Goal: Task Accomplishment & Management: Use online tool/utility

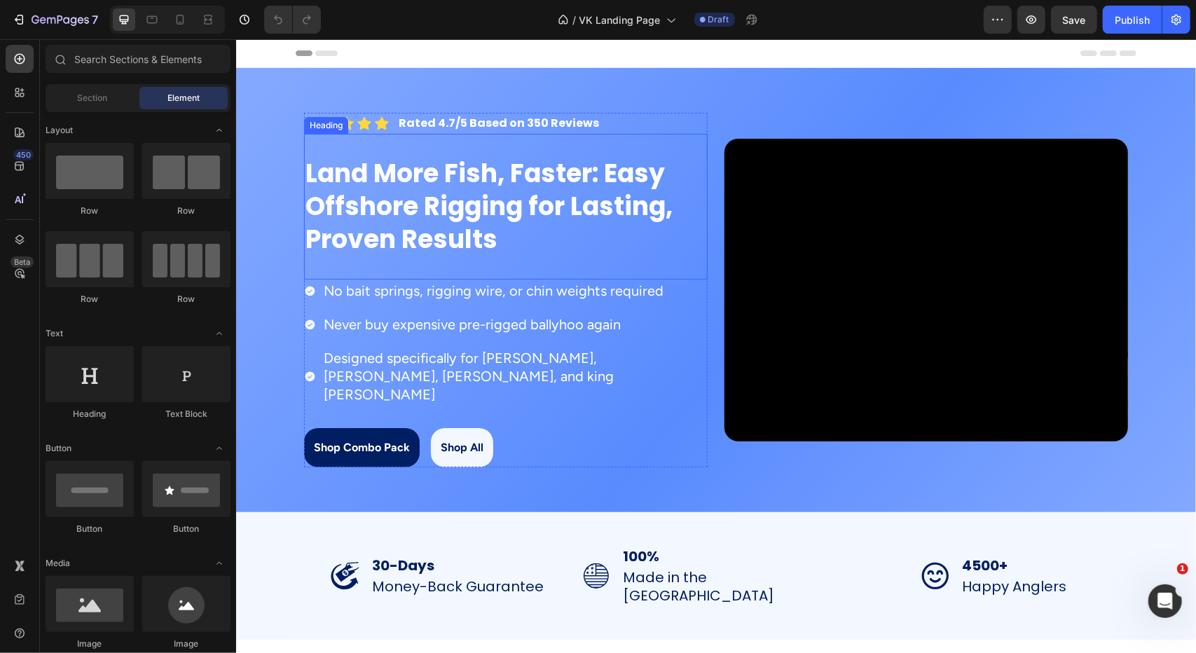
click at [536, 208] on h2 "Land More Fish, Faster: Easy Offshore Rigging for Lasting, Proven Results" at bounding box center [505, 206] width 404 height 101
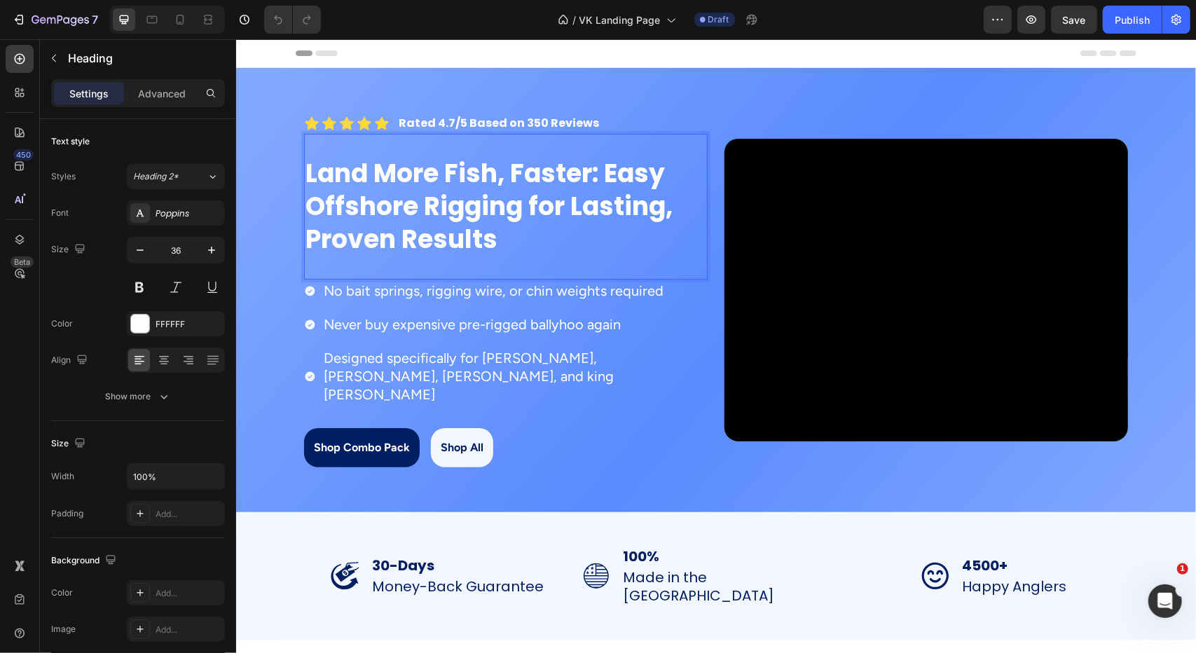
click at [598, 170] on h2 "Land More Fish, Faster: Easy Offshore Rigging for Lasting, Proven Results" at bounding box center [505, 206] width 404 height 101
click at [598, 170] on p "Land More Fish, Faster: Easy Offshore Rigging for Lasting, Proven Results" at bounding box center [505, 206] width 401 height 98
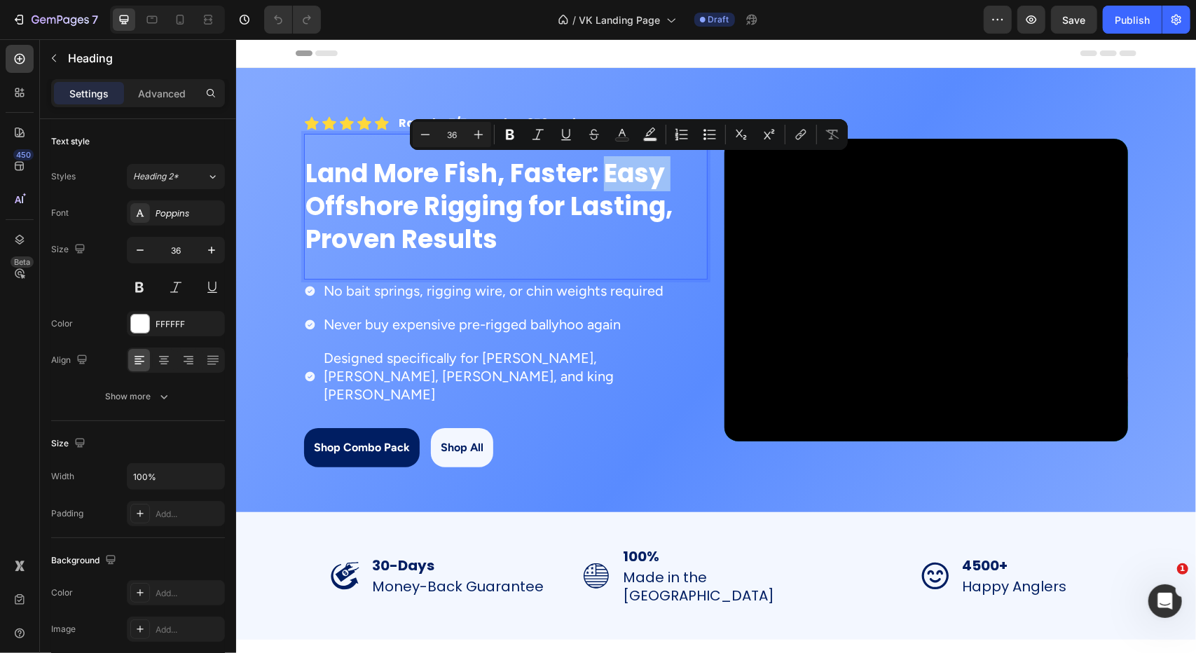
click at [595, 177] on p "Land More Fish, Faster: Easy Offshore Rigging for Lasting, Proven Results" at bounding box center [505, 206] width 401 height 98
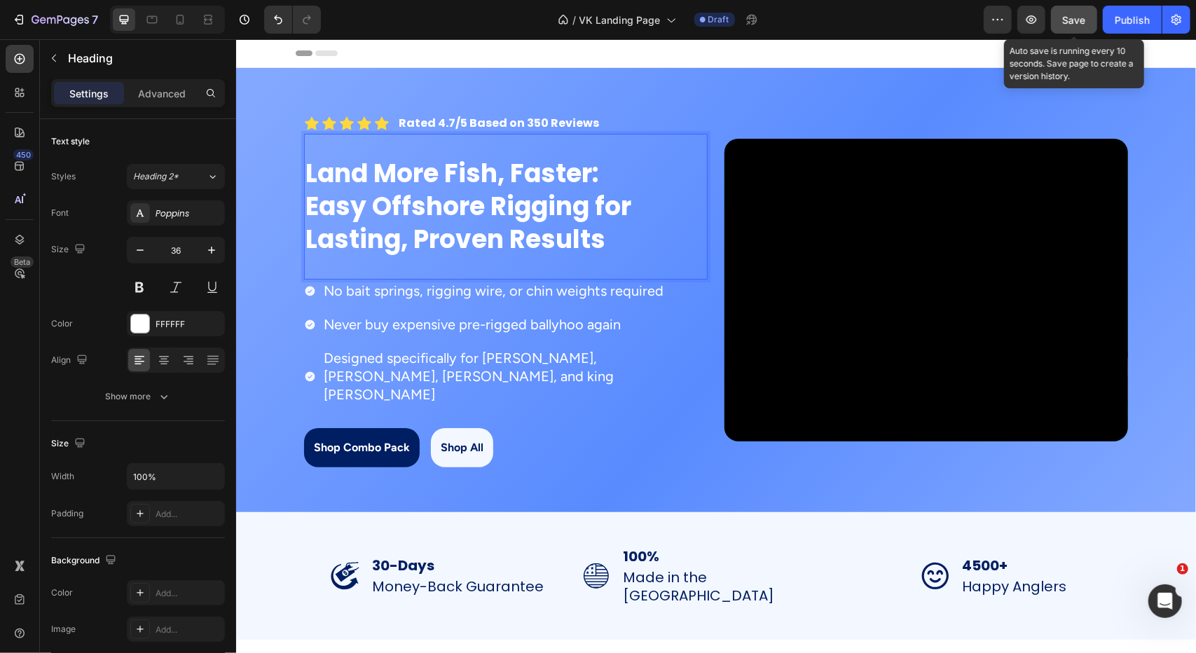
click at [1081, 25] on div "Save" at bounding box center [1074, 20] width 23 height 15
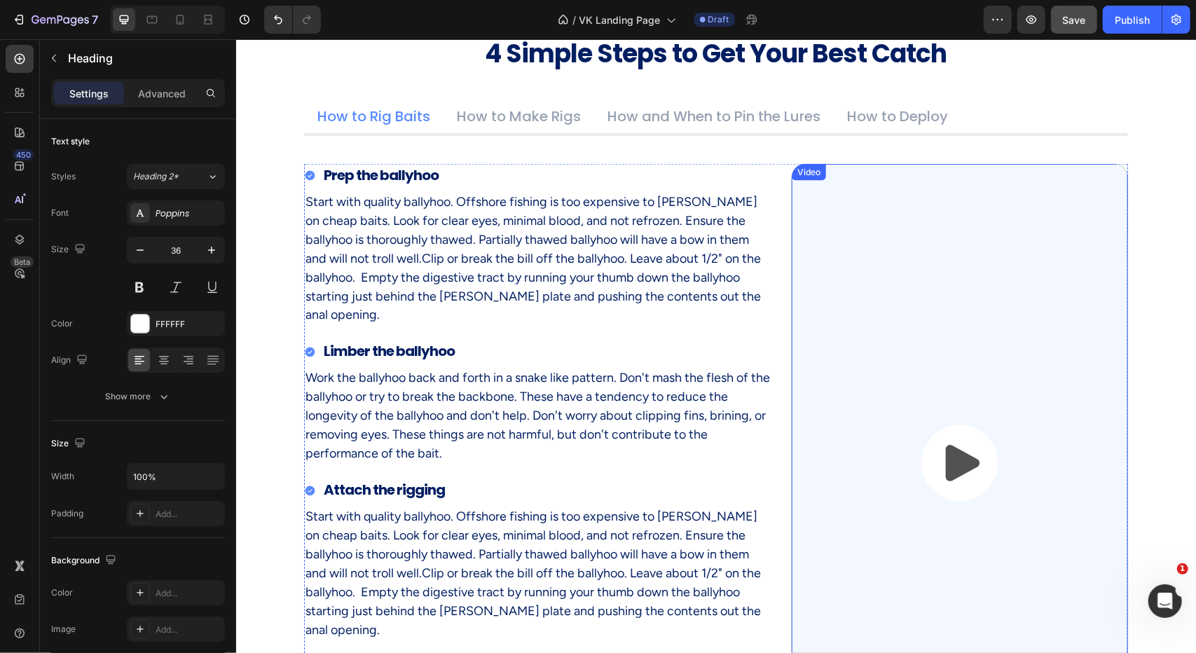
scroll to position [1751, 0]
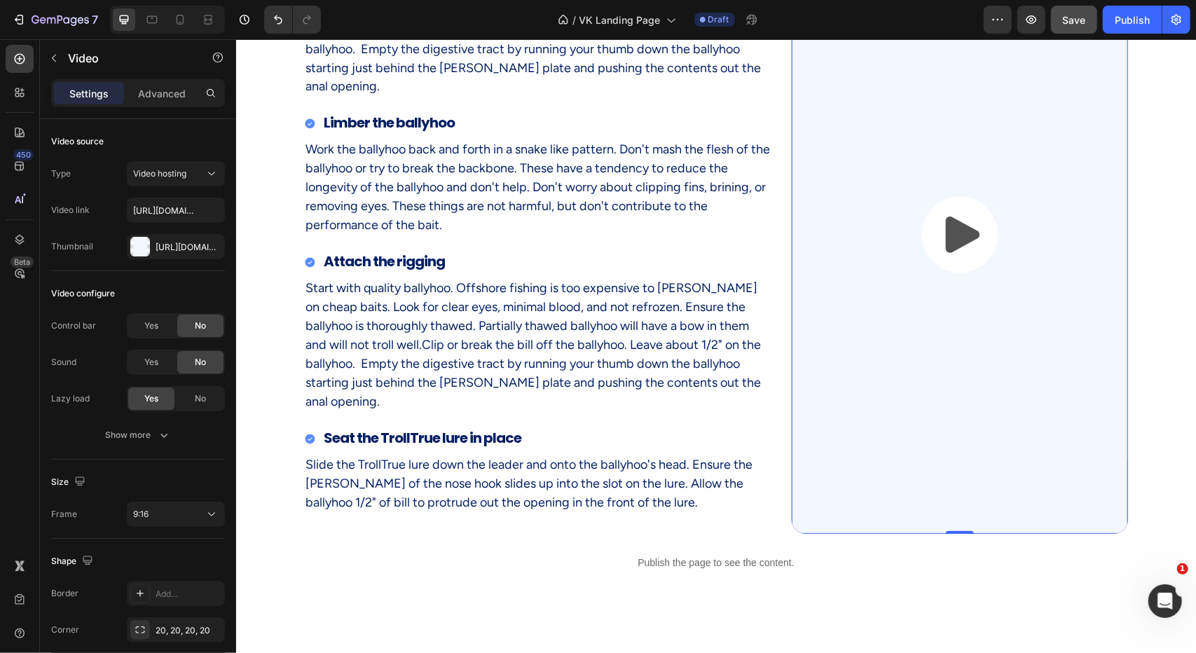
click at [923, 244] on button "Play" at bounding box center [959, 234] width 76 height 76
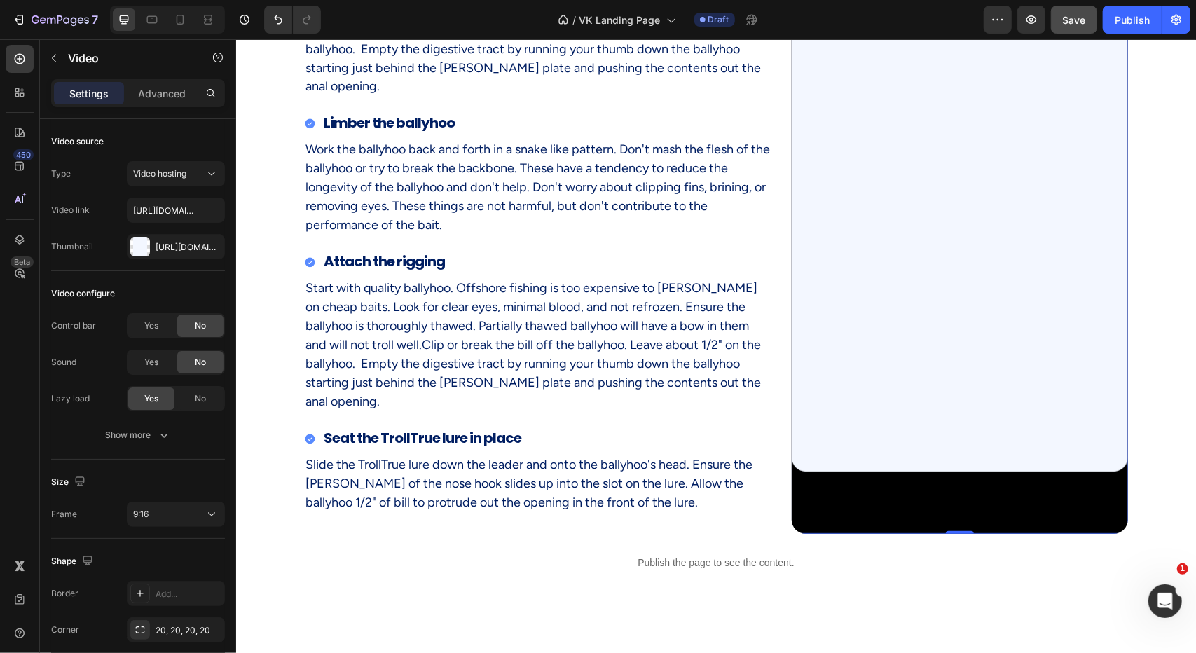
click at [899, 388] on video at bounding box center [959, 234] width 336 height 598
click at [157, 324] on span "Yes" at bounding box center [151, 325] width 14 height 13
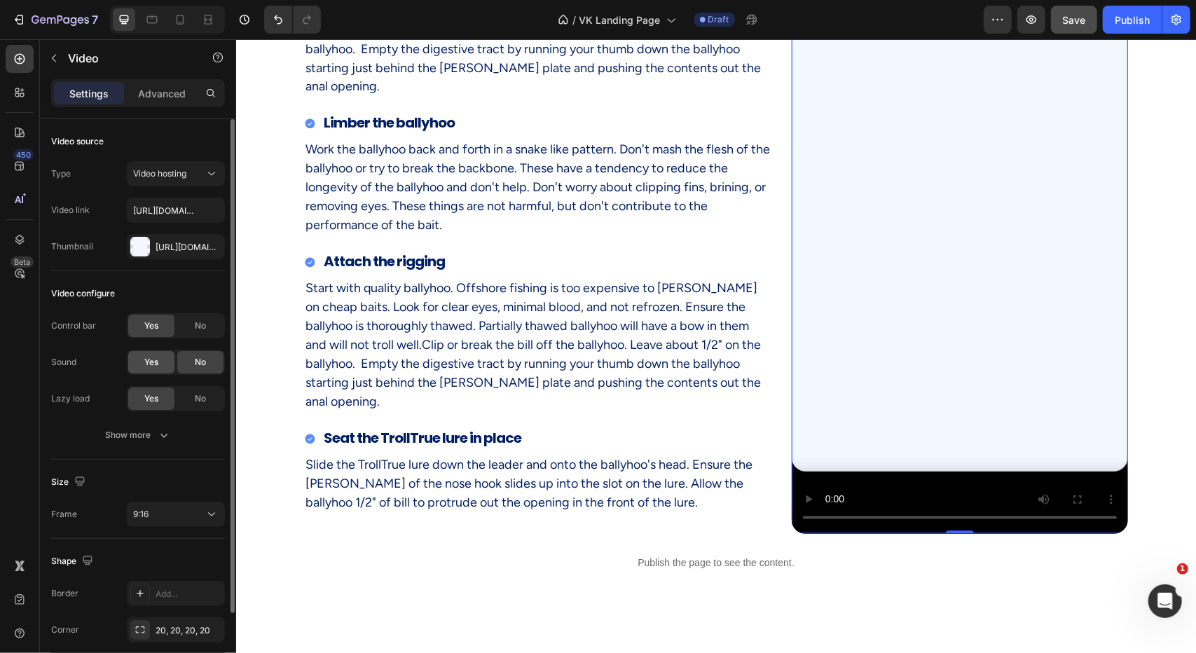
click at [159, 362] on div "Yes" at bounding box center [151, 362] width 46 height 22
click at [191, 361] on div "No" at bounding box center [200, 362] width 46 height 22
click at [136, 438] on div "Show more" at bounding box center [138, 435] width 65 height 14
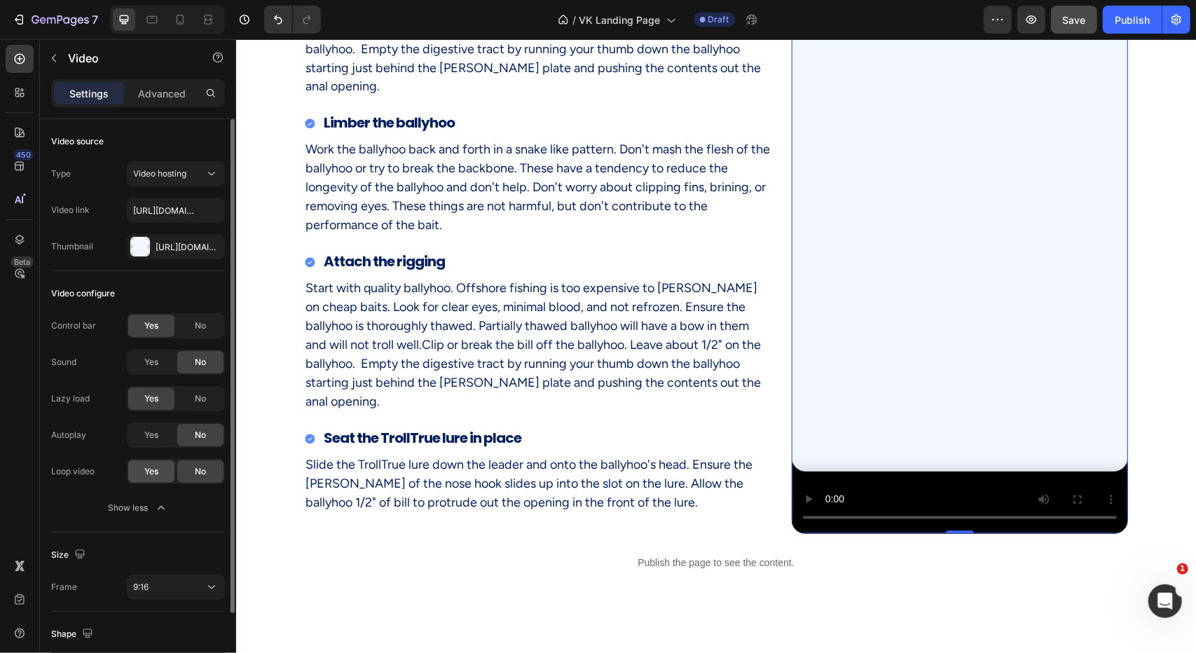
click at [143, 476] on div "Yes" at bounding box center [151, 471] width 46 height 22
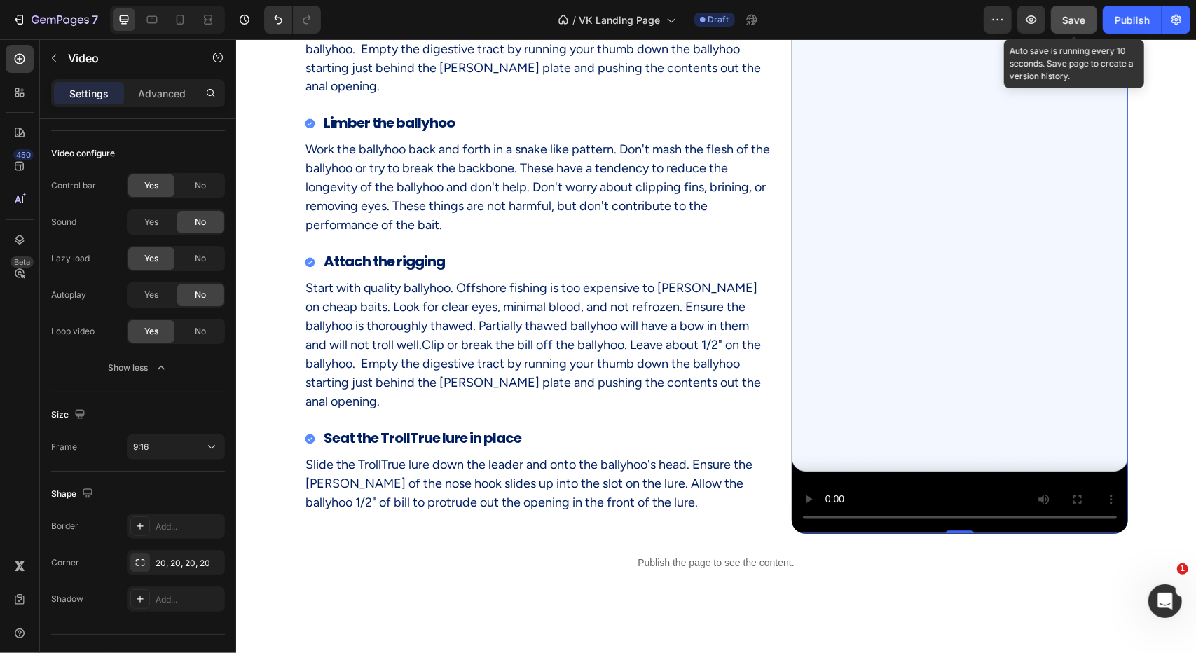
click at [1076, 23] on span "Save" at bounding box center [1074, 20] width 23 height 12
click at [1072, 21] on span "Save" at bounding box center [1074, 20] width 23 height 12
click at [1035, 25] on icon "button" at bounding box center [1031, 20] width 14 height 14
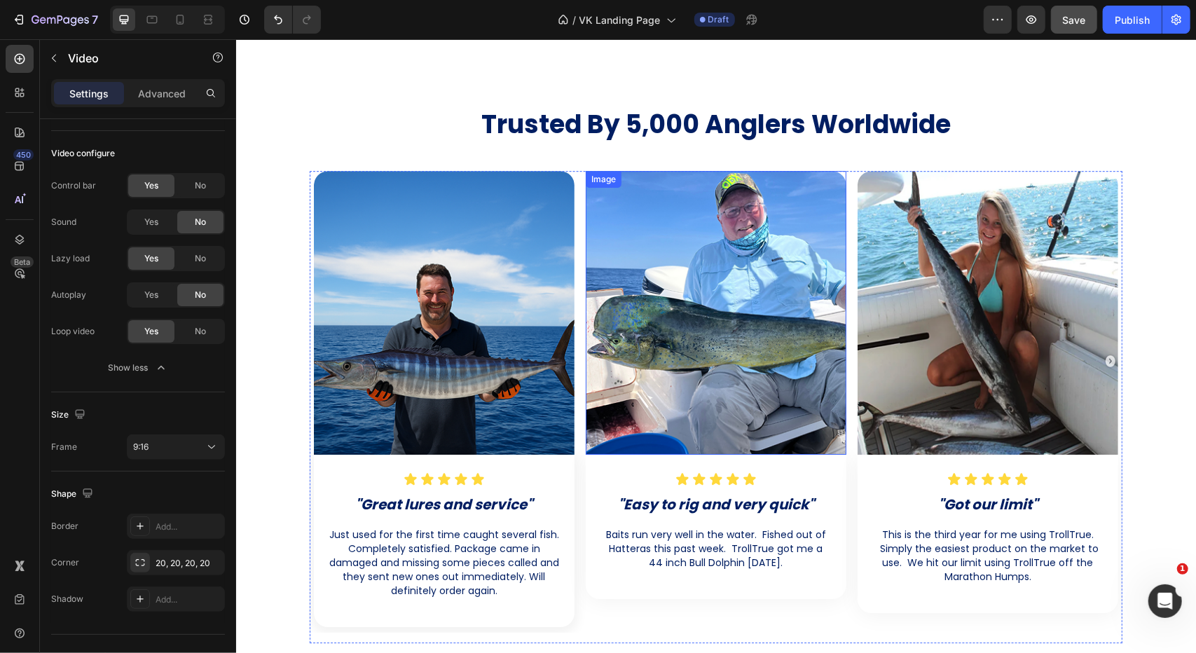
scroll to position [3152, 0]
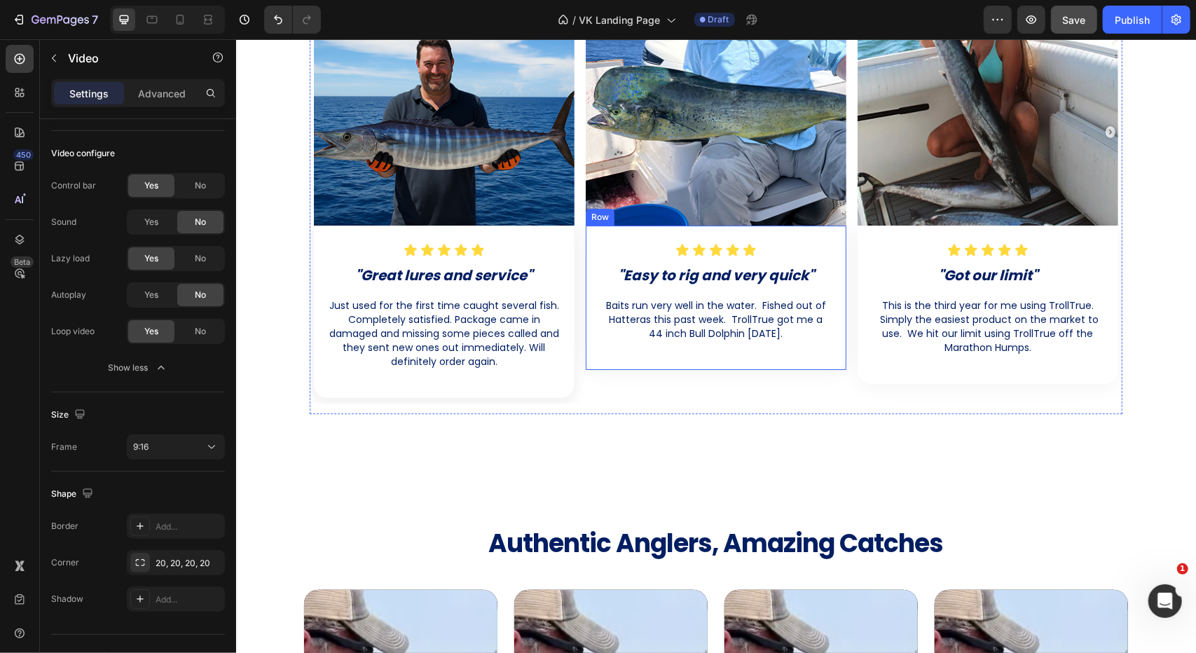
click at [649, 357] on div "Icon Icon Icon Icon Icon Icon List "Easy to rig and very quick" Heading Baits r…" at bounding box center [715, 297] width 261 height 144
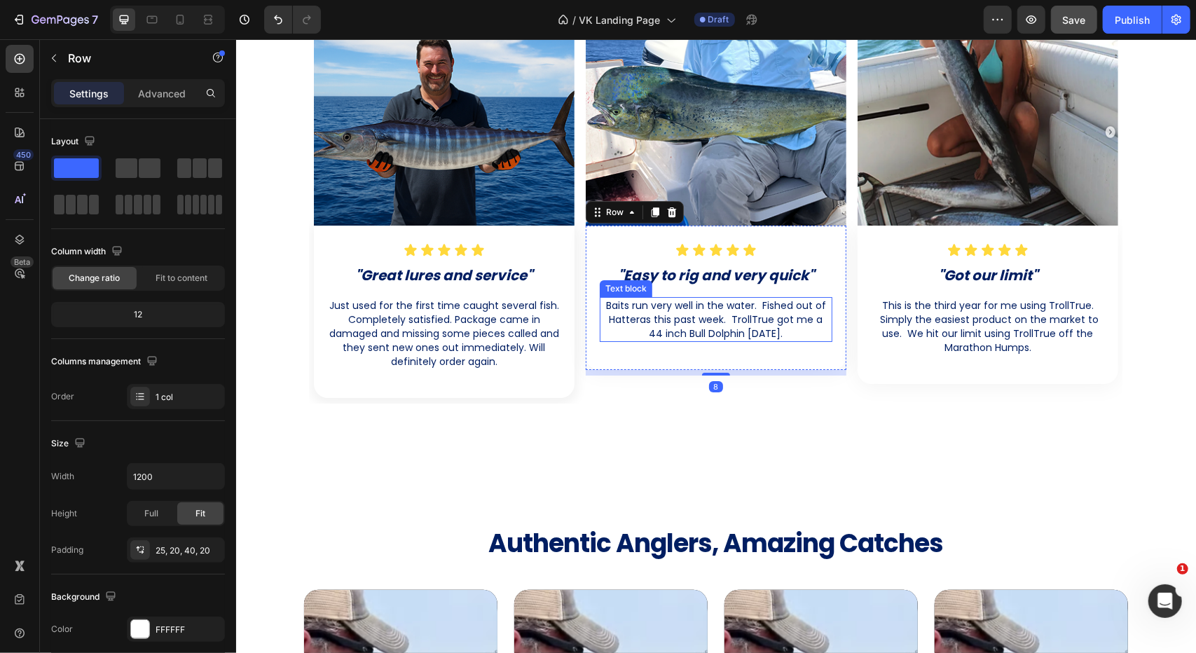
click at [682, 319] on p "Baits run very well in the water. Fished out of Hatteras this past week. TrollT…" at bounding box center [715, 319] width 230 height 42
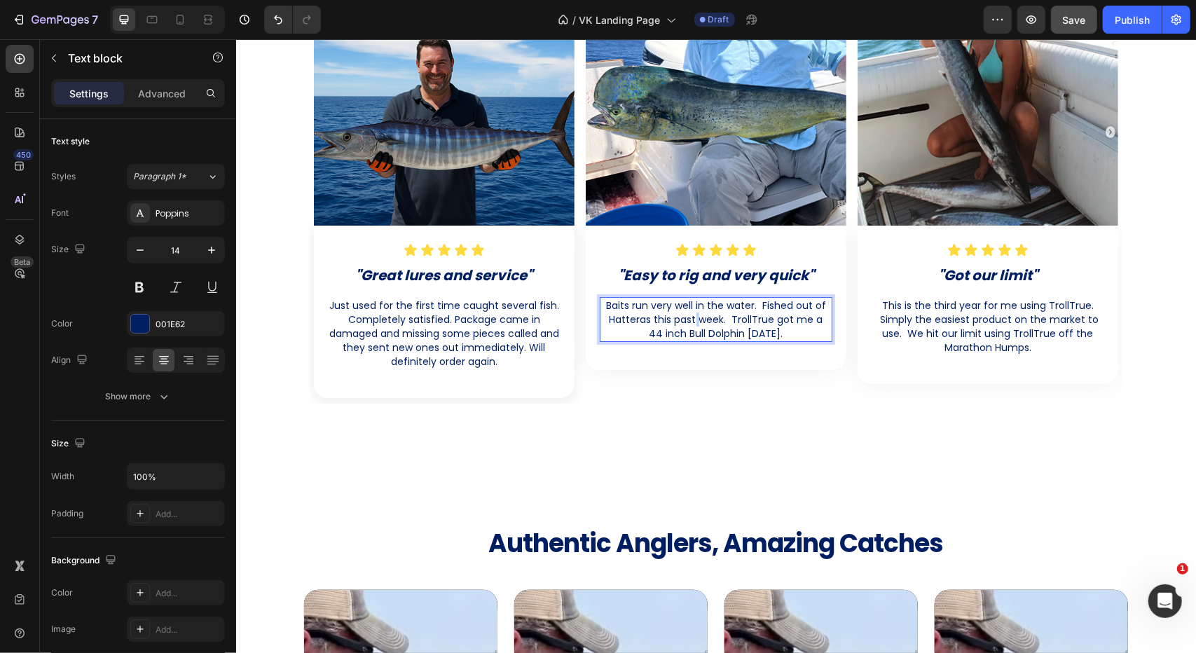
click at [682, 319] on p "Baits run very well in the water. Fished out of Hatteras this past week. TrollT…" at bounding box center [715, 319] width 230 height 42
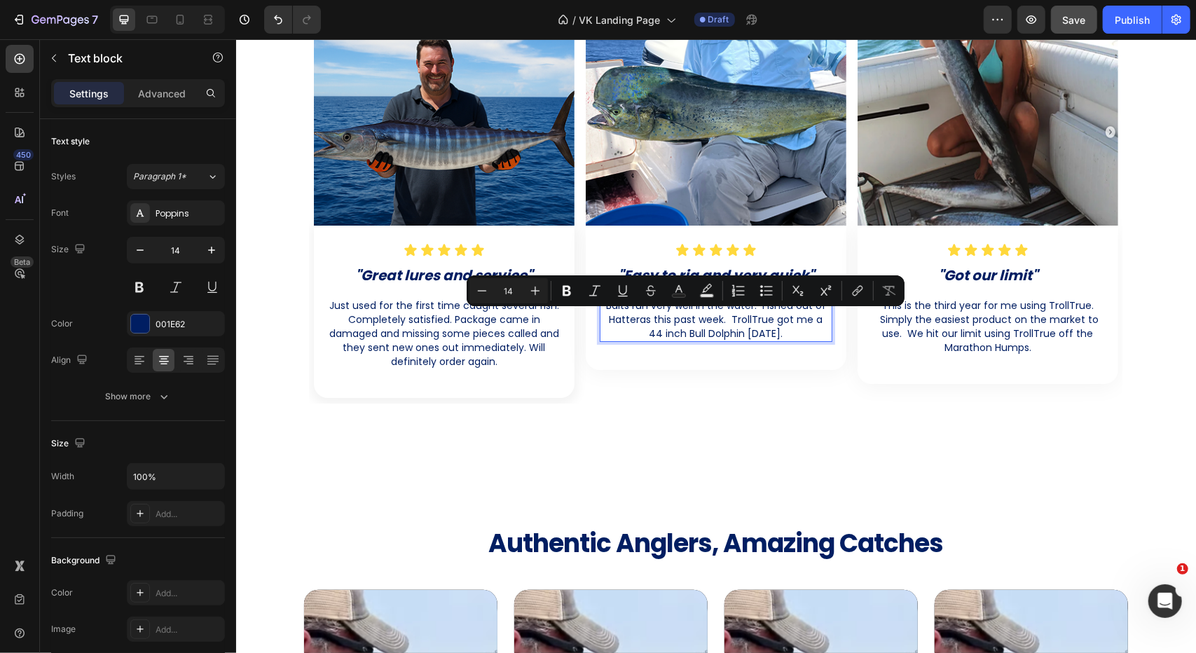
click at [793, 332] on p "Baits run very well in the water. Fished out of Hatteras this past week. TrollT…" at bounding box center [715, 319] width 230 height 42
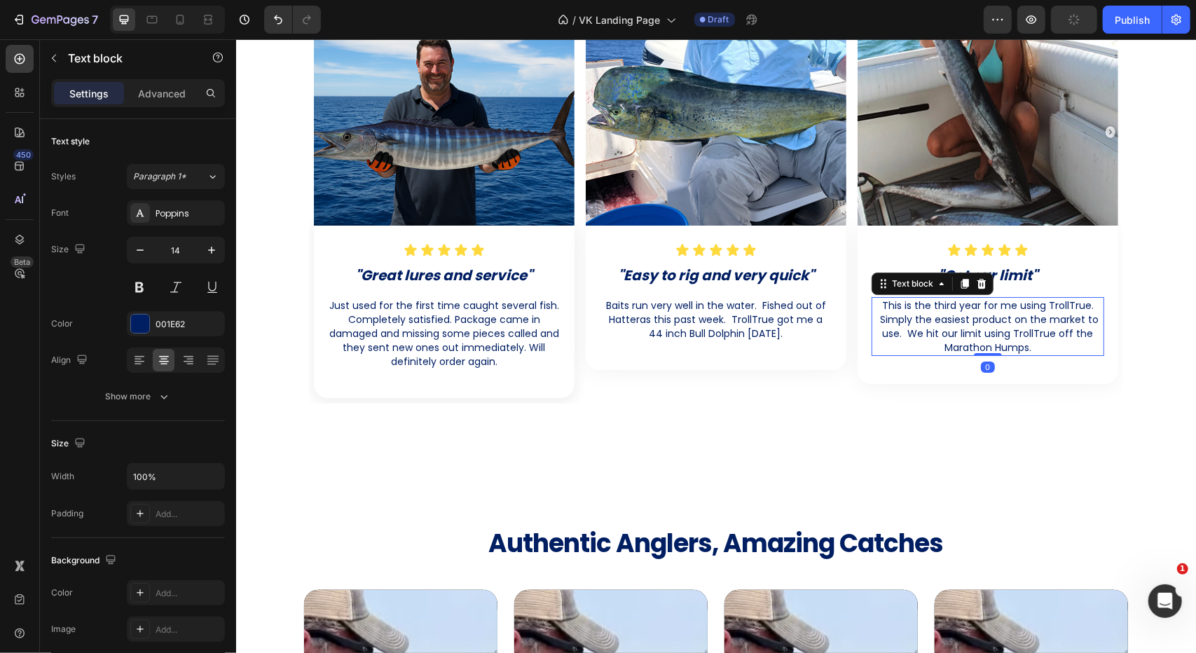
click at [926, 326] on p "This is the third year for me using TrollTrue. Simply the easiest product on th…" at bounding box center [987, 326] width 230 height 56
click at [729, 332] on p "Baits run very well in the water. Fished out of Hatteras this past week. TrollT…" at bounding box center [715, 319] width 230 height 42
click at [928, 346] on p "This is the third year for me using TrollTrue. Simply the easiest product on th…" at bounding box center [987, 326] width 230 height 56
click at [1066, 348] on p "This is the third year for me using TrollTrue. Simply the easiest product on th…" at bounding box center [987, 326] width 230 height 56
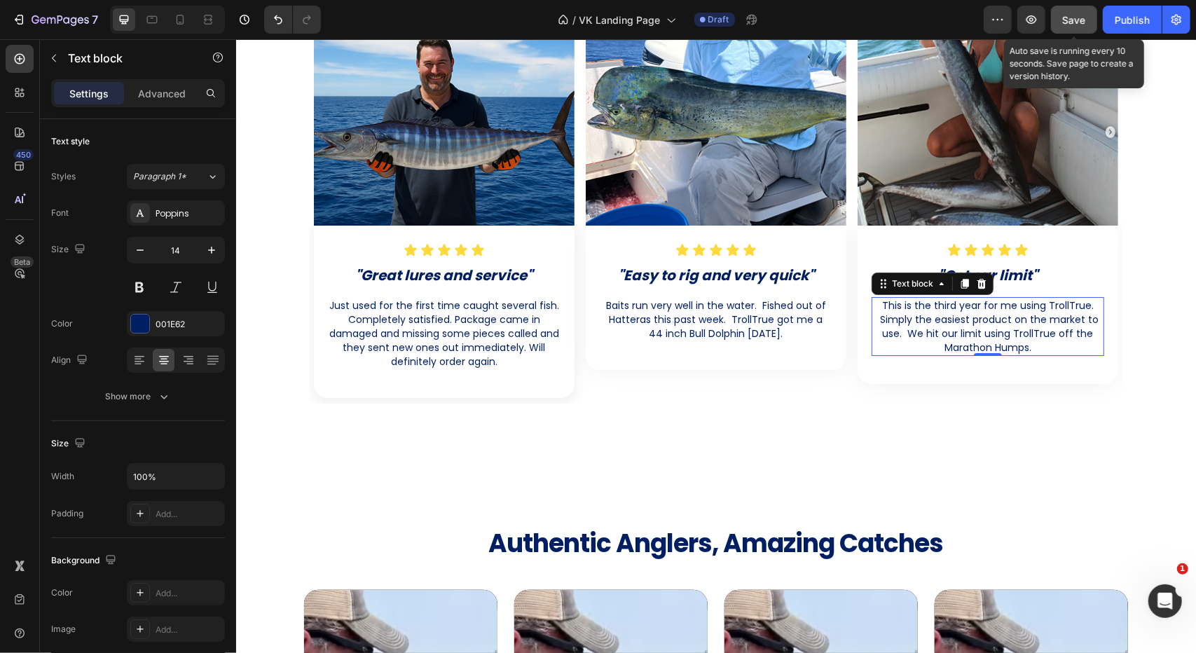
drag, startPoint x: 1075, startPoint y: 22, endPoint x: 822, endPoint y: 2, distance: 253.0
click at [1075, 22] on span "Save" at bounding box center [1074, 20] width 23 height 12
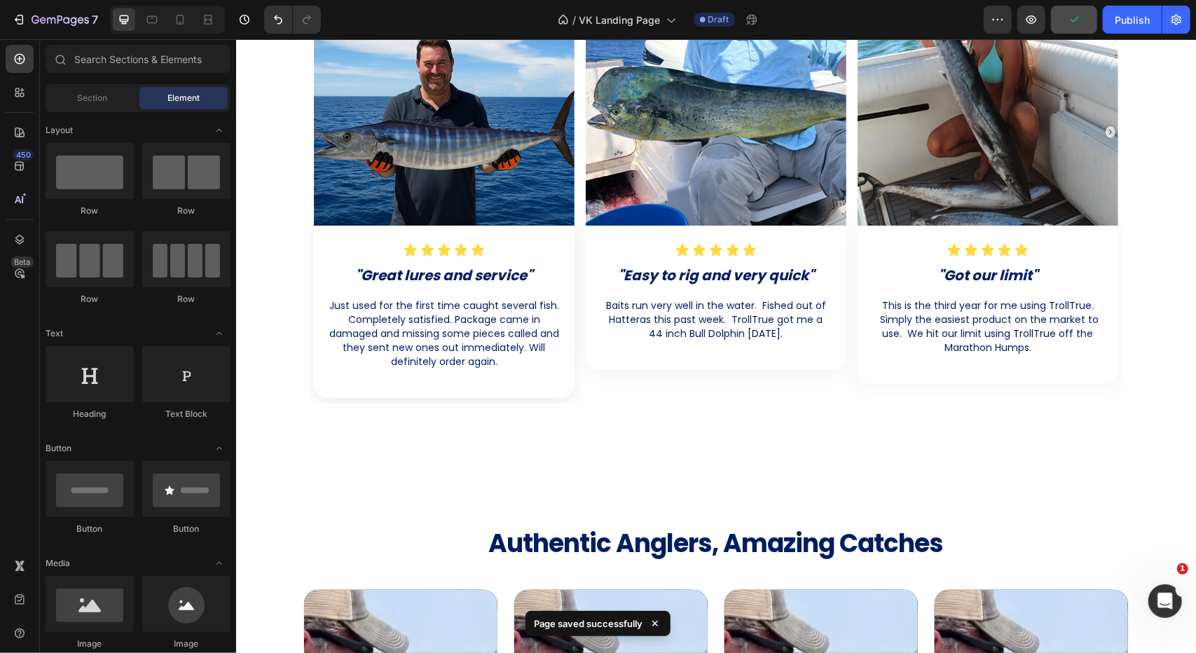
click at [1154, 331] on section "Trusted By 5,000 Anglers Worldwide Heading Image Icon Icon Icon Icon Icon Icon …" at bounding box center [715, 145] width 891 height 648
click at [929, 332] on p "This is the third year for me using TrollTrue. Simply the easiest product on th…" at bounding box center [987, 326] width 230 height 56
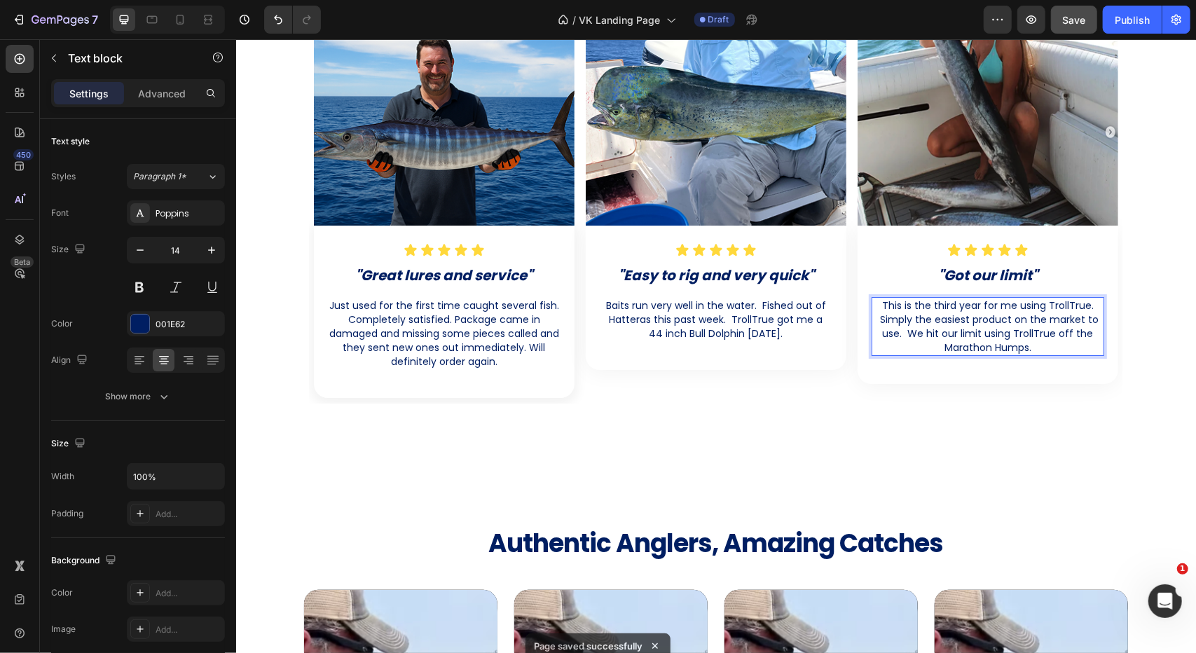
click at [872, 346] on p "This is the third year for me using TrollTrue. Simply the easiest product on th…" at bounding box center [987, 326] width 230 height 56
click at [1011, 350] on p "This is the third year for me using TrollTrue. Simply the easiest product on th…" at bounding box center [987, 326] width 230 height 56
click at [1035, 354] on p "This is the third year for me using TrollTrue. Simply the easiest product on th…" at bounding box center [987, 326] width 230 height 56
click at [1044, 354] on p "This is the third year for me using TrollTrue. Simply the easiest product on th…" at bounding box center [987, 326] width 230 height 56
click at [1084, 354] on p "This is the third year for me using TrollTrue. Simply the easiest product on th…" at bounding box center [987, 326] width 230 height 56
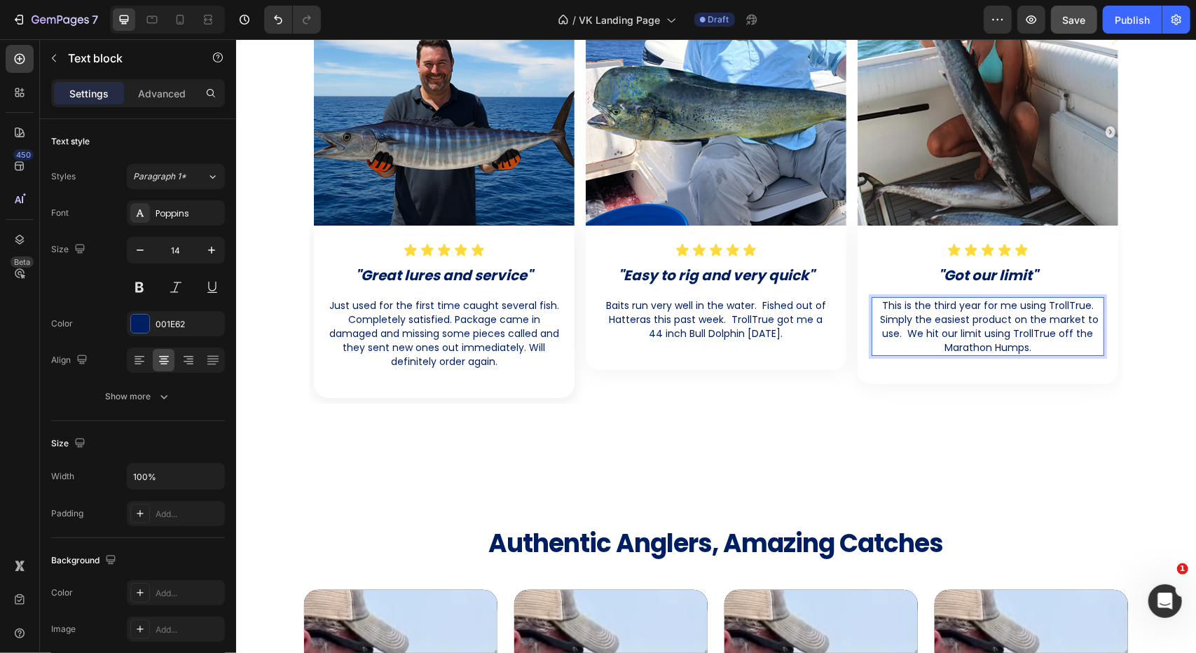
click at [1096, 354] on p "This is the third year for me using TrollTrue. Simply the easiest product on th…" at bounding box center [987, 326] width 230 height 56
click at [726, 338] on p "Baits run very well in the water. Fished out of Hatteras this past week. TrollT…" at bounding box center [715, 319] width 230 height 42
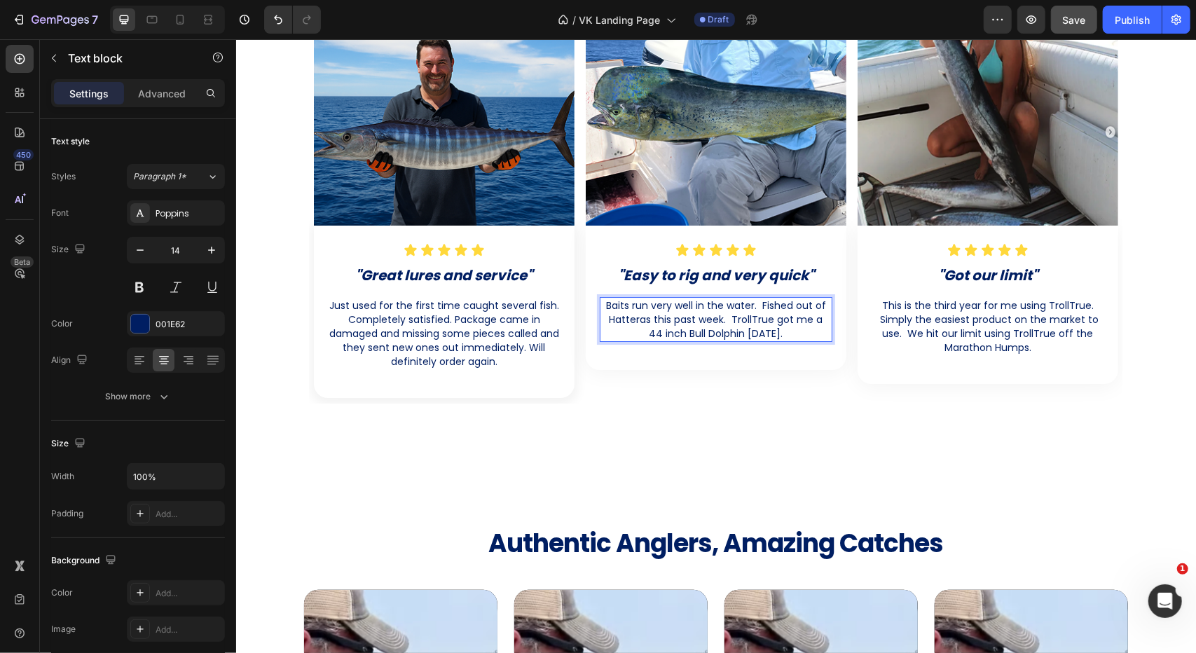
click at [804, 340] on p "Baits run very well in the water. Fished out of Hatteras this past week. TrollT…" at bounding box center [715, 319] width 230 height 42
click at [816, 340] on p "Baits run very well in the water. Fished out of Hatteras this past week. TrollT…" at bounding box center [715, 319] width 230 height 42
click at [600, 305] on p "Baits run very well in the water. Fished out of Hatteras this past week. TrollT…" at bounding box center [715, 319] width 230 height 42
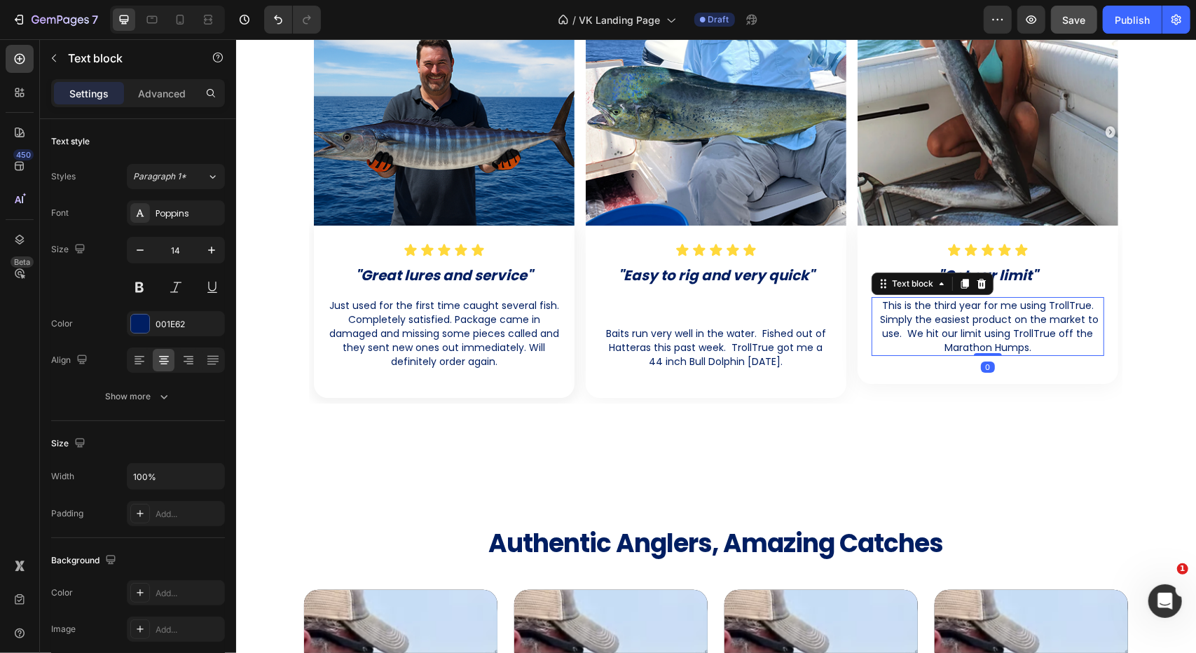
click at [894, 311] on p "This is the third year for me using TrollTrue. Simply the easiest product on th…" at bounding box center [987, 326] width 230 height 56
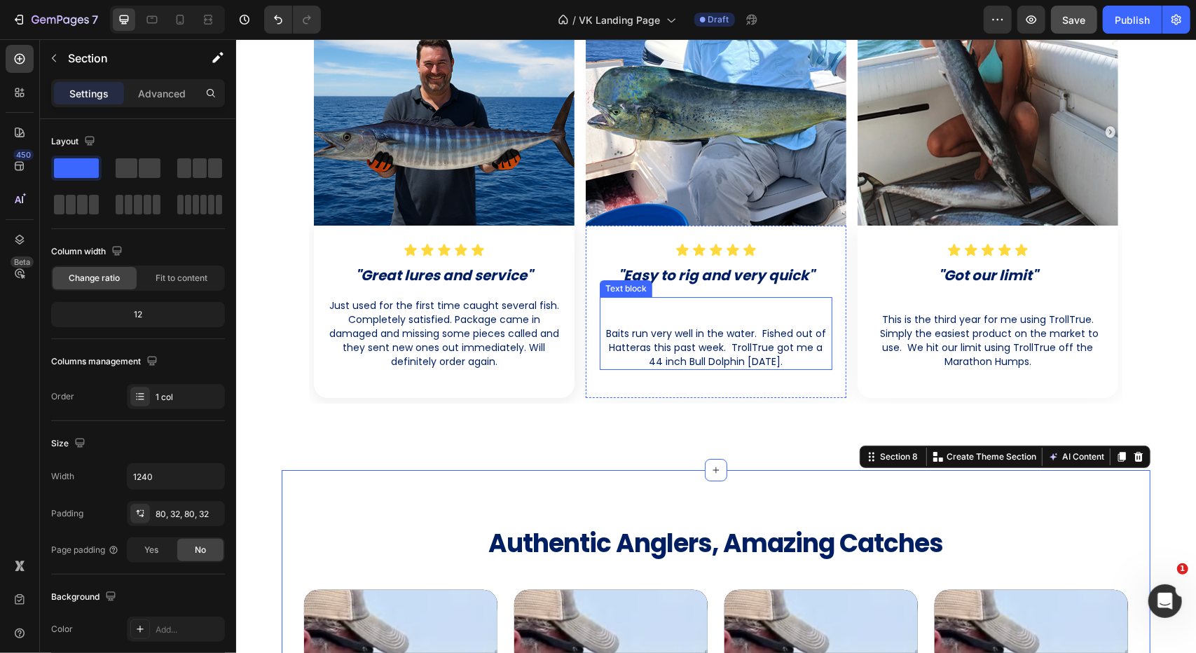
click at [701, 338] on p "Baits run very well in the water. Fished out of Hatteras this past week. TrollT…" at bounding box center [715, 347] width 230 height 42
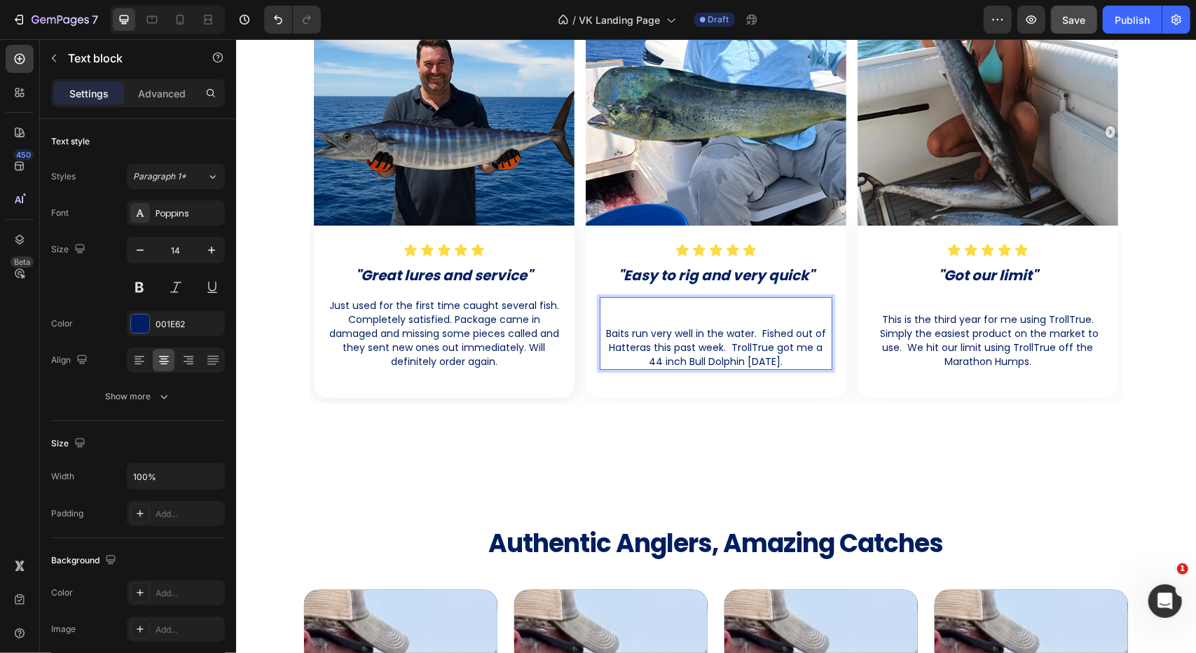
click at [600, 336] on p "Baits run very well in the water. Fished out of Hatteras this past week. TrollT…" at bounding box center [715, 347] width 230 height 42
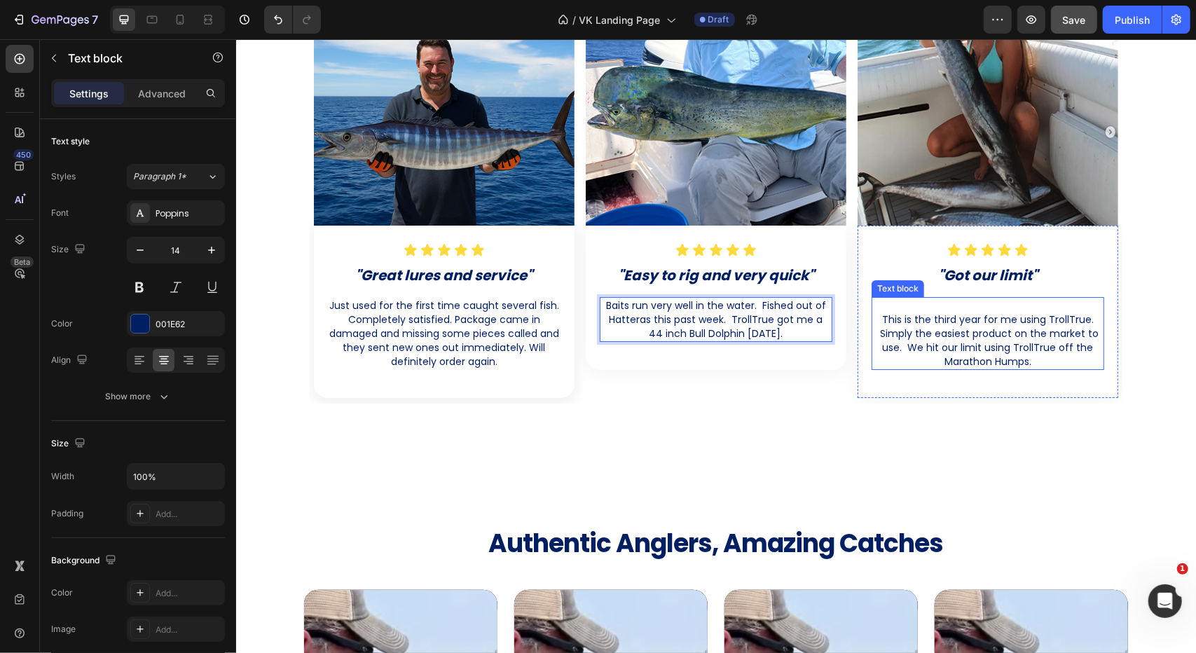
click at [872, 315] on p "This is the third year for me using TrollTrue. Simply the easiest product on th…" at bounding box center [987, 340] width 230 height 56
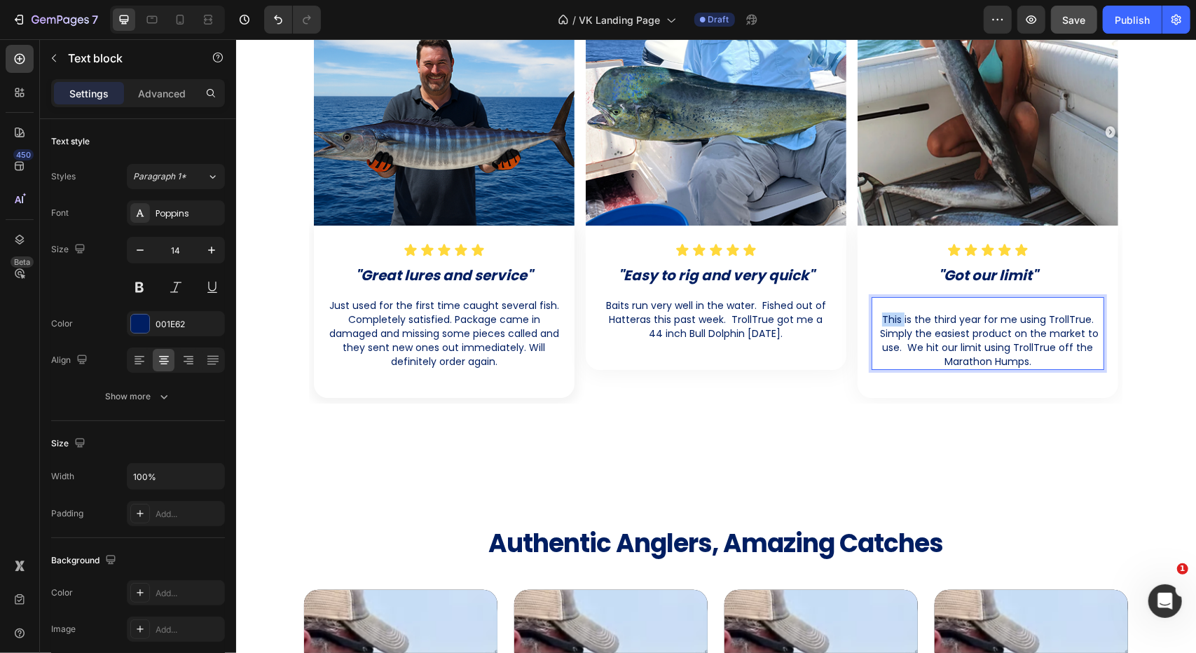
click at [880, 317] on p "This is the third year for me using TrollTrue. Simply the easiest product on th…" at bounding box center [987, 340] width 230 height 56
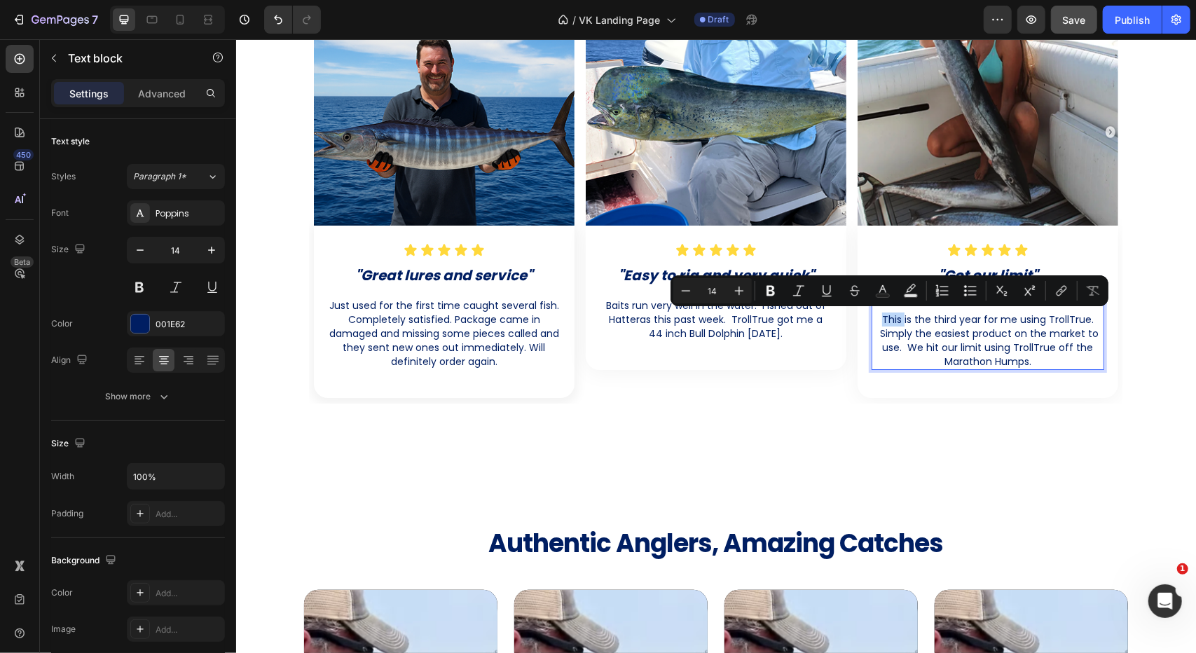
click at [880, 317] on p "This is the third year for me using TrollTrue. Simply the easiest product on th…" at bounding box center [987, 340] width 230 height 56
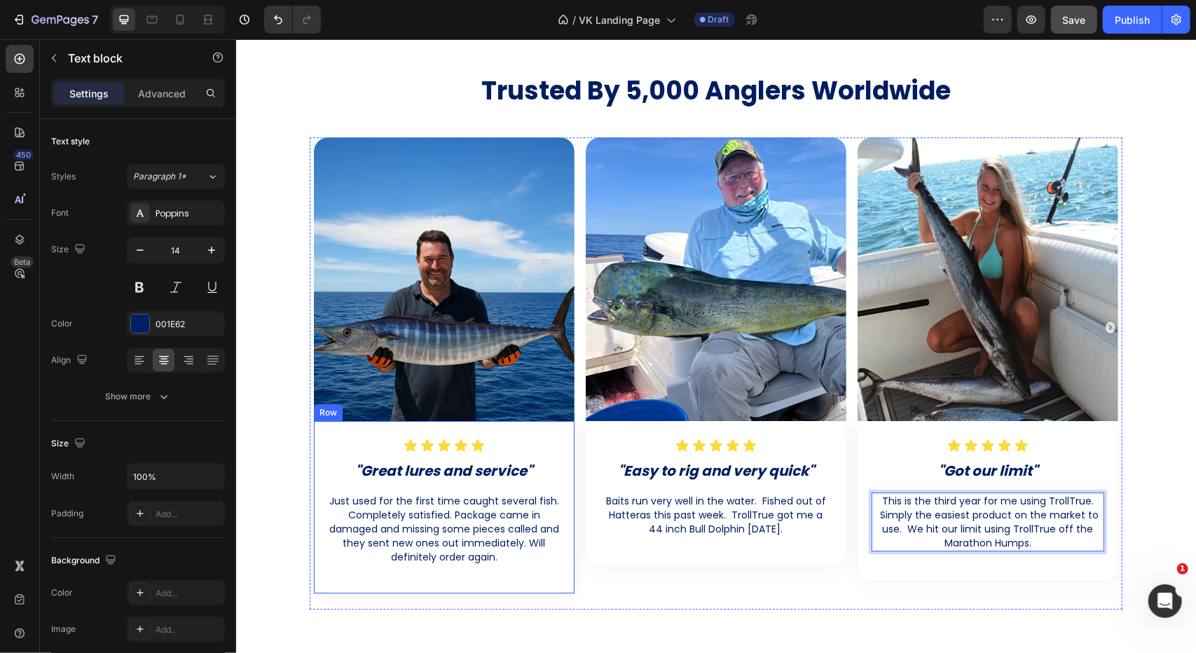
scroll to position [2942, 0]
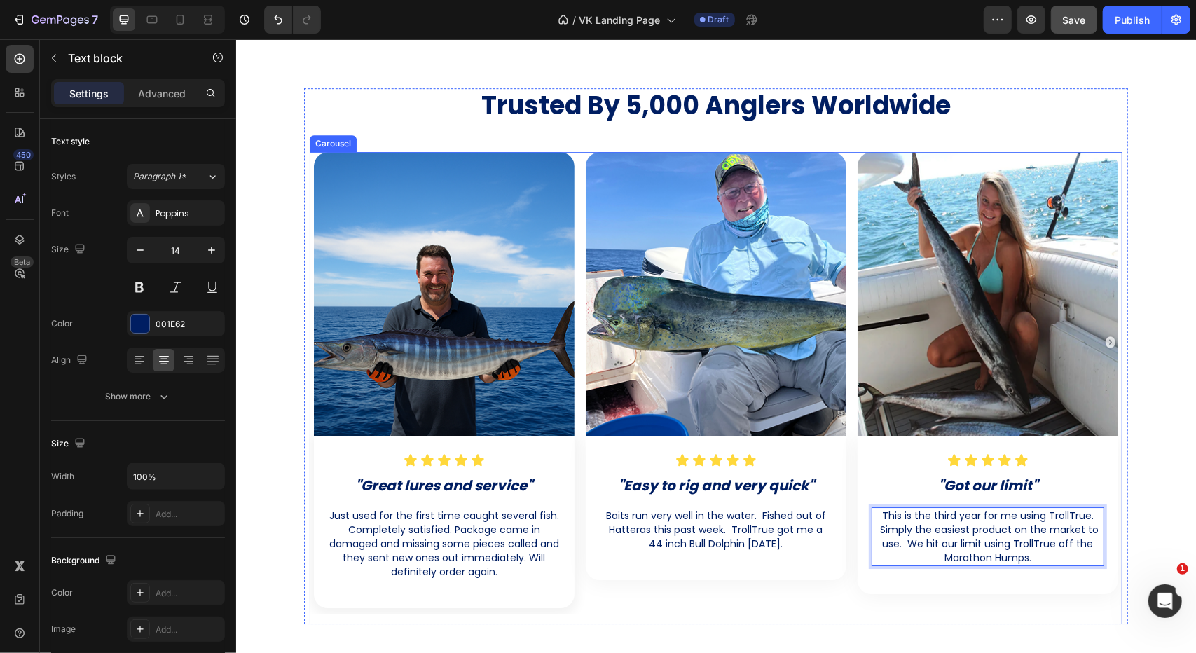
click at [581, 334] on div "Image Icon Icon Icon Icon Icon Icon List "Easy to rig and very quick" Heading B…" at bounding box center [715, 382] width 269 height 462
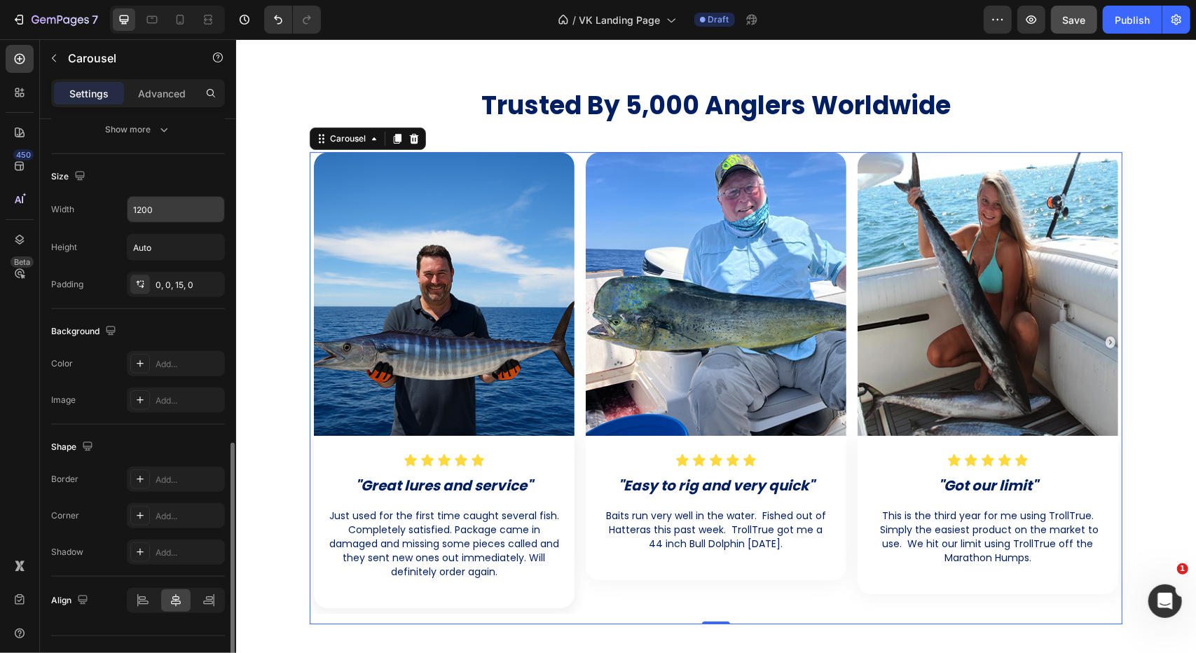
scroll to position [794, 0]
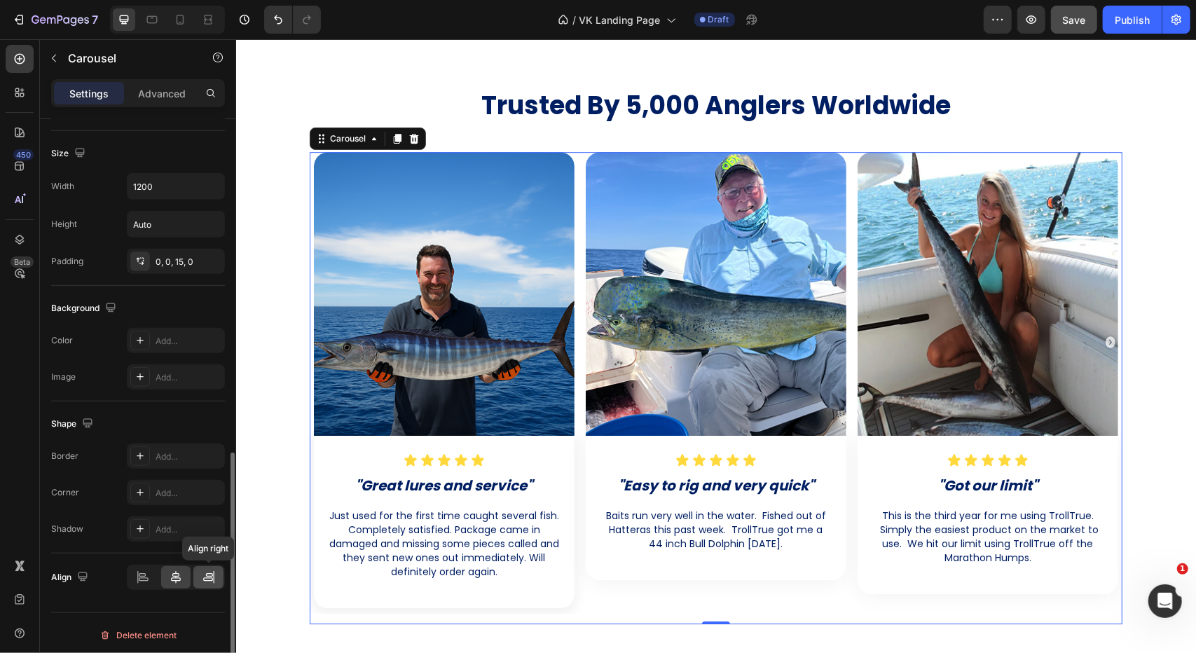
click at [211, 577] on icon at bounding box center [209, 577] width 14 height 14
click at [182, 573] on icon at bounding box center [176, 577] width 14 height 14
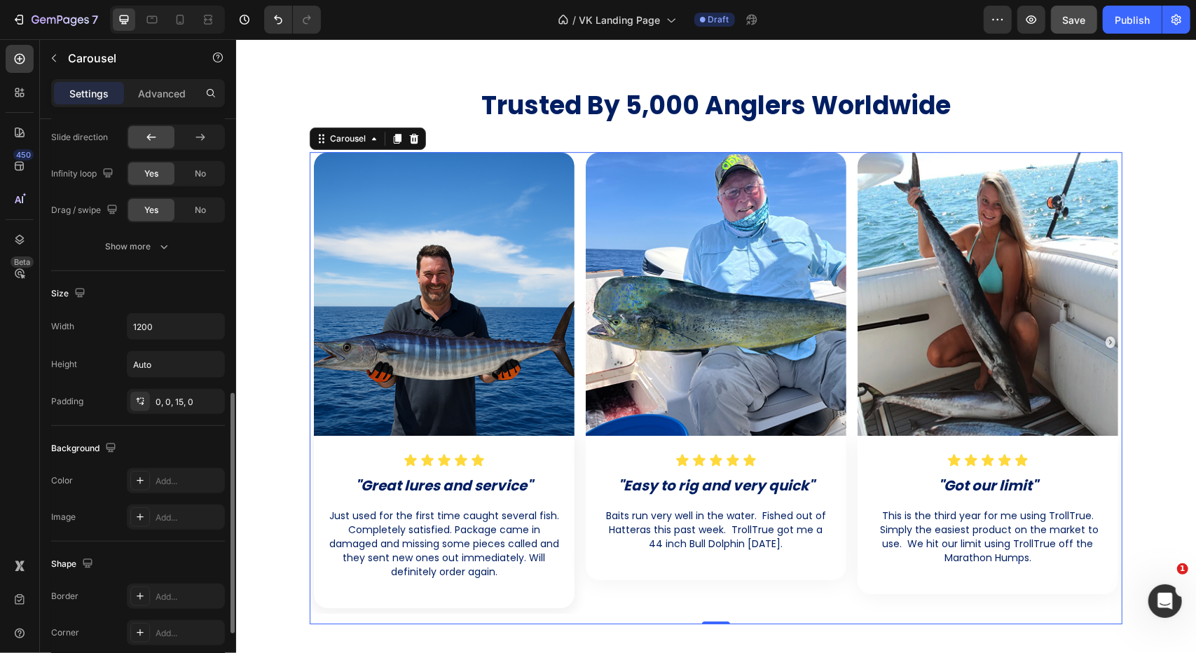
scroll to position [584, 0]
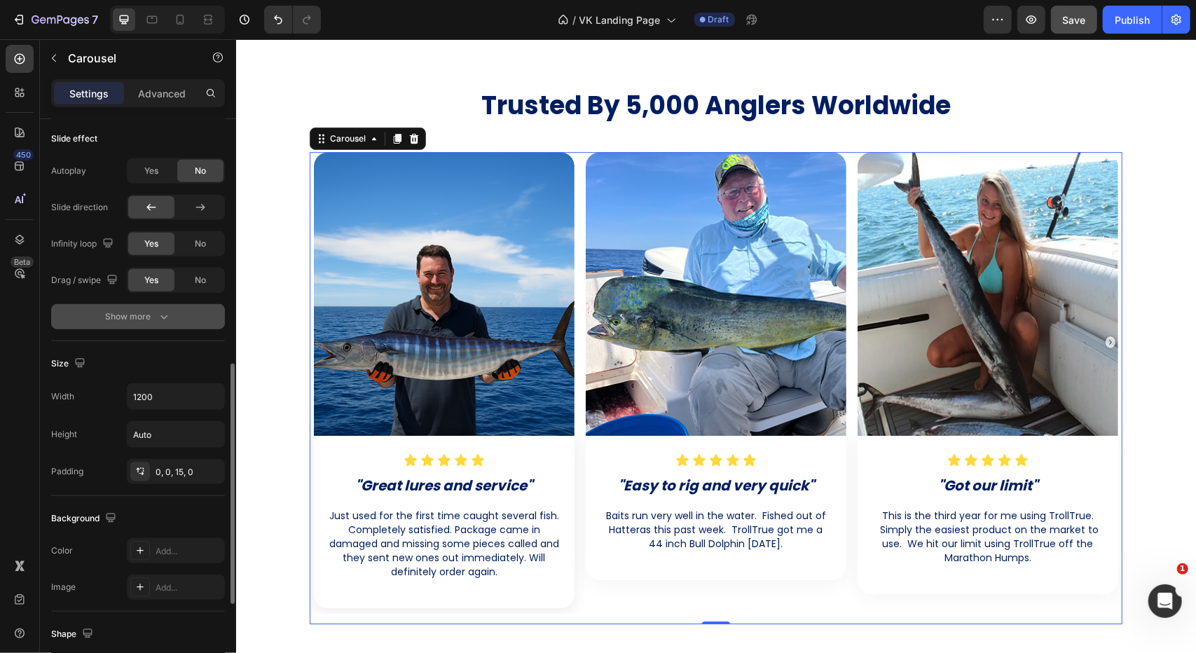
click at [122, 310] on div "Show more" at bounding box center [138, 317] width 65 height 14
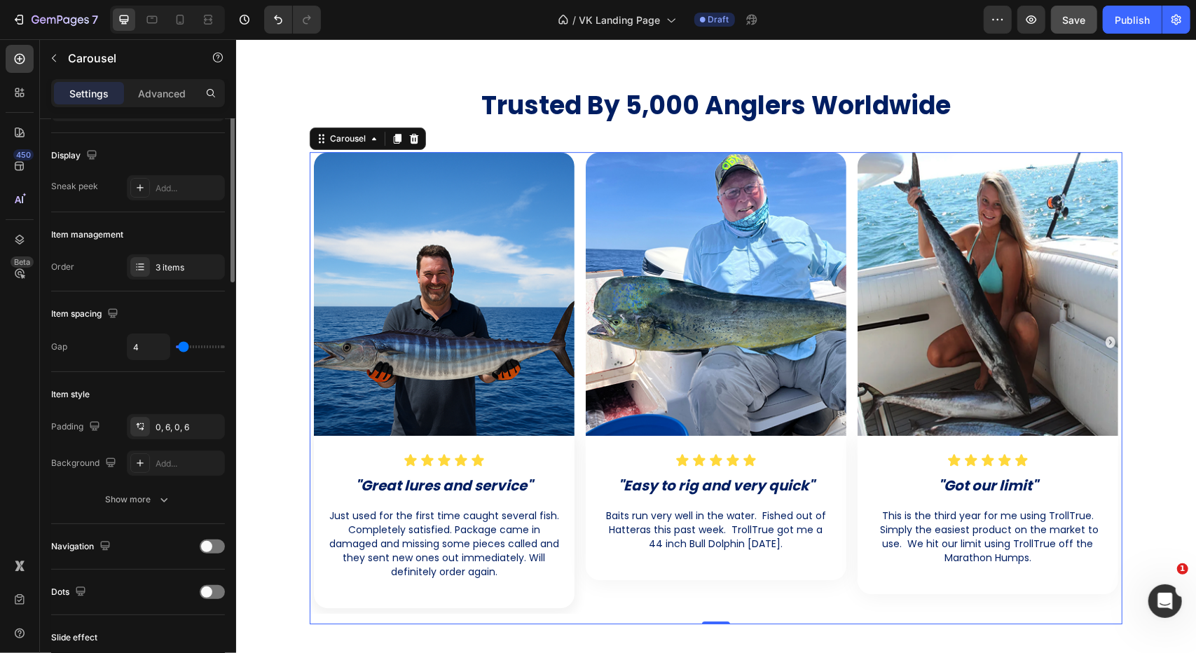
scroll to position [0, 0]
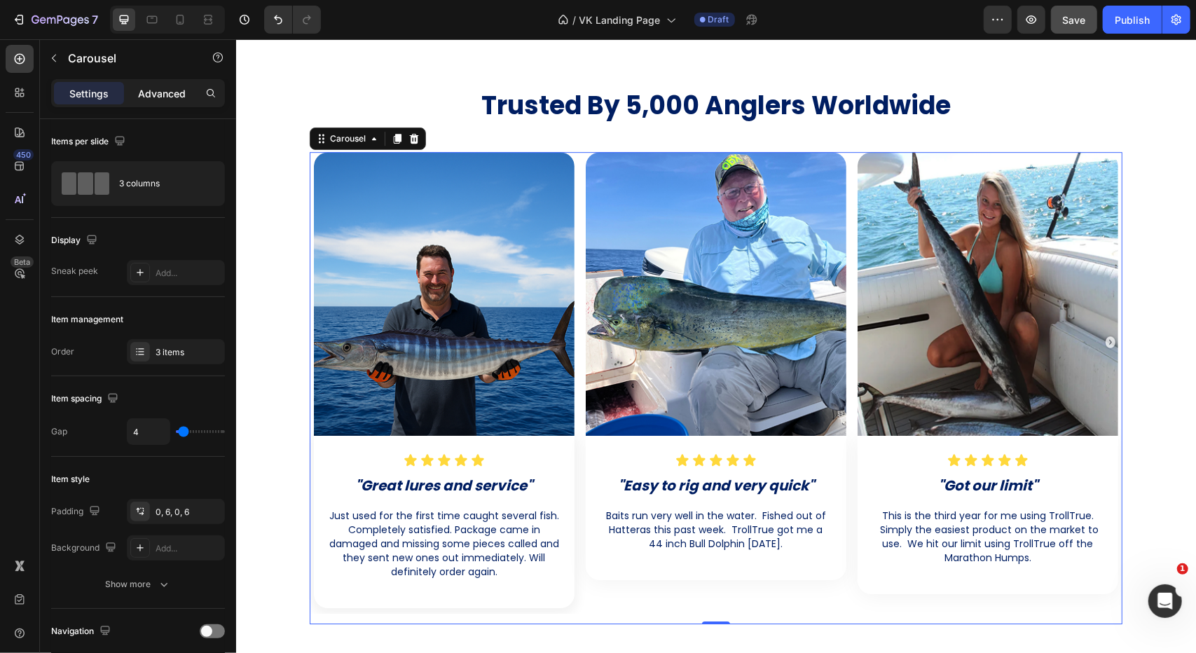
click at [165, 89] on p "Advanced" at bounding box center [162, 93] width 48 height 15
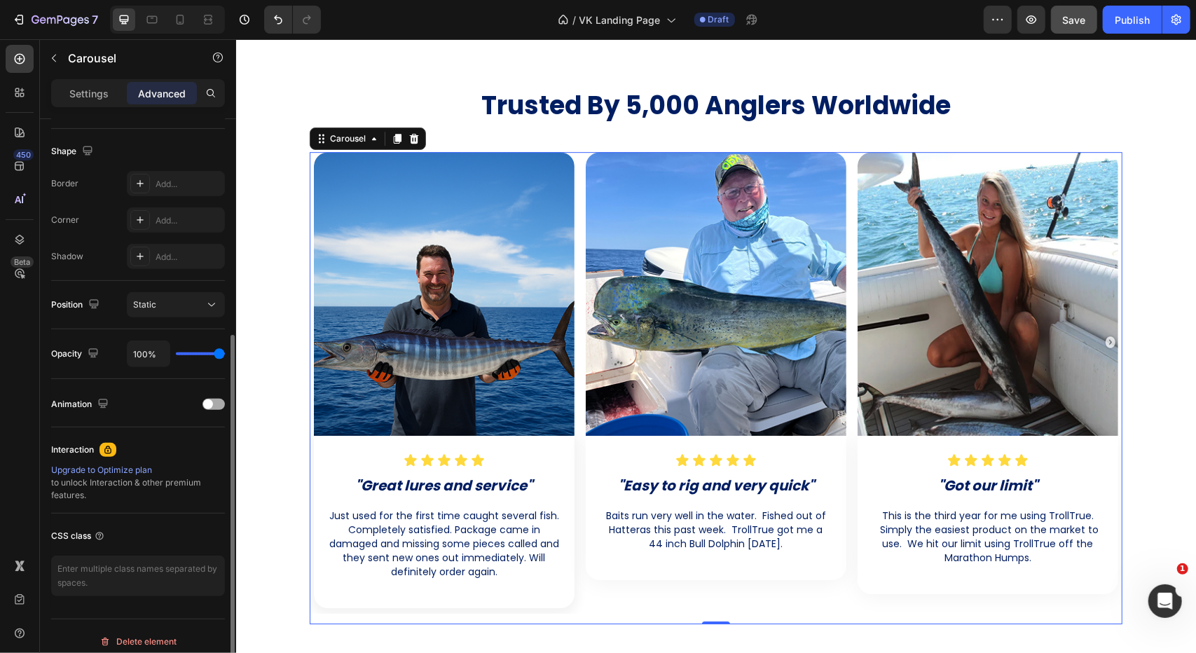
scroll to position [359, 0]
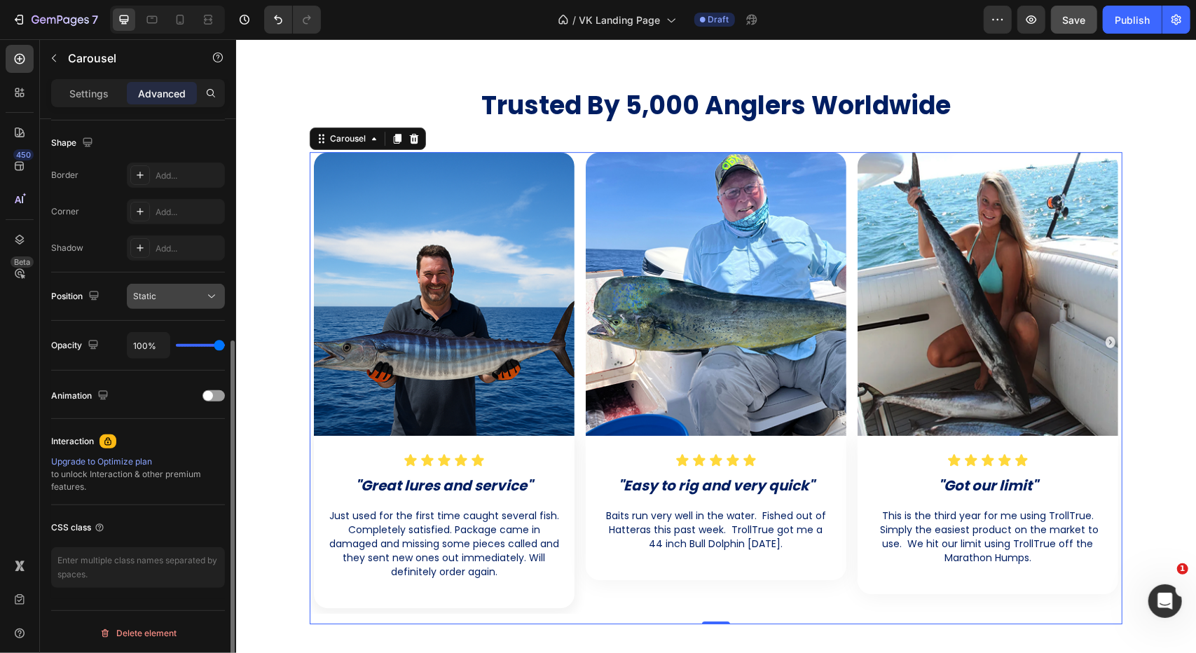
click at [181, 296] on div "Static" at bounding box center [168, 296] width 71 height 13
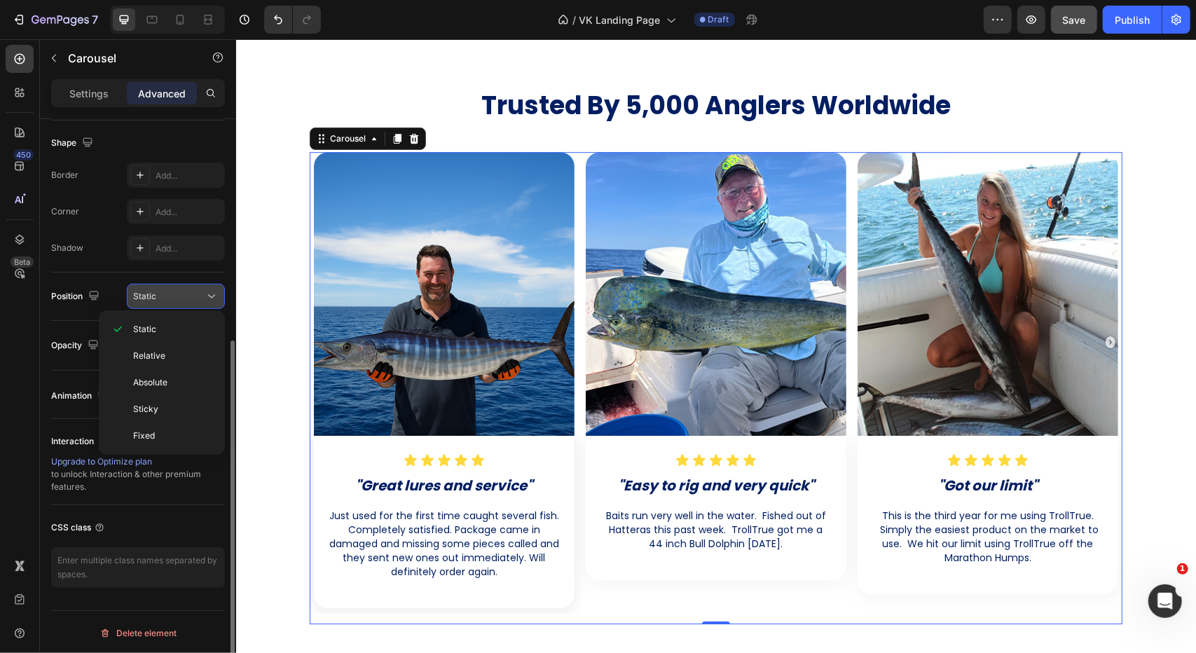
click at [181, 296] on div "Static" at bounding box center [168, 296] width 71 height 13
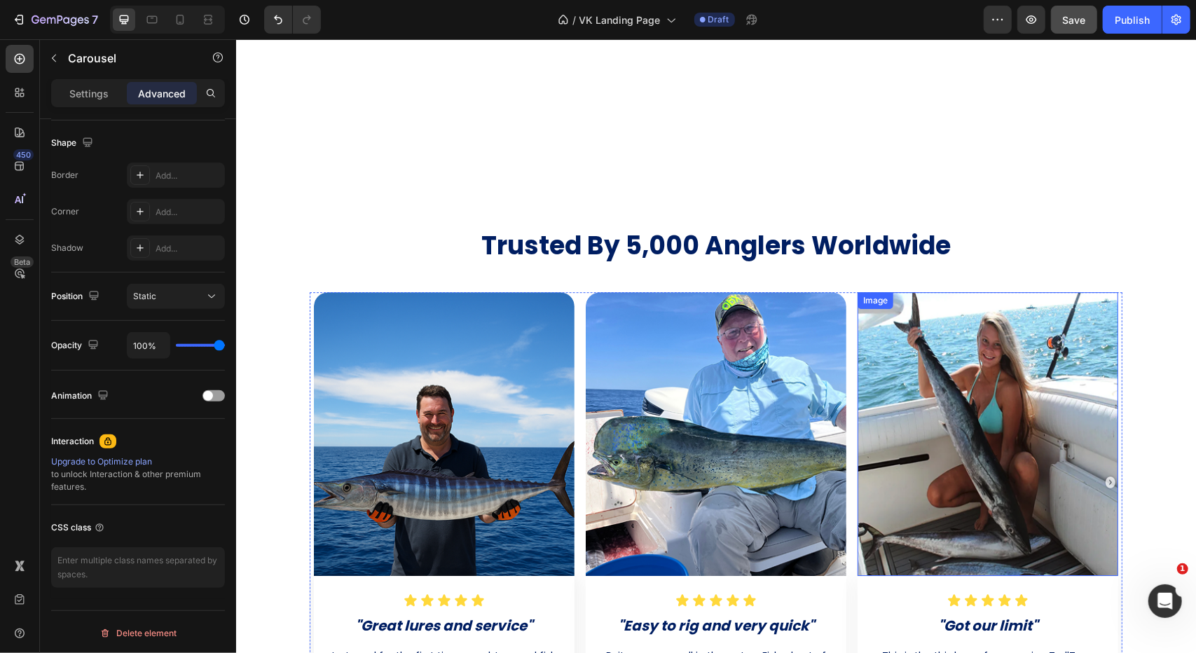
scroll to position [0, 0]
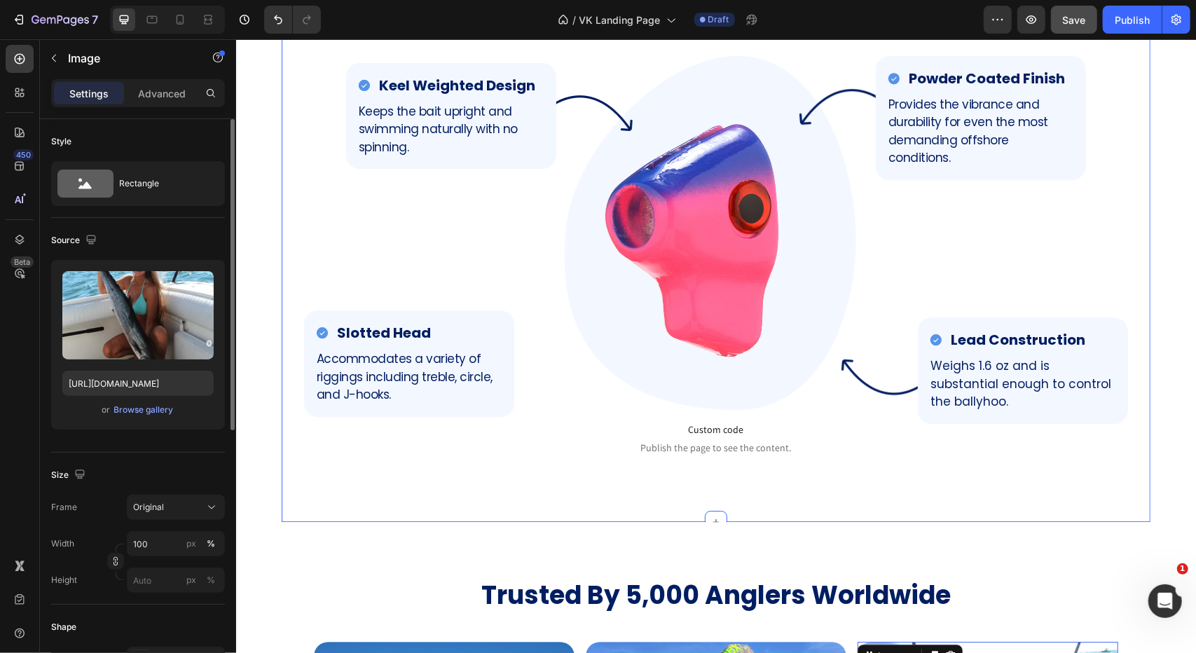
drag, startPoint x: 874, startPoint y: 339, endPoint x: 804, endPoint y: 268, distance: 99.6
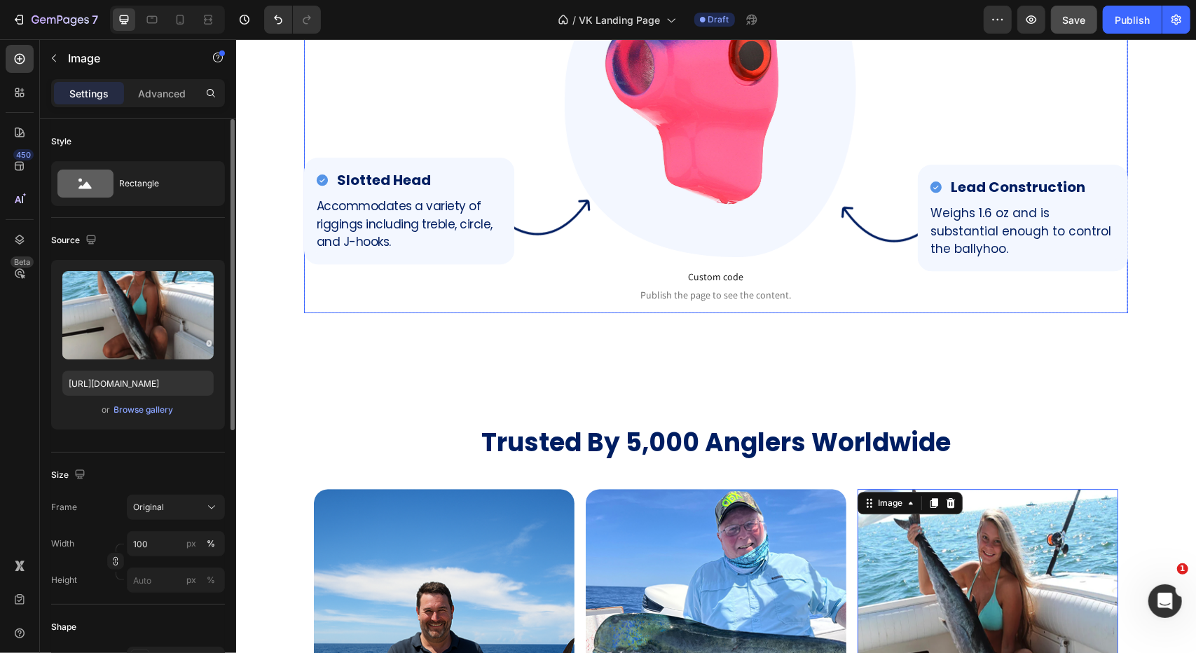
scroll to position [2925, 0]
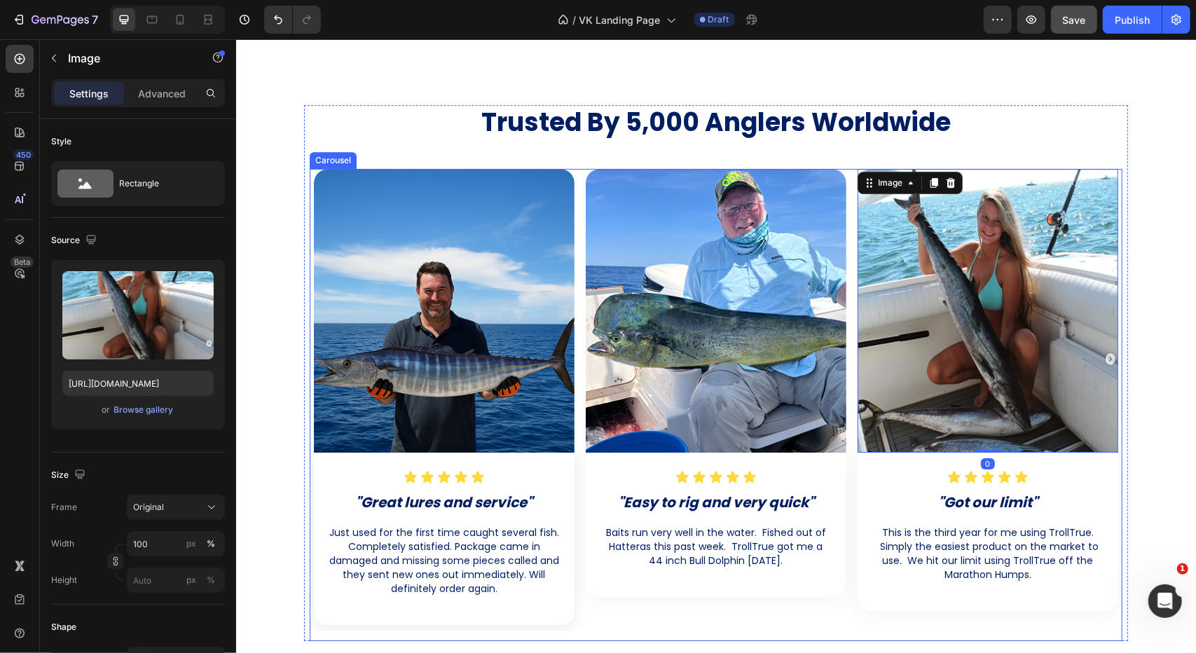
click at [560, 295] on img at bounding box center [443, 310] width 261 height 284
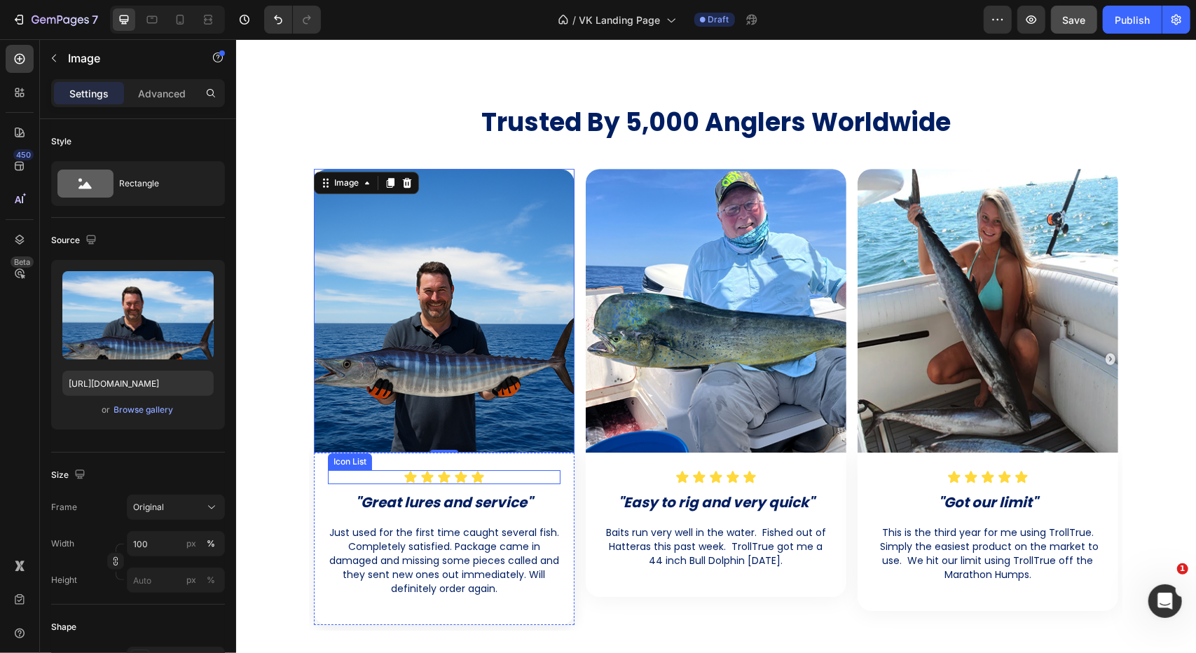
click at [549, 469] on div "Icon Icon Icon Icon Icon" at bounding box center [443, 476] width 233 height 14
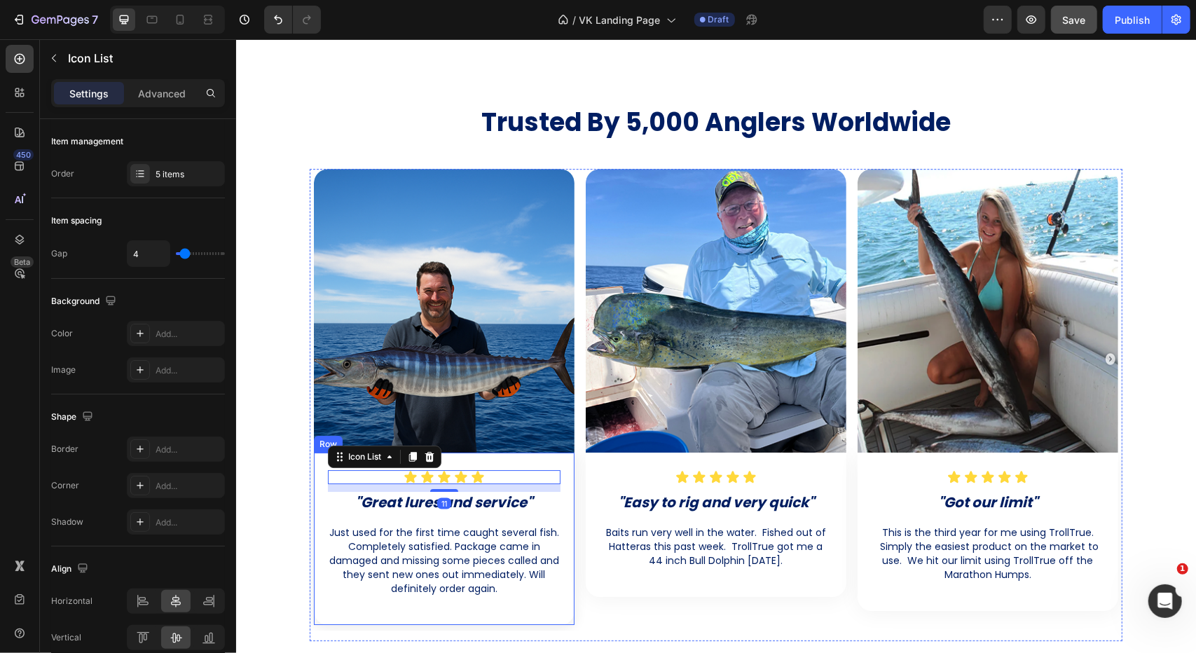
click at [562, 464] on div "Icon Icon Icon Icon Icon Icon List 11 "Great lures and service" Heading Just us…" at bounding box center [443, 538] width 261 height 172
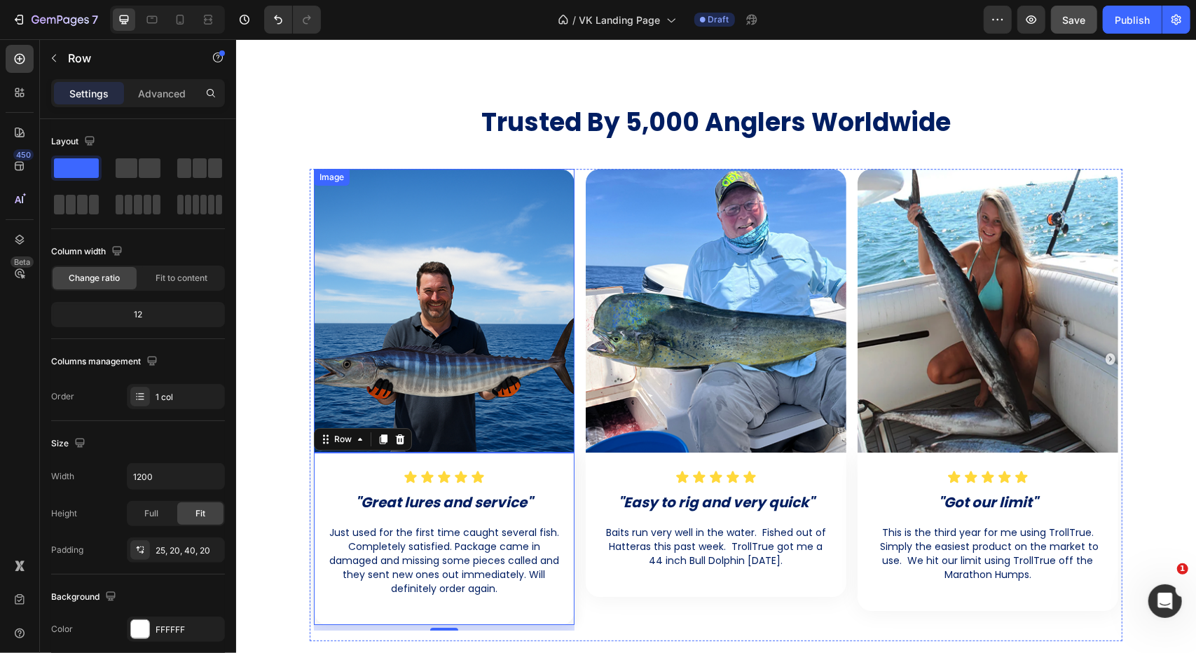
click at [560, 401] on img at bounding box center [443, 310] width 261 height 284
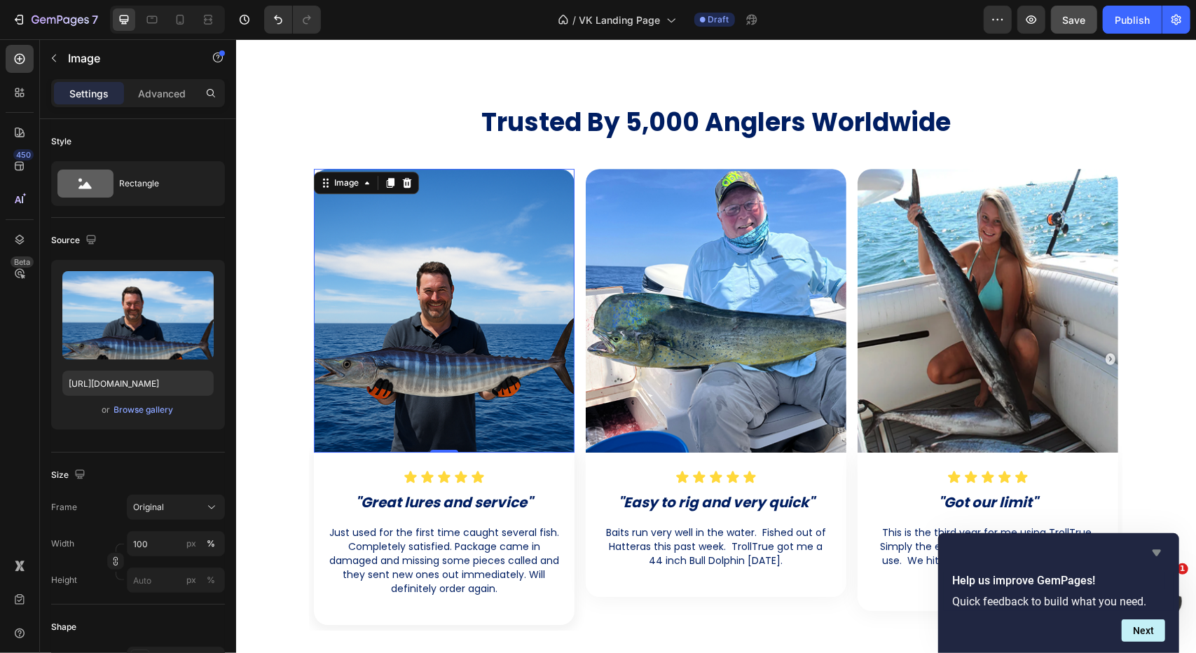
drag, startPoint x: 1153, startPoint y: 551, endPoint x: 903, endPoint y: 513, distance: 253.0
click at [1153, 551] on icon "Hide survey" at bounding box center [1156, 553] width 8 height 6
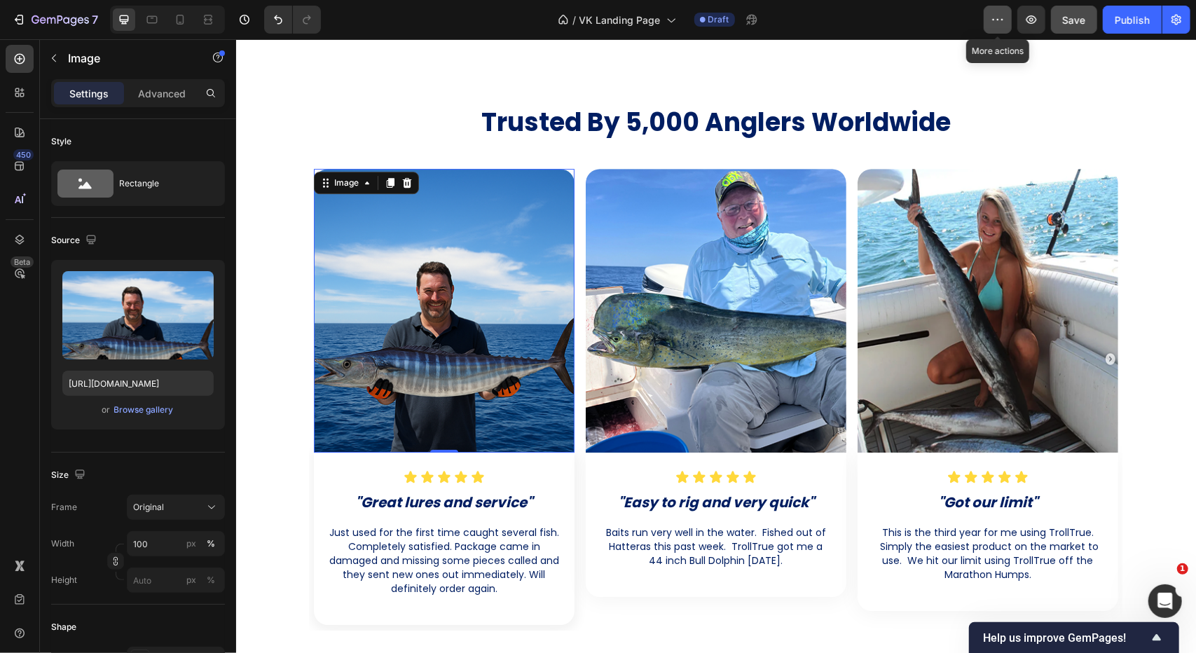
click at [1007, 20] on button "button" at bounding box center [998, 20] width 28 height 28
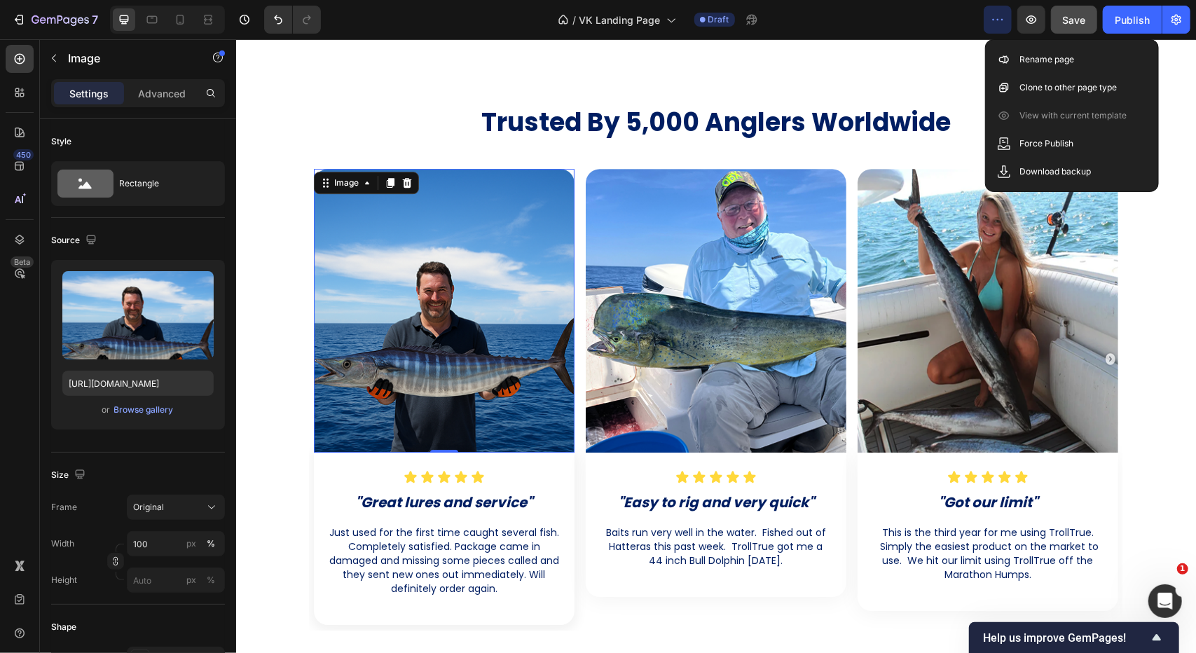
click at [999, 18] on icon "button" at bounding box center [998, 20] width 14 height 14
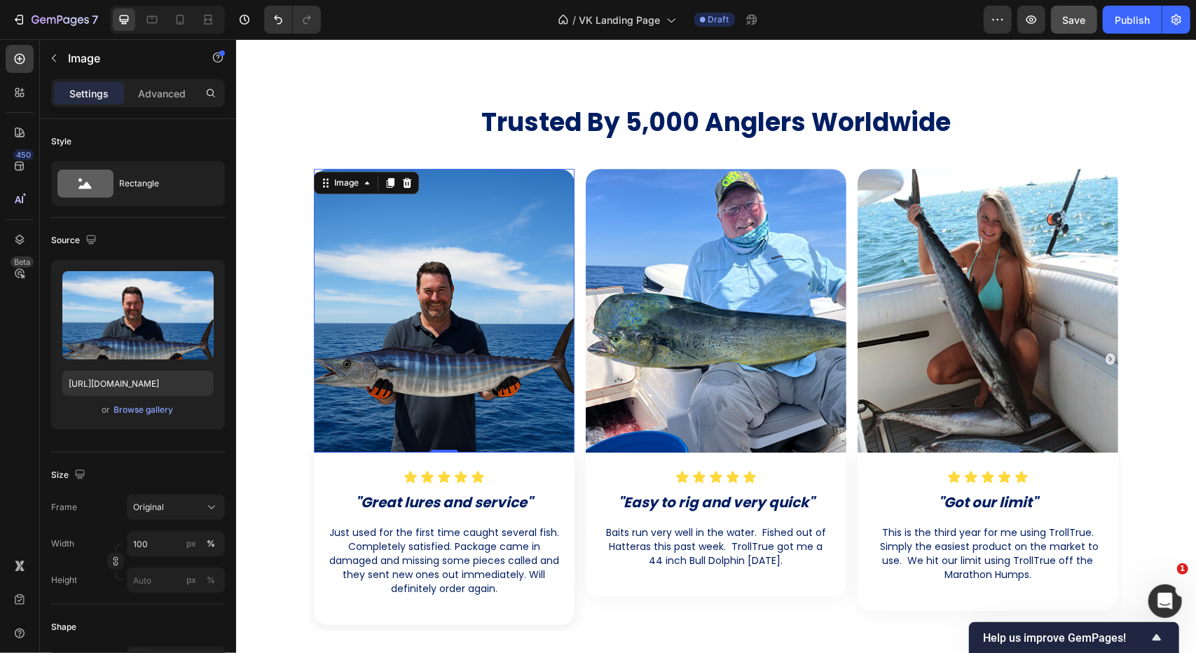
click at [565, 171] on div at bounding box center [443, 310] width 261 height 284
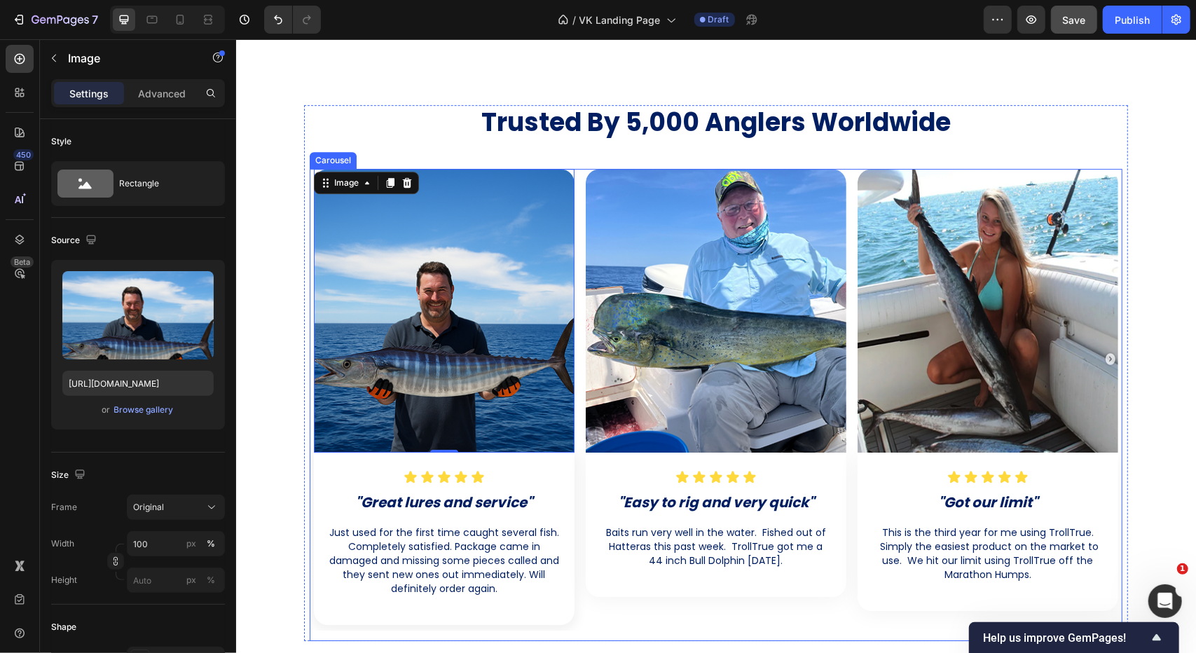
click at [581, 198] on div "Image Icon Icon Icon Icon Icon Icon List "Easy to rig and very quick" Heading B…" at bounding box center [715, 399] width 269 height 462
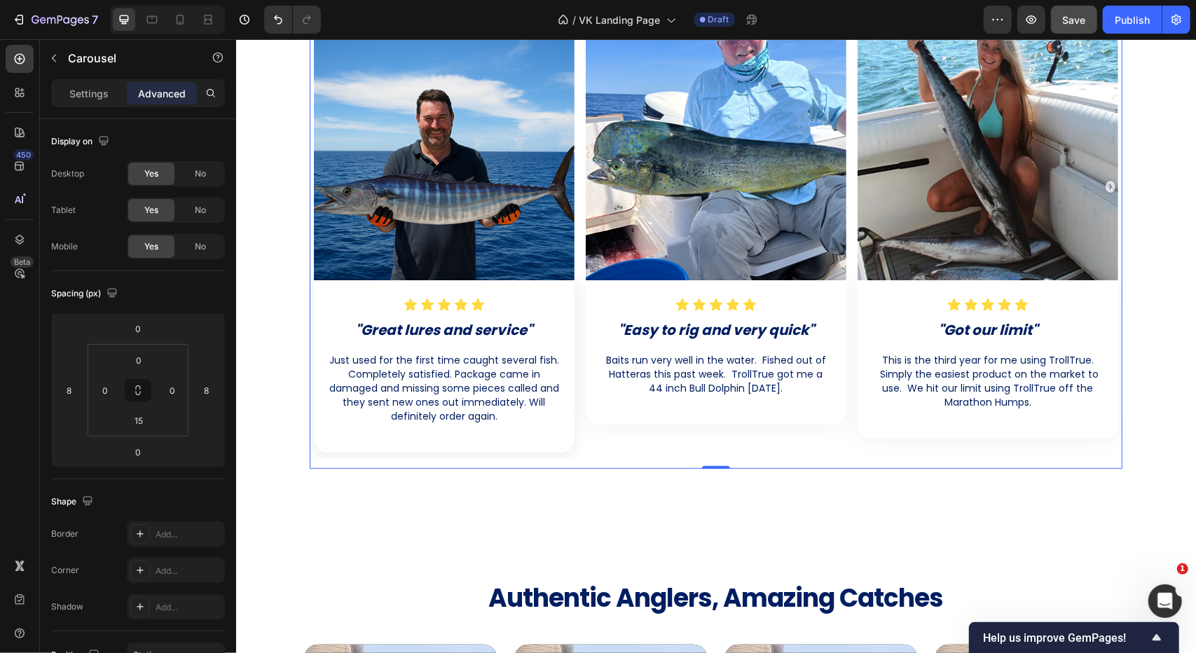
scroll to position [3066, 0]
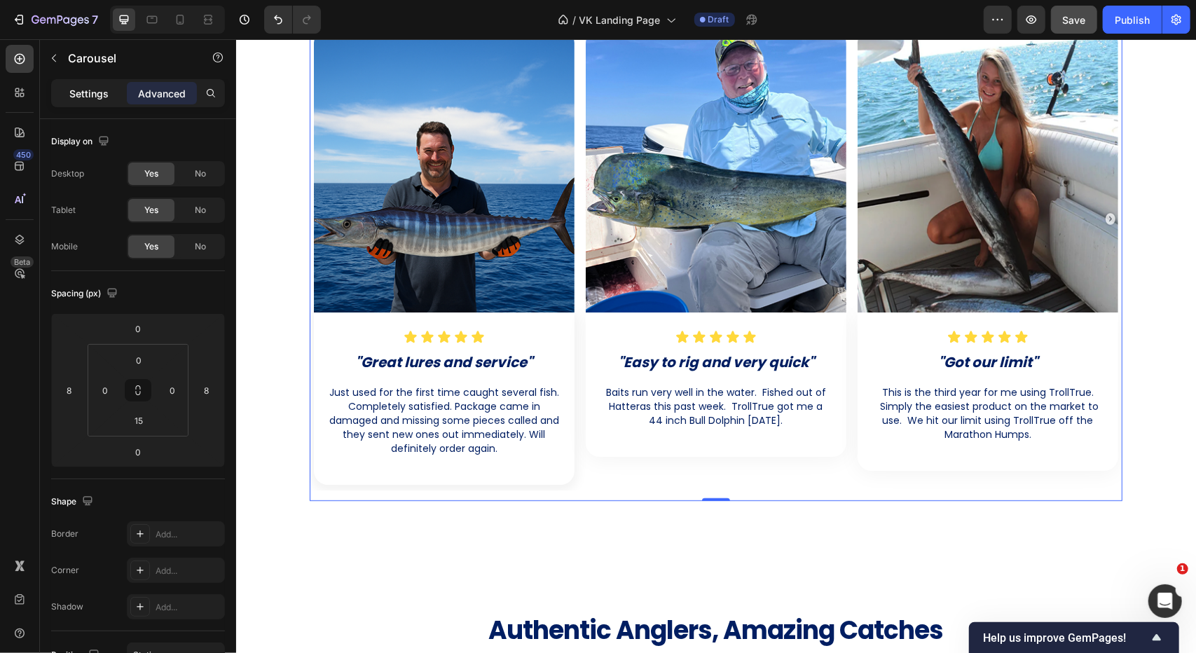
click at [93, 97] on p "Settings" at bounding box center [88, 93] width 39 height 15
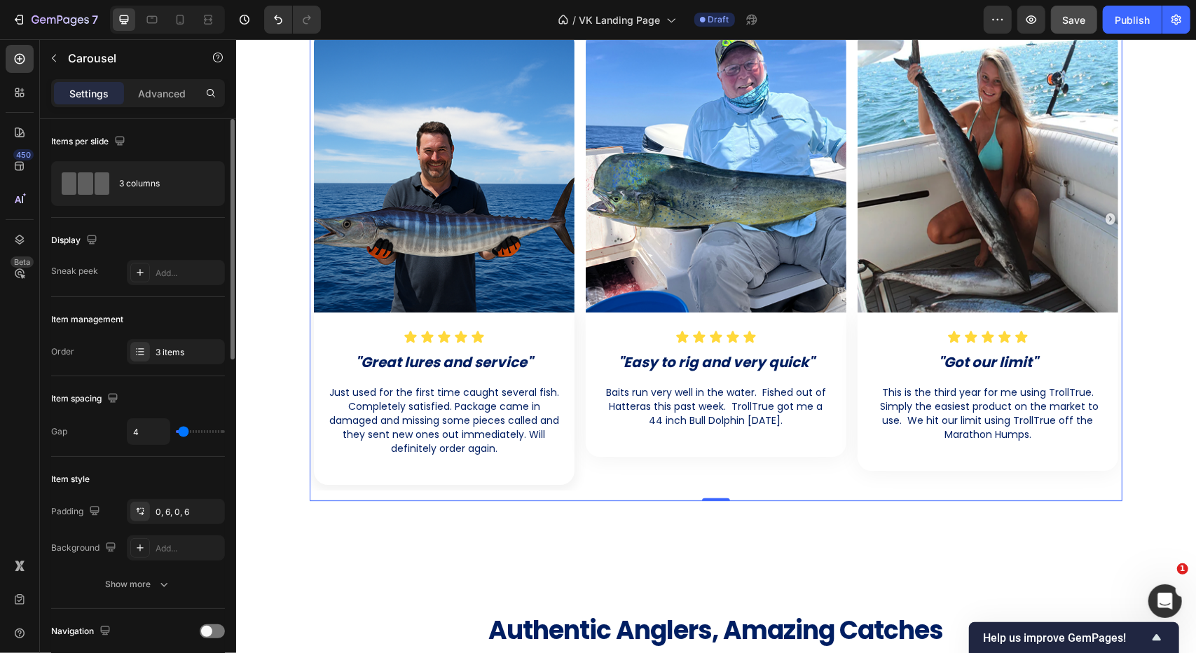
scroll to position [140, 0]
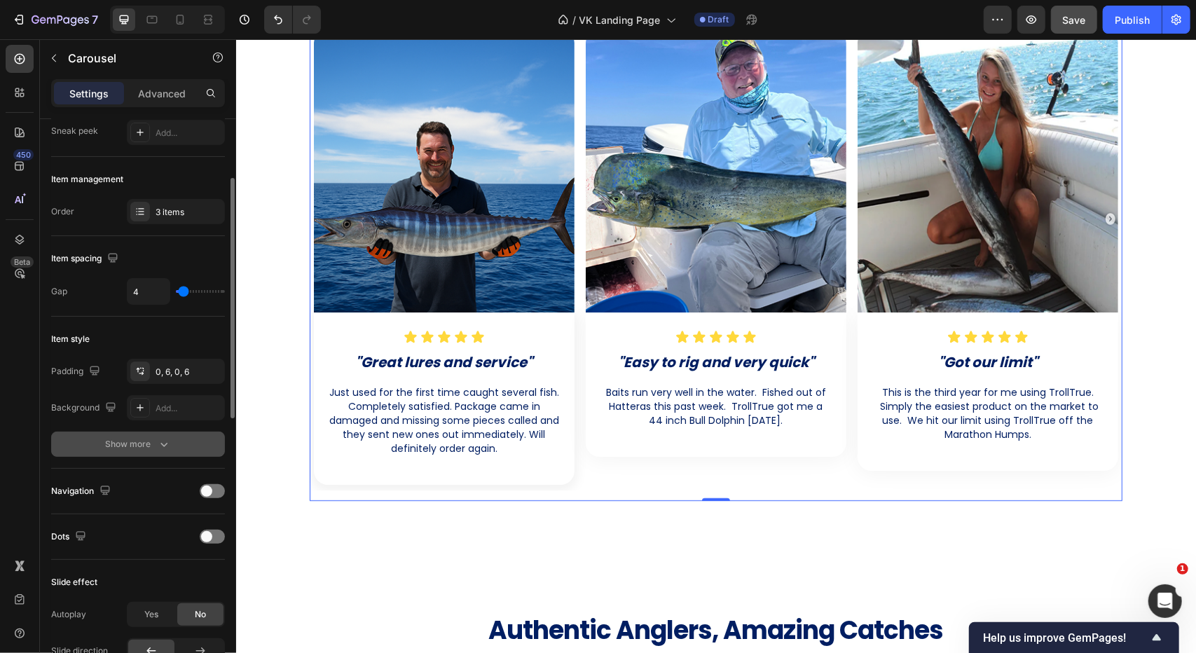
click at [132, 448] on div "Show more" at bounding box center [138, 444] width 65 height 14
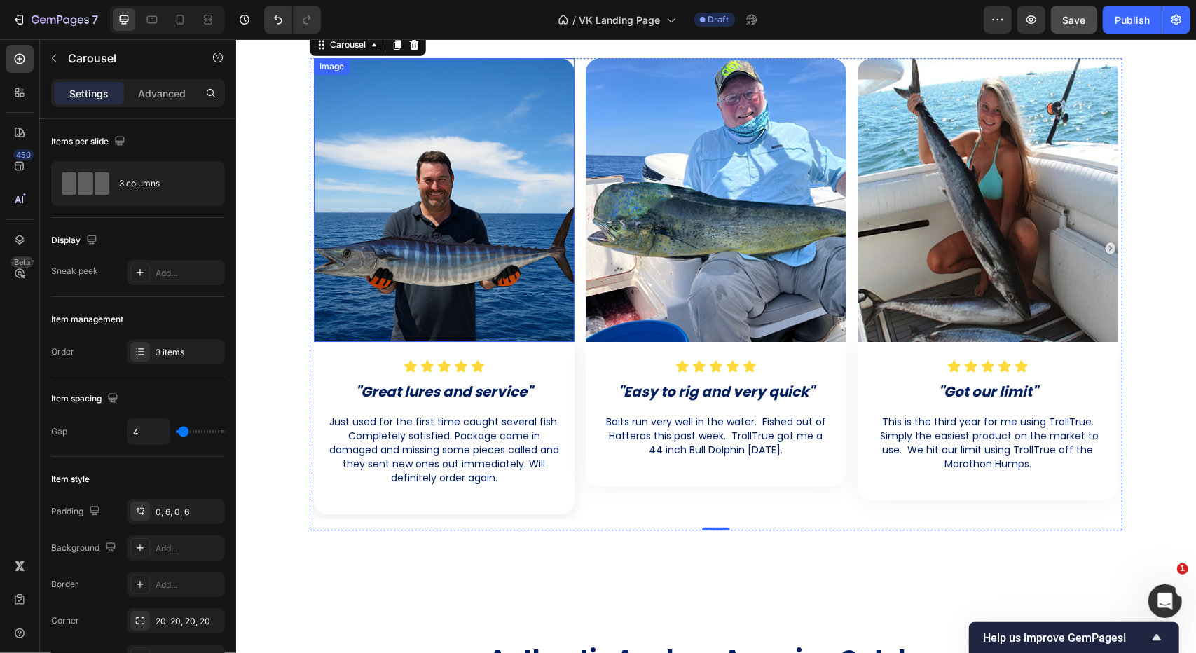
scroll to position [3136, 0]
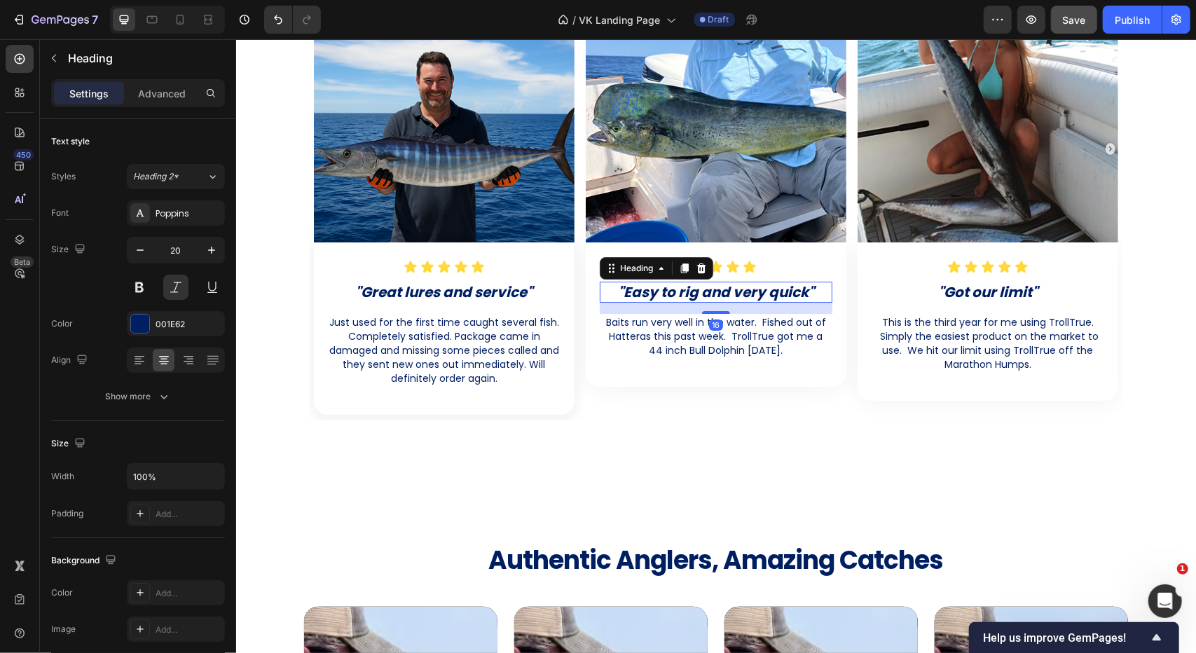
click at [639, 286] on strong ""Easy to rig and very quick"" at bounding box center [715, 292] width 196 height 20
click at [609, 290] on h2 ""Easy to rig and very quick"" at bounding box center [715, 291] width 233 height 21
click at [609, 290] on p ""Easy to rig and very quick"" at bounding box center [715, 291] width 230 height 18
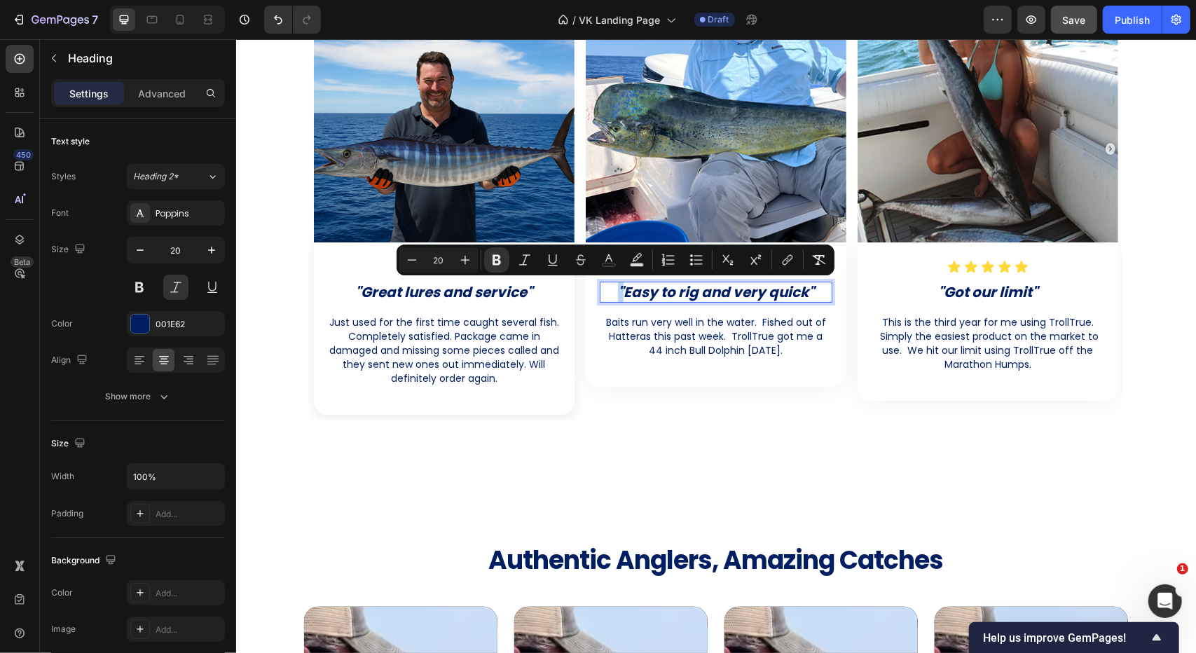
click at [609, 294] on p ""Easy to rig and very quick"" at bounding box center [715, 291] width 230 height 18
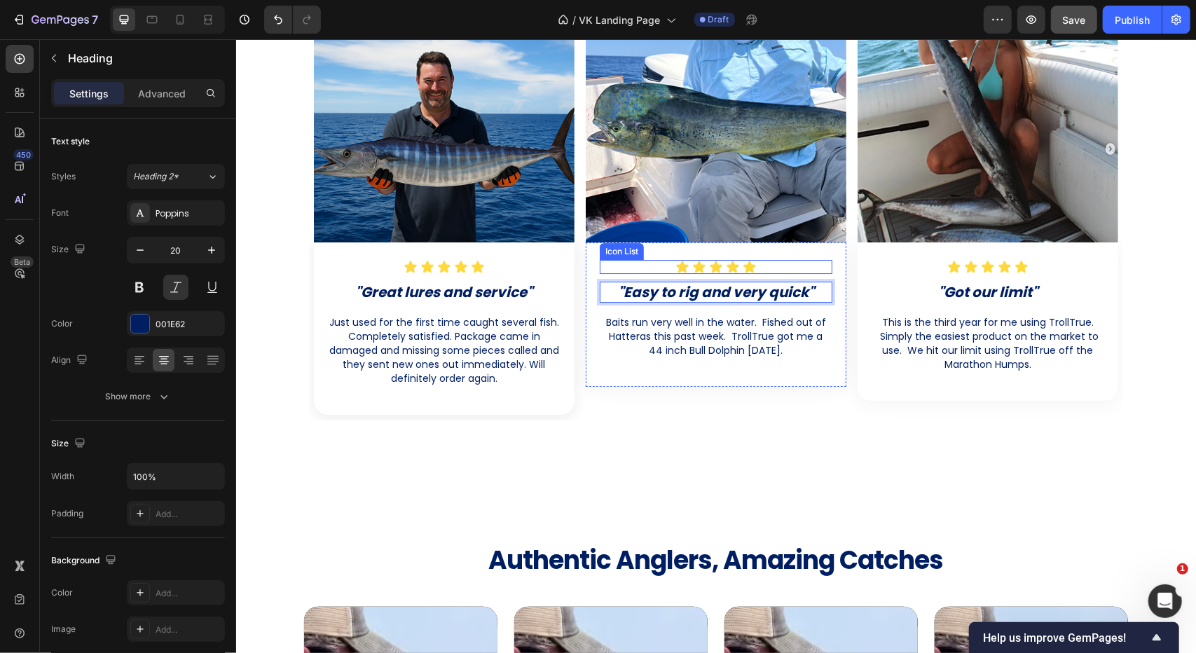
click at [640, 266] on div "Icon Icon Icon Icon Icon" at bounding box center [715, 266] width 233 height 14
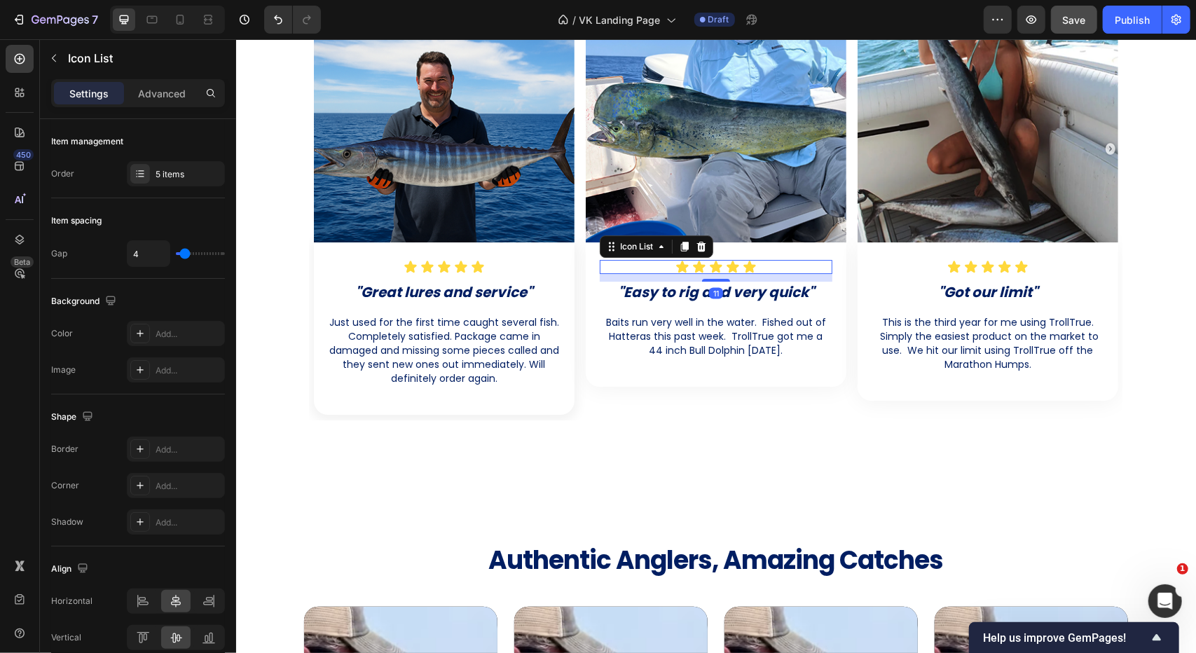
click at [623, 266] on div "Icon Icon Icon Icon Icon" at bounding box center [715, 266] width 233 height 14
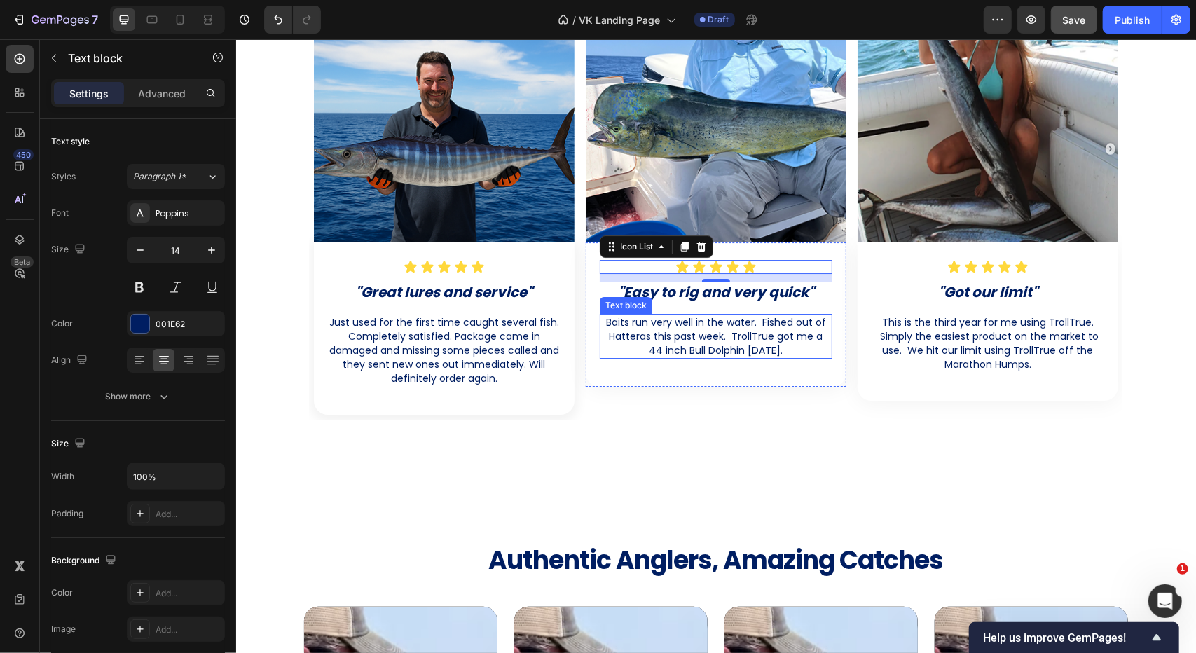
click at [640, 326] on p "Baits run very well in the water. Fished out of Hatteras this past week. TrollT…" at bounding box center [715, 336] width 230 height 42
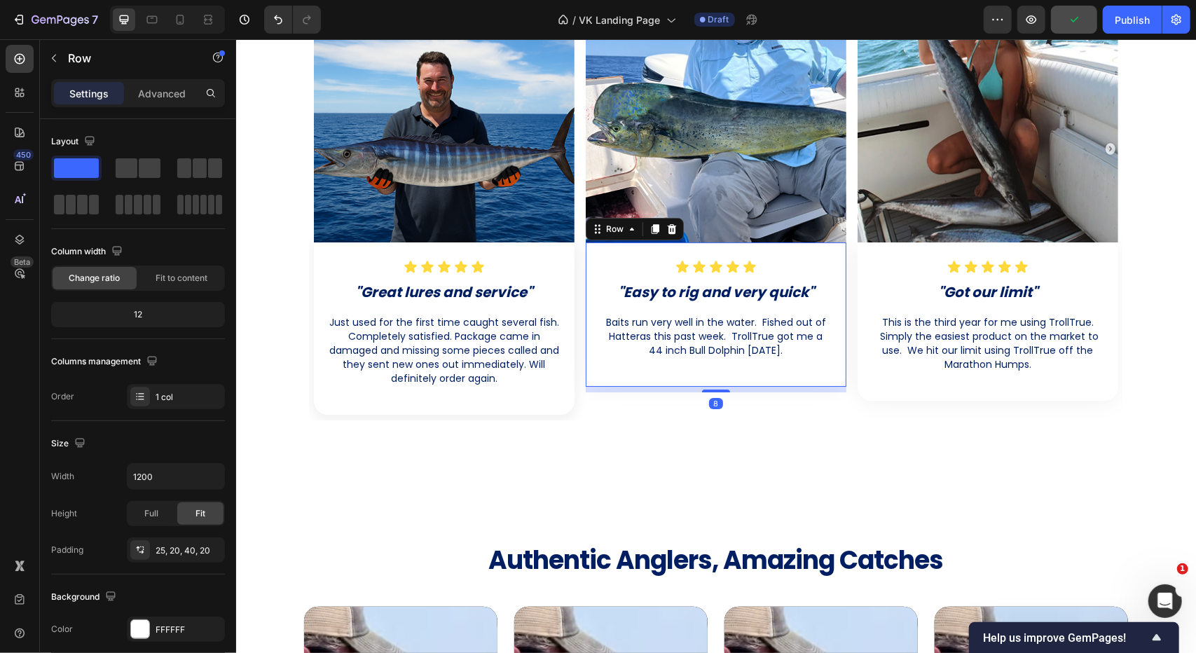
click at [779, 361] on div "Icon Icon Icon Icon Icon Icon List ⁠⁠⁠⁠⁠⁠⁠ "Easy to rig and very quick" Heading…" at bounding box center [715, 314] width 261 height 144
click at [714, 366] on div "Icon Icon Icon Icon Icon Icon List ⁠⁠⁠⁠⁠⁠⁠ "Easy to rig and very quick" Heading…" at bounding box center [715, 314] width 261 height 144
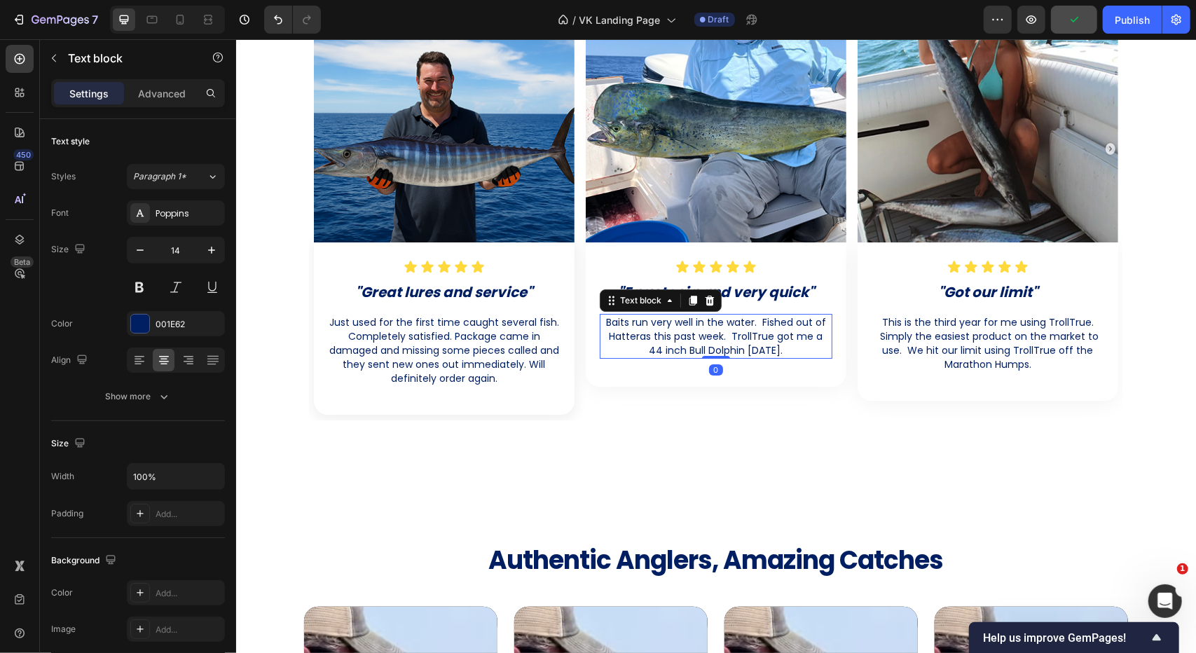
click at [707, 339] on p "Baits run very well in the water. Fished out of Hatteras this past week. TrollT…" at bounding box center [715, 336] width 230 height 42
click at [668, 364] on div "Icon Icon Icon Icon Icon Icon List ⁠⁠⁠⁠⁠⁠⁠ "Easy to rig and very quick" Heading…" at bounding box center [715, 314] width 261 height 144
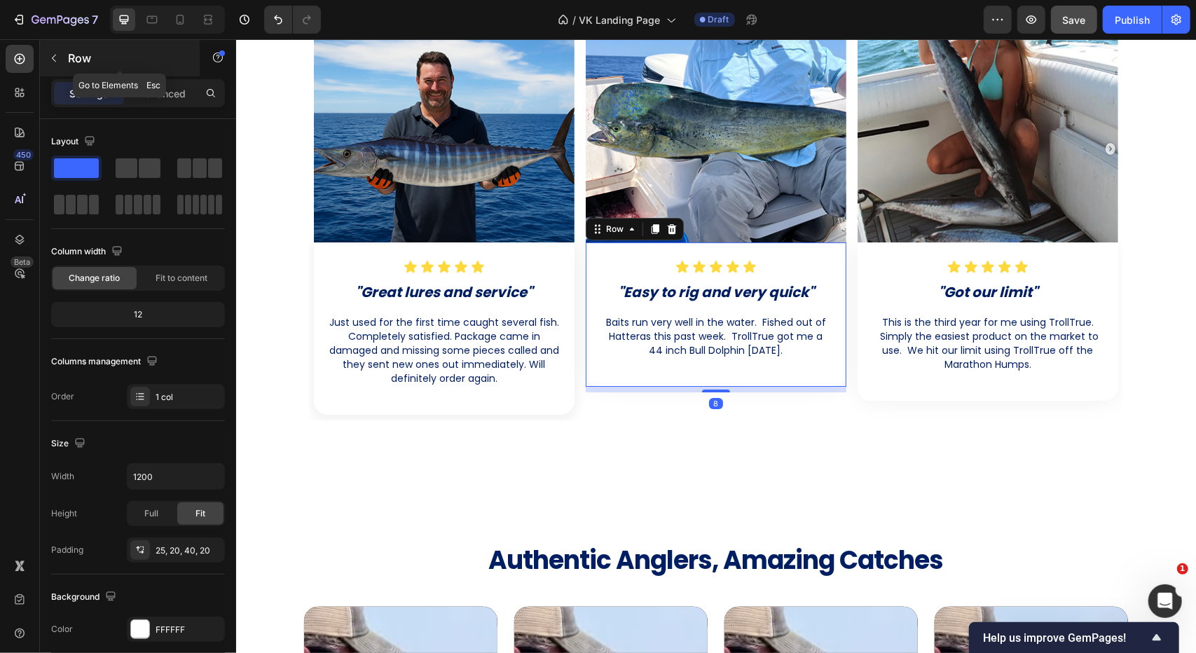
click at [57, 56] on icon "button" at bounding box center [53, 58] width 11 height 11
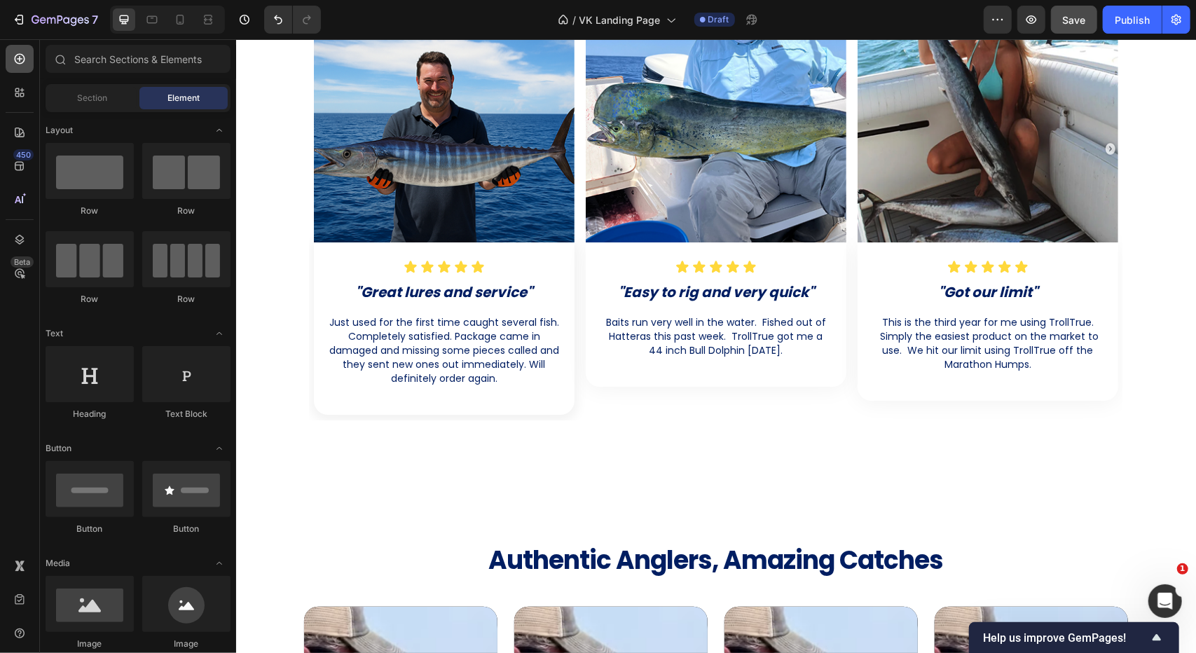
click at [17, 56] on icon at bounding box center [20, 59] width 14 height 14
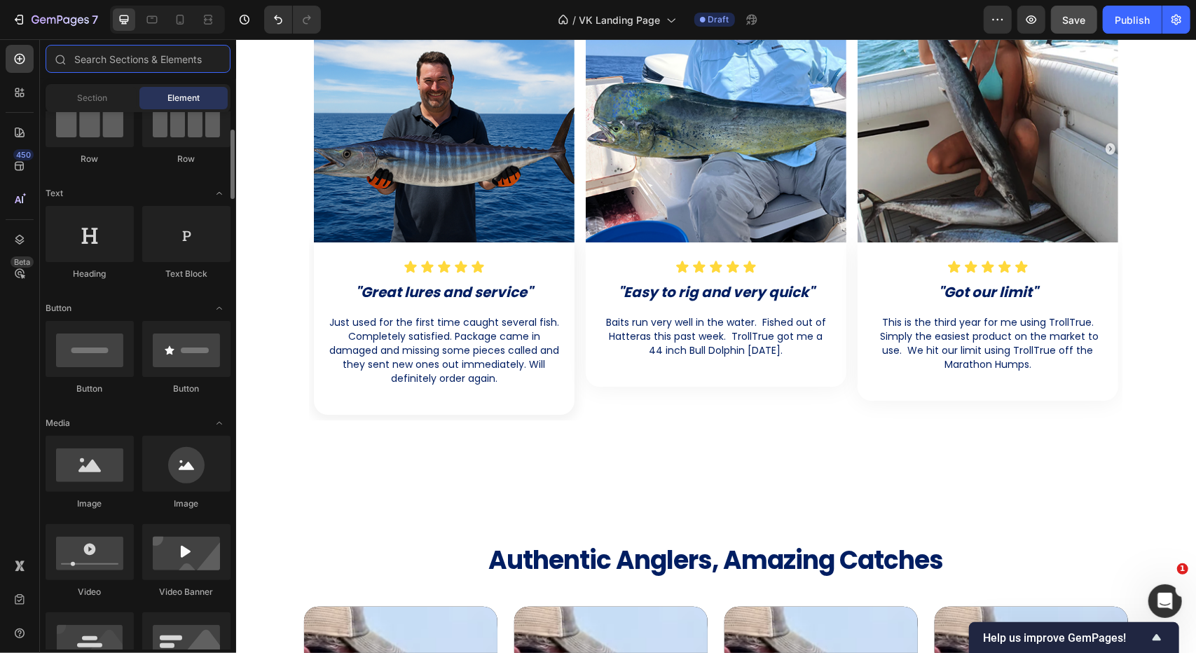
scroll to position [0, 0]
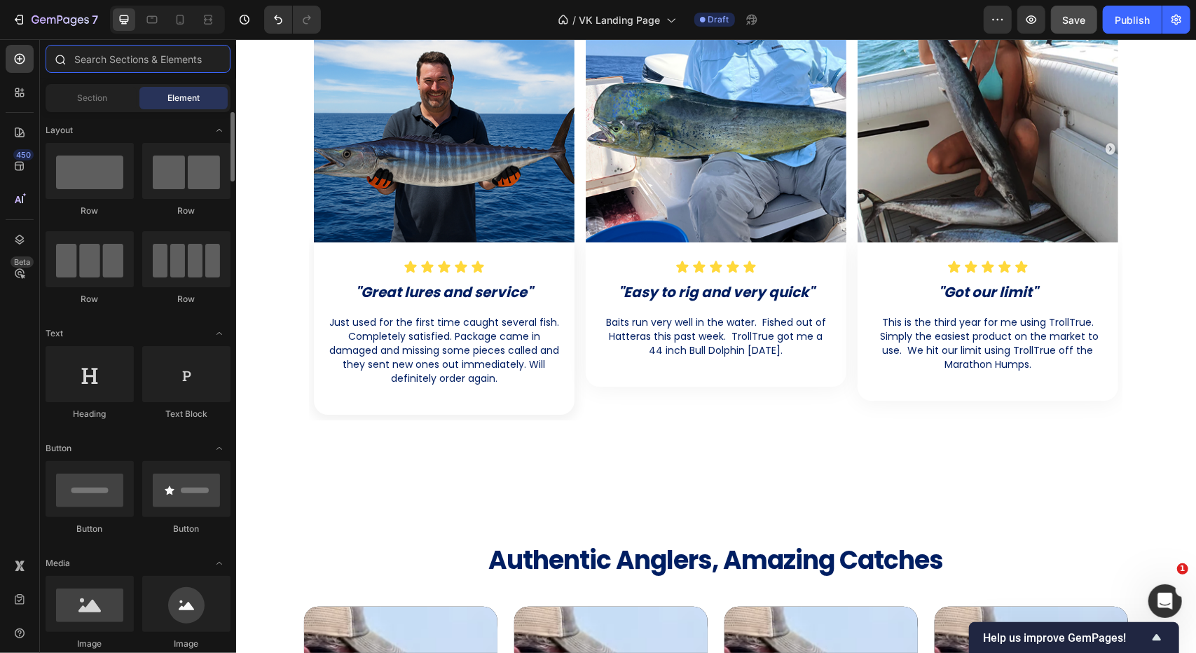
click at [129, 64] on input "text" at bounding box center [138, 59] width 185 height 28
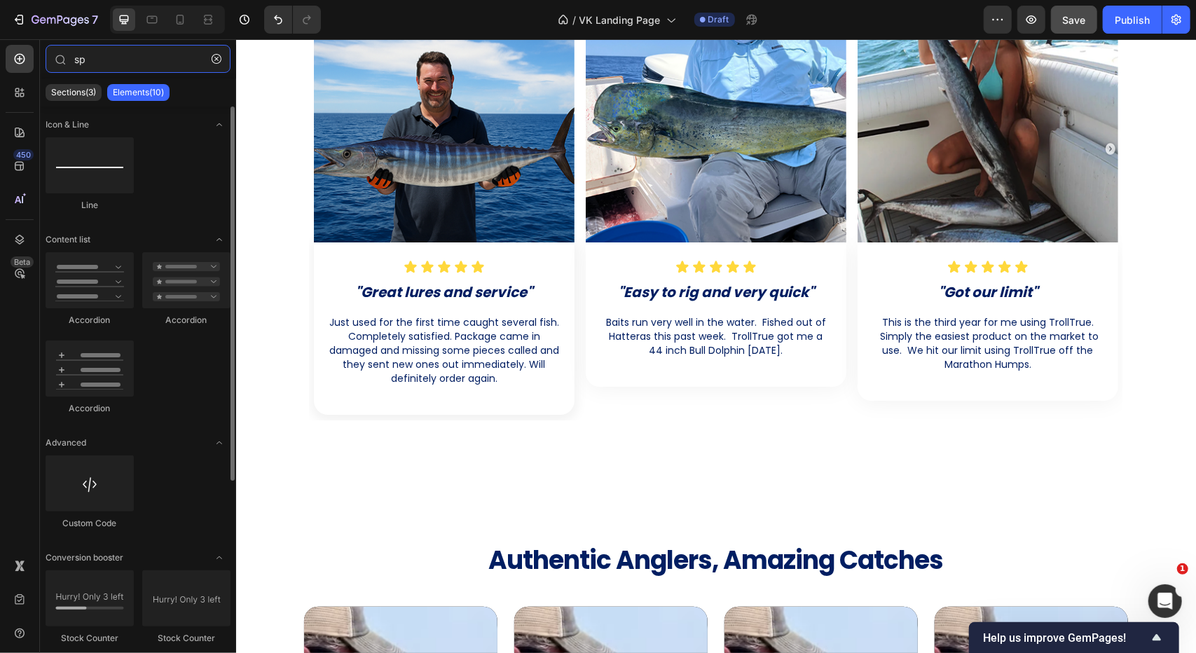
type input "s"
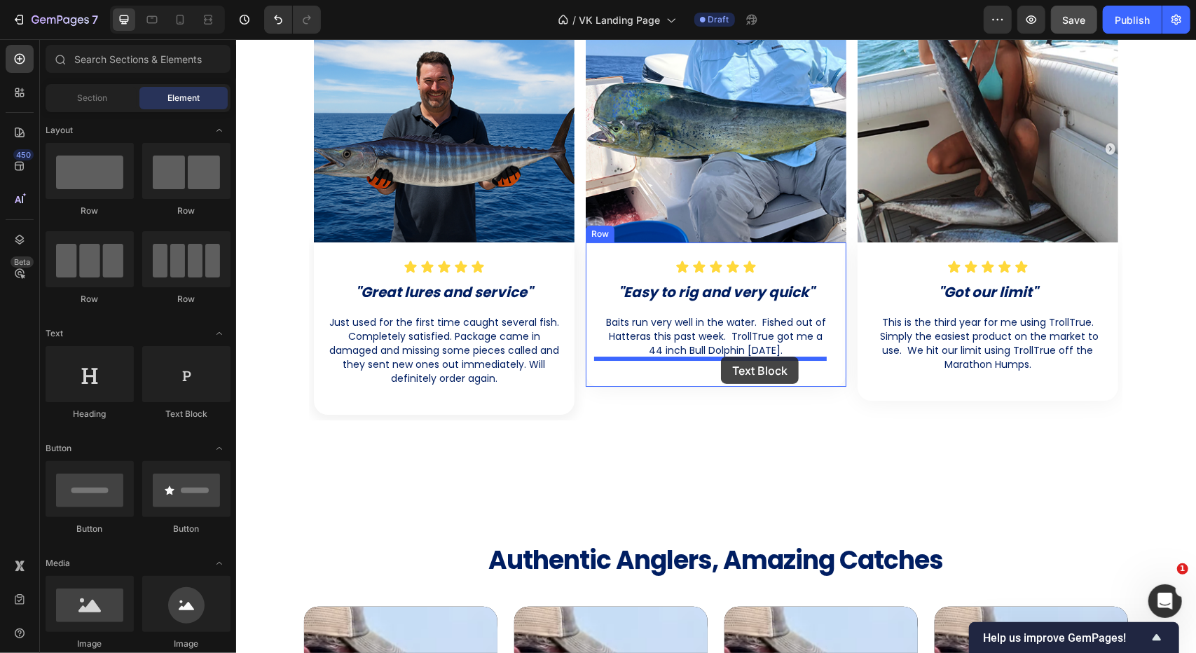
drag, startPoint x: 439, startPoint y: 415, endPoint x: 720, endPoint y: 356, distance: 287.7
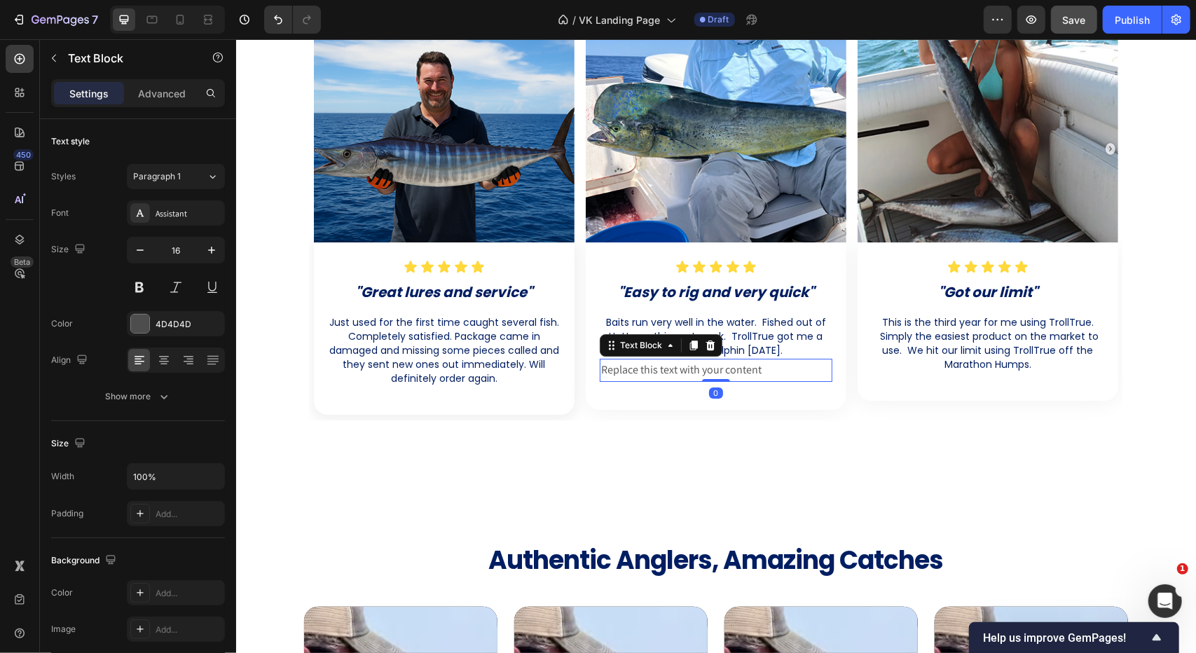
click at [737, 368] on div "Replace this text with your content" at bounding box center [715, 369] width 233 height 23
click at [738, 368] on p "Replace this text with your content" at bounding box center [715, 369] width 230 height 20
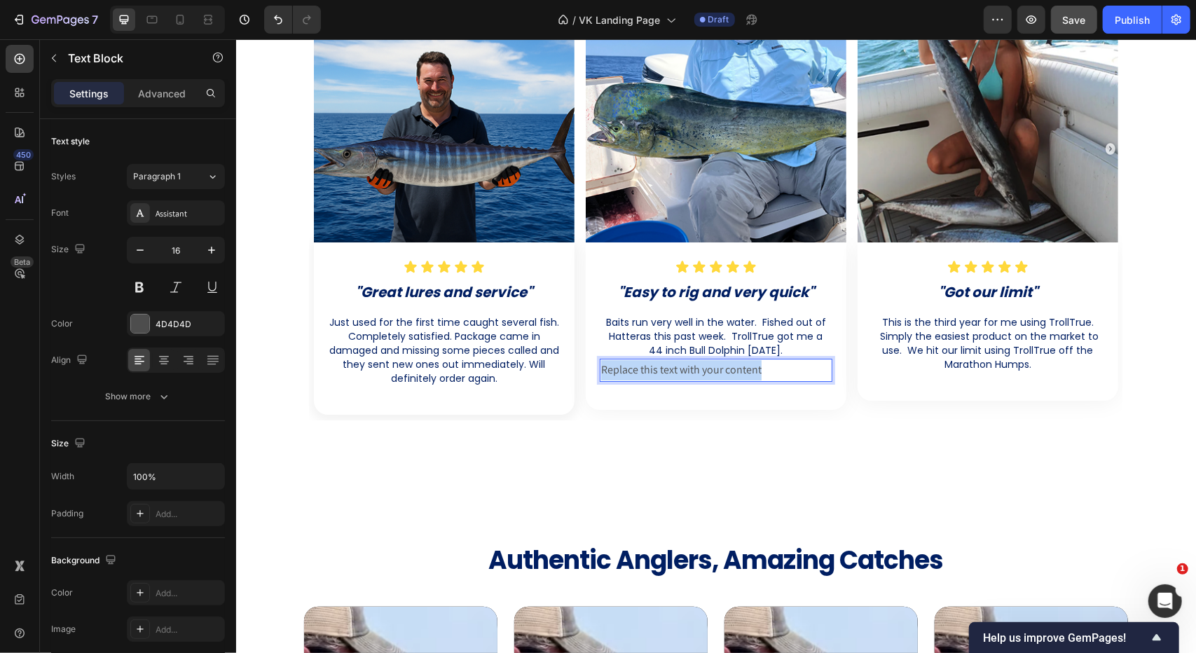
click at [738, 368] on p "Replace this text with your content" at bounding box center [715, 369] width 230 height 20
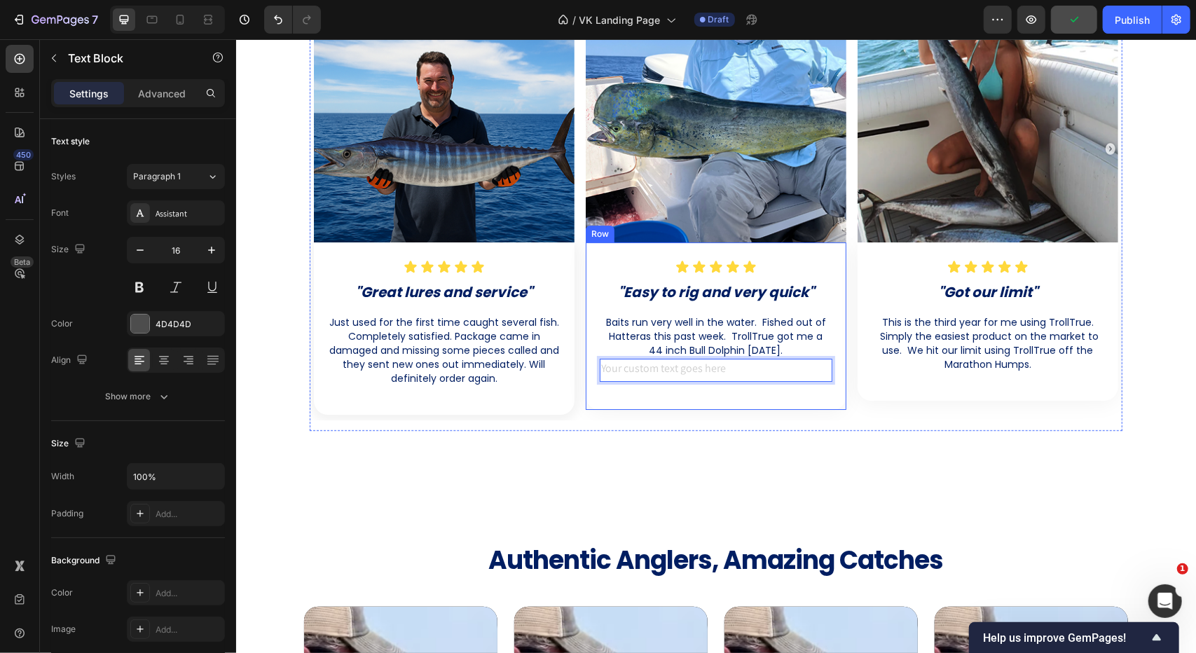
click at [720, 411] on div "Image Icon Icon Icon Icon Icon Icon List ⁠⁠⁠⁠⁠⁠⁠ "Easy to rig and very quick" H…" at bounding box center [715, 189] width 261 height 462
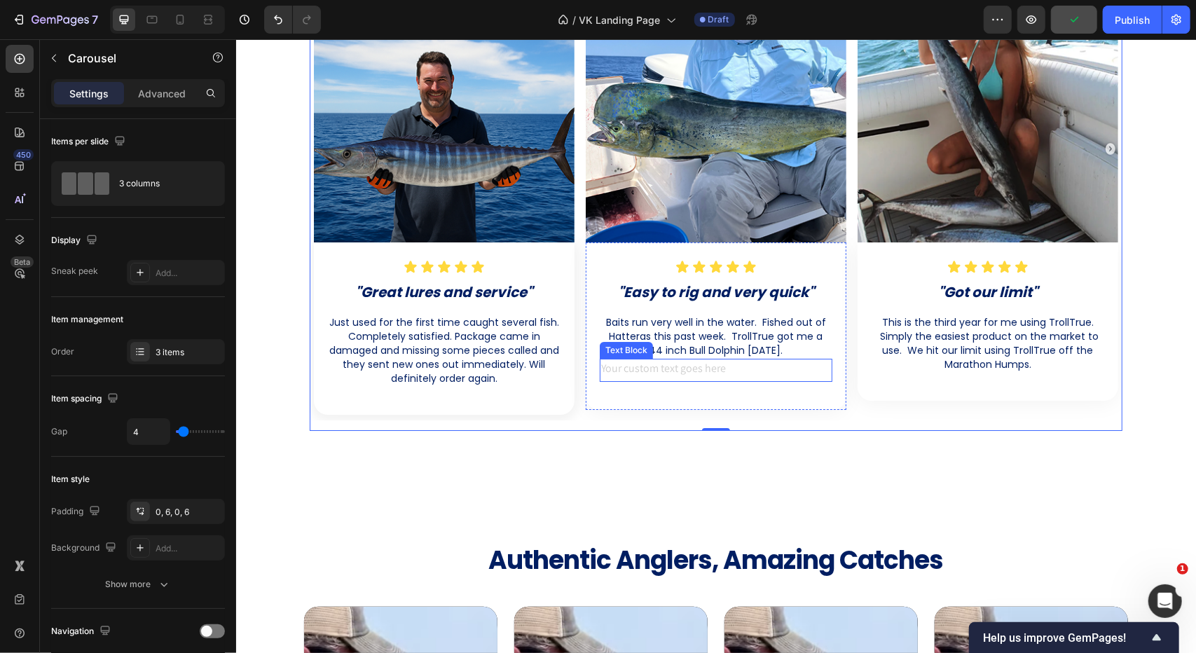
click at [689, 368] on div "Rich Text Editor. Editing area: main" at bounding box center [715, 369] width 233 height 23
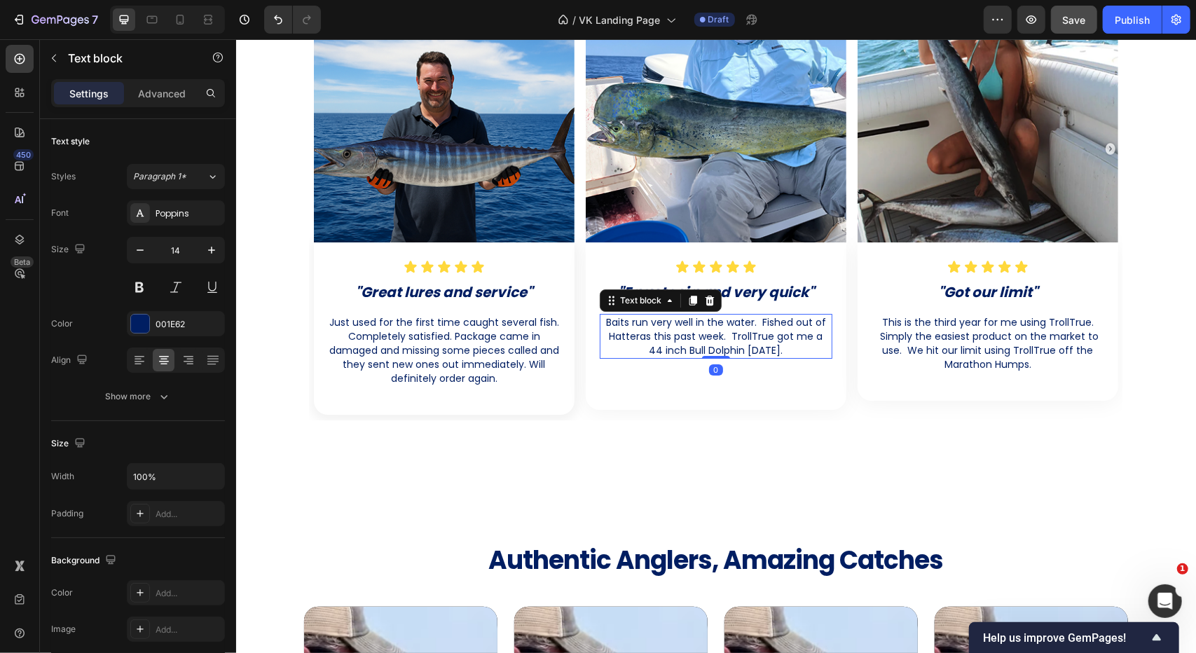
click at [768, 338] on p "Baits run very well in the water. Fished out of Hatteras this past week. TrollT…" at bounding box center [715, 336] width 230 height 42
click at [724, 364] on p "Rich Text Editor. Editing area: main" at bounding box center [715, 369] width 230 height 20
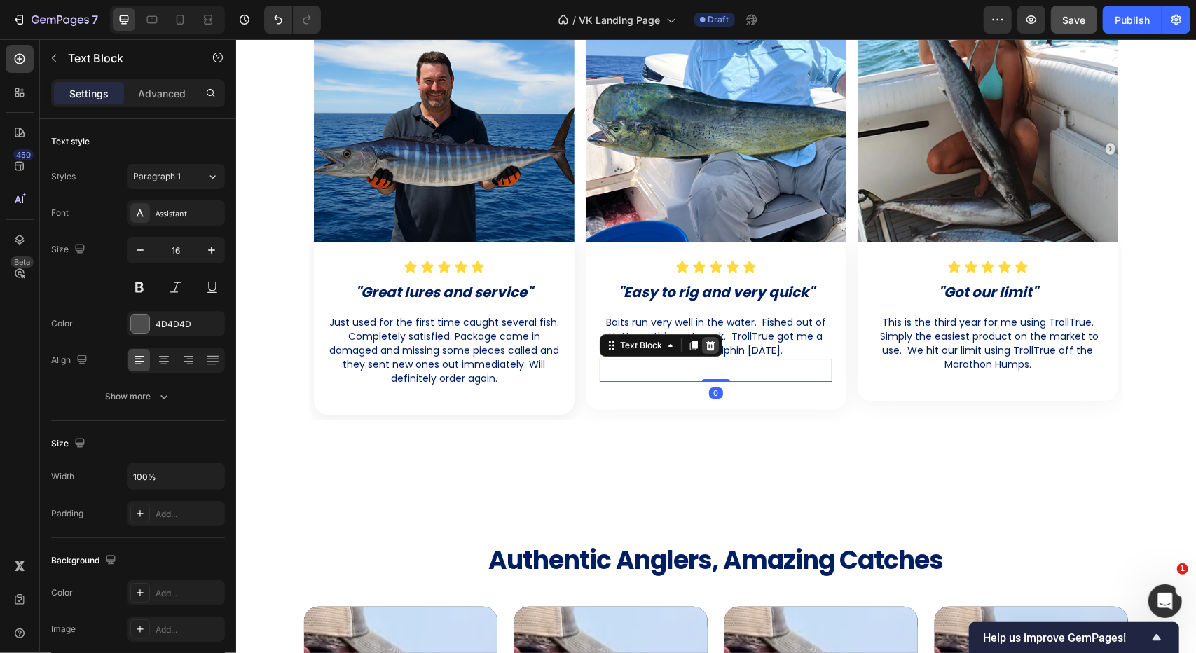
click at [704, 345] on icon at bounding box center [709, 344] width 11 height 11
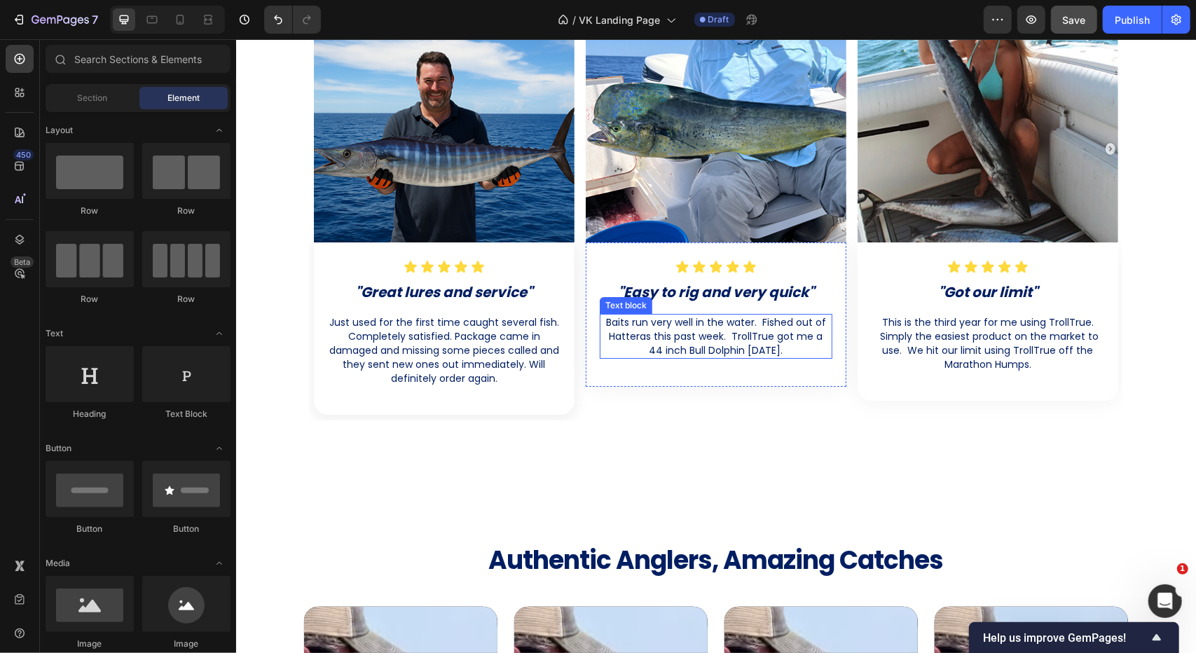
click at [738, 329] on p "Baits run very well in the water. Fished out of Hatteras this past week. TrollT…" at bounding box center [715, 336] width 230 height 42
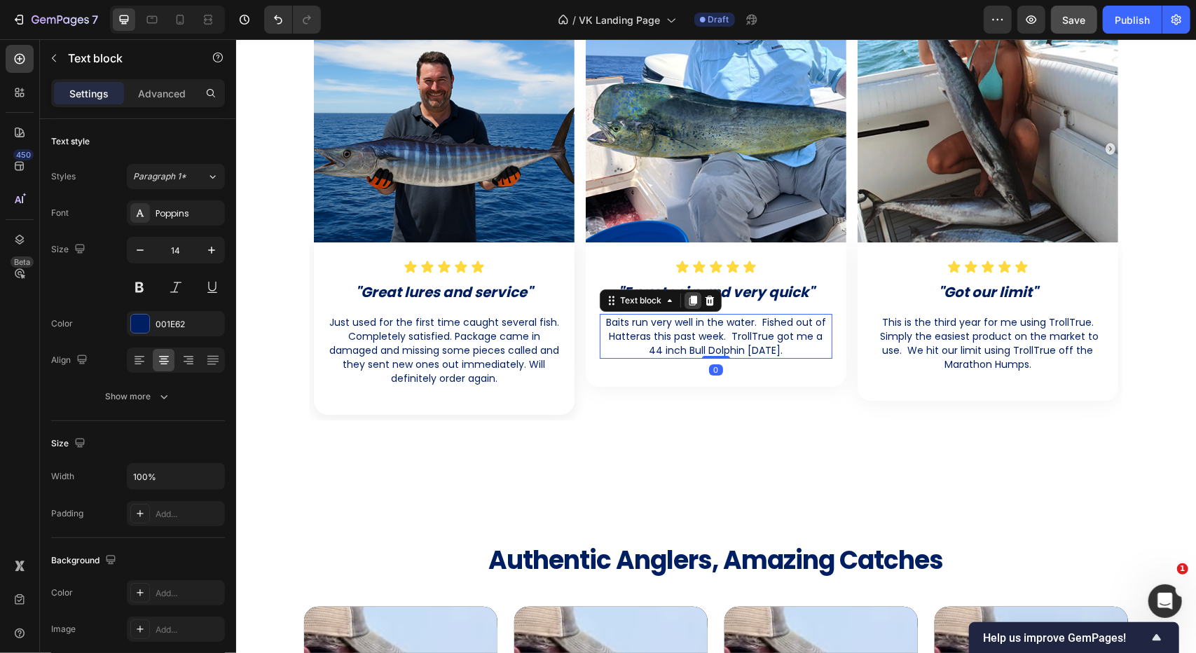
click at [689, 297] on icon at bounding box center [693, 300] width 8 height 10
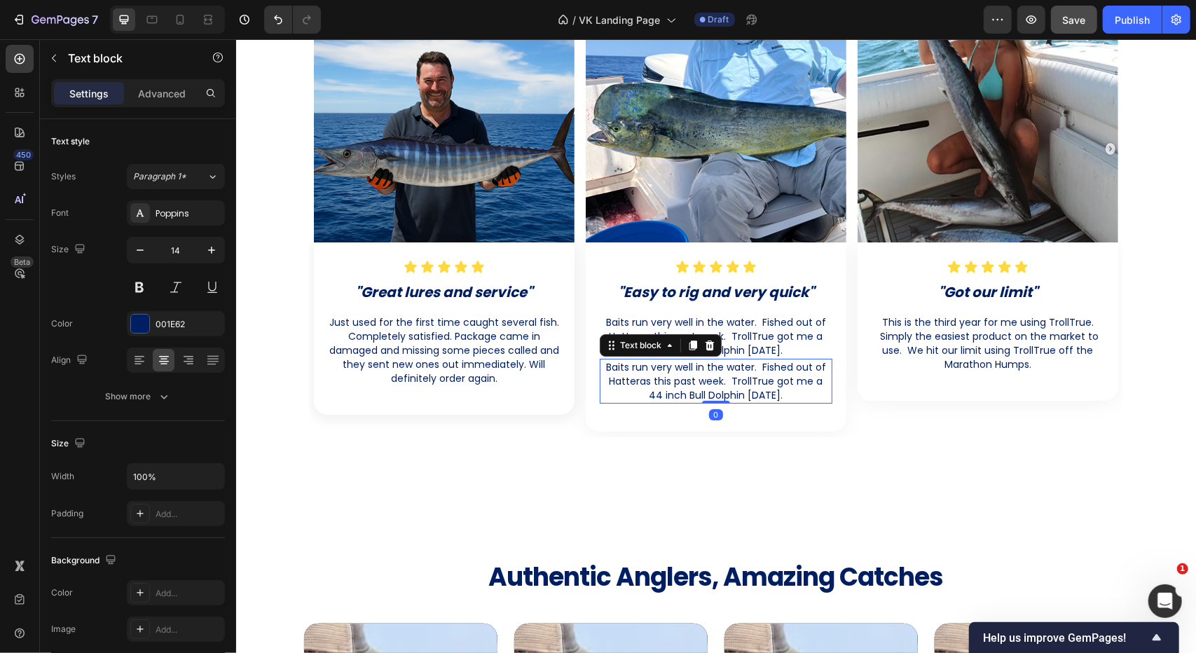
click at [721, 379] on p "Baits run very well in the water. Fished out of Hatteras this past week. TrollT…" at bounding box center [715, 380] width 230 height 42
click at [722, 380] on p "Baits run very well in the water. Fished out of Hatteras this past week. TrollT…" at bounding box center [715, 380] width 230 height 42
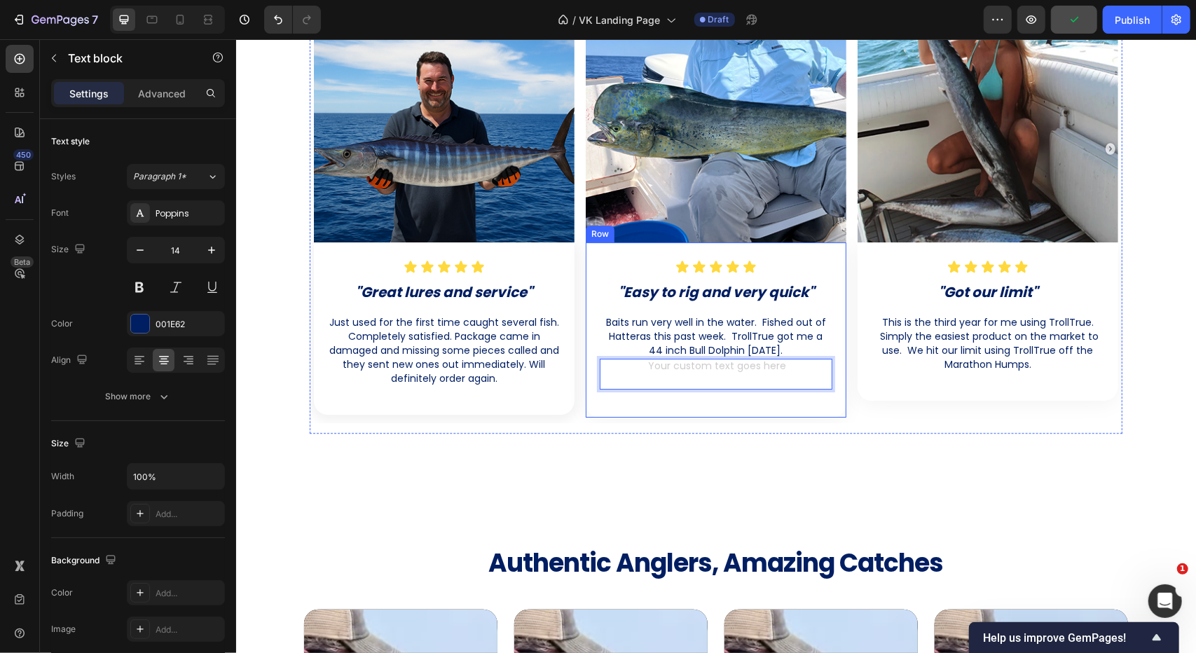
click at [649, 426] on div "Image Icon Icon Icon Icon Icon Icon List "Great lures and service" Heading Just…" at bounding box center [715, 196] width 813 height 476
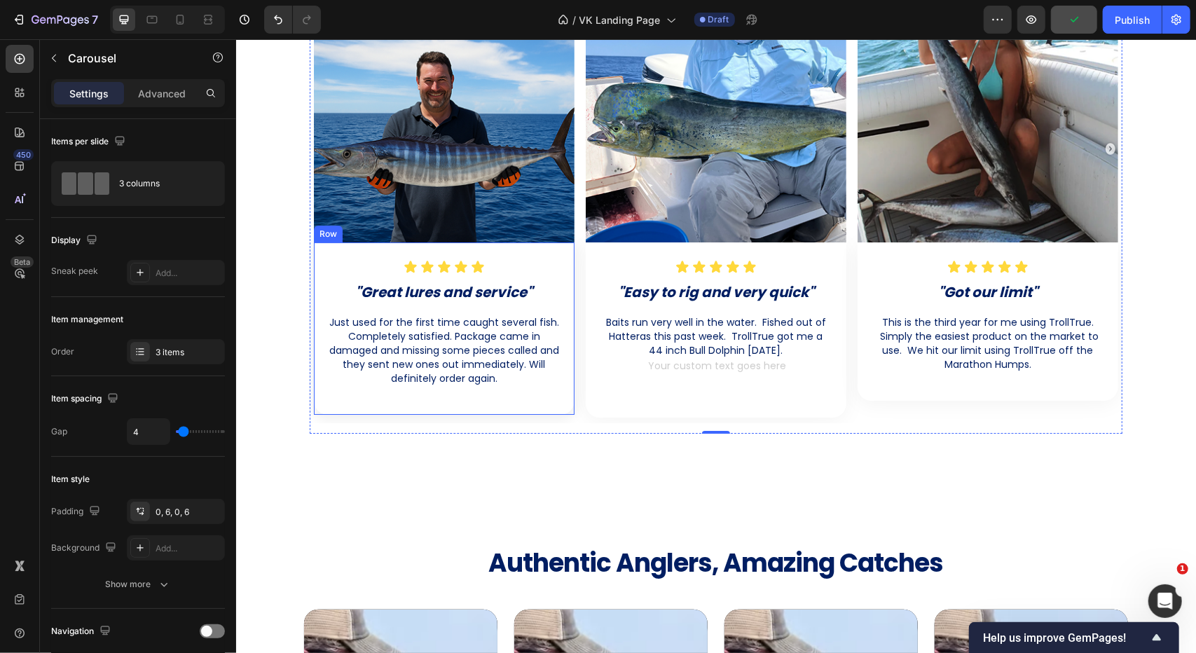
click at [542, 385] on div "Just used for the first time caught several fish. Completely satisfied. Package…" at bounding box center [443, 349] width 233 height 73
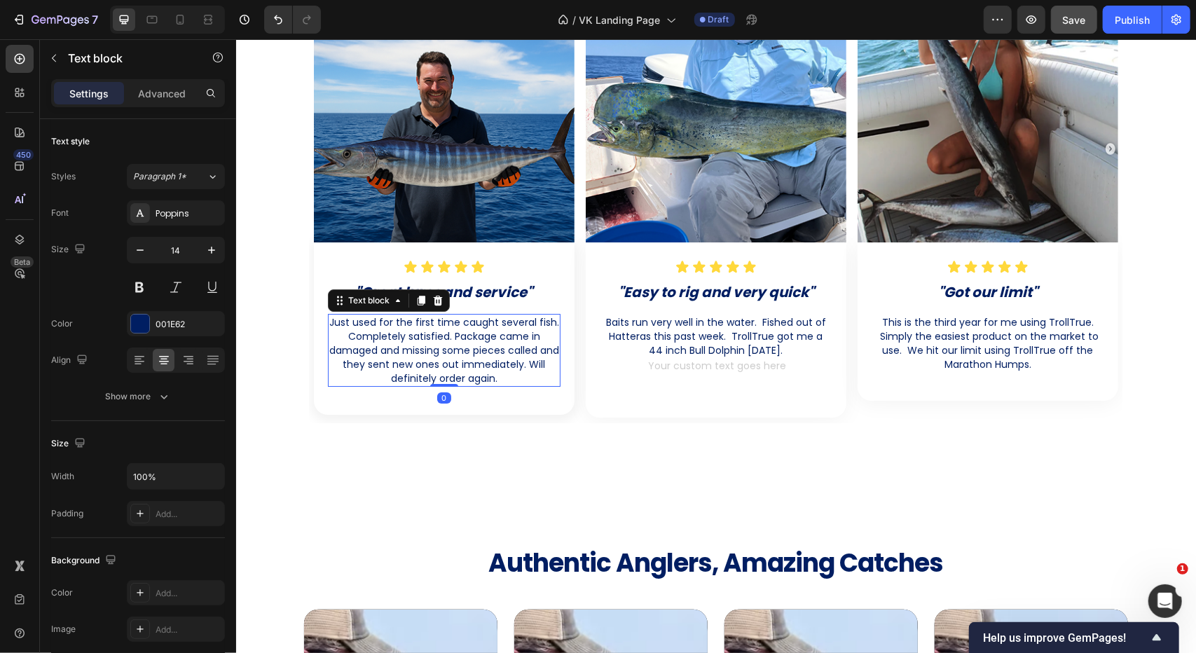
click at [513, 380] on p "Just used for the first time caught several fish. Completely satisfied. Package…" at bounding box center [444, 350] width 230 height 70
click at [685, 366] on div "Rich Text Editor. Editing area: main" at bounding box center [715, 373] width 233 height 31
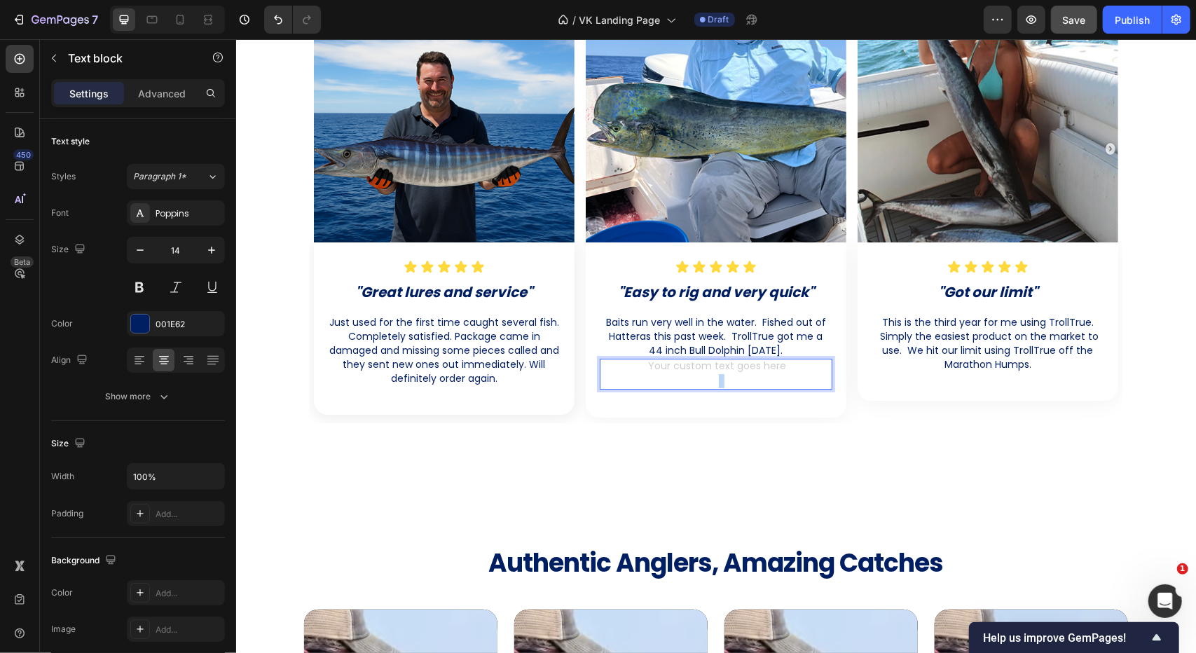
click at [689, 373] on p "Rich Text Editor. Editing area: main" at bounding box center [715, 373] width 230 height 28
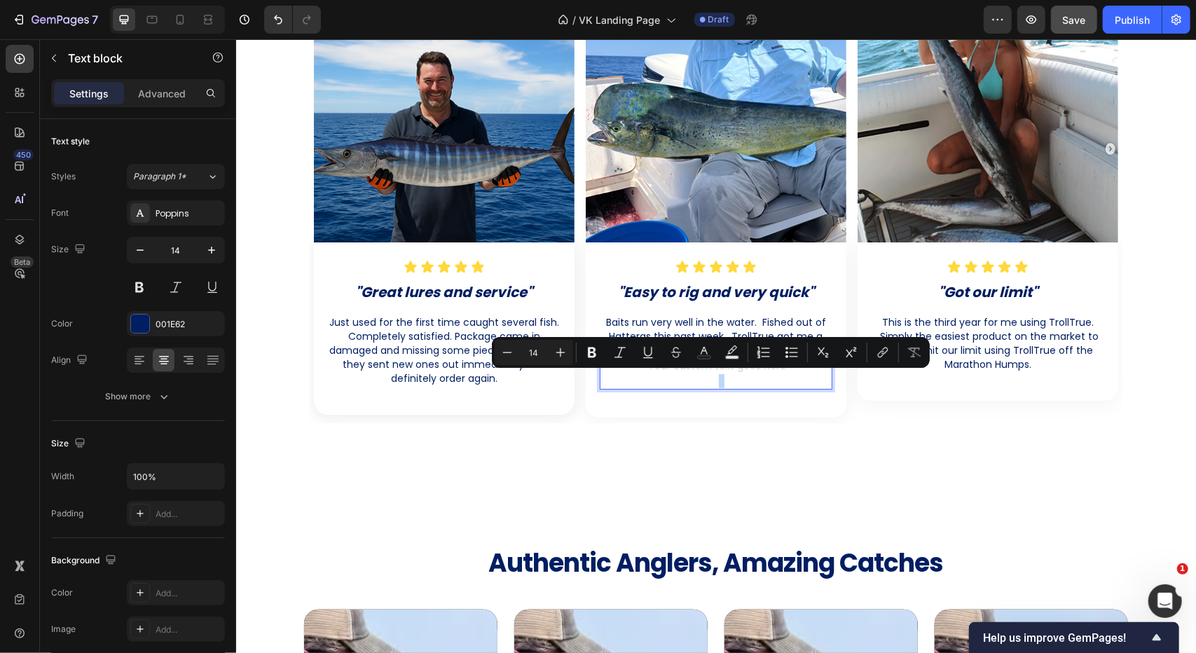
click at [715, 367] on div "Rich Text Editor. Editing area: main" at bounding box center [715, 373] width 233 height 31
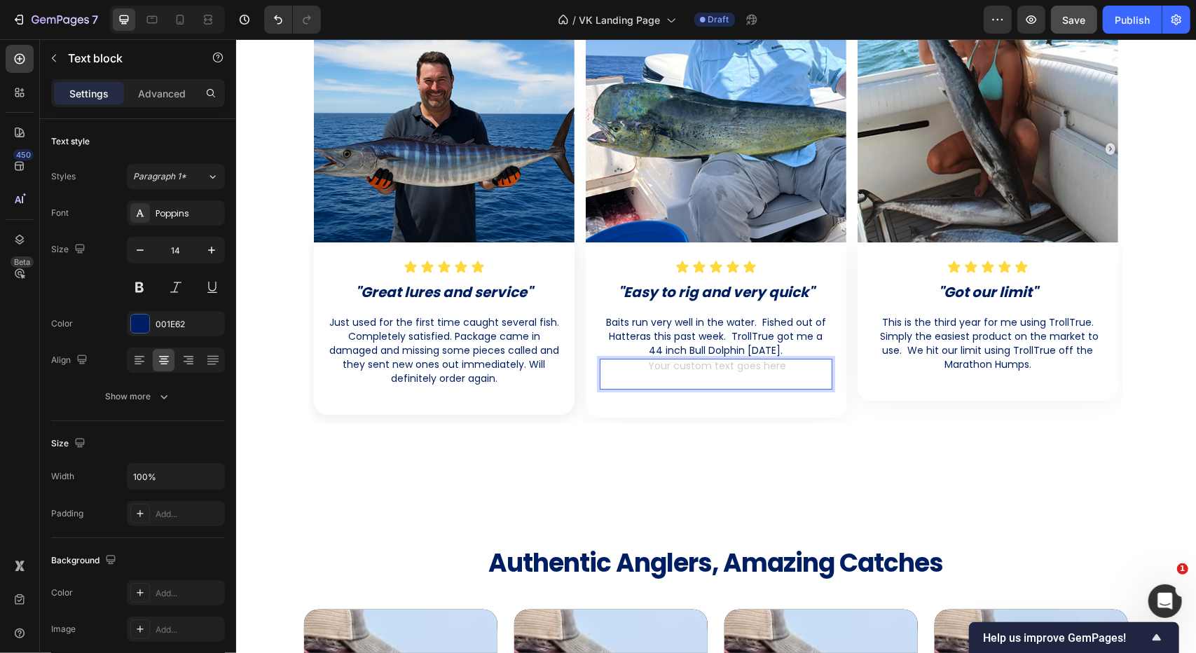
click at [717, 373] on p "Rich Text Editor. Editing area: main" at bounding box center [715, 373] width 230 height 28
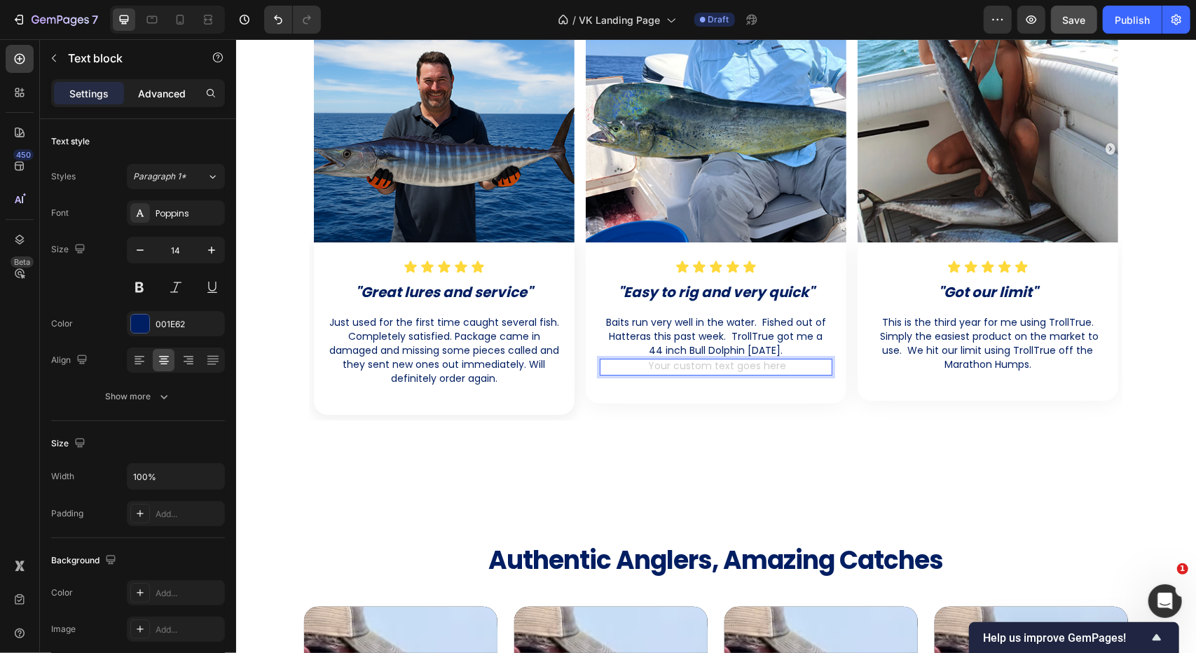
click at [157, 93] on p "Advanced" at bounding box center [162, 93] width 48 height 15
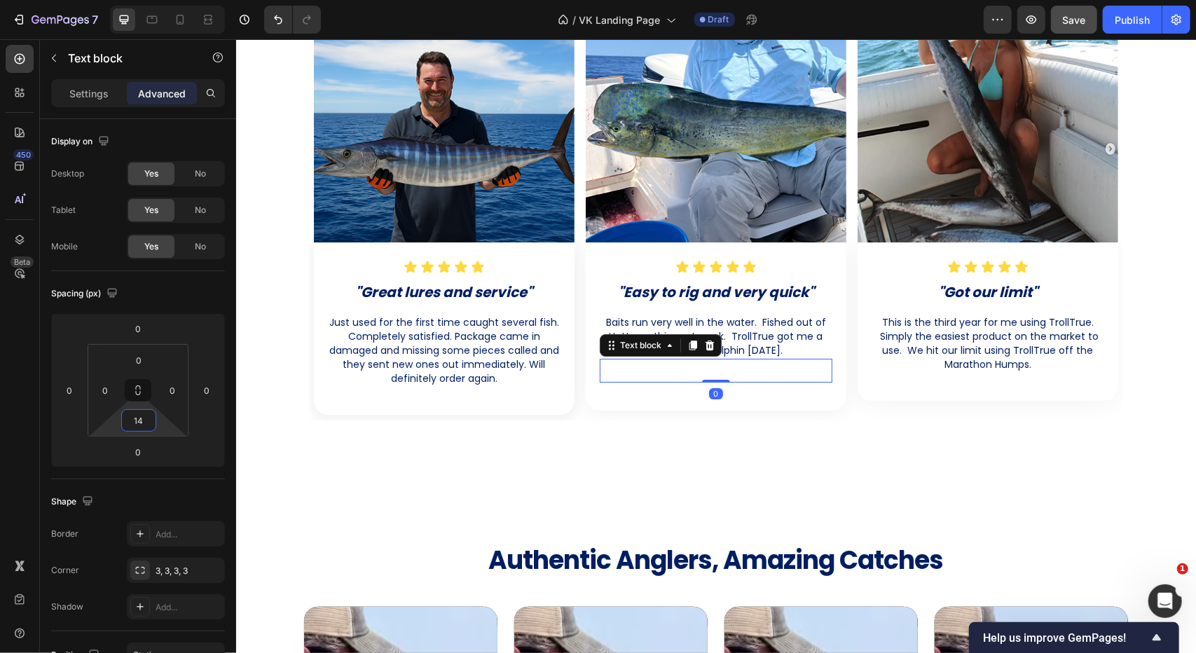
type input "16"
click at [162, 0] on html "7 Version history / VK Landing Page Draft Preview Save Publish 450 Beta Section…" at bounding box center [598, 0] width 1196 height 0
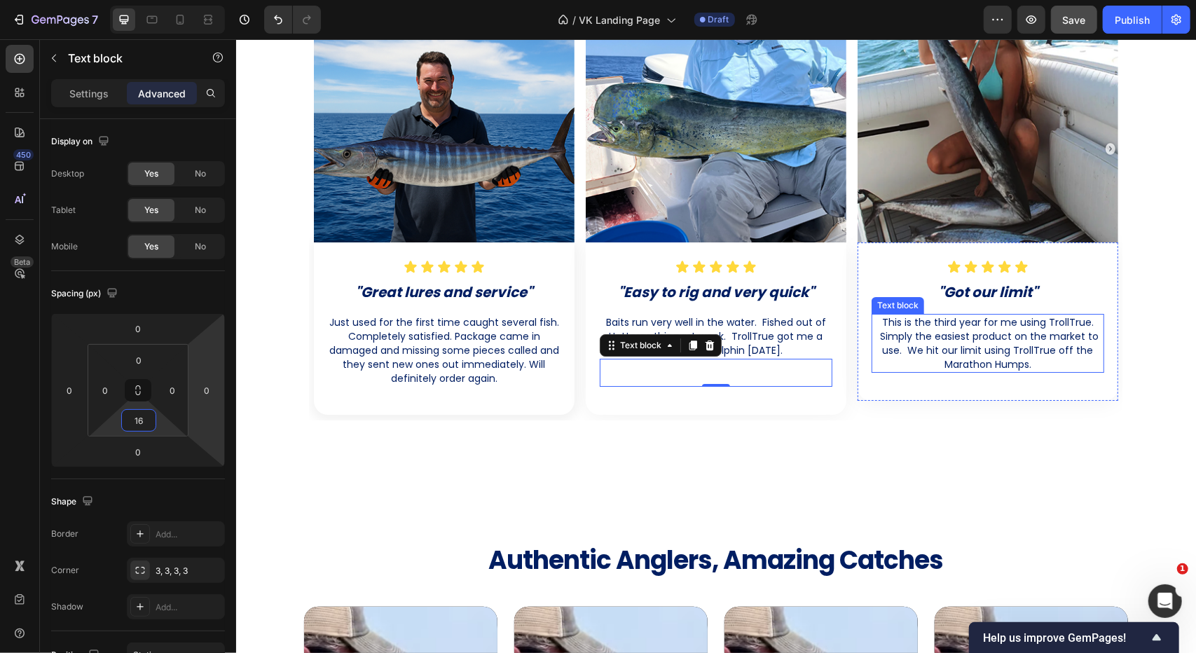
click at [988, 356] on p "This is the third year for me using TrollTrue. Simply the easiest product on th…" at bounding box center [987, 343] width 230 height 56
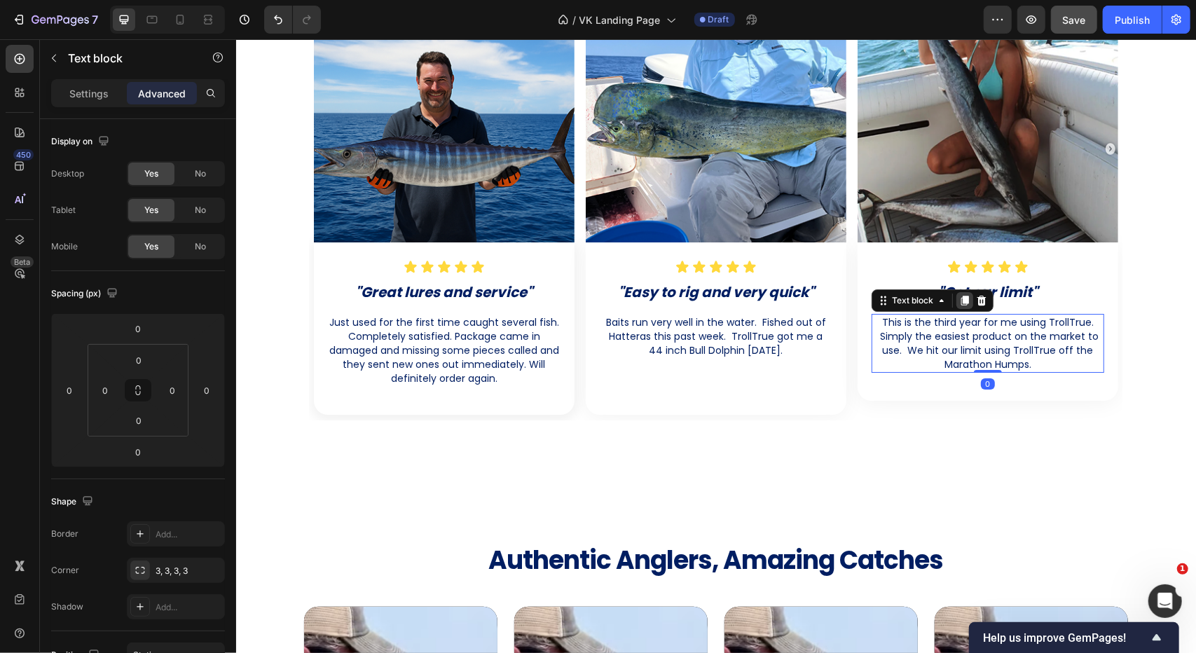
click at [961, 298] on icon at bounding box center [964, 300] width 8 height 10
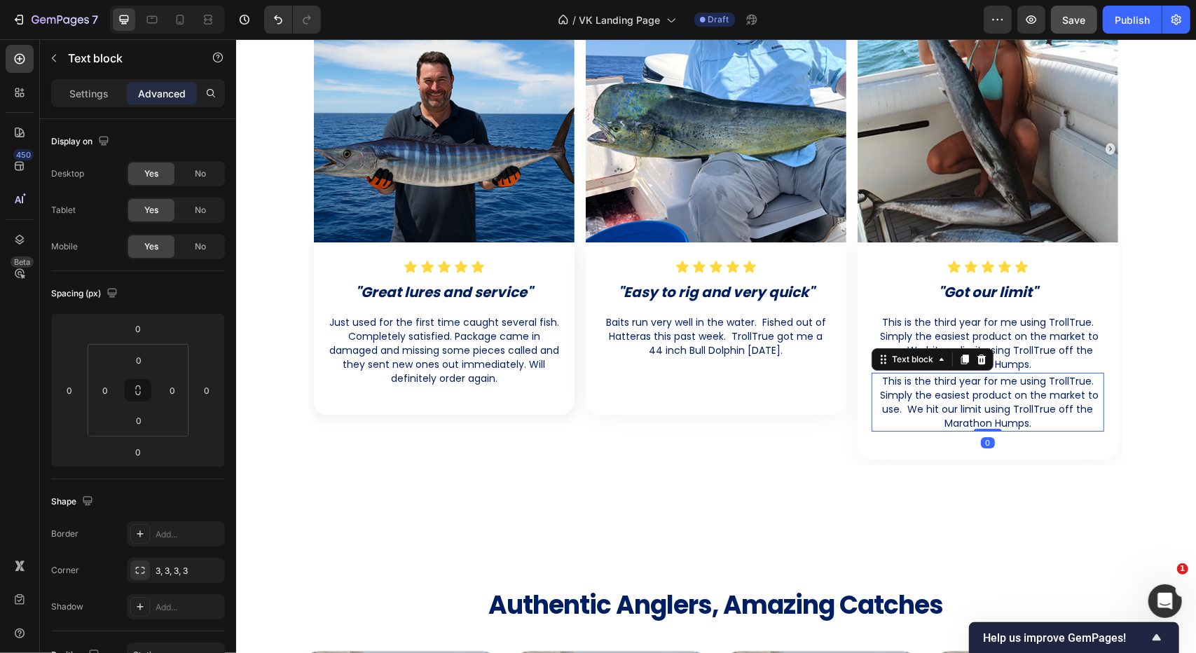
click at [962, 394] on p "This is the third year for me using TrollTrue. Simply the easiest product on th…" at bounding box center [987, 401] width 230 height 56
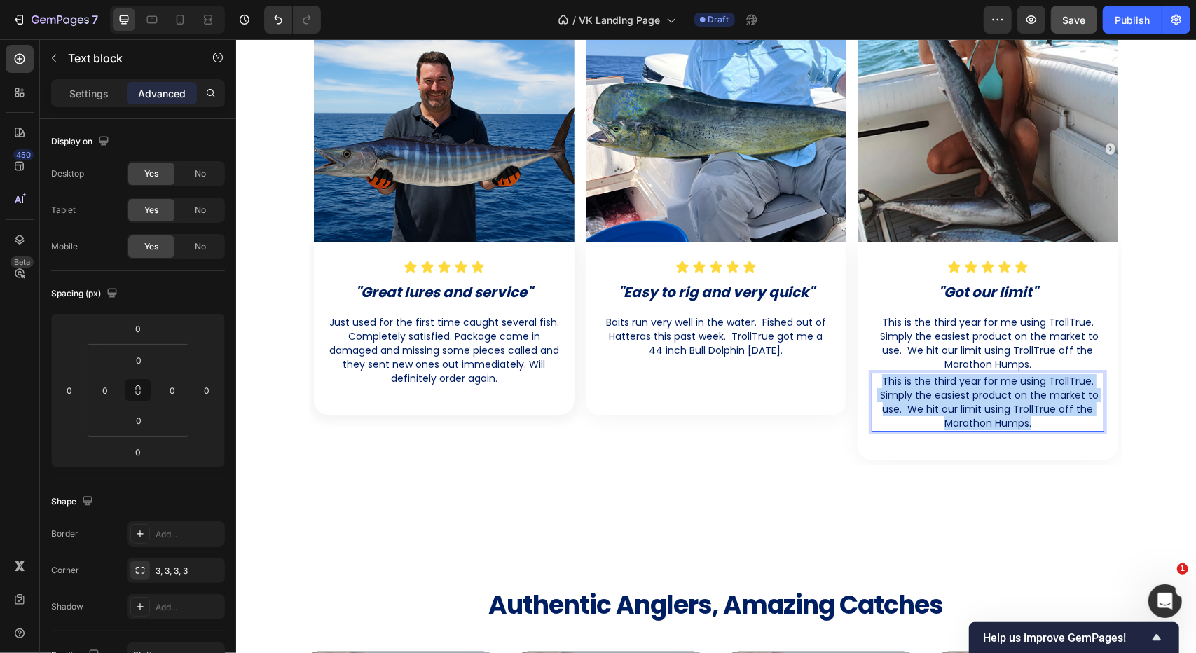
click at [962, 394] on p "This is the third year for me using TrollTrue. Simply the easiest product on th…" at bounding box center [987, 401] width 230 height 56
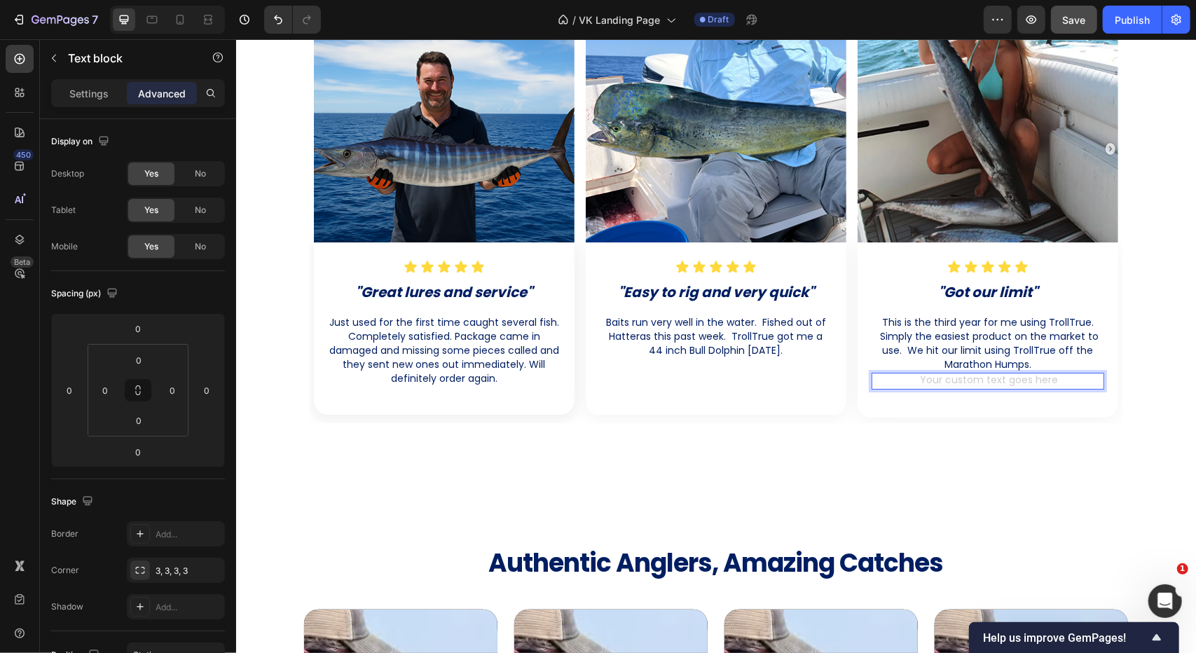
click at [932, 347] on p "This is the third year for me using TrollTrue. Simply the easiest product on th…" at bounding box center [987, 343] width 230 height 56
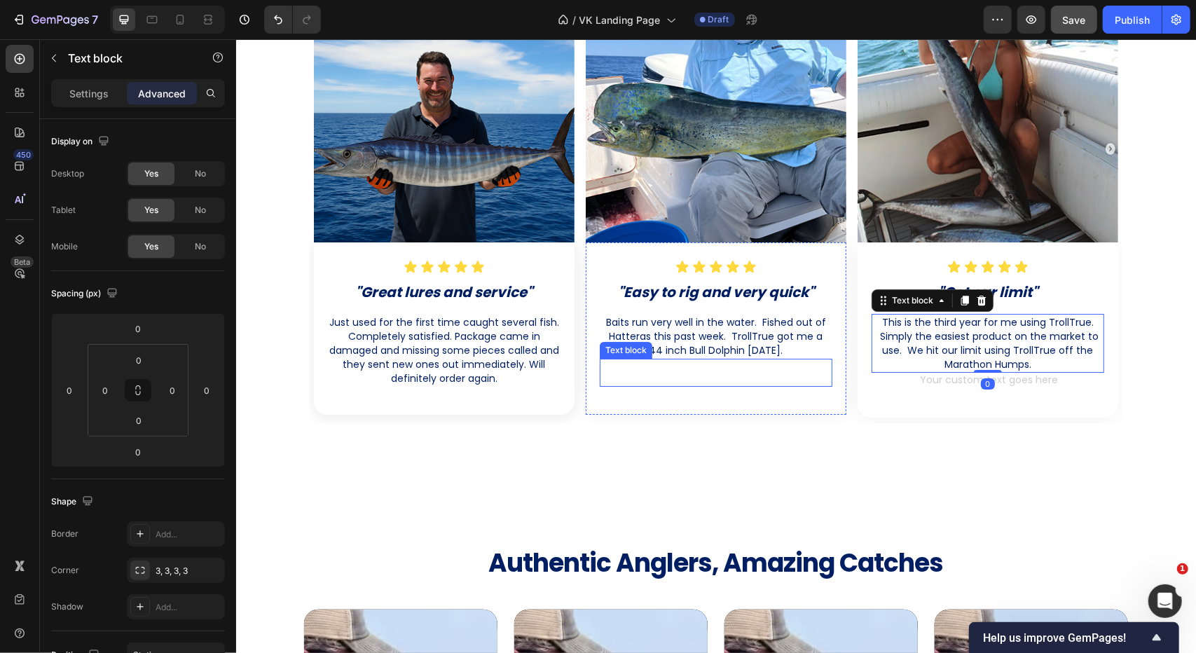
click at [709, 382] on div "Text block" at bounding box center [715, 372] width 233 height 28
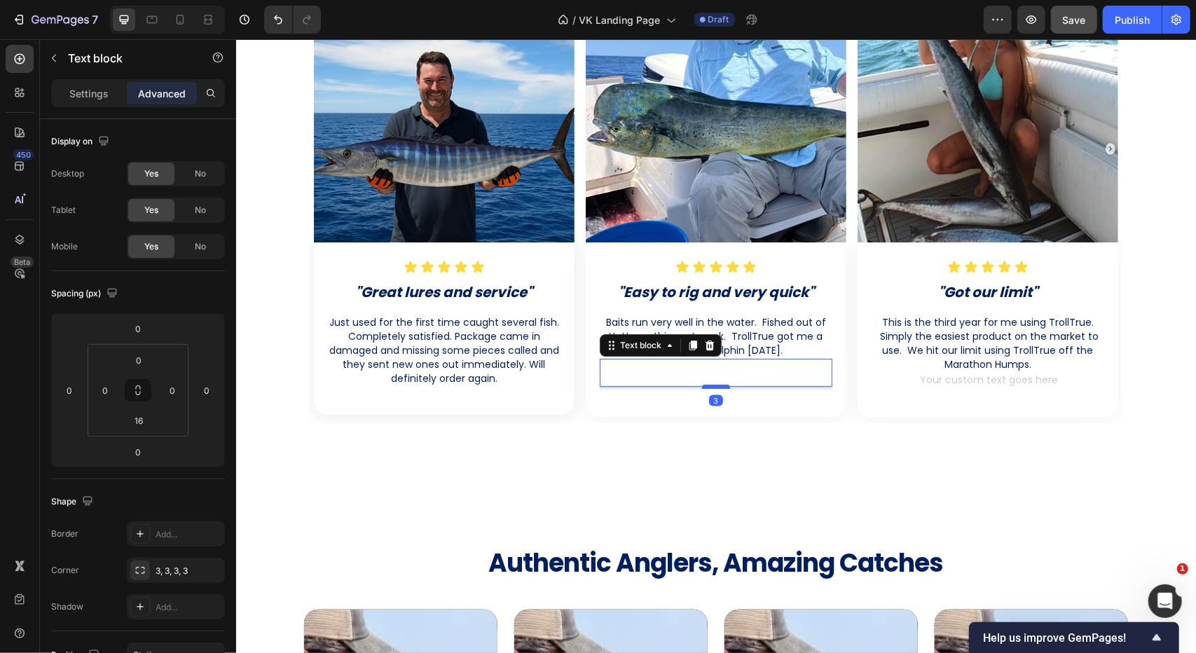
click at [708, 385] on div at bounding box center [715, 386] width 28 height 4
type input "3"
click at [483, 376] on p "Just used for the first time caught several fish. Completely satisfied. Package…" at bounding box center [444, 350] width 230 height 70
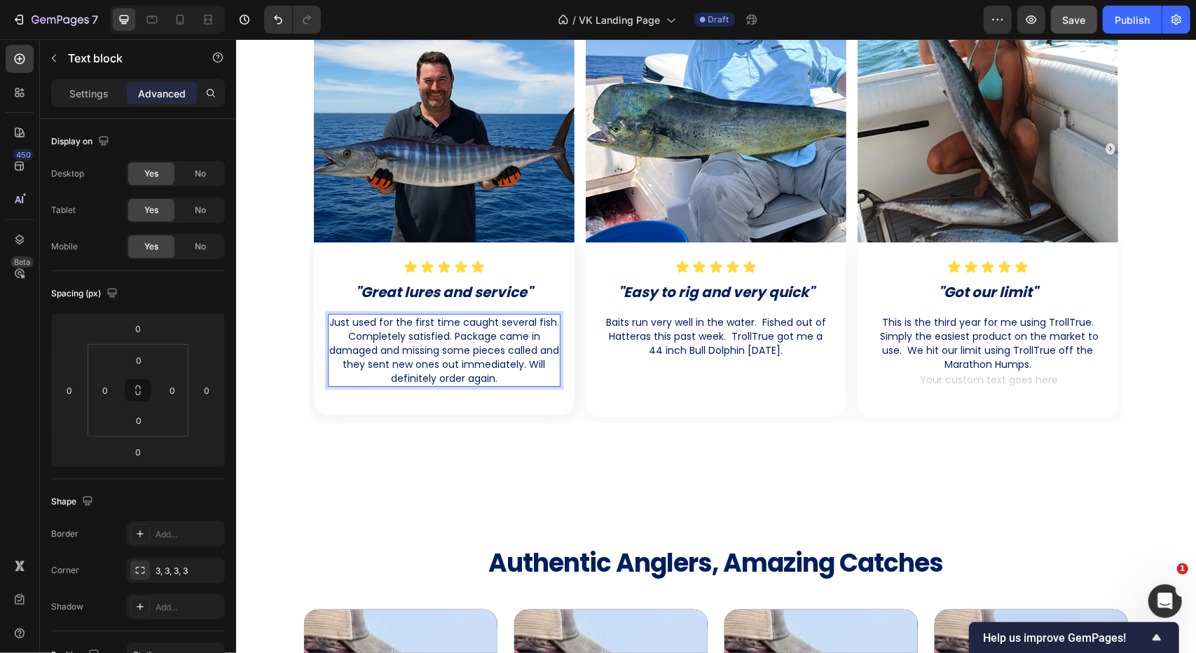
click at [520, 375] on p "Just used for the first time caught several fish. Completely satisfied. Package…" at bounding box center [444, 350] width 230 height 70
click at [710, 375] on div "Text block" at bounding box center [715, 372] width 233 height 28
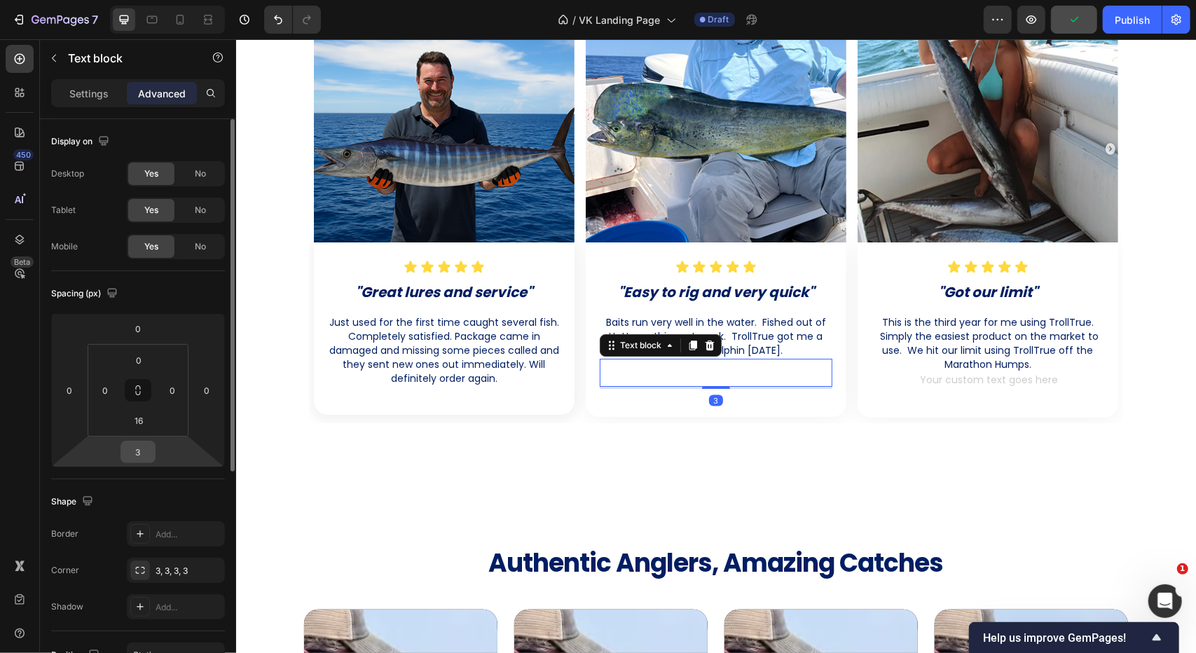
click at [146, 457] on input "3" at bounding box center [138, 451] width 28 height 21
type input "0"
click at [142, 0] on html "7 Version history / VK Landing Page Draft Preview Save Publish 450 Beta Section…" at bounding box center [598, 0] width 1196 height 0
type input "19"
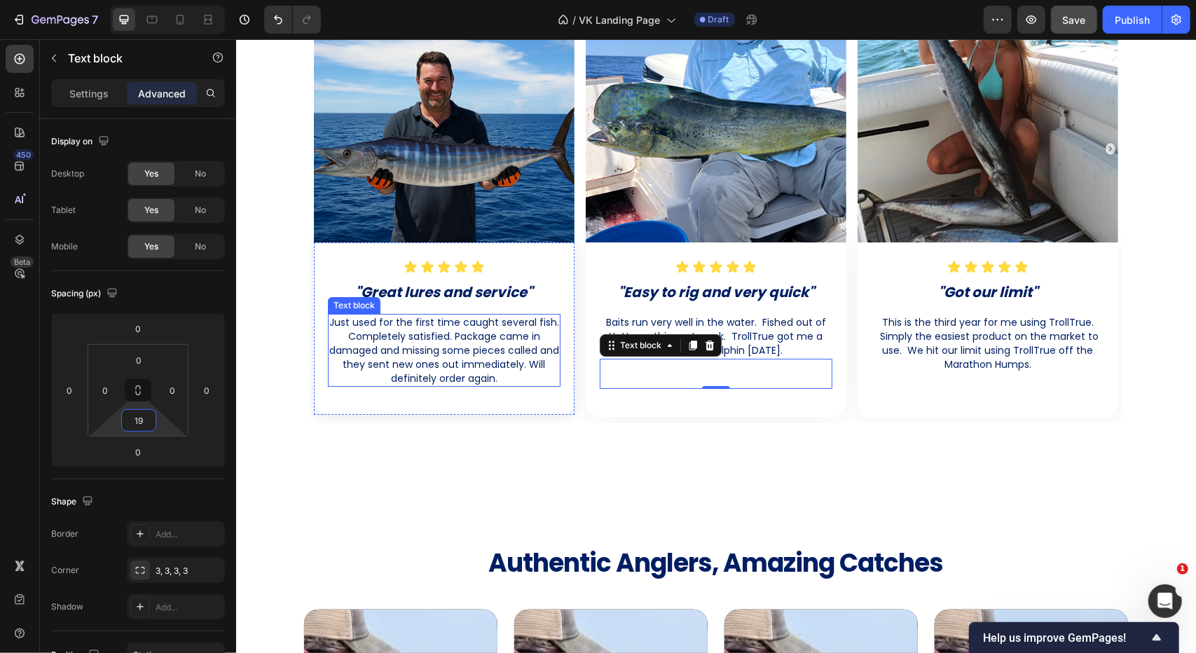
click at [455, 373] on p "Just used for the first time caught several fish. Completely satisfied. Package…" at bounding box center [444, 350] width 230 height 70
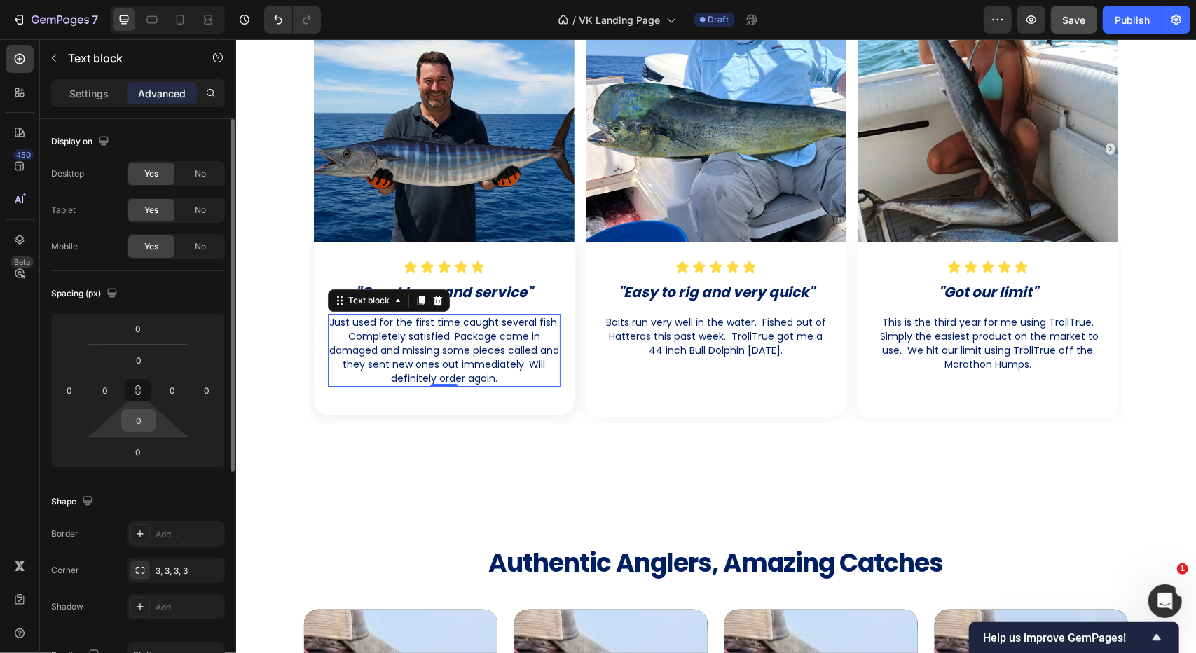
click at [136, 420] on input "0" at bounding box center [139, 420] width 28 height 21
type input "4"
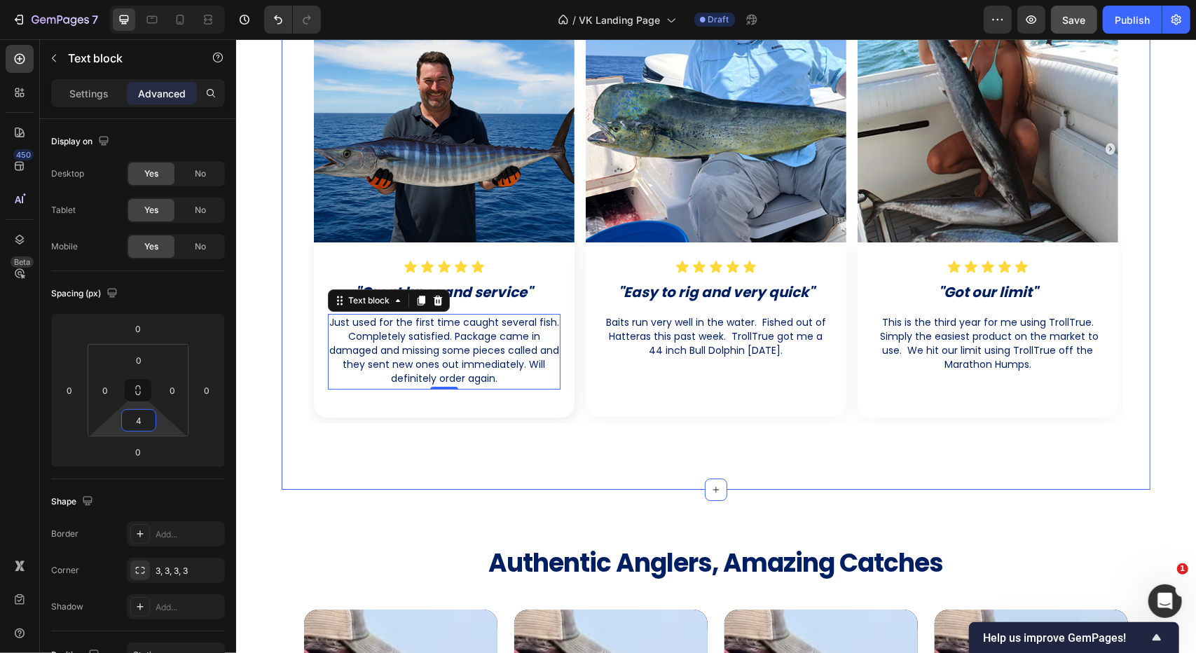
click at [633, 452] on div "Trusted By 5,000 Anglers Worldwide Heading Image Icon Icon Icon Icon Icon Icon …" at bounding box center [715, 163] width 869 height 651
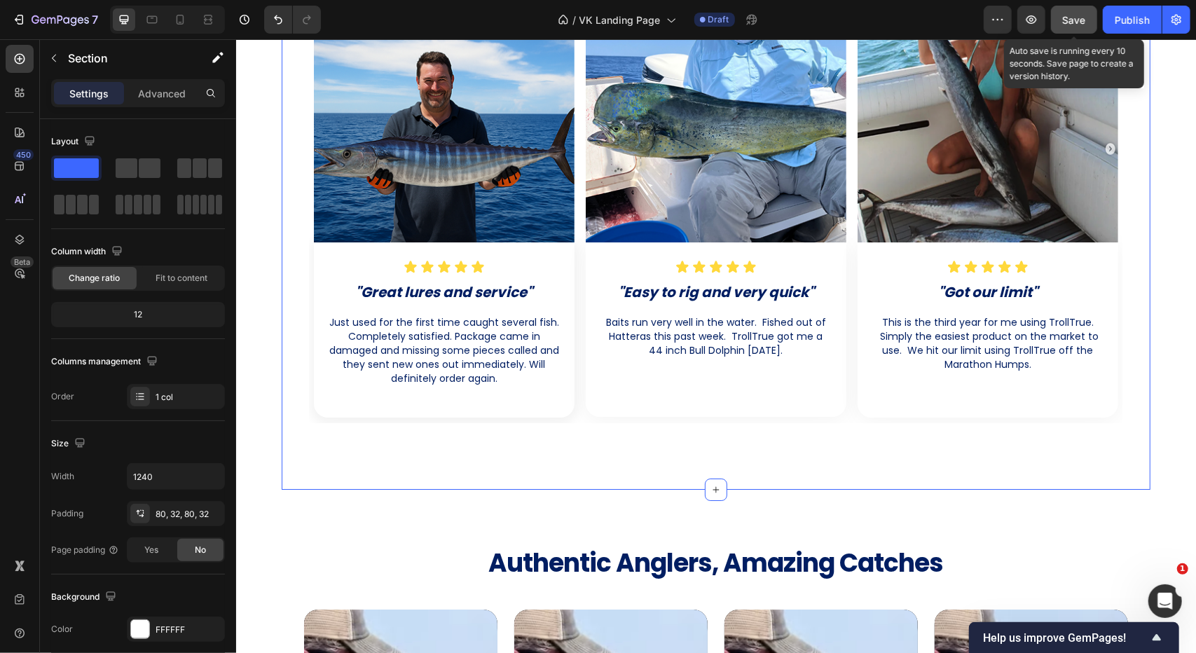
click at [1080, 24] on span "Save" at bounding box center [1074, 20] width 23 height 12
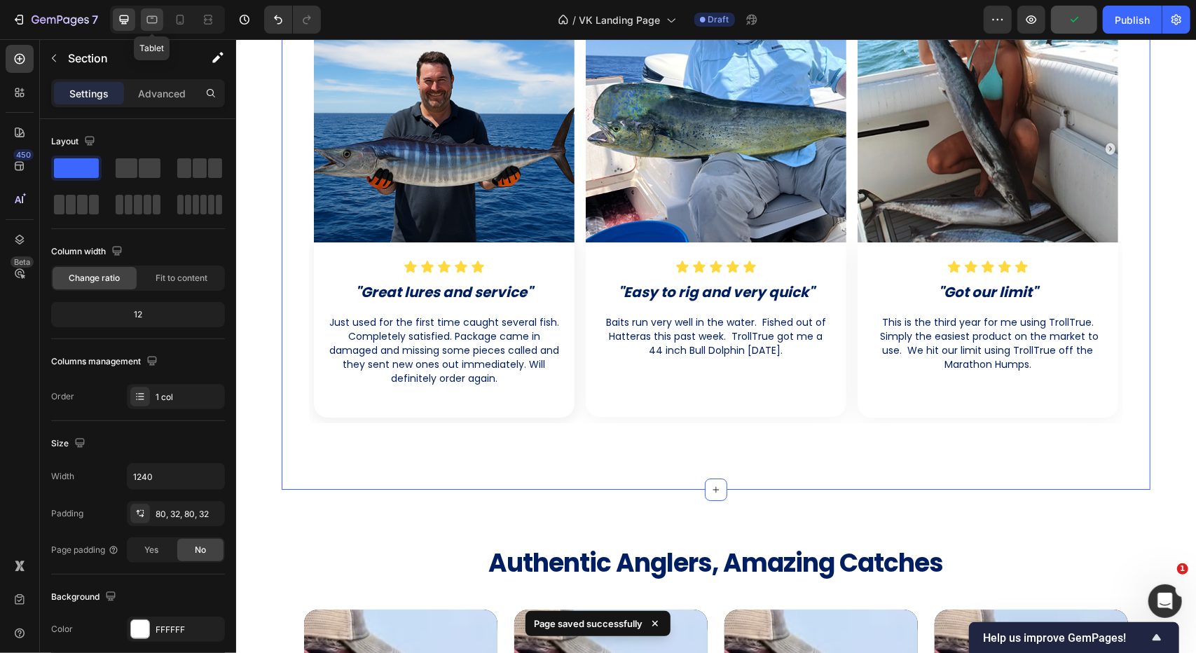
click at [153, 18] on icon at bounding box center [153, 18] width 4 height 1
type input "100%"
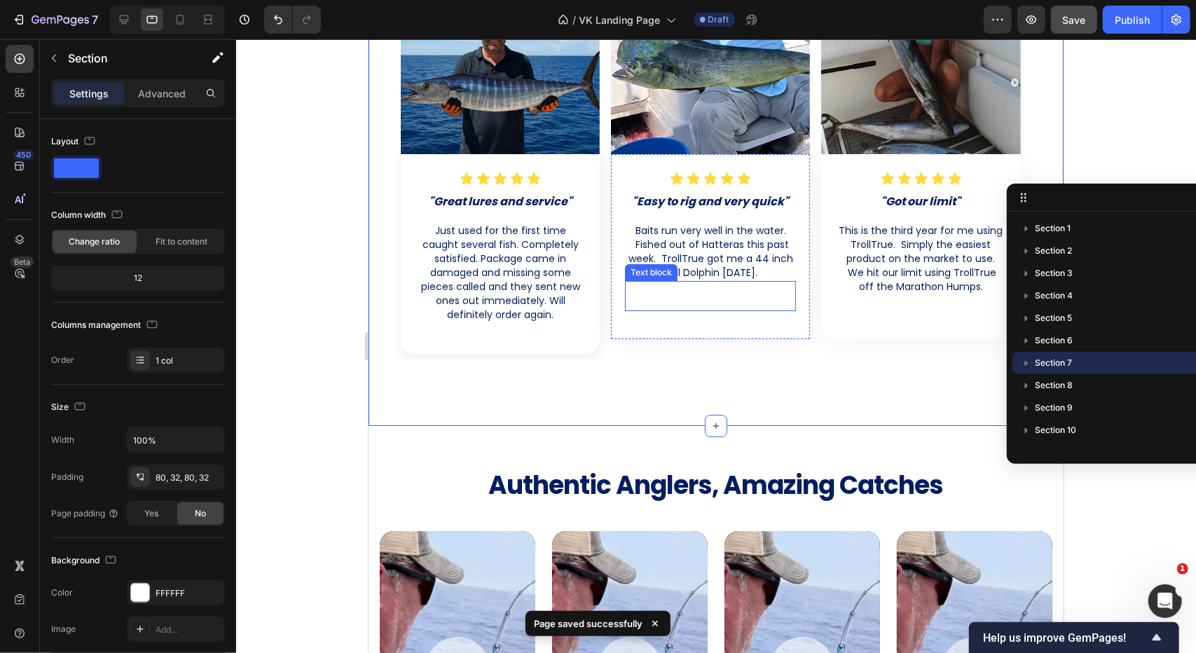
scroll to position [3166, 0]
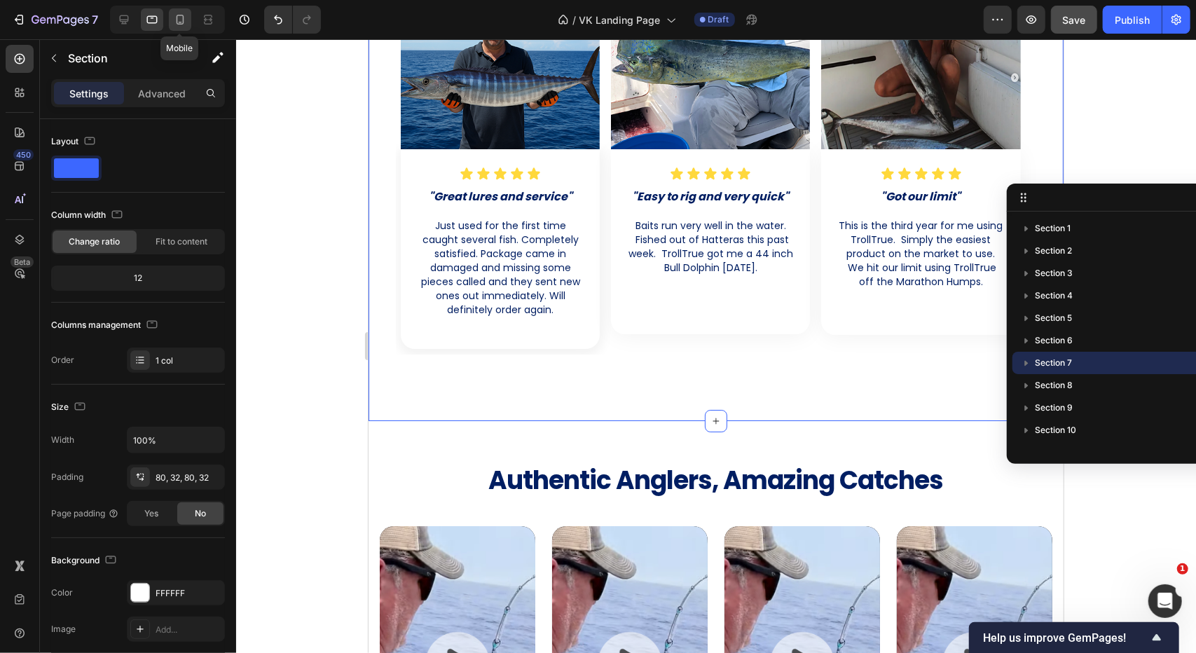
click at [179, 22] on icon at bounding box center [180, 20] width 14 height 14
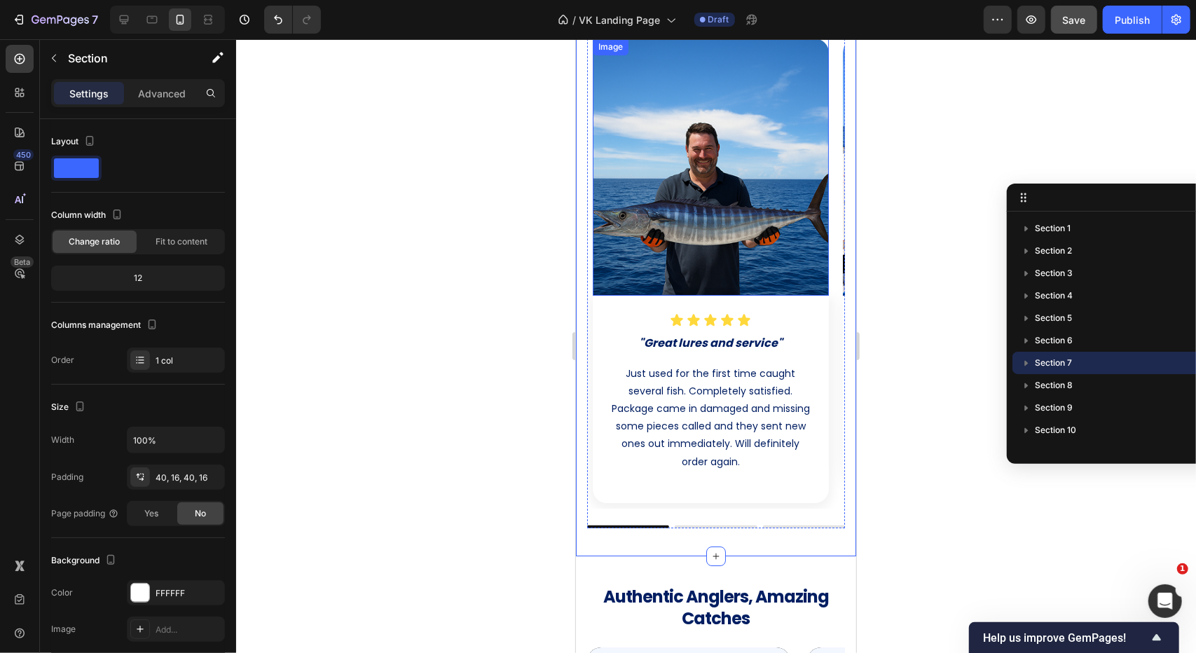
scroll to position [198, 0]
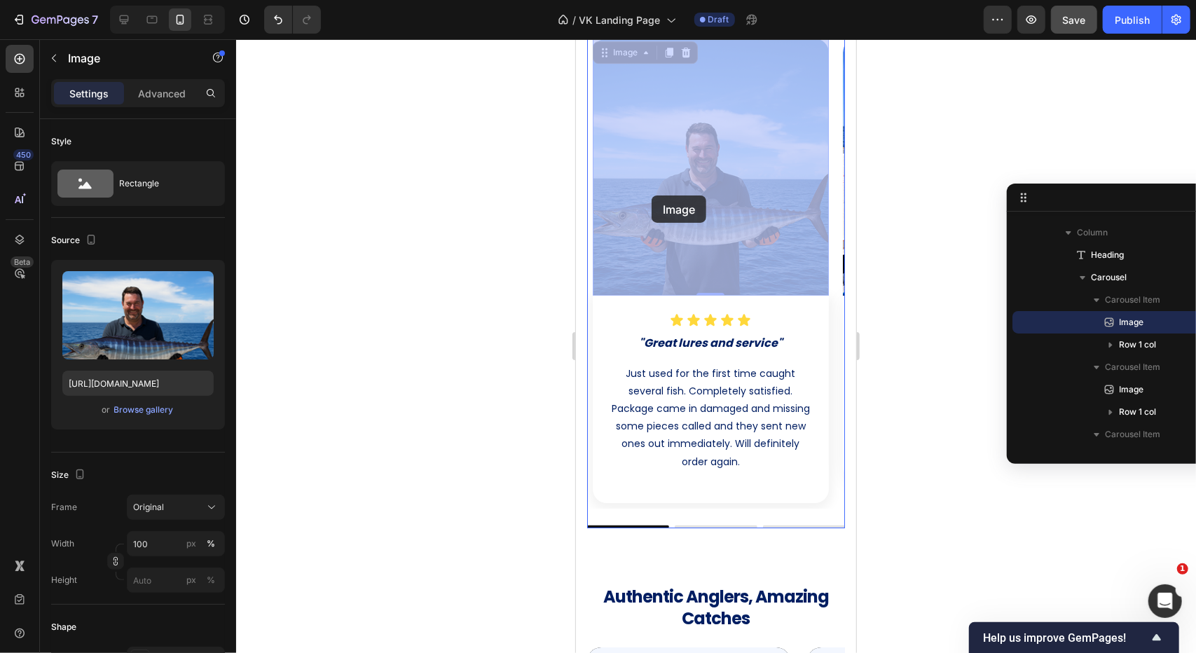
drag, startPoint x: 787, startPoint y: 202, endPoint x: 649, endPoint y: 195, distance: 138.2
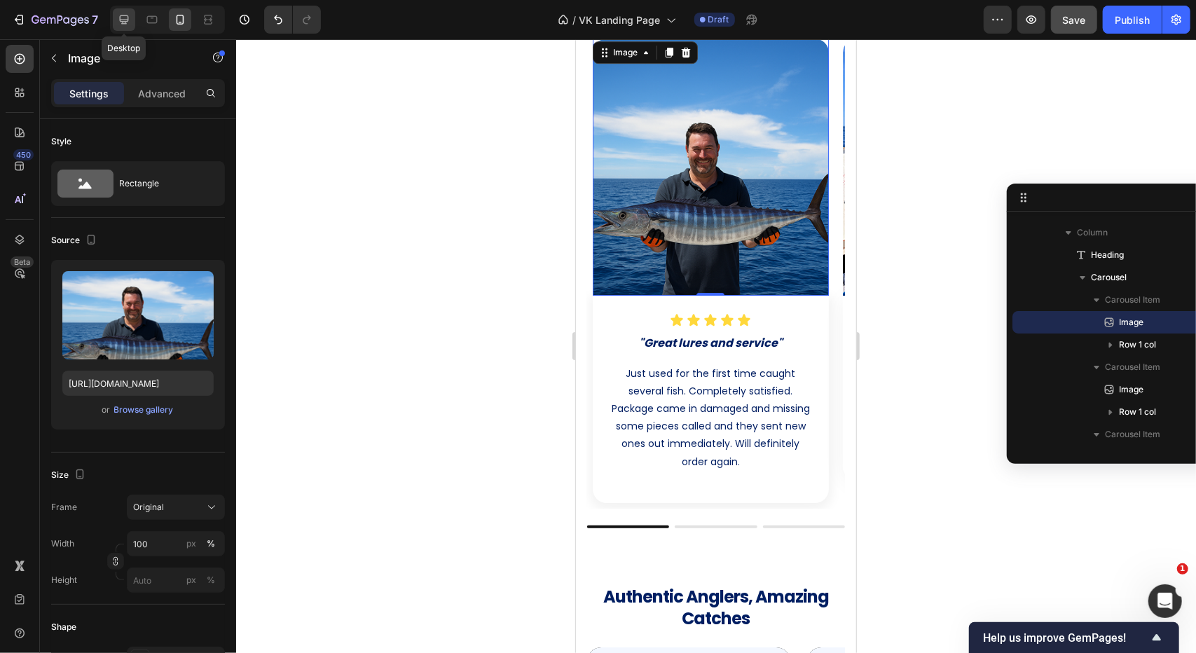
click at [125, 20] on icon at bounding box center [124, 19] width 9 height 9
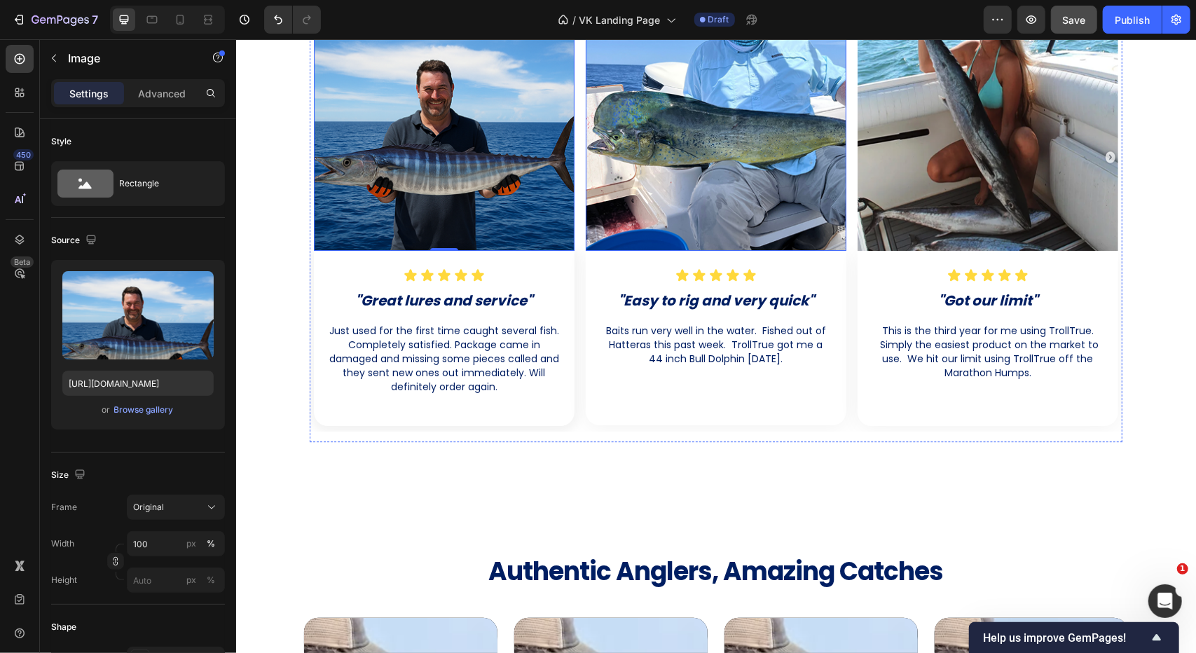
scroll to position [3145, 0]
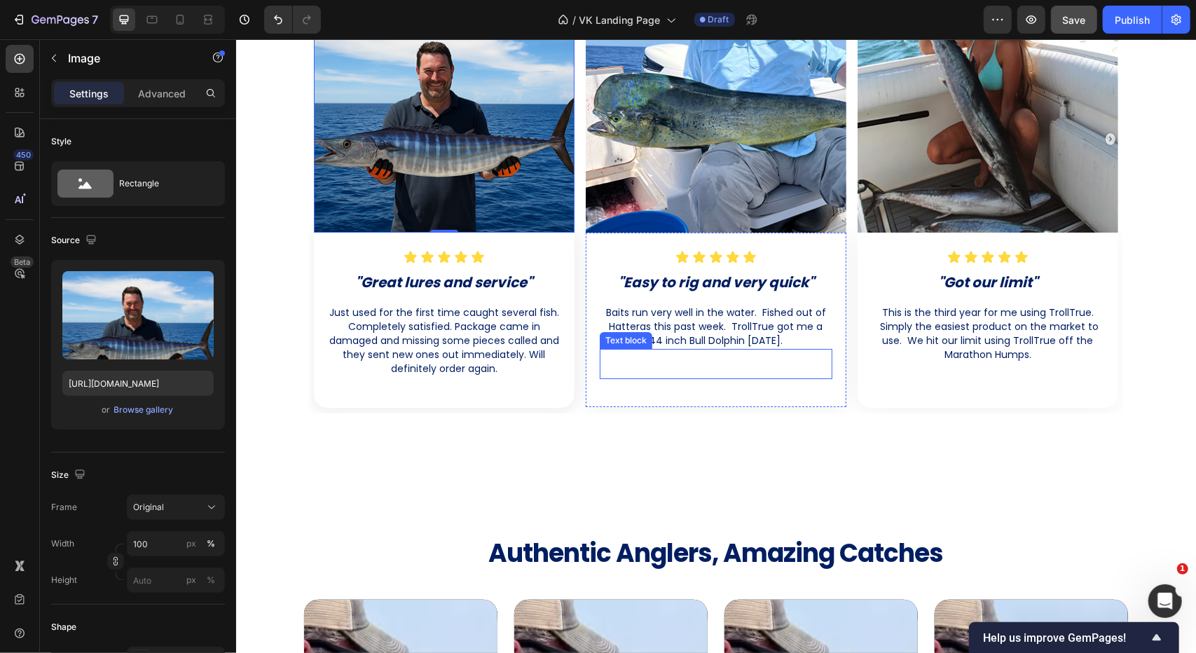
click at [706, 359] on p "Rich Text Editor. Editing area: main" at bounding box center [715, 357] width 230 height 14
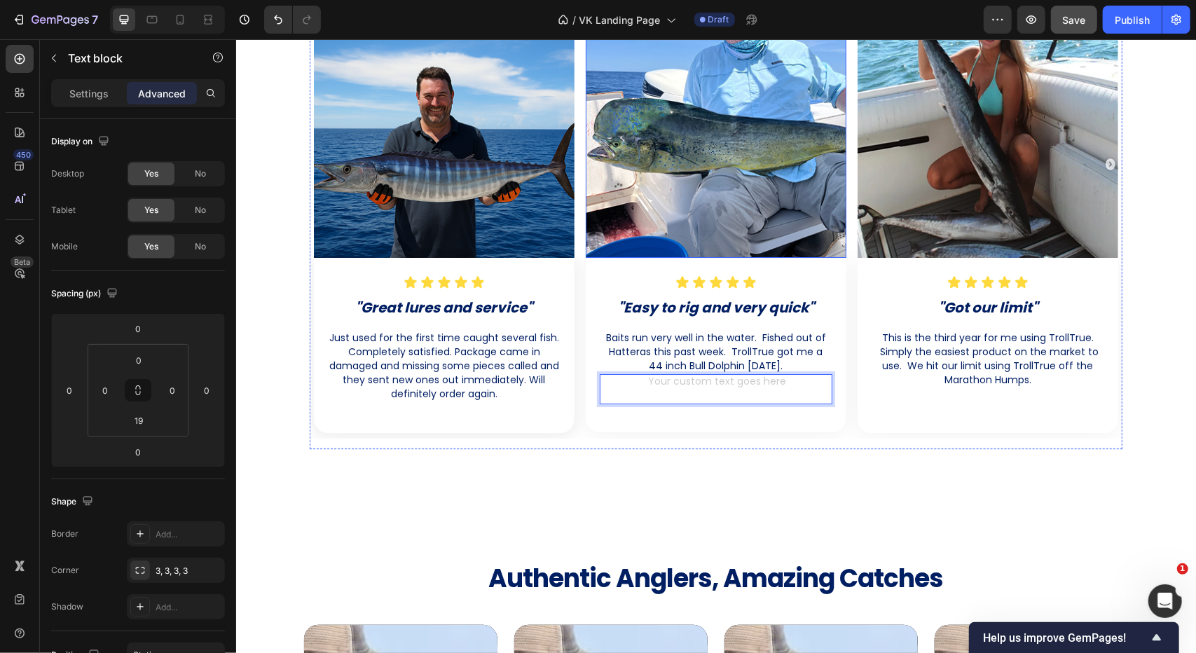
scroll to position [3075, 0]
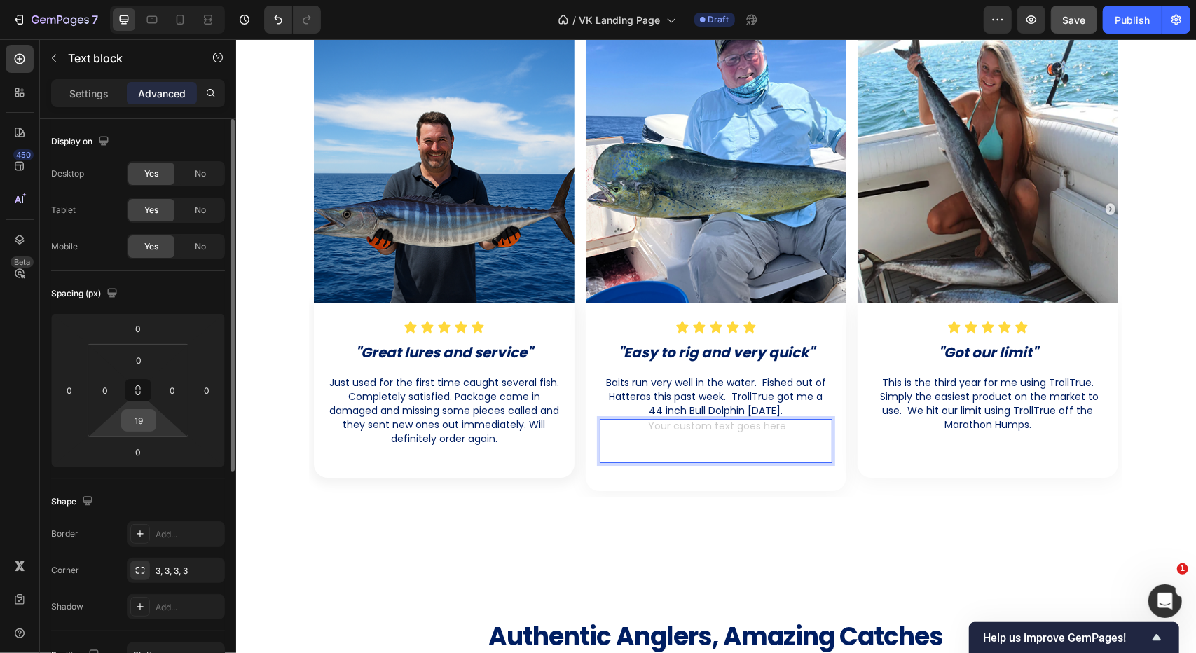
click at [138, 425] on input "19" at bounding box center [139, 420] width 28 height 21
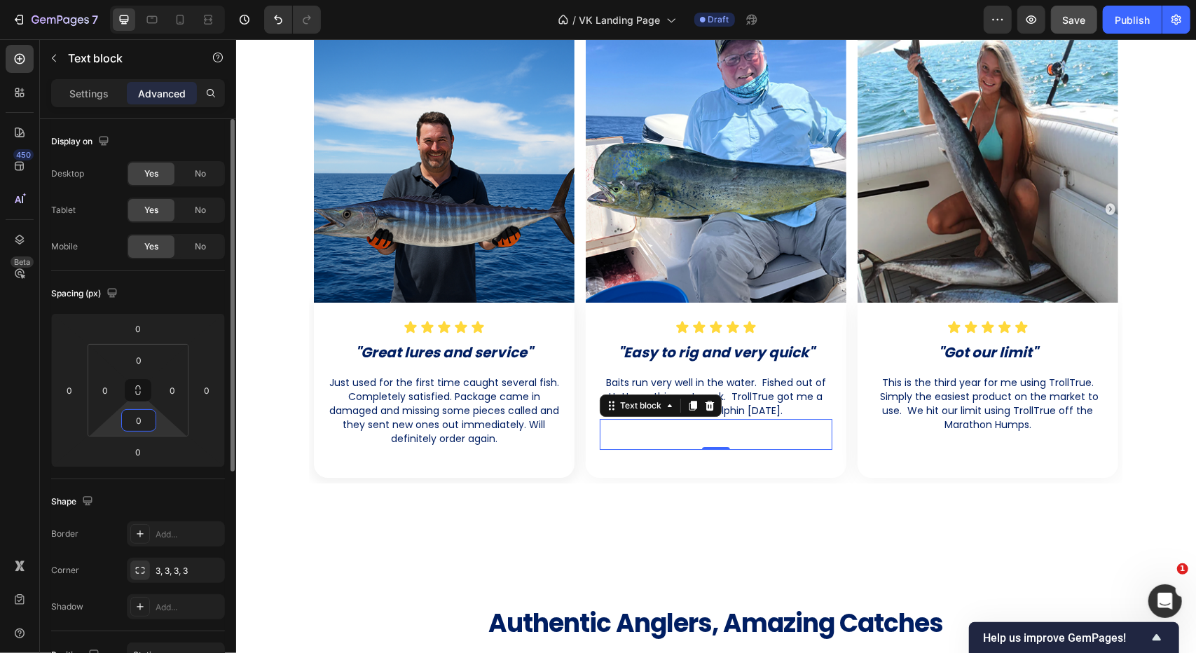
type input "0"
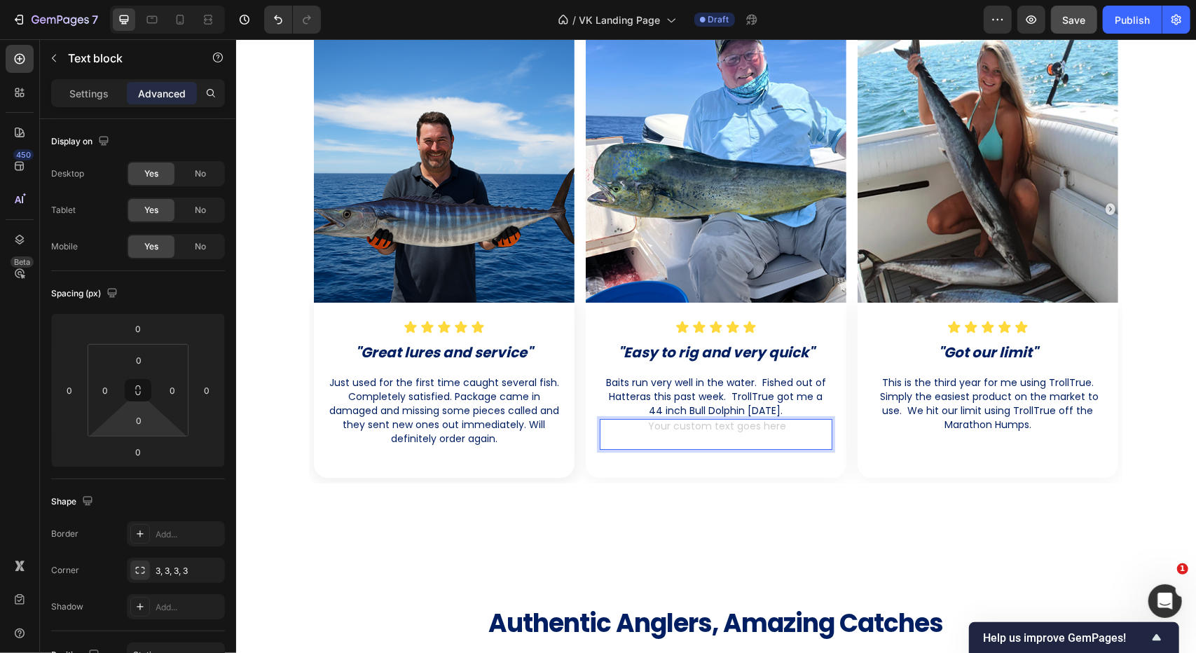
click at [740, 433] on p "Rich Text Editor. Editing area: main" at bounding box center [715, 434] width 230 height 28
click at [970, 416] on p "This is the third year for me using TrollTrue. Simply the easiest product on th…" at bounding box center [987, 403] width 230 height 56
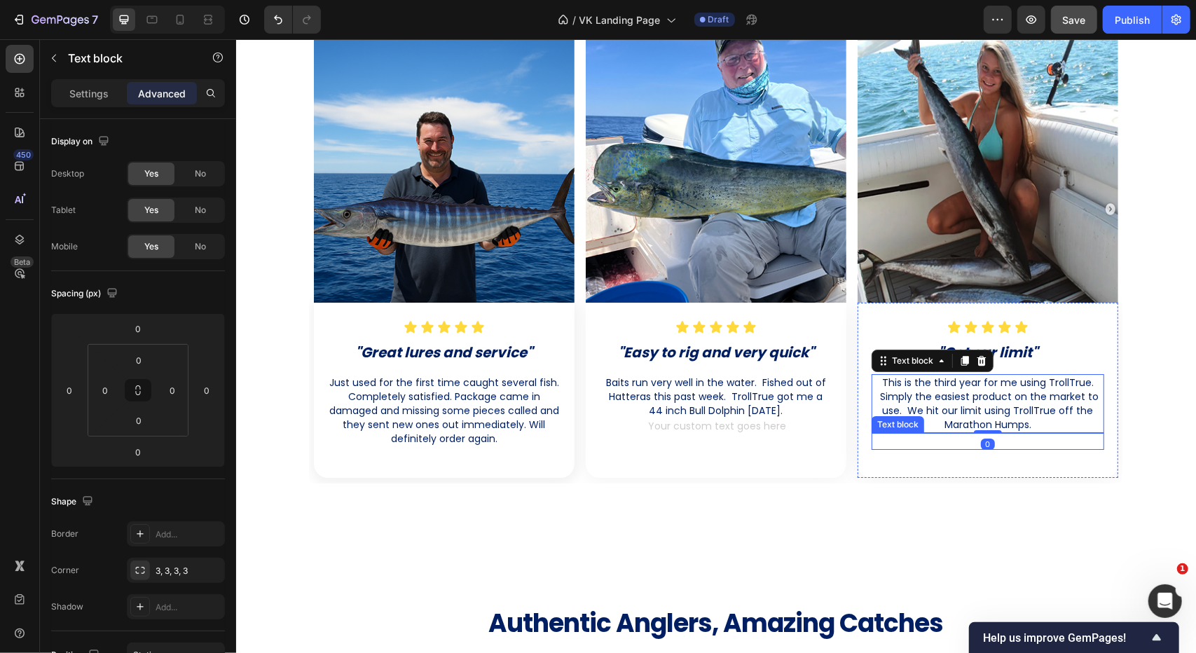
click at [956, 448] on div "Rich Text Editor. Editing area: main" at bounding box center [987, 440] width 233 height 17
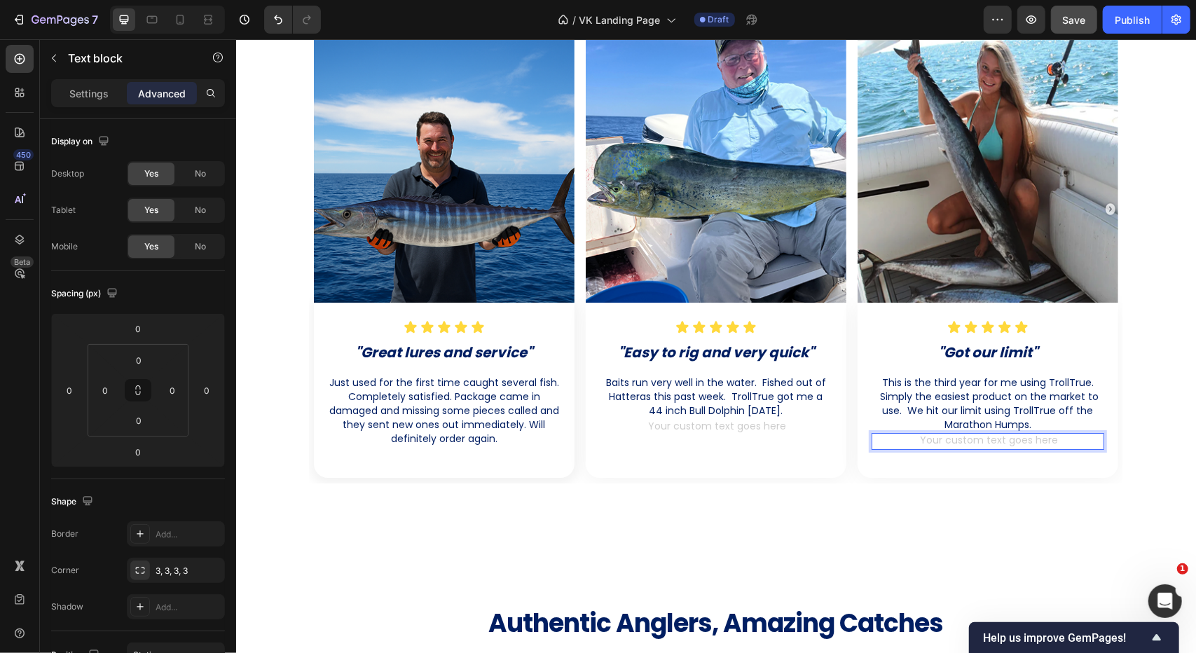
click at [950, 439] on div "Rich Text Editor. Editing area: main" at bounding box center [987, 440] width 233 height 17
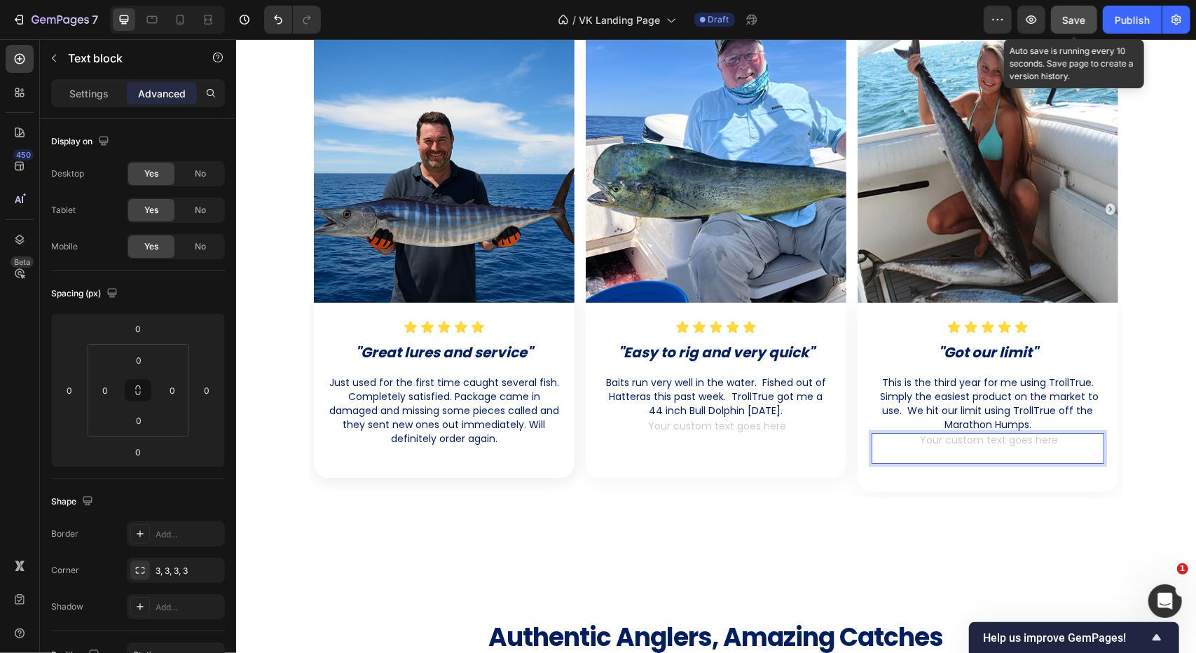
click at [1092, 22] on button "Save" at bounding box center [1074, 20] width 46 height 28
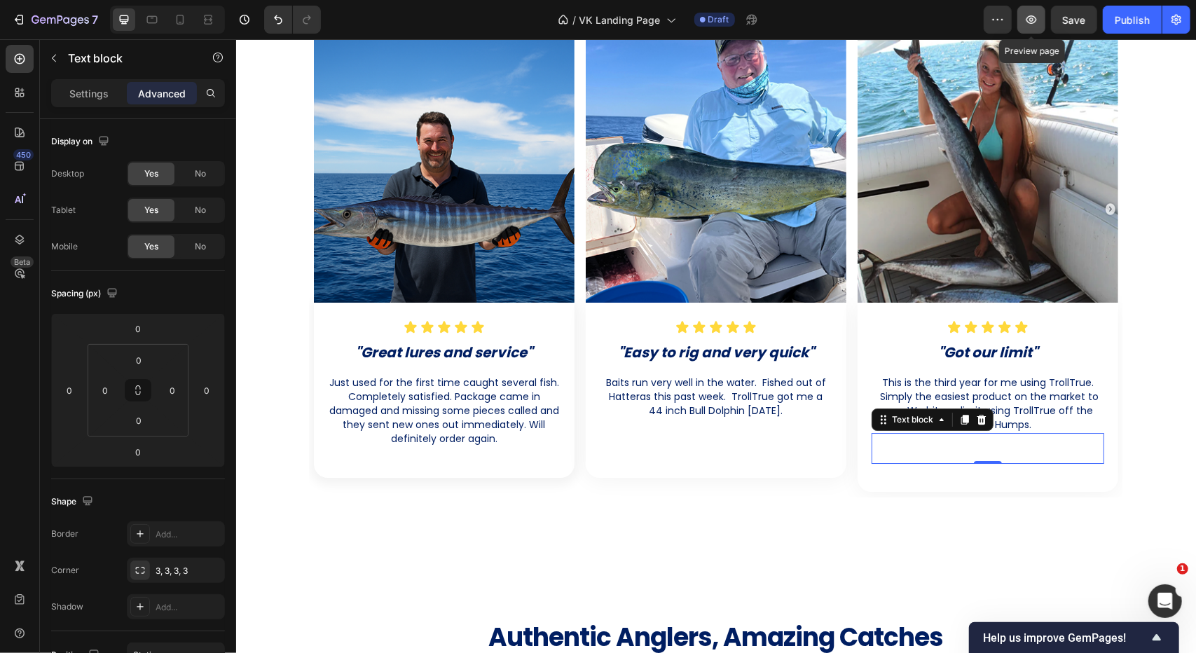
click at [1038, 22] on icon "button" at bounding box center [1031, 20] width 14 height 14
click at [976, 418] on icon at bounding box center [980, 418] width 11 height 11
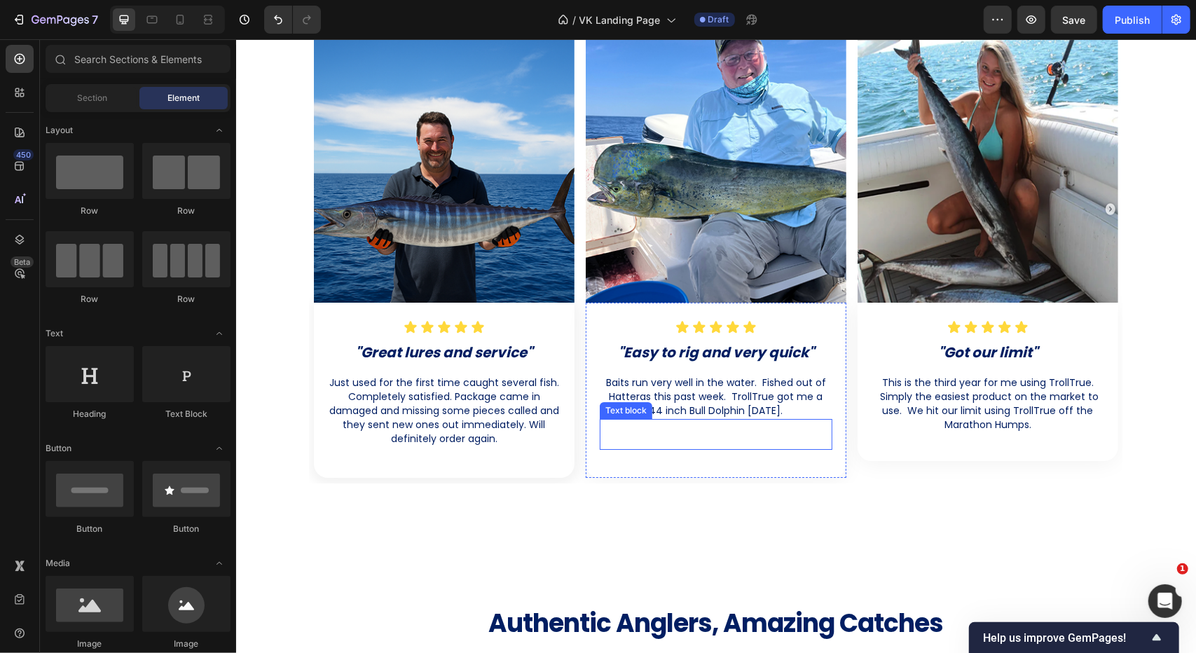
click at [752, 432] on p "Rich Text Editor. Editing area: main" at bounding box center [715, 434] width 230 height 28
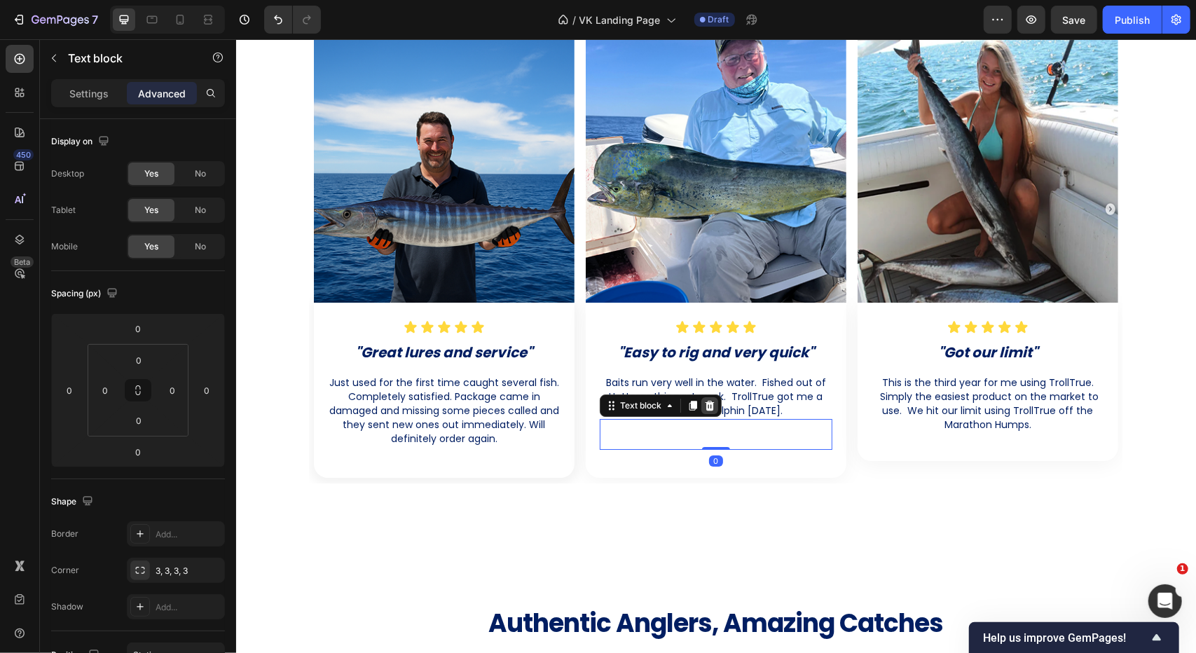
click at [705, 406] on icon at bounding box center [709, 405] width 9 height 10
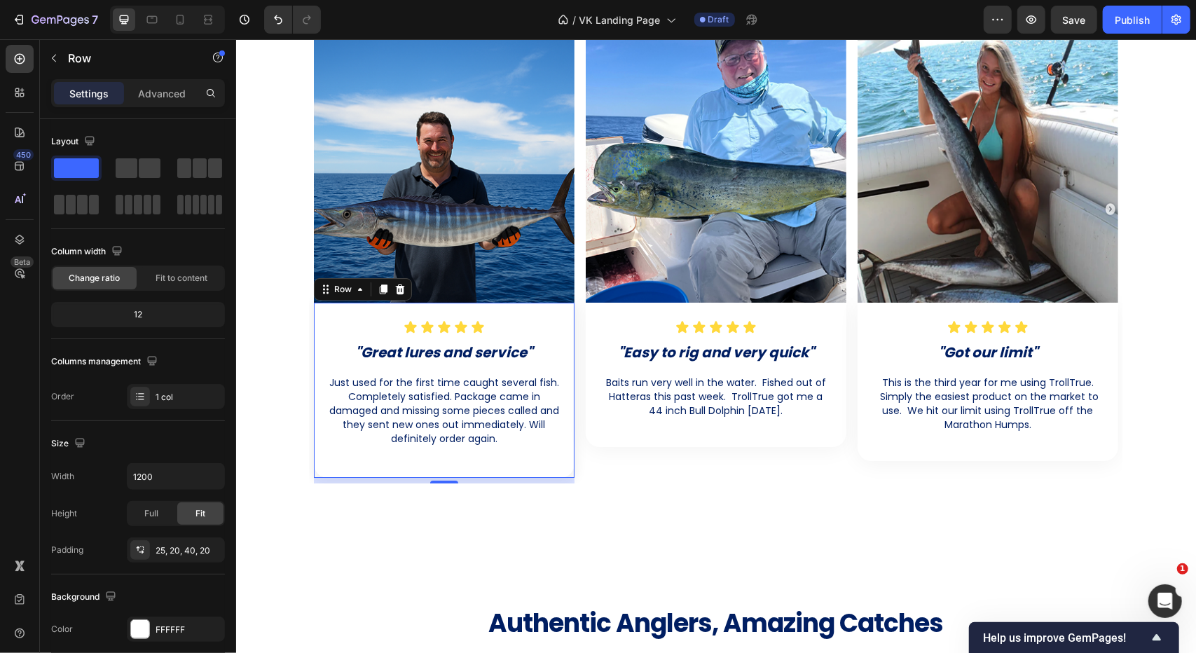
click at [532, 462] on div "Icon Icon Icon Icon Icon Icon List "Great lures and service" Heading Just used …" at bounding box center [443, 389] width 261 height 175
click at [1079, 23] on span "Save" at bounding box center [1074, 20] width 23 height 12
click at [560, 339] on div "Icon Icon Icon Icon Icon Icon List "Great lures and service" Heading Just used …" at bounding box center [443, 389] width 261 height 175
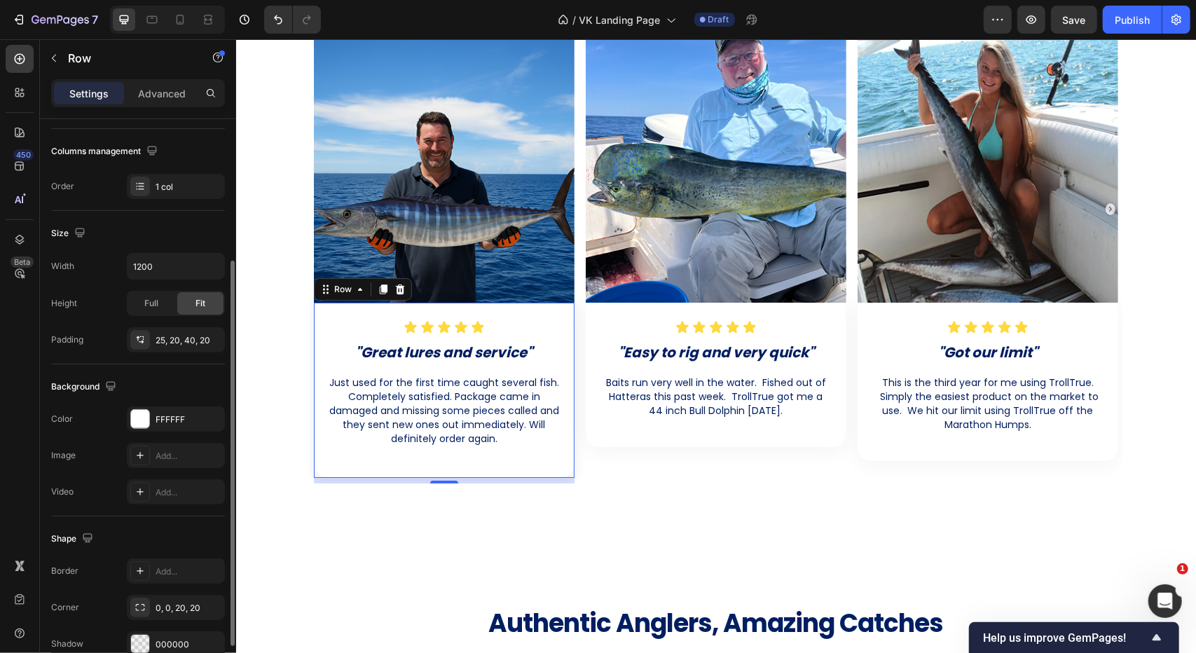
scroll to position [279, 0]
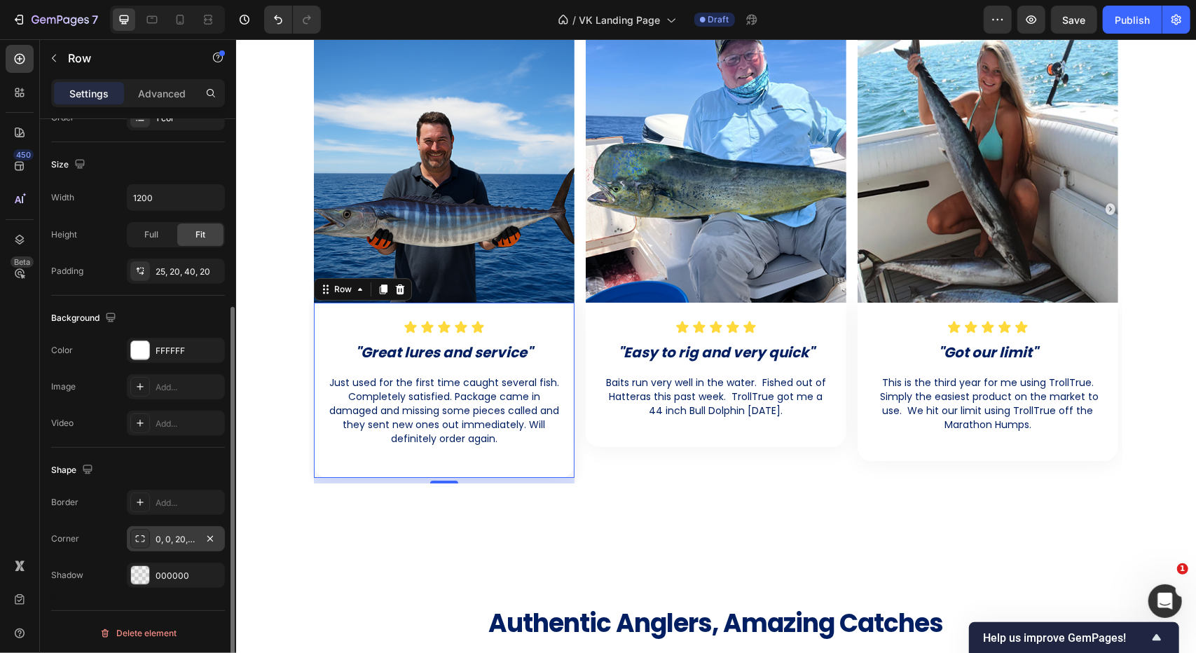
click at [171, 538] on div "0, 0, 20, 20" at bounding box center [176, 539] width 41 height 13
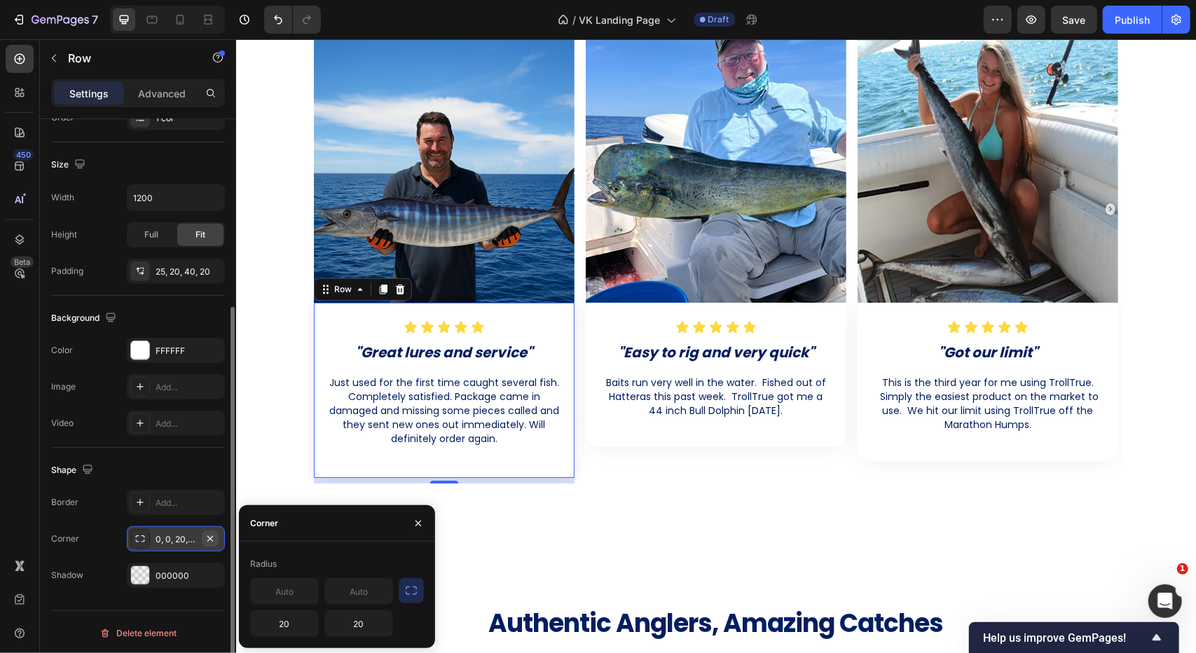
click at [209, 534] on icon "button" at bounding box center [210, 538] width 11 height 11
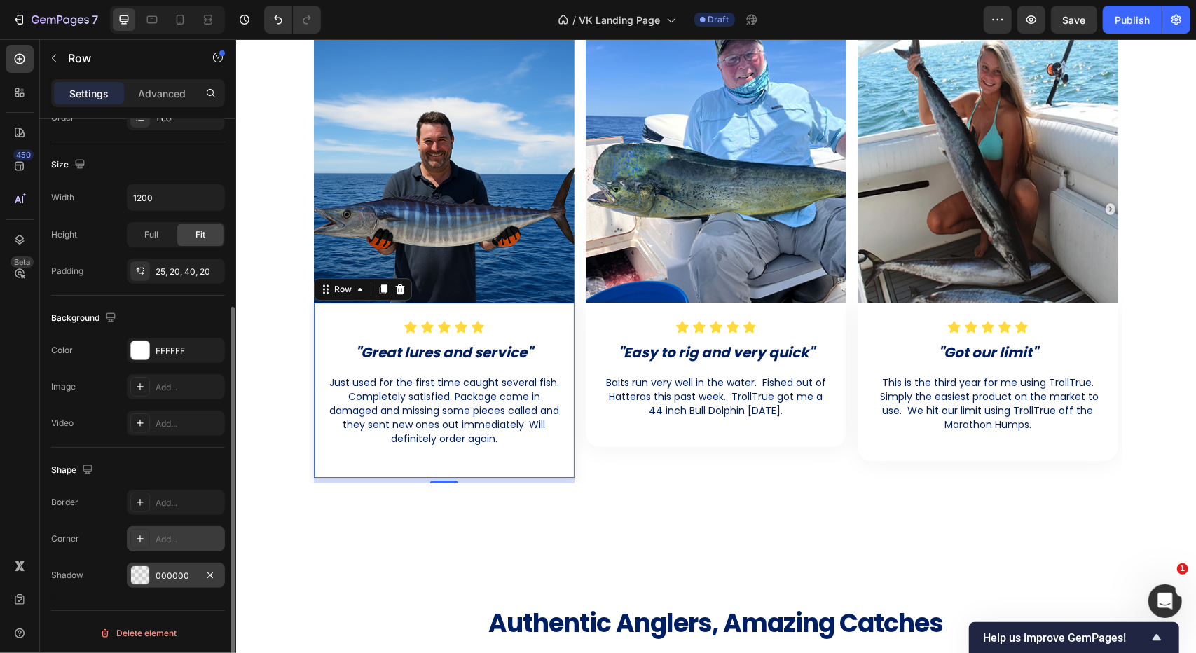
click at [170, 571] on div "000000" at bounding box center [176, 576] width 41 height 13
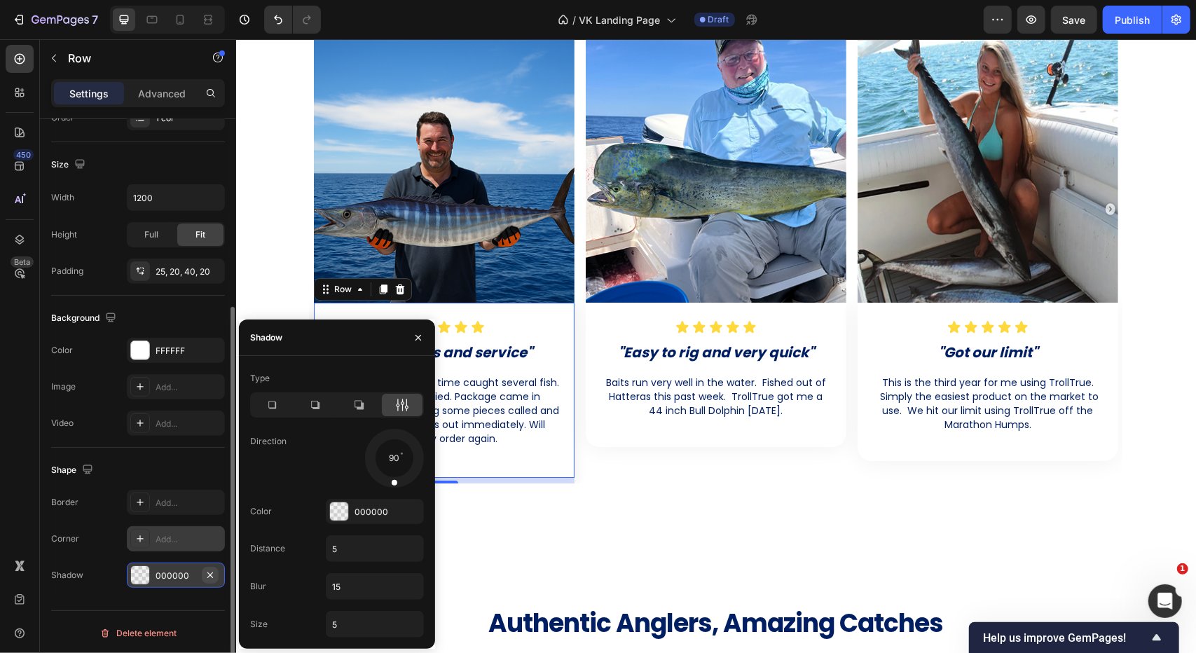
click at [207, 571] on icon "button" at bounding box center [210, 575] width 11 height 11
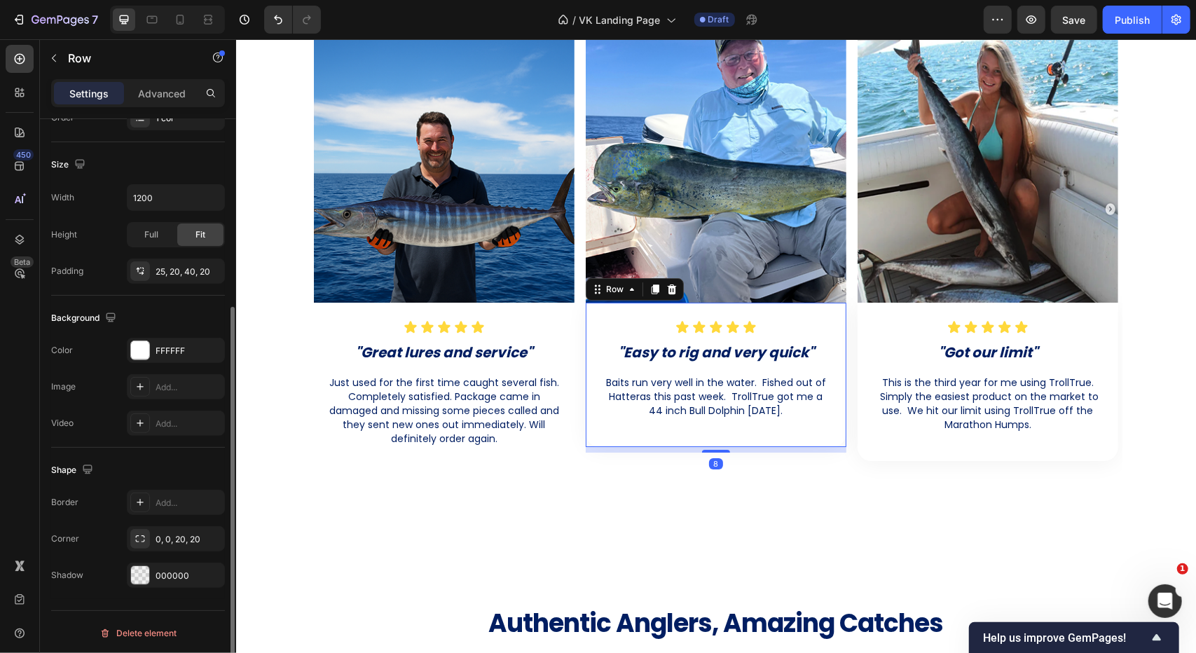
click at [695, 441] on div "Icon Icon Icon Icon Icon Icon List ⁠⁠⁠⁠⁠⁠⁠ "Easy to rig and very quick" Heading…" at bounding box center [715, 374] width 261 height 144
click at [212, 535] on icon "button" at bounding box center [210, 538] width 11 height 11
click at [214, 574] on icon "button" at bounding box center [210, 575] width 11 height 11
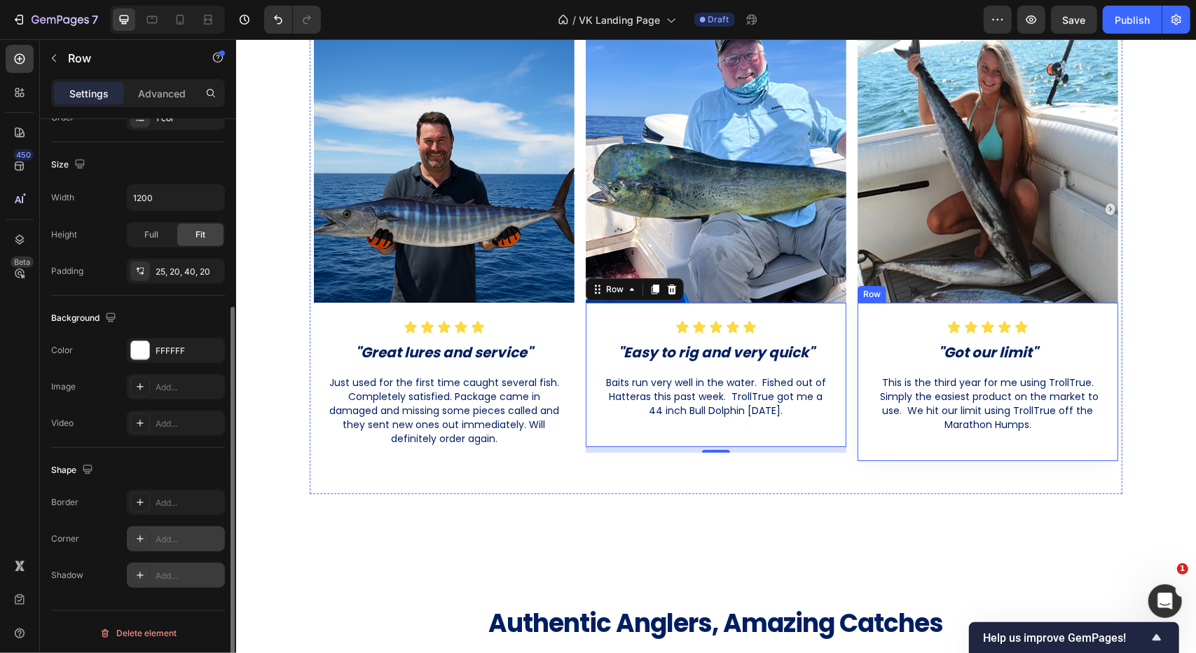
click at [928, 448] on div "Icon Icon Icon Icon Icon Icon List "Got our limit" Heading This is the third ye…" at bounding box center [987, 381] width 261 height 158
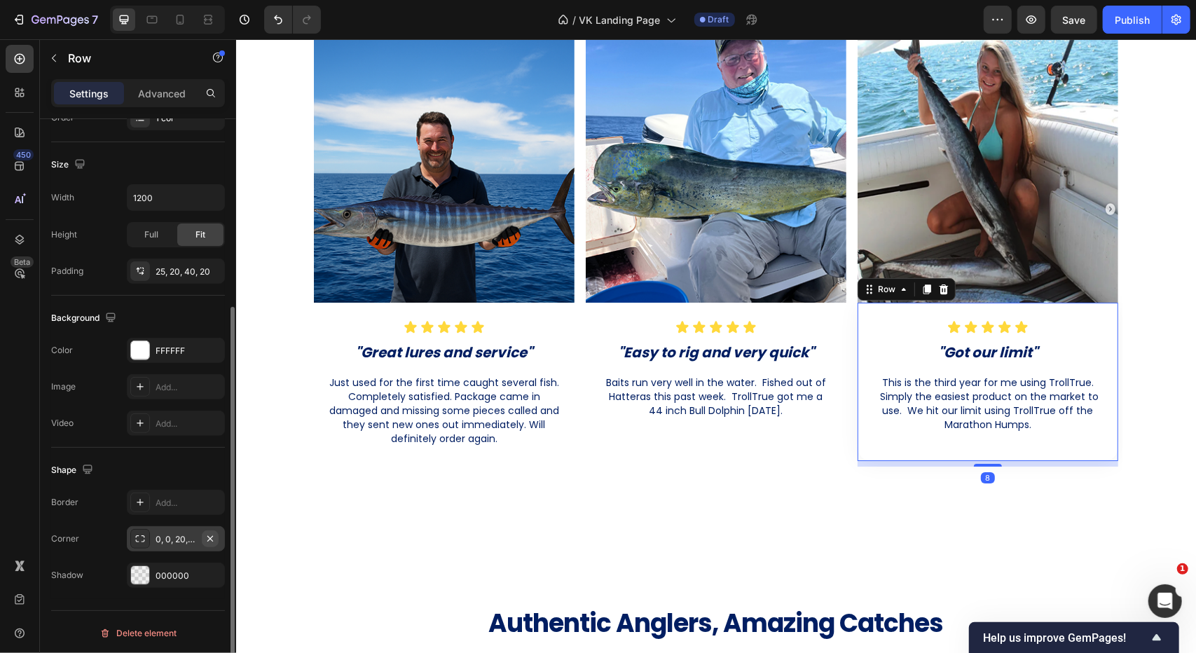
click at [210, 537] on icon "button" at bounding box center [210, 538] width 11 height 11
click at [213, 575] on icon "button" at bounding box center [210, 575] width 6 height 6
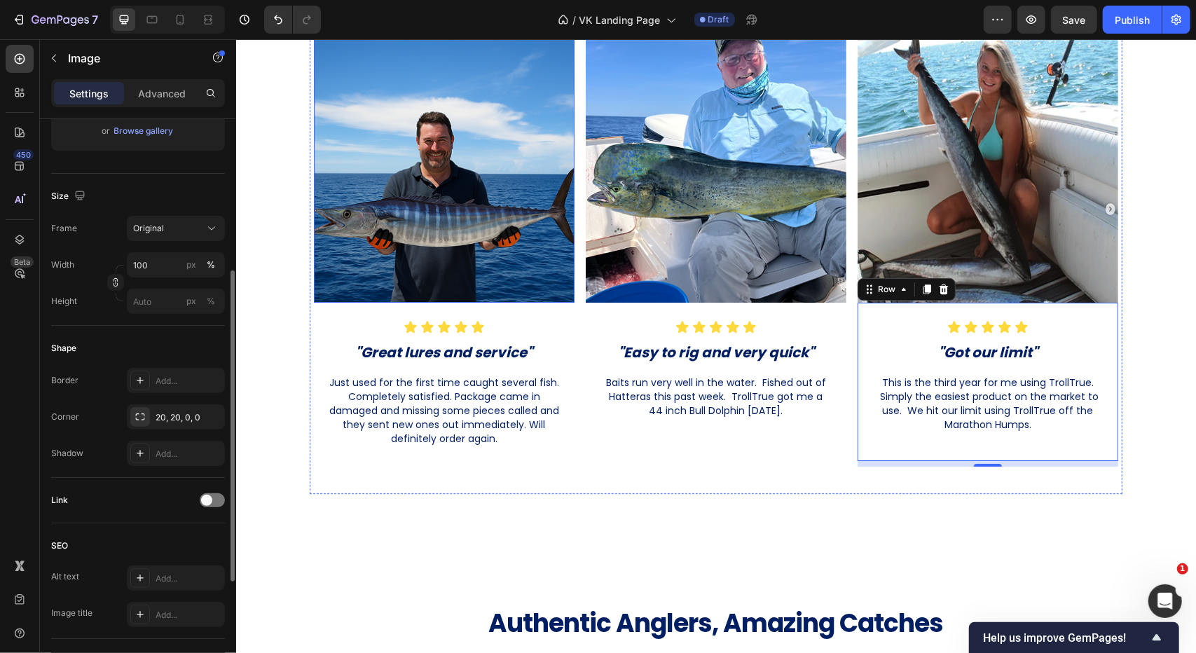
click at [441, 242] on img at bounding box center [443, 160] width 261 height 284
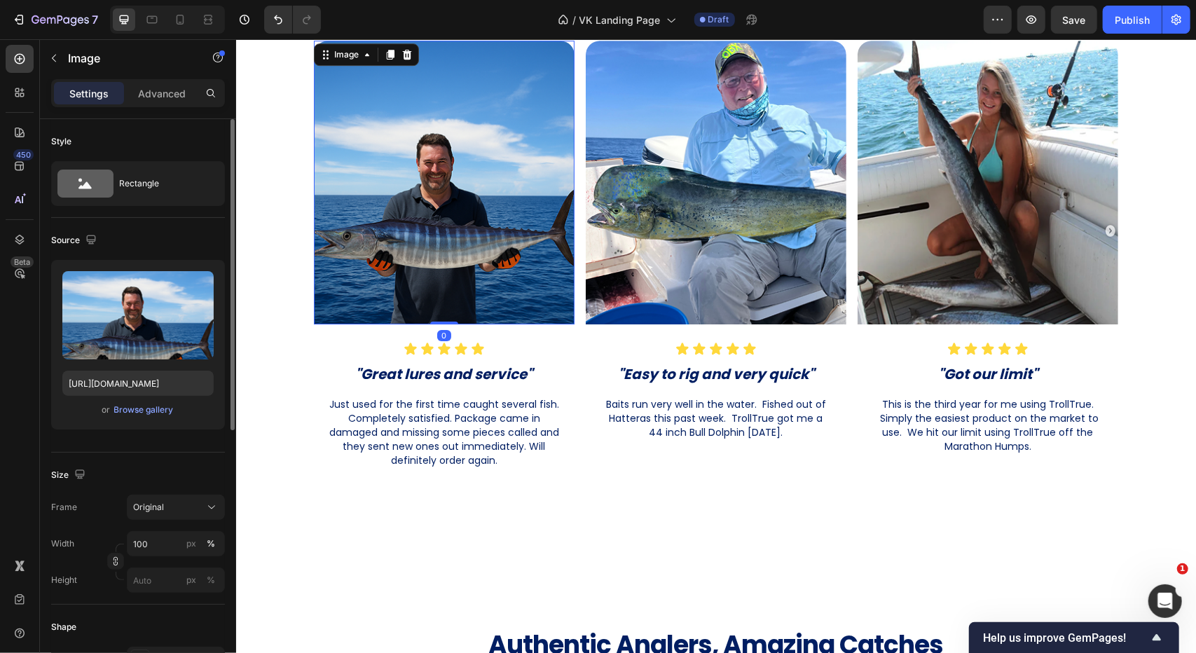
scroll to position [2935, 0]
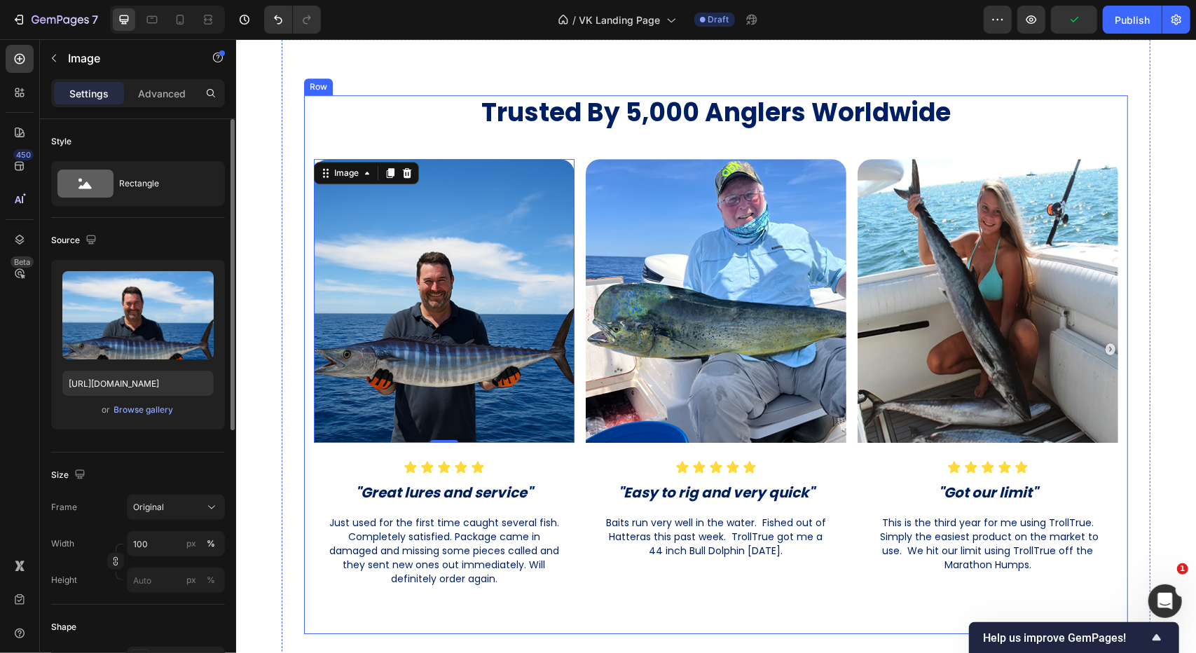
click at [566, 157] on div "Trusted By 5,000 Anglers Worldwide Heading Image 0 Icon Icon Icon Icon Icon Ico…" at bounding box center [715, 364] width 824 height 539
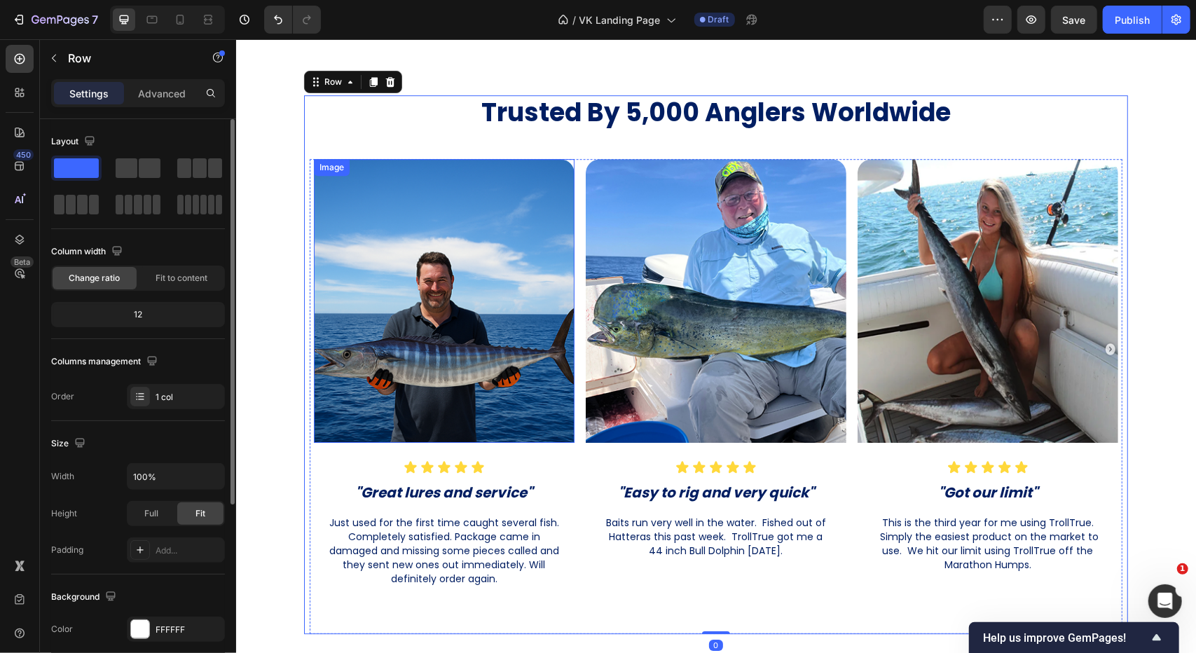
click at [566, 160] on div at bounding box center [443, 300] width 261 height 284
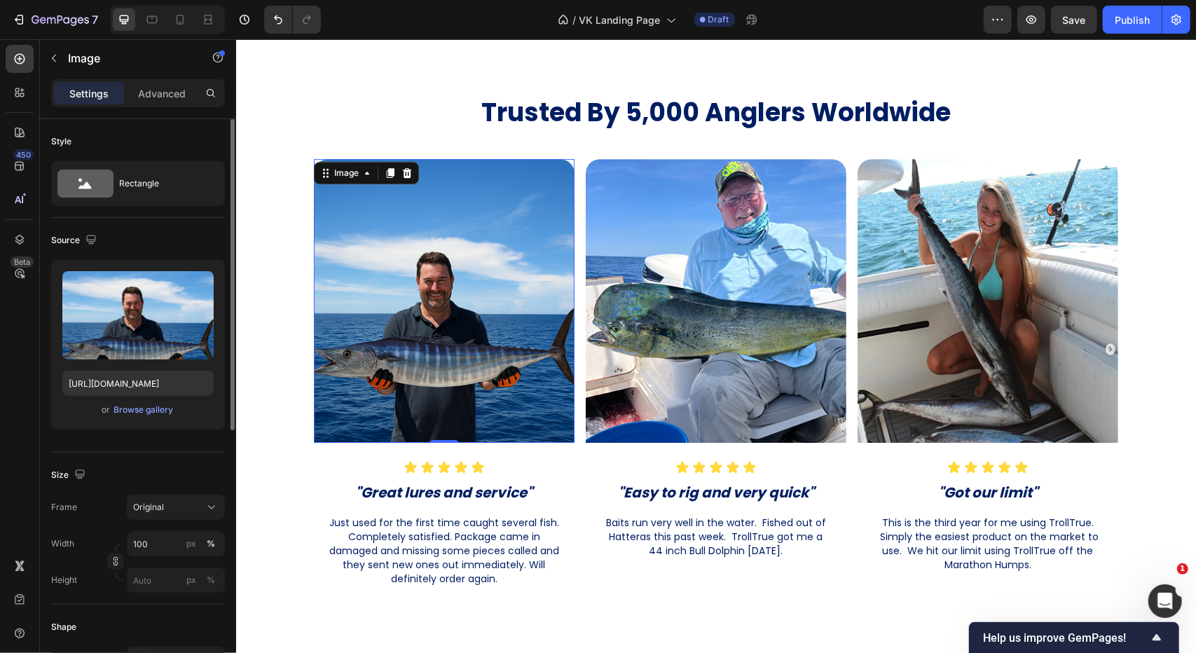
click at [508, 210] on img at bounding box center [443, 300] width 261 height 284
click at [55, 53] on icon "button" at bounding box center [53, 58] width 11 height 11
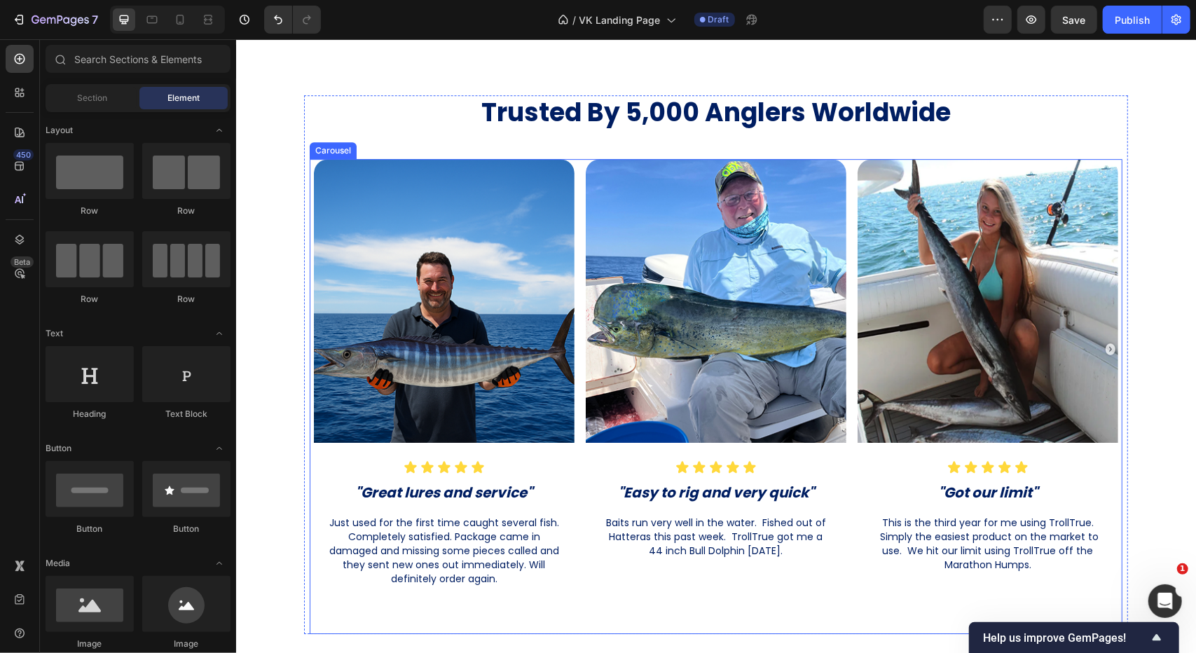
click at [572, 177] on div "Image Icon Icon Icon Icon Icon Icon List "Great lures and service" Heading Just…" at bounding box center [443, 390] width 269 height 465
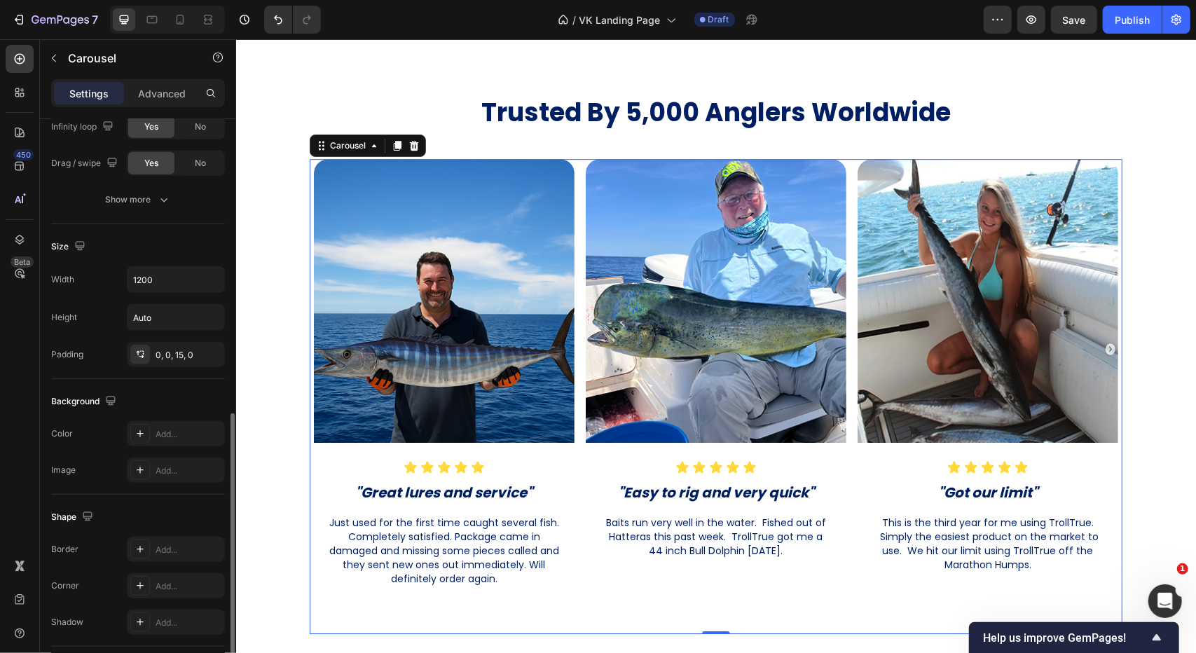
scroll to position [794, 0]
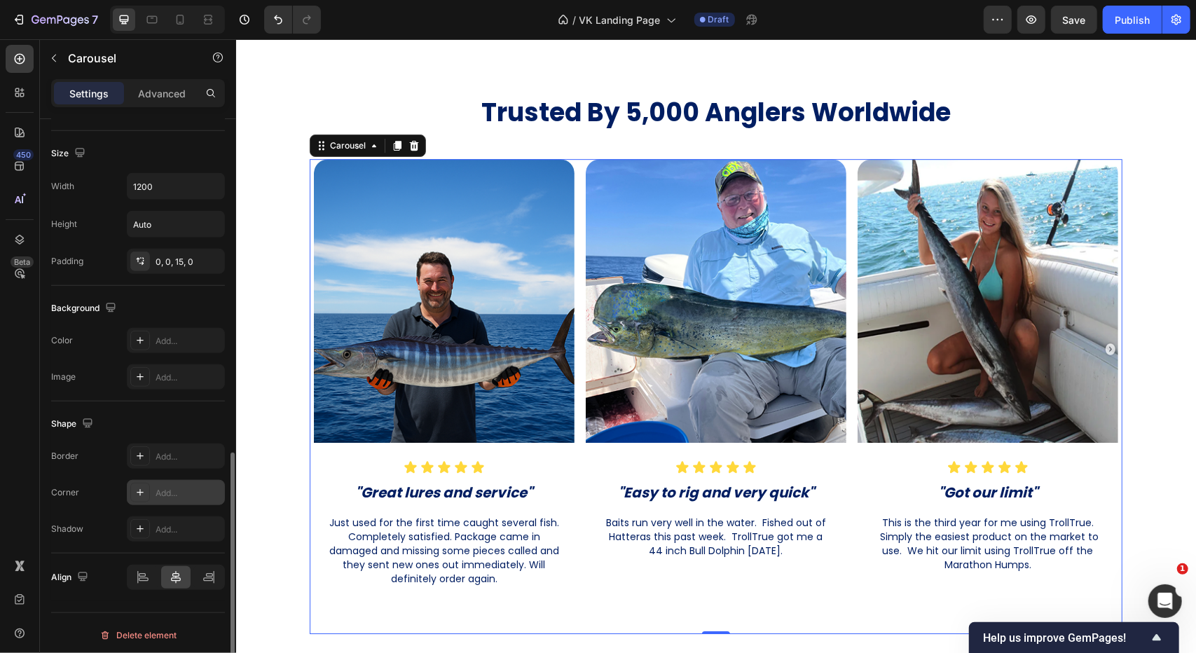
click at [177, 491] on div "Add..." at bounding box center [189, 493] width 66 height 13
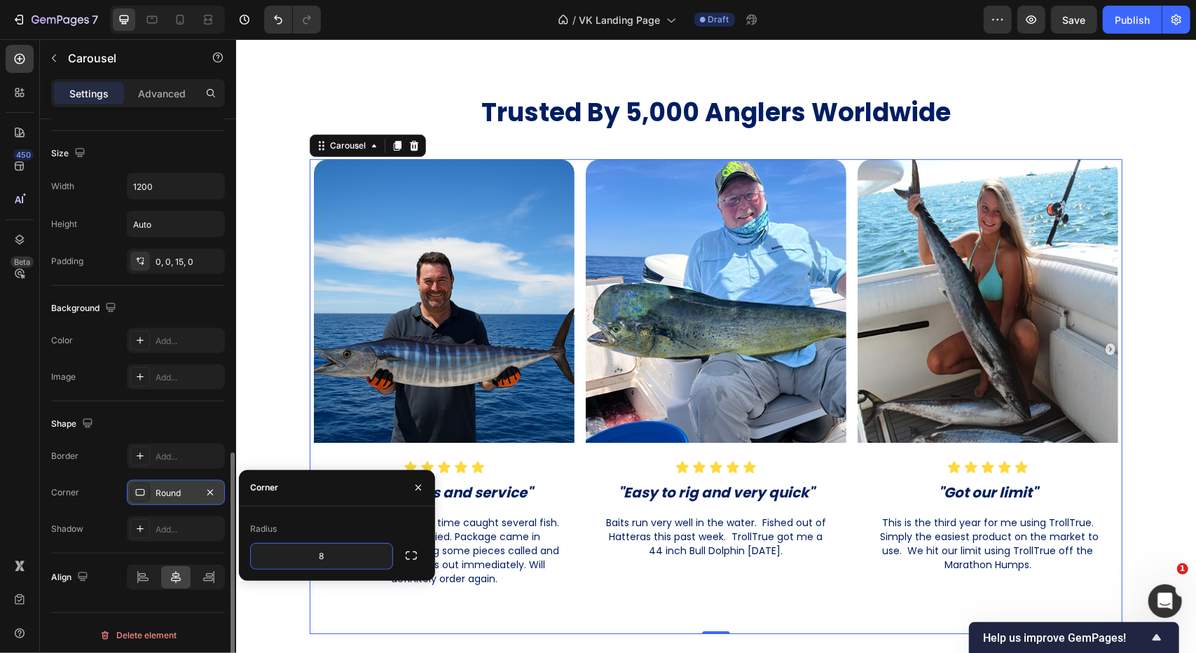
click at [163, 413] on div "Shape" at bounding box center [138, 424] width 174 height 22
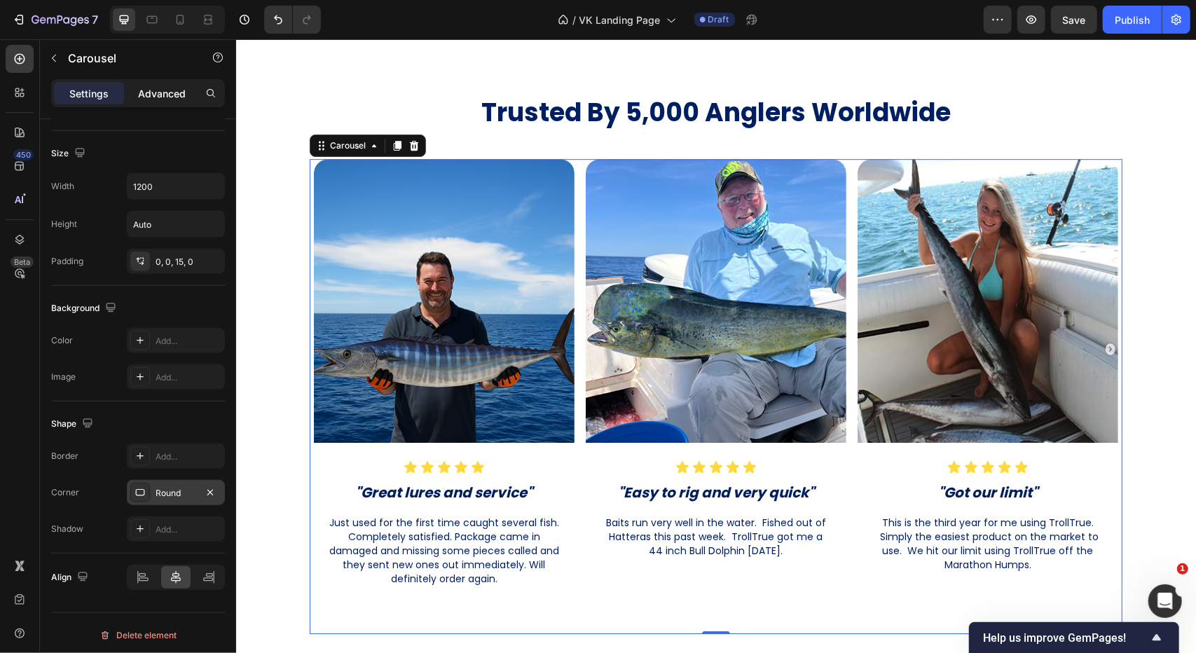
click at [144, 86] on p "Advanced" at bounding box center [162, 93] width 48 height 15
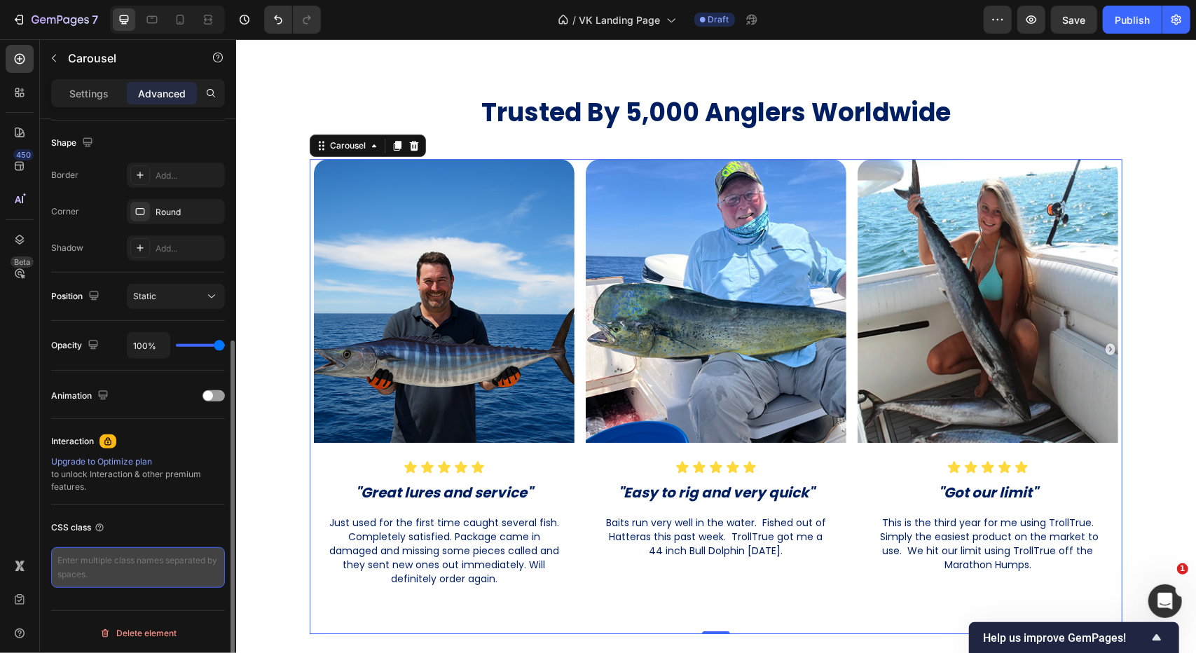
click at [123, 558] on textarea at bounding box center [138, 567] width 174 height 41
type textarea "R"
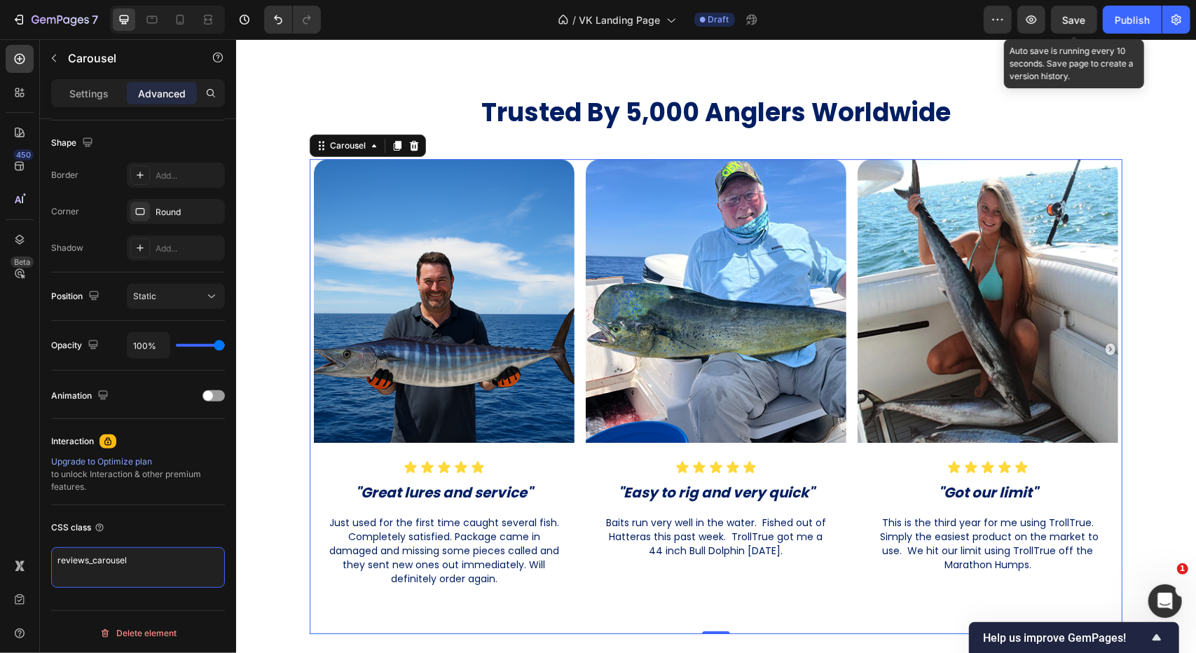
type textarea "reviews_carousel"
click at [1080, 15] on span "Save" at bounding box center [1074, 20] width 23 height 12
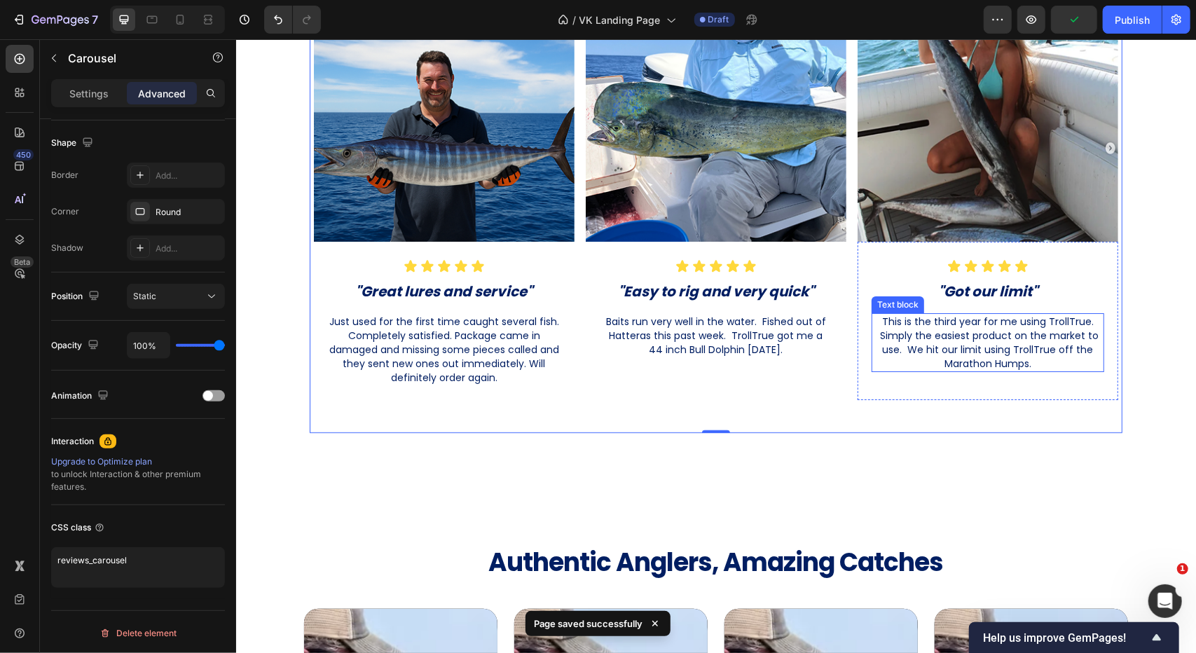
scroll to position [3145, 0]
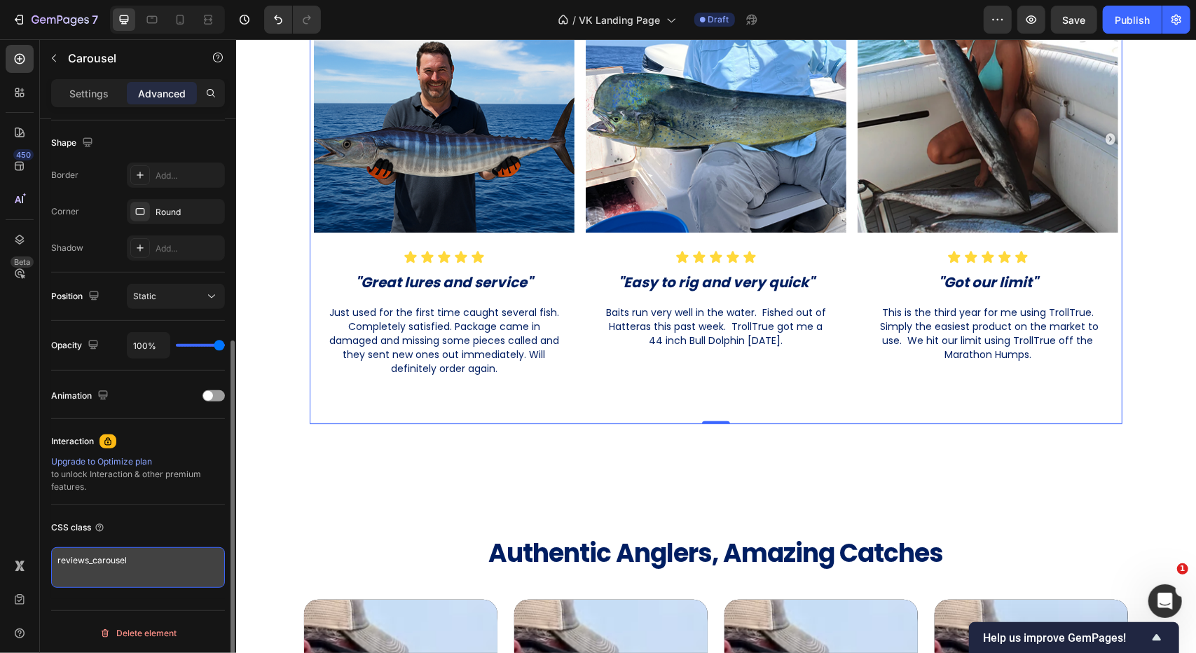
click at [151, 563] on textarea "reviews_carousel" at bounding box center [138, 567] width 174 height 41
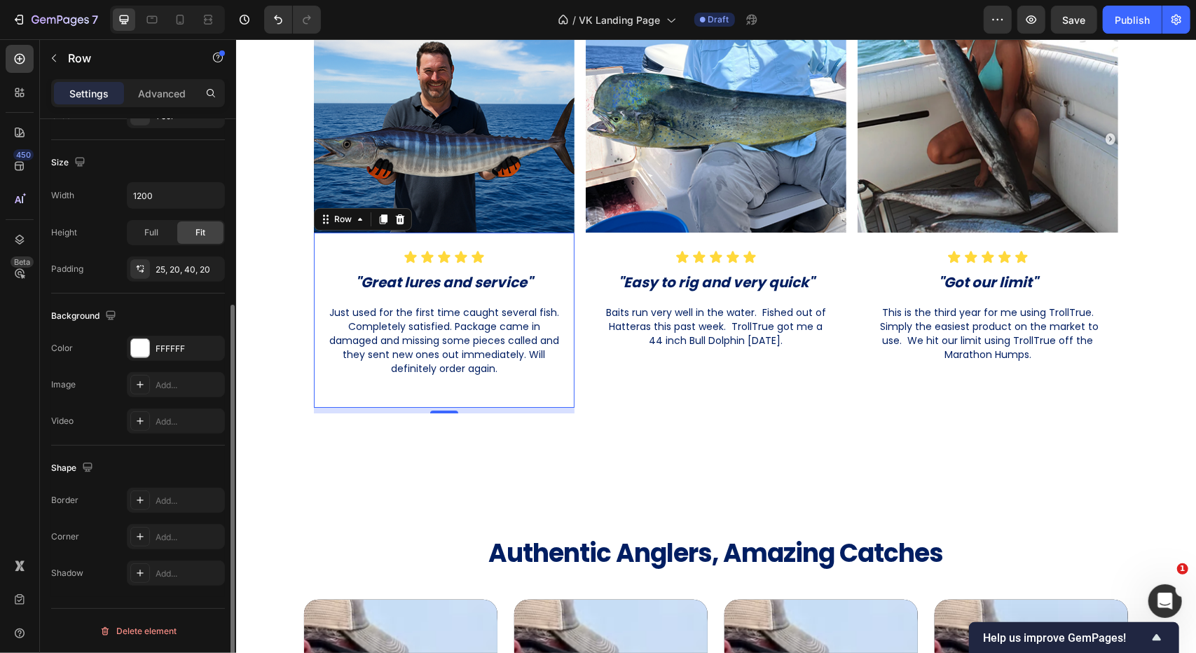
click at [565, 244] on div "Icon Icon Icon Icon Icon Icon List "Great lures and service" Heading Just used …" at bounding box center [443, 319] width 261 height 175
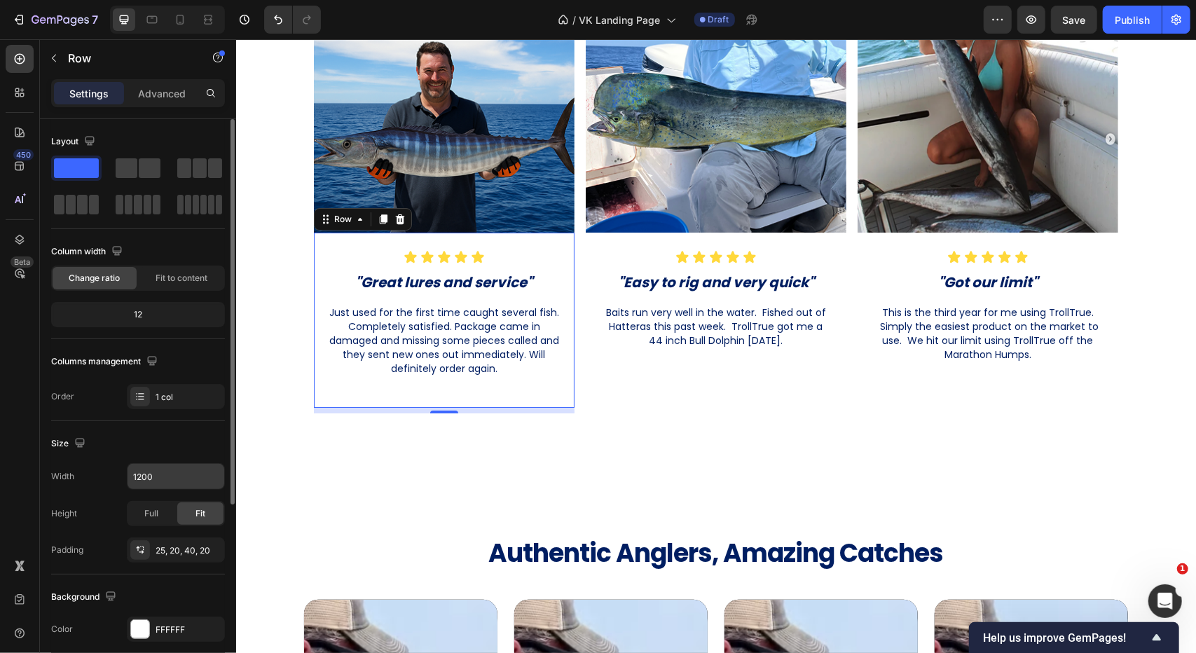
scroll to position [279, 0]
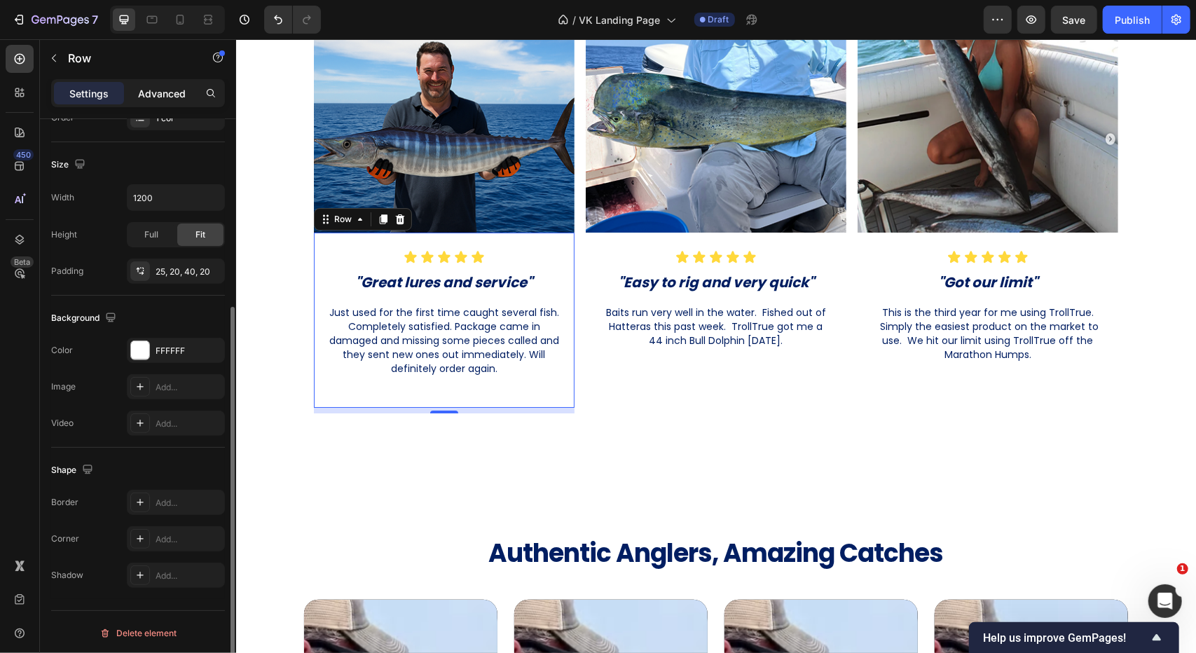
click at [167, 86] on p "Advanced" at bounding box center [162, 93] width 48 height 15
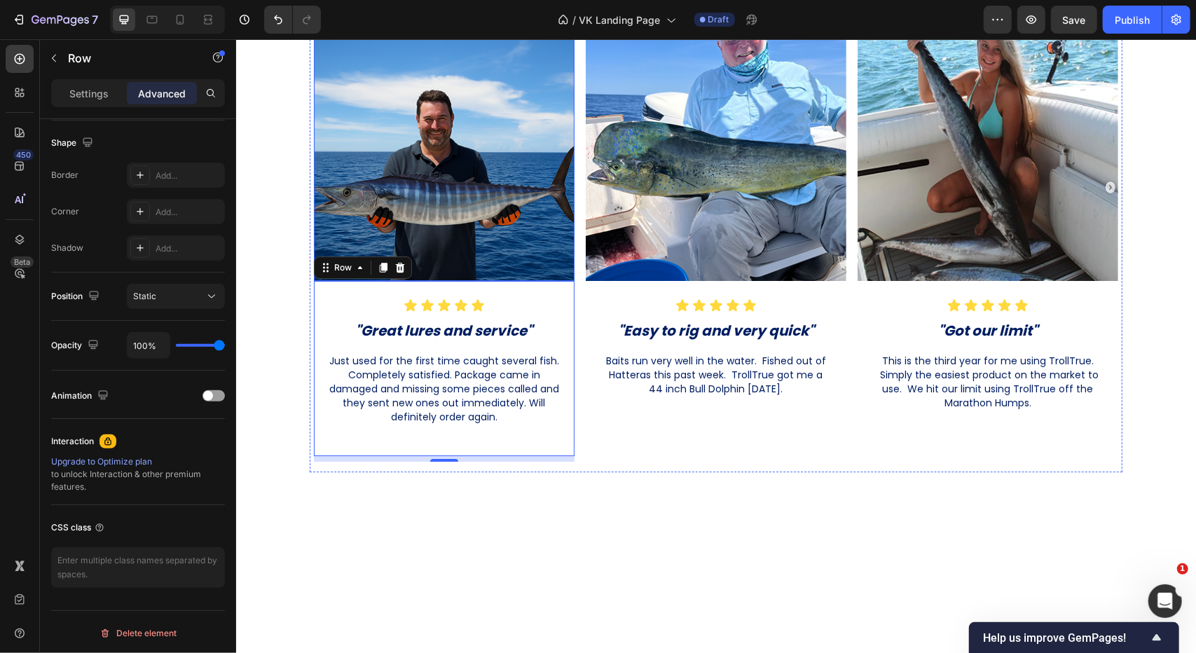
scroll to position [2865, 0]
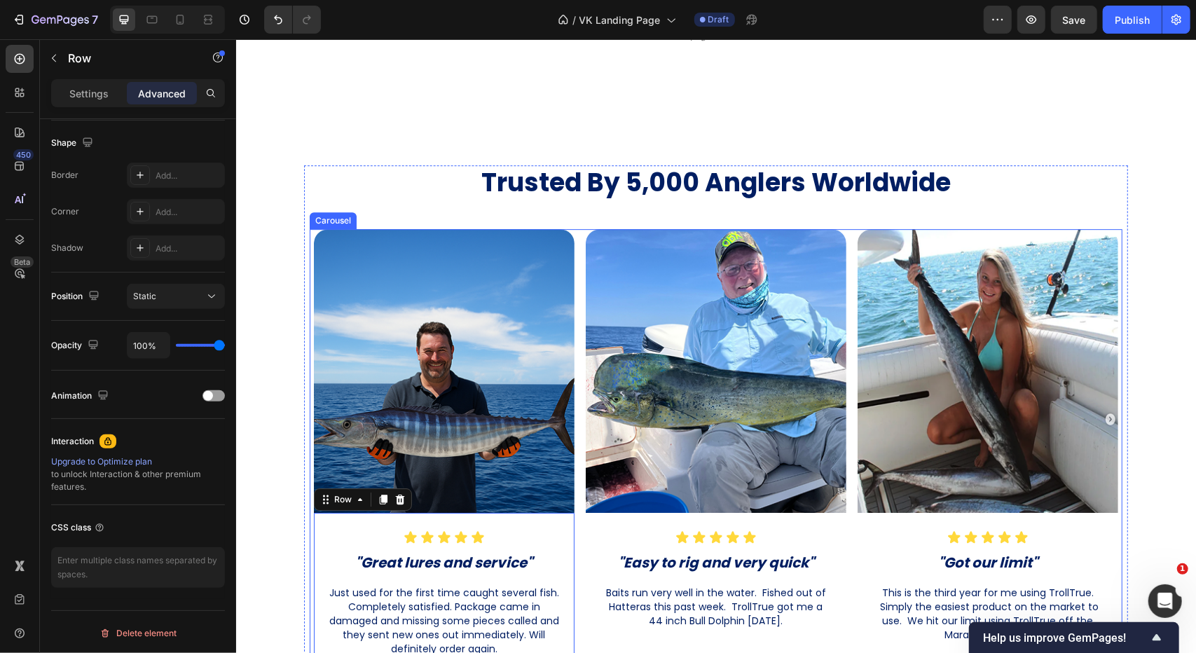
click at [573, 248] on div "Image Icon Icon Icon Icon Icon Icon List "Great lures and service" Heading Just…" at bounding box center [715, 460] width 813 height 465
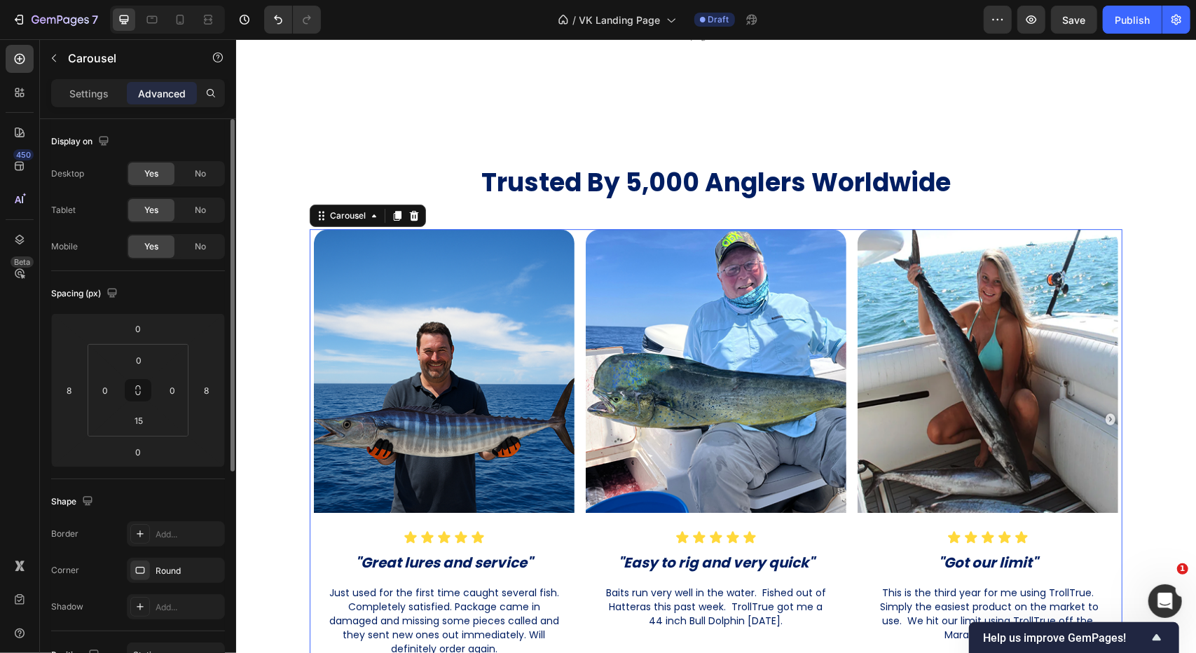
scroll to position [359, 0]
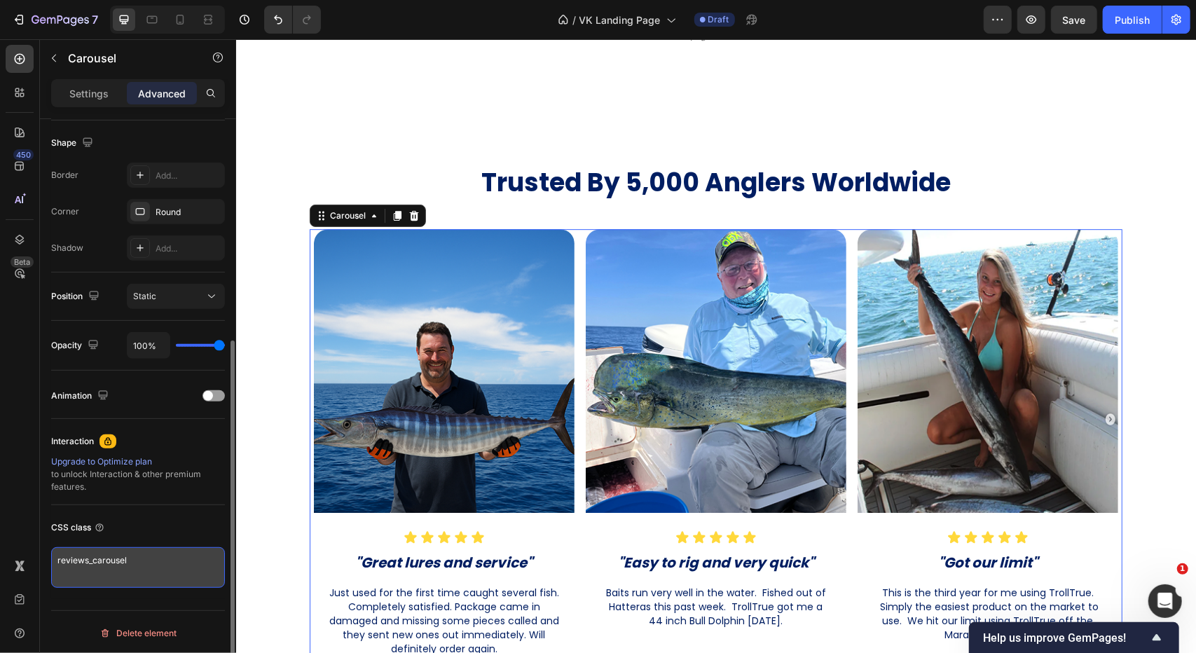
click at [106, 547] on textarea "reviews_carousel" at bounding box center [138, 567] width 174 height 41
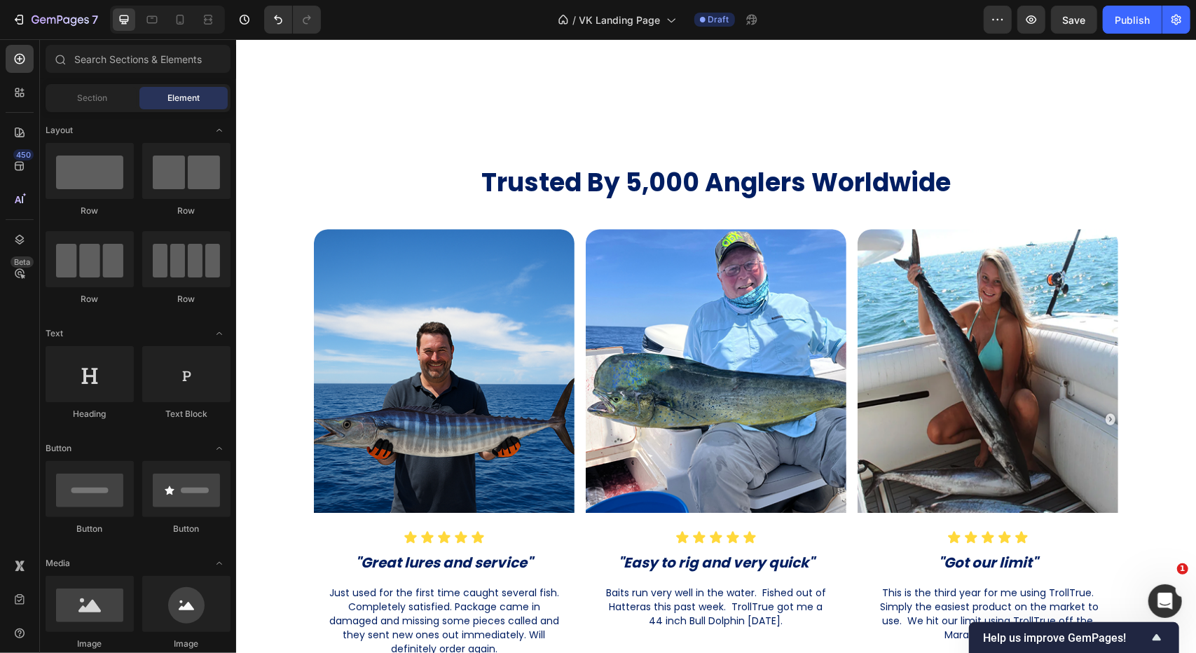
scroll to position [4416, 0]
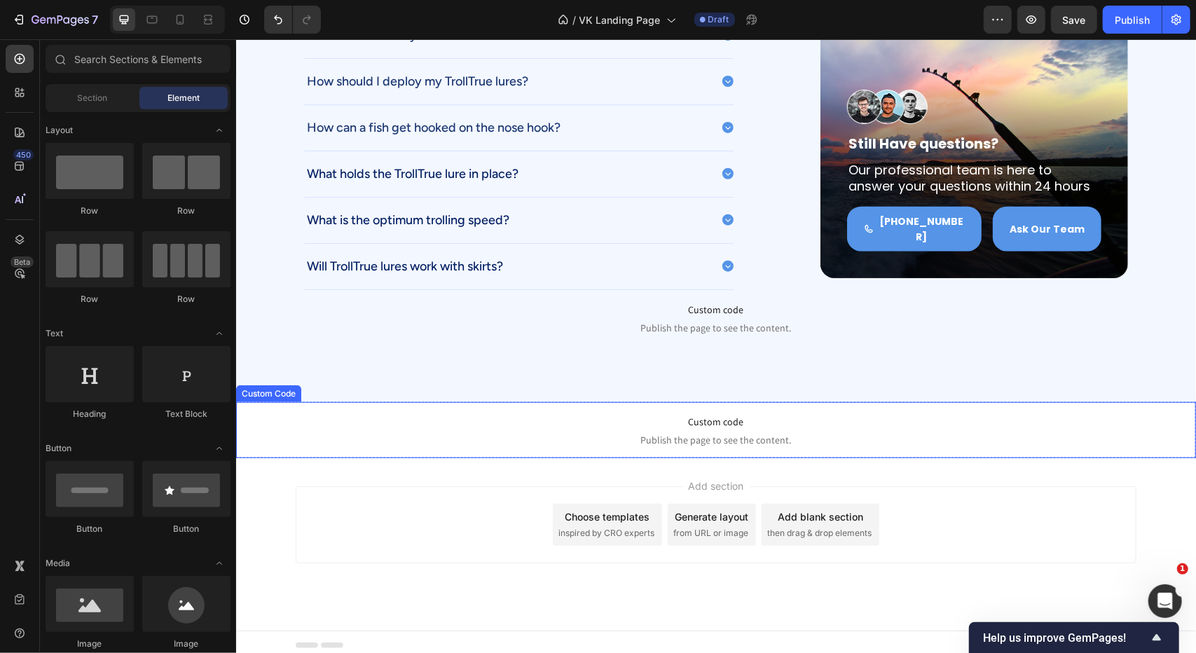
click at [682, 413] on span "Custom code" at bounding box center [715, 421] width 960 height 17
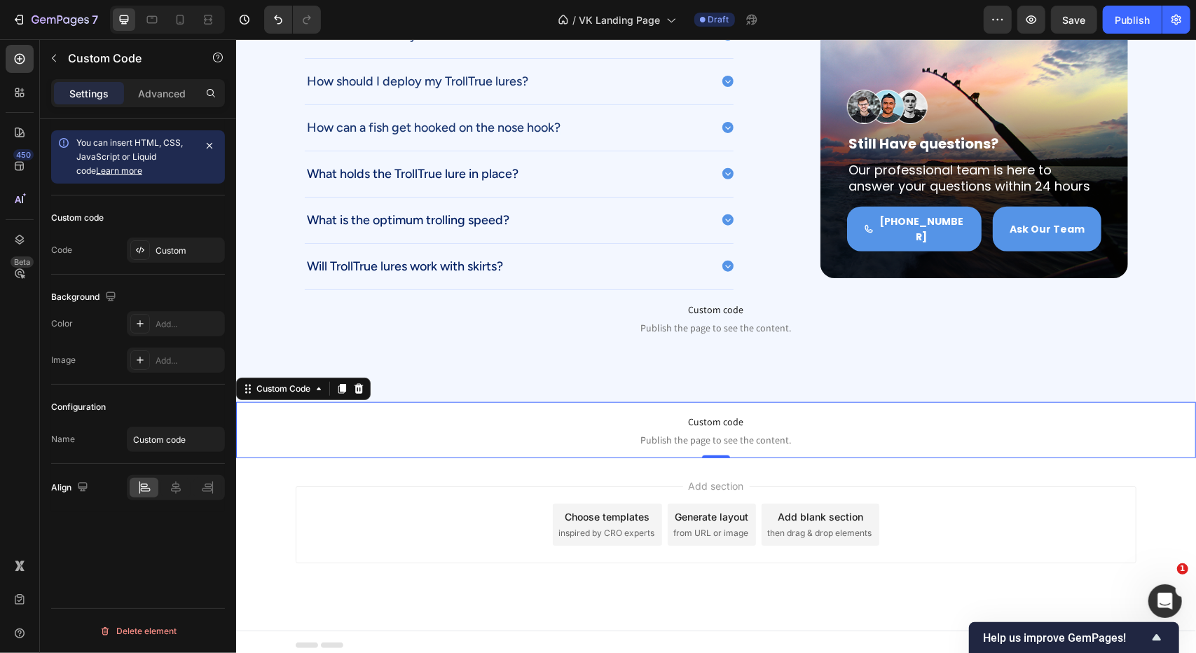
click at [683, 413] on span "Custom code" at bounding box center [715, 421] width 960 height 17
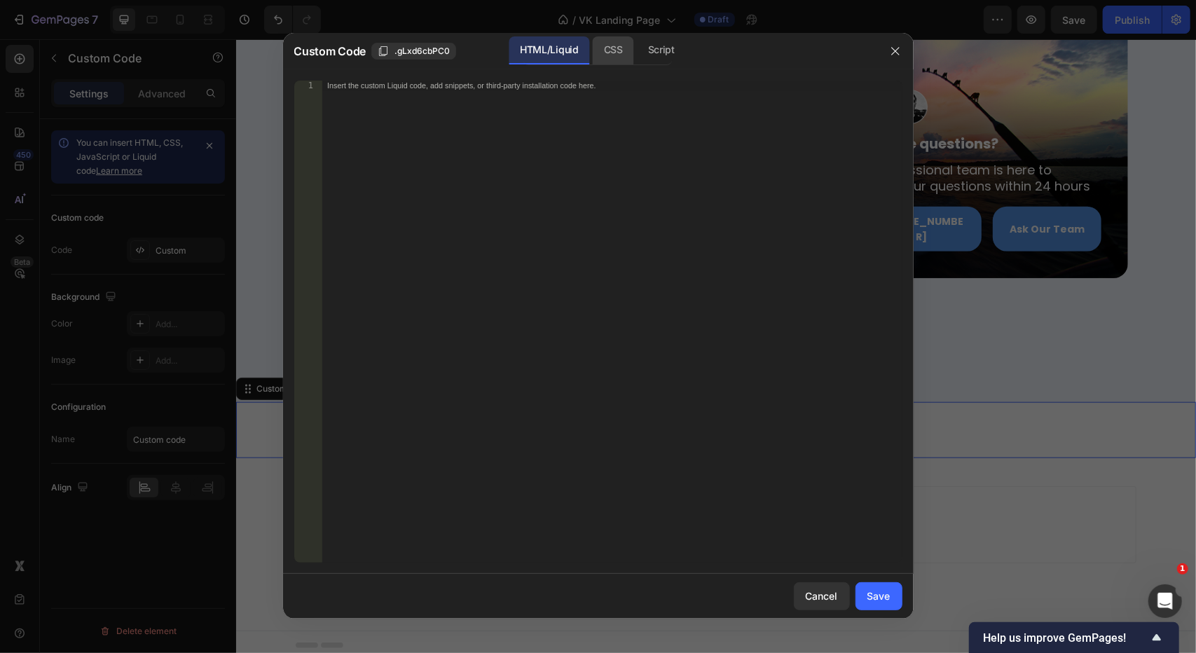
click at [603, 51] on div "CSS" at bounding box center [613, 50] width 41 height 28
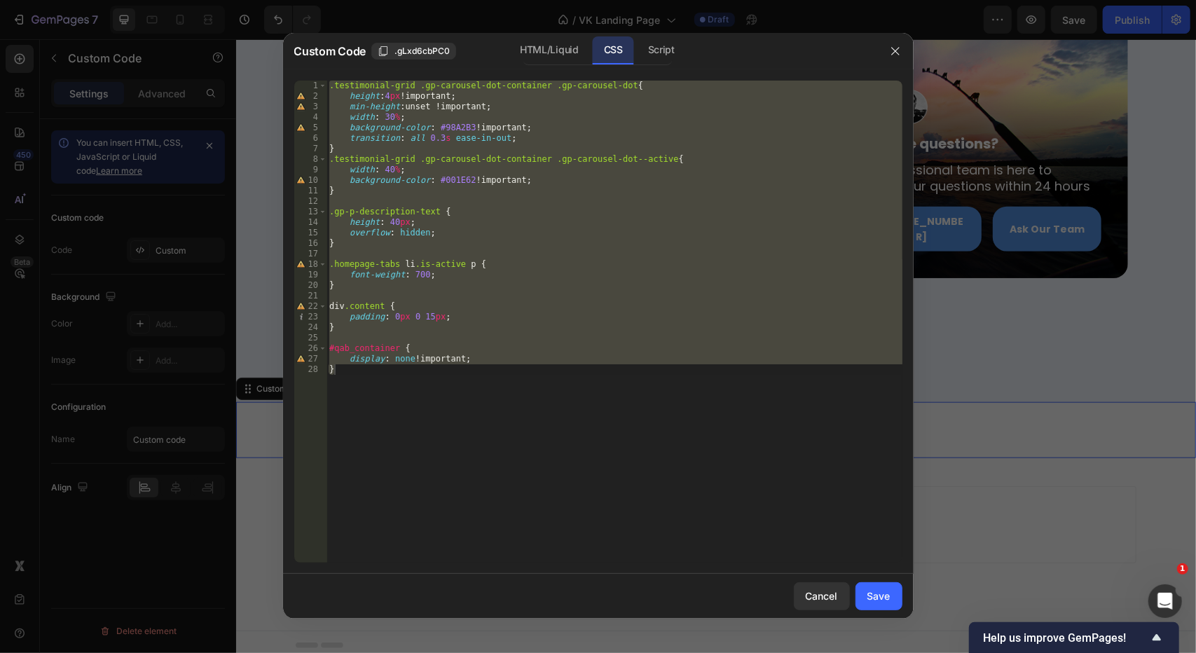
click at [459, 387] on div ".testimonial-grid .gp-carousel-dot-container .gp-carousel-dot { height : 4 px !…" at bounding box center [614, 322] width 576 height 482
type textarea "}"
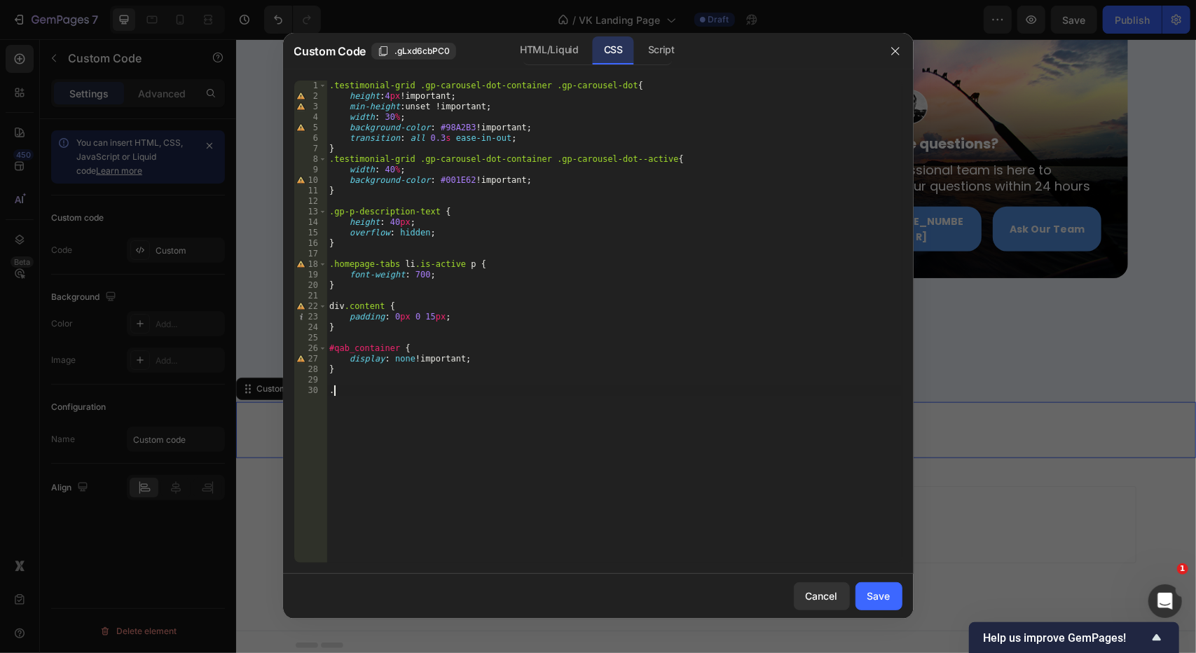
paste textarea "reviews_carousel"
type textarea ".reviews_carousel {"
drag, startPoint x: 409, startPoint y: 391, endPoint x: 419, endPoint y: 403, distance: 15.4
click at [409, 391] on div ".testimonial-grid .gp-carousel-dot-container .gp-carousel-dot { height : 4 px !…" at bounding box center [614, 332] width 576 height 503
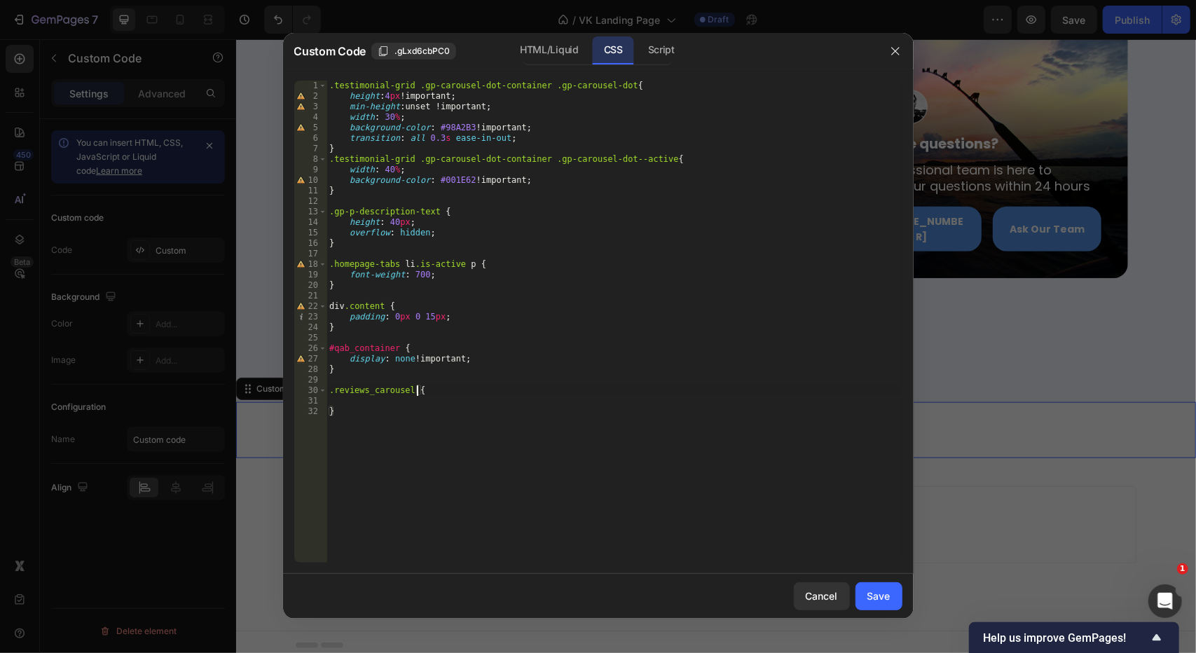
paste textarea "gem-slider-item"
type textarea ".reviews_carousel .gem-slider-item {"
click at [429, 402] on div ".testimonial-grid .gp-carousel-dot-container .gp-carousel-dot { height : 4 px !…" at bounding box center [614, 332] width 576 height 503
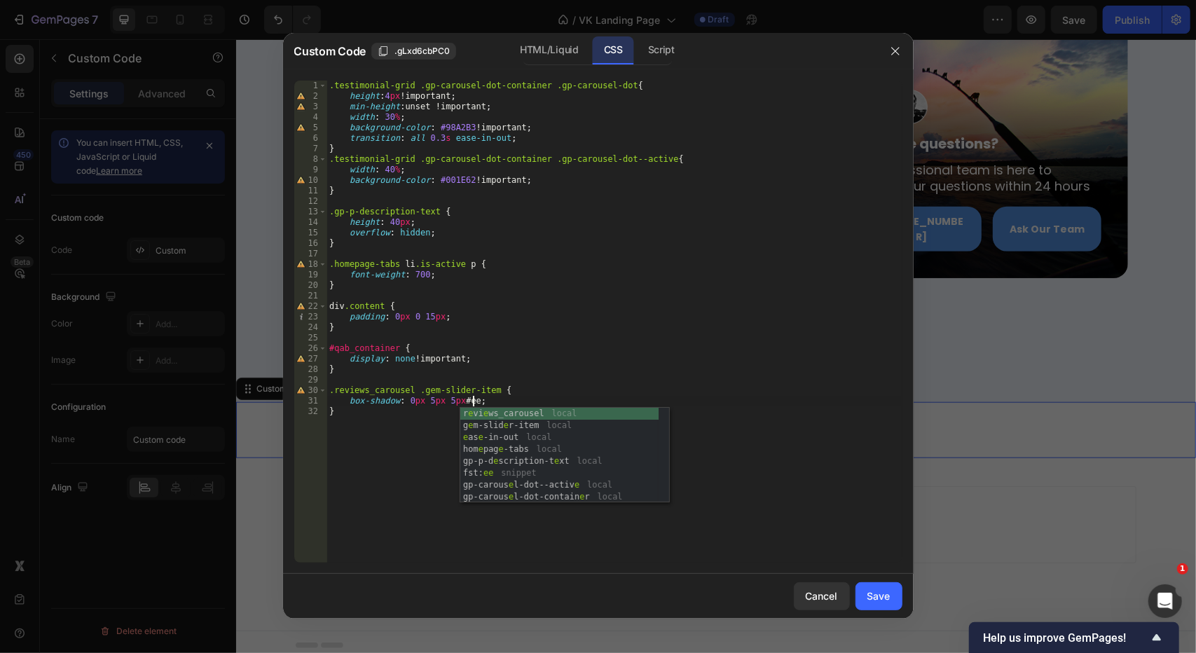
type textarea "box-shadow: 0px 5px 5px #eee;"
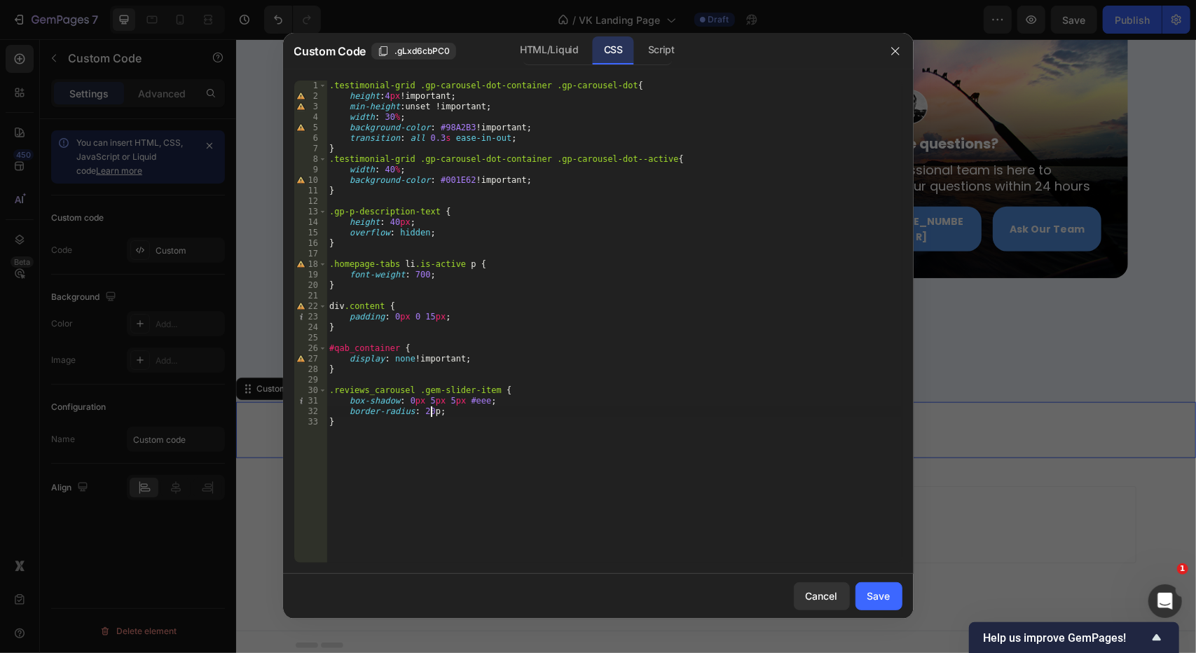
scroll to position [0, 8]
type textarea "border-radius: 20px;;"
click at [885, 593] on div "Save" at bounding box center [878, 595] width 23 height 15
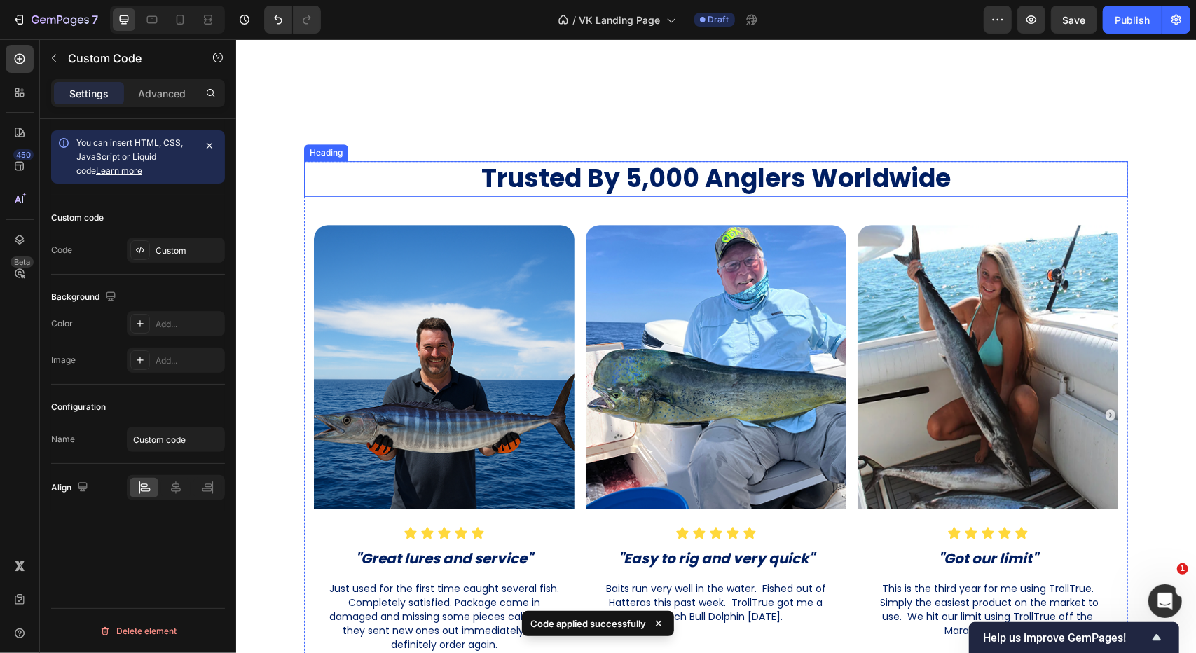
scroll to position [3015, 0]
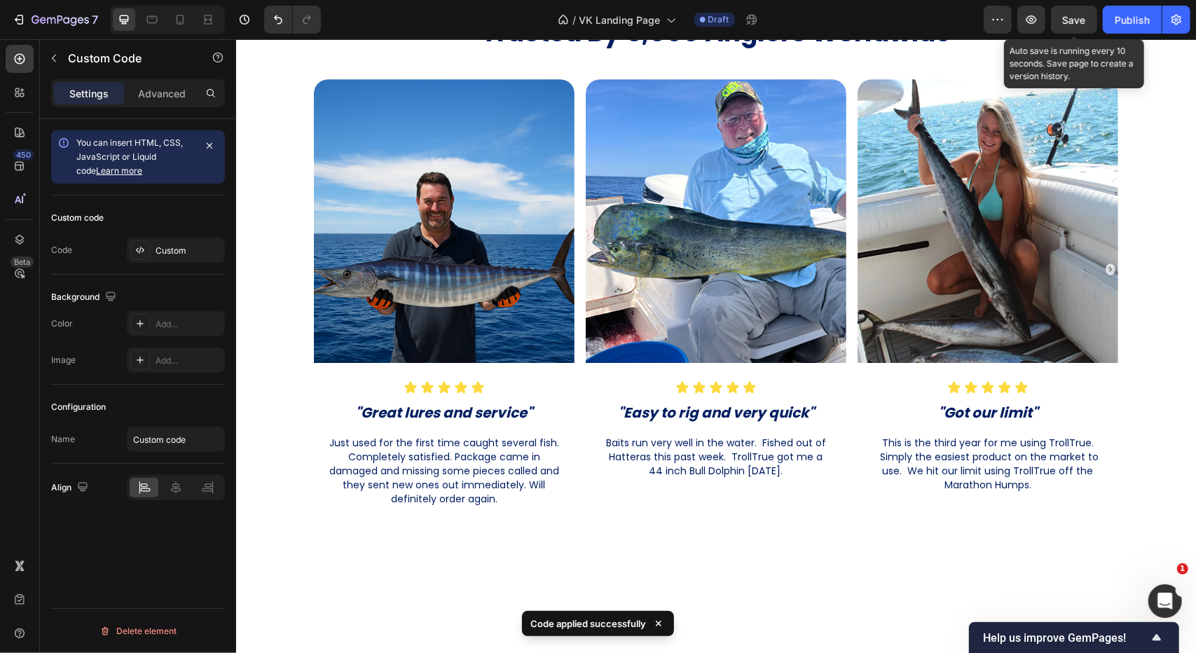
click at [1076, 14] on span "Save" at bounding box center [1074, 20] width 23 height 12
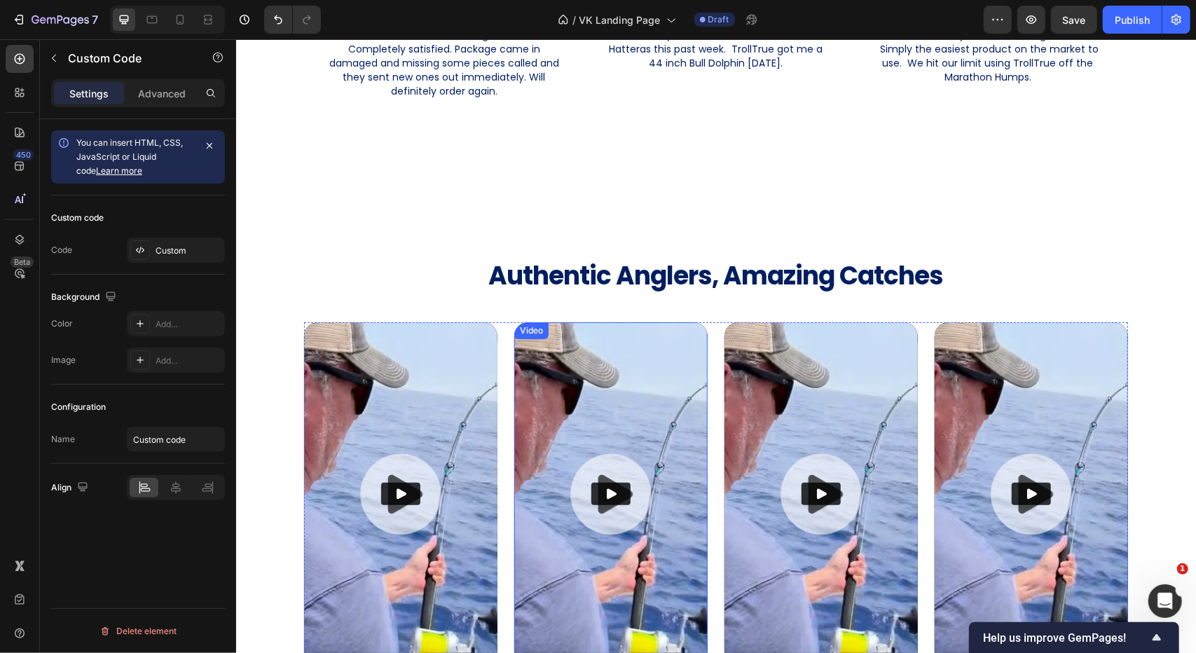
scroll to position [3225, 0]
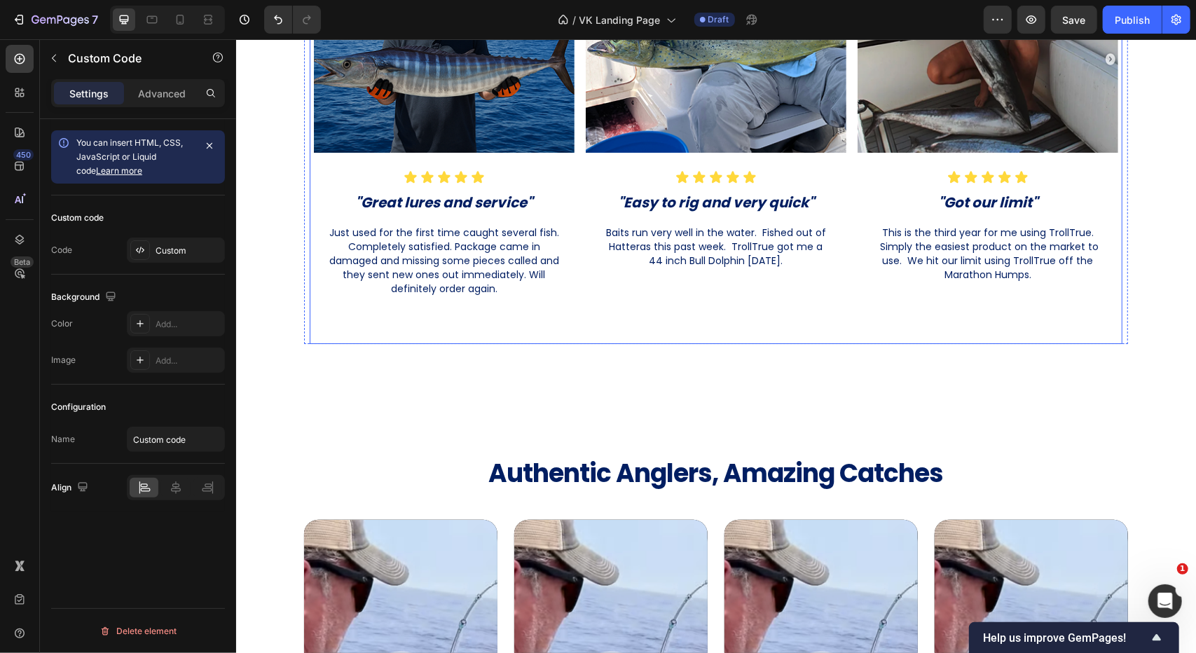
click at [573, 331] on div "Image Icon Icon Icon Icon Icon Icon List "Great lures and service" Heading Just…" at bounding box center [715, 100] width 813 height 465
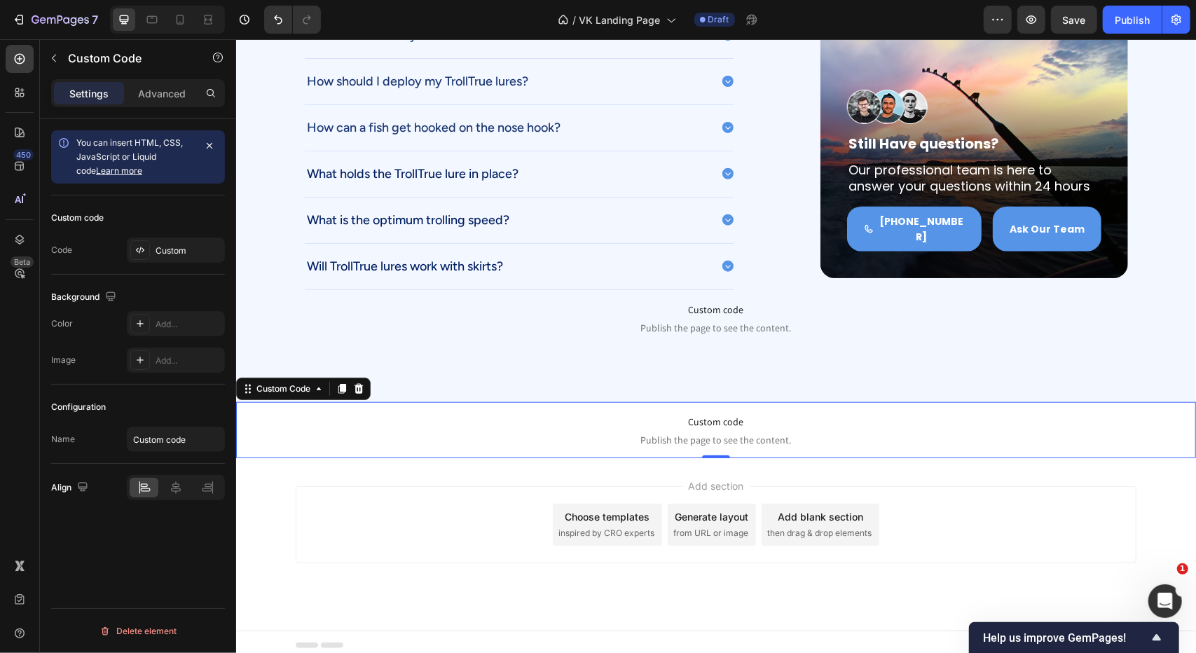
scroll to position [0, 0]
click at [691, 432] on span "Publish the page to see the content." at bounding box center [715, 439] width 960 height 14
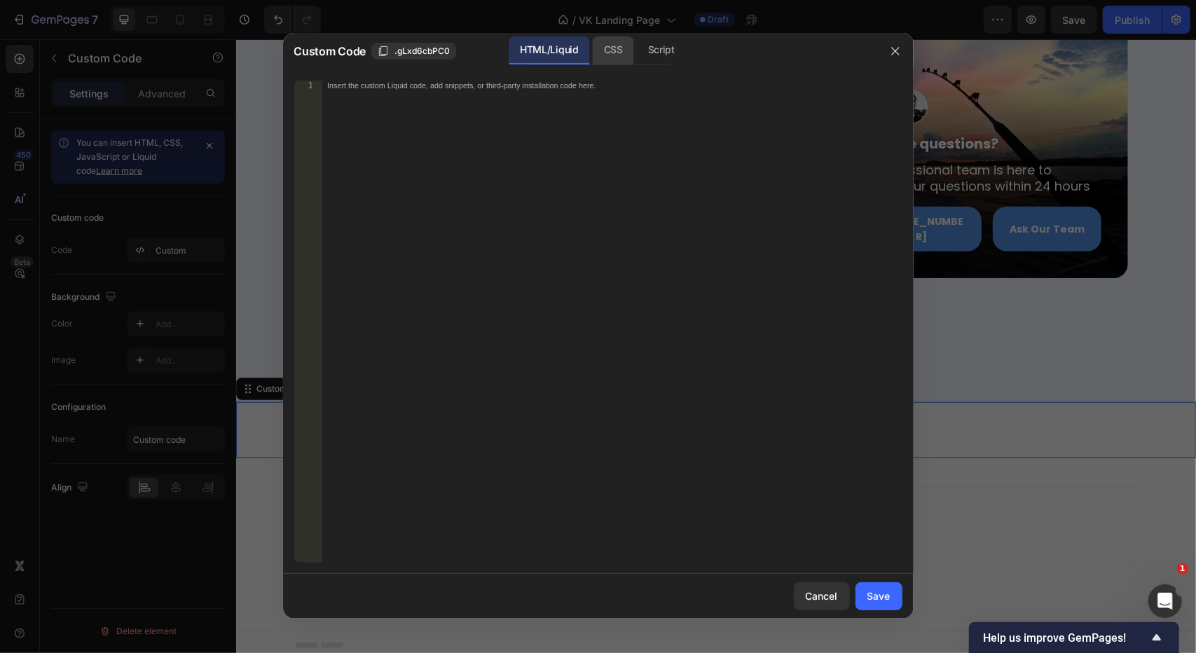
click at [602, 41] on div "CSS" at bounding box center [613, 50] width 41 height 28
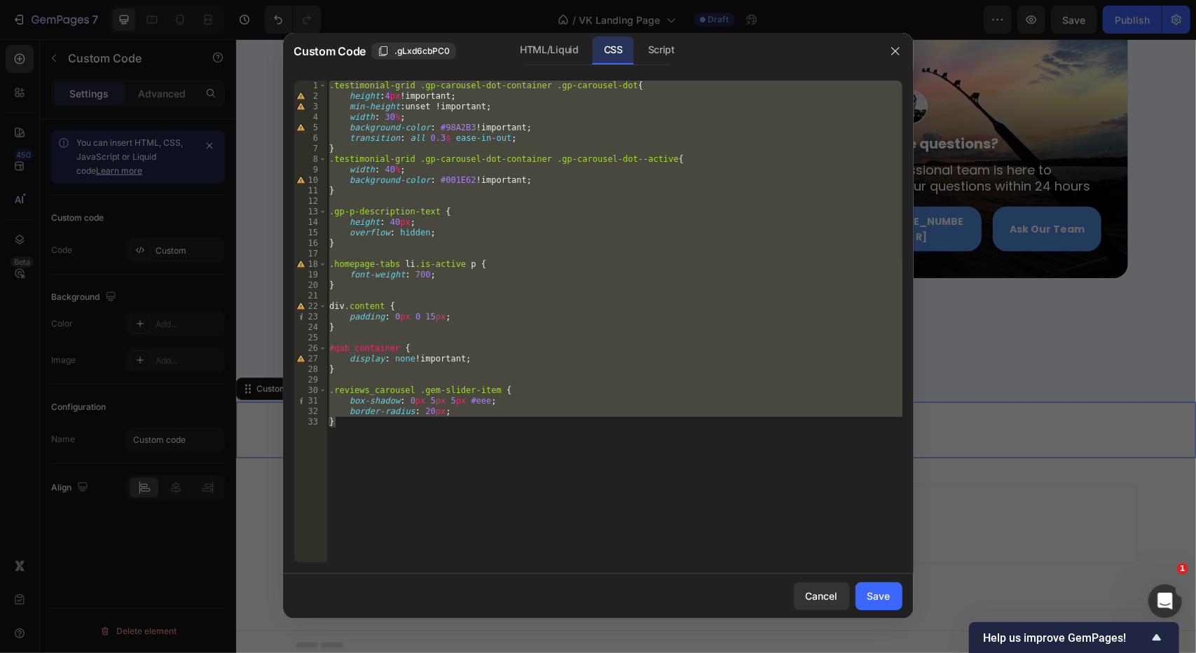
click at [506, 412] on div ".testimonial-grid .gp-carousel-dot-container .gp-carousel-dot { height : 4 px !…" at bounding box center [614, 322] width 576 height 482
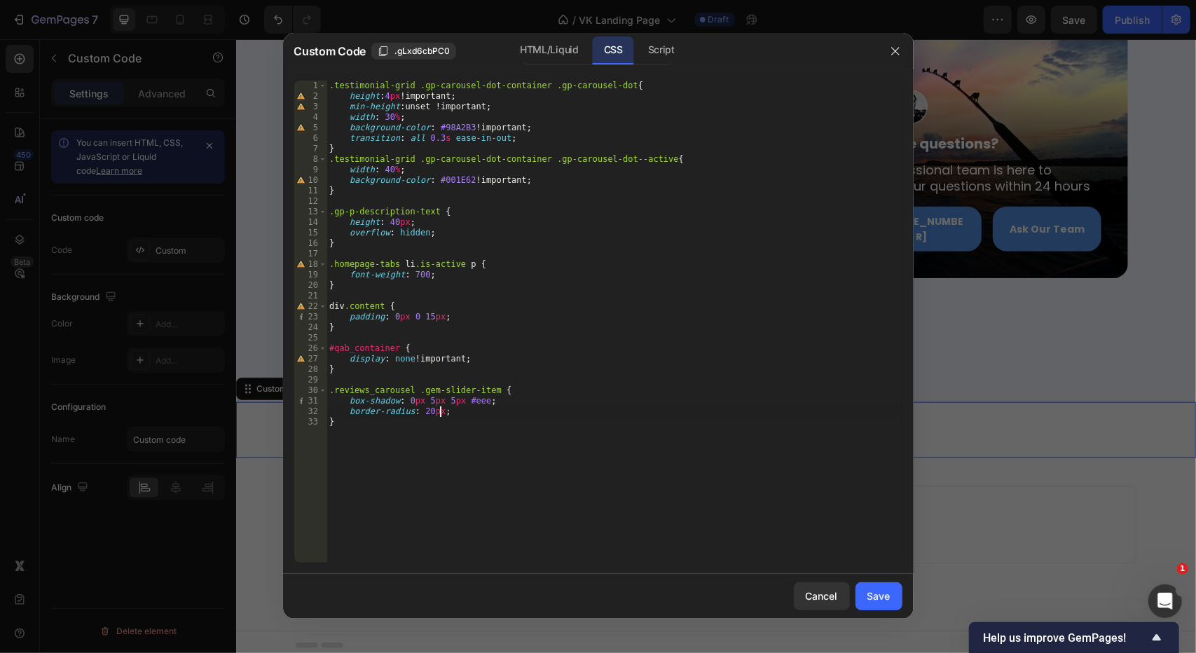
click at [476, 403] on div ".testimonial-grid .gp-carousel-dot-container .gp-carousel-dot { height : 4 px !…" at bounding box center [614, 332] width 576 height 503
type textarea "border-radius: 20px !;"
click at [871, 593] on div "Save" at bounding box center [878, 595] width 23 height 15
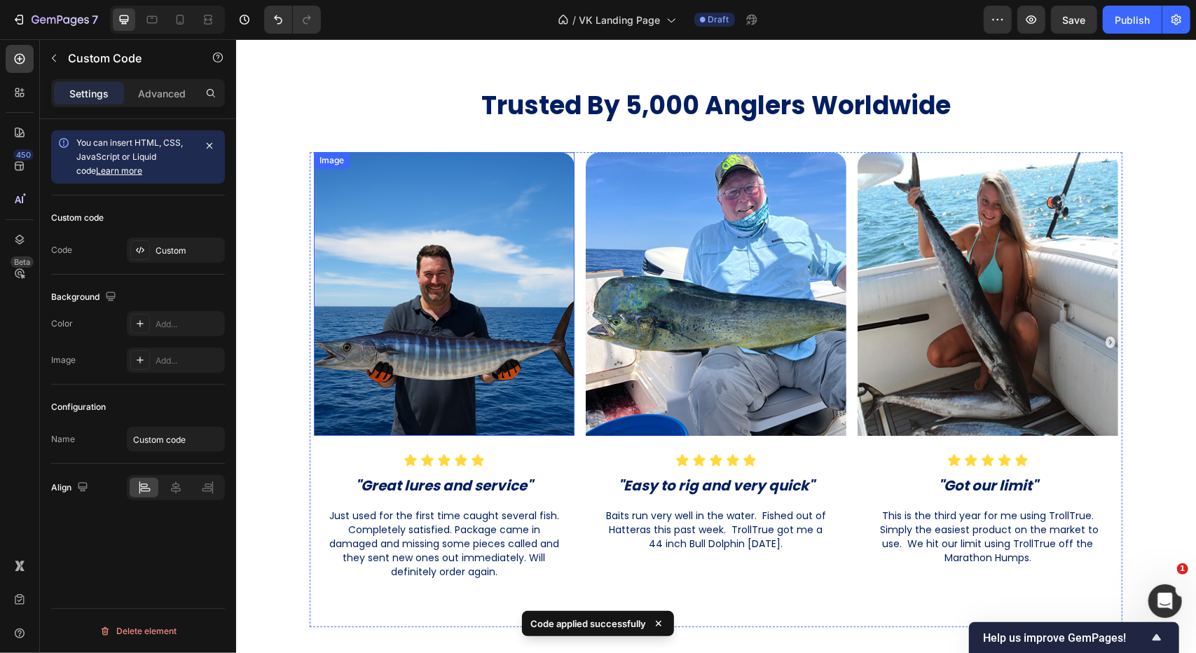
scroll to position [2945, 0]
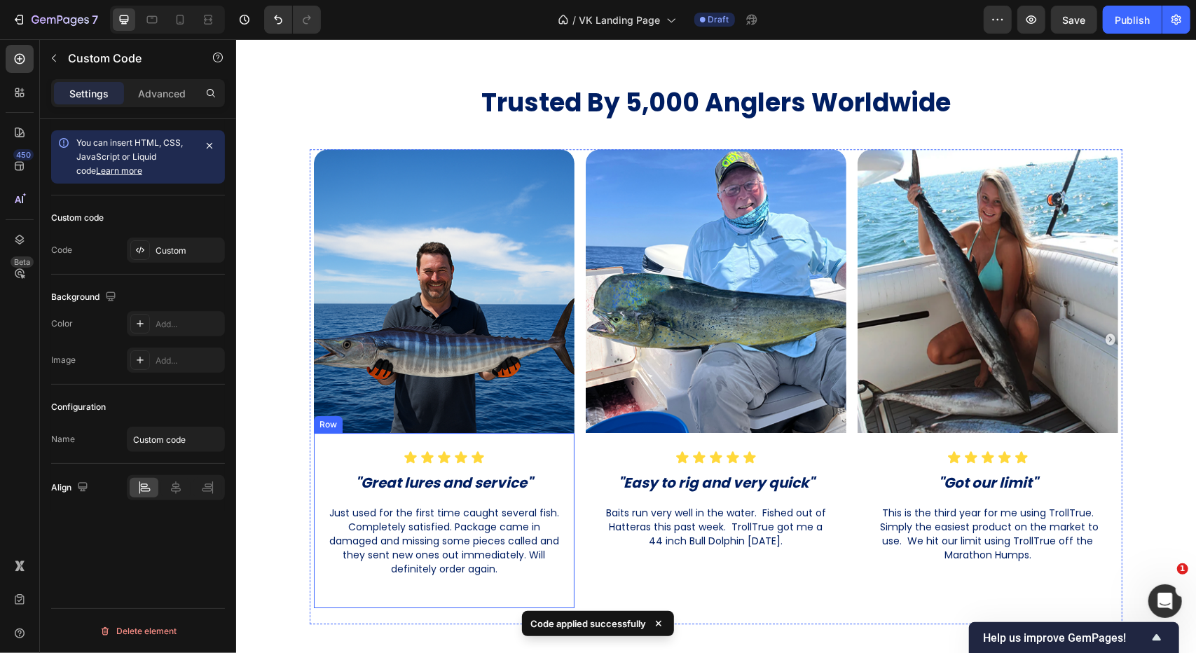
click at [313, 445] on div "Icon Icon Icon Icon Icon Icon List "Great lures and service" Heading Just used …" at bounding box center [443, 519] width 261 height 175
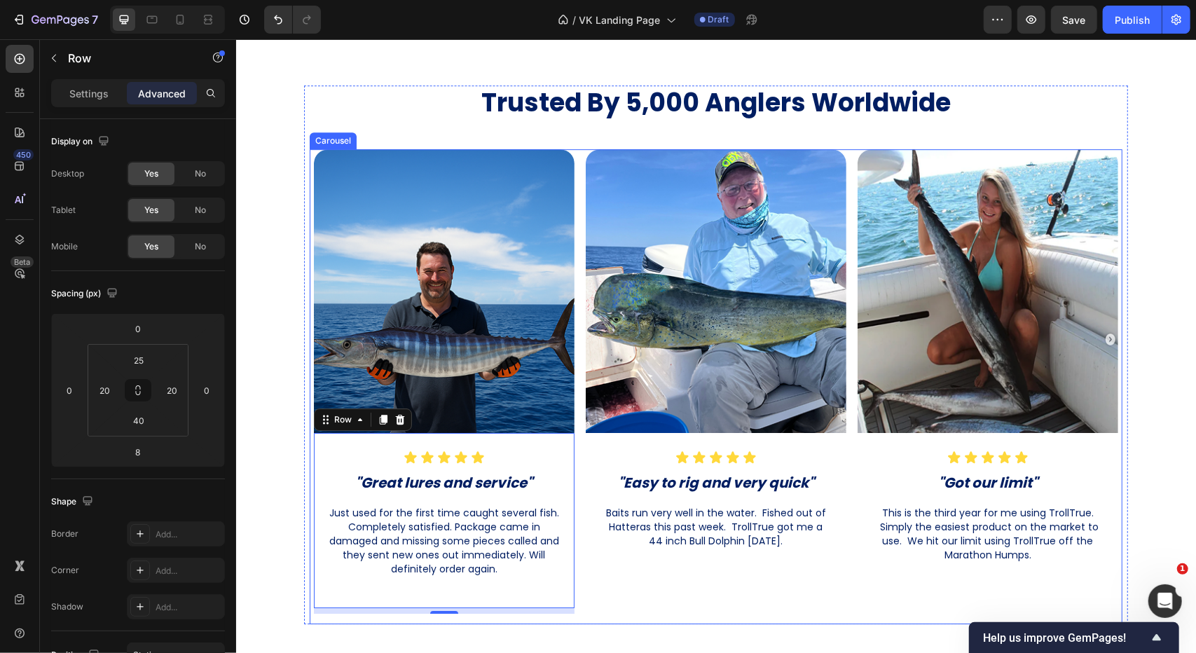
click at [309, 176] on div "Image Icon Icon Icon Icon Icon Icon List "Great lures and service" Heading Just…" at bounding box center [443, 381] width 269 height 465
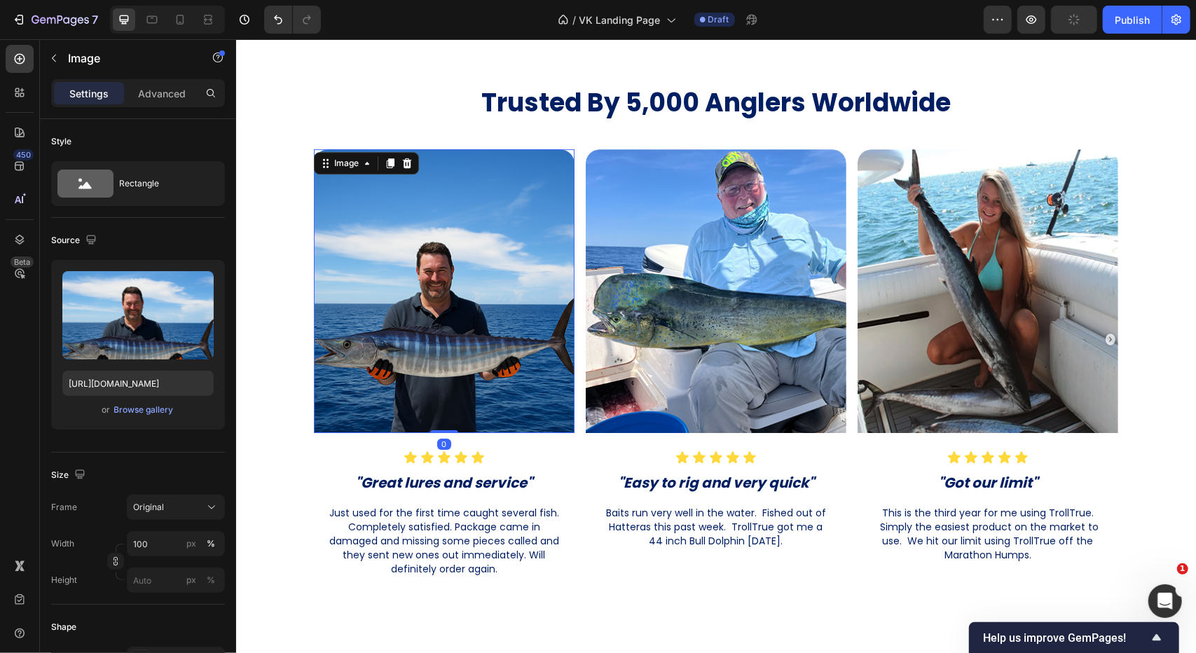
click at [313, 194] on img at bounding box center [443, 291] width 261 height 284
click at [567, 149] on div at bounding box center [443, 291] width 261 height 284
click at [563, 149] on div at bounding box center [443, 291] width 261 height 284
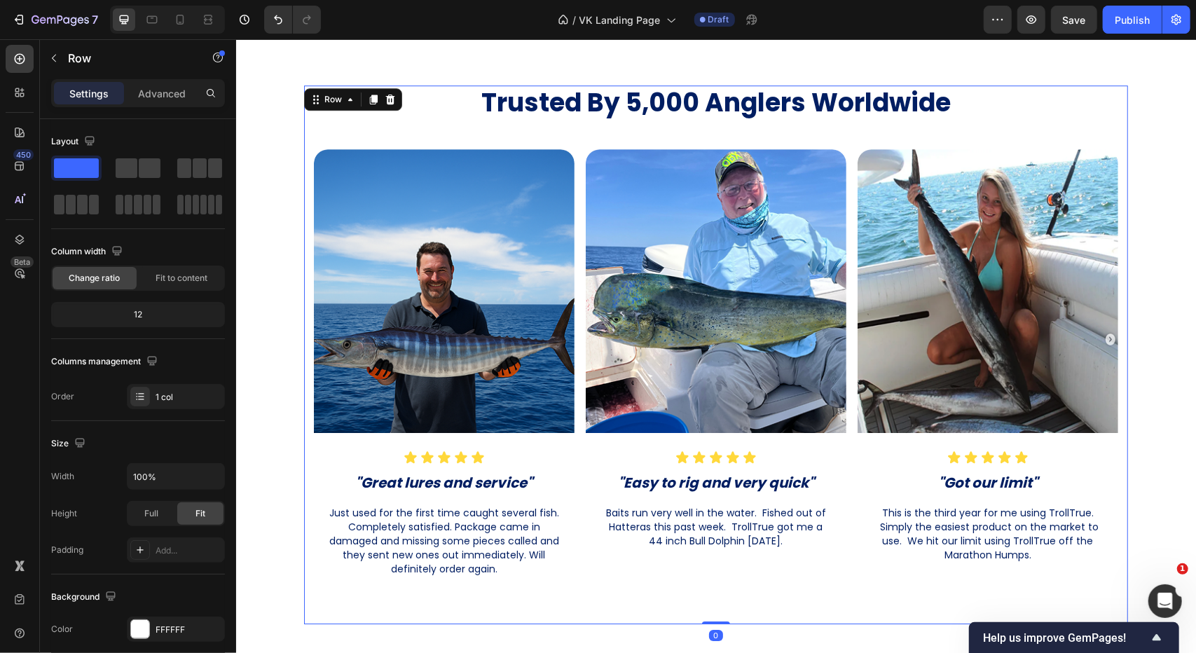
click at [566, 146] on div "Trusted By 5,000 Anglers Worldwide Heading Image Icon Icon Icon Icon Icon Icon …" at bounding box center [715, 354] width 824 height 539
click at [567, 156] on div at bounding box center [443, 291] width 261 height 284
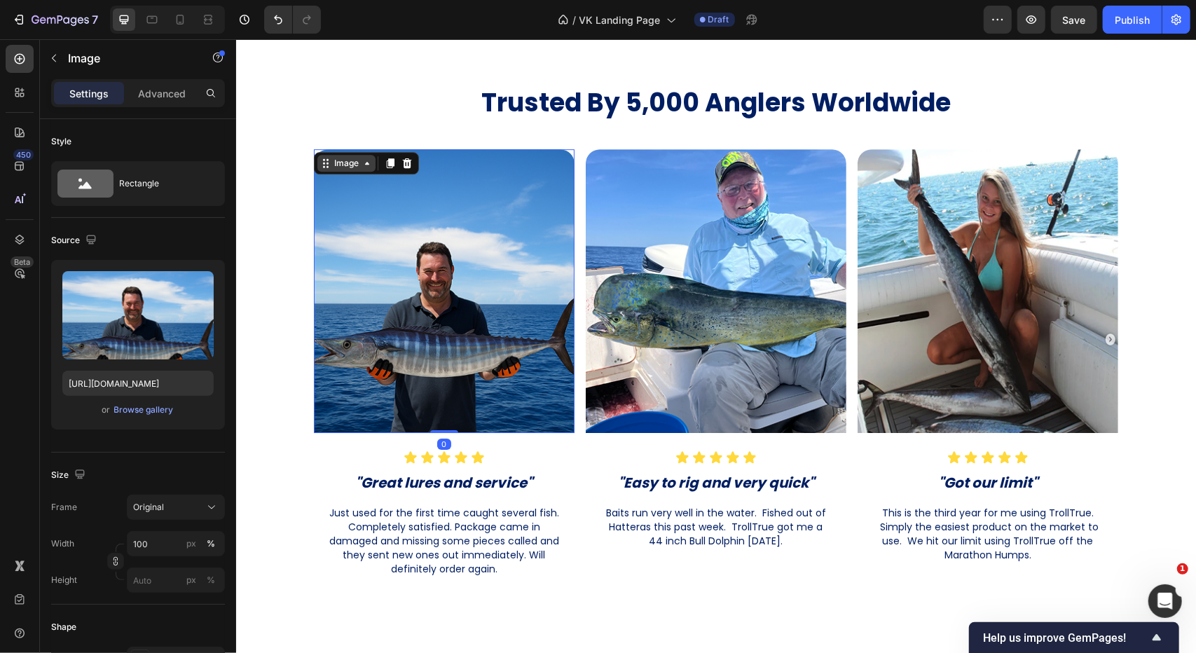
click at [319, 164] on icon at bounding box center [324, 162] width 11 height 11
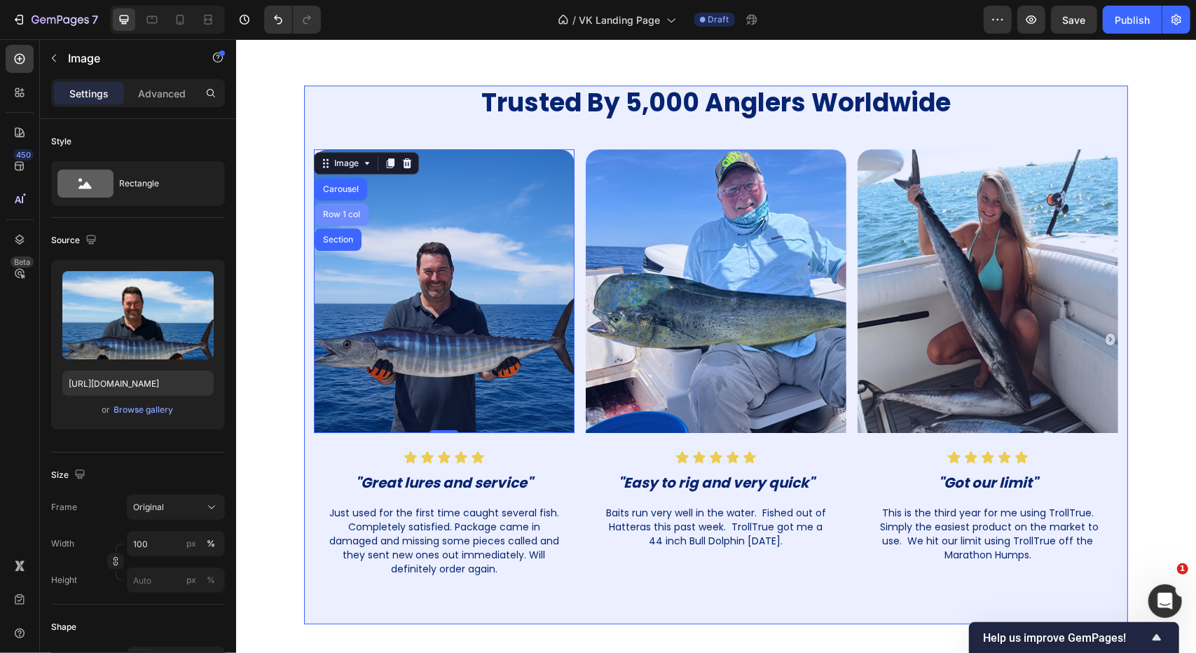
click at [339, 213] on div "Row 1 col" at bounding box center [340, 213] width 43 height 8
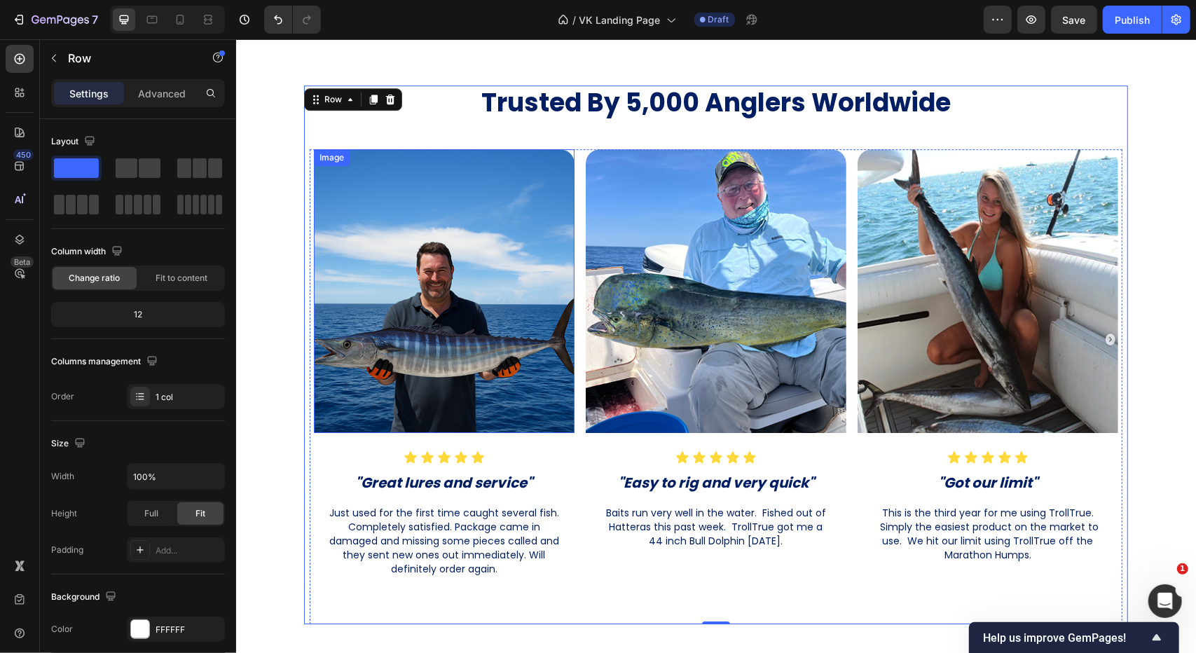
click at [392, 239] on img at bounding box center [443, 291] width 261 height 284
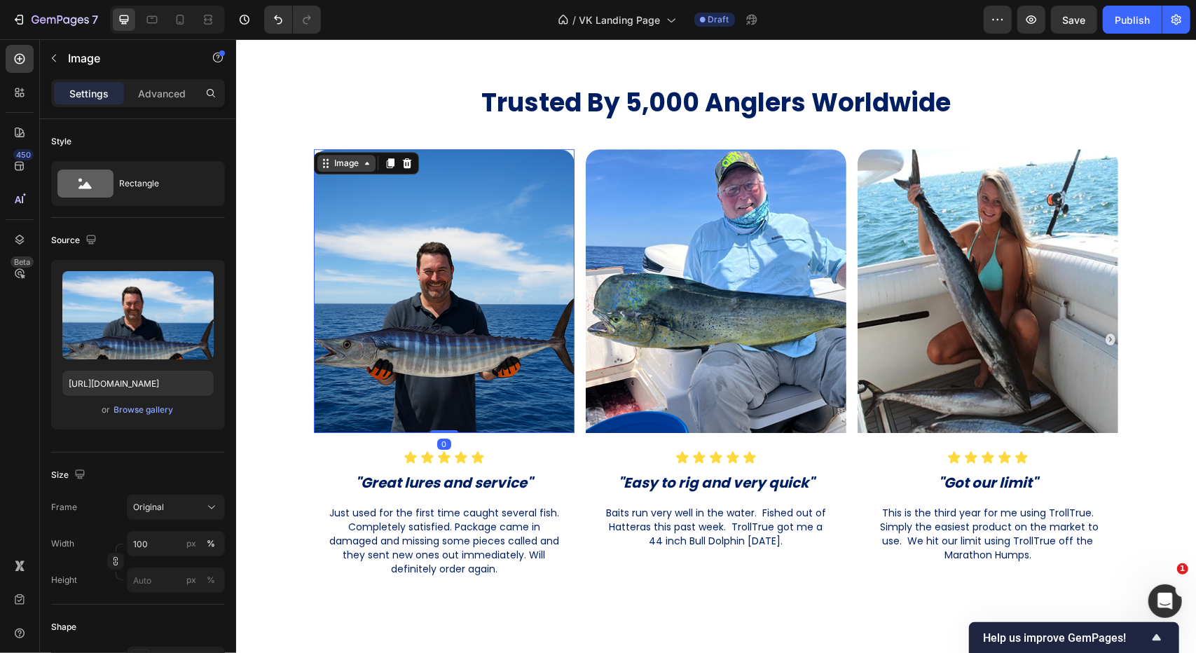
click at [363, 165] on icon at bounding box center [366, 162] width 11 height 11
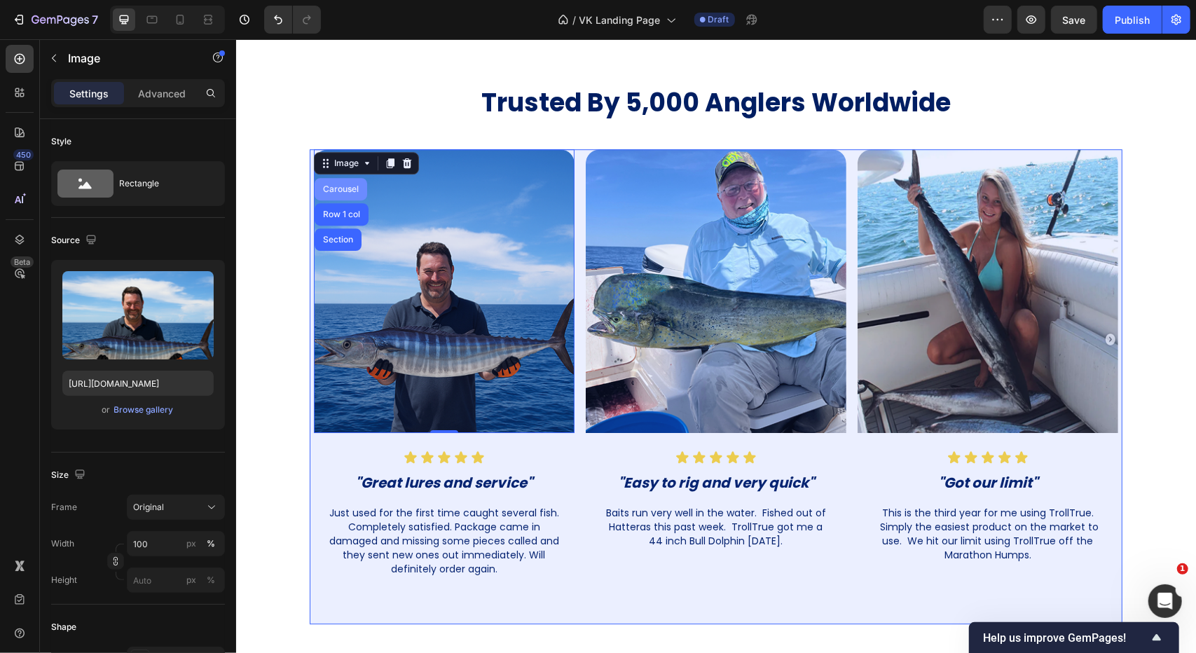
click at [349, 186] on div "Carousel" at bounding box center [339, 188] width 41 height 8
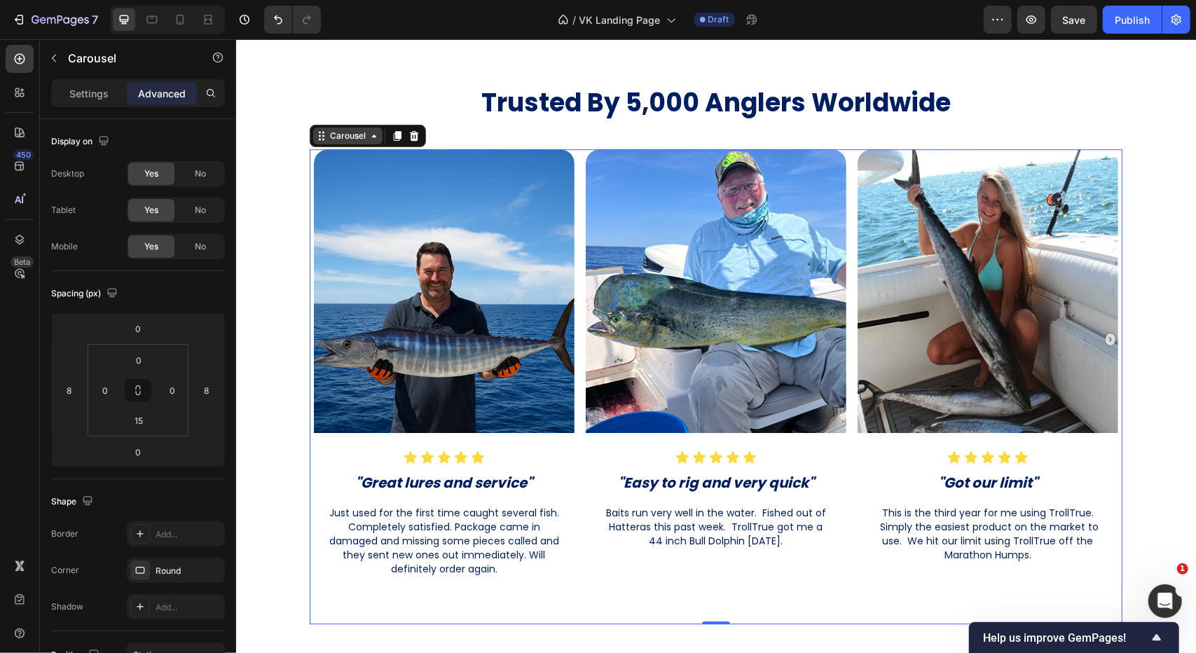
click at [357, 140] on div "Carousel" at bounding box center [346, 135] width 41 height 13
click at [564, 250] on img at bounding box center [443, 291] width 261 height 284
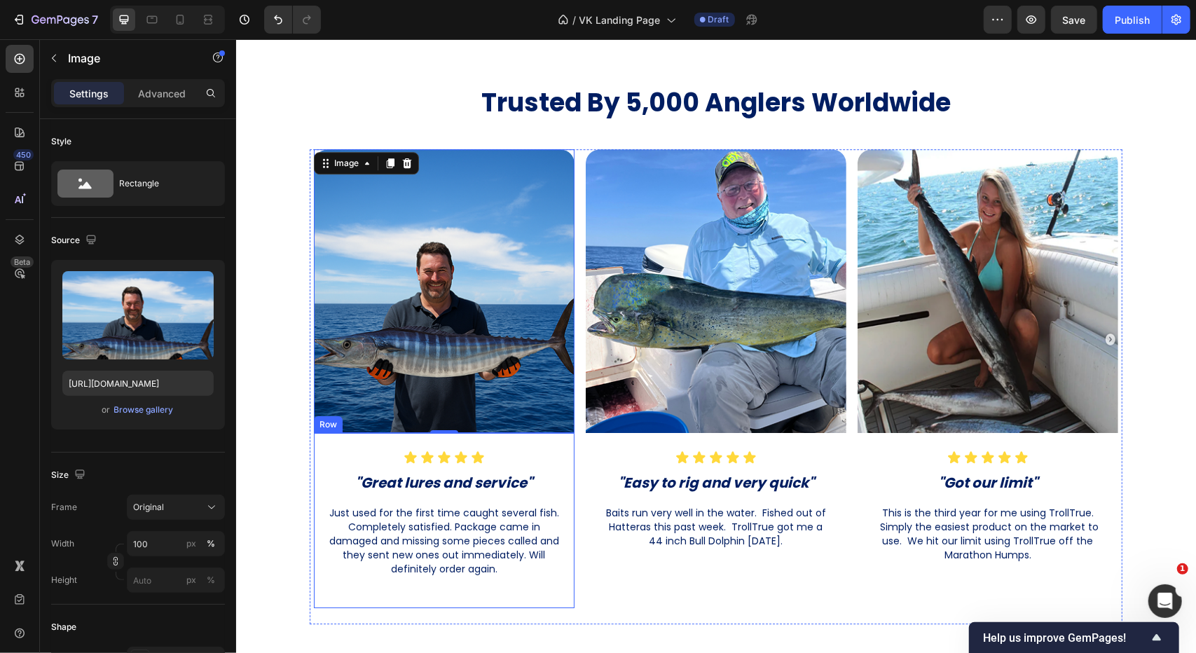
click at [339, 436] on div "Icon Icon Icon Icon Icon Icon List "Great lures and service" Heading Just used …" at bounding box center [443, 519] width 261 height 175
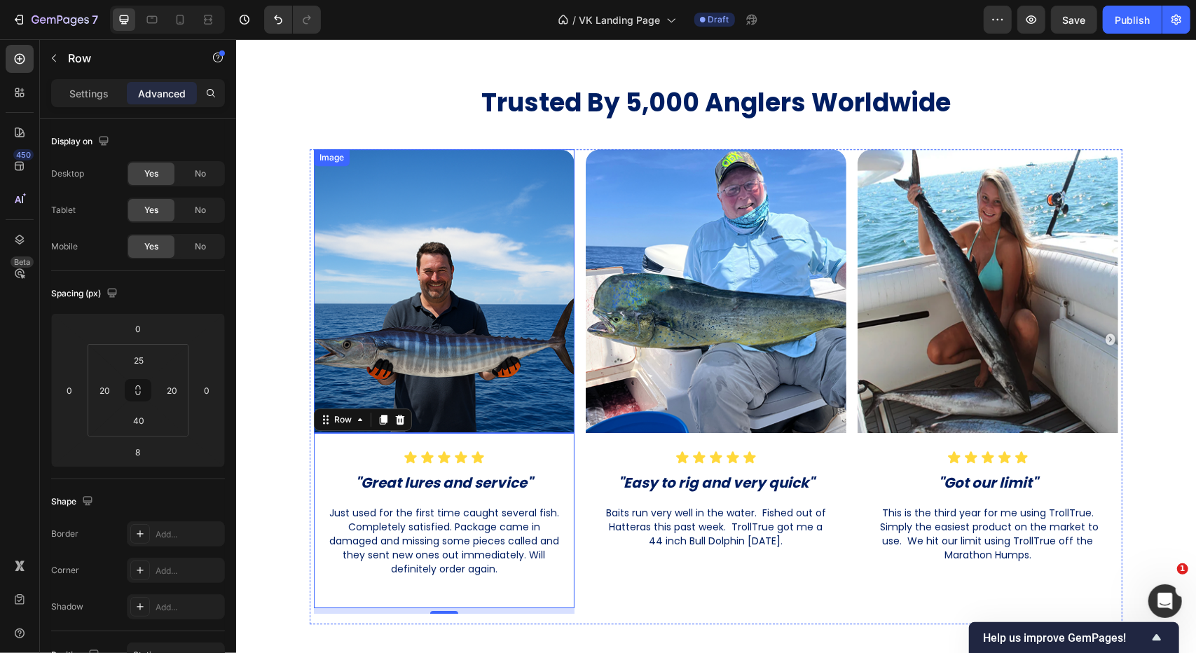
click at [555, 264] on img at bounding box center [443, 291] width 261 height 284
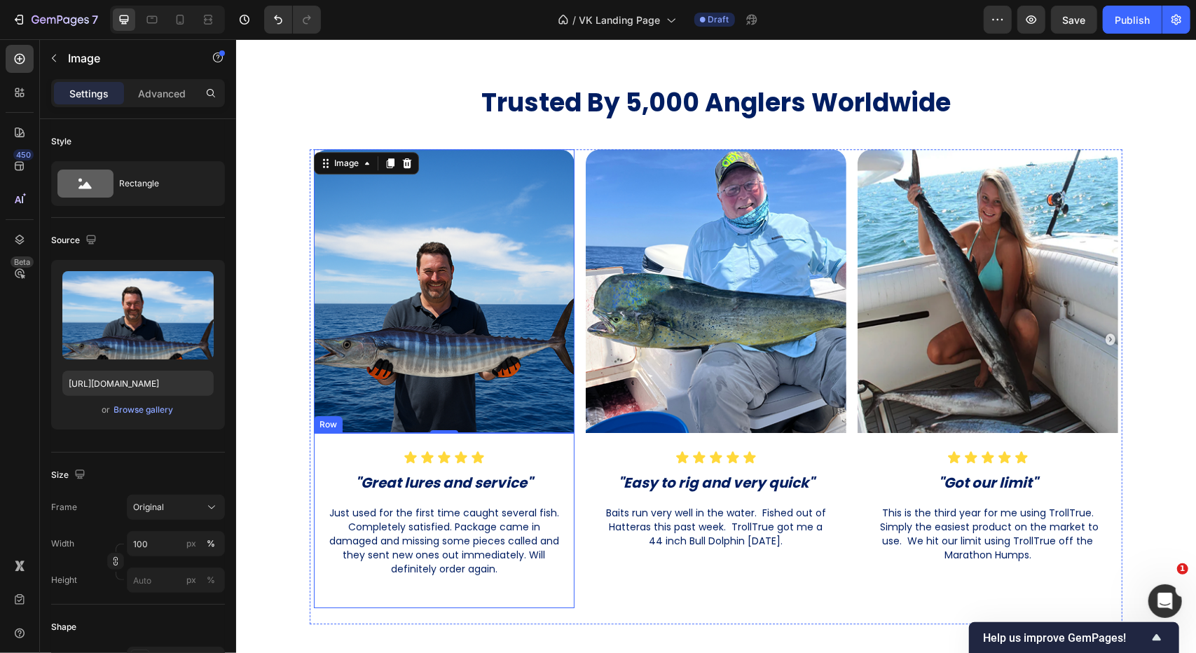
click at [555, 446] on div "Icon Icon Icon Icon Icon Icon List "Great lures and service" Heading Just used …" at bounding box center [443, 519] width 261 height 175
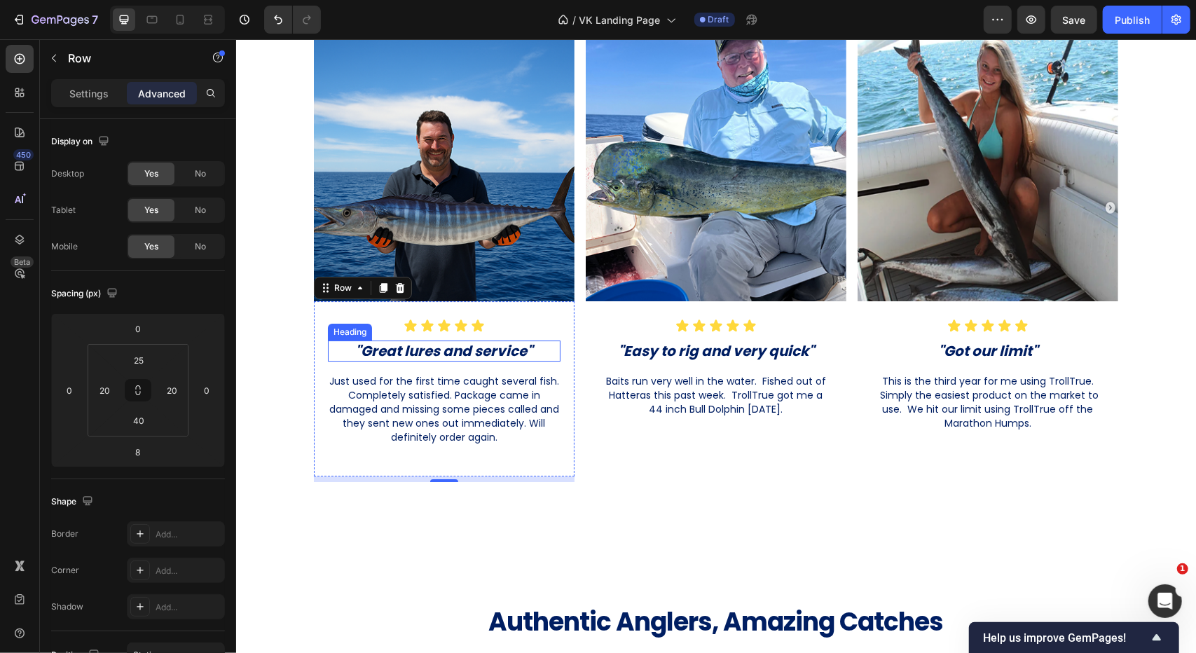
scroll to position [3085, 0]
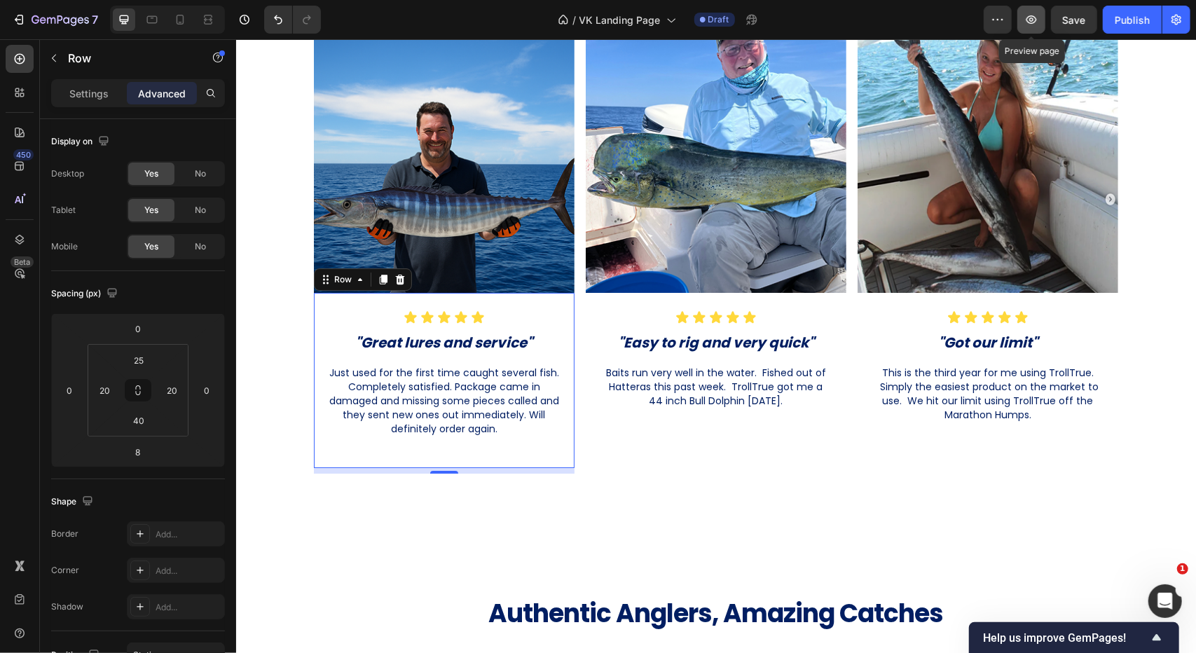
click at [1038, 25] on icon "button" at bounding box center [1031, 20] width 14 height 14
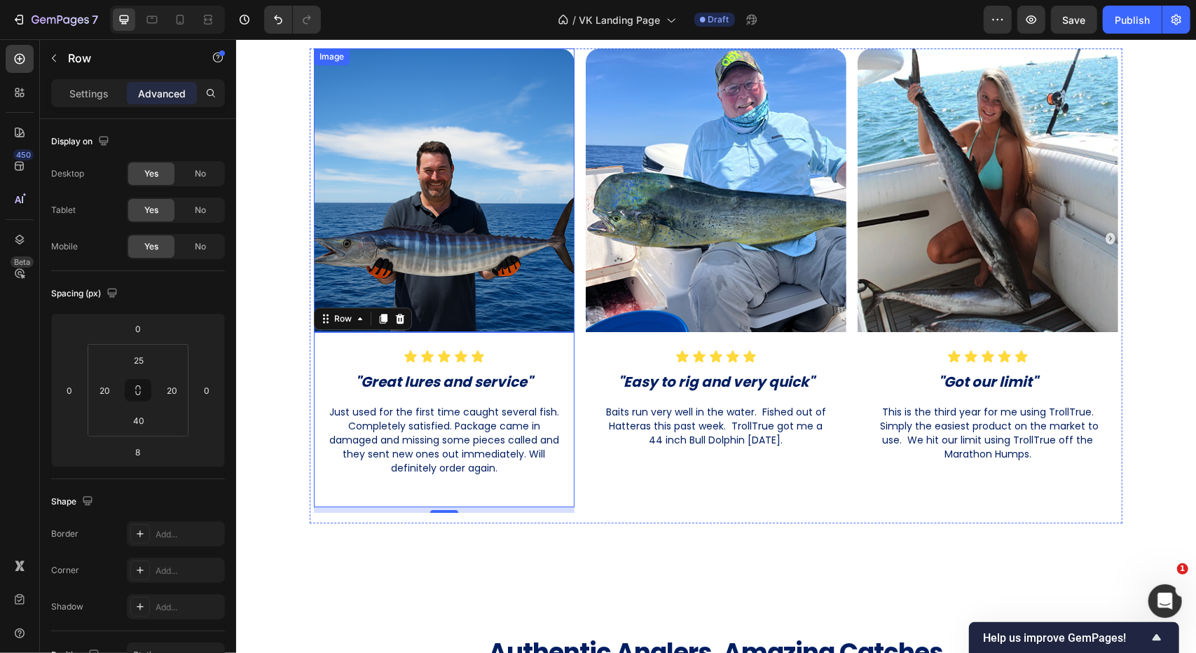
scroll to position [2945, 0]
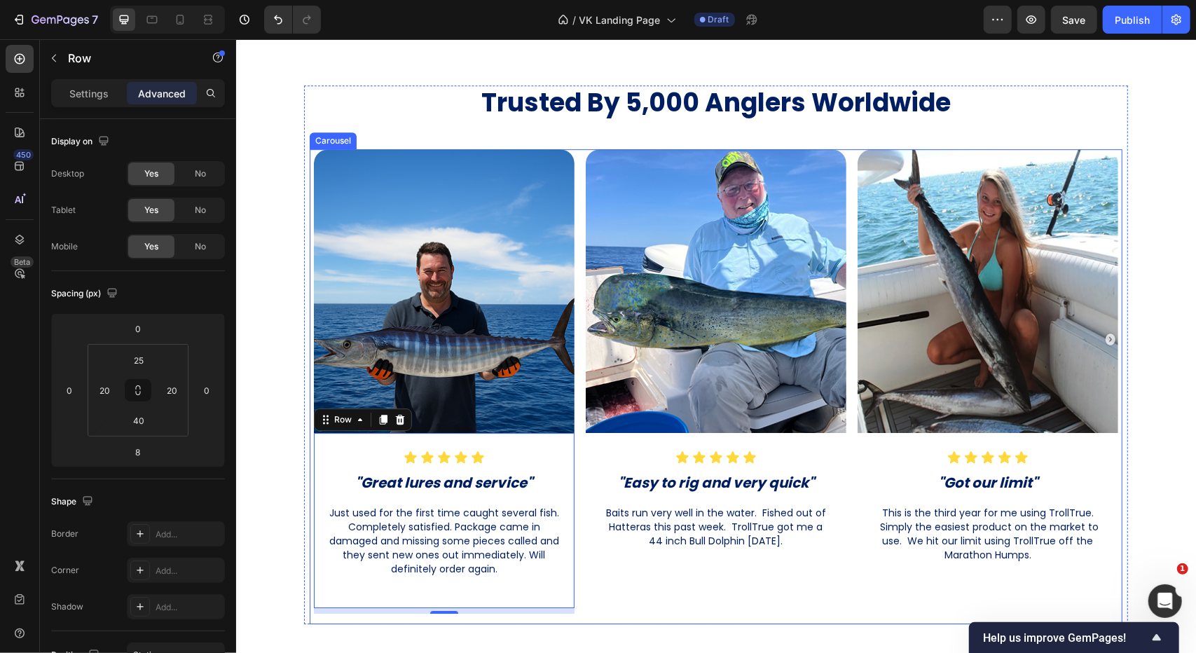
click at [581, 249] on div "Image Icon Icon Icon Icon Icon Icon List "Easy to rig and very quick" Heading B…" at bounding box center [715, 381] width 269 height 465
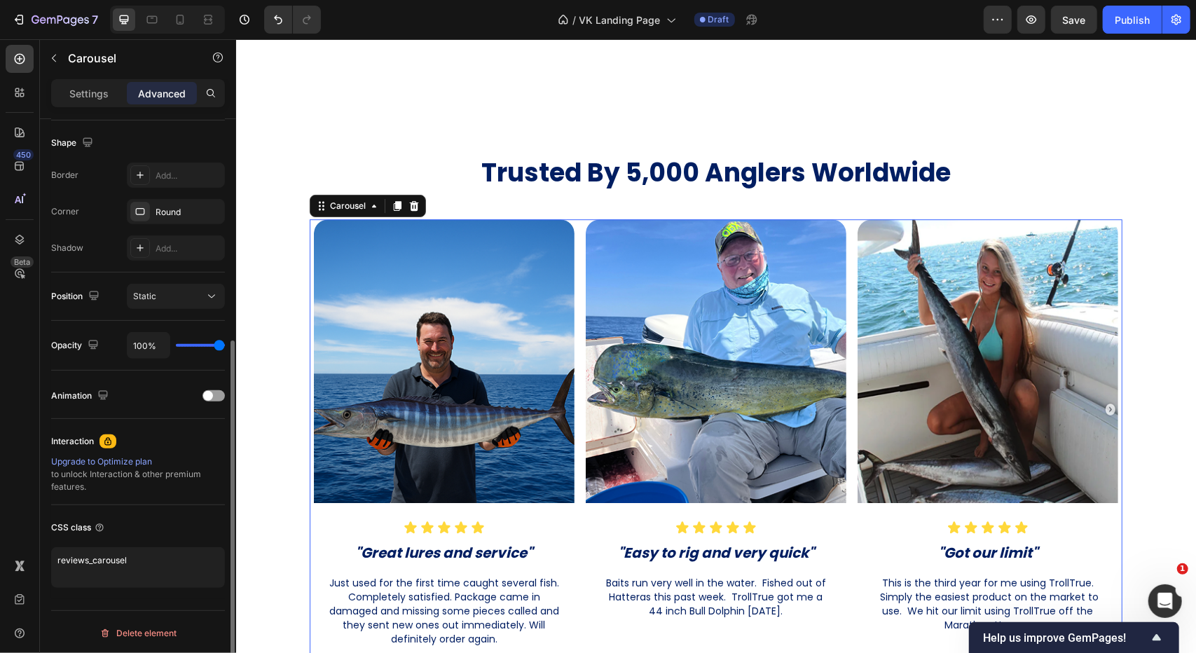
scroll to position [0, 0]
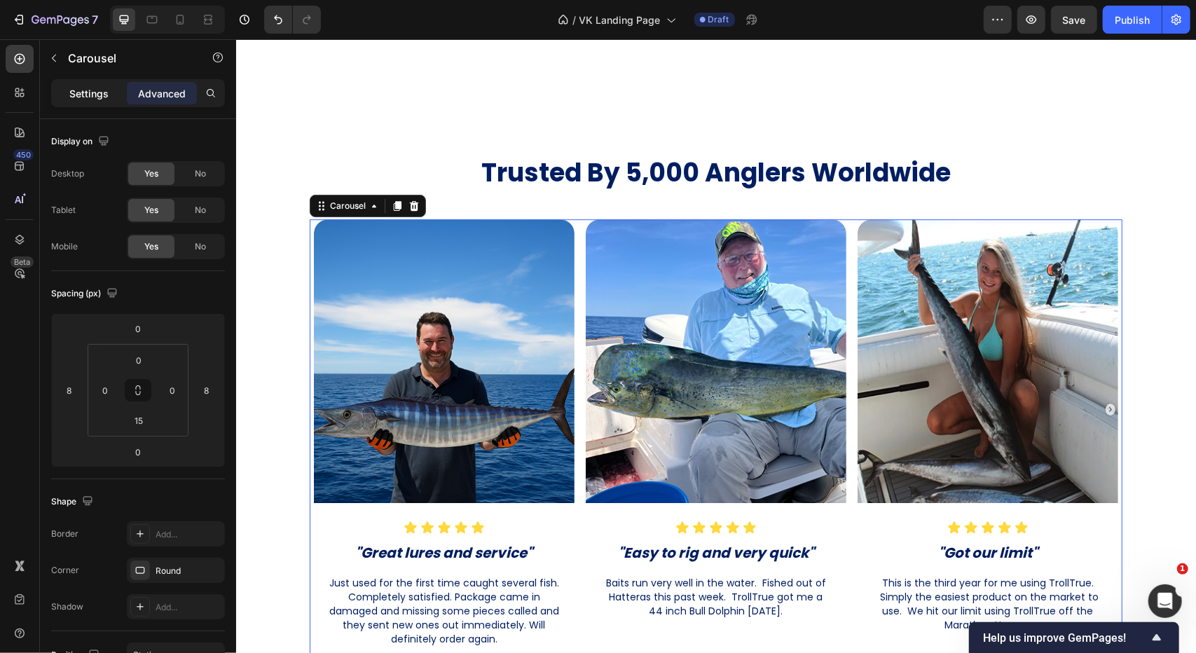
click at [100, 96] on p "Settings" at bounding box center [88, 93] width 39 height 15
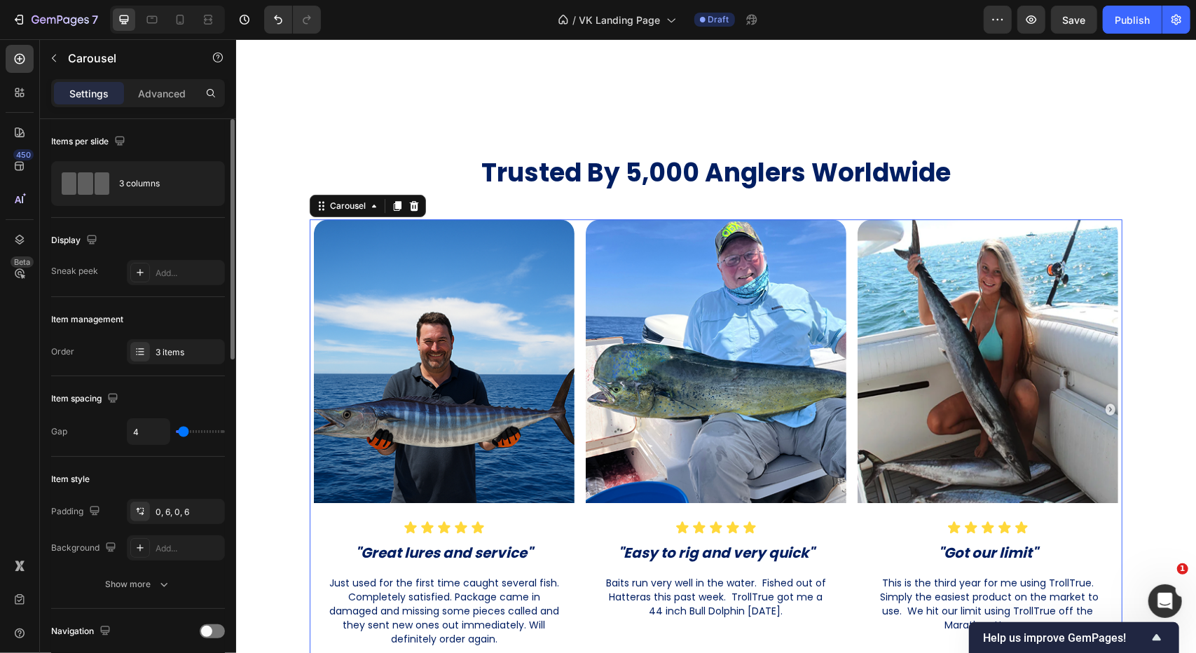
scroll to position [140, 0]
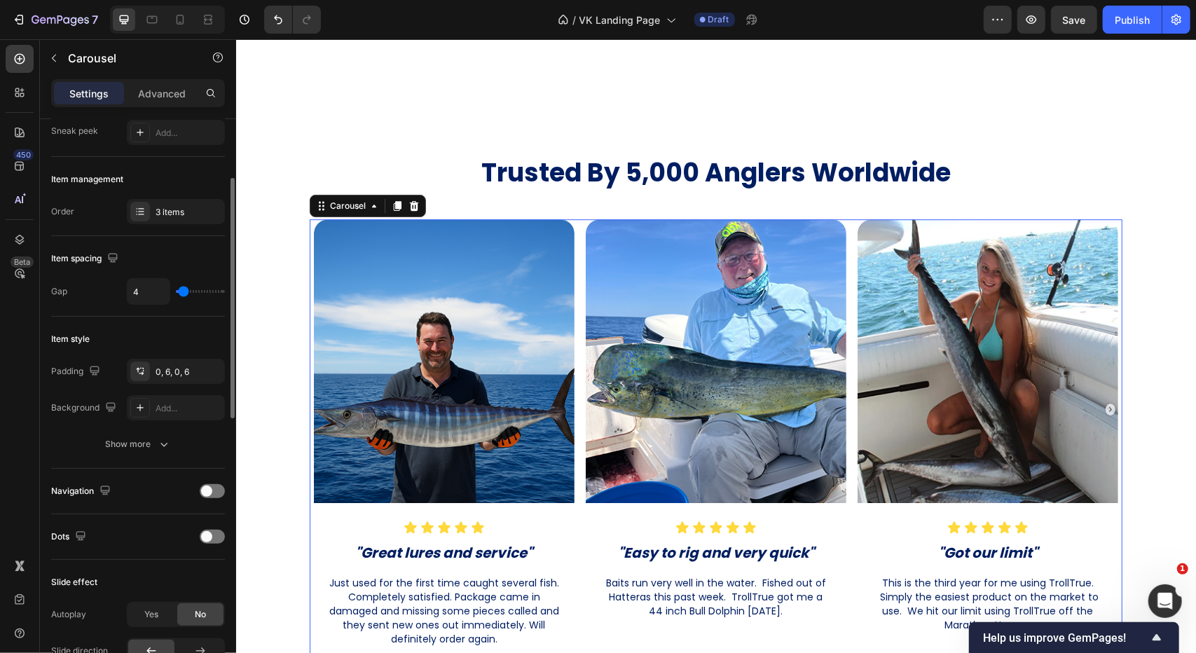
type input "7"
type input "12"
type input "15"
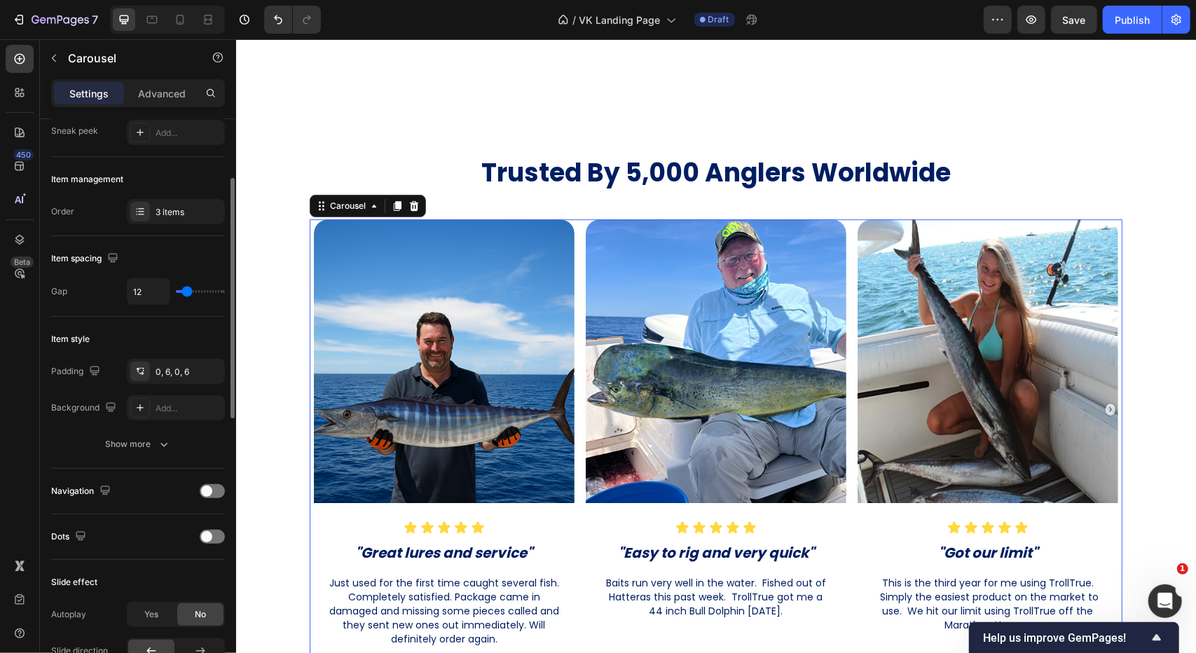
type input "15"
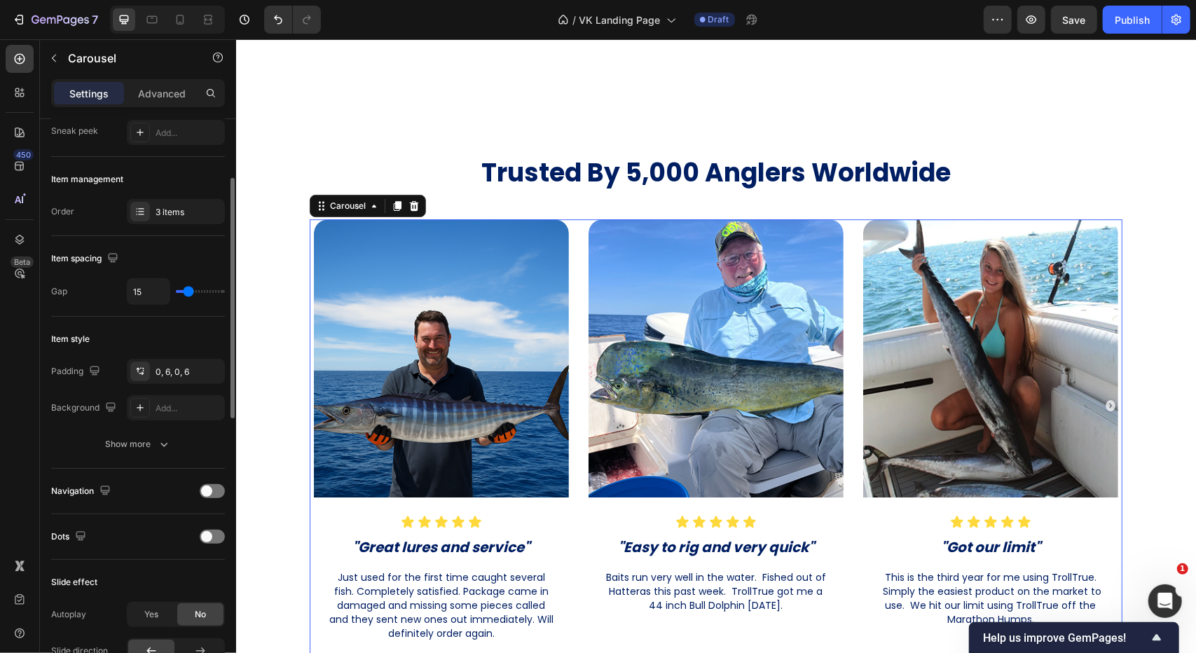
type input "17"
type input "19"
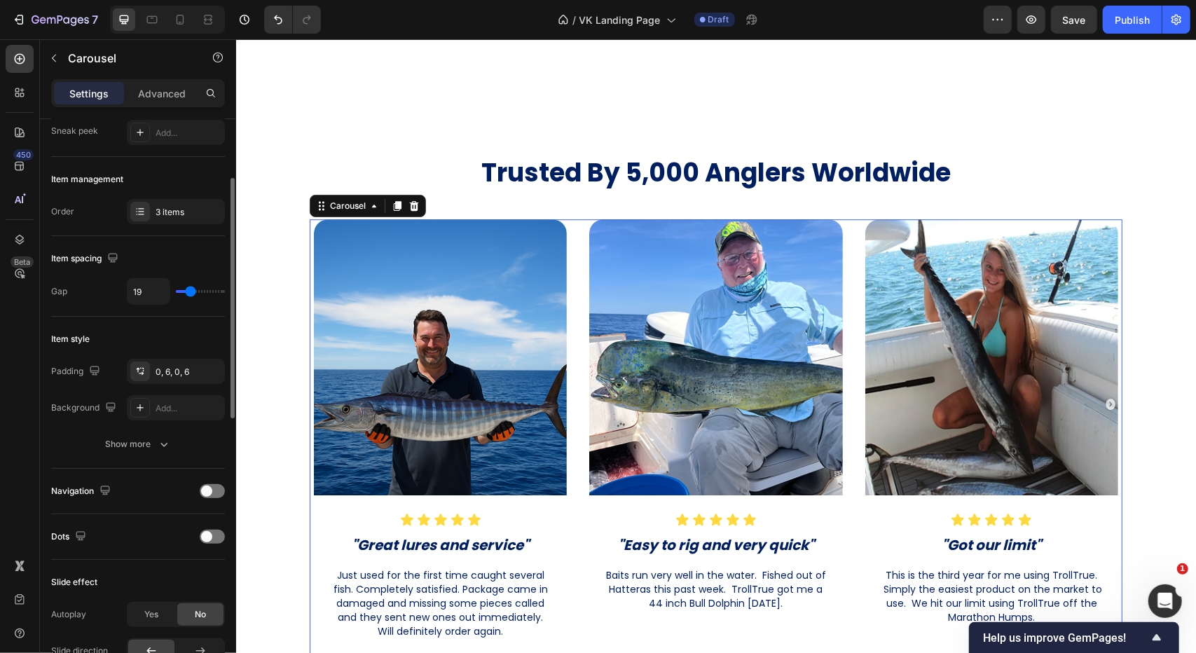
type input "20"
type input "23"
type input "31"
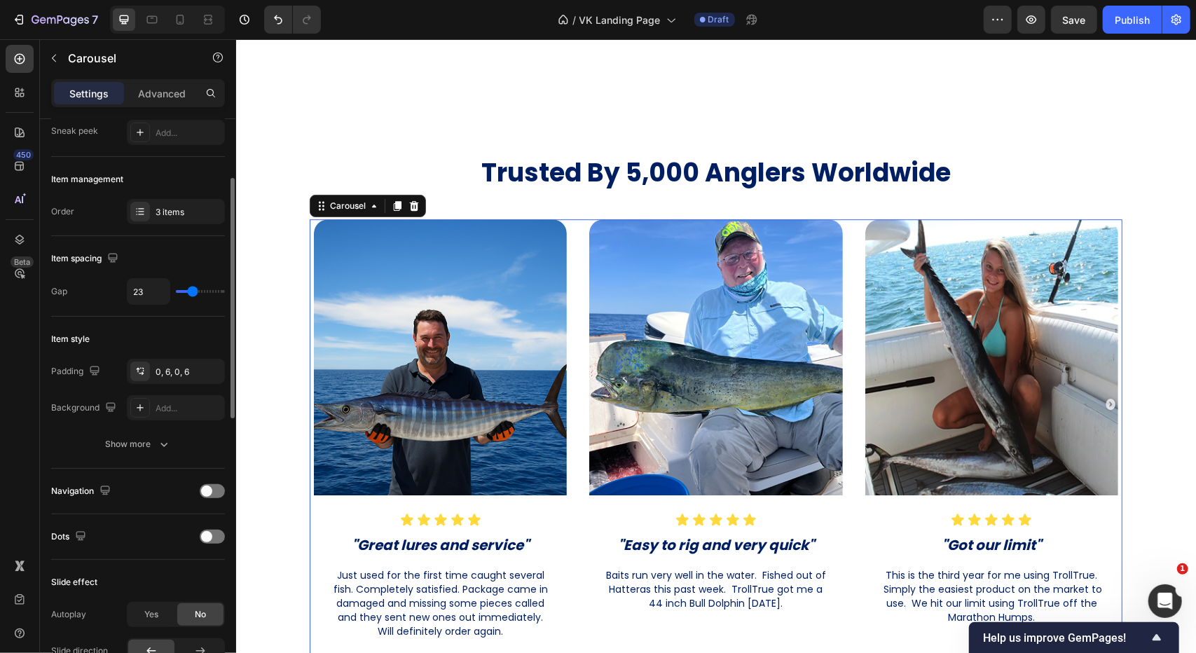
type input "31"
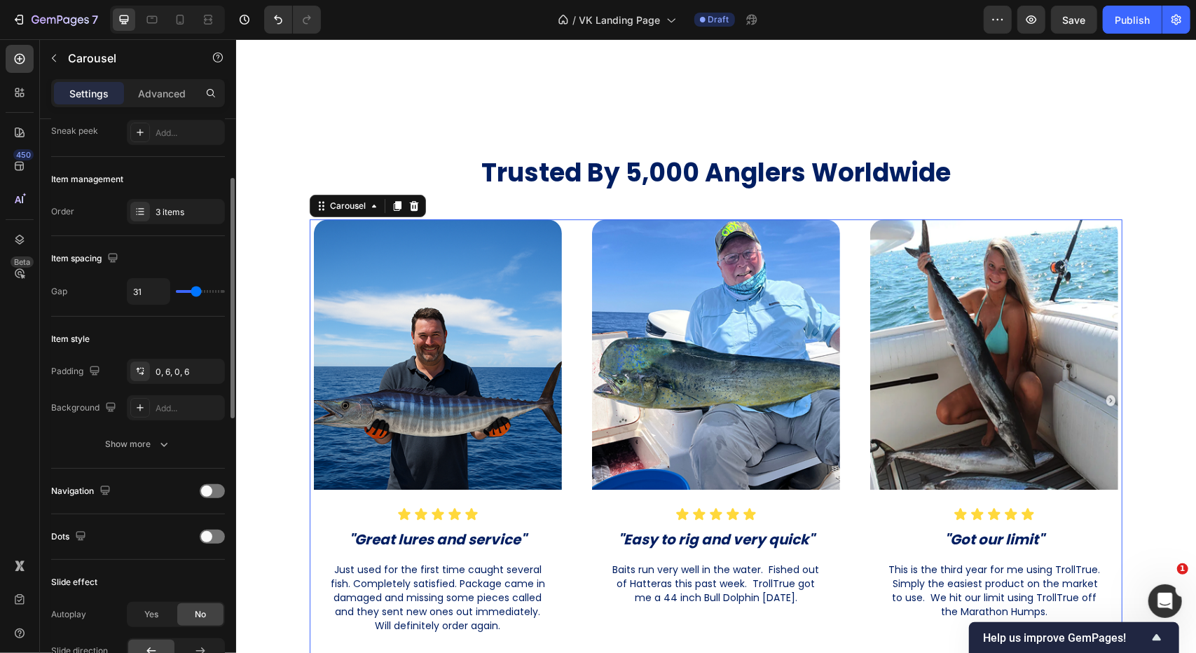
type input "24"
type input "21"
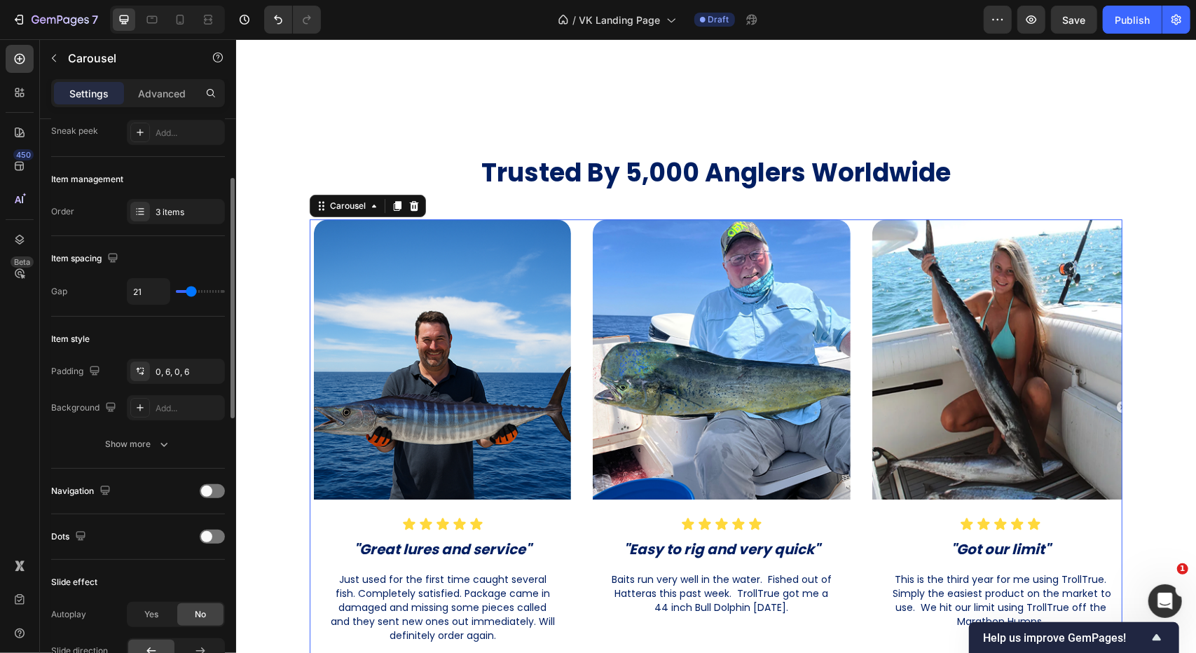
type input "16"
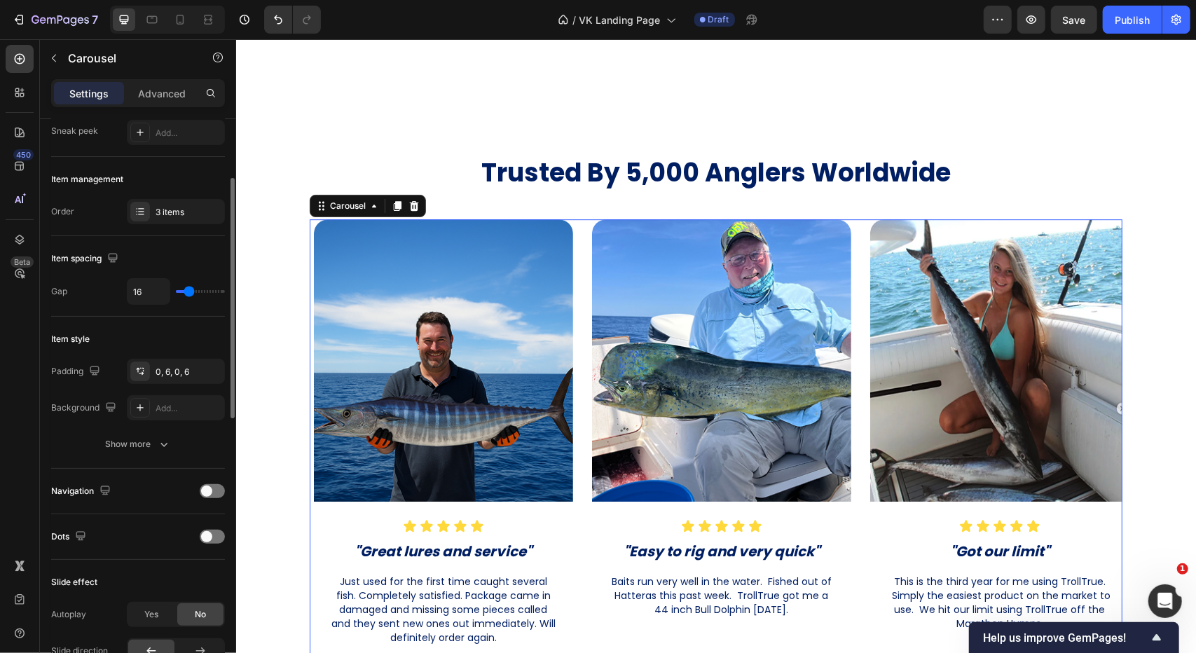
type input "15"
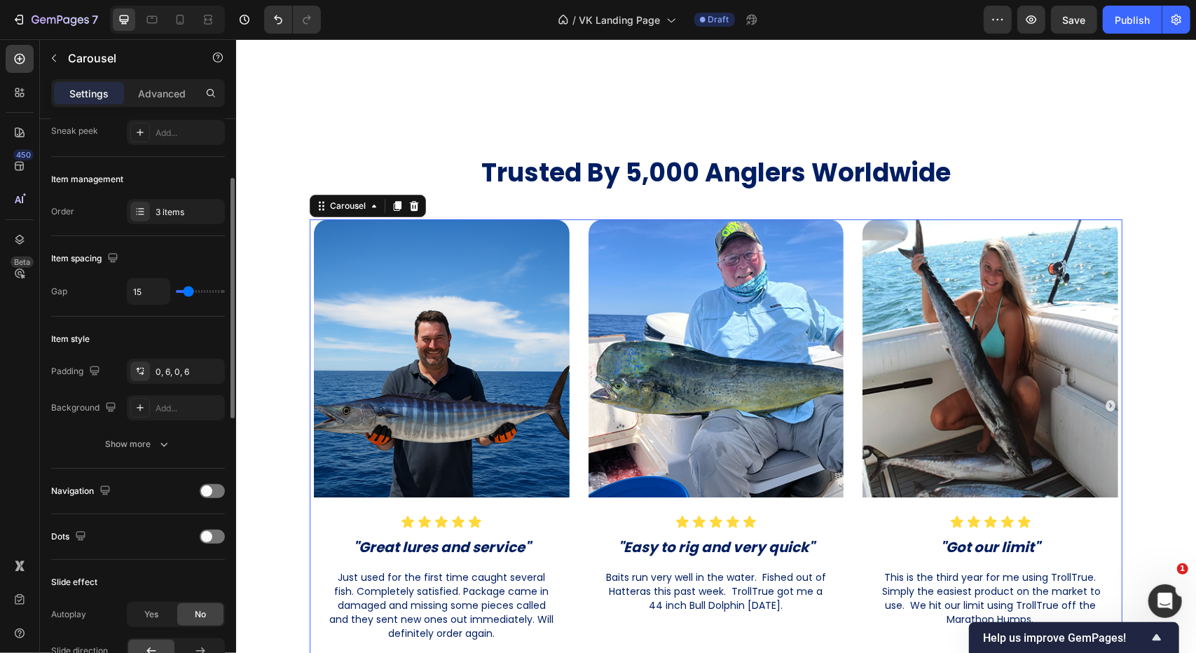
type input "13"
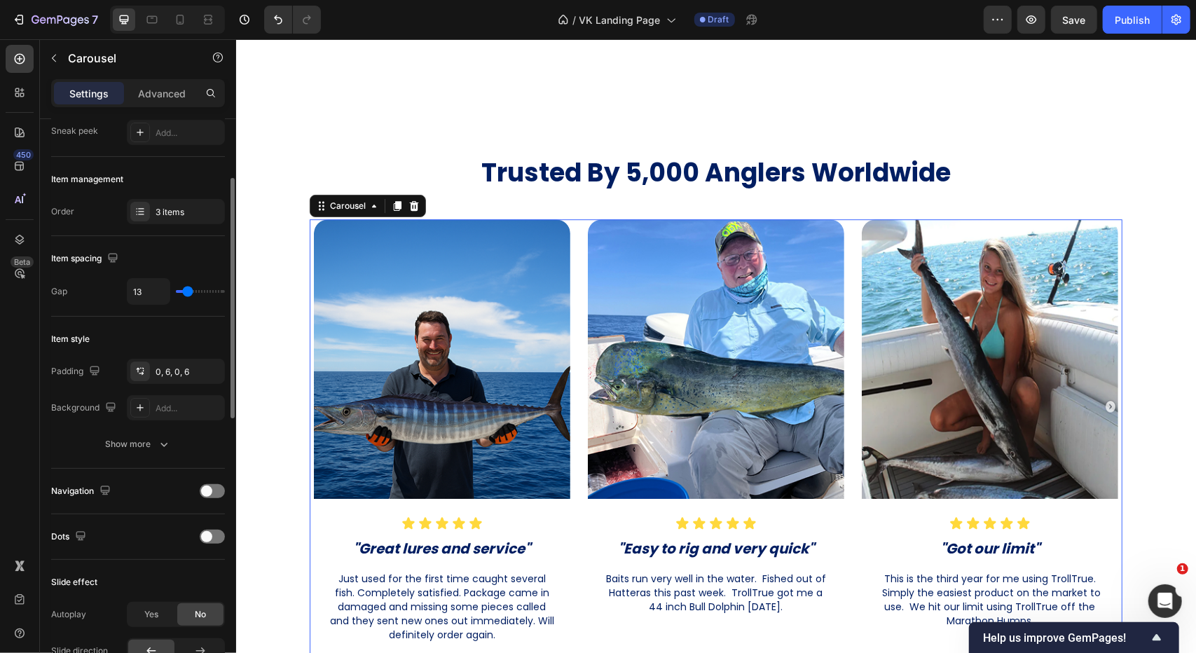
type input "12"
type input "10"
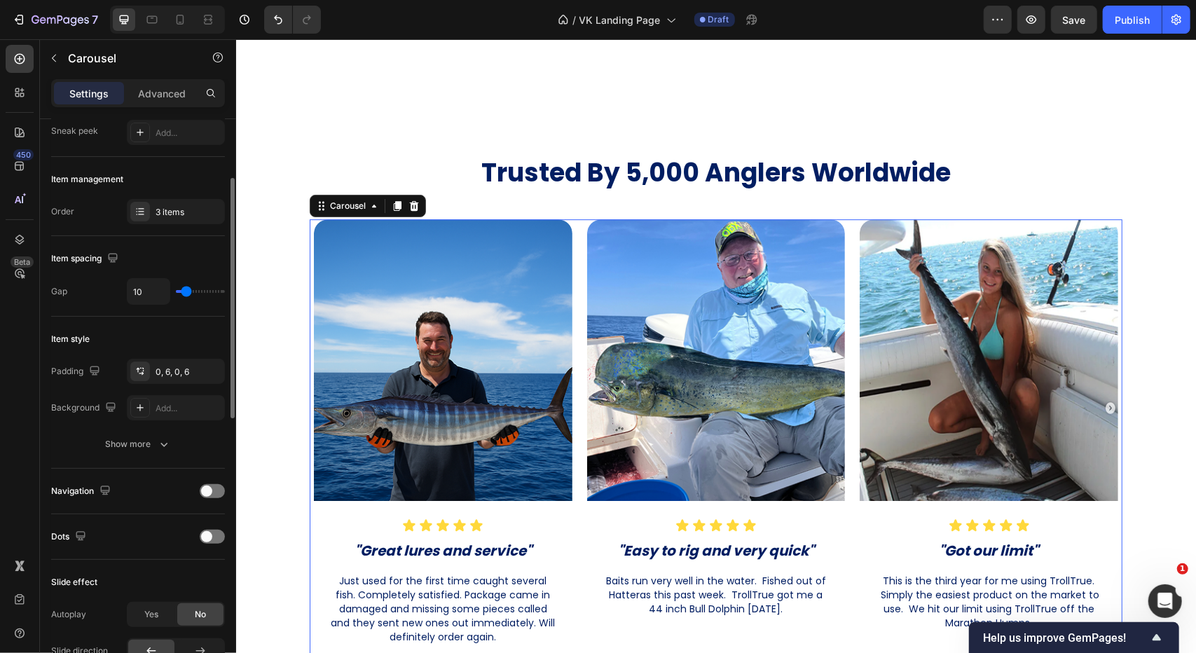
type input "9"
type input "10"
click at [186, 293] on input "range" at bounding box center [200, 291] width 49 height 3
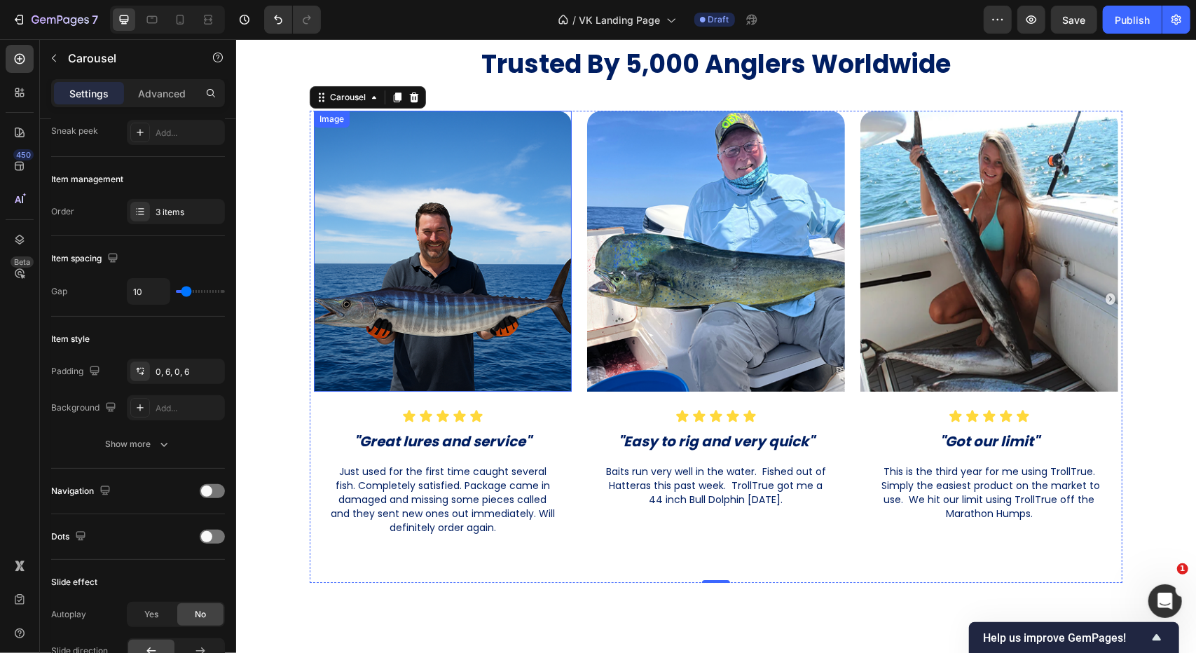
scroll to position [3155, 0]
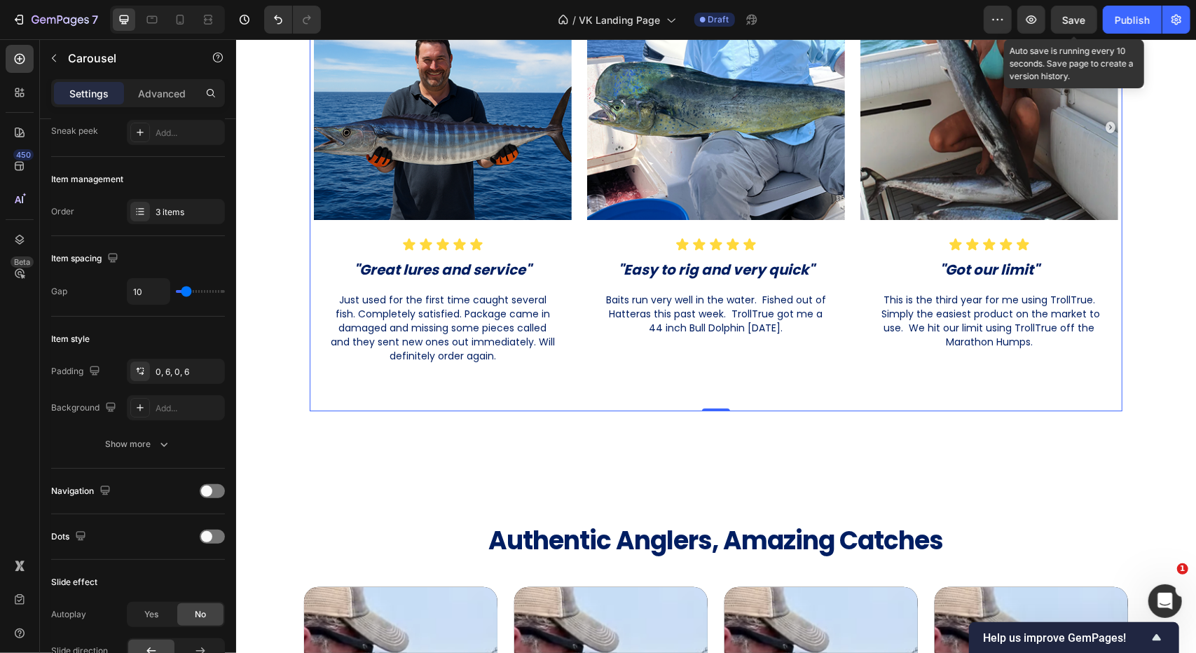
click at [1076, 19] on span "Save" at bounding box center [1074, 20] width 23 height 12
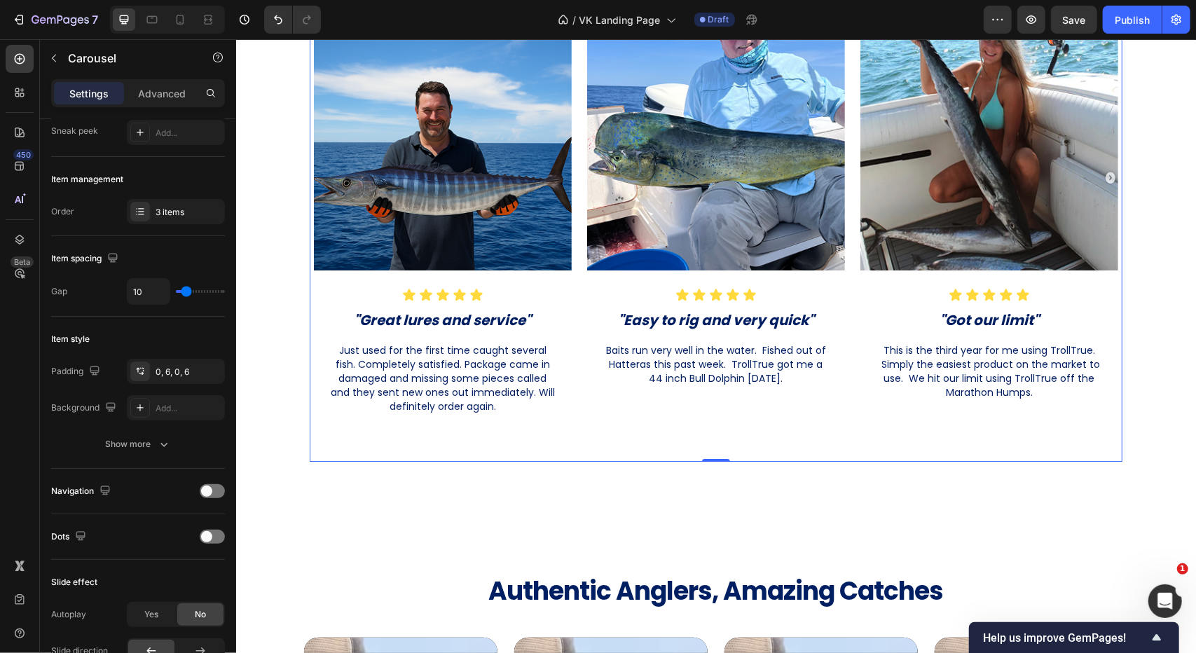
scroll to position [3085, 0]
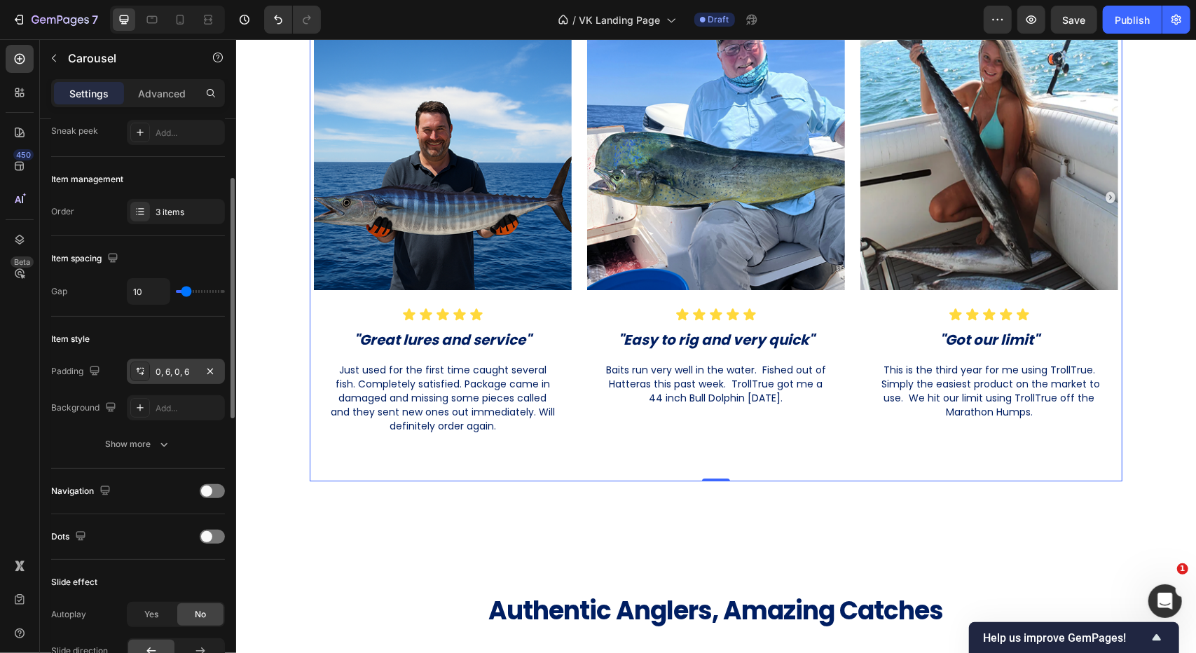
click at [168, 360] on div "0, 6, 0, 6" at bounding box center [176, 371] width 98 height 25
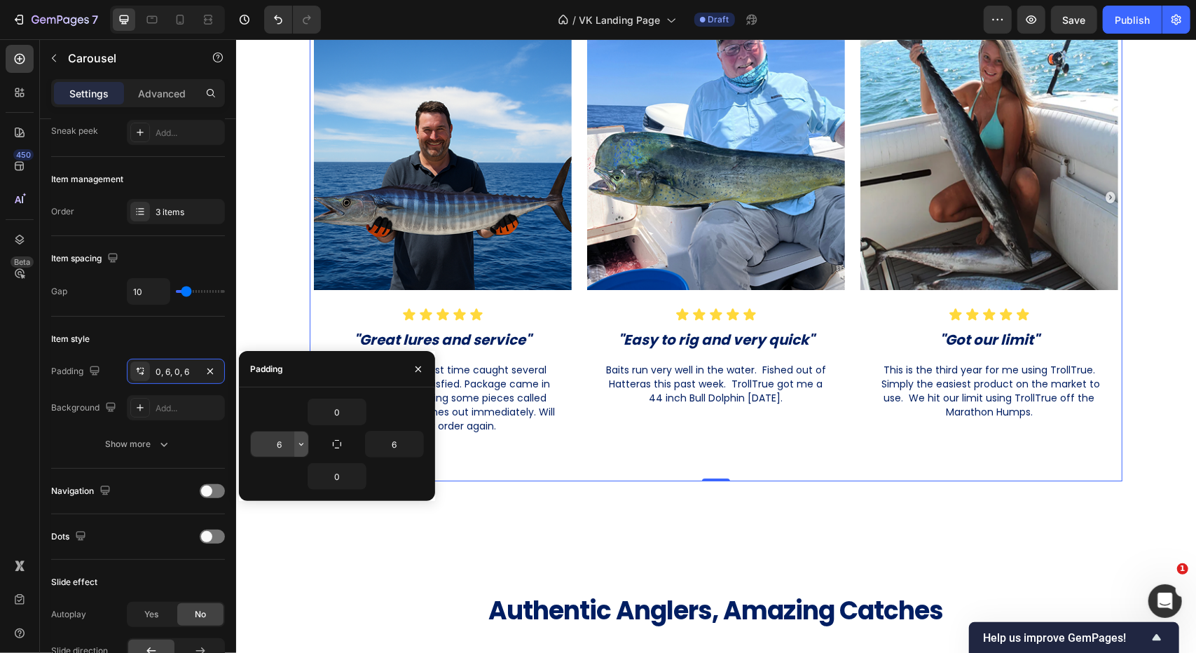
click at [298, 445] on icon "button" at bounding box center [301, 444] width 11 height 11
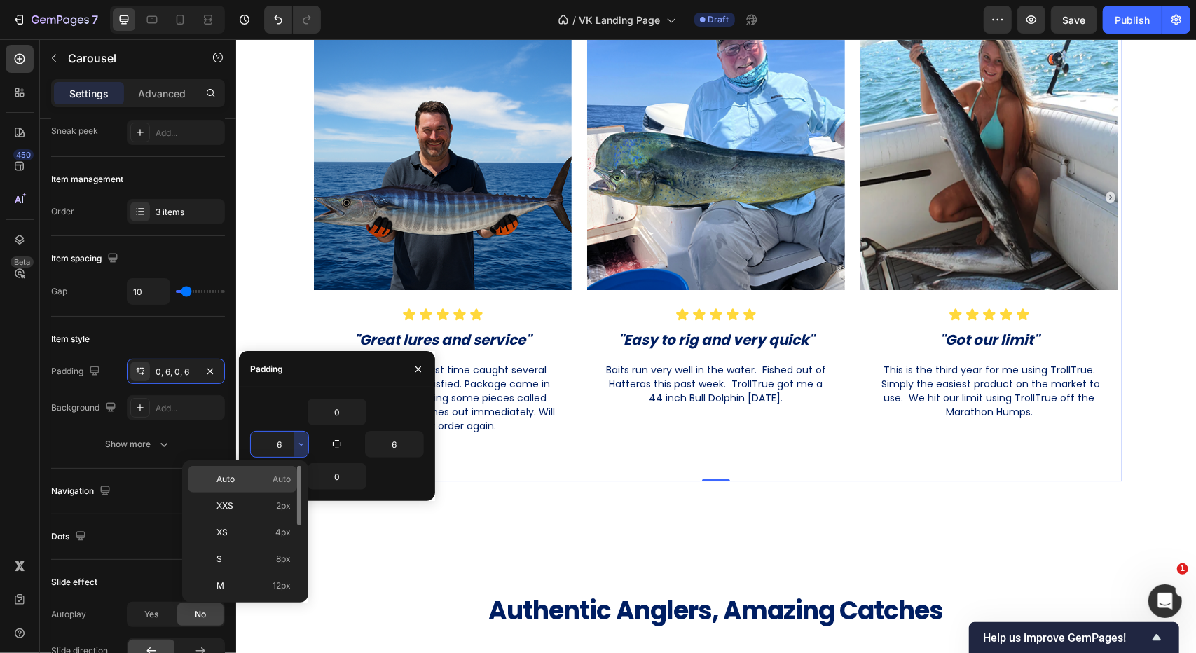
click at [254, 477] on p "Auto Auto" at bounding box center [253, 479] width 74 height 13
type input "Auto"
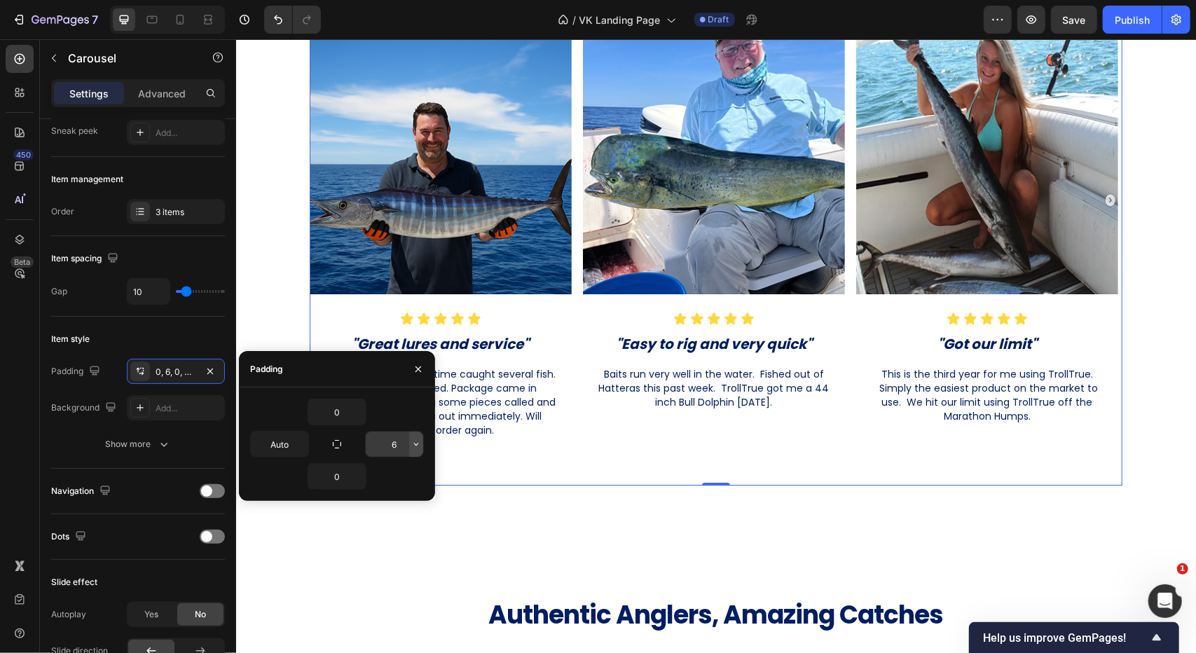
click at [418, 447] on icon "button" at bounding box center [416, 444] width 11 height 11
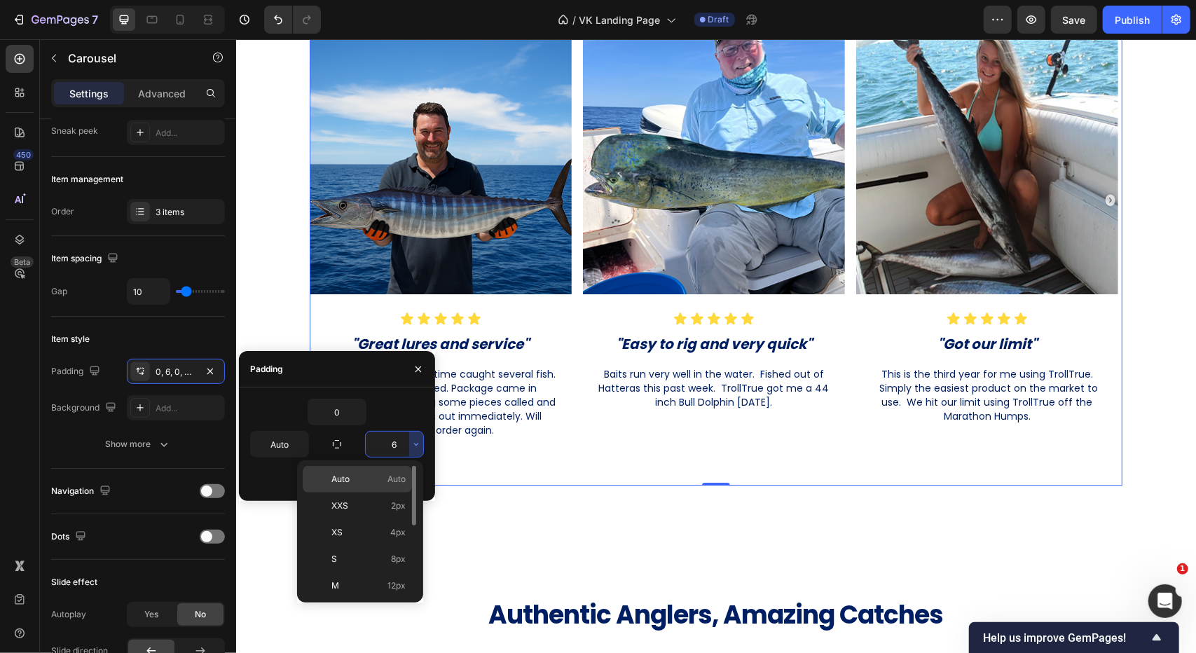
click at [390, 481] on span "Auto" at bounding box center [396, 479] width 18 height 13
type input "Auto"
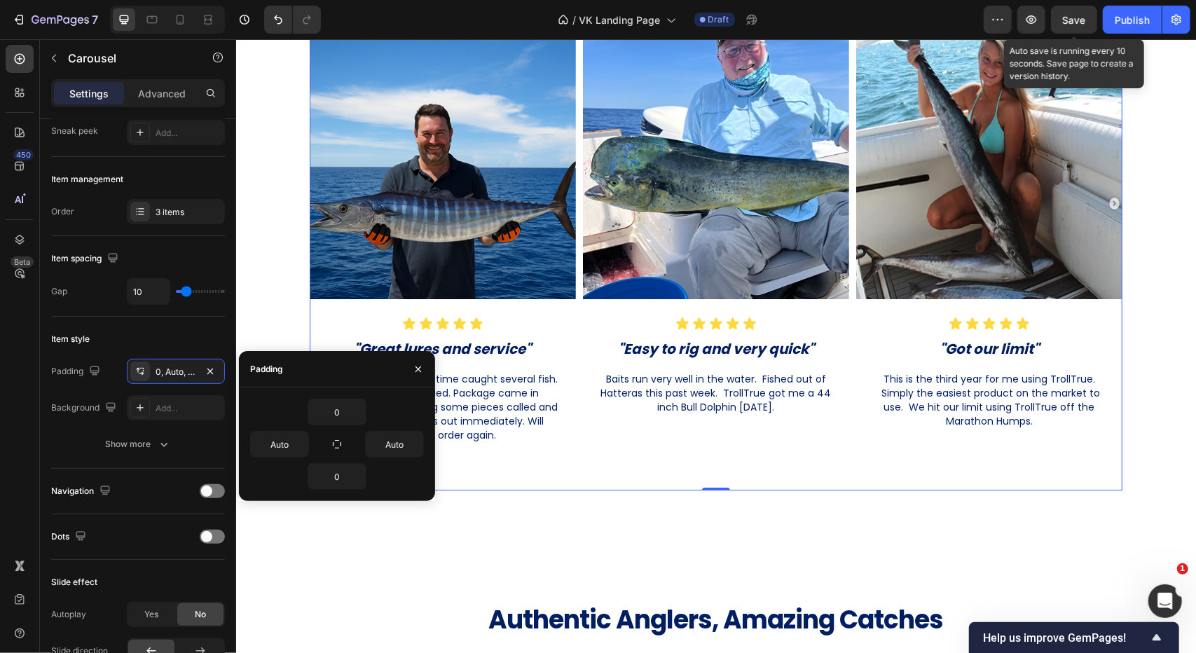
click at [1083, 25] on div "Save" at bounding box center [1074, 20] width 23 height 15
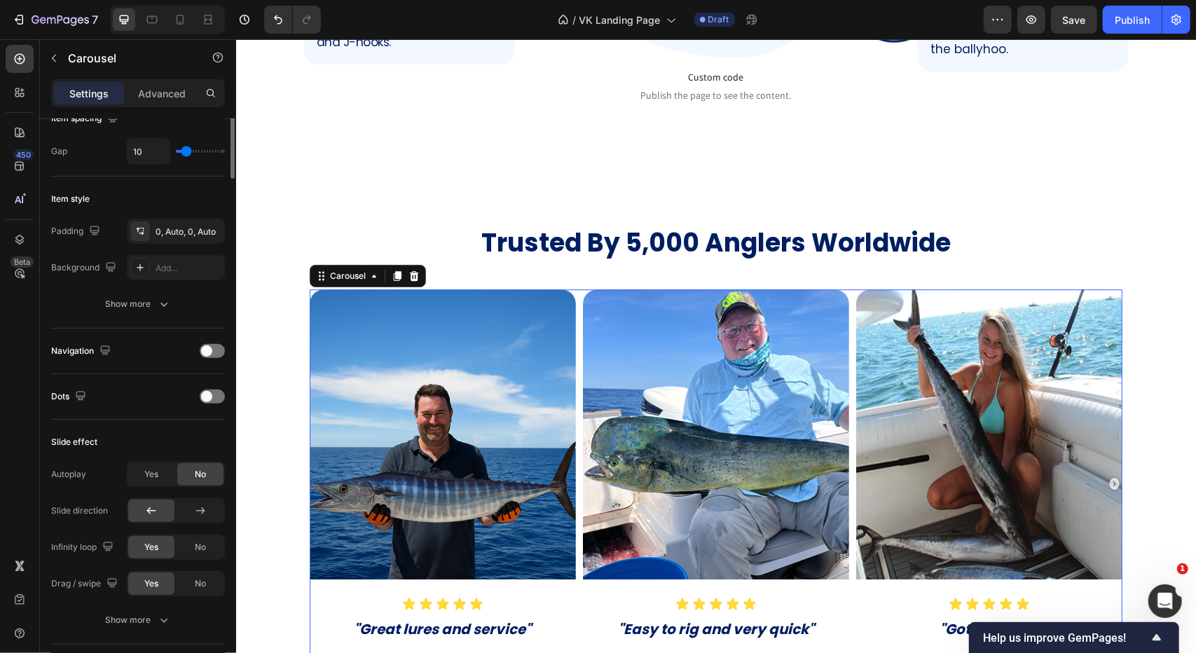
scroll to position [0, 0]
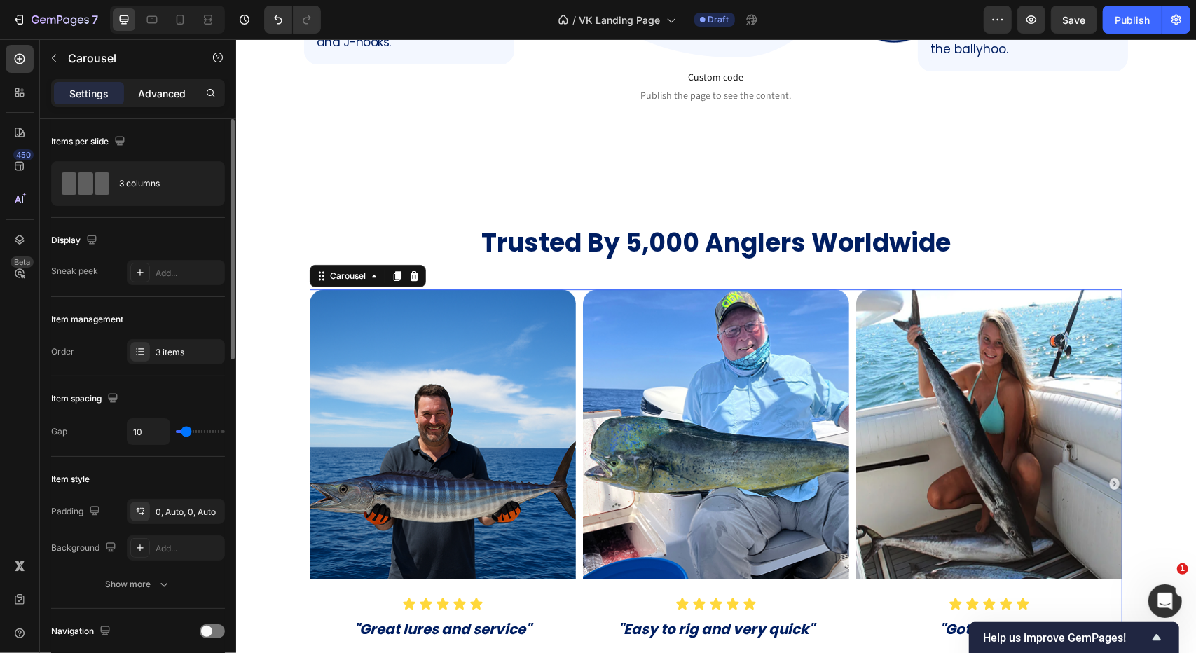
click at [166, 102] on div "Advanced" at bounding box center [162, 93] width 70 height 22
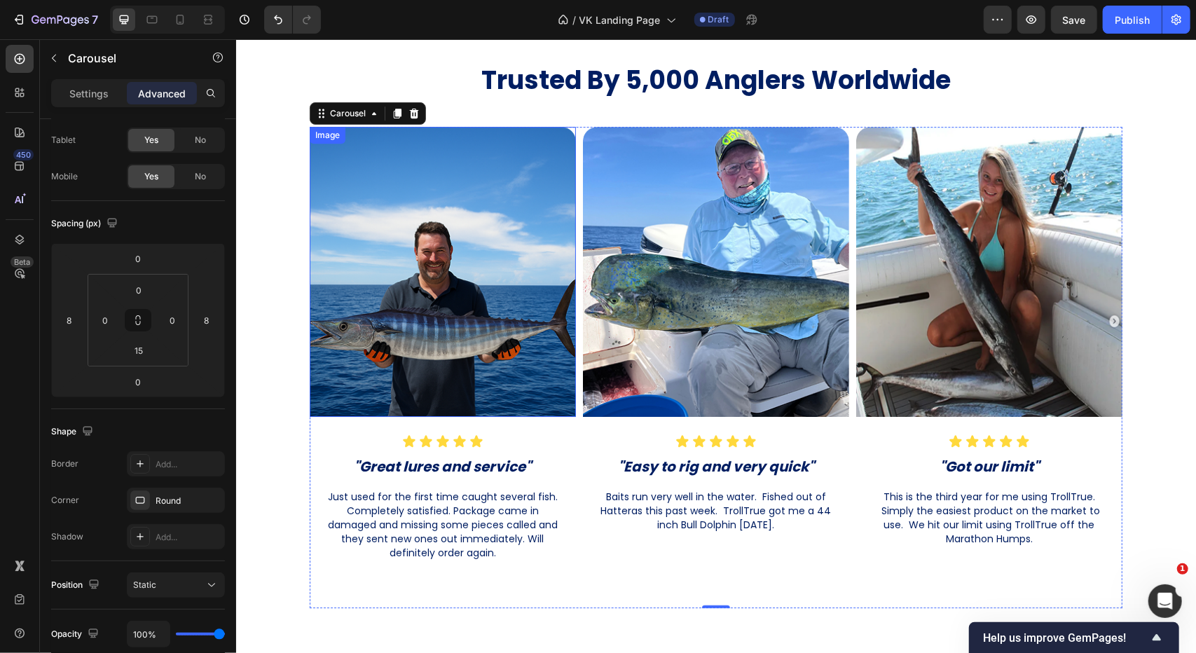
scroll to position [3225, 0]
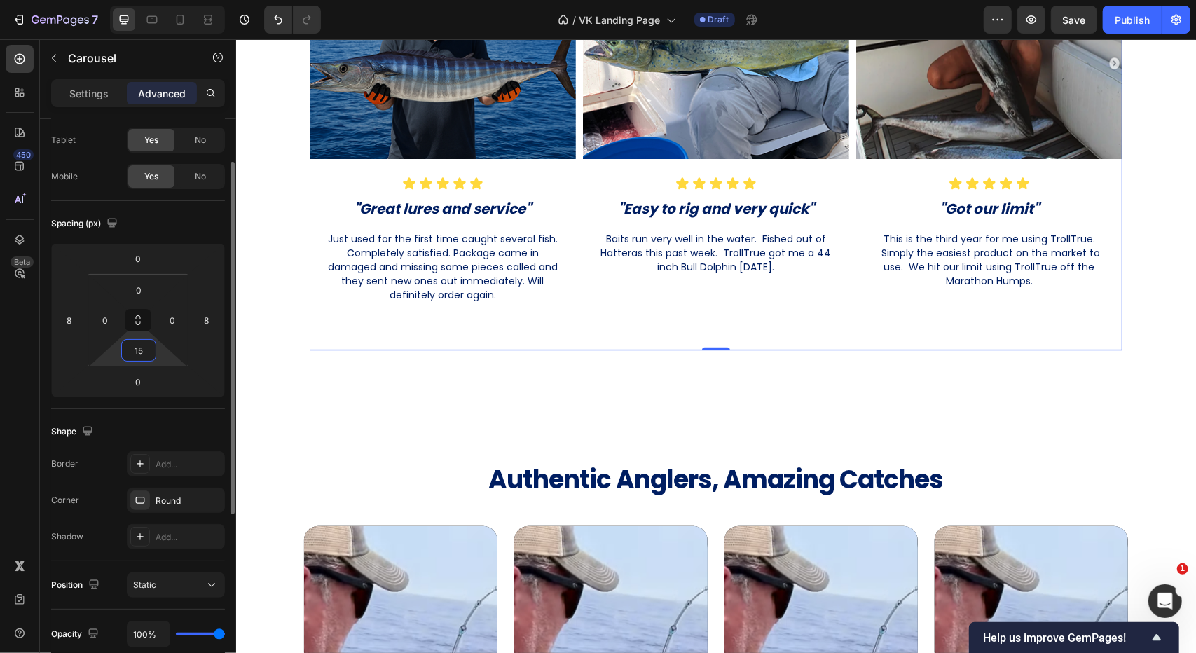
click at [139, 354] on input "15" at bounding box center [139, 350] width 28 height 21
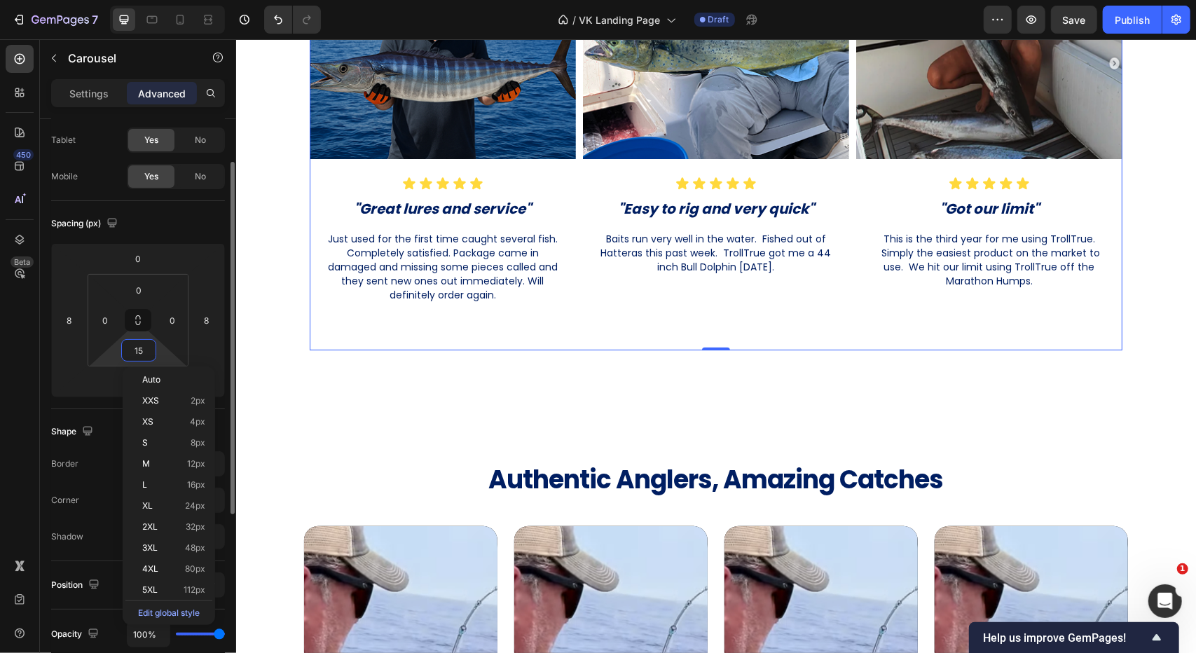
click at [137, 353] on input "15" at bounding box center [139, 350] width 28 height 21
click at [115, 0] on html "7 Version history / VK Landing Page Draft Preview Save Publish 450 Beta Section…" at bounding box center [598, 0] width 1196 height 0
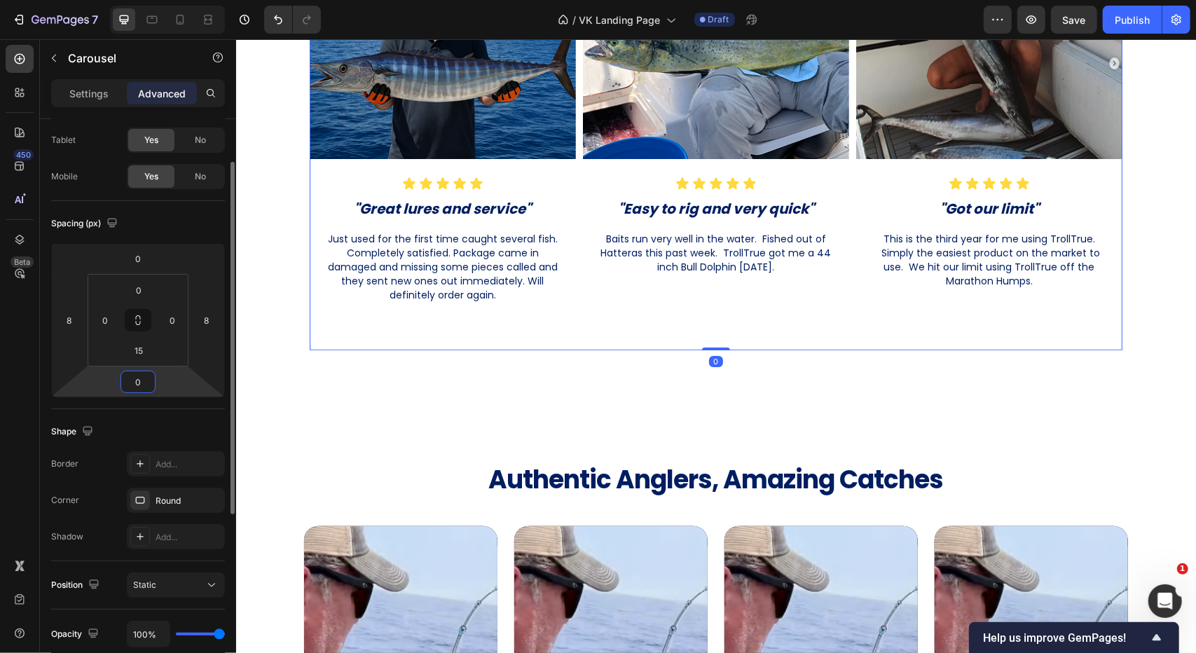
click at [133, 380] on input "0" at bounding box center [138, 381] width 28 height 21
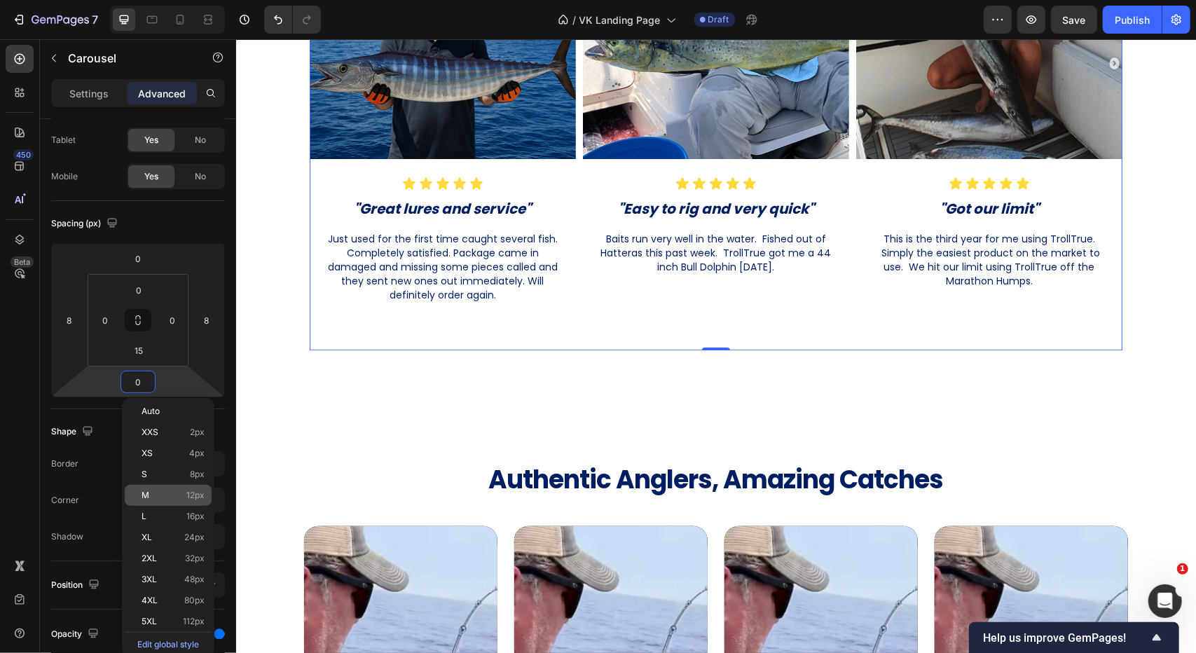
click at [191, 491] on span "12px" at bounding box center [195, 495] width 18 height 10
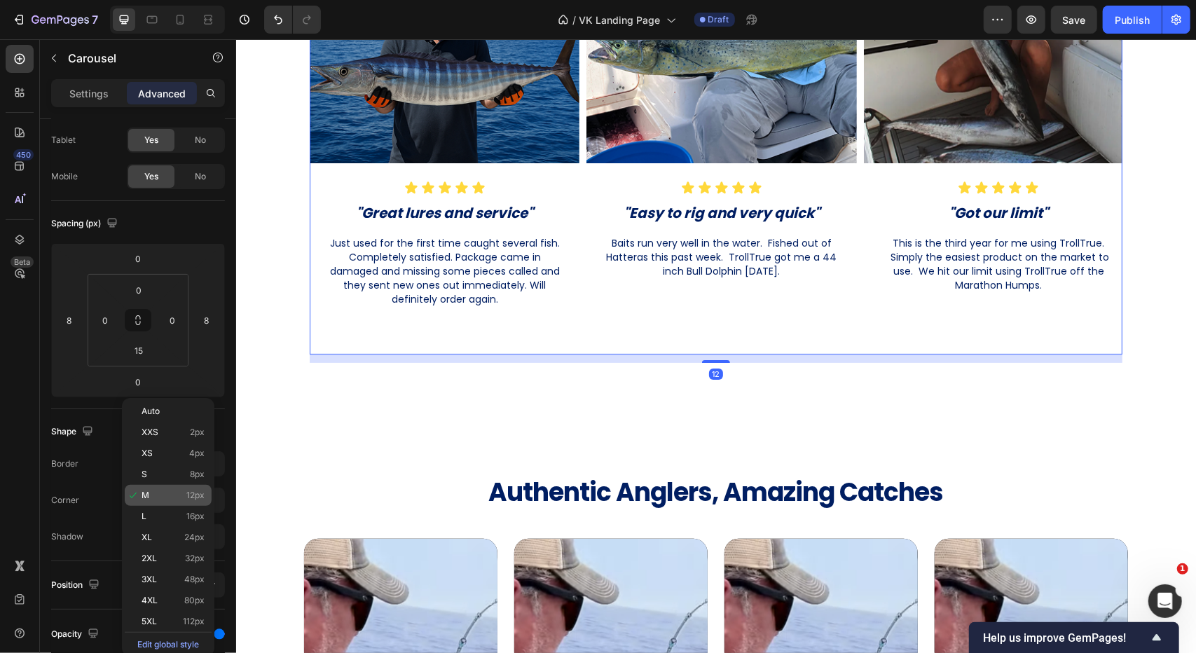
type input "12"
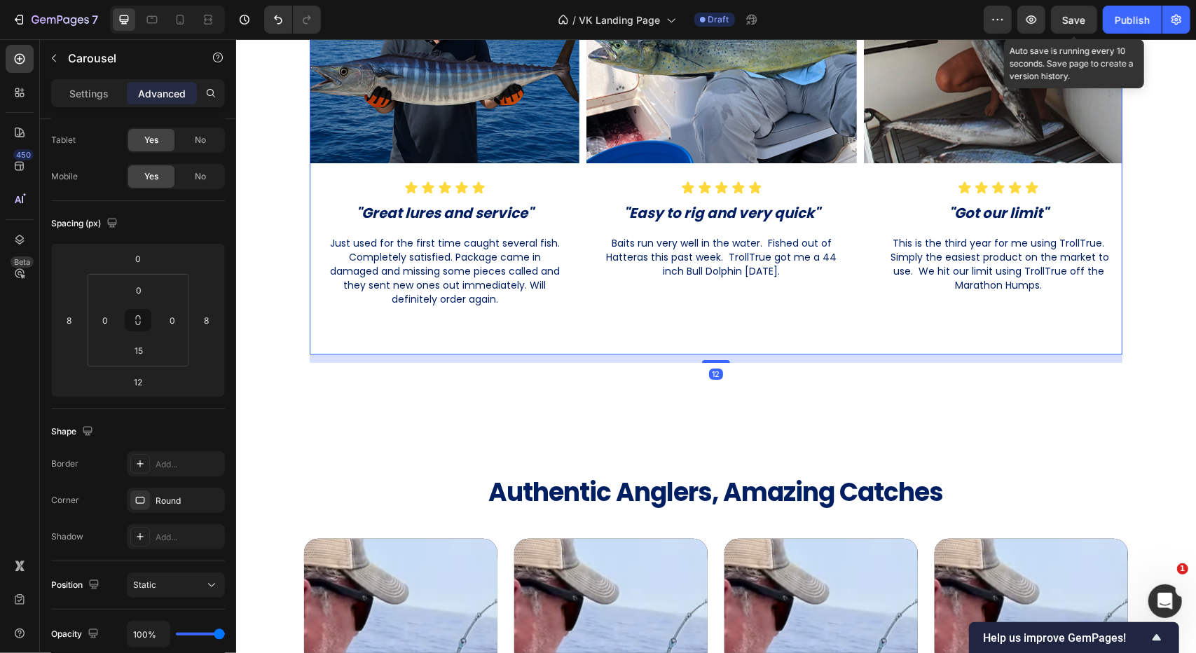
click at [1084, 26] on div "Save" at bounding box center [1074, 20] width 23 height 15
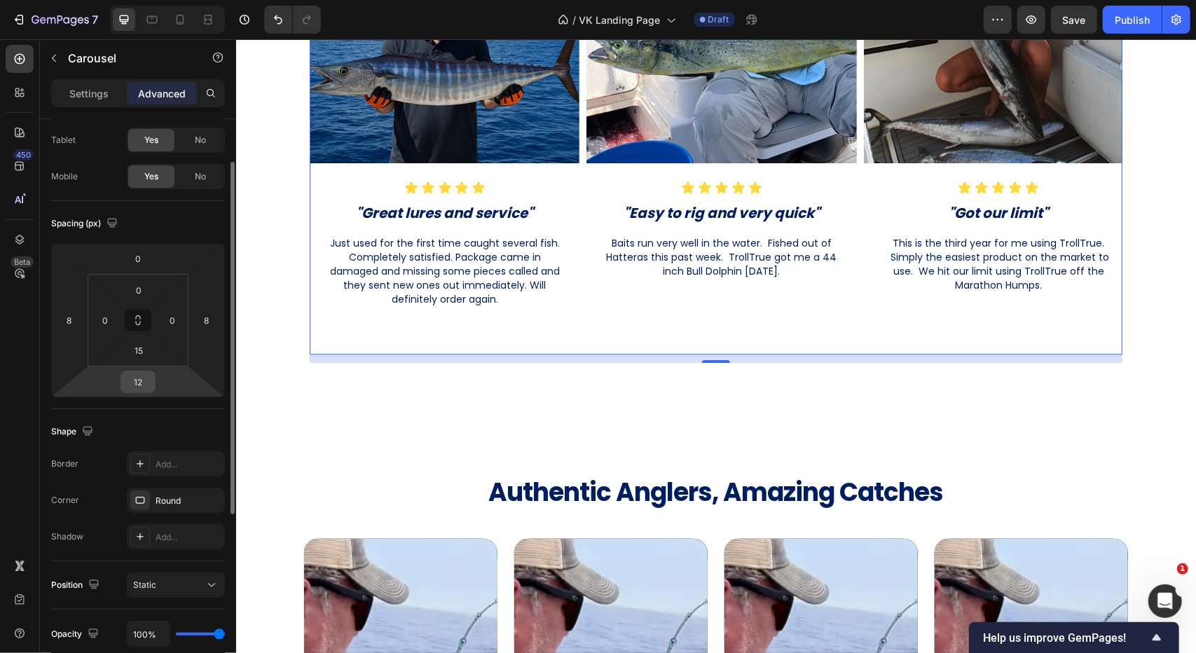
click at [132, 387] on input "12" at bounding box center [138, 381] width 28 height 21
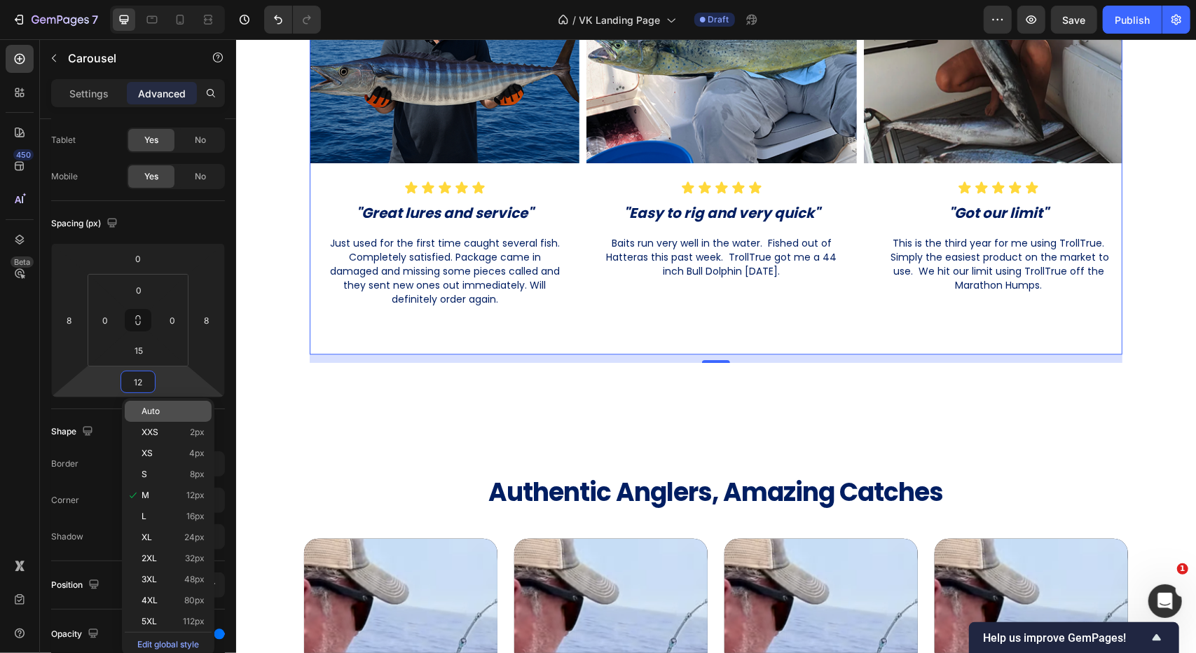
drag, startPoint x: 154, startPoint y: 416, endPoint x: 146, endPoint y: 403, distance: 15.7
click at [153, 416] on div "Auto" at bounding box center [168, 411] width 87 height 21
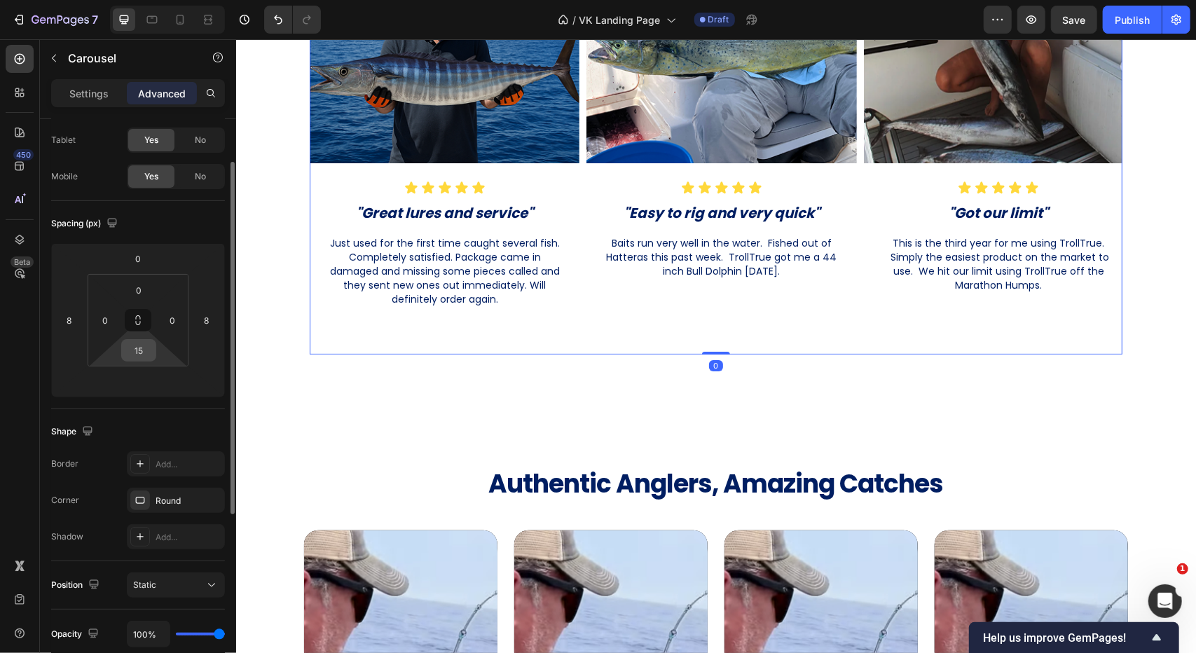
click at [135, 347] on input "15" at bounding box center [139, 350] width 28 height 21
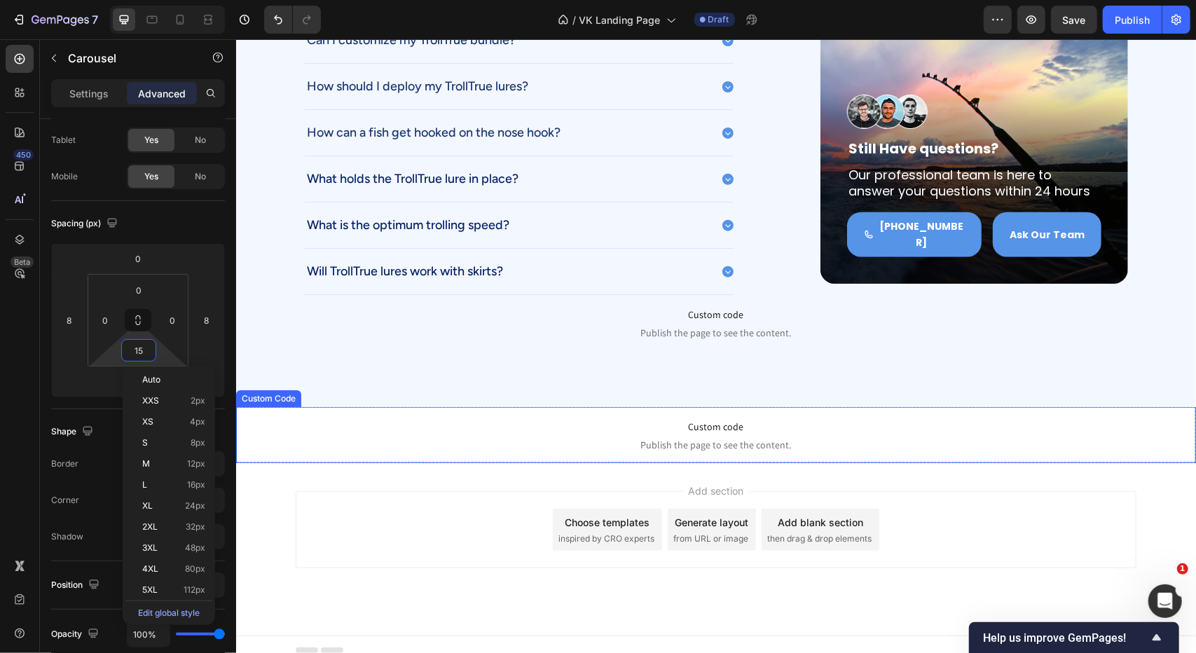
scroll to position [4427, 0]
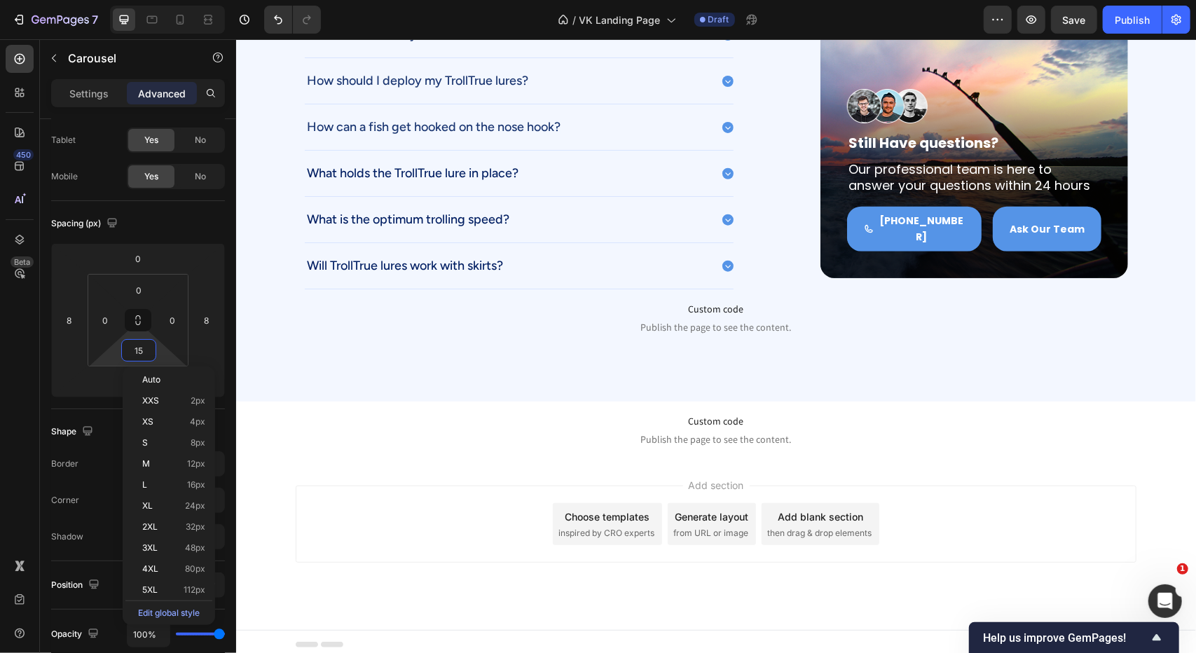
click at [449, 502] on div "Add section Choose templates inspired by CRO experts Generate layout from URL o…" at bounding box center [715, 523] width 841 height 77
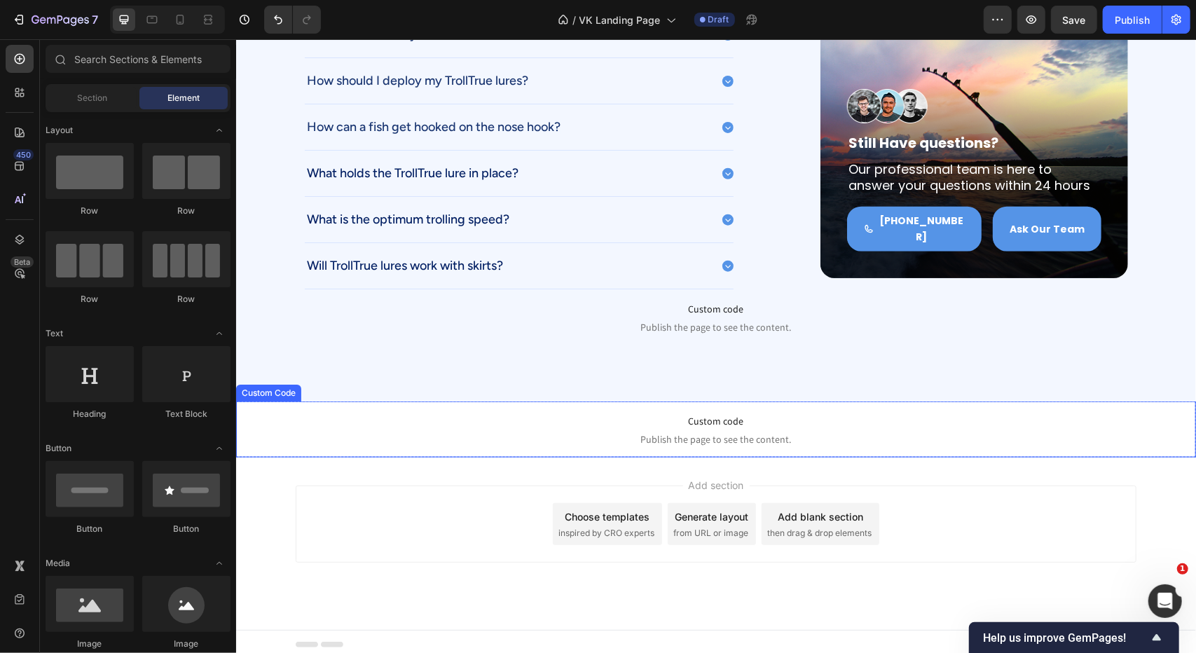
click at [717, 419] on span "Custom code" at bounding box center [715, 420] width 960 height 17
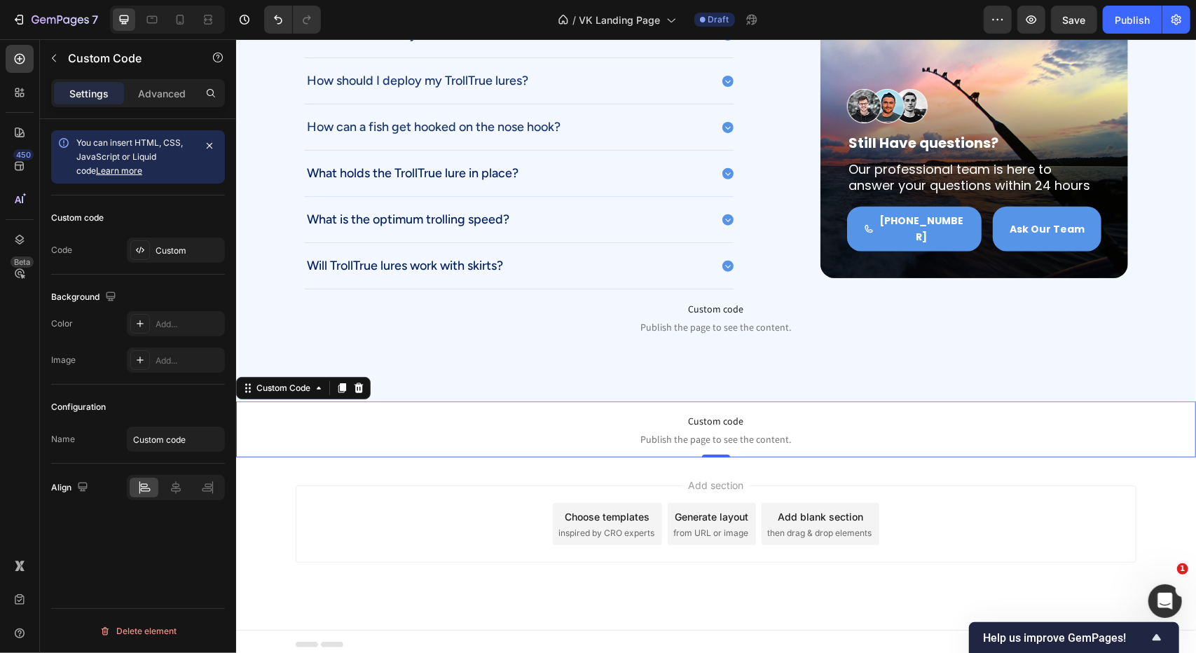
click at [718, 419] on span "Custom code" at bounding box center [715, 420] width 960 height 17
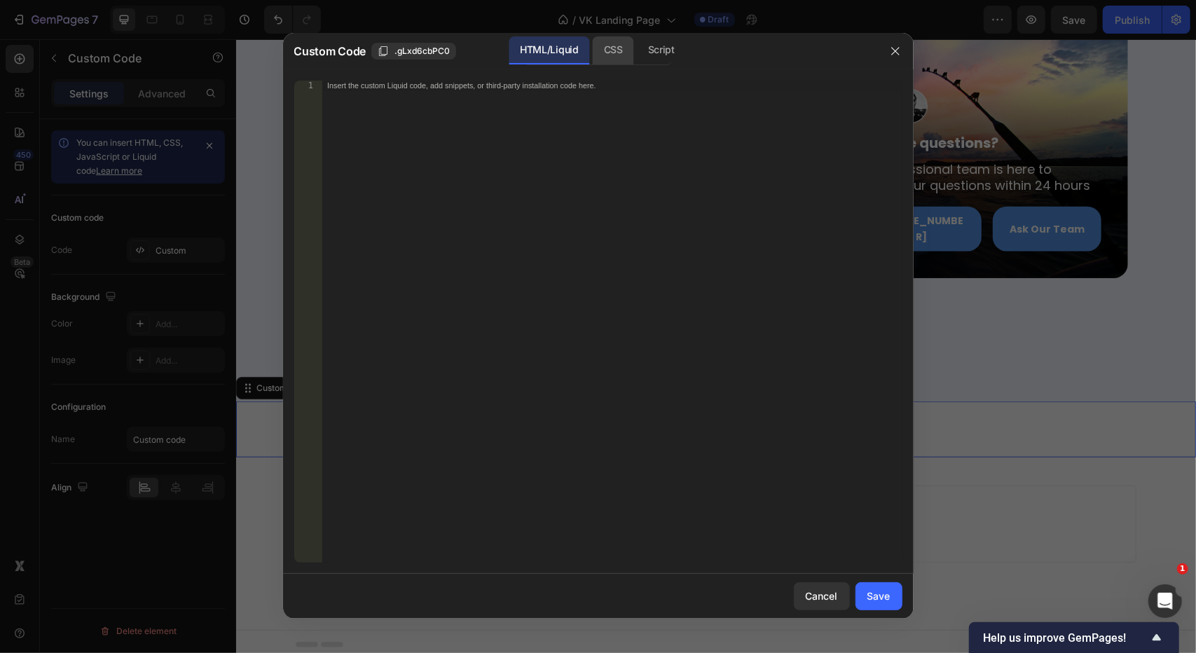
click at [629, 56] on div "CSS" at bounding box center [613, 50] width 41 height 28
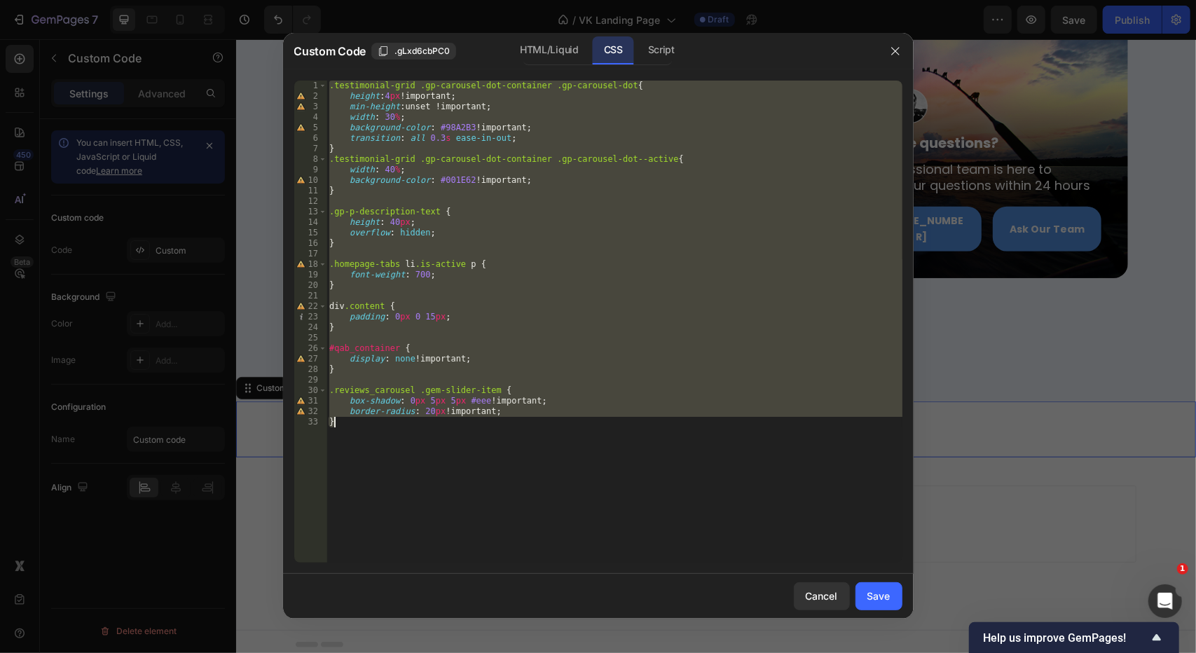
click at [450, 435] on div ".testimonial-grid .gp-carousel-dot-container .gp-carousel-dot { height : 4 px !…" at bounding box center [614, 322] width 576 height 482
type textarea "}"
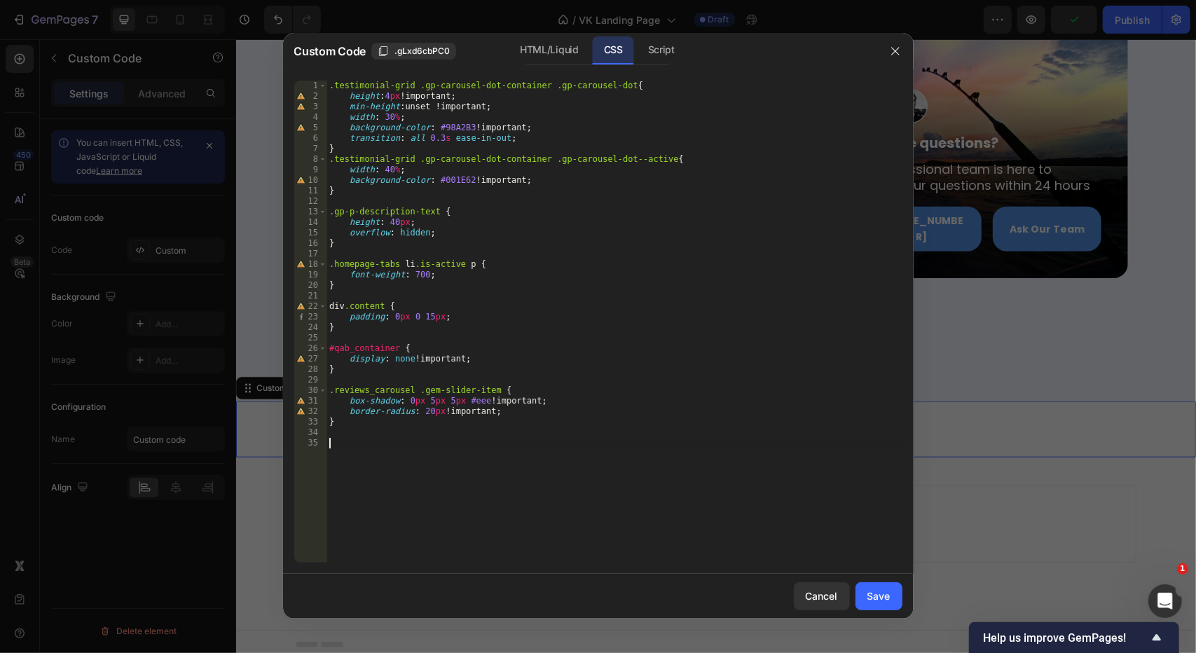
paste textarea "gem-slider"
type textarea "gem-slider"
paste textarea "gem-slider"
type textarea ".gem-slider {"
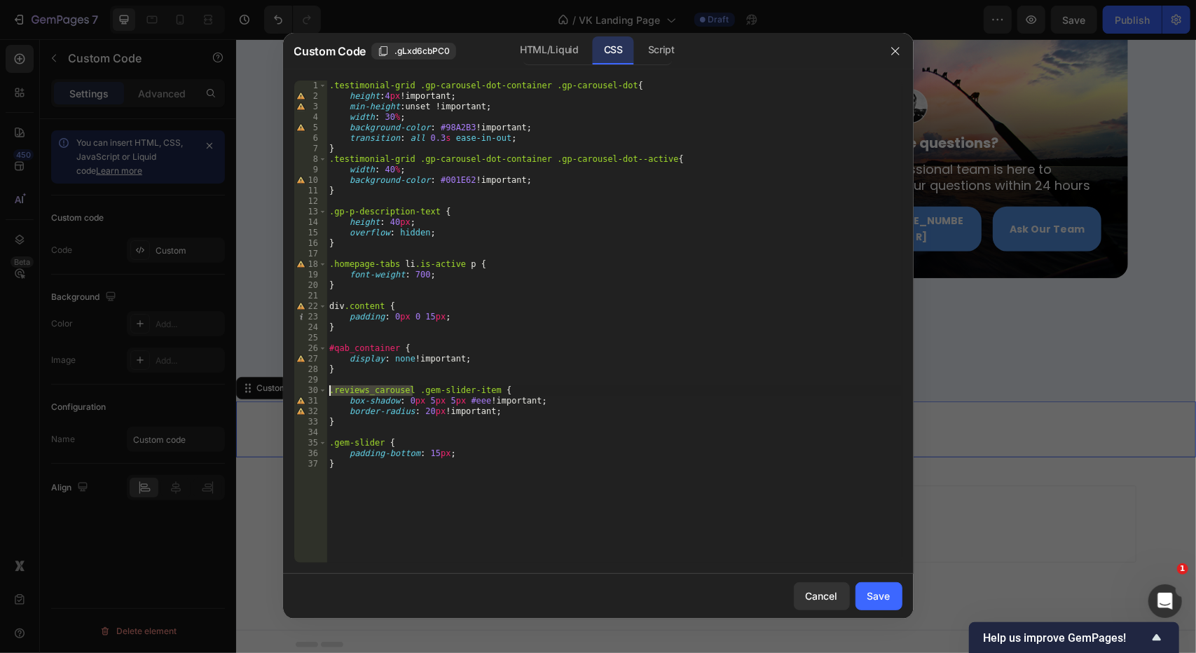
drag, startPoint x: 412, startPoint y: 390, endPoint x: 305, endPoint y: 396, distance: 106.6
click at [305, 396] on div "padding-bottom: 15px; 1 2 3 4 5 6 7 8 9 10 11 12 13 14 15 16 17 18 19 20 21 22 …" at bounding box center [598, 322] width 608 height 482
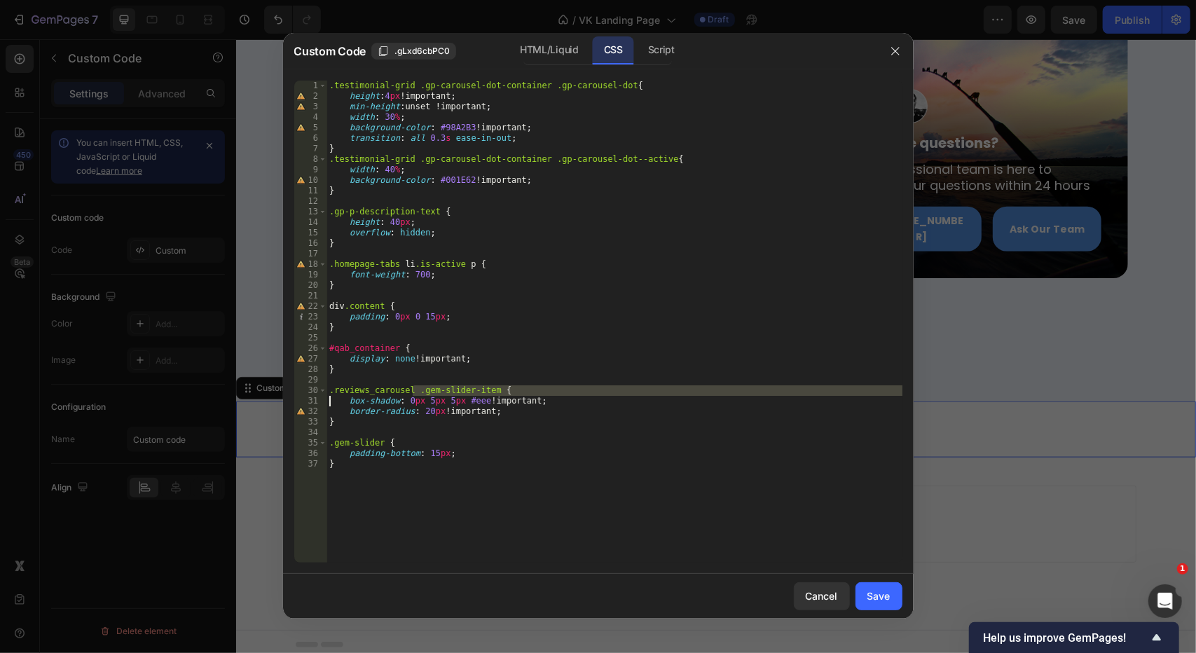
click at [391, 387] on div ".testimonial-grid .gp-carousel-dot-container .gp-carousel-dot { height : 4 px !…" at bounding box center [614, 332] width 576 height 503
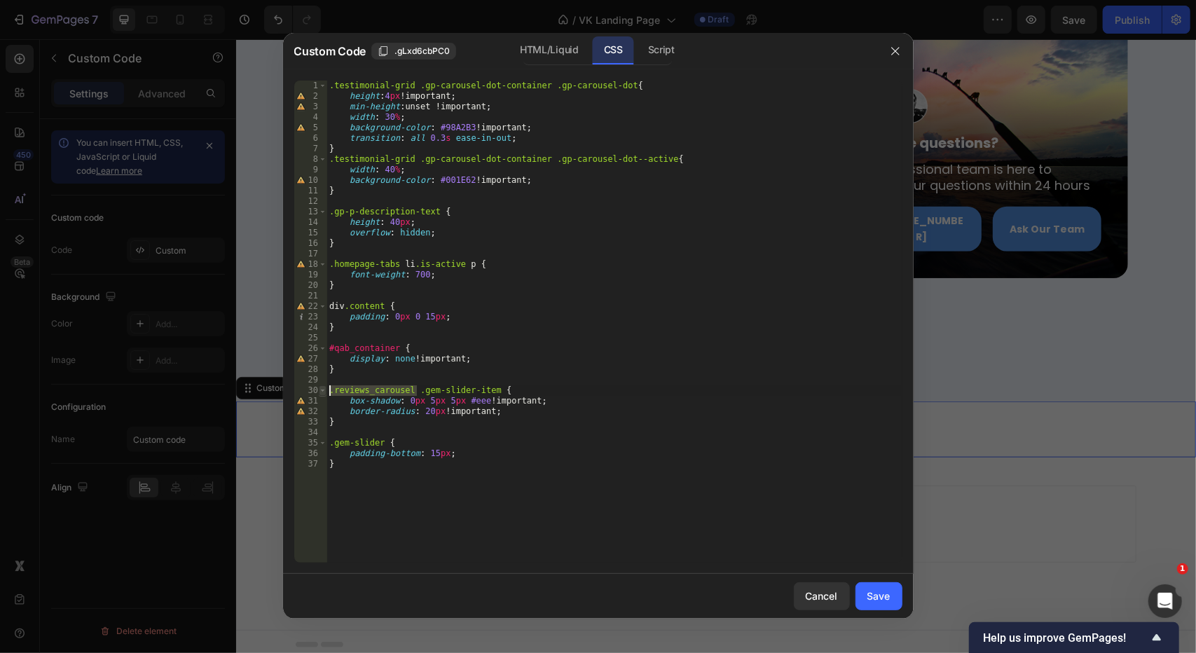
drag, startPoint x: 415, startPoint y: 390, endPoint x: 319, endPoint y: 394, distance: 95.4
click at [319, 394] on div ".reviews_carousel .gem-slider-item { 1 2 3 4 5 6 7 8 9 10 11 12 13 14 15 16 17 …" at bounding box center [598, 322] width 608 height 482
click at [385, 391] on div ".testimonial-grid .gp-carousel-dot-container .gp-carousel-dot { height : 4 px !…" at bounding box center [614, 322] width 576 height 482
drag, startPoint x: 411, startPoint y: 391, endPoint x: 335, endPoint y: 411, distance: 78.3
click at [318, 391] on div ".reviews_carousel .gem-slider-item { 1 2 3 4 5 6 7 8 9 10 11 12 13 14 15 16 17 …" at bounding box center [598, 322] width 608 height 482
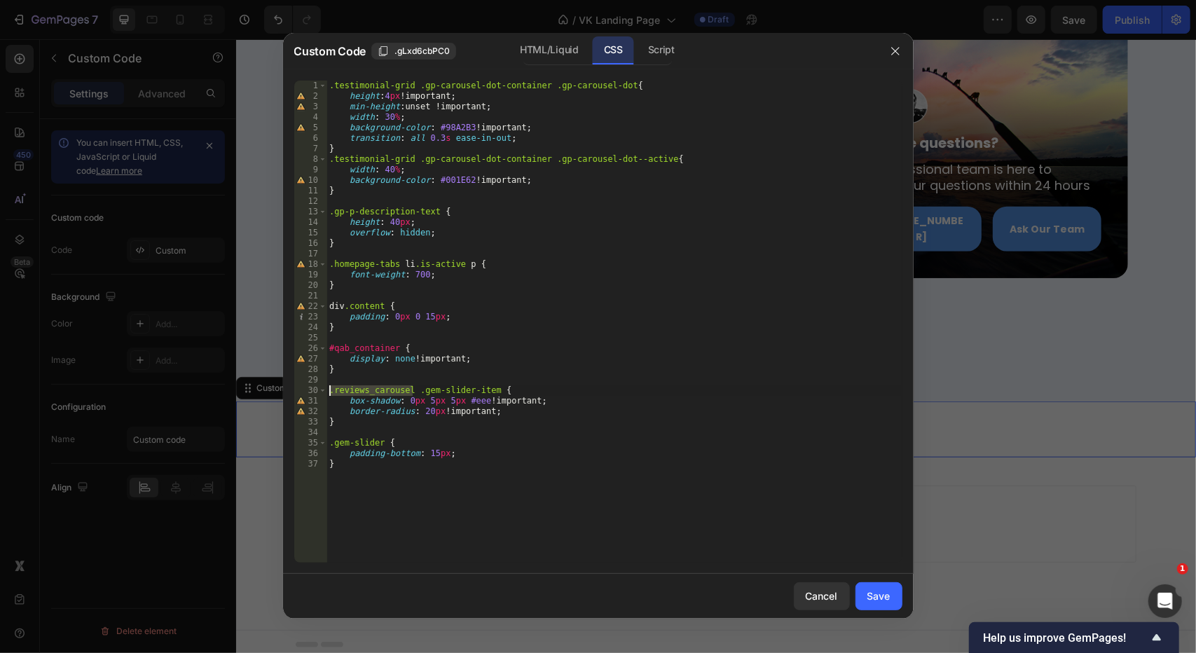
click at [329, 442] on div ".testimonial-grid .gp-carousel-dot-container .gp-carousel-dot { height : 4 px !…" at bounding box center [614, 332] width 576 height 503
paste textarea ".reviews_carousel"
drag, startPoint x: 513, startPoint y: 415, endPoint x: 437, endPoint y: 410, distance: 75.8
click at [437, 410] on div ".testimonial-grid .gp-carousel-dot-container .gp-carousel-dot { height : 4 px !…" at bounding box center [614, 332] width 576 height 503
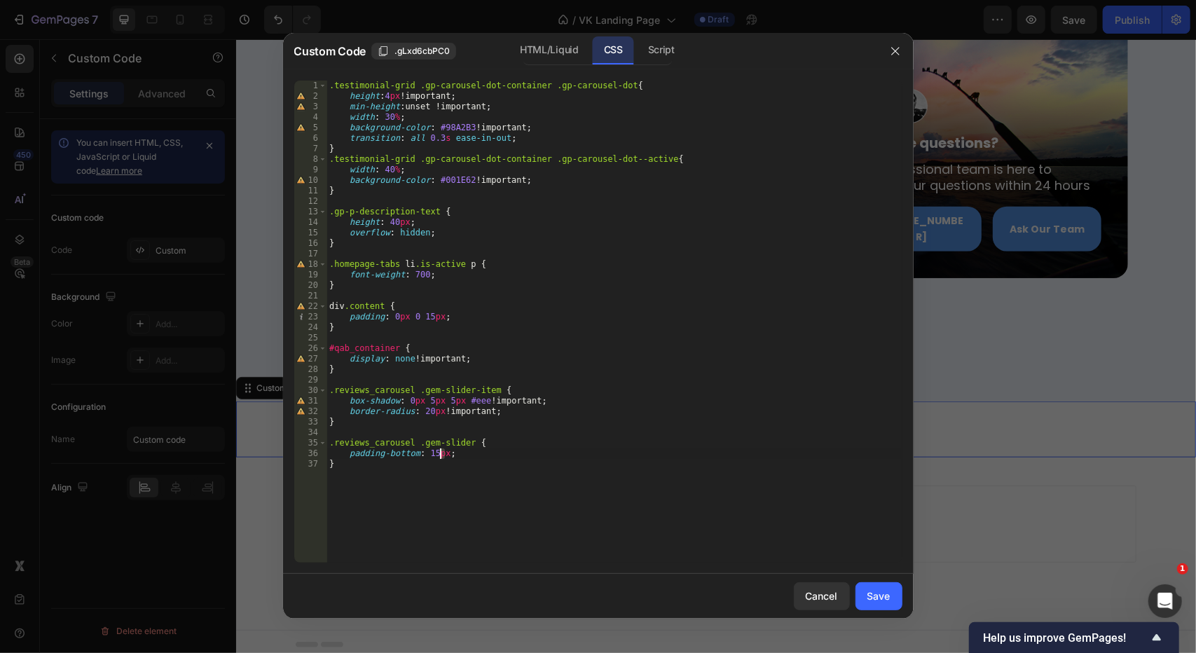
drag, startPoint x: 443, startPoint y: 457, endPoint x: 464, endPoint y: 492, distance: 40.8
click at [440, 457] on div ".testimonial-grid .gp-carousel-dot-container .gp-carousel-dot { height : 4 px !…" at bounding box center [614, 332] width 576 height 503
paste textarea "!important"
type textarea "padding-bottom: 15px !important;"
click at [883, 600] on div "Save" at bounding box center [878, 595] width 23 height 15
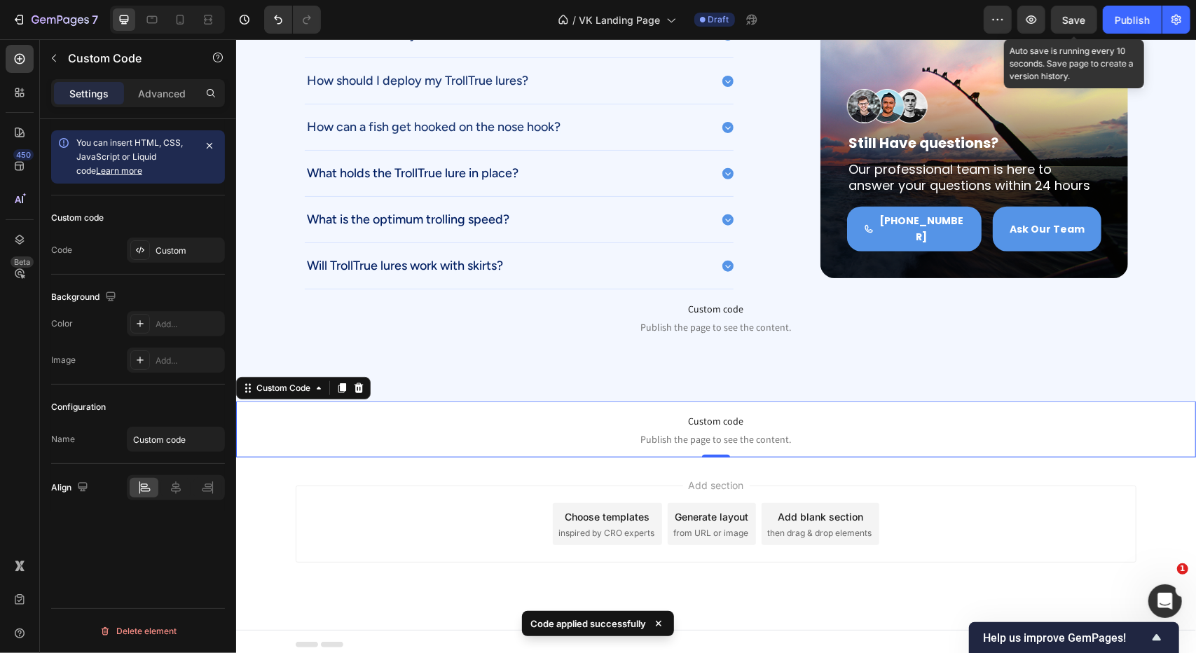
click at [1079, 18] on span "Save" at bounding box center [1074, 20] width 23 height 12
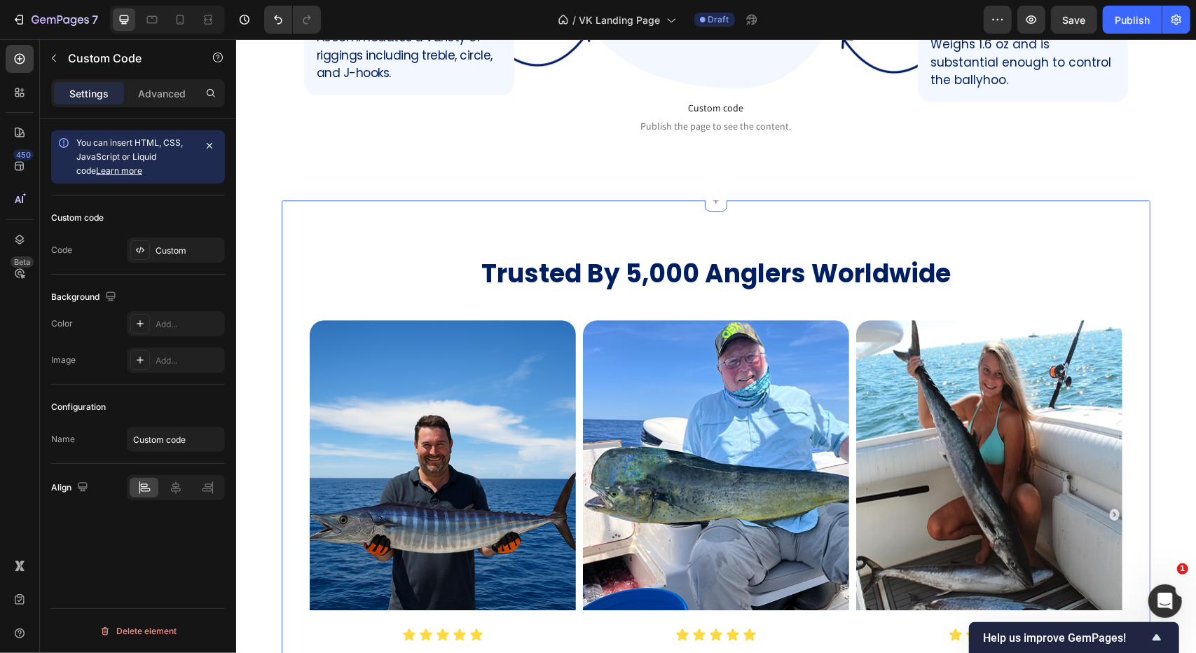
scroll to position [2956, 0]
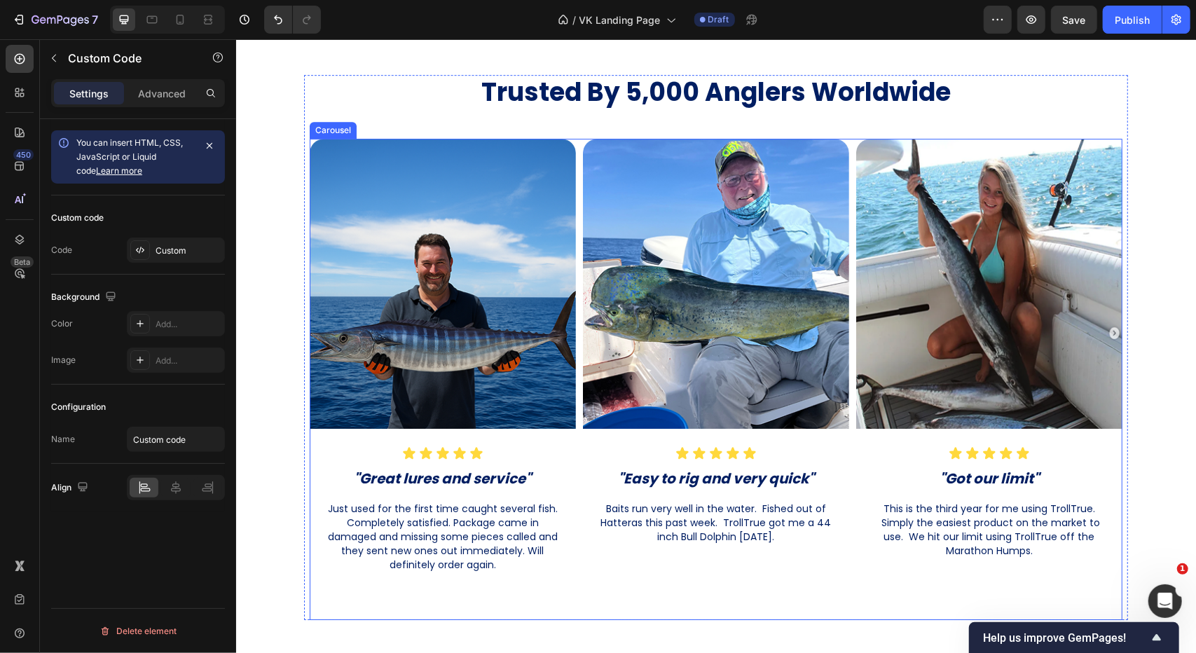
click at [573, 267] on div "Image Icon Icon Icon Icon Icon Icon List "Great lures and service" Heading Just…" at bounding box center [715, 373] width 813 height 471
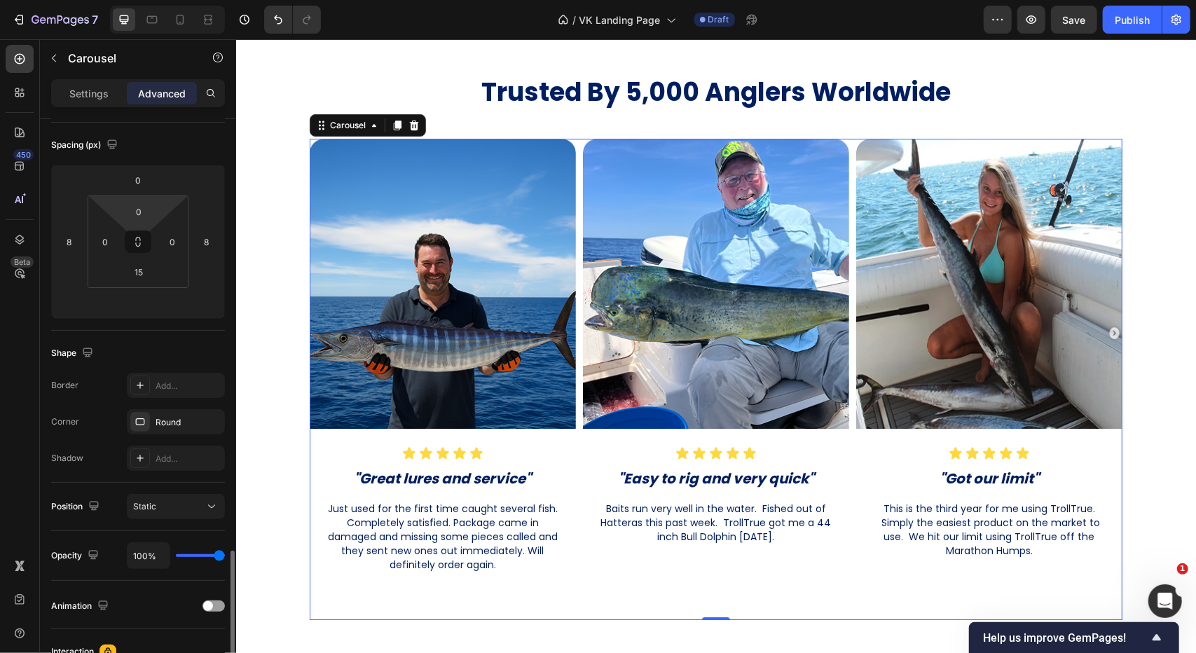
scroll to position [8, 0]
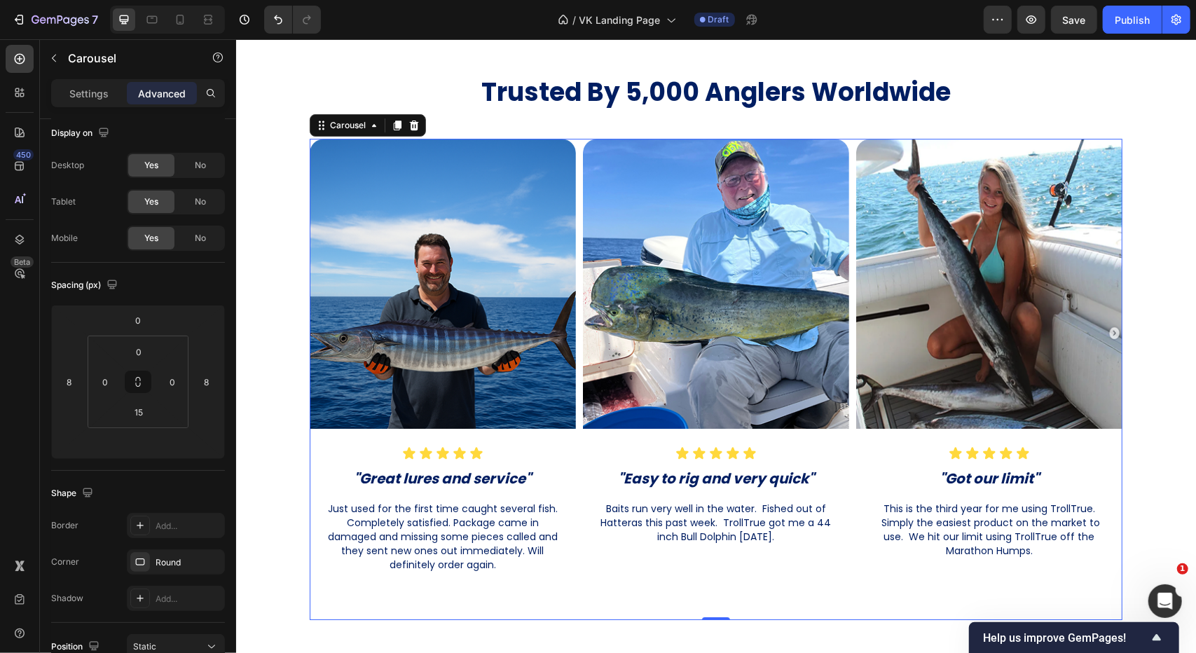
click at [574, 301] on div "Image Icon Icon Icon Icon Icon Icon List "Great lures and service" Heading Just…" at bounding box center [715, 373] width 813 height 471
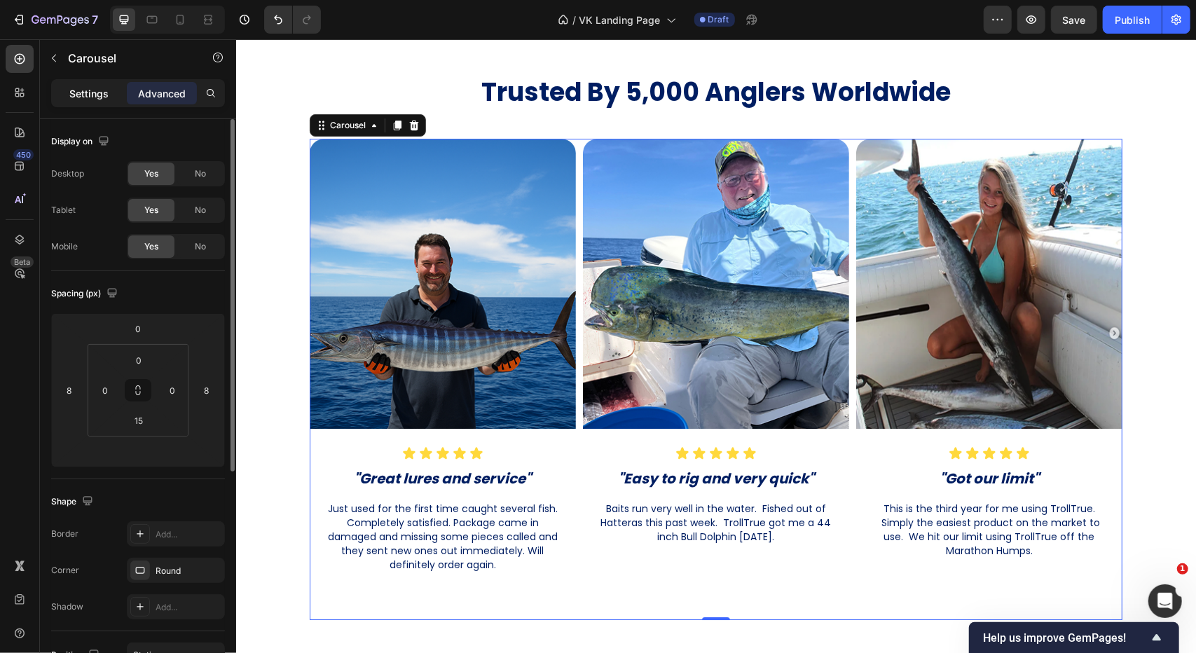
click at [94, 93] on p "Settings" at bounding box center [88, 93] width 39 height 15
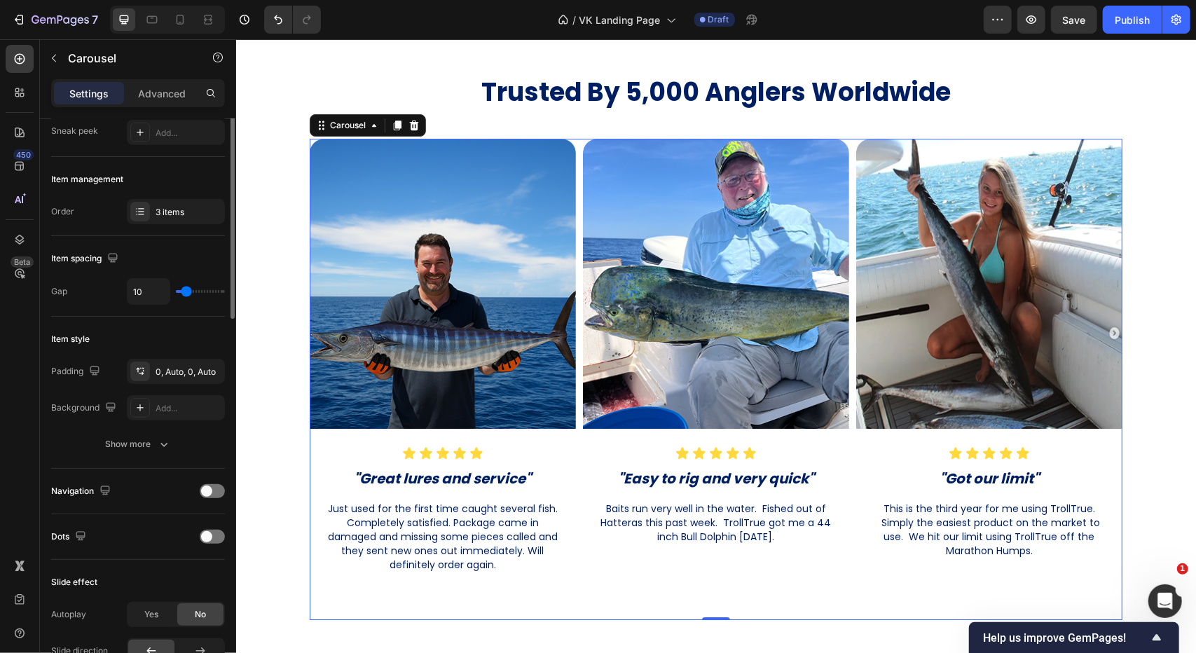
scroll to position [210, 0]
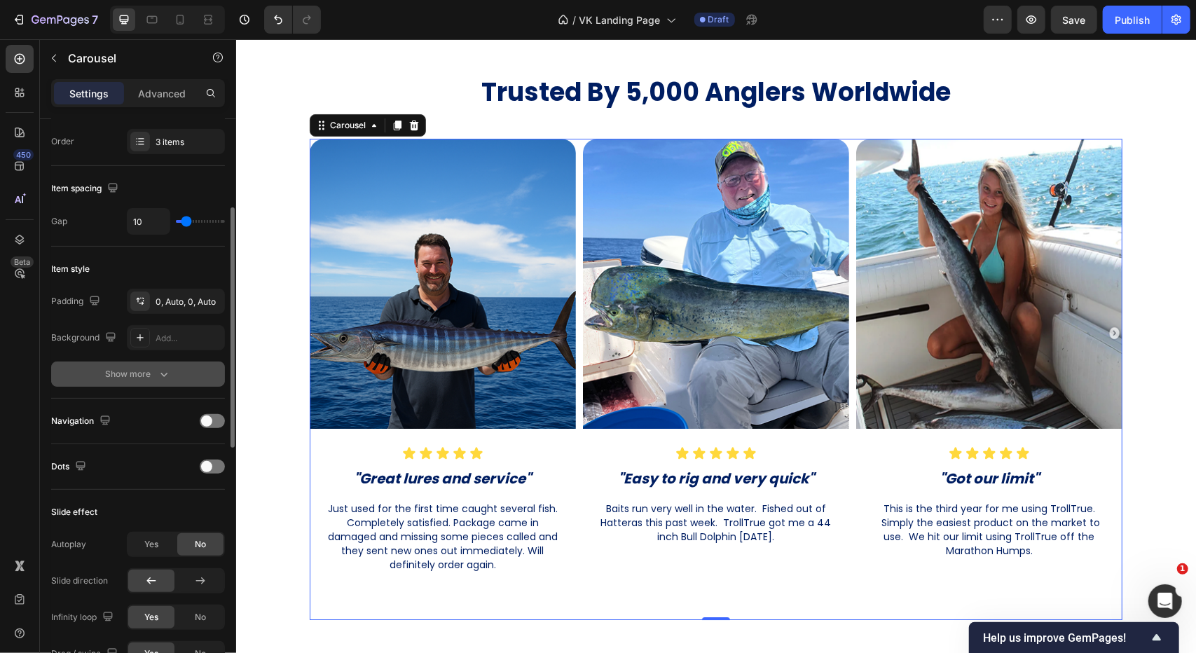
click at [148, 376] on div "Show more" at bounding box center [138, 374] width 65 height 14
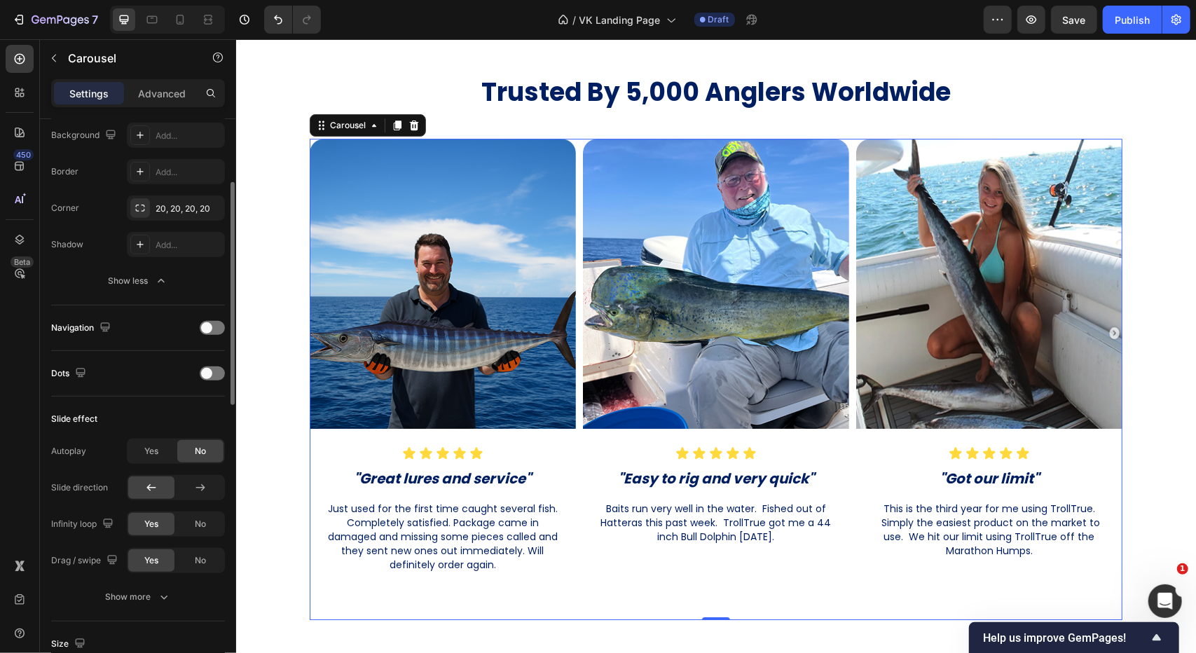
scroll to position [0, 0]
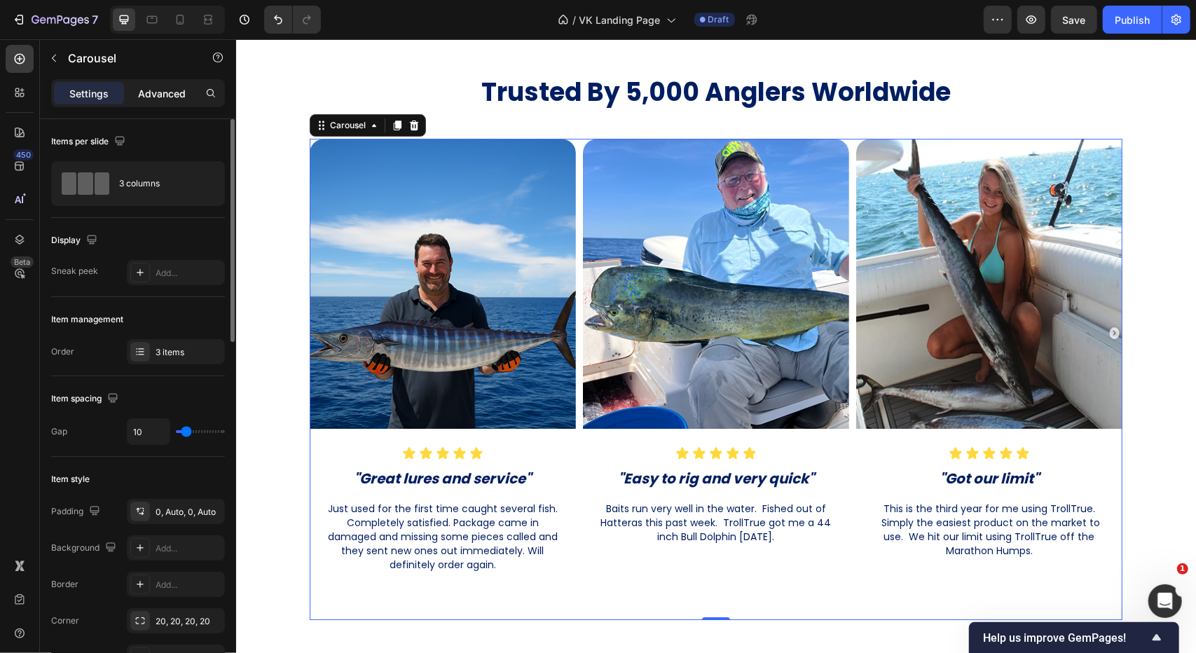
click at [169, 84] on div "Advanced" at bounding box center [162, 93] width 70 height 22
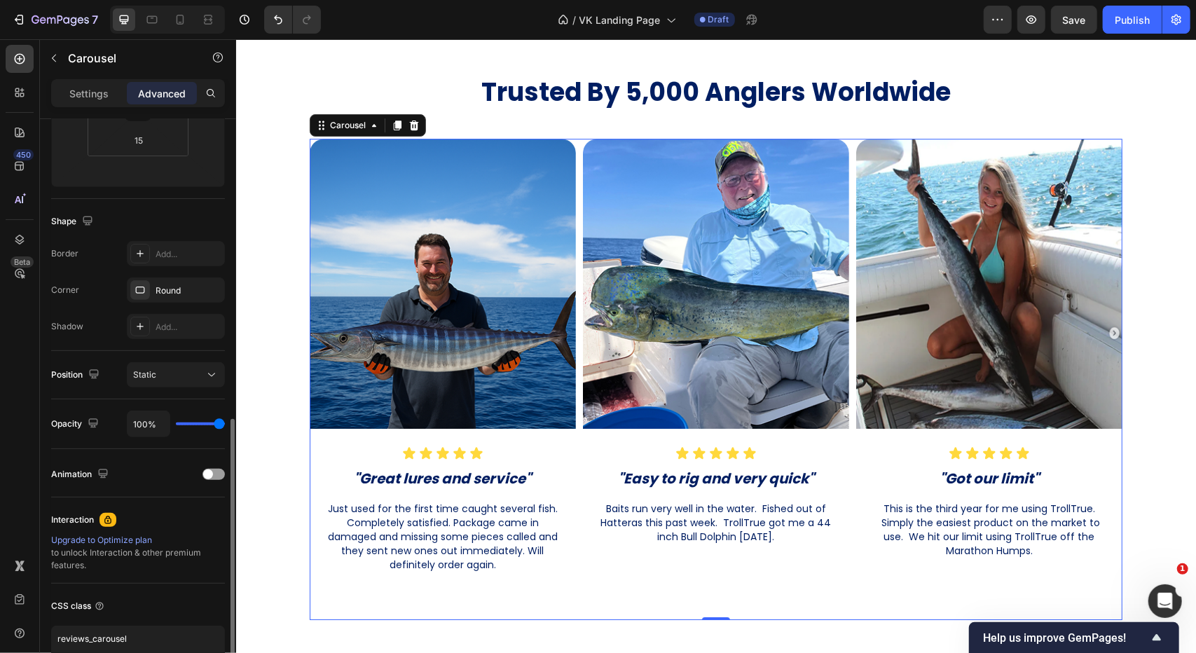
scroll to position [359, 0]
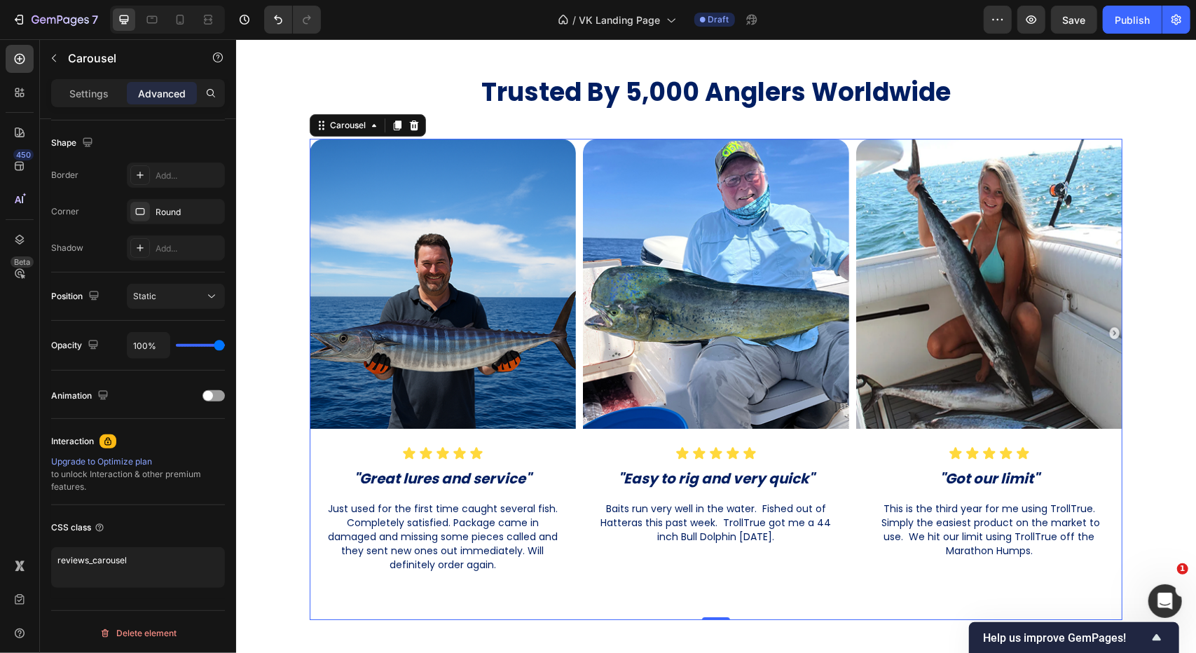
click at [574, 355] on div "Image Icon Icon Icon Icon Icon Icon List "Great lures and service" Heading Just…" at bounding box center [715, 373] width 813 height 471
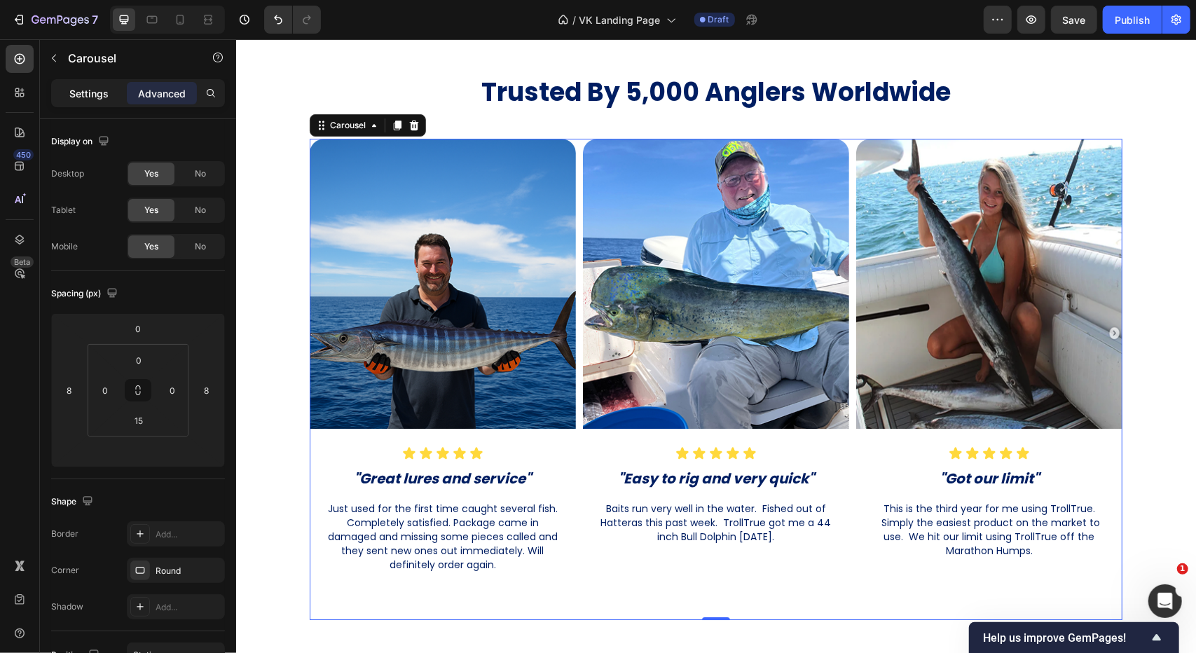
click at [109, 88] on div "Settings" at bounding box center [89, 93] width 70 height 22
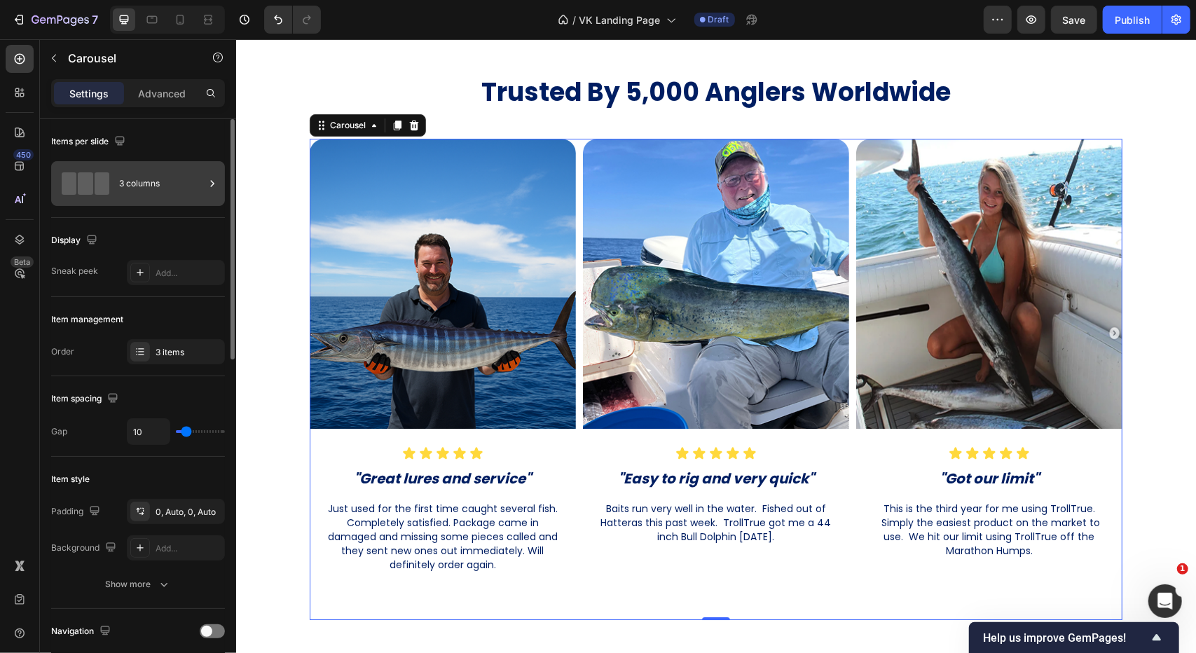
click at [174, 177] on div "3 columns" at bounding box center [161, 183] width 85 height 32
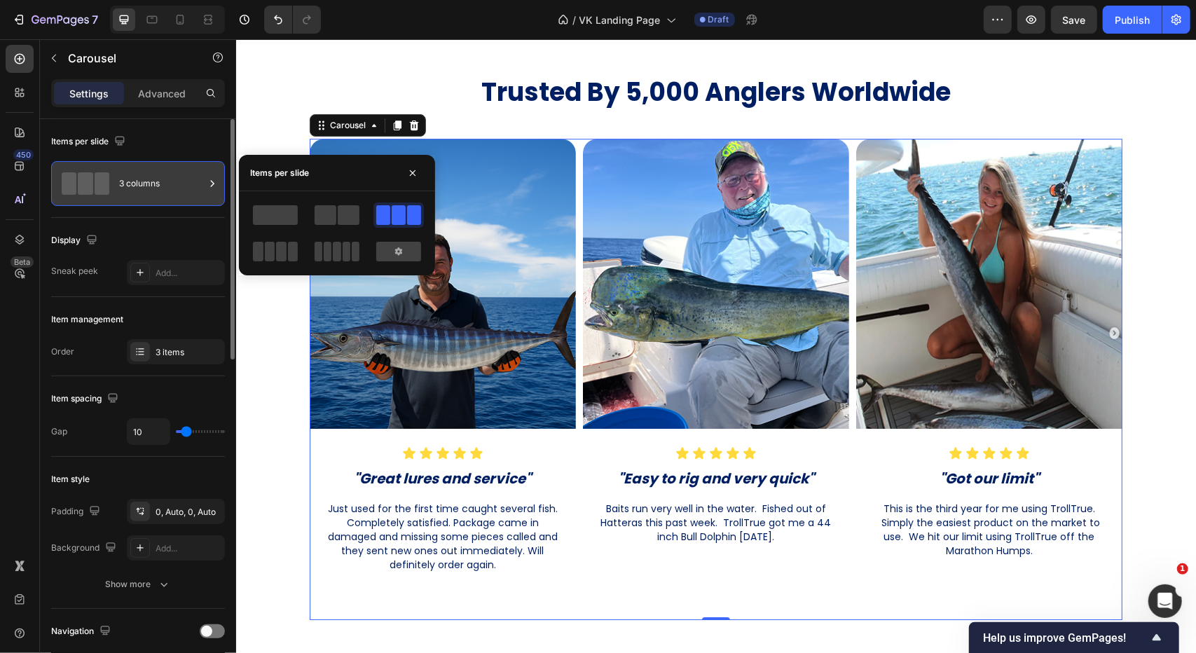
click at [174, 177] on div "3 columns" at bounding box center [161, 183] width 85 height 32
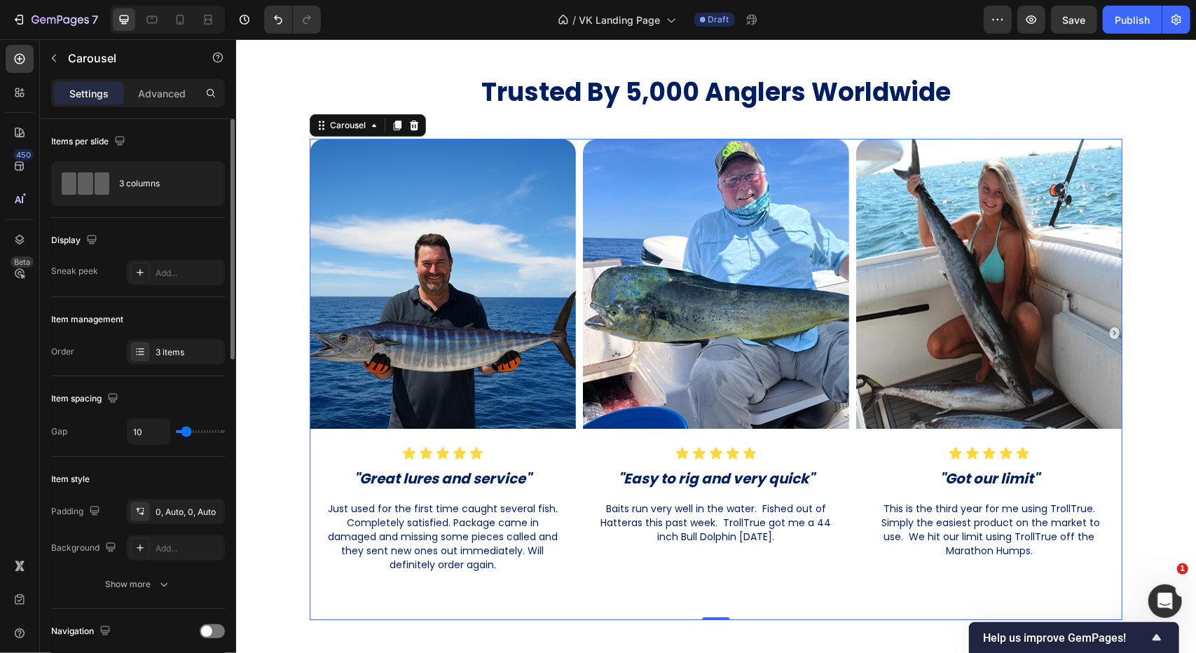
scroll to position [70, 0]
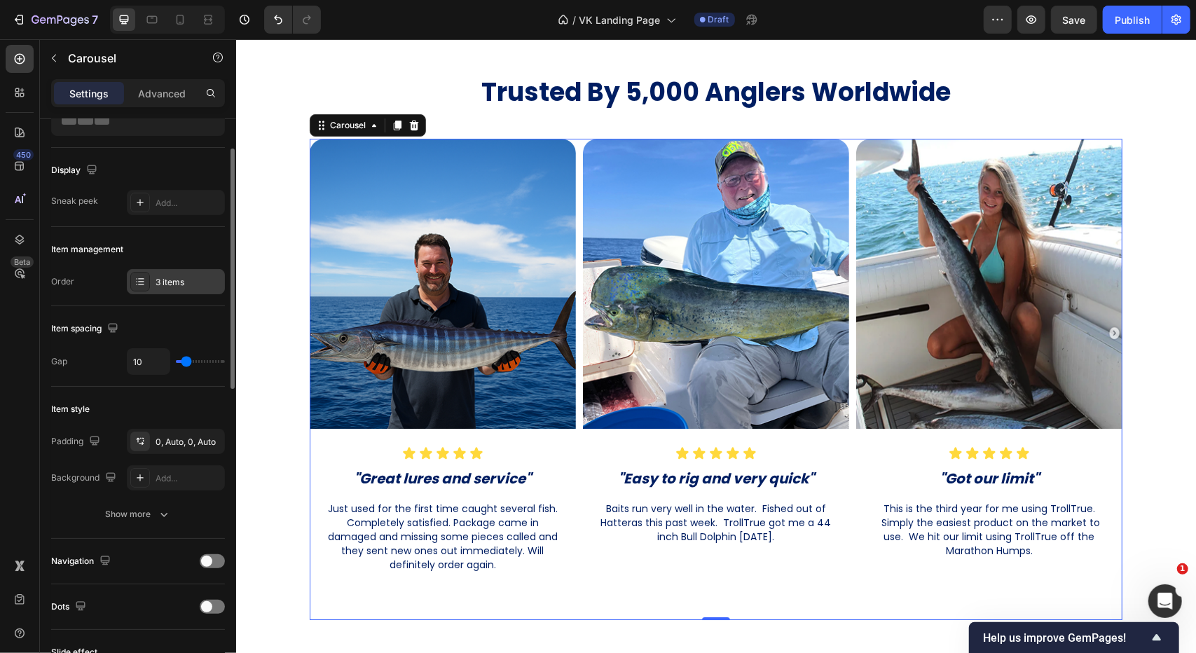
click at [181, 282] on div "3 items" at bounding box center [189, 282] width 66 height 13
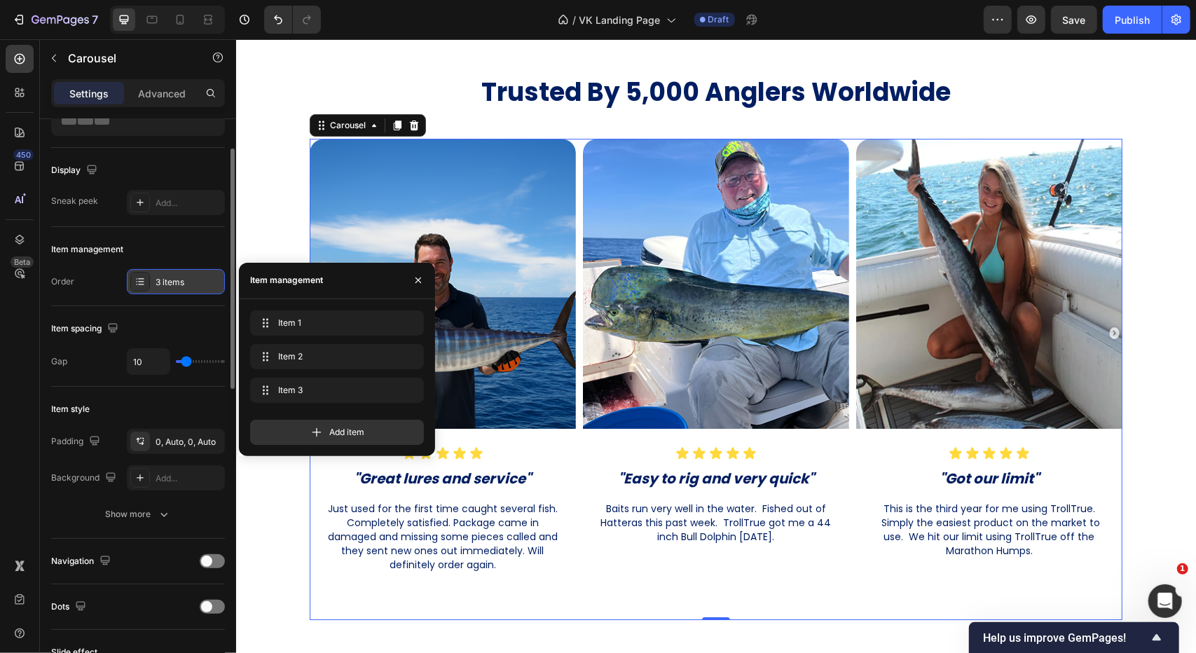
click at [179, 280] on div "3 items" at bounding box center [189, 282] width 66 height 13
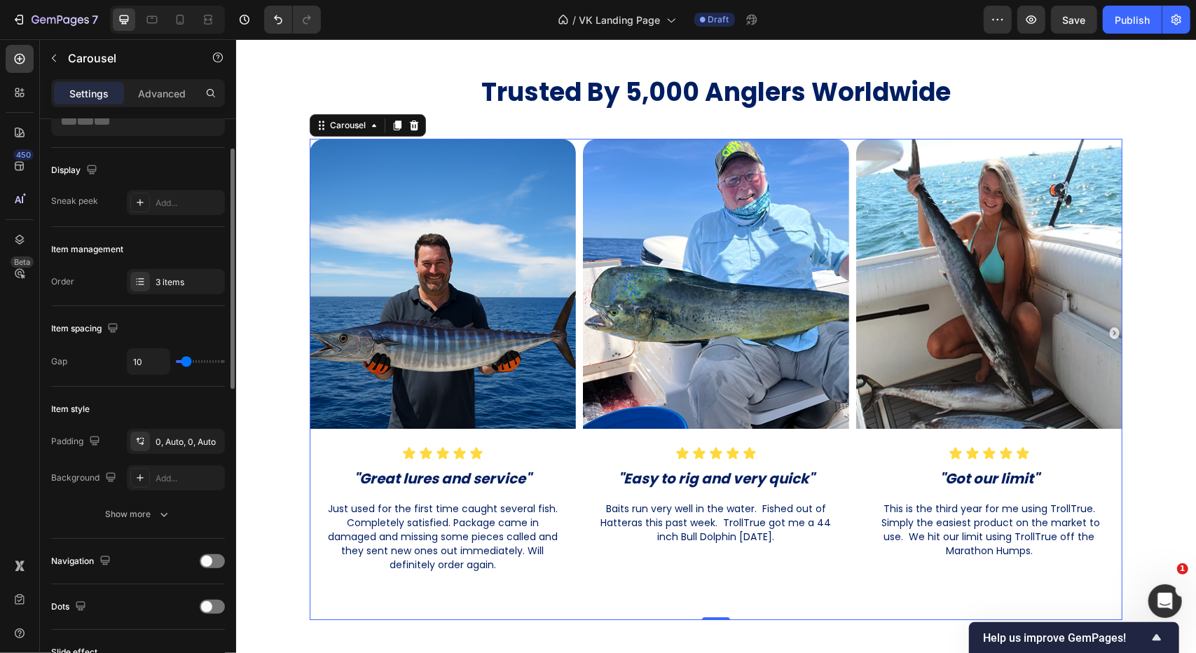
type input "15"
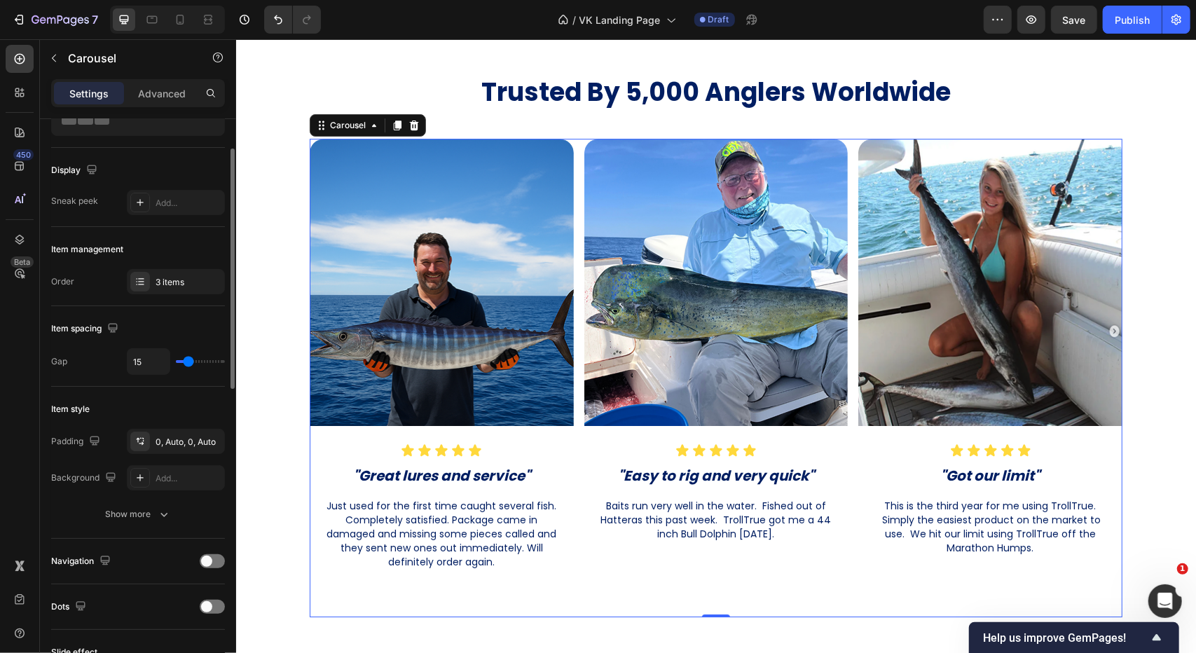
type input "15"
click at [188, 360] on input "range" at bounding box center [200, 361] width 49 height 3
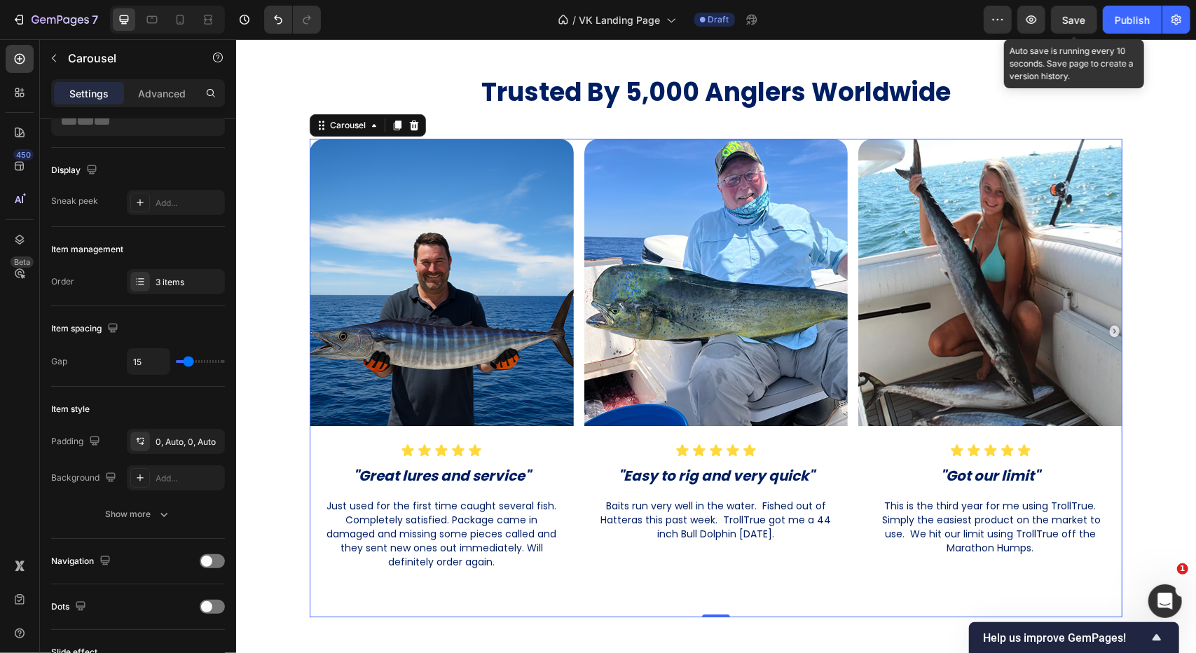
click at [1076, 20] on span "Save" at bounding box center [1074, 20] width 23 height 12
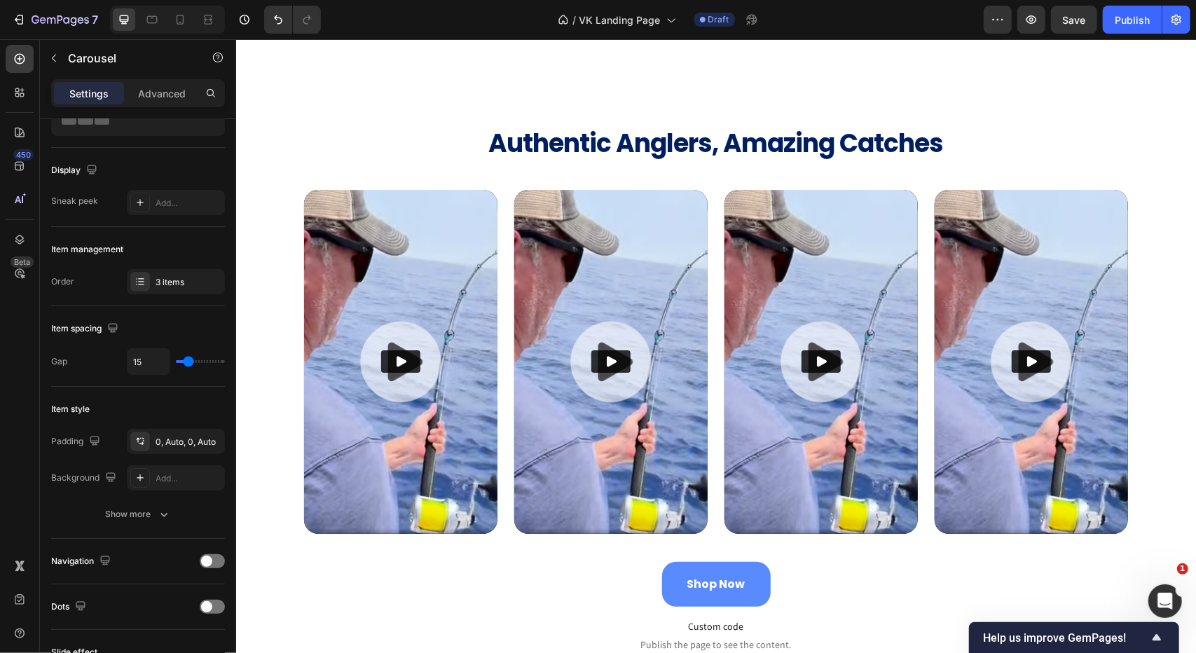
scroll to position [4420, 0]
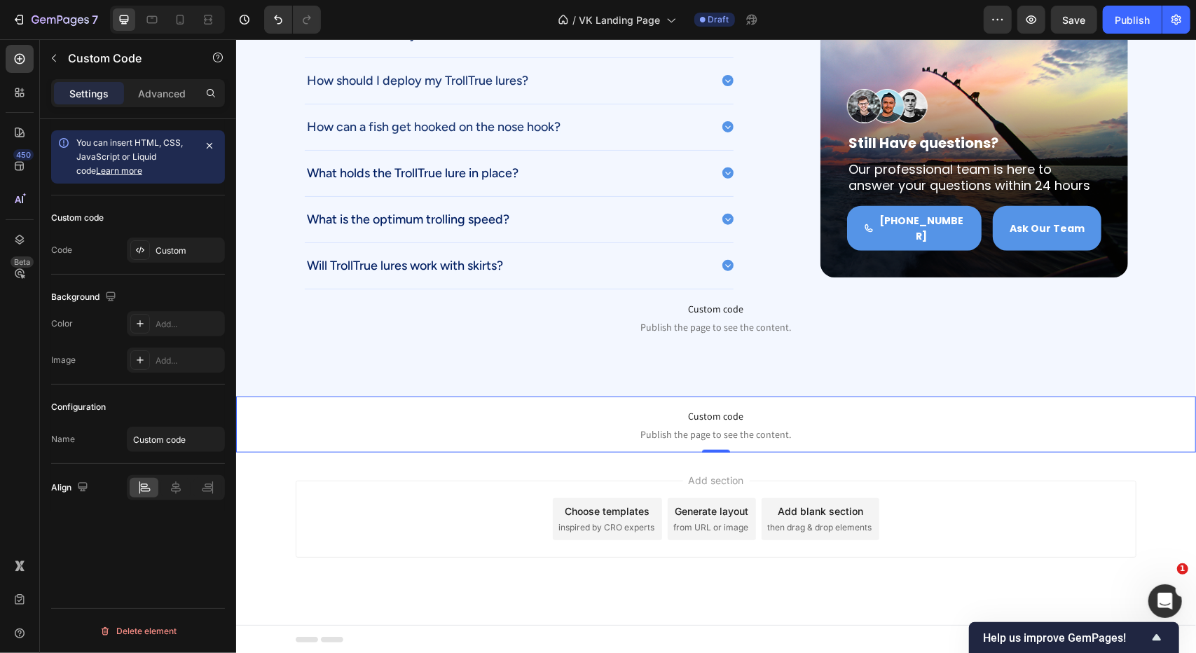
click at [703, 419] on span "Custom code" at bounding box center [715, 415] width 960 height 17
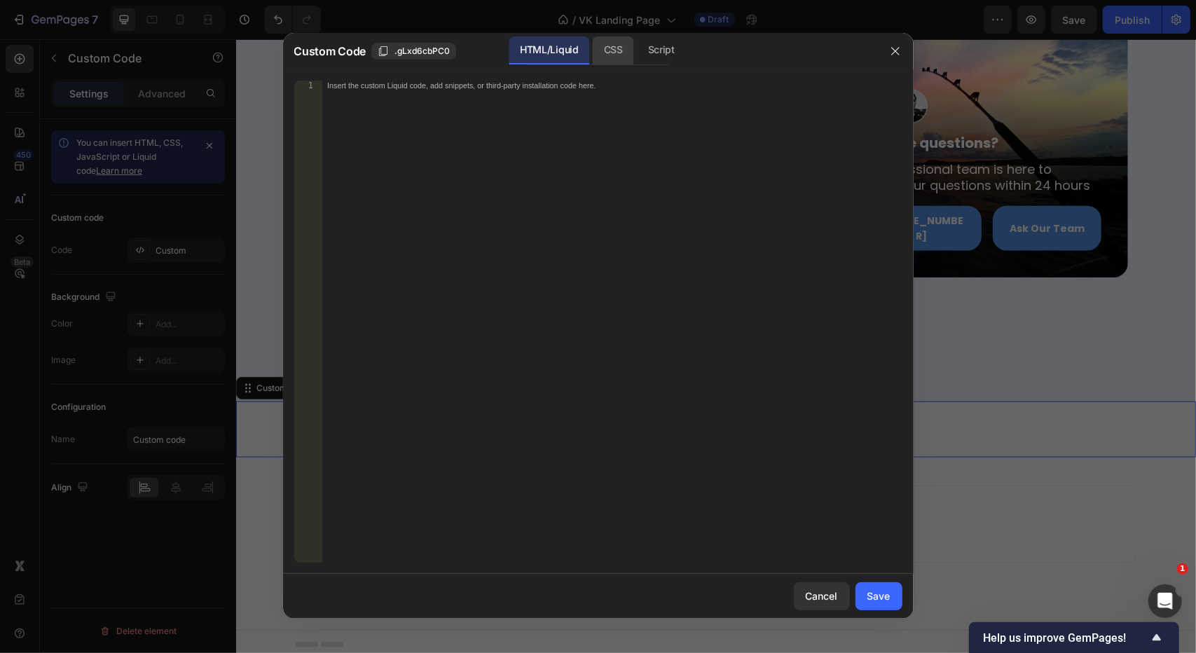
click at [619, 58] on div "CSS" at bounding box center [613, 50] width 41 height 28
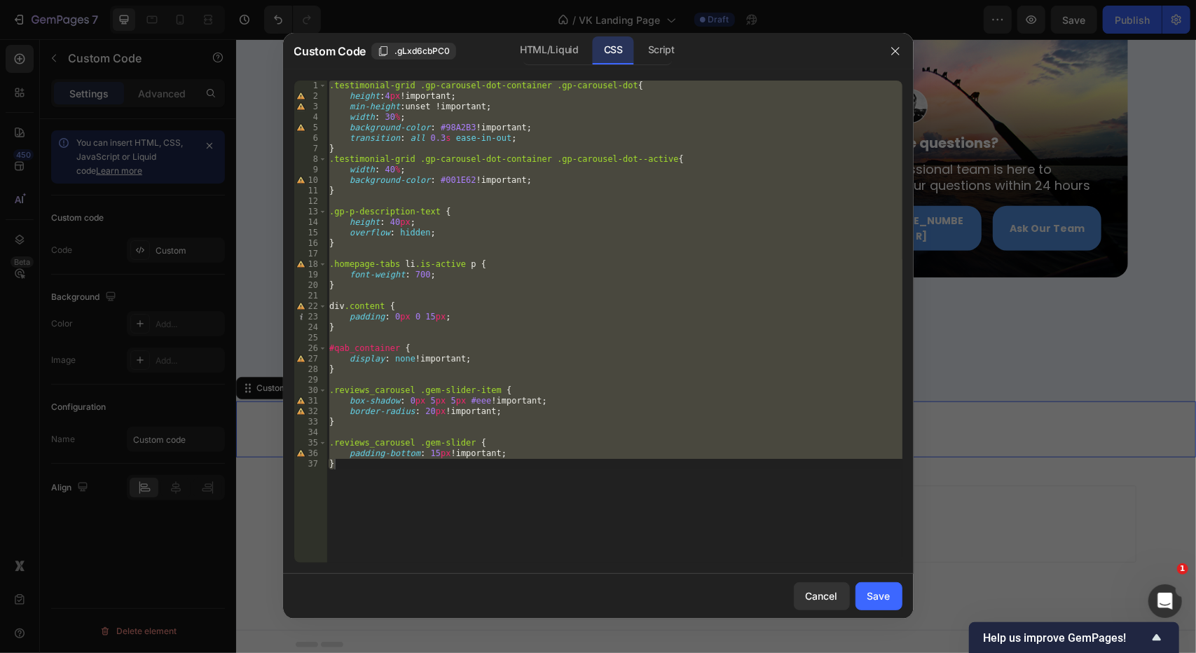
click at [495, 457] on div ".testimonial-grid .gp-carousel-dot-container .gp-carousel-dot { height : 4 px !…" at bounding box center [614, 322] width 576 height 482
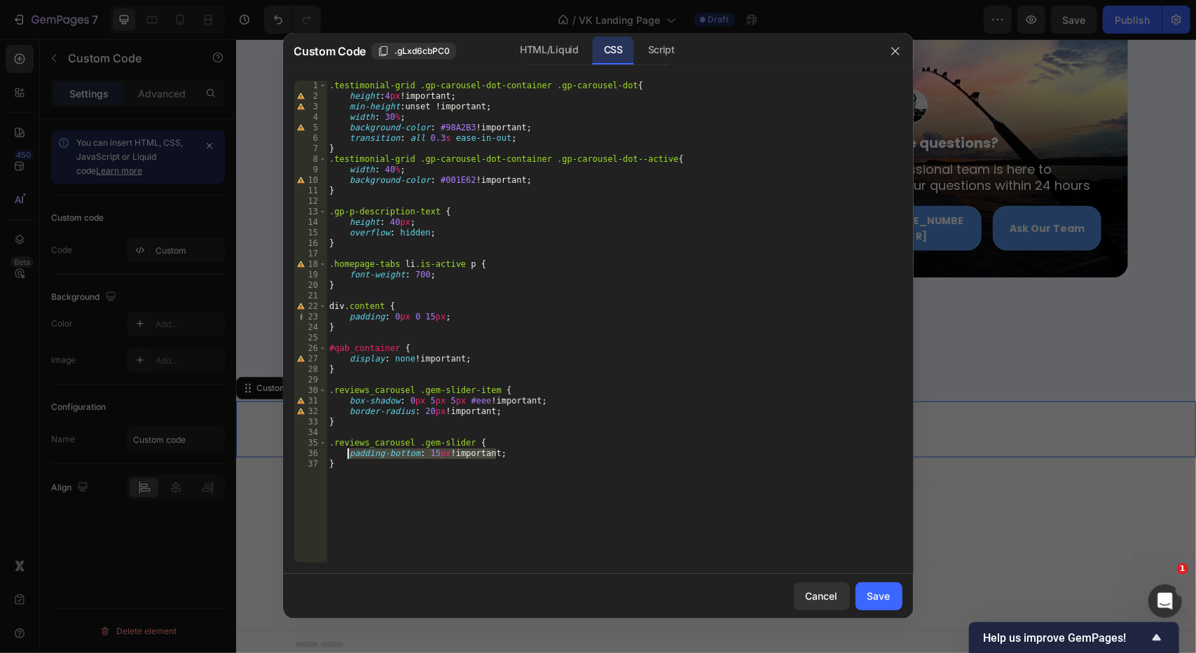
drag, startPoint x: 502, startPoint y: 456, endPoint x: 347, endPoint y: 453, distance: 154.1
click at [347, 453] on div ".testimonial-grid .gp-carousel-dot-container .gp-carousel-dot { height : 4 px !…" at bounding box center [614, 332] width 576 height 503
paste textarea "0px 15px 15px 15px !important"
click at [427, 463] on div ".testimonial-grid .gp-carousel-dot-container .gp-carousel-dot { height : 4 px !…" at bounding box center [614, 332] width 576 height 503
drag, startPoint x: 422, startPoint y: 456, endPoint x: 535, endPoint y: 451, distance: 113.6
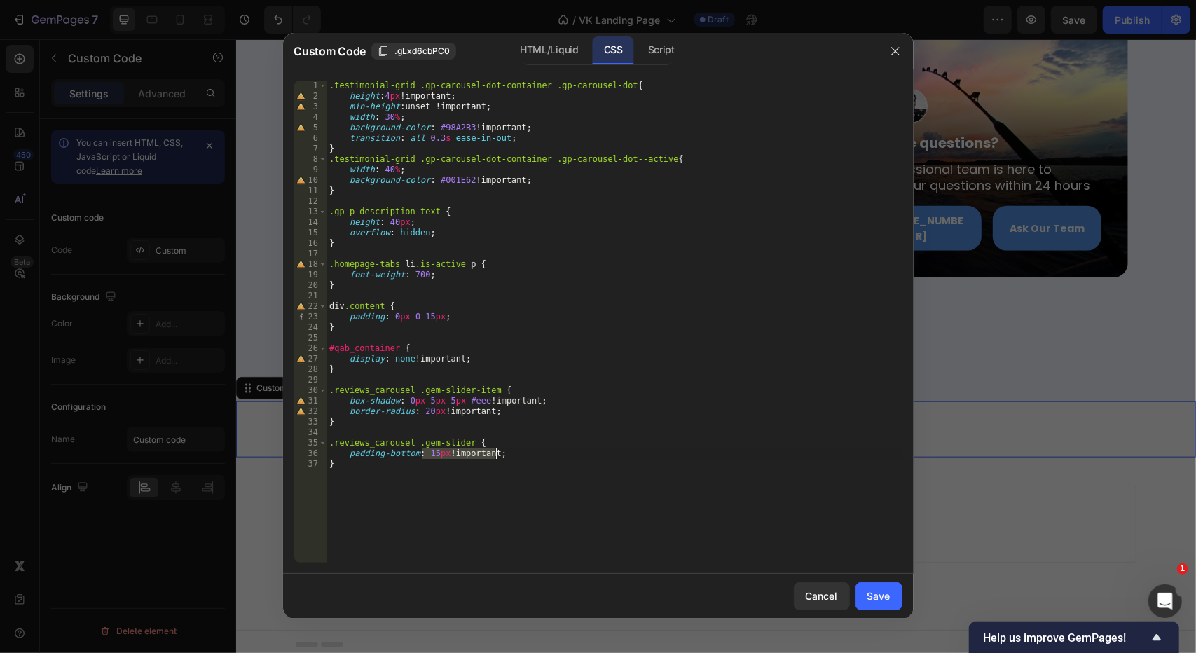
click at [535, 451] on div ".testimonial-grid .gp-carousel-dot-container .gp-carousel-dot { height : 4 px !…" at bounding box center [614, 332] width 576 height 503
paste textarea "0px 15px 15px 15px !important"
type textarea "padding-bottom: 0px 15px 15px 15px !important;"
click at [876, 593] on div "Save" at bounding box center [878, 595] width 23 height 15
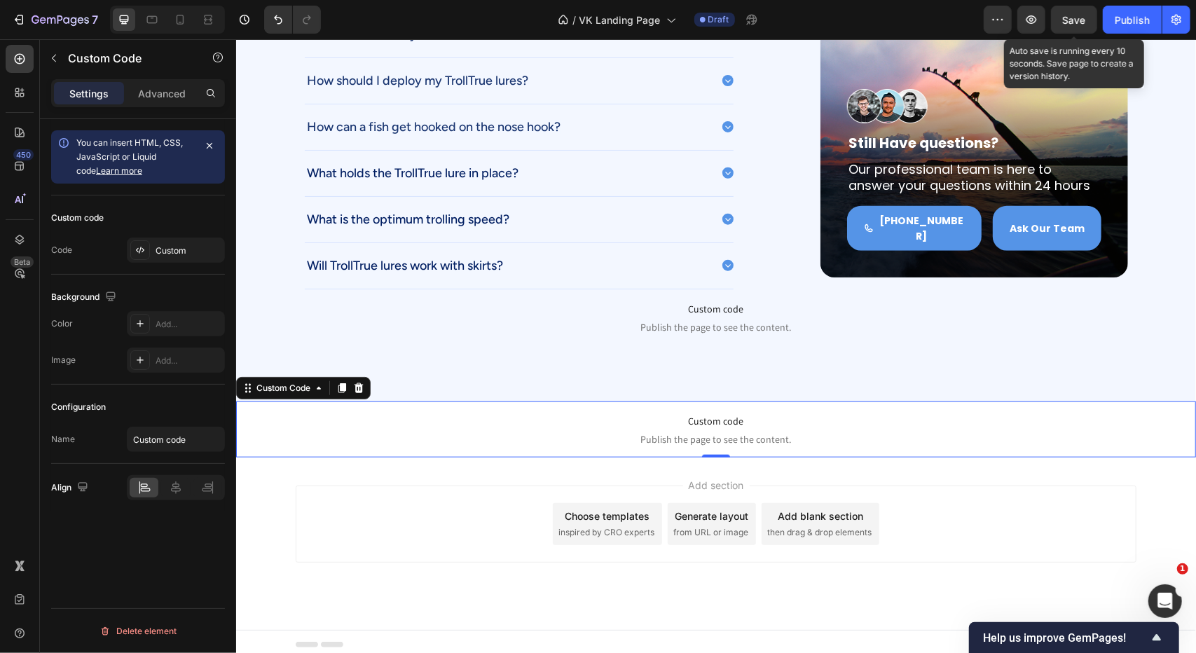
click at [1075, 18] on span "Save" at bounding box center [1074, 20] width 23 height 12
click at [692, 432] on span "Publish the page to see the content." at bounding box center [715, 439] width 960 height 14
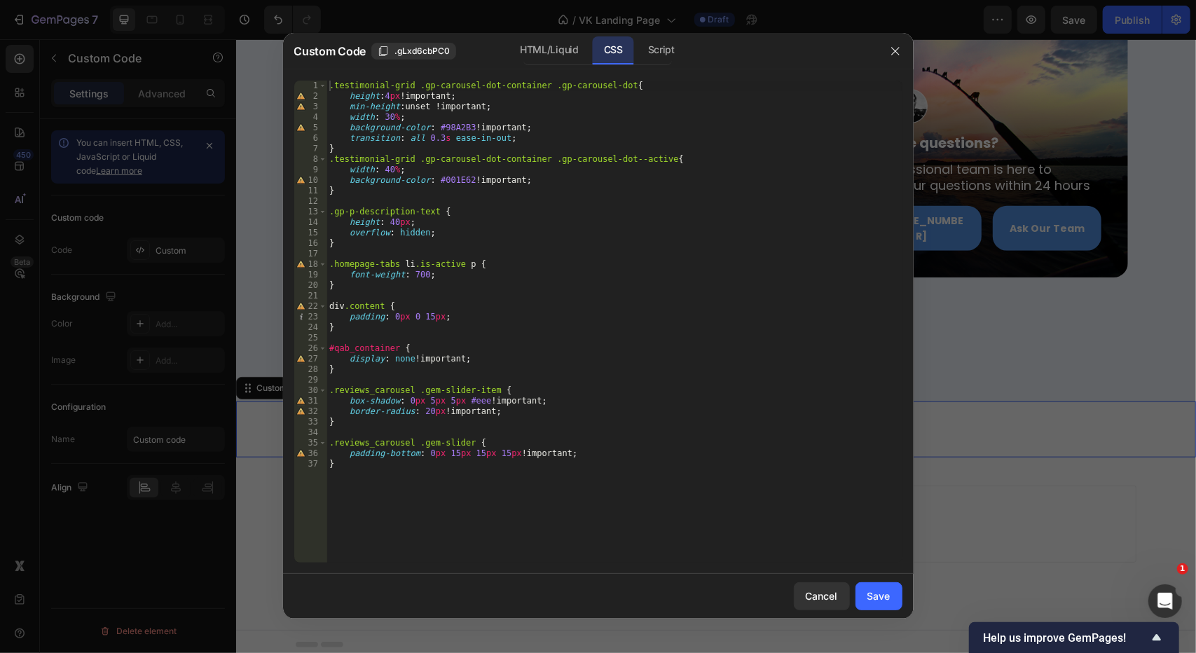
click at [398, 455] on div ".testimonial-grid .gp-carousel-dot-container .gp-carousel-dot { height : 4 px !…" at bounding box center [614, 332] width 576 height 503
type textarea "padding: 0px 15px 15px 15px !important;"
click at [877, 600] on div "Save" at bounding box center [878, 595] width 23 height 15
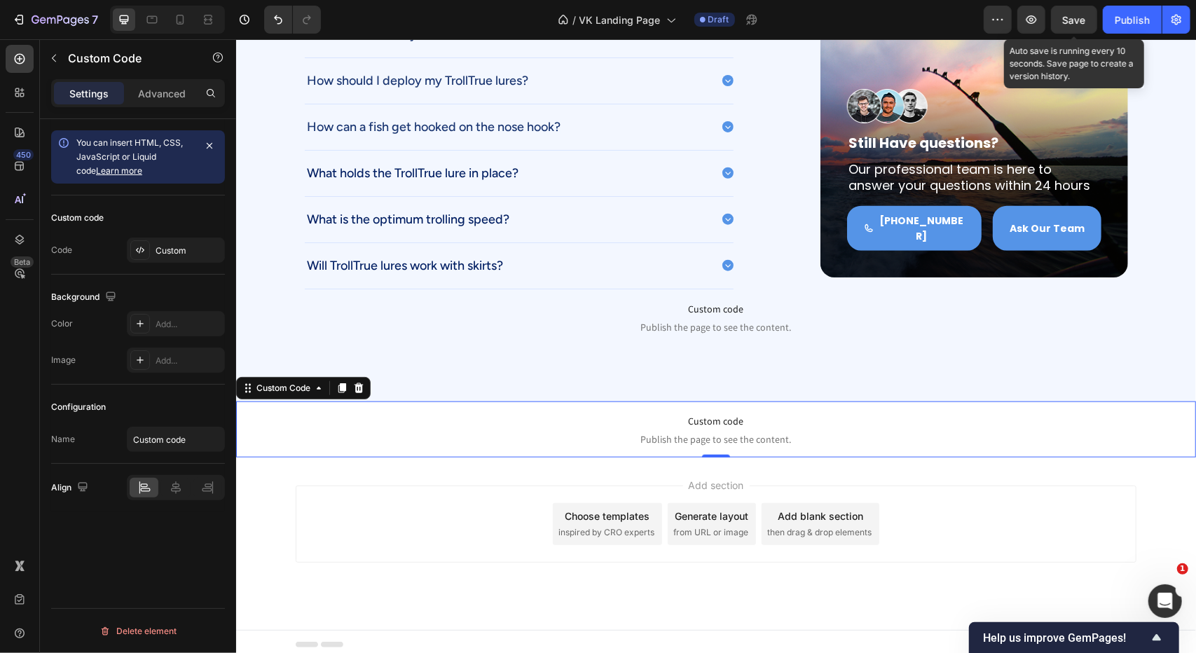
click at [1077, 18] on span "Save" at bounding box center [1074, 20] width 23 height 12
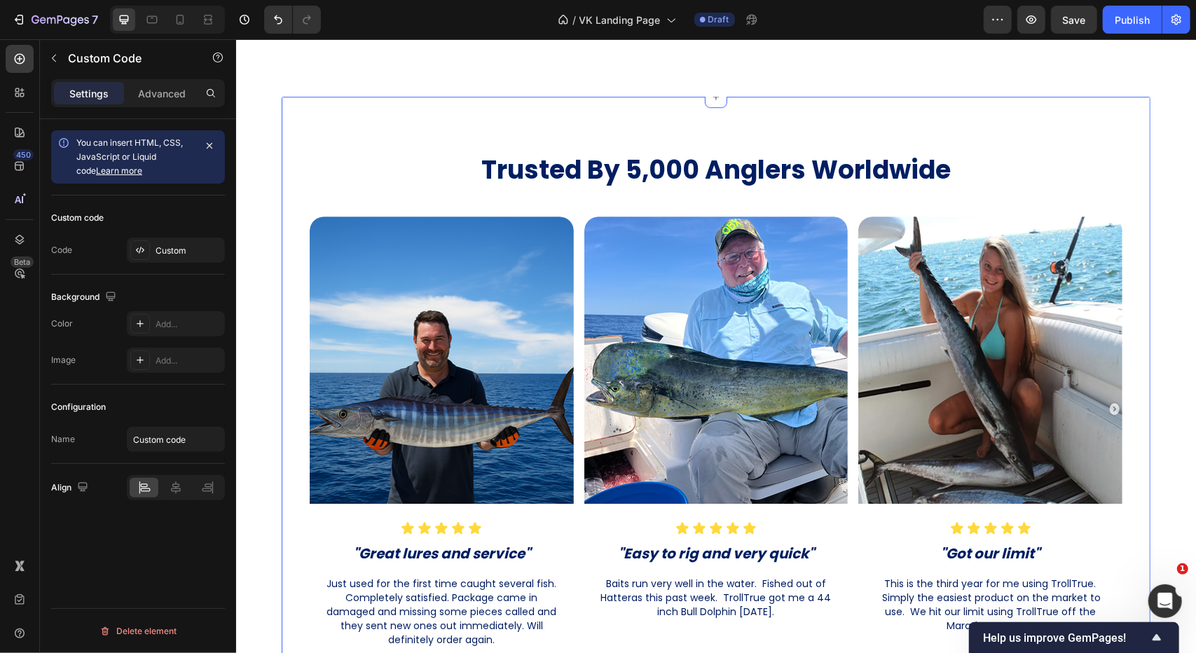
scroll to position [2879, 0]
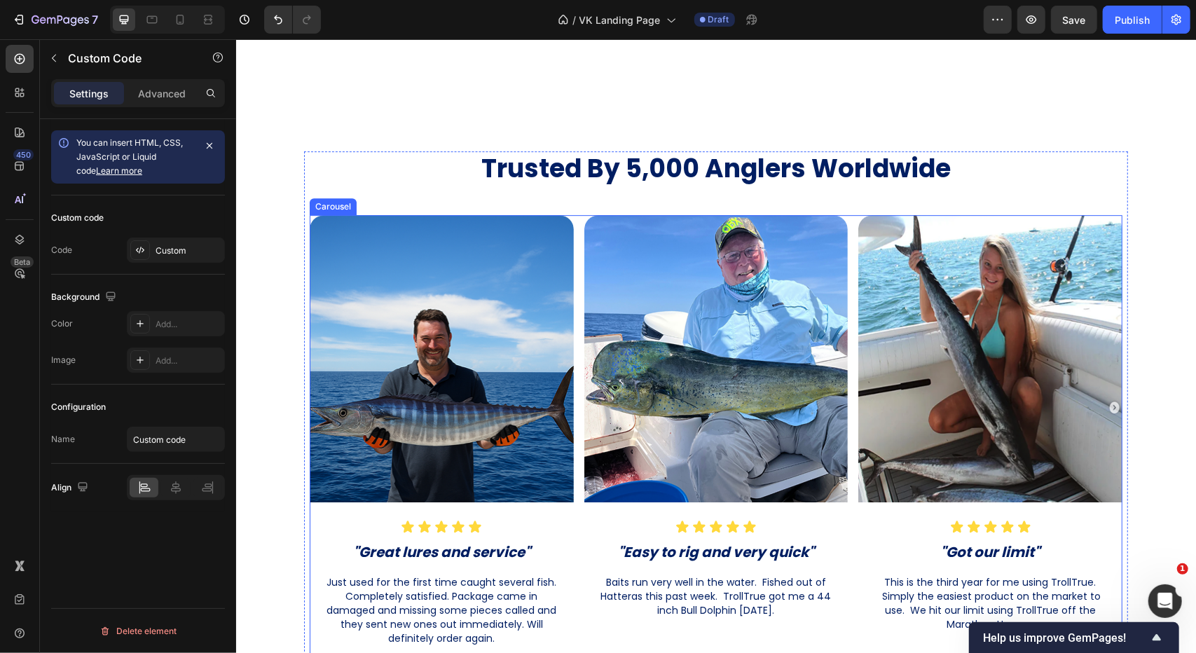
click at [570, 279] on div "Image Icon Icon Icon Icon Icon Icon List "Great lures and service" Heading Just…" at bounding box center [715, 448] width 813 height 469
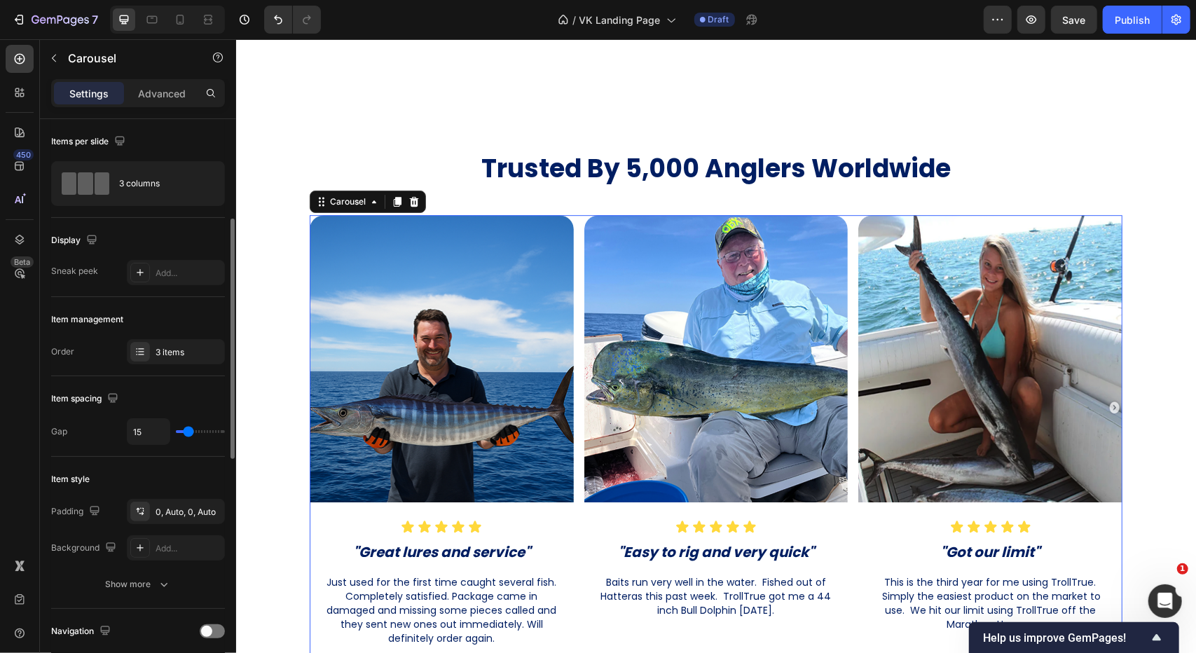
scroll to position [140, 0]
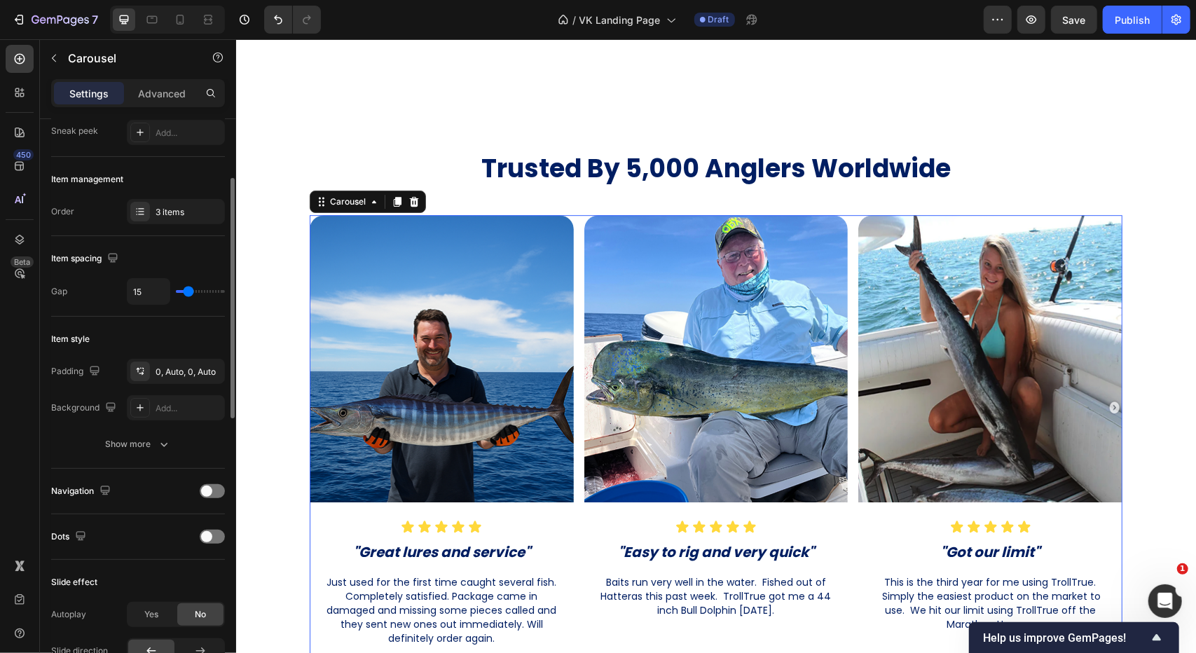
type input "7"
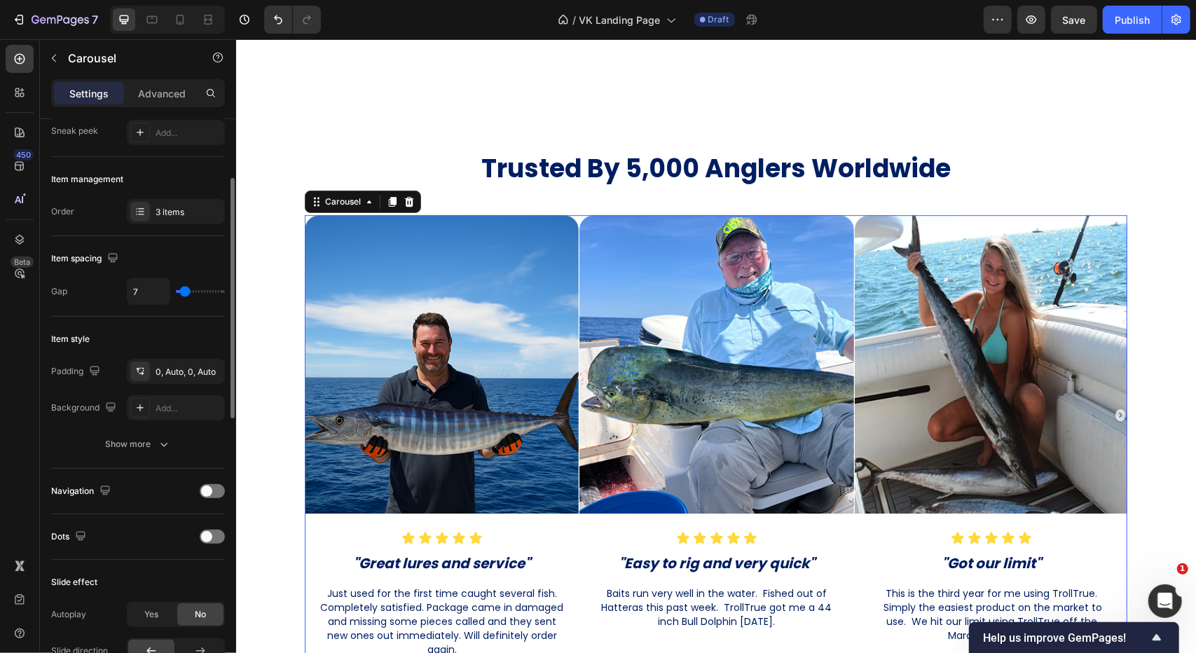
type input "1"
type input "0"
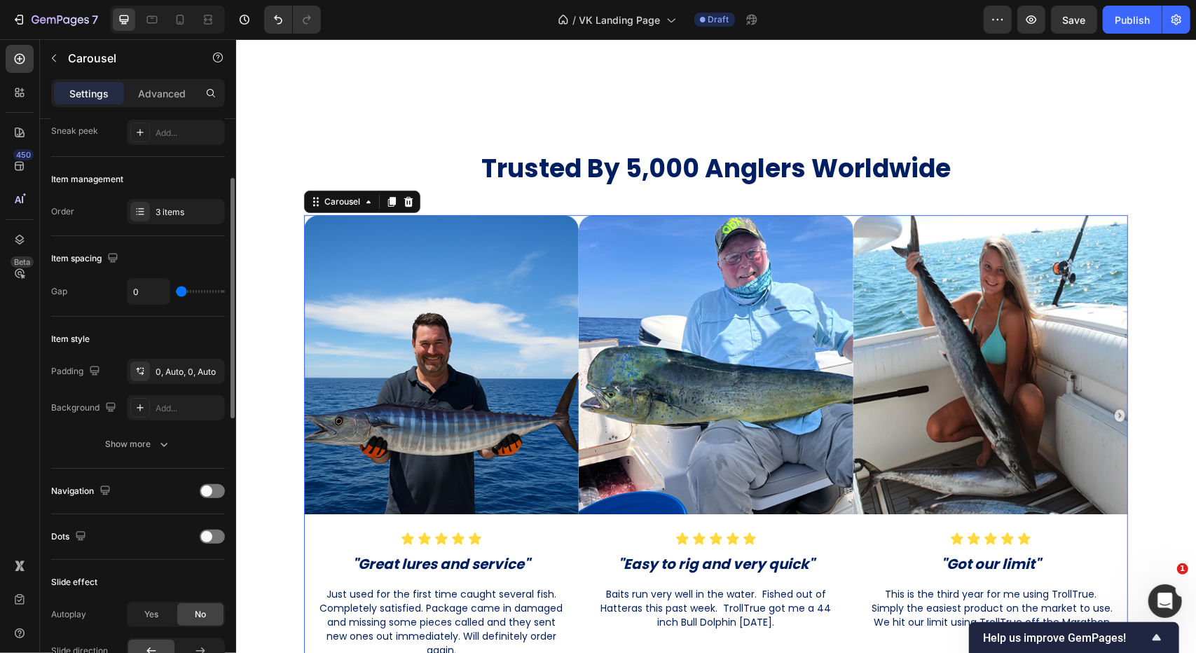
drag, startPoint x: 188, startPoint y: 290, endPoint x: 168, endPoint y: 288, distance: 19.7
type input "0"
click at [176, 290] on input "range" at bounding box center [200, 291] width 49 height 3
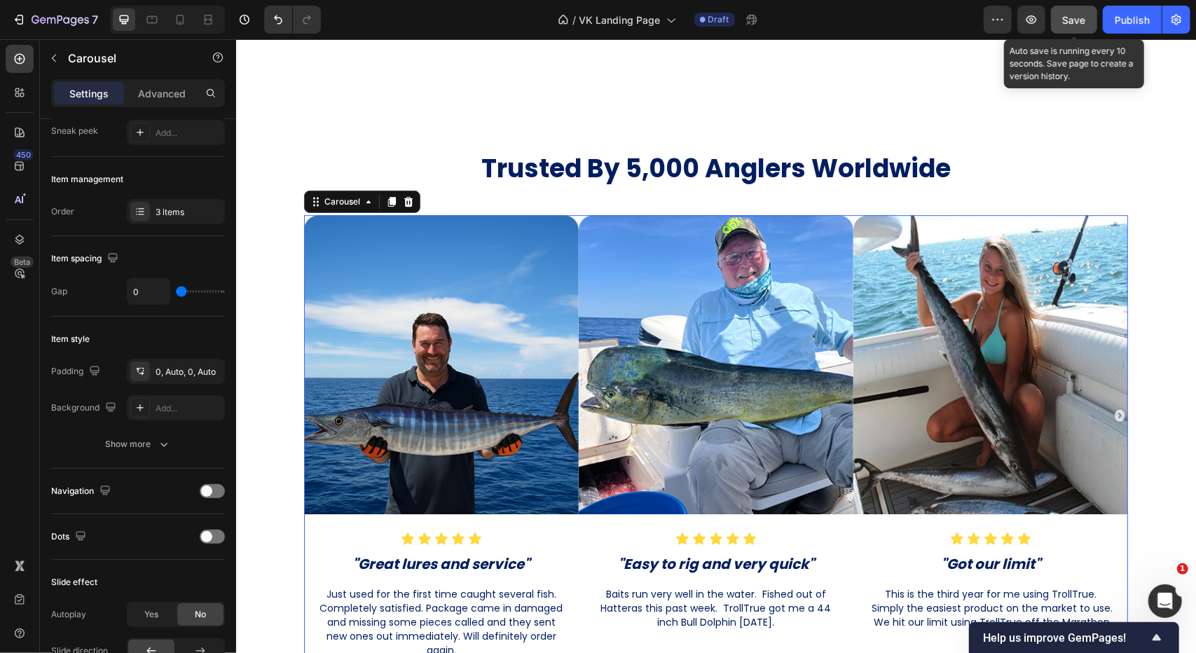
click at [1077, 29] on button "Save" at bounding box center [1074, 20] width 46 height 28
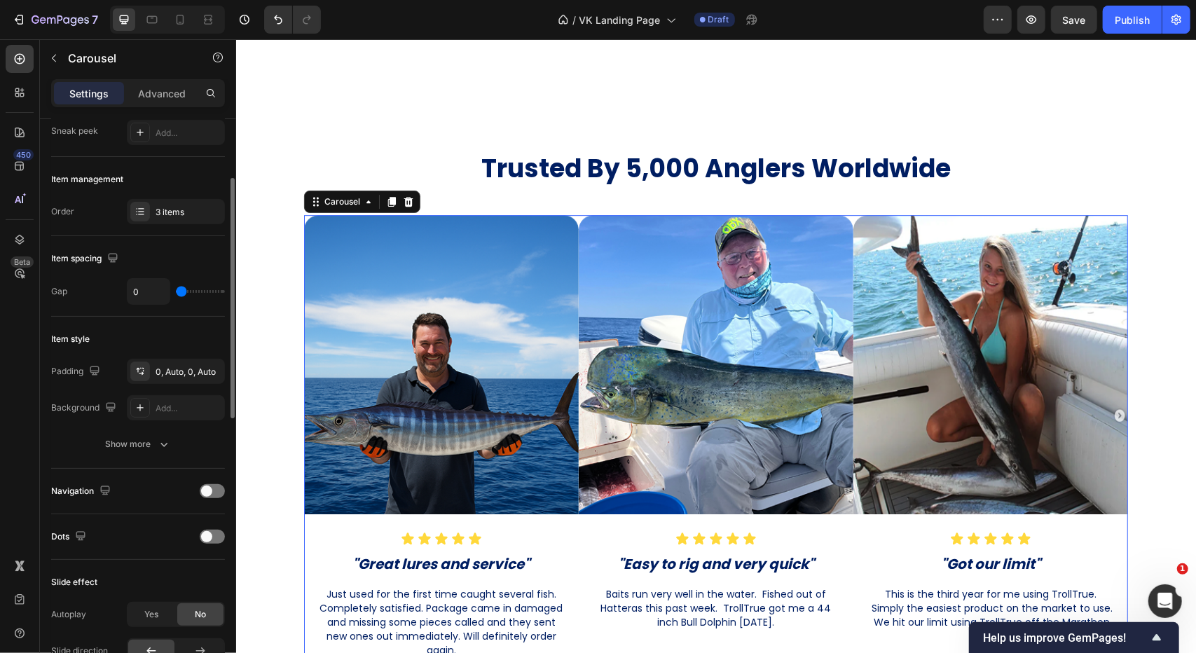
type input "3"
type input "4"
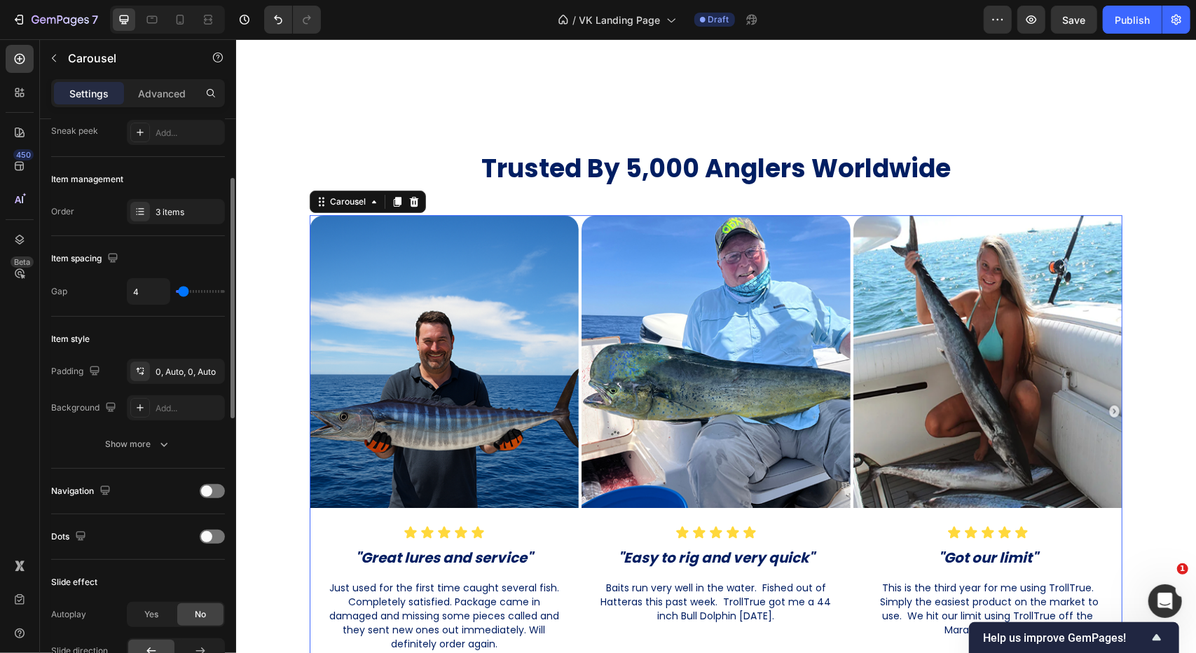
type input "5"
type input "6"
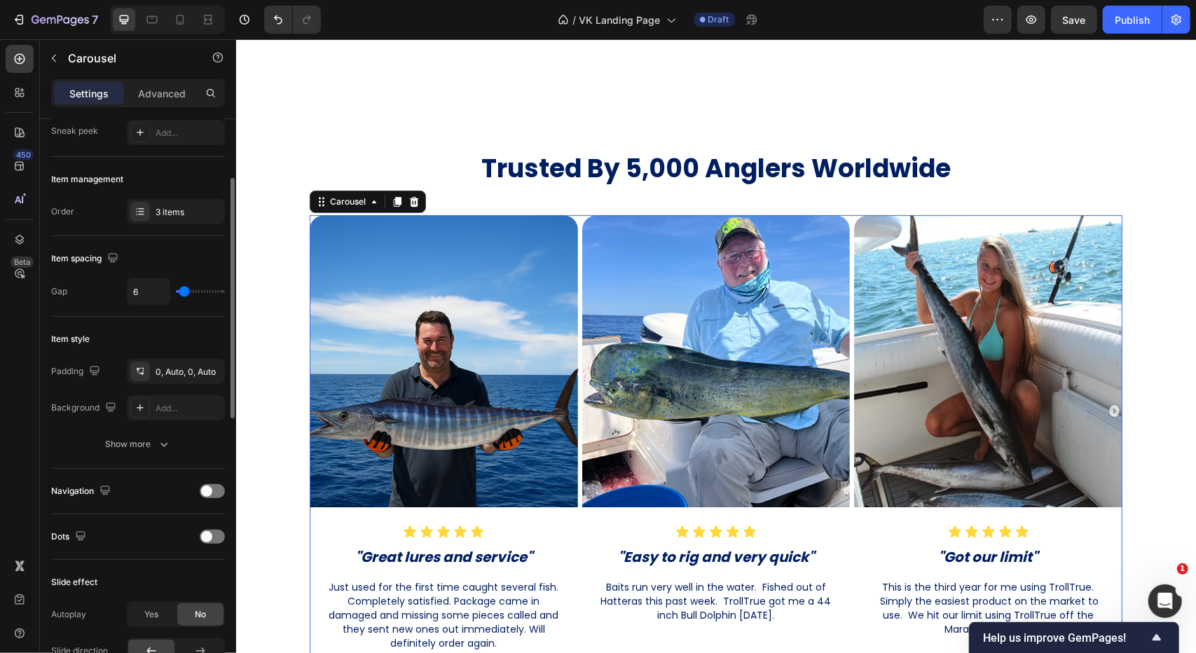
type input "7"
type input "8"
type input "9"
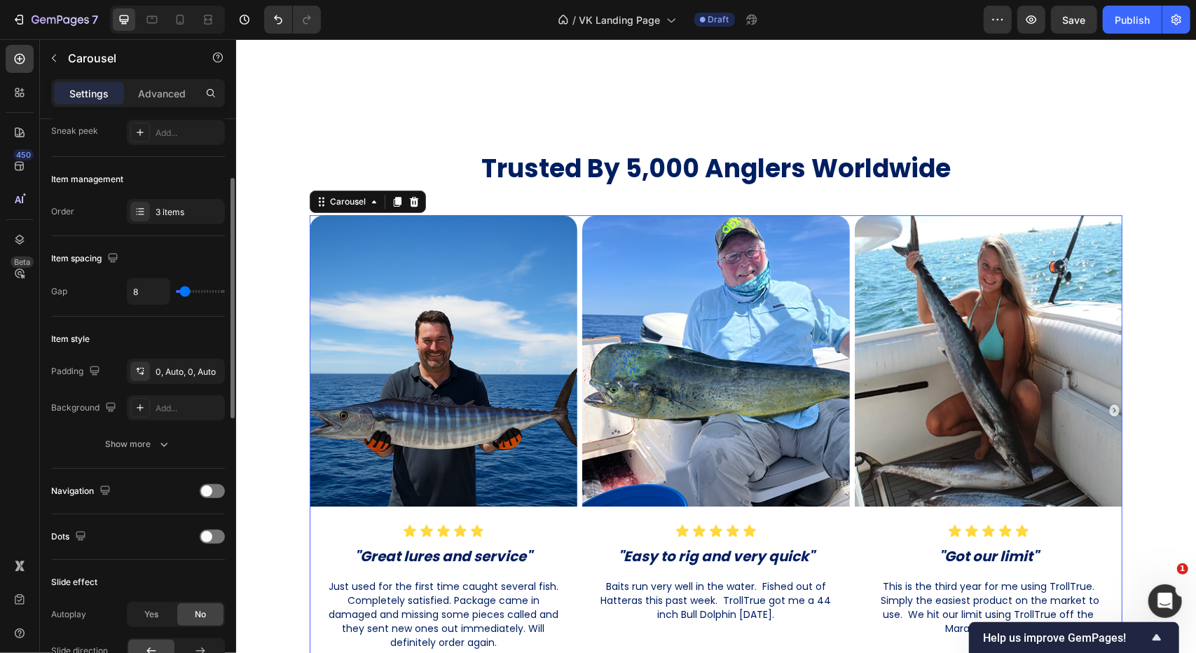
type input "9"
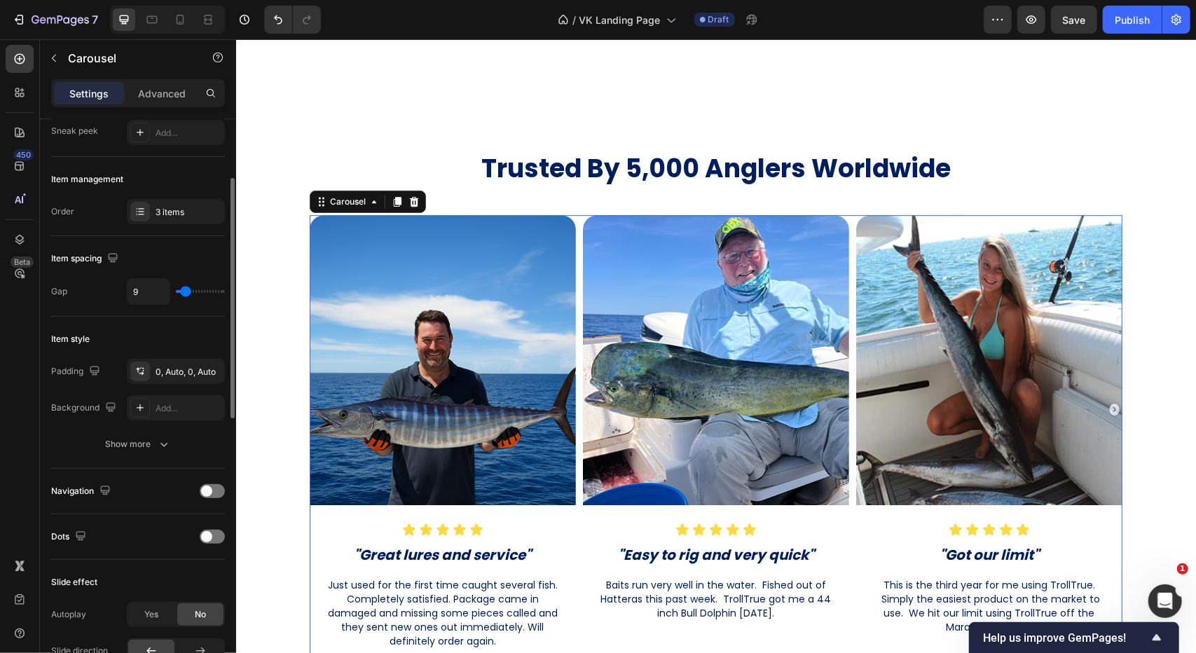
type input "10"
type input "11"
type input "12"
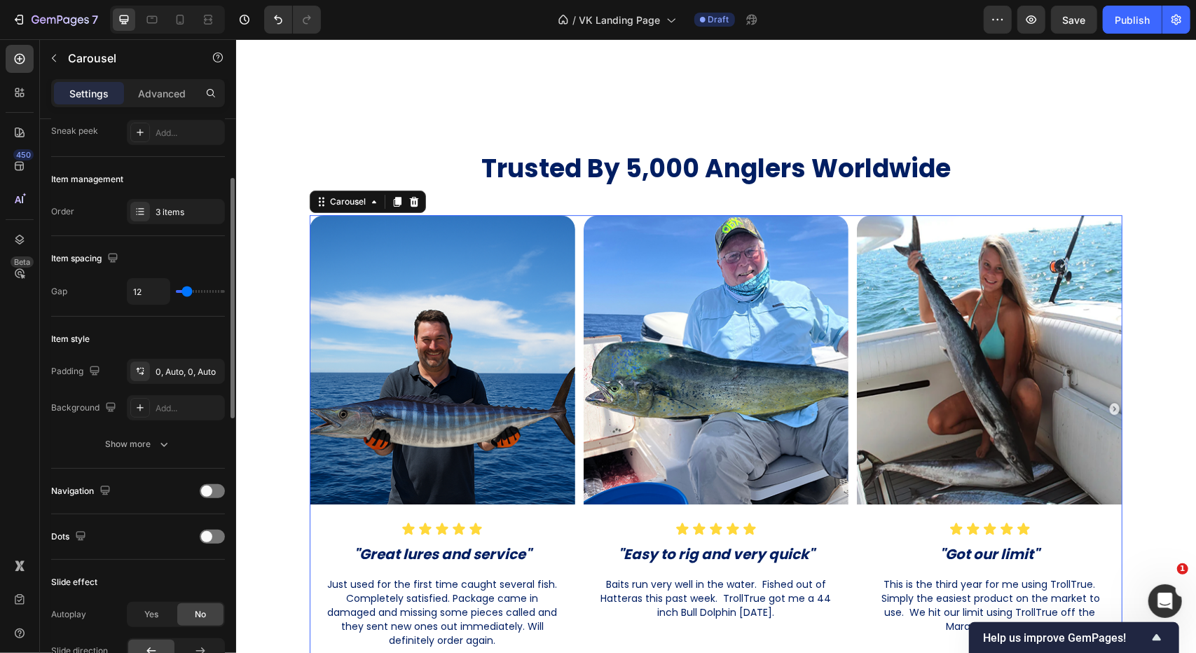
type input "12"
click at [187, 290] on input "range" at bounding box center [200, 291] width 49 height 3
type input "11"
type input "9"
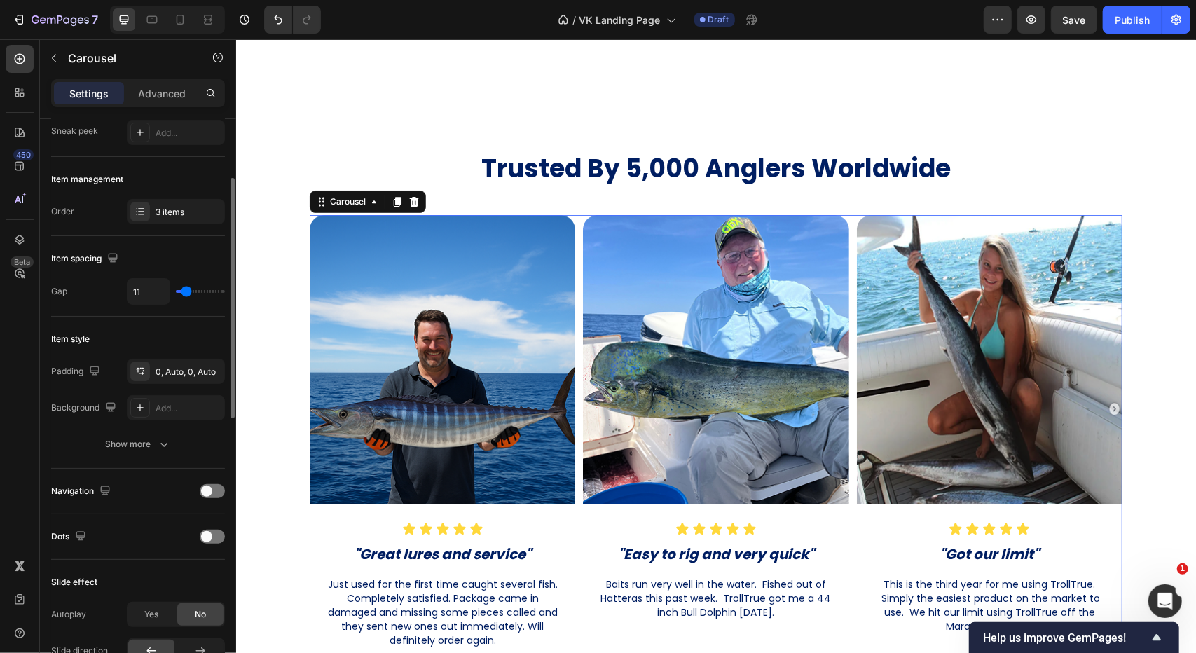
type input "9"
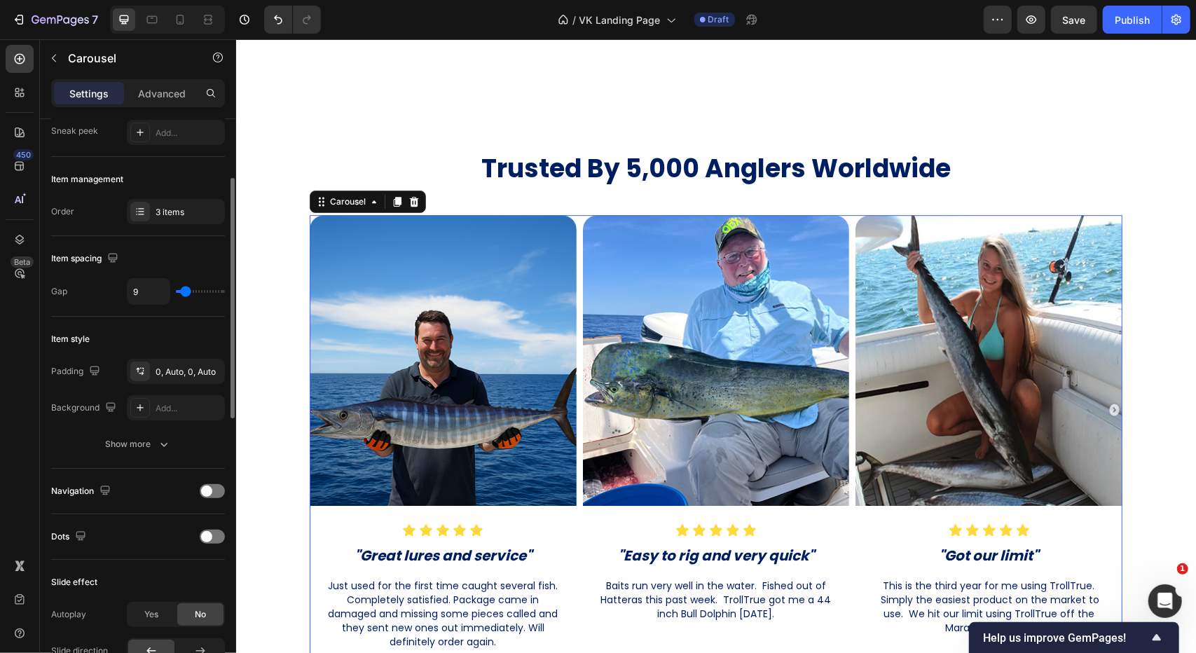
type input "10"
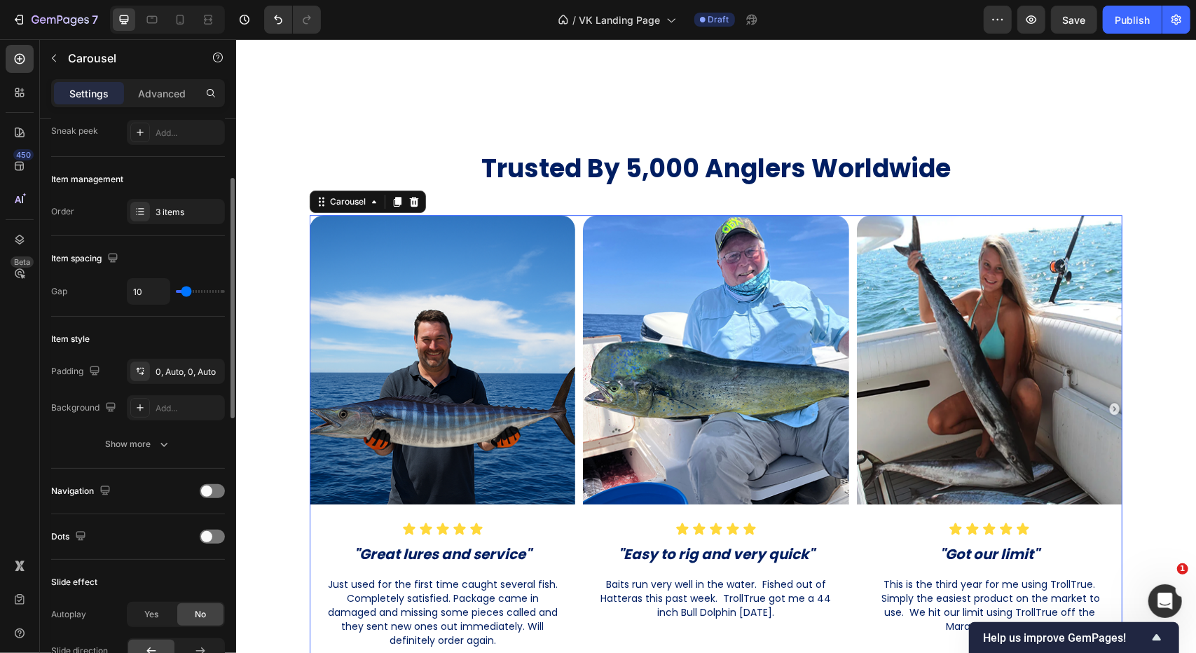
type input "11"
type input "10"
click at [186, 290] on input "range" at bounding box center [200, 291] width 49 height 3
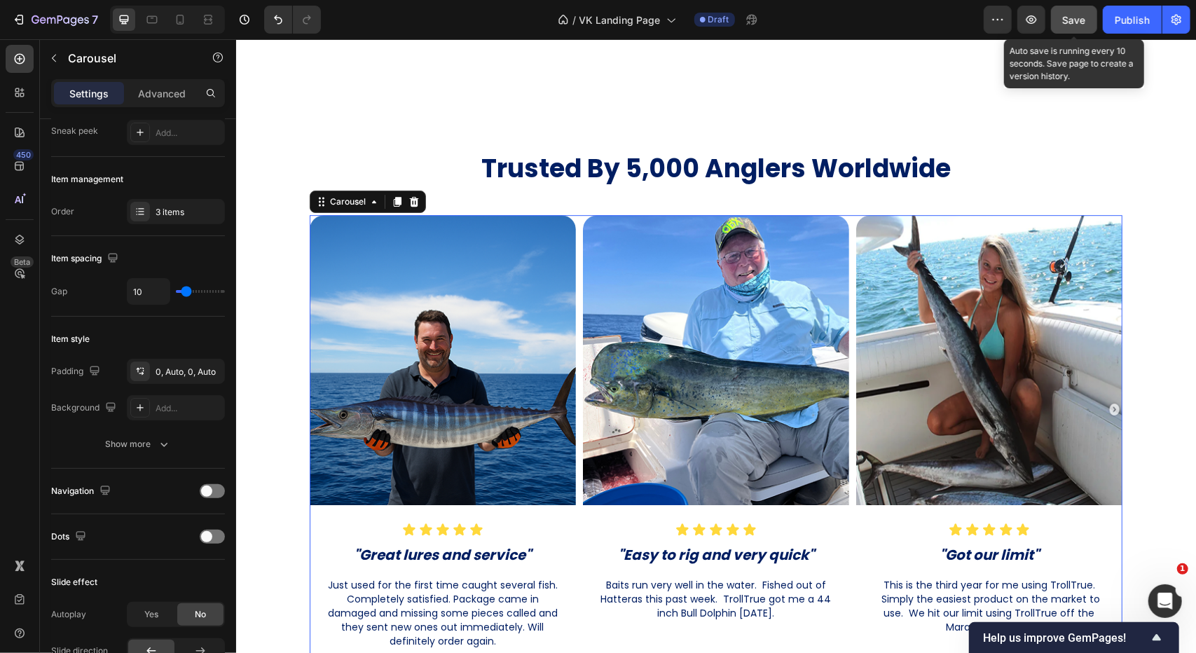
click at [1074, 11] on button "Save" at bounding box center [1074, 20] width 46 height 28
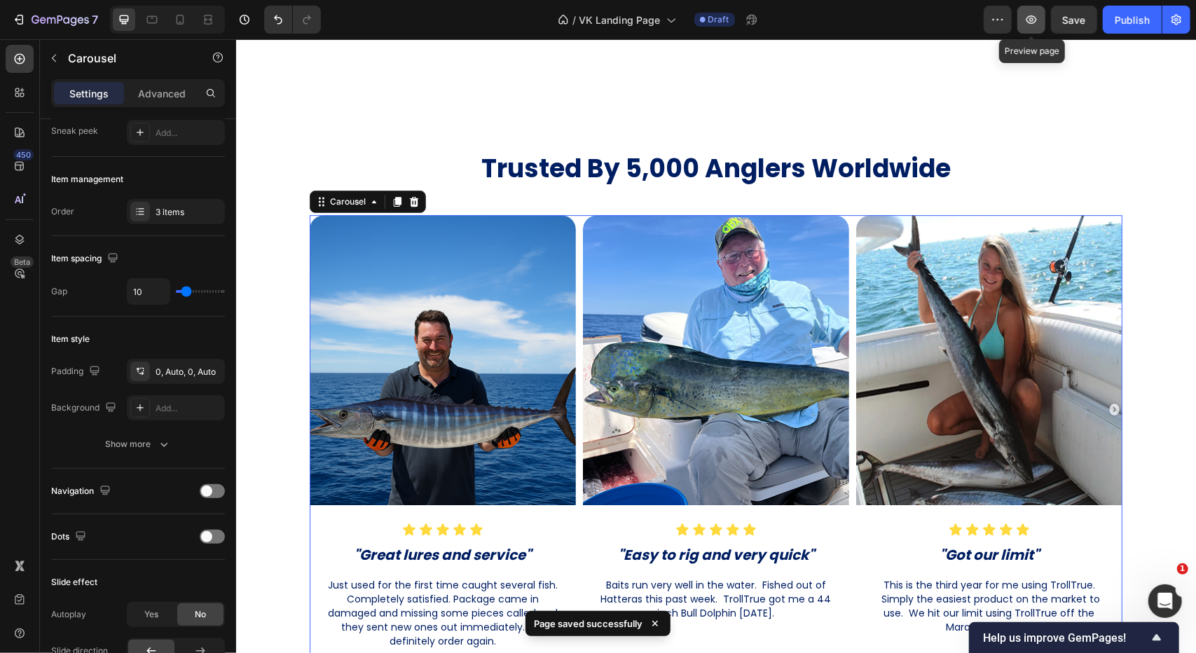
click at [1040, 27] on button "button" at bounding box center [1031, 20] width 28 height 28
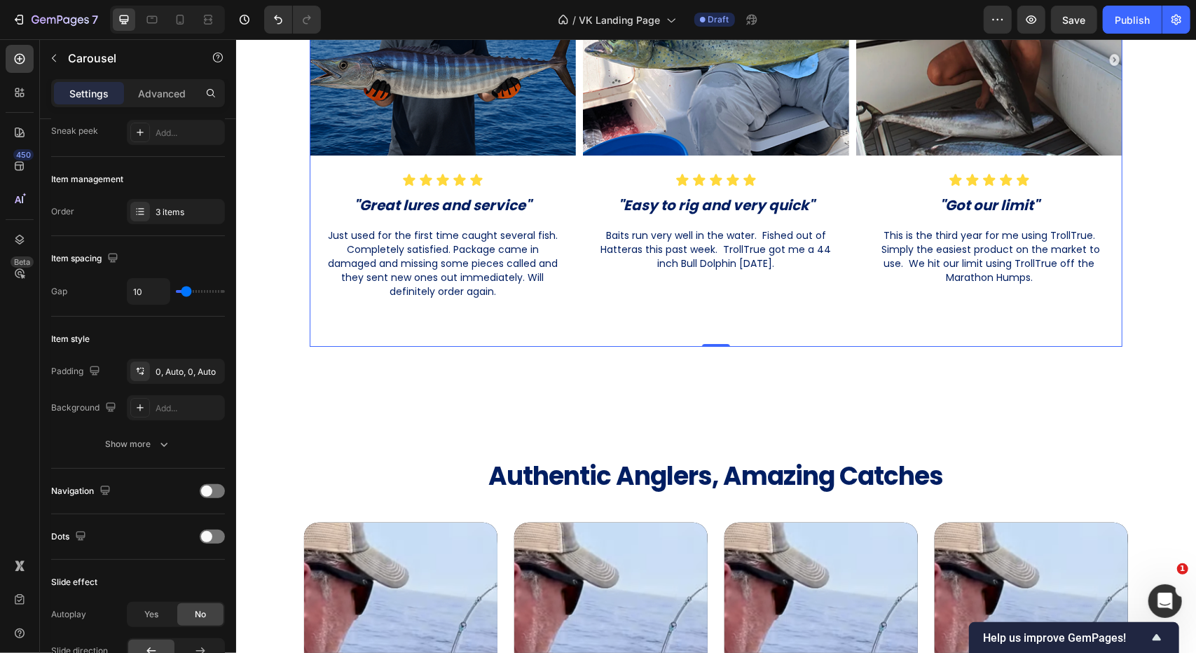
scroll to position [3229, 0]
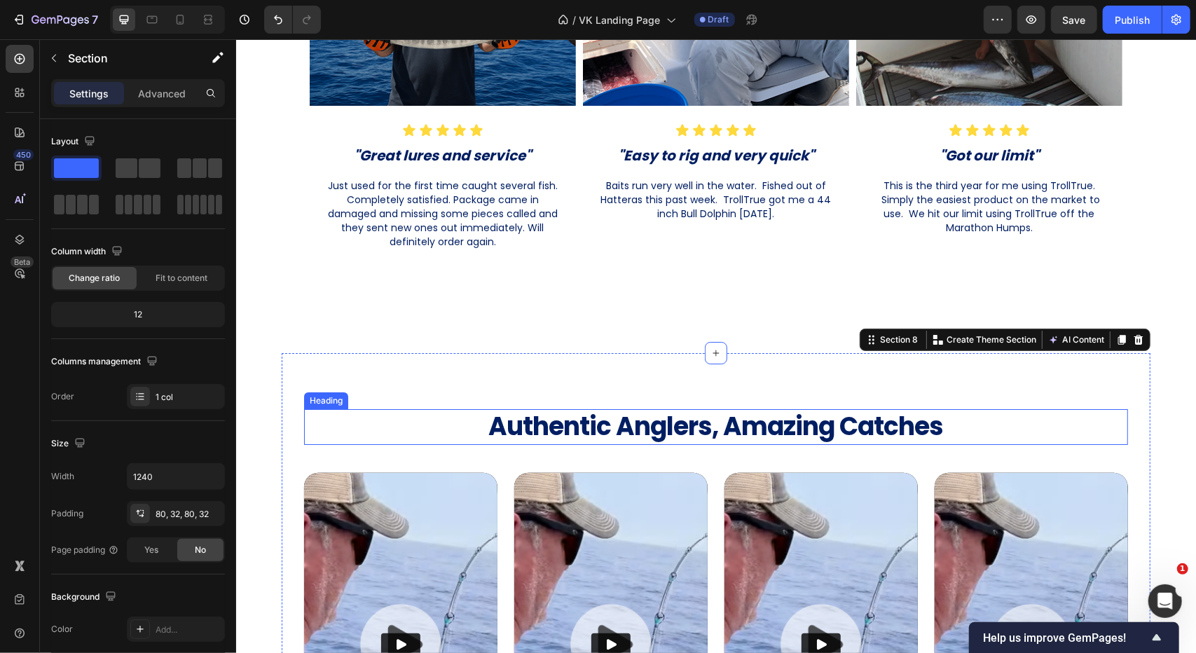
scroll to position [3089, 0]
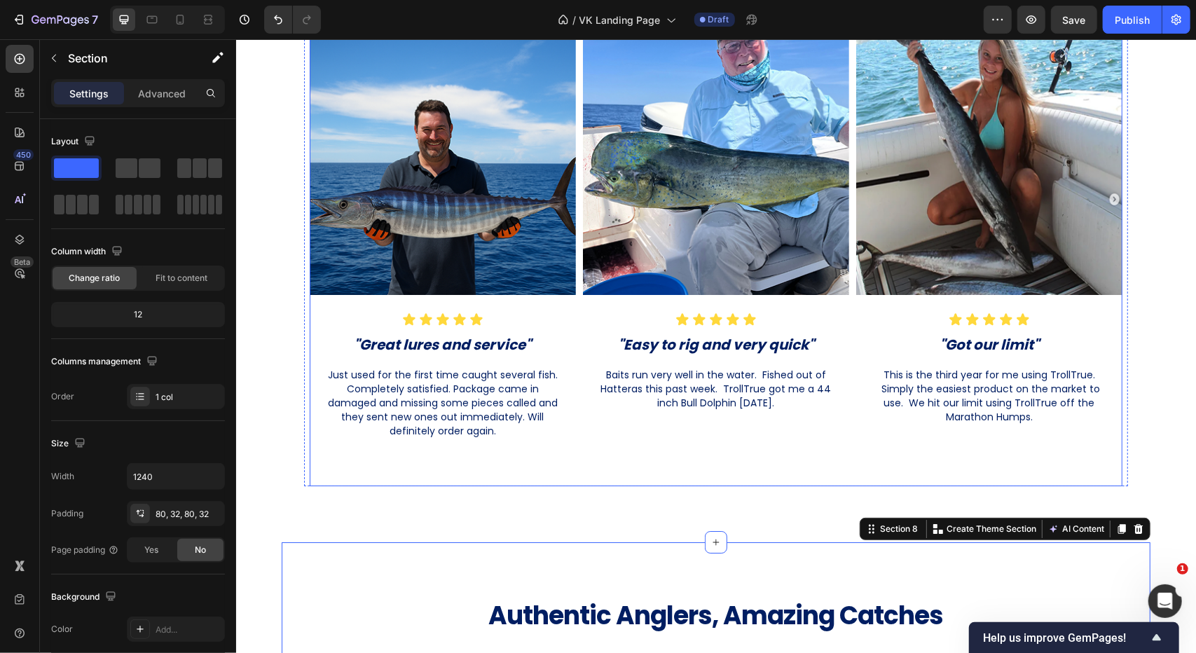
click at [571, 331] on div "Image Icon Icon Icon Icon Icon Icon List "Great lures and service" Heading Just…" at bounding box center [715, 239] width 813 height 471
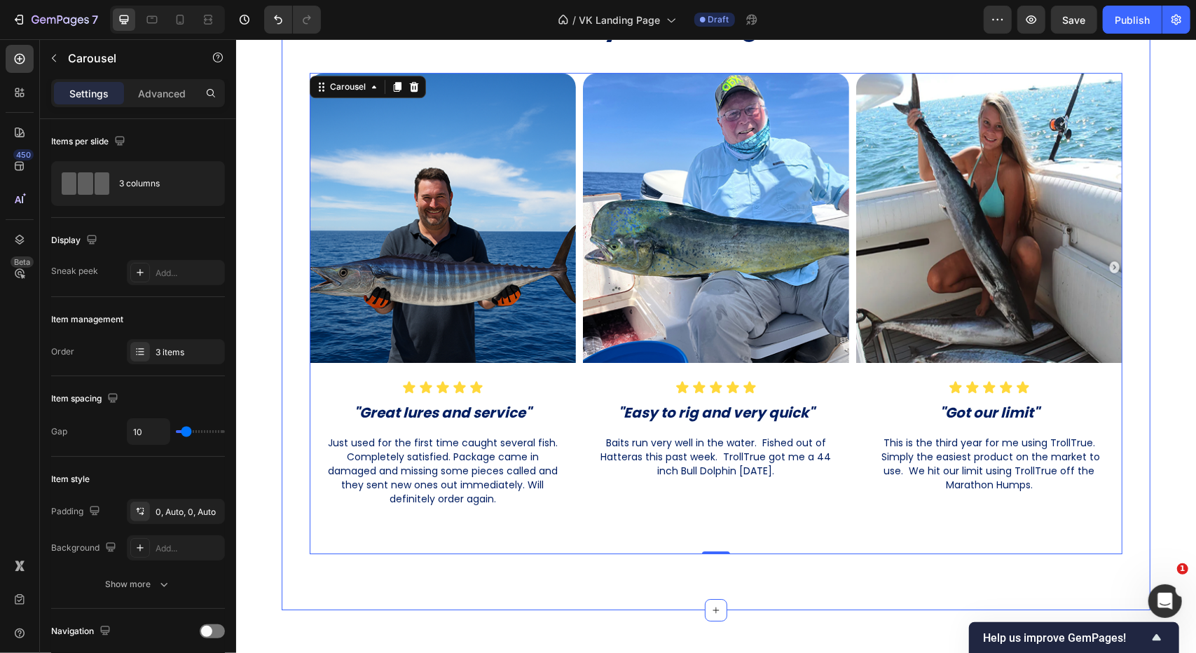
scroll to position [2809, 0]
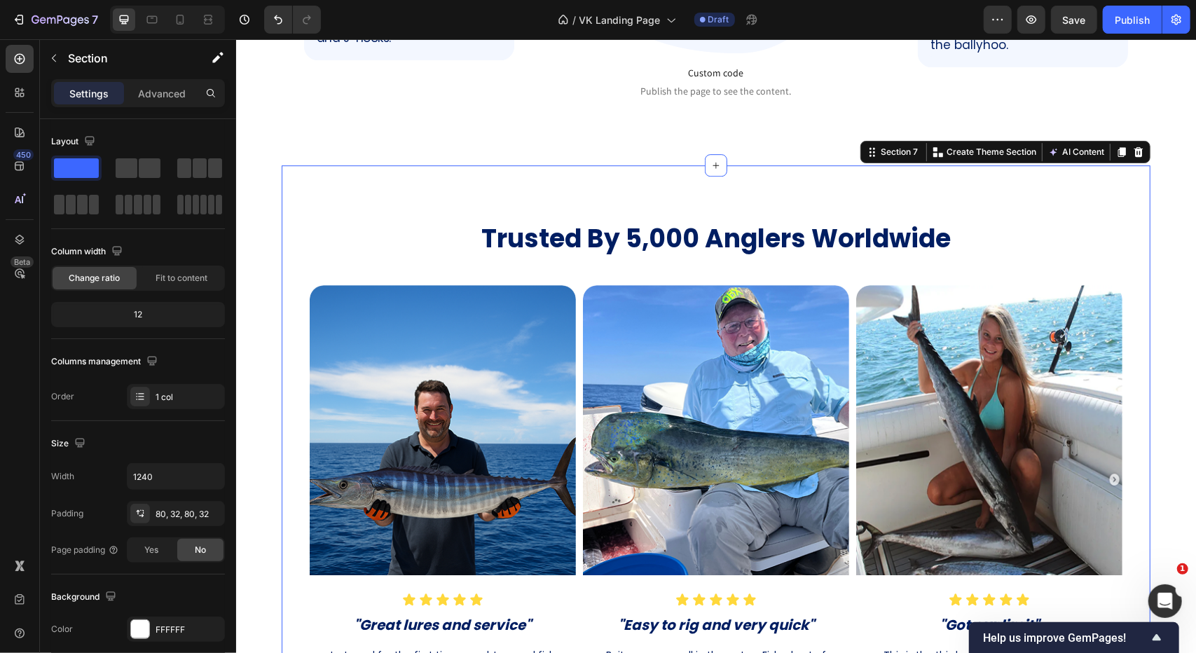
click at [345, 184] on div "Trusted By 5,000 Anglers Worldwide Heading Image Icon Icon Icon Icon Icon Icon …" at bounding box center [715, 493] width 869 height 657
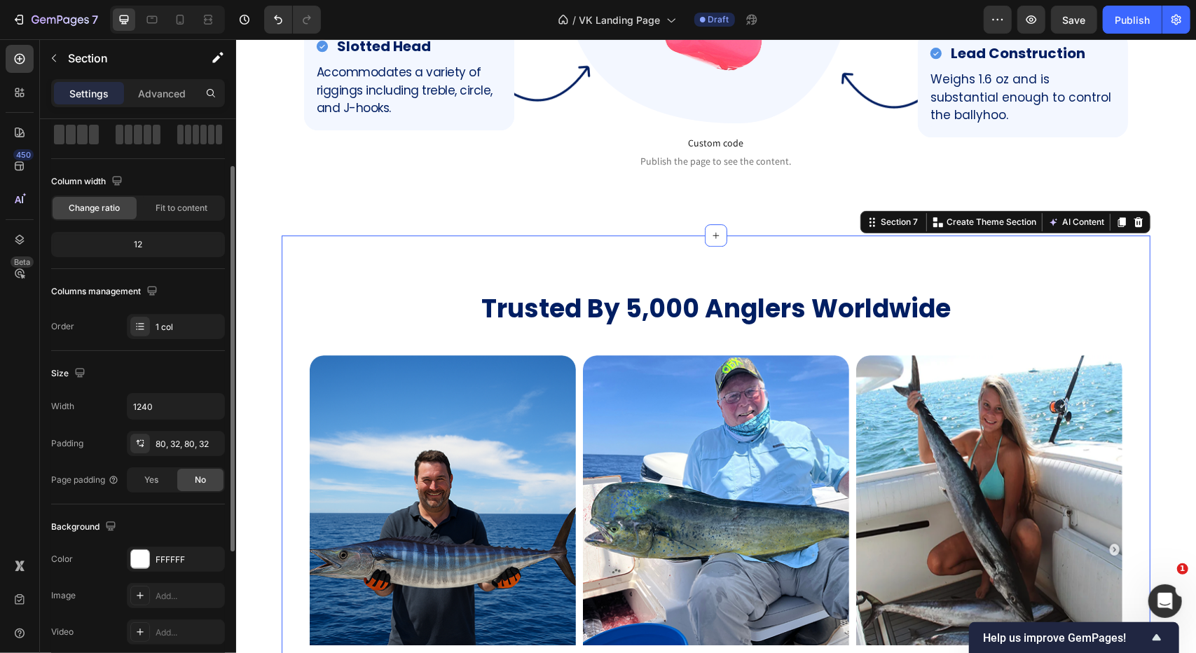
scroll to position [0, 0]
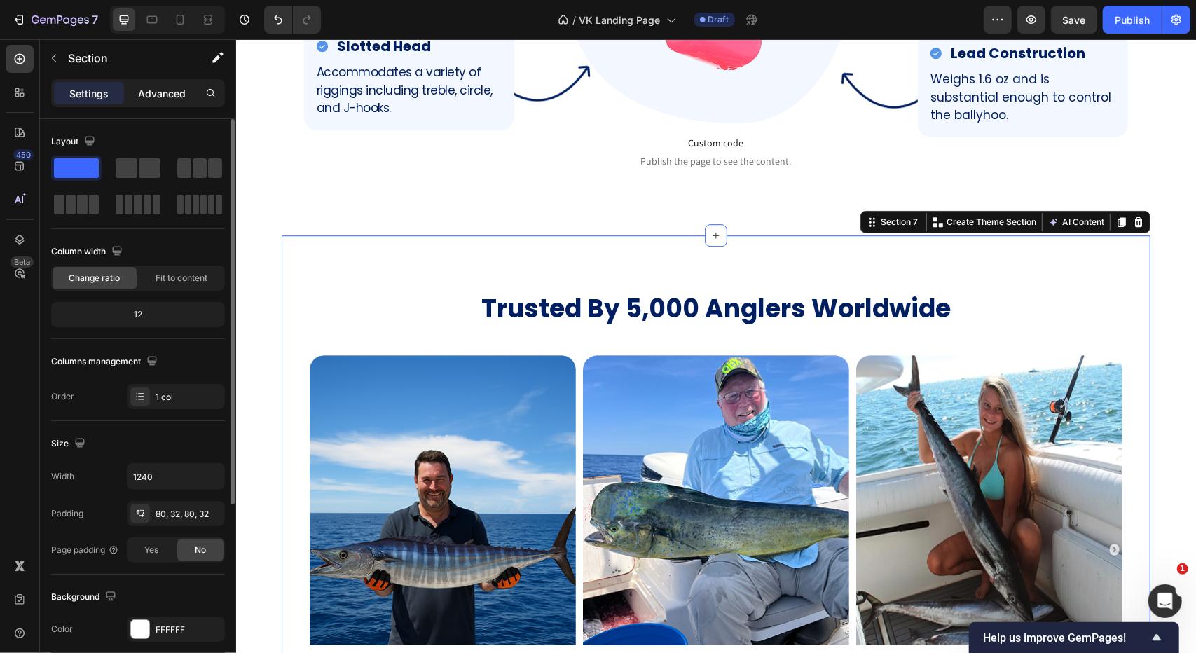
click at [168, 97] on p "Advanced" at bounding box center [162, 93] width 48 height 15
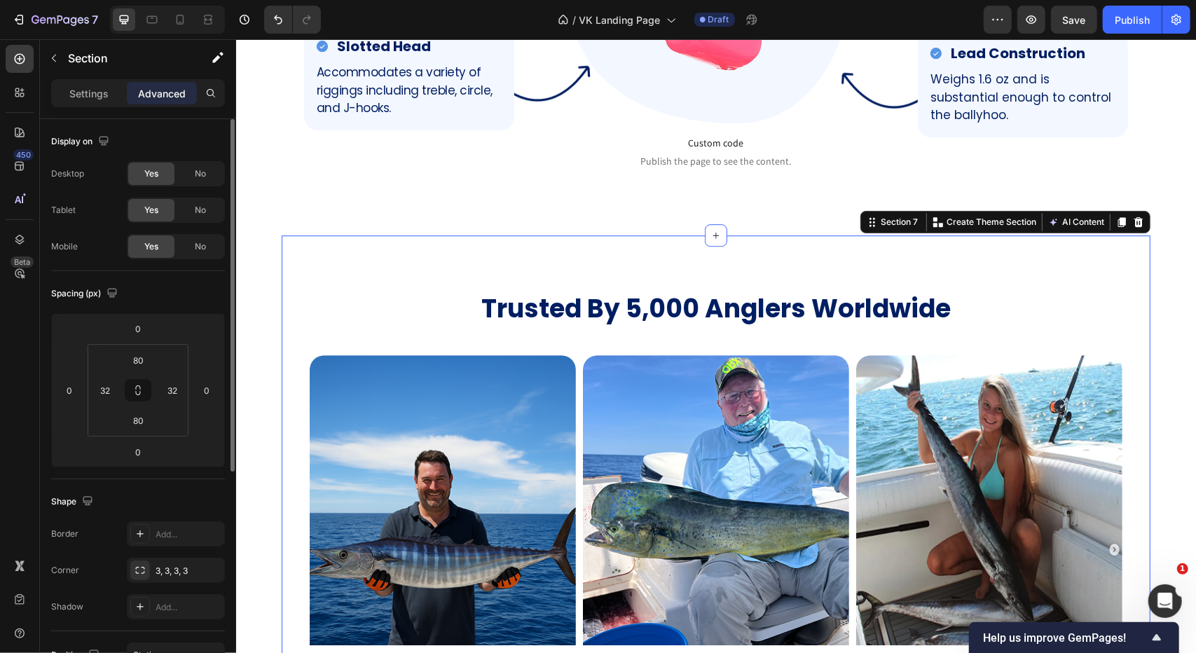
scroll to position [70, 0]
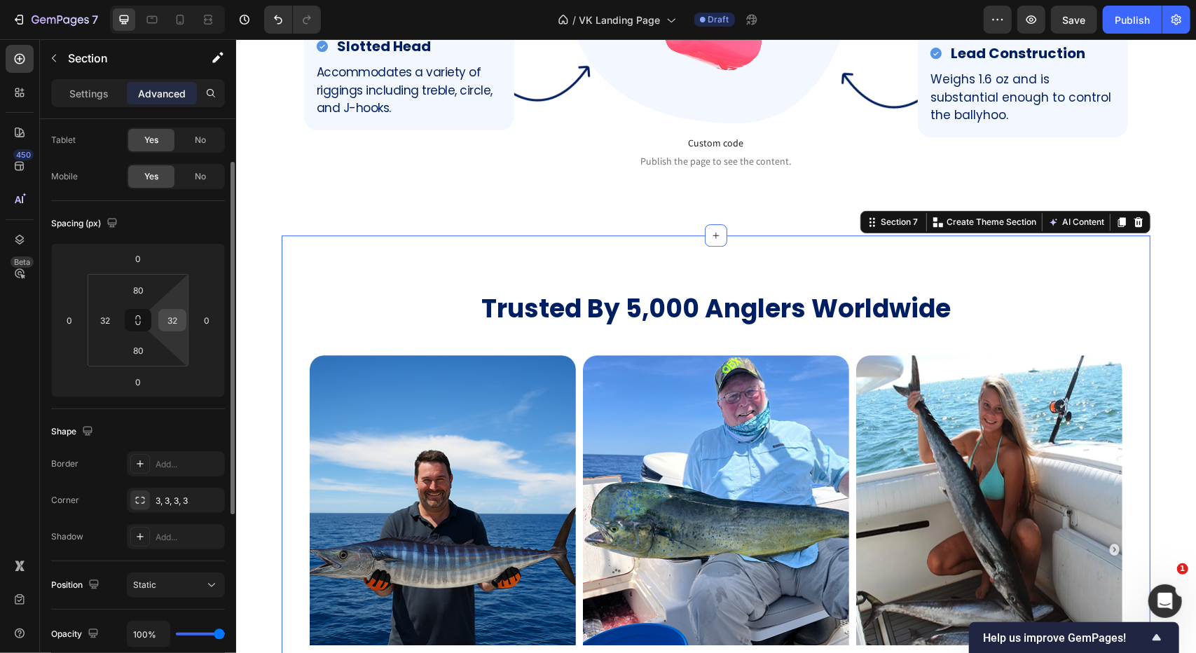
click at [174, 326] on input "32" at bounding box center [172, 320] width 21 height 21
type input "0"
click at [106, 317] on input "32" at bounding box center [105, 320] width 21 height 21
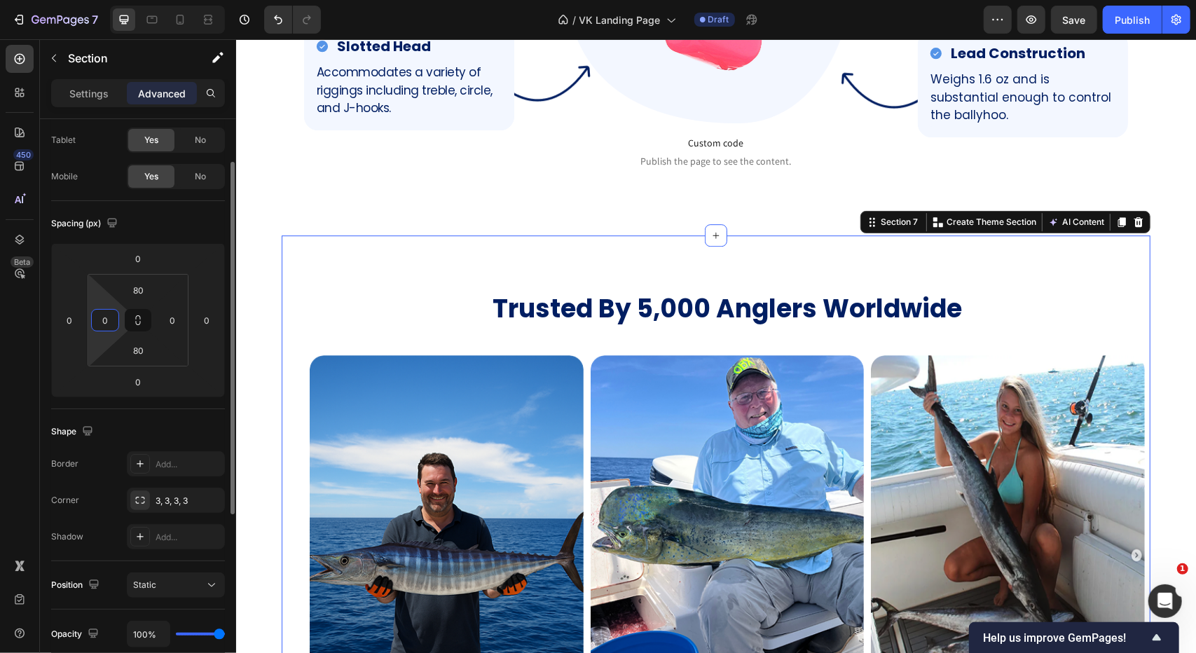
type input "0"
click at [152, 233] on div "Spacing (px)" at bounding box center [138, 223] width 174 height 22
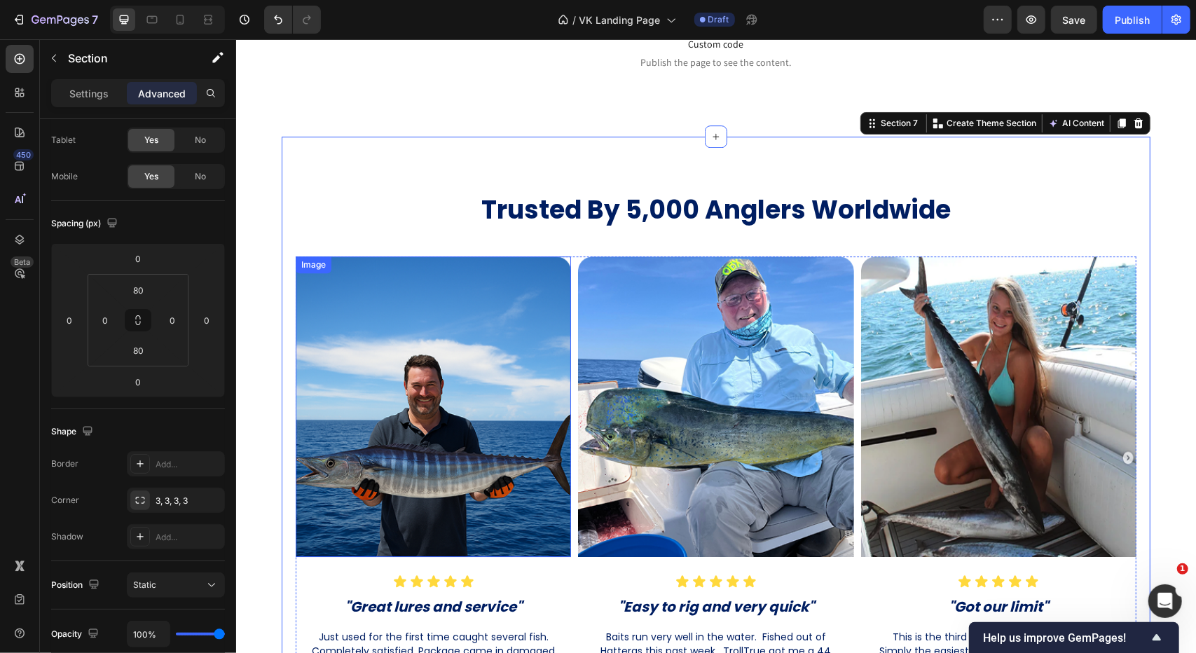
scroll to position [2879, 0]
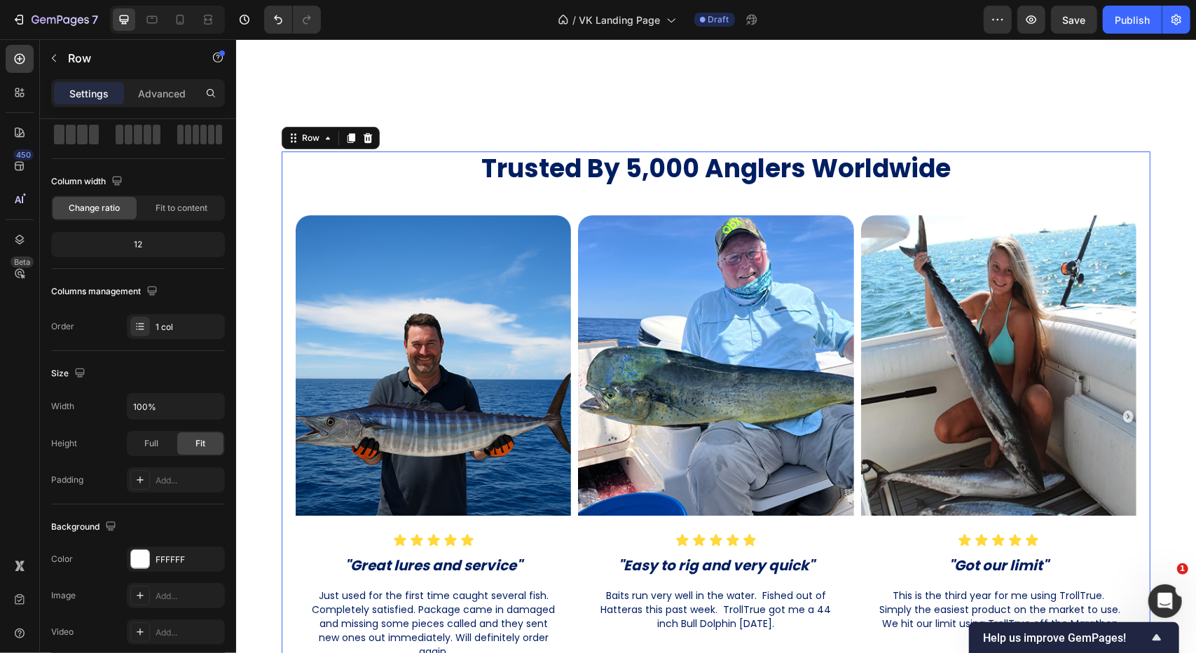
click at [282, 429] on div "Image Icon Icon Icon Icon Icon Icon List "Great lures and service" Heading Just…" at bounding box center [715, 460] width 869 height 492
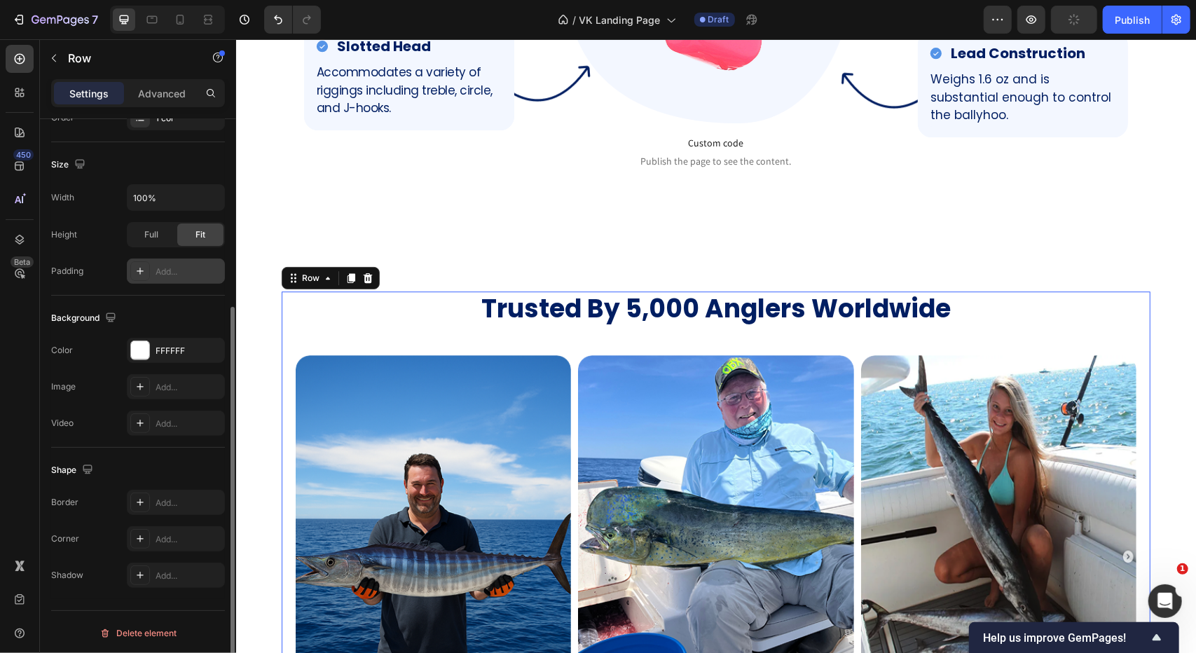
scroll to position [0, 0]
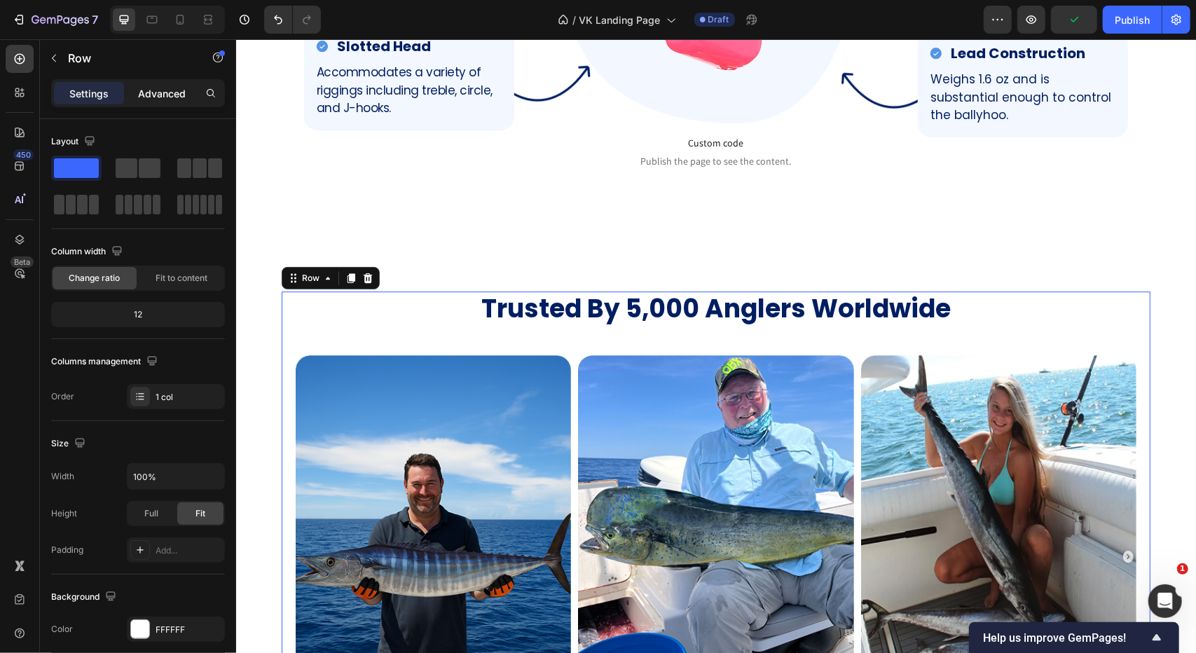
click at [170, 99] on p "Advanced" at bounding box center [162, 93] width 48 height 15
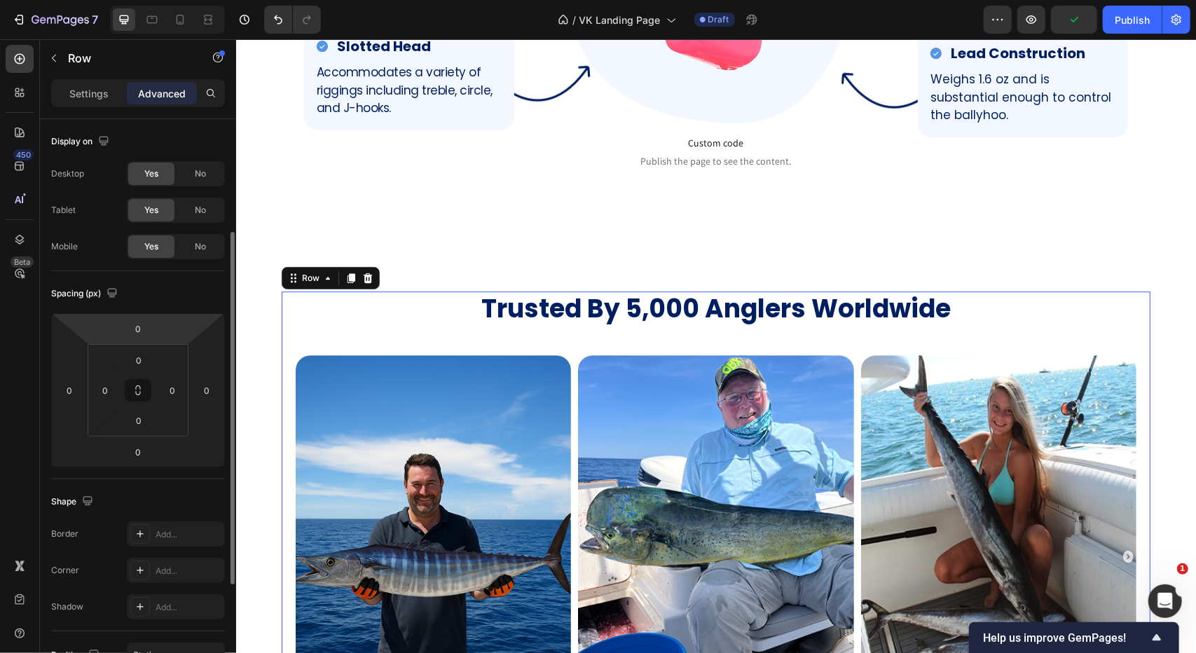
scroll to position [70, 0]
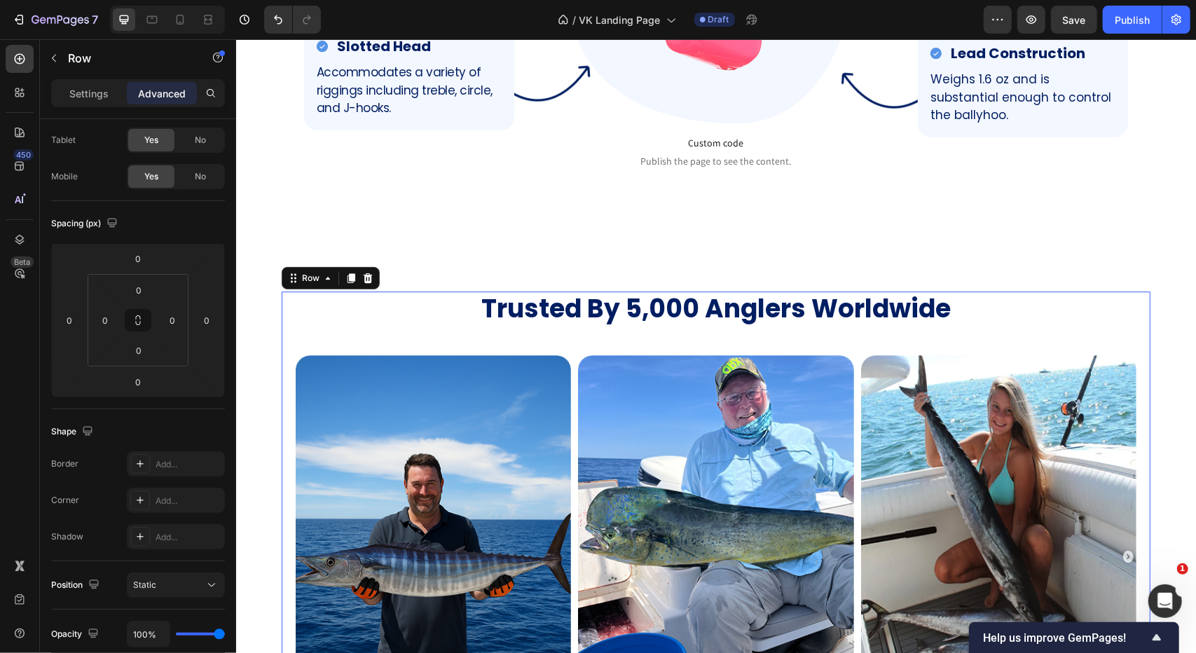
click at [281, 464] on div "Image Icon Icon Icon Icon Icon Icon List "Great lures and service" Heading Just…" at bounding box center [715, 600] width 869 height 492
click at [281, 466] on div "Image Icon Icon Icon Icon Icon Icon List "Great lures and service" Heading Just…" at bounding box center [715, 600] width 869 height 492
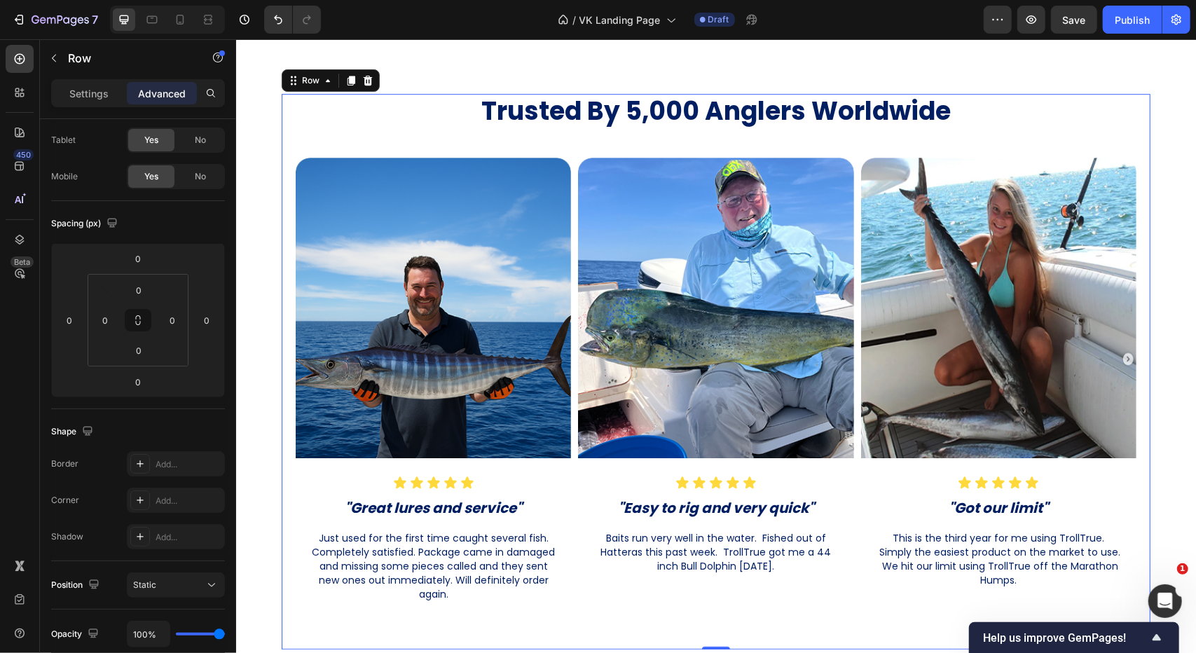
scroll to position [2949, 0]
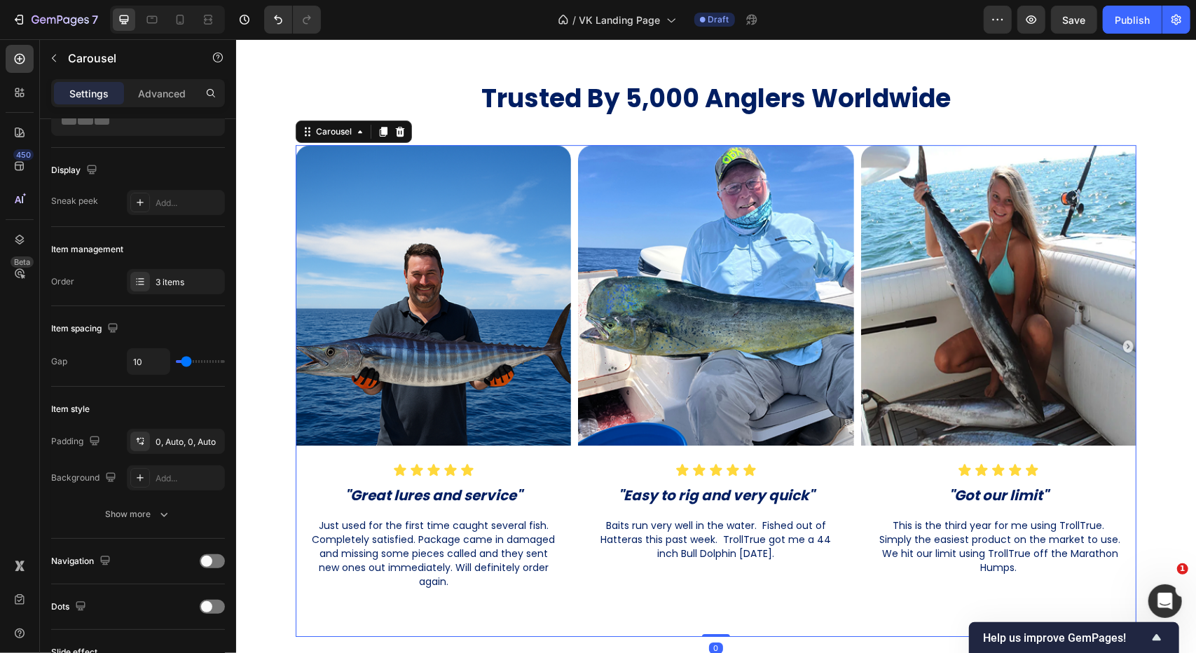
click at [567, 468] on div "Image Icon Icon Icon Icon Icon Icon List "Great lures and service" Heading Just…" at bounding box center [715, 384] width 841 height 481
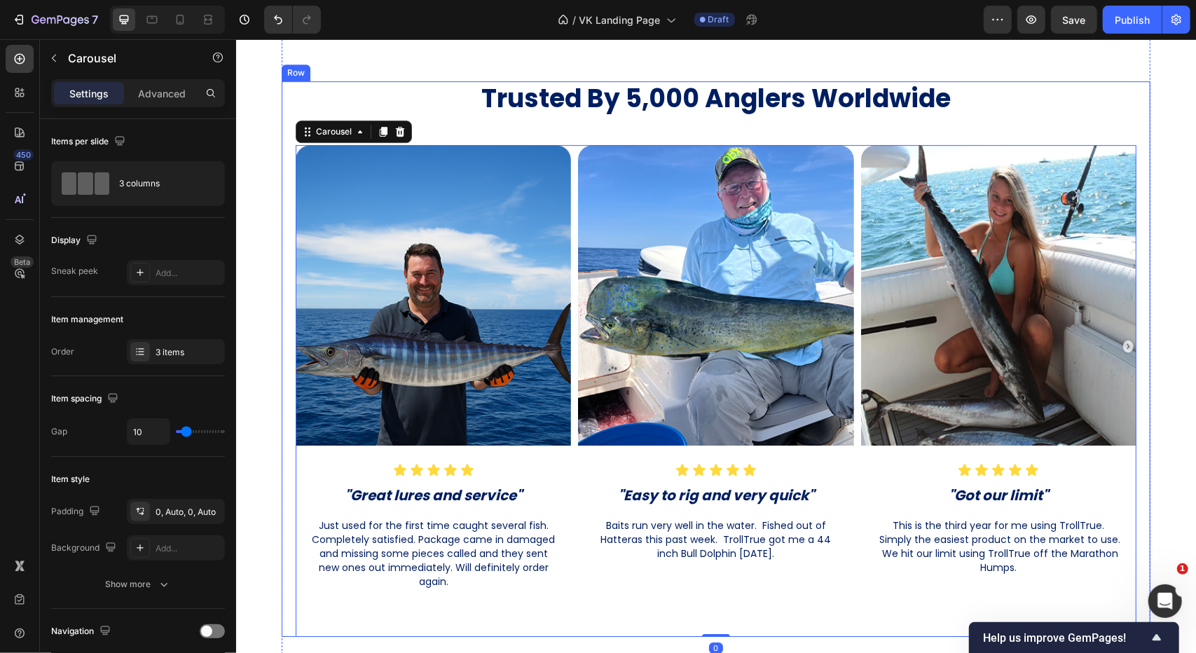
click at [283, 315] on div "Image Icon Icon Icon Icon Icon Icon List "Great lures and service" Heading Just…" at bounding box center [715, 390] width 869 height 492
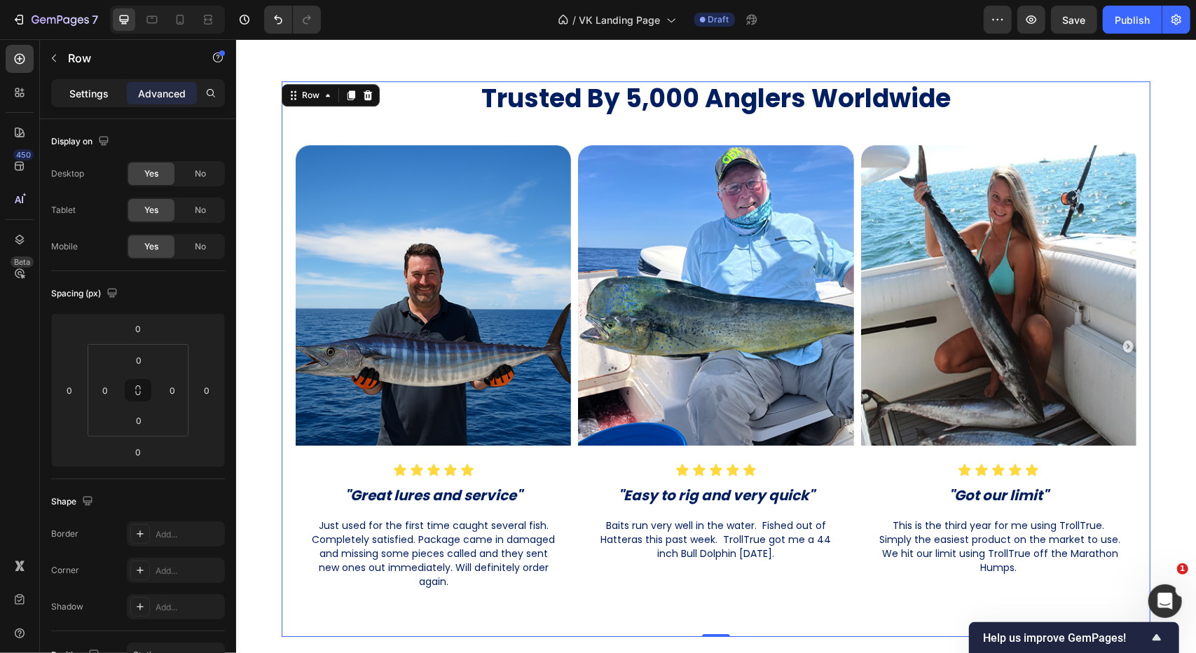
click at [104, 99] on p "Settings" at bounding box center [88, 93] width 39 height 15
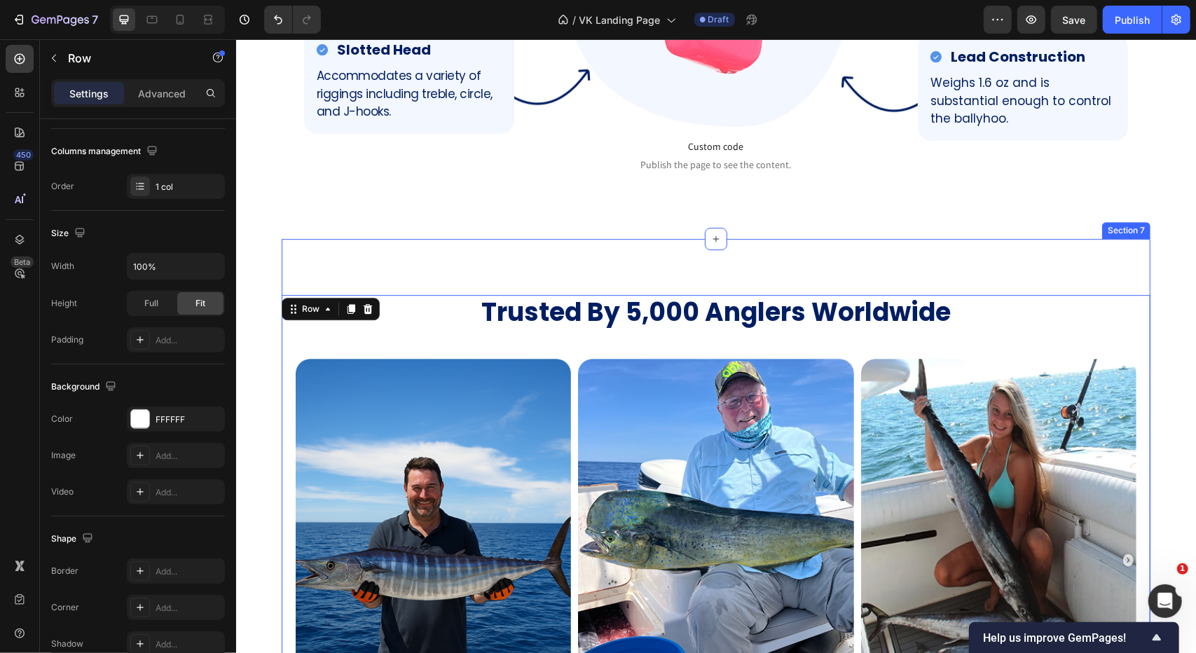
scroll to position [2739, 0]
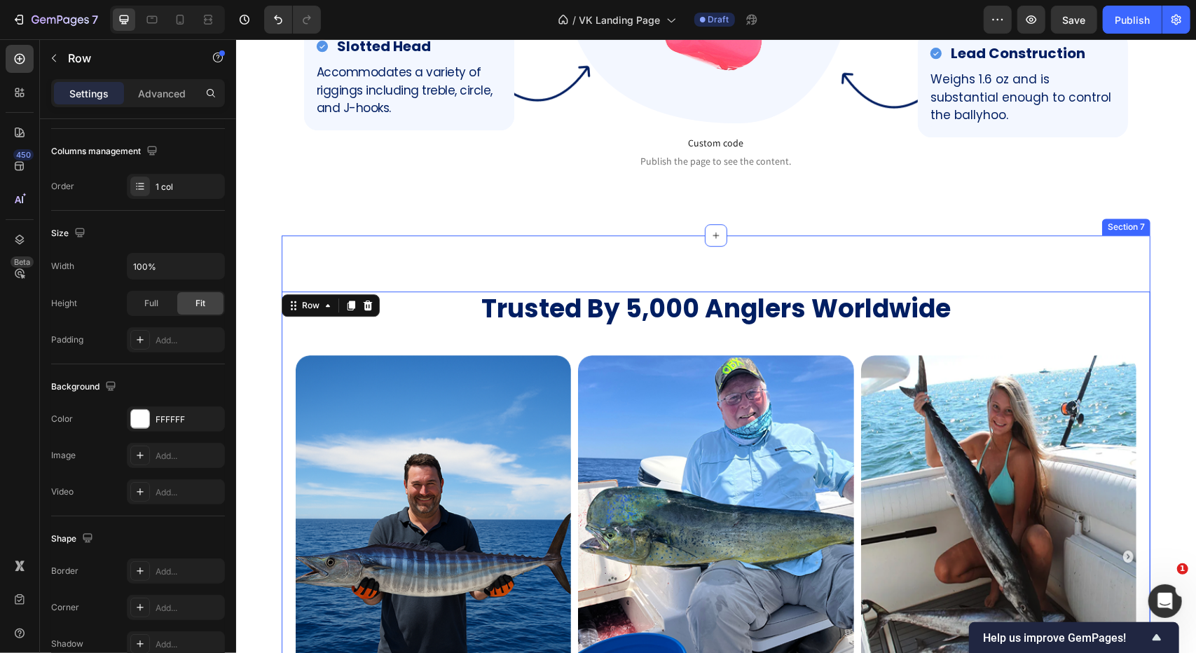
click at [429, 269] on div "Trusted By 5,000 Anglers Worldwide Heading Image Icon Icon Icon Icon Icon Icon …" at bounding box center [715, 569] width 869 height 668
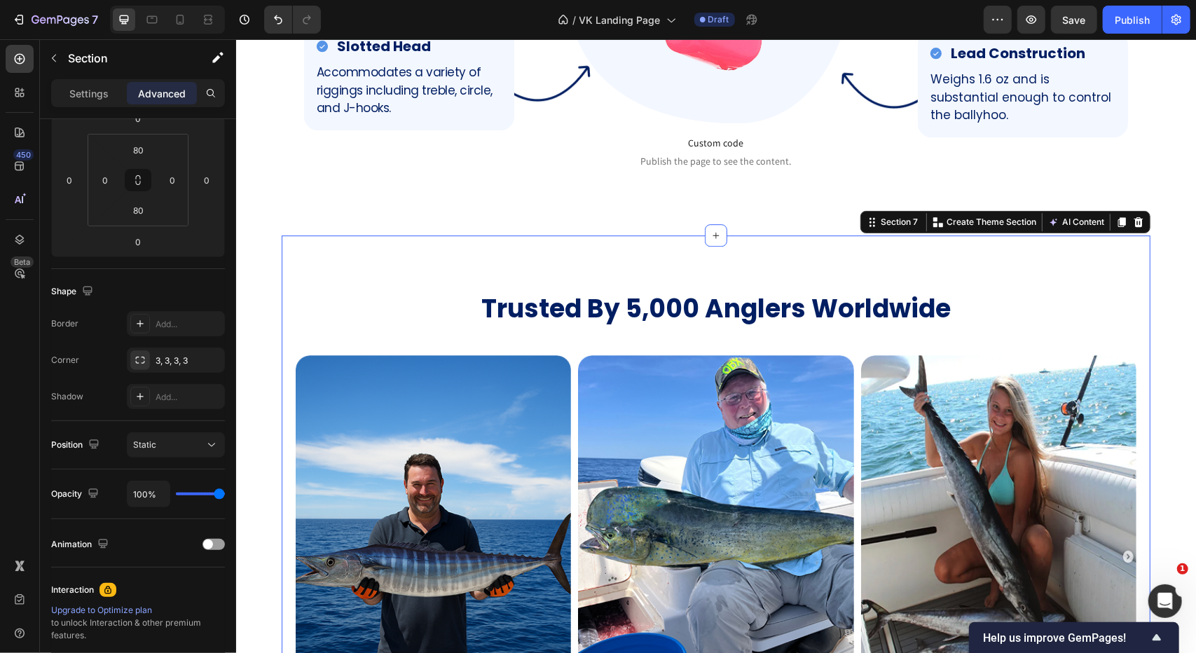
scroll to position [0, 0]
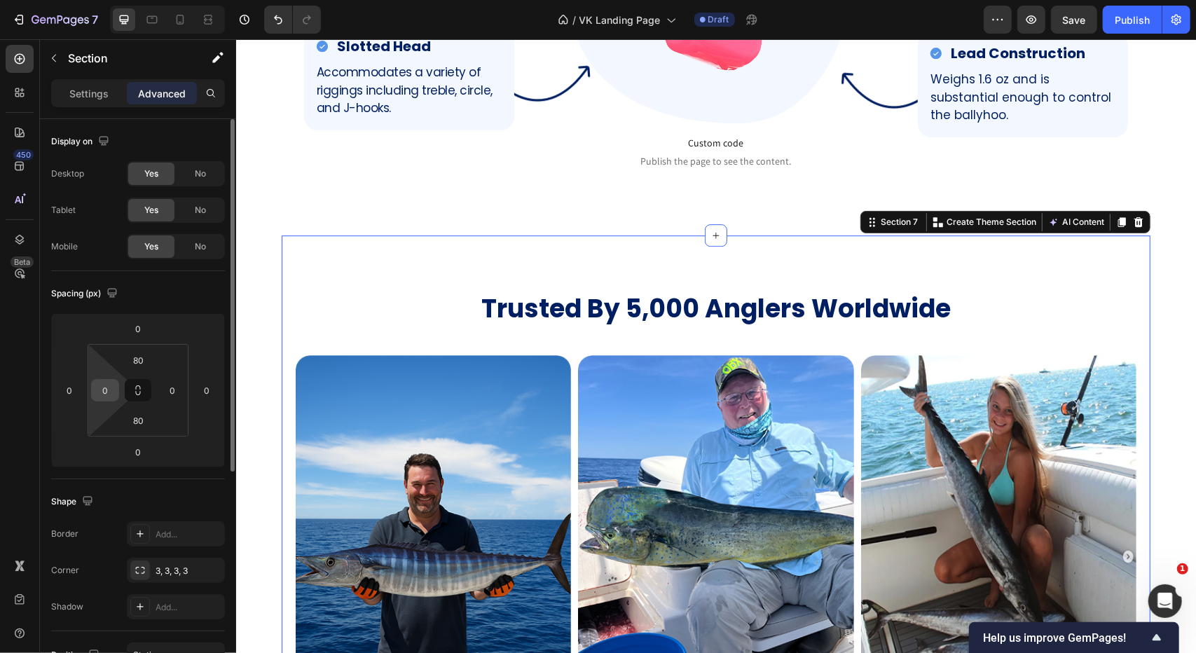
click at [109, 399] on input "0" at bounding box center [105, 390] width 21 height 21
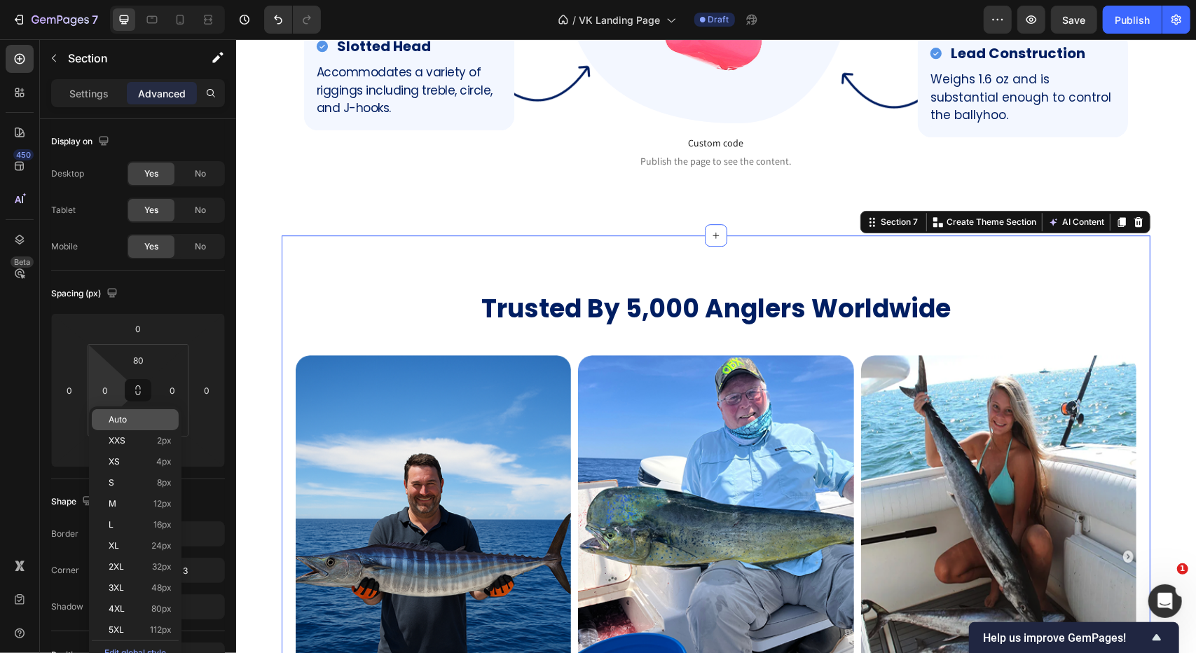
click at [129, 428] on div "Auto" at bounding box center [135, 419] width 87 height 21
type input "Auto"
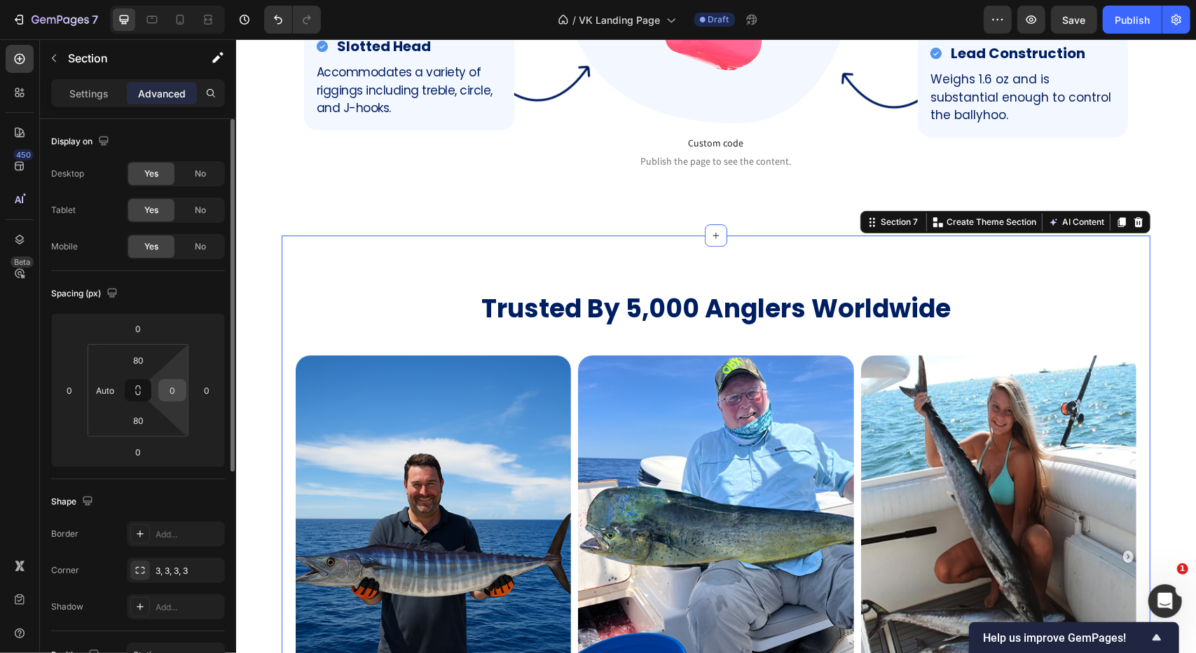
click at [171, 393] on input "0" at bounding box center [172, 390] width 21 height 21
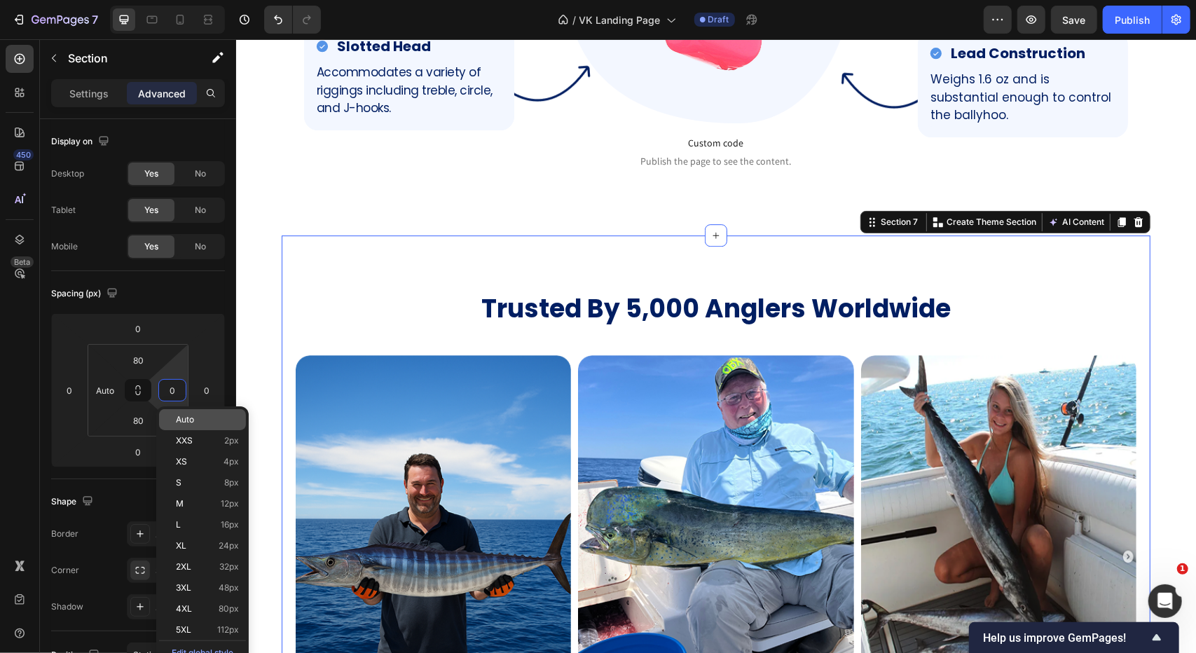
click at [200, 425] on div "Auto" at bounding box center [202, 419] width 87 height 21
type input "Auto"
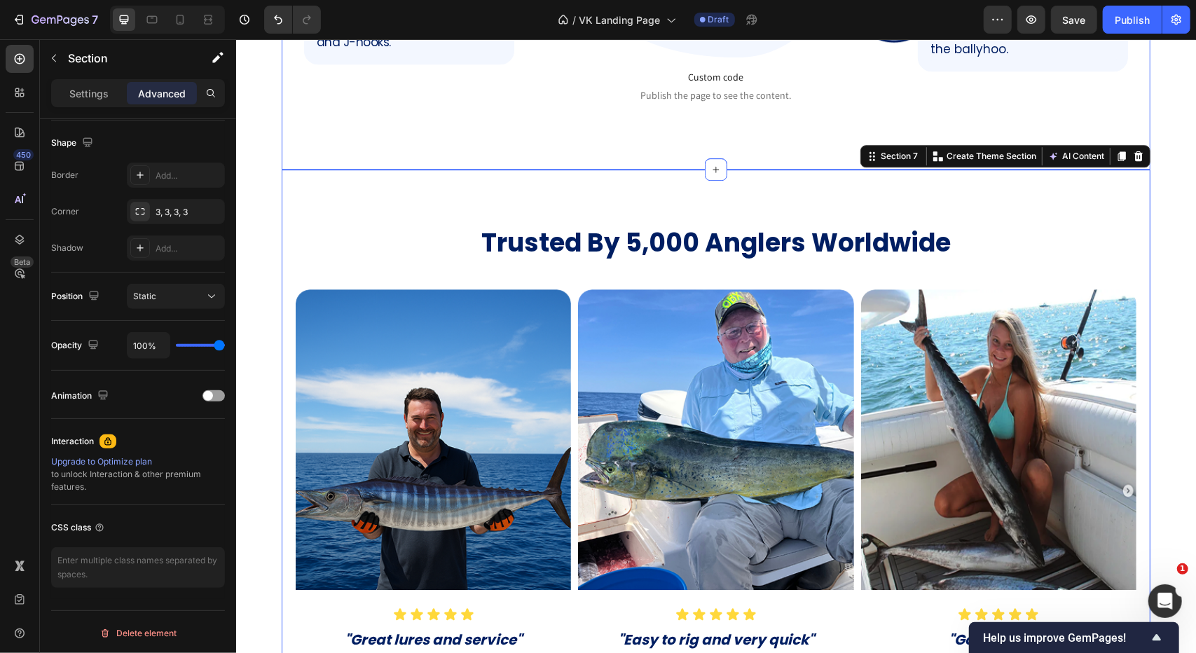
scroll to position [2739, 0]
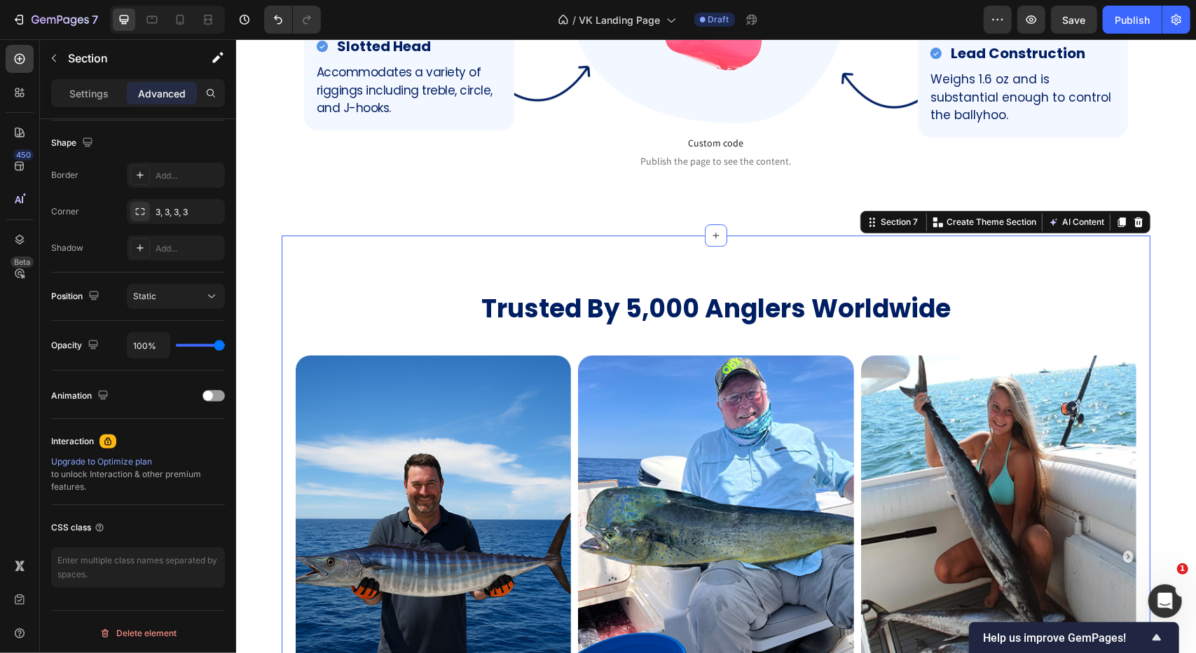
click at [399, 235] on div "Trusted By 5,000 Anglers Worldwide Heading Image Icon Icon Icon Icon Icon Icon …" at bounding box center [715, 569] width 869 height 668
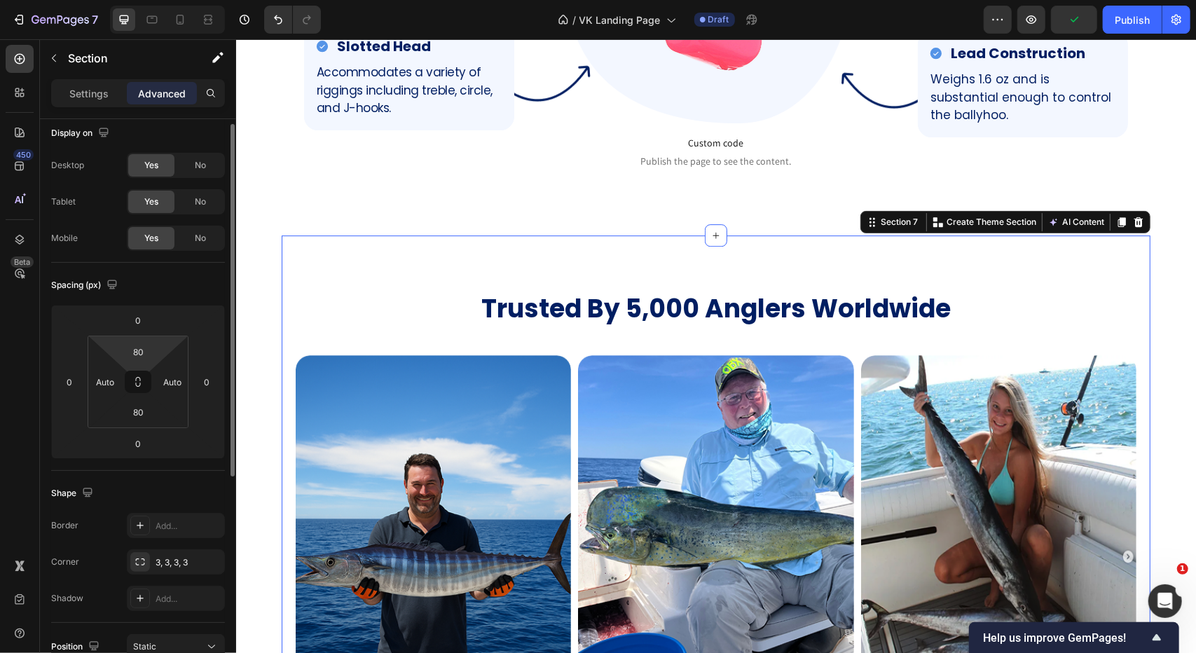
scroll to position [0, 0]
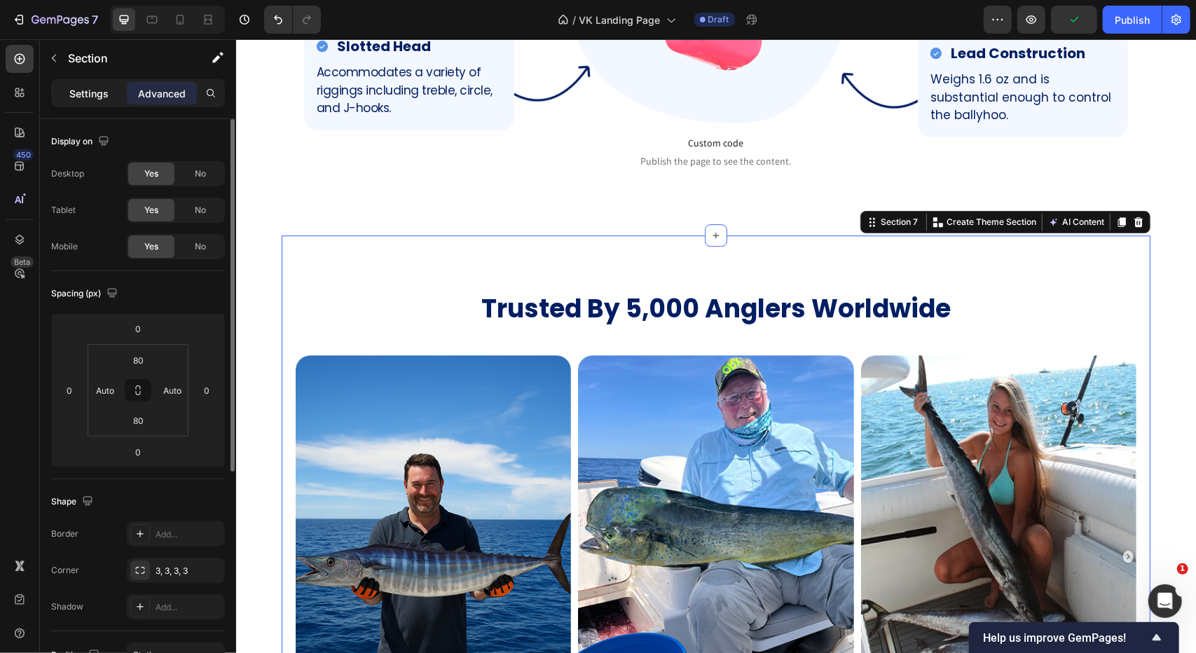
click at [92, 92] on p "Settings" at bounding box center [88, 93] width 39 height 15
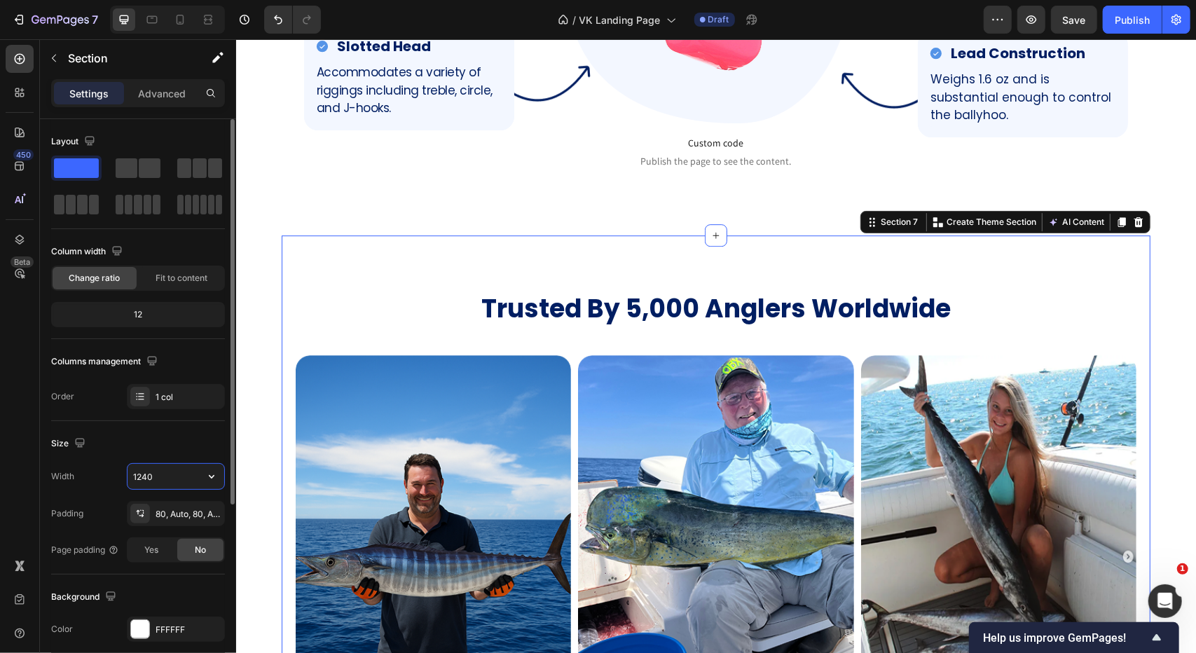
click at [151, 478] on input "1240" at bounding box center [175, 476] width 97 height 25
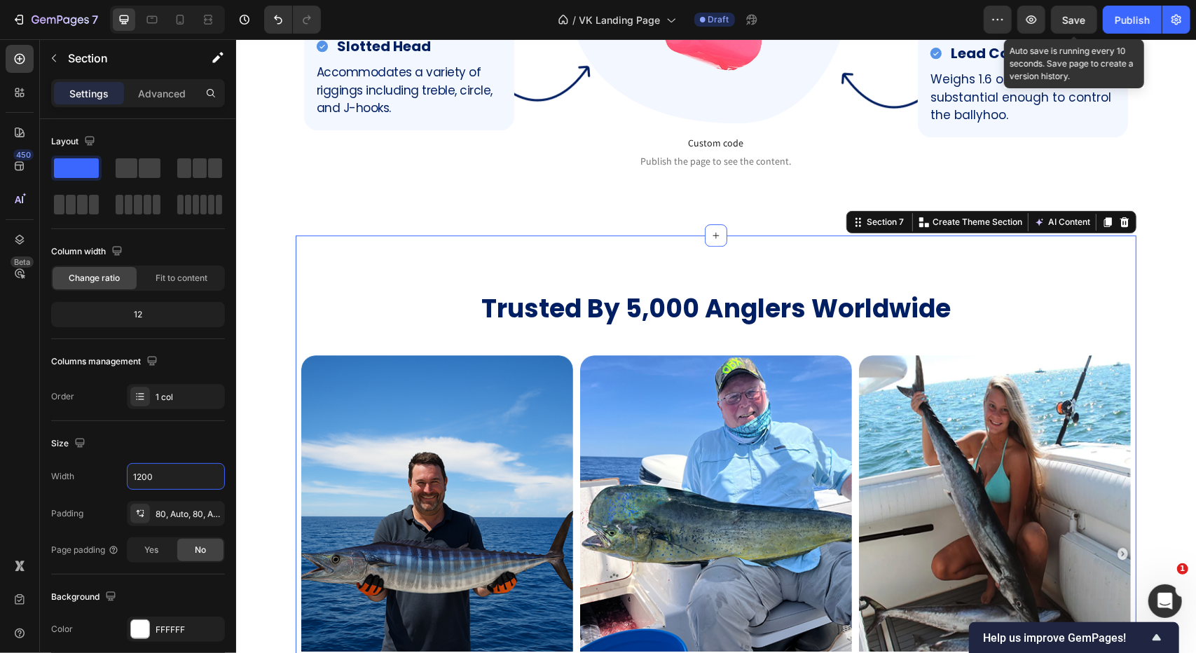
type input "1200"
click at [1073, 23] on span "Save" at bounding box center [1074, 20] width 23 height 12
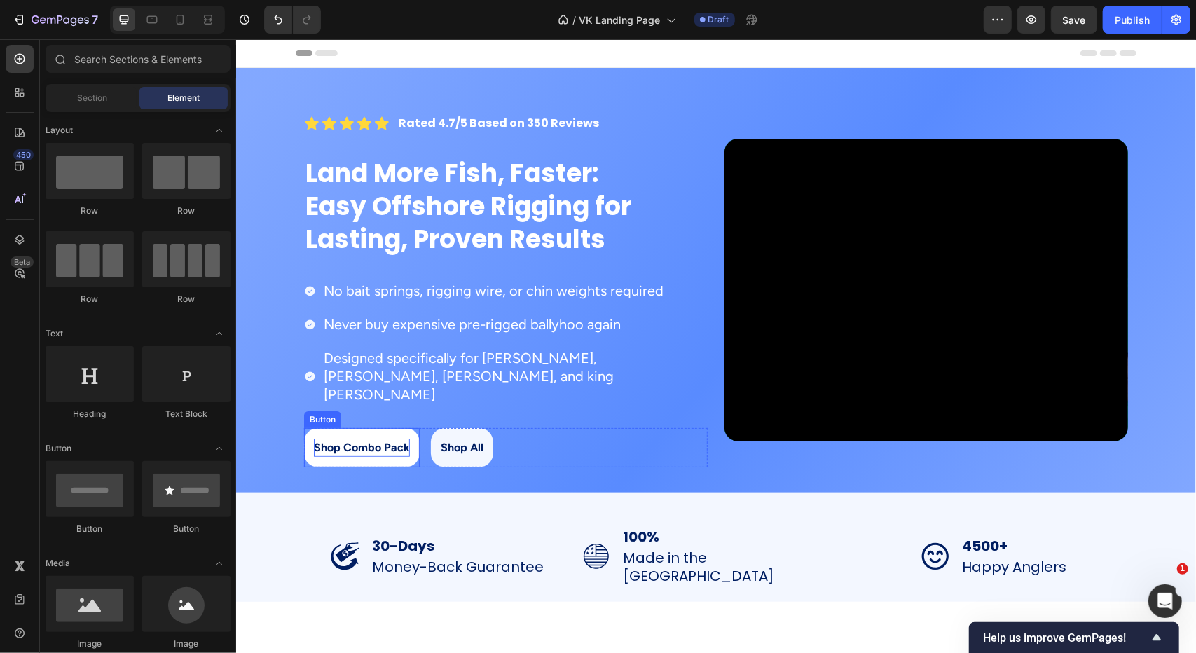
click at [373, 438] on p "Shop Combo Pack" at bounding box center [361, 447] width 96 height 18
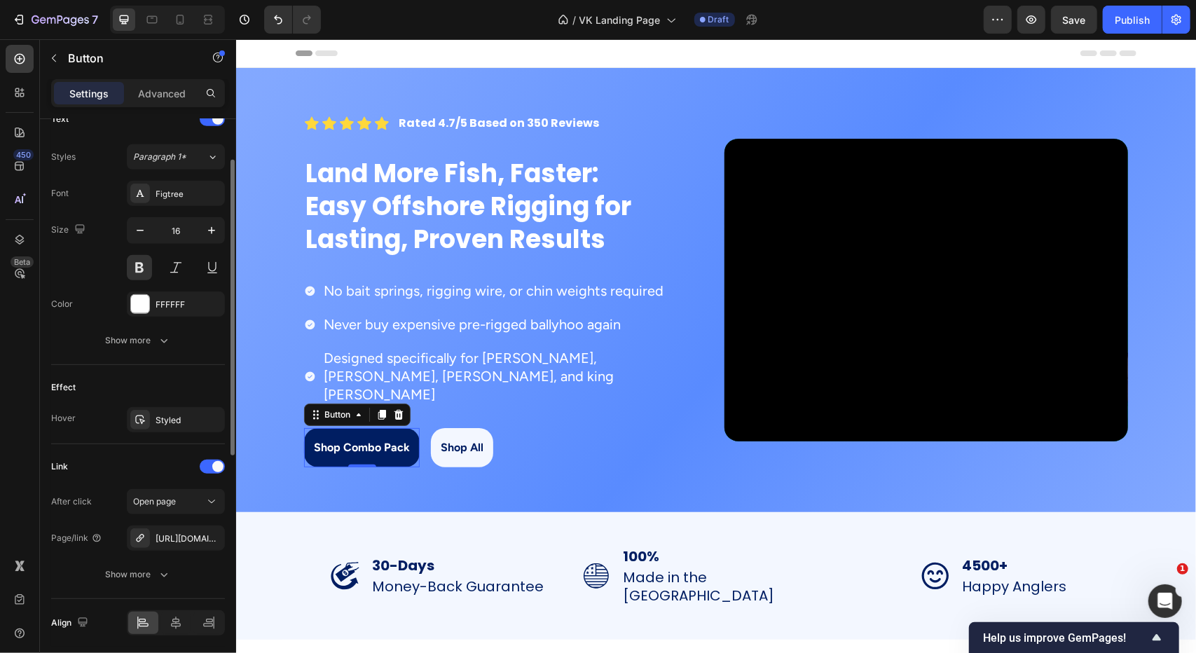
scroll to position [537, 0]
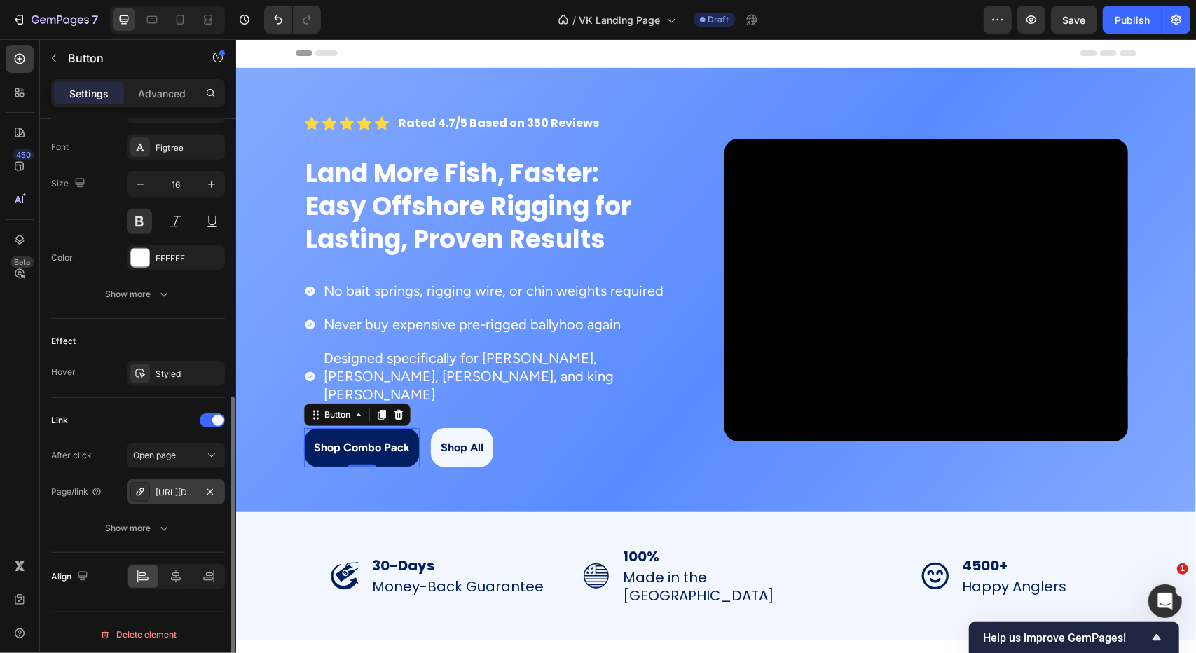
click at [179, 486] on div "[URL][DOMAIN_NAME]" at bounding box center [176, 492] width 41 height 13
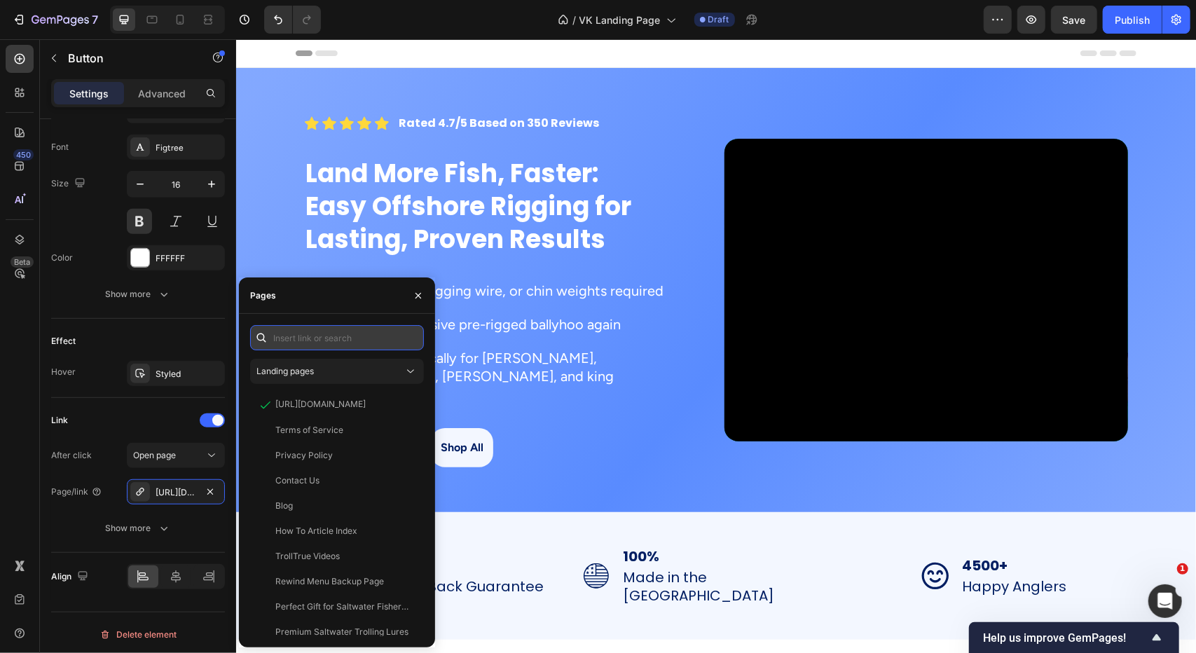
click at [326, 346] on input "text" at bounding box center [337, 337] width 174 height 25
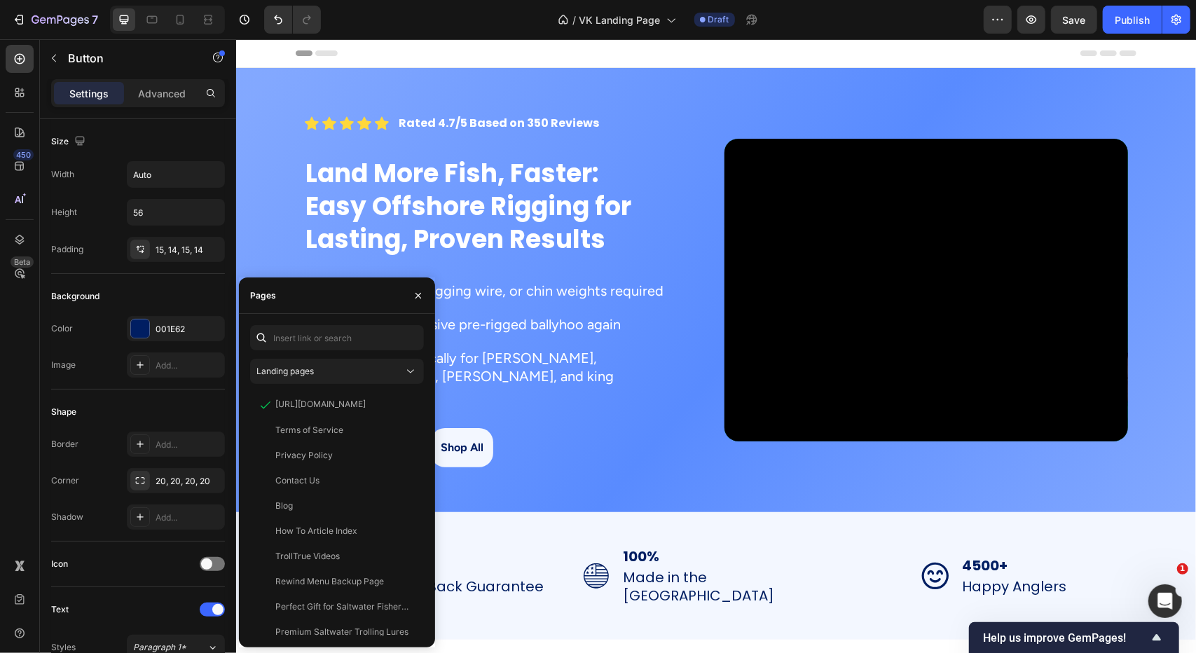
type input "https://trolltrue.com/collections/offshore-trolling/products/combo-pack"
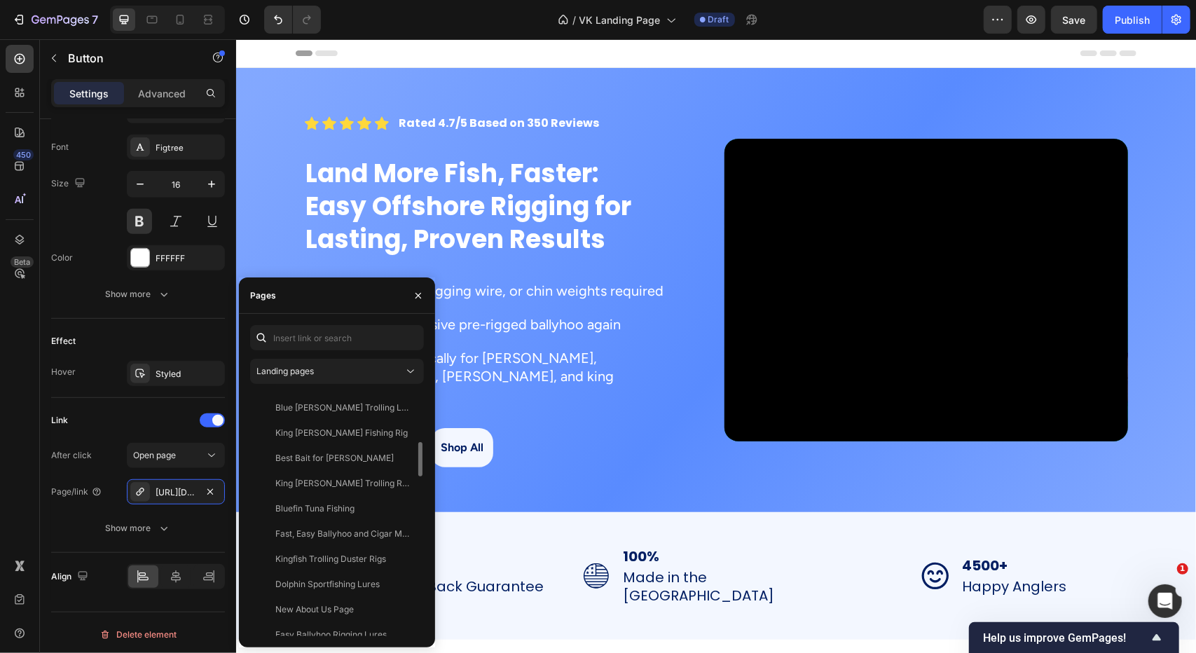
scroll to position [841, 0]
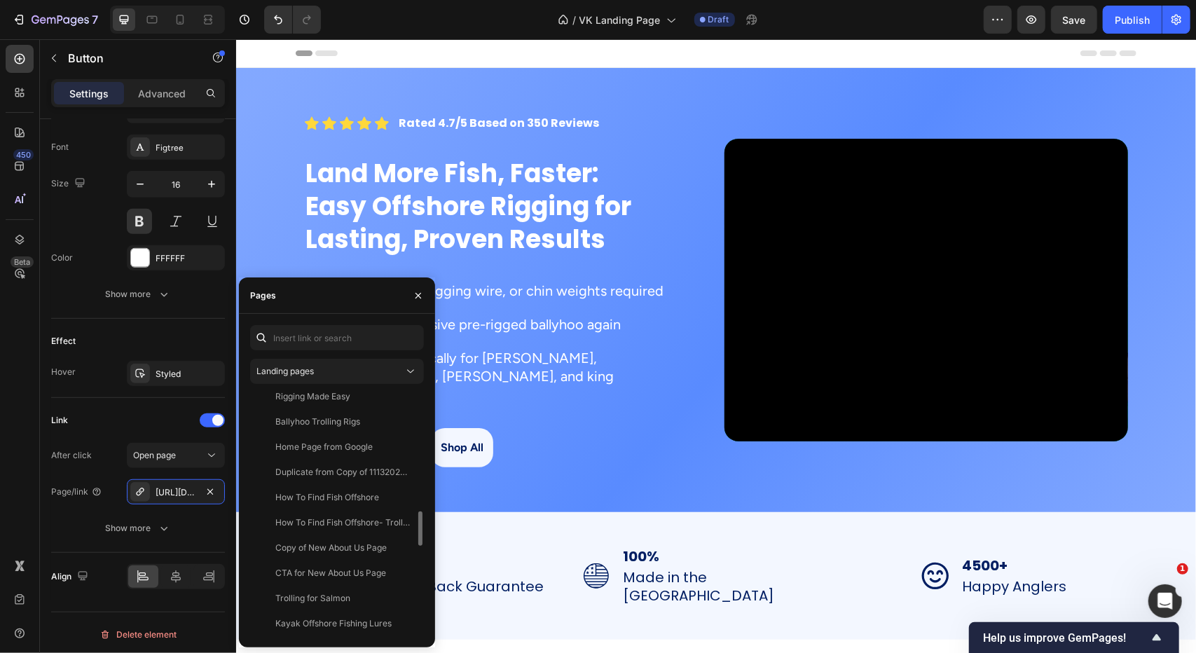
click at [311, 322] on div "Landing pages Terms of Service View Privacy Policy View Contact Us View Blog Vi…" at bounding box center [337, 480] width 196 height 333
click at [317, 329] on input "text" at bounding box center [337, 337] width 174 height 25
paste input "https://trolltrue.com/collections/offshore-trolling/products/combo-pack"
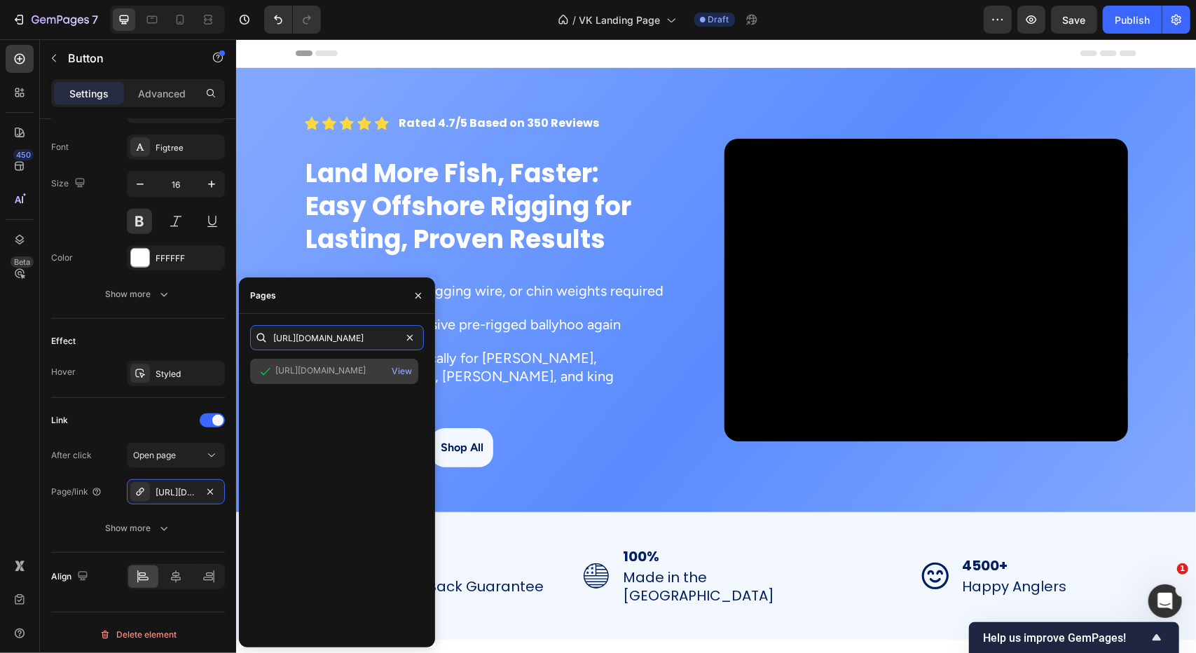
type input "https://trolltrue.com/collections/offshore-trolling/products/combo-pack"
click at [390, 371] on div "View" at bounding box center [401, 371] width 33 height 25
click at [291, 373] on div "https://trolltrue.com/collections/offshore-trolling/products/combo-pack" at bounding box center [320, 370] width 90 height 13
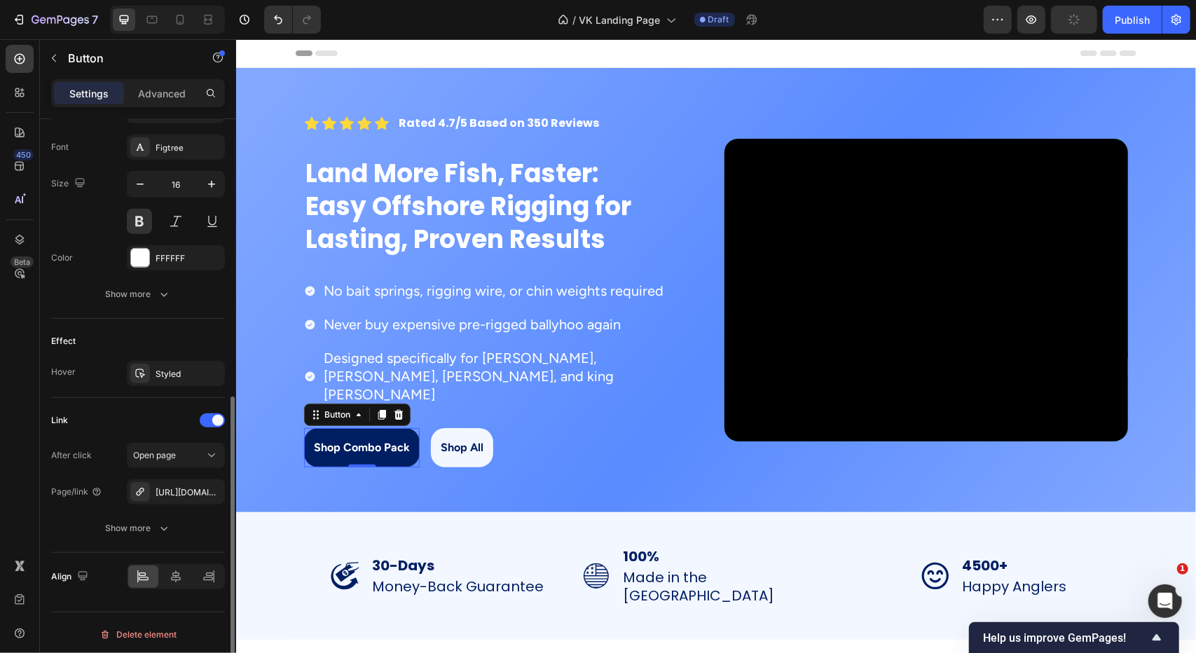
click at [205, 546] on div "Link After click Open page Page/link https://trolltrue.com/offshore-trolling/co…" at bounding box center [138, 475] width 174 height 155
click at [458, 440] on strong "Shop All" at bounding box center [461, 446] width 43 height 13
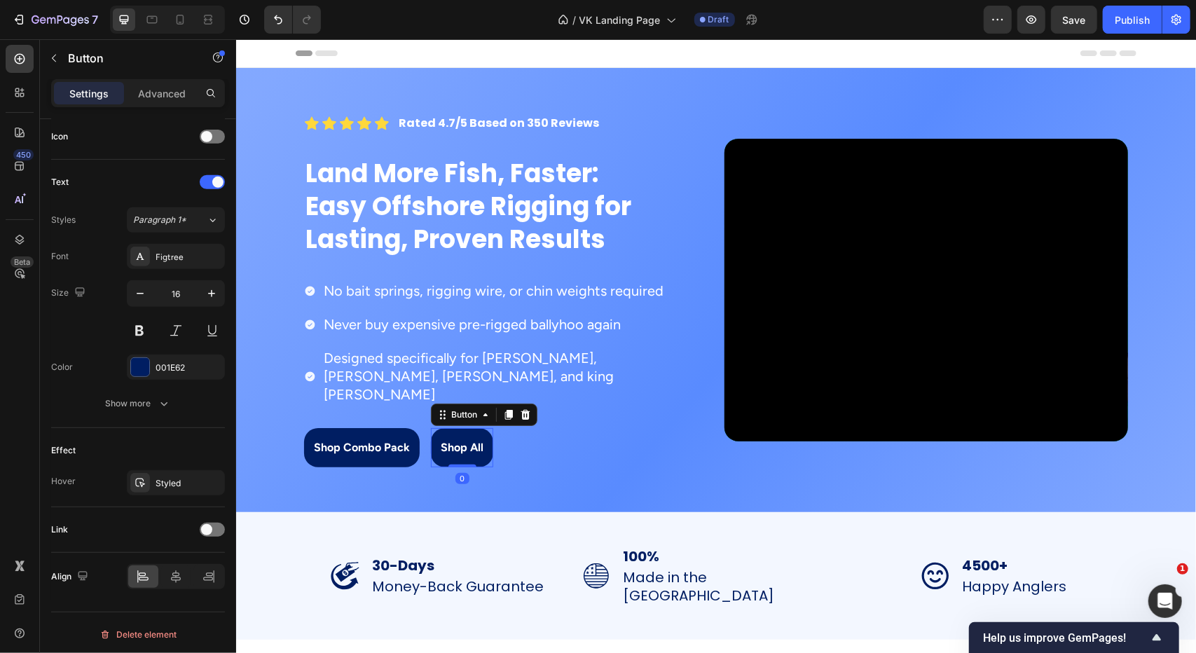
click at [468, 440] on button "Shop All" at bounding box center [461, 446] width 62 height 39
click at [202, 525] on span at bounding box center [206, 529] width 11 height 11
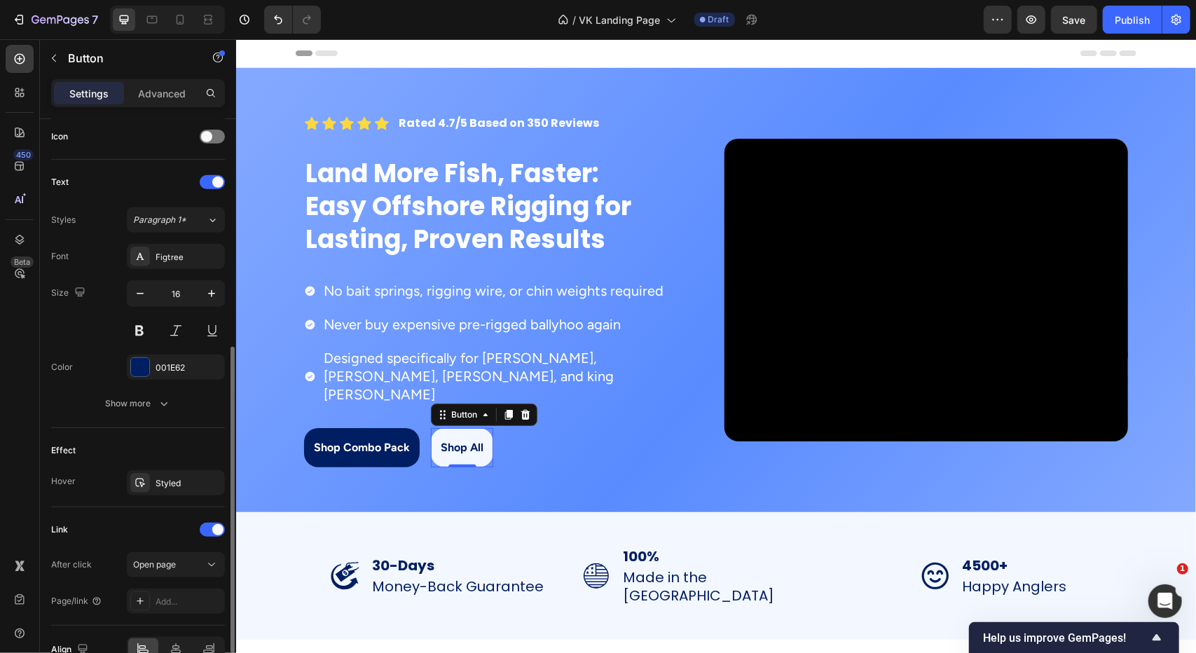
scroll to position [500, 0]
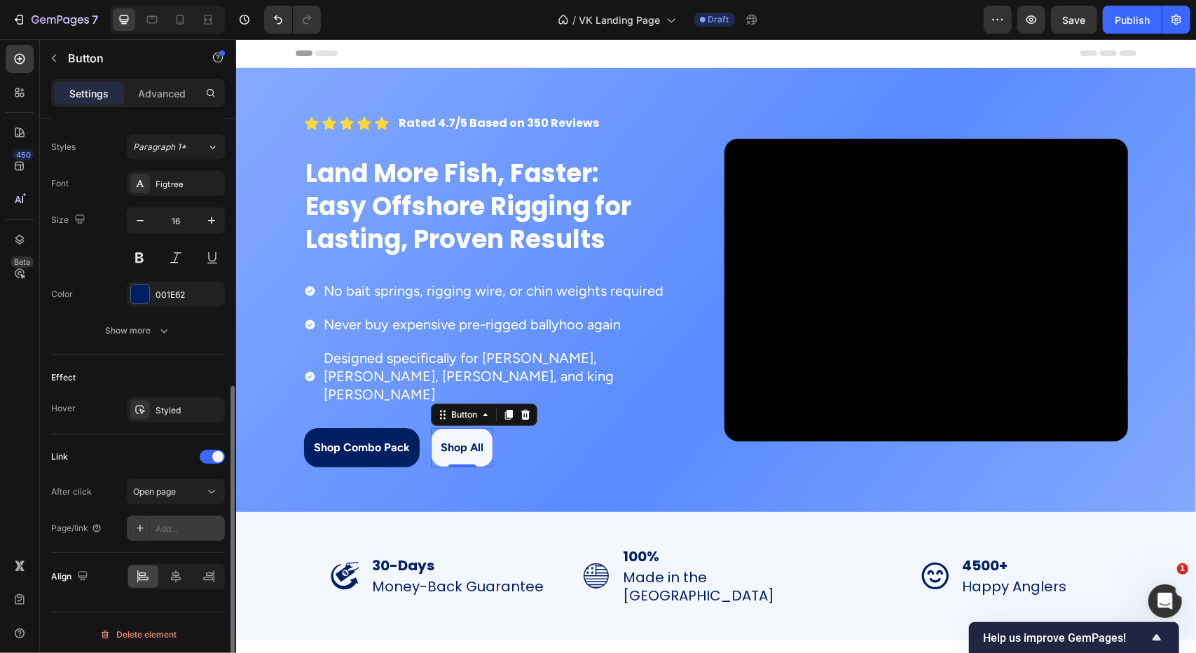
click at [172, 516] on div "Add..." at bounding box center [176, 528] width 98 height 25
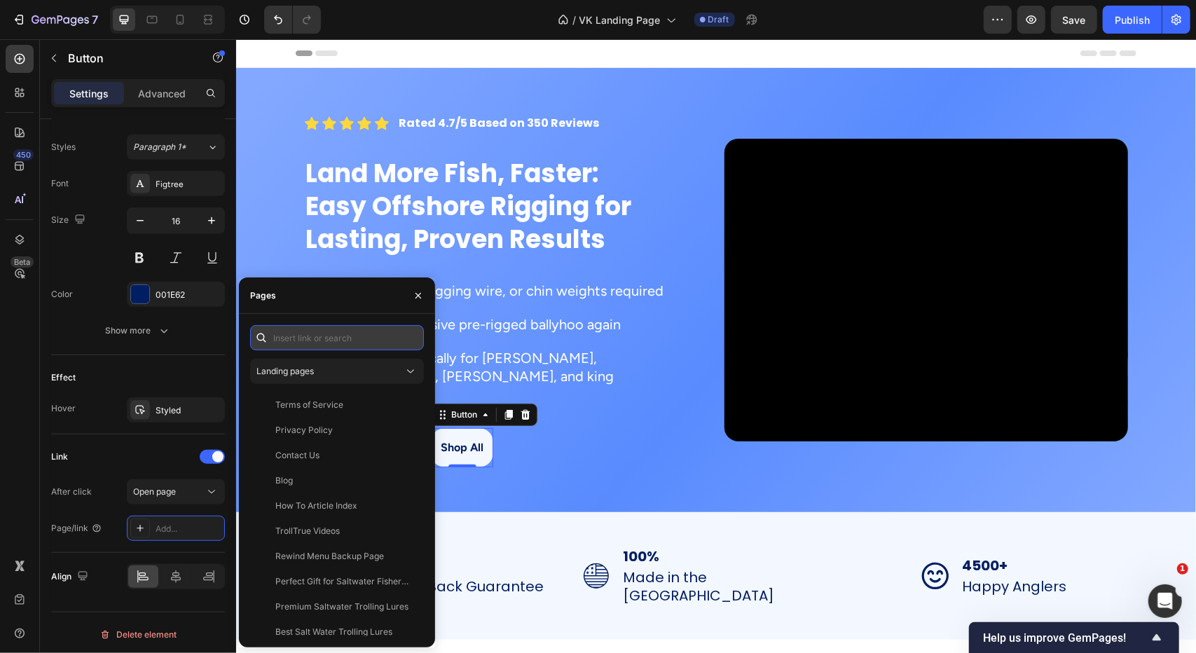
click at [292, 340] on input "text" at bounding box center [337, 337] width 174 height 25
paste input "[URL][DOMAIN_NAME]"
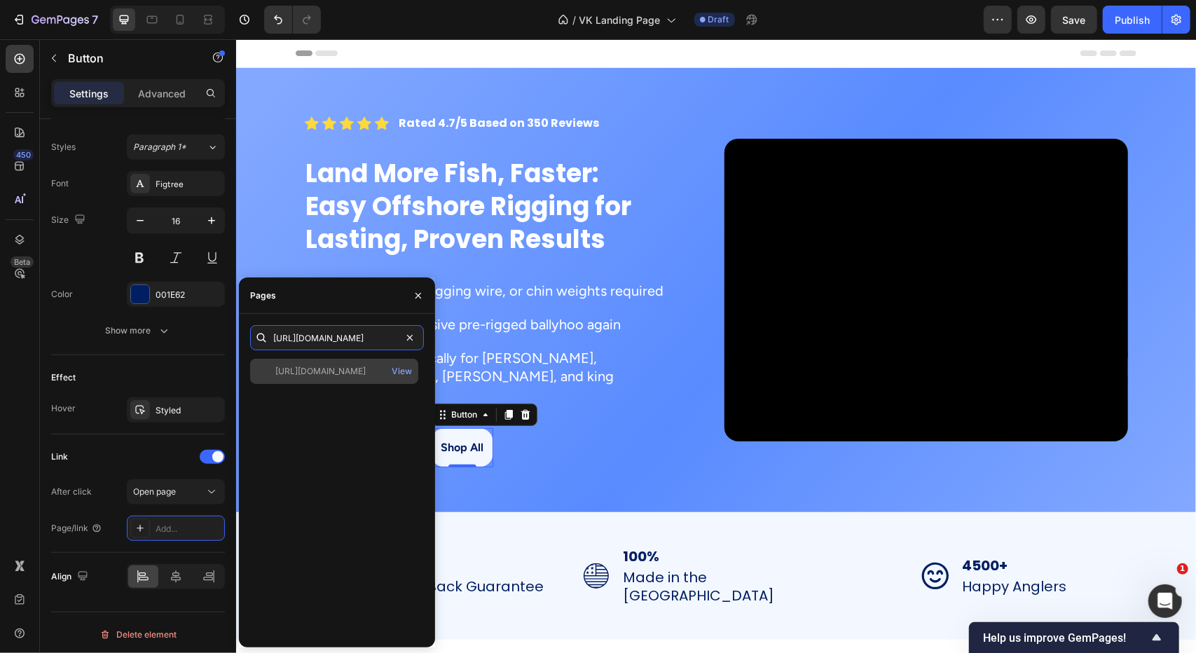
type input "[URL][DOMAIN_NAME]"
click at [313, 371] on div "[URL][DOMAIN_NAME]" at bounding box center [320, 371] width 90 height 13
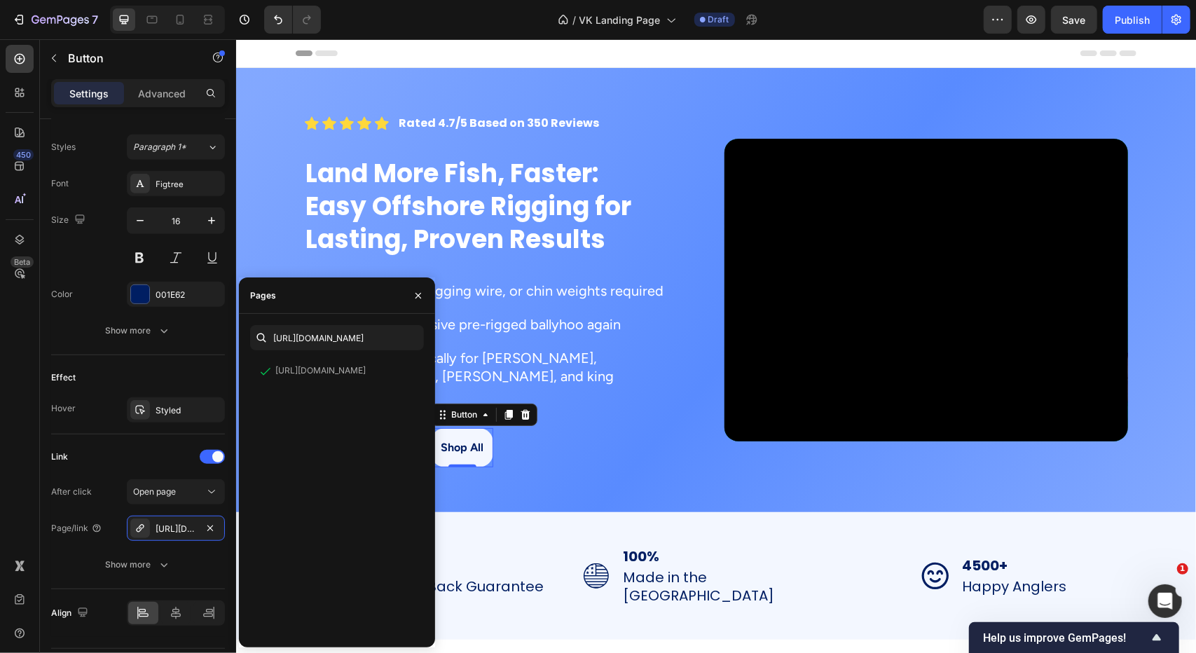
click at [26, 528] on div "450 Beta" at bounding box center [20, 298] width 28 height 507
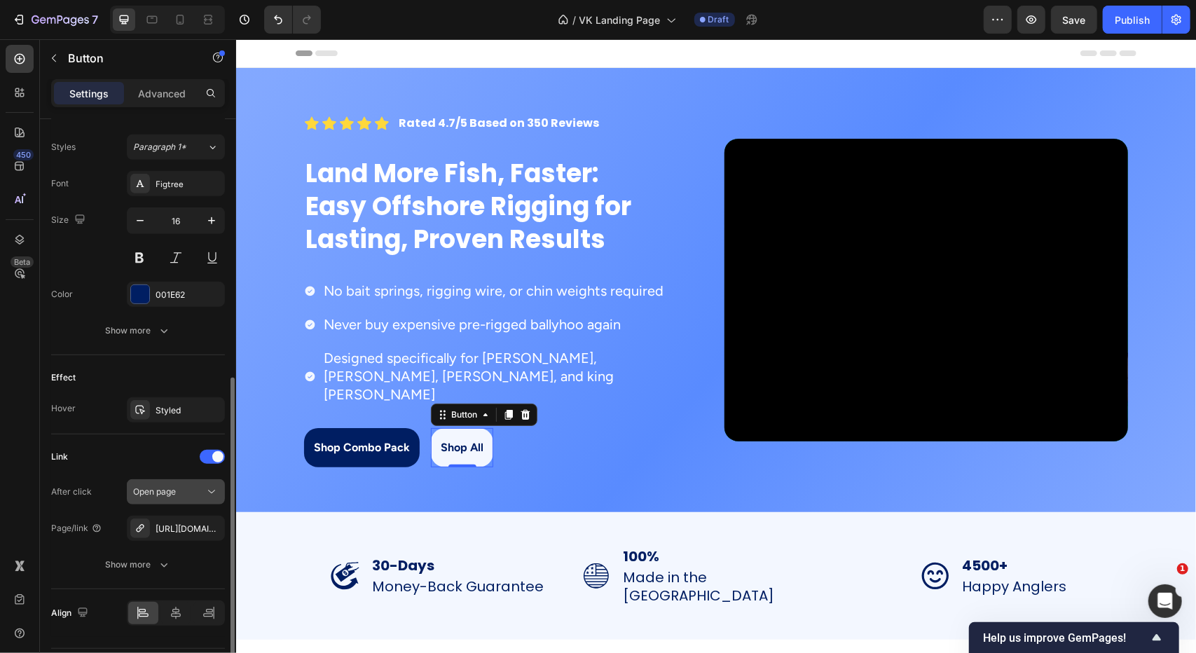
click at [164, 488] on span "Open page" at bounding box center [154, 491] width 43 height 11
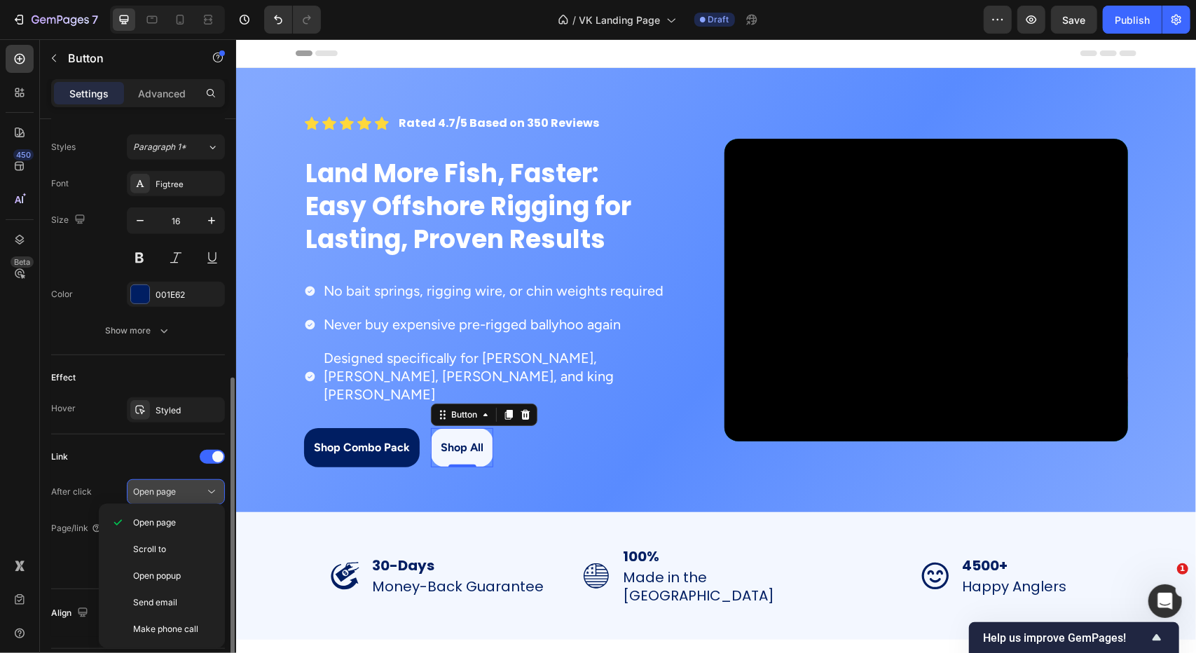
click at [165, 486] on span "Open page" at bounding box center [154, 491] width 43 height 11
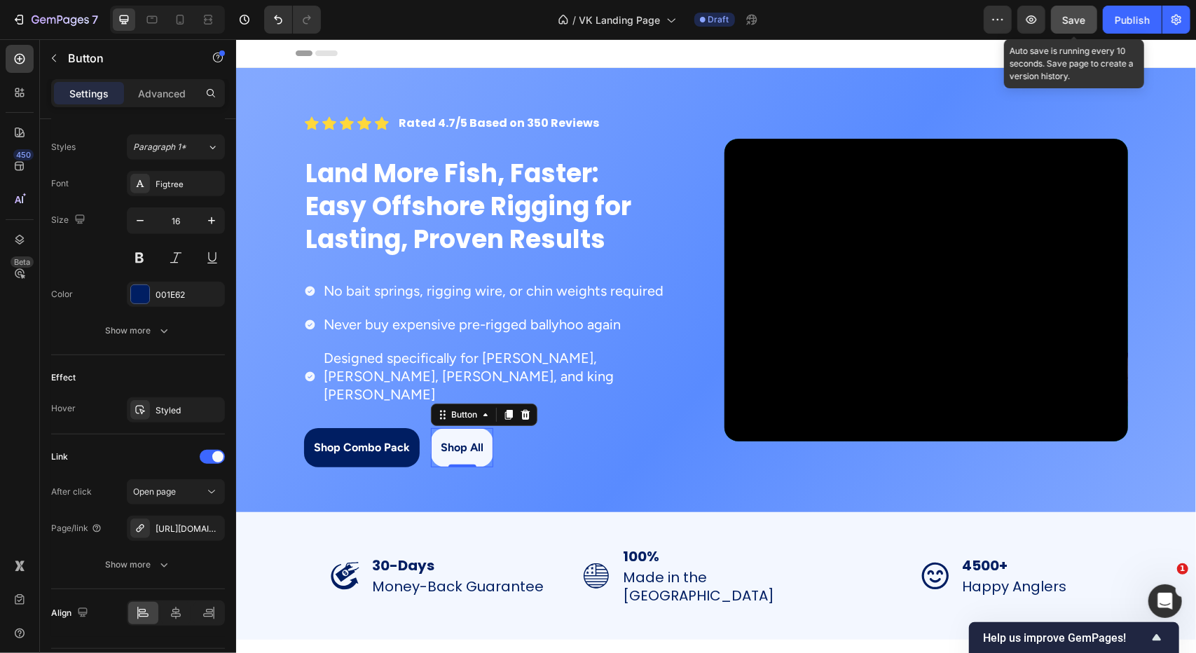
click at [1076, 27] on button "Save" at bounding box center [1074, 20] width 46 height 28
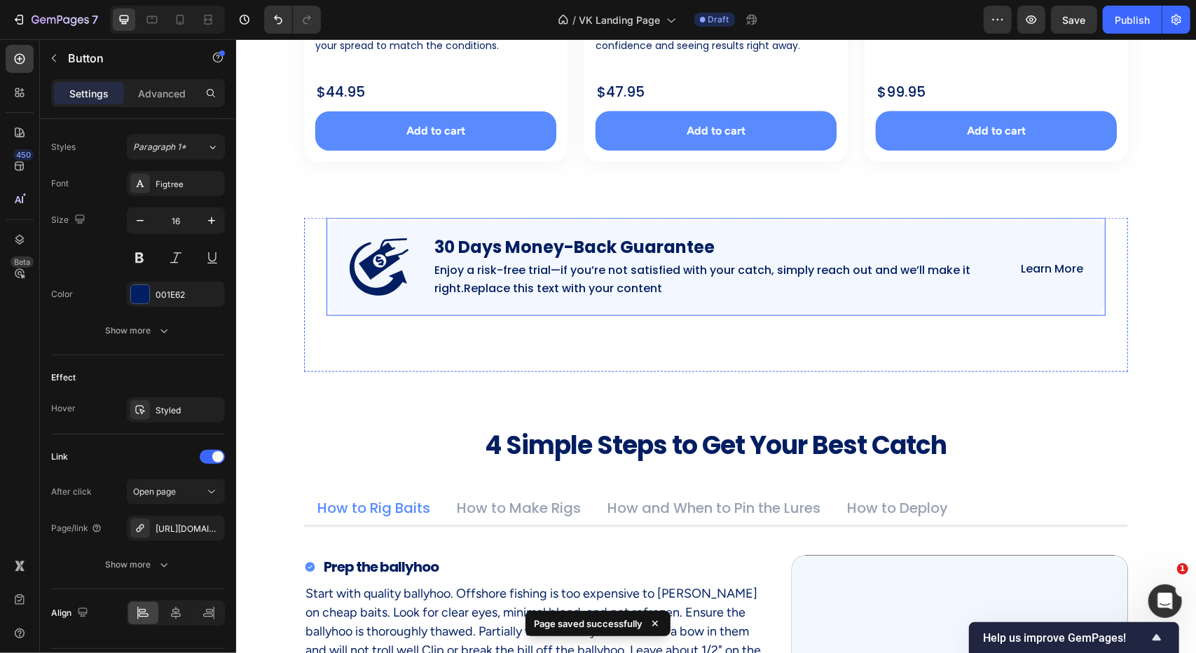
scroll to position [1121, 0]
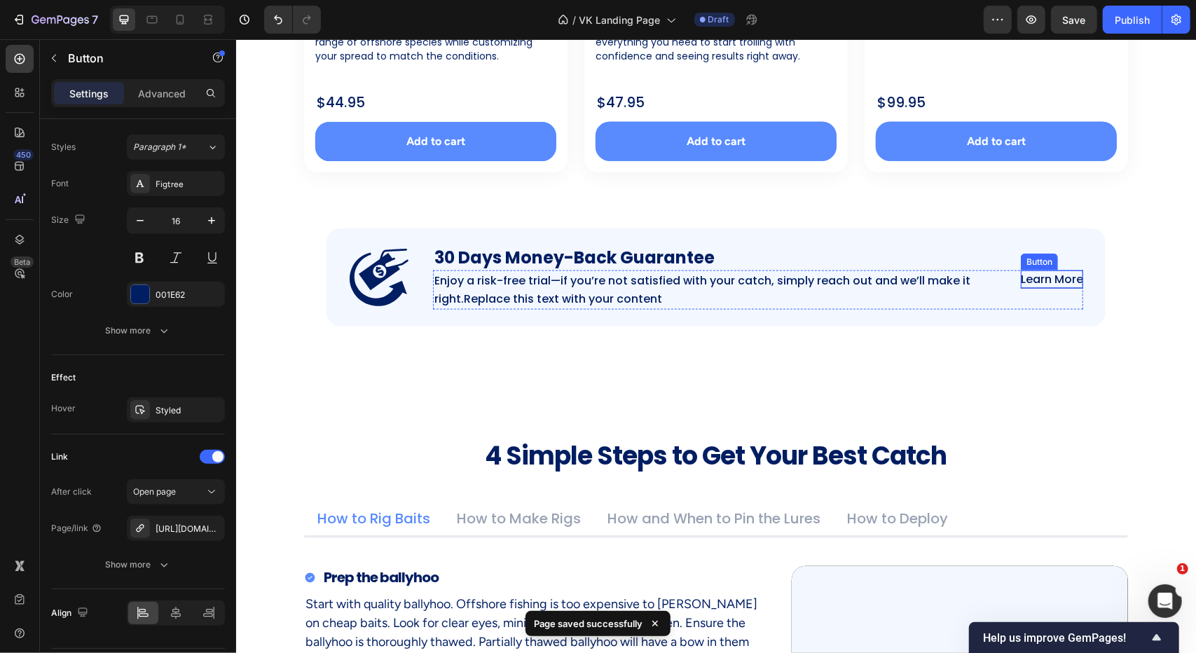
click at [1043, 277] on p "Learn More" at bounding box center [1051, 279] width 62 height 18
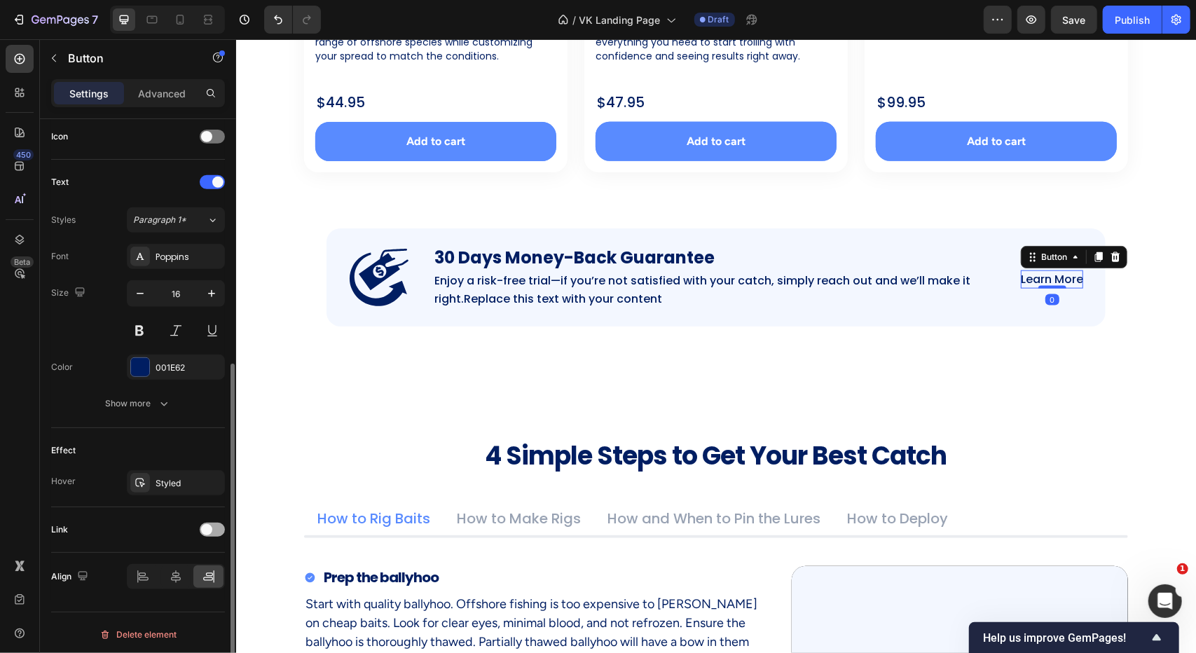
click at [209, 532] on div at bounding box center [212, 530] width 25 height 14
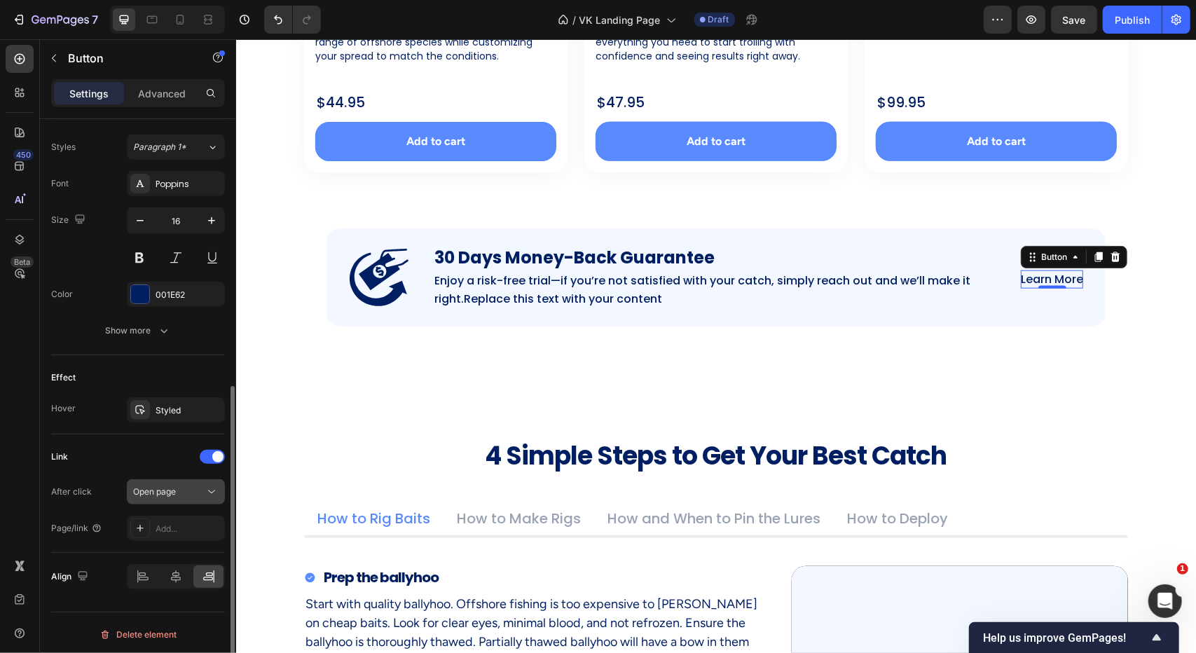
click at [163, 487] on span "Open page" at bounding box center [154, 491] width 43 height 11
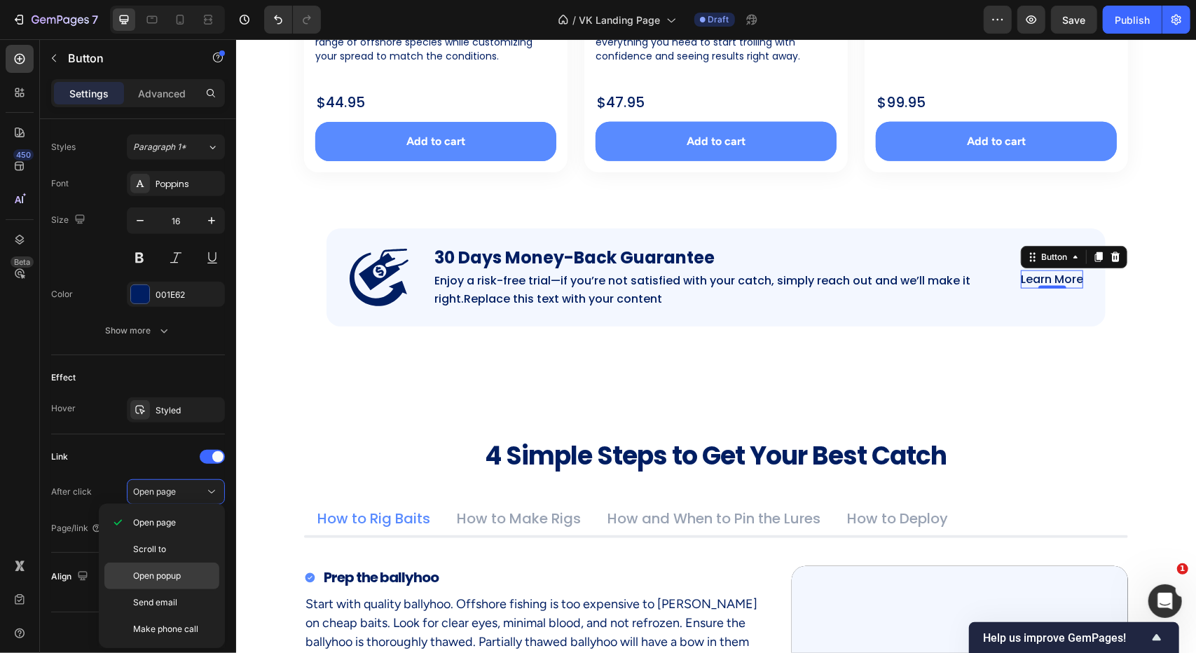
click at [181, 573] on span "Open popup" at bounding box center [157, 576] width 48 height 13
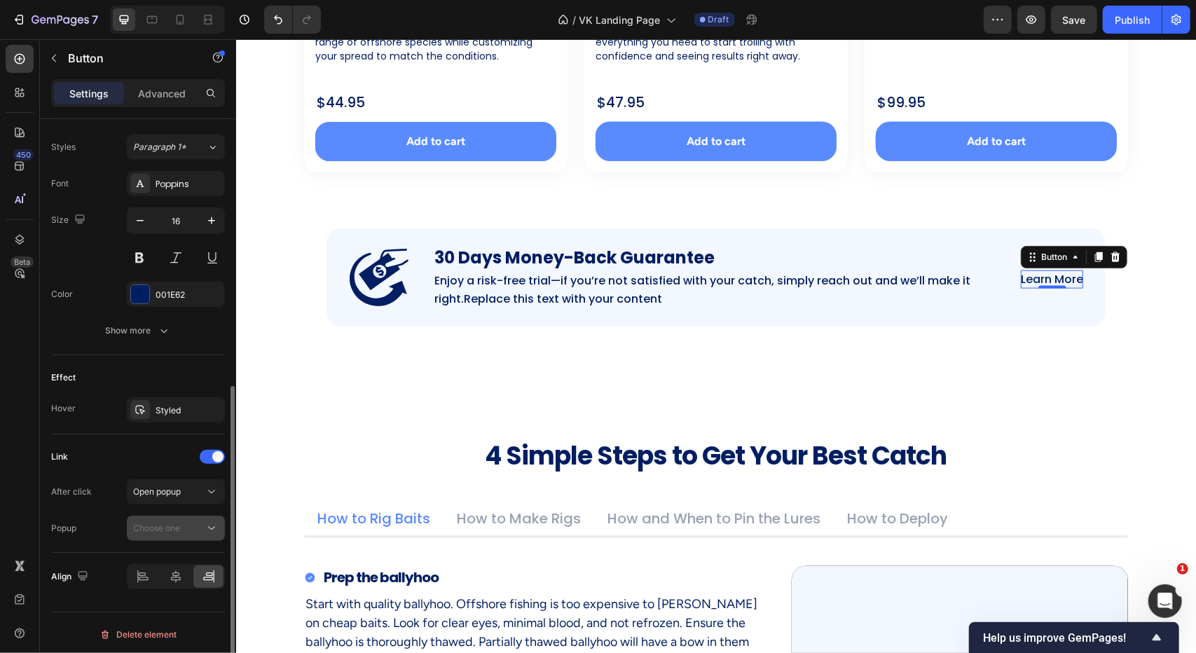
click at [183, 525] on div "Choose one" at bounding box center [168, 528] width 71 height 13
click at [181, 590] on div "Create a popup" at bounding box center [161, 591] width 61 height 13
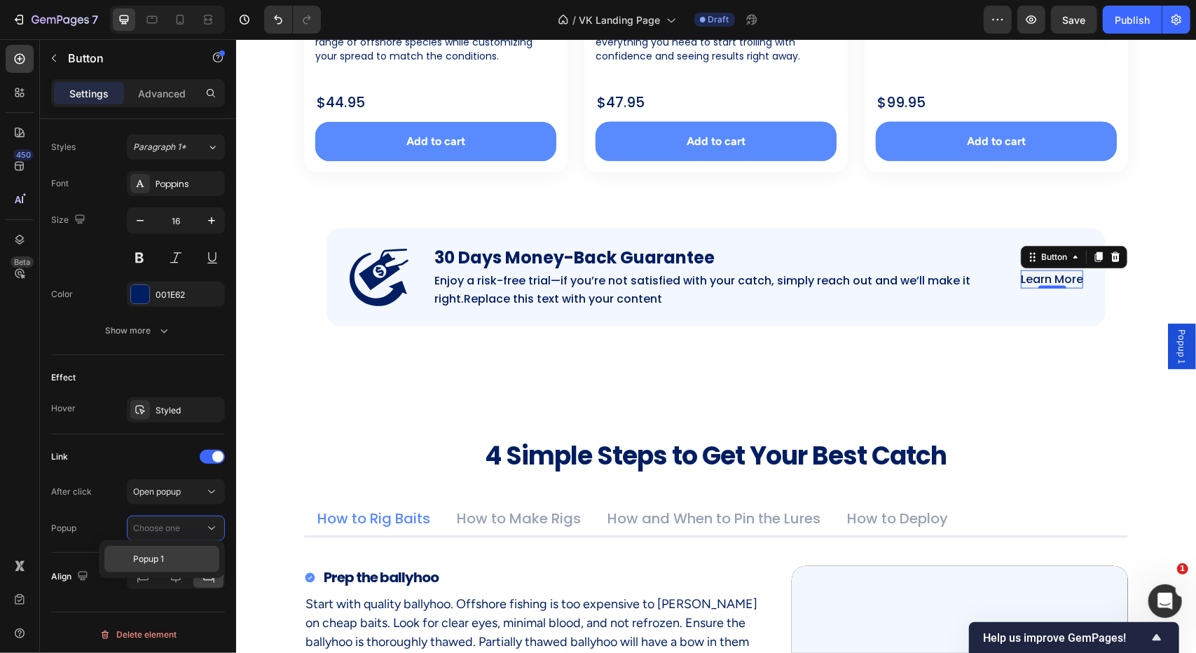
click at [146, 556] on span "Popup 1" at bounding box center [148, 559] width 31 height 13
click at [1174, 345] on span "Popup 1" at bounding box center [1181, 346] width 14 height 34
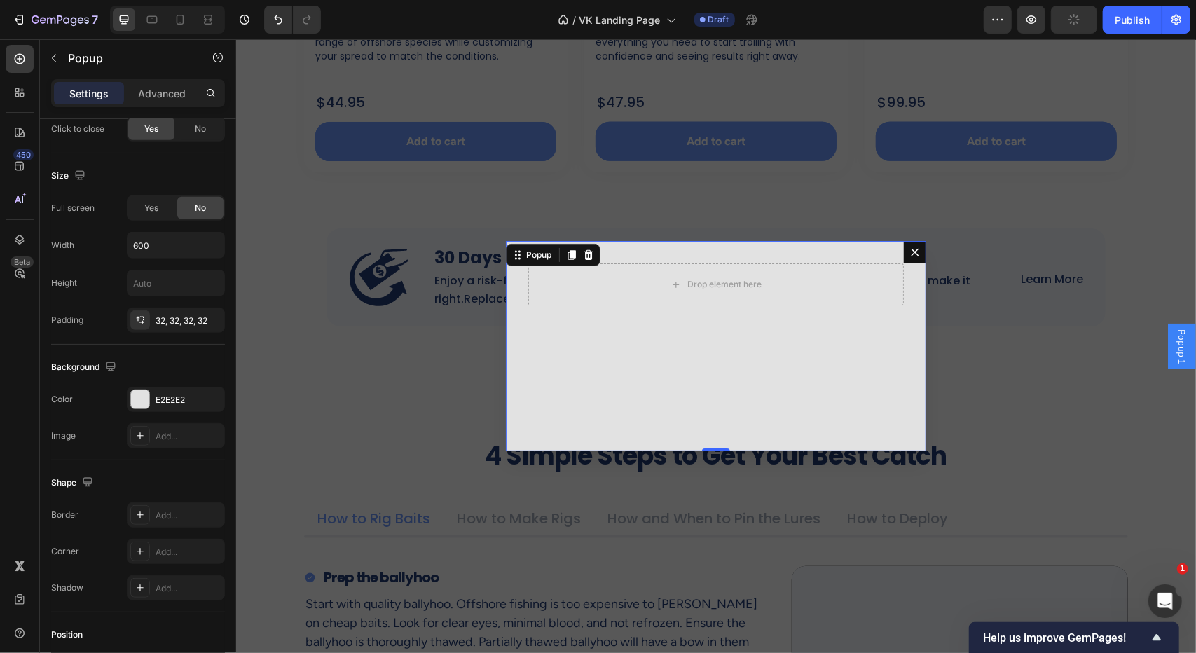
scroll to position [0, 0]
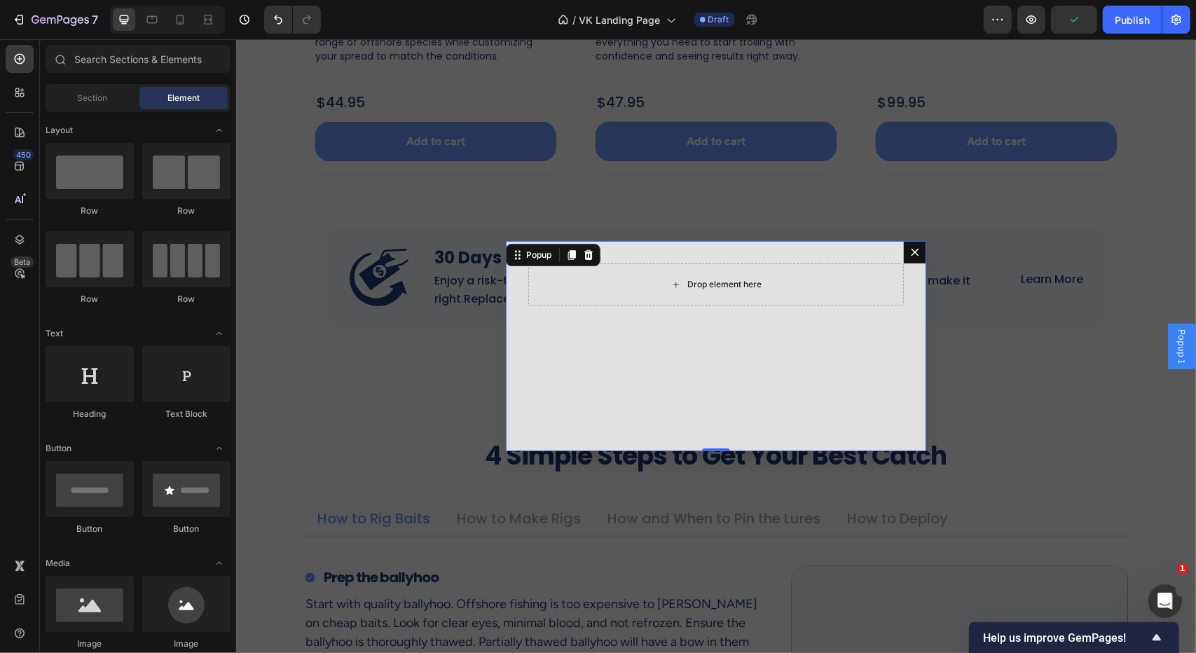
click at [702, 282] on div "Drop element here" at bounding box center [724, 283] width 74 height 11
click at [691, 275] on div "Drop element here" at bounding box center [715, 284] width 113 height 22
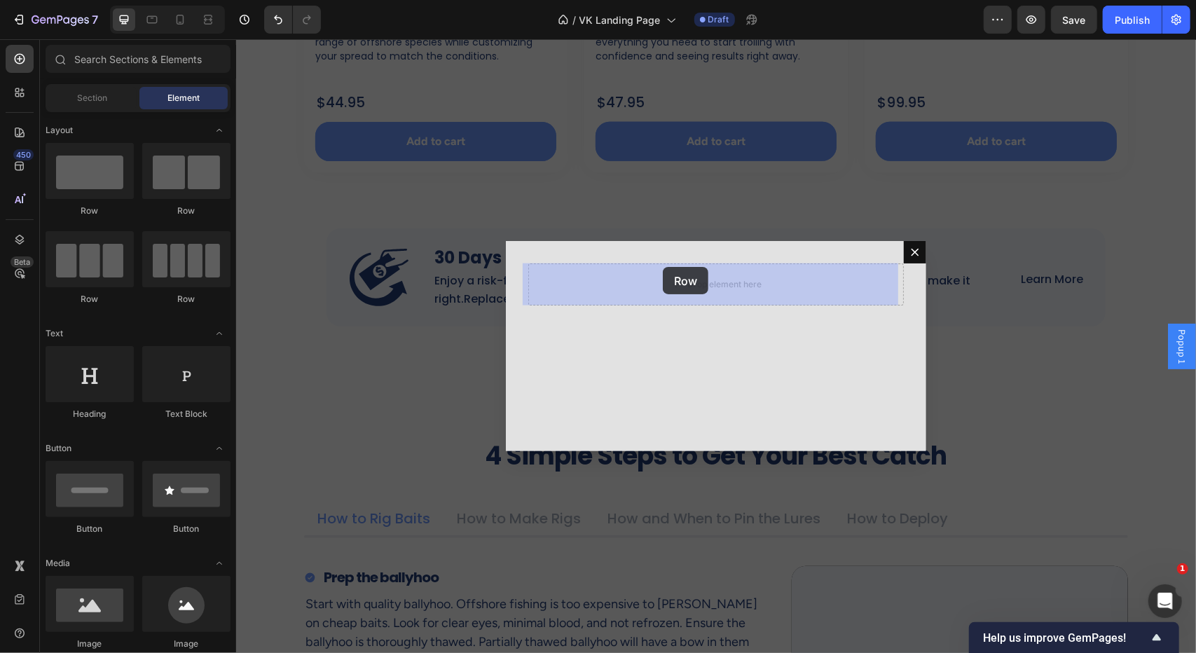
drag, startPoint x: 328, startPoint y: 214, endPoint x: 668, endPoint y: 266, distance: 344.3
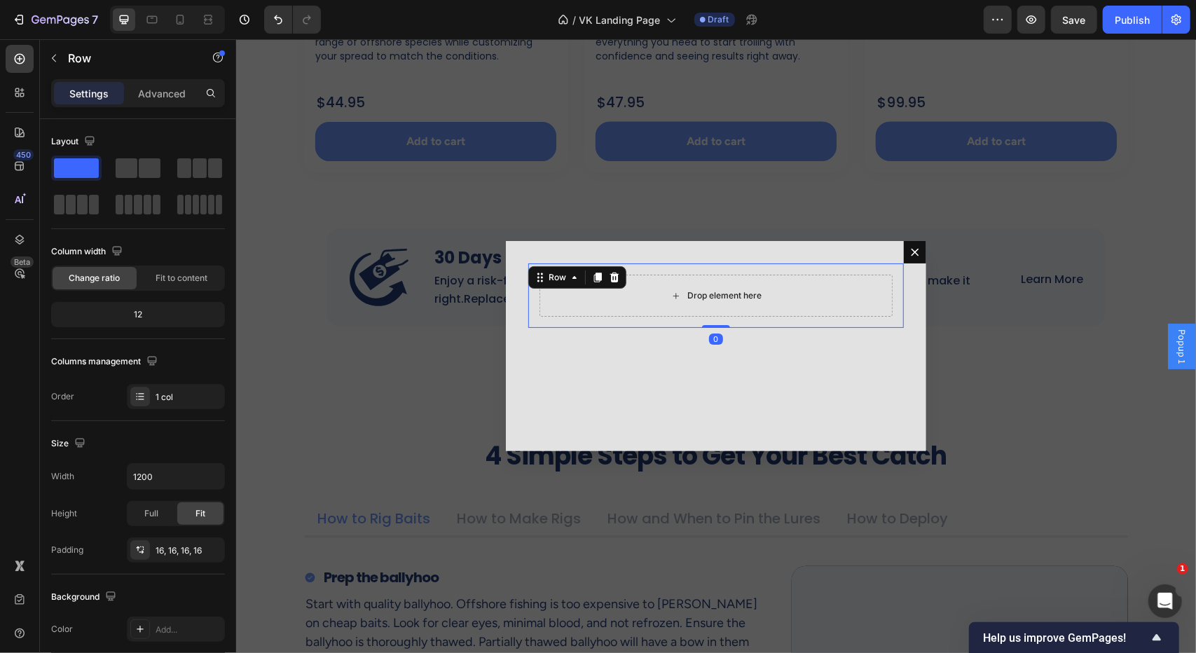
click at [688, 294] on div "Drop element here" at bounding box center [724, 294] width 74 height 11
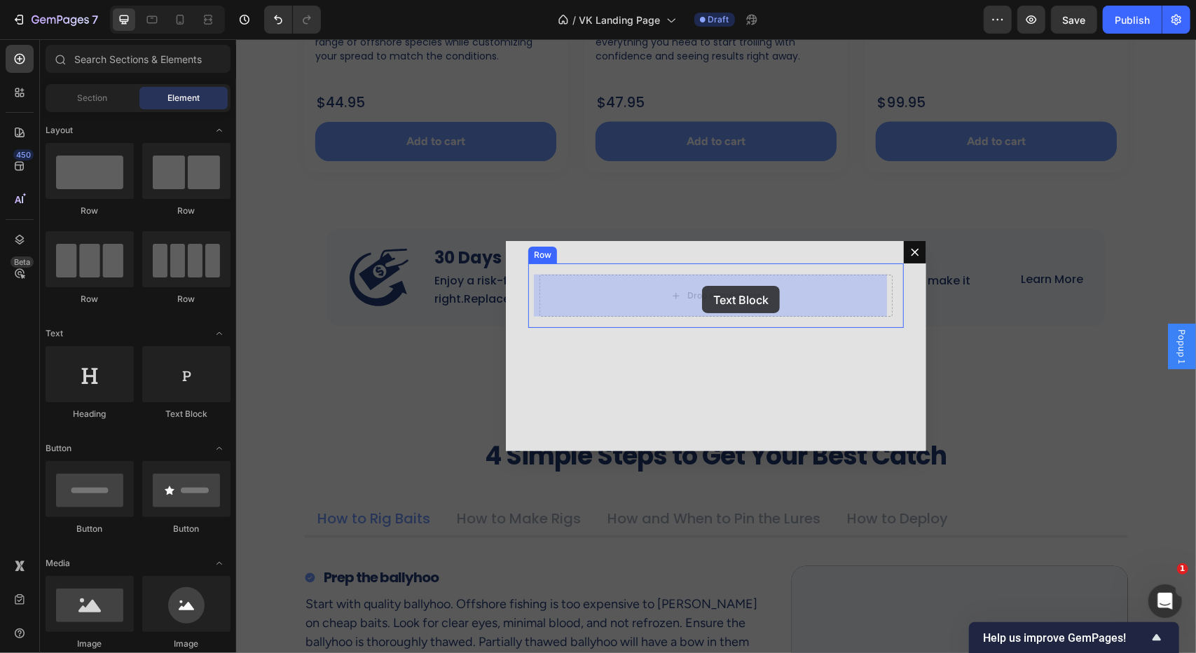
drag, startPoint x: 424, startPoint y: 424, endPoint x: 701, endPoint y: 286, distance: 309.8
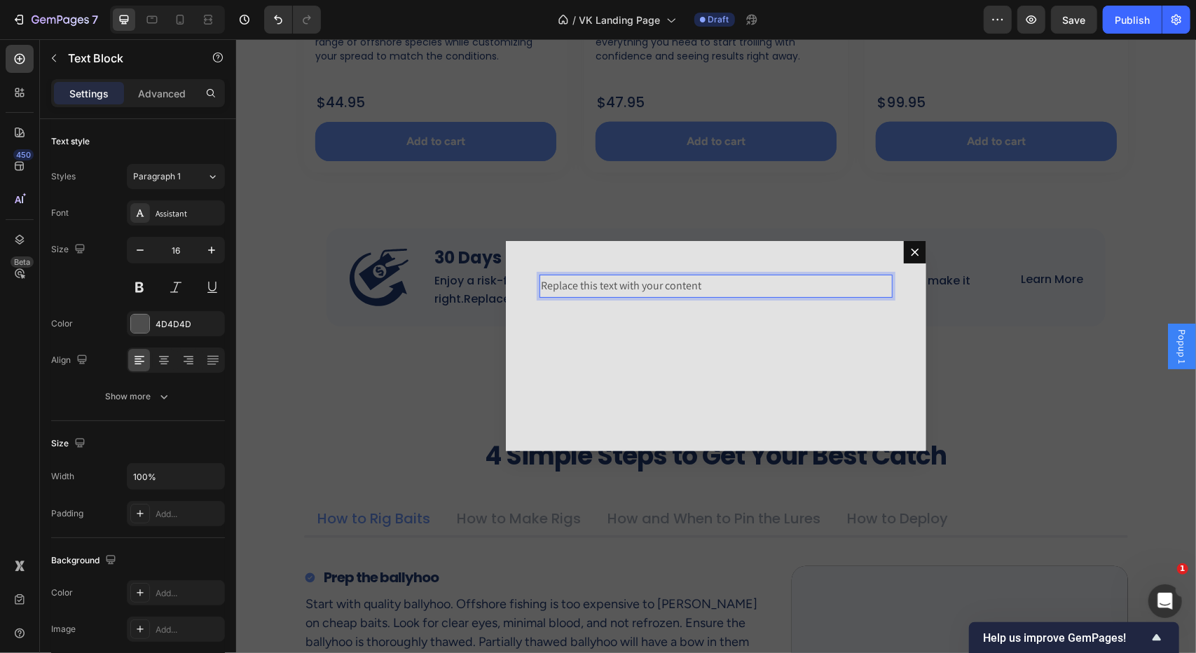
click at [621, 279] on div "Replace this text with your content" at bounding box center [715, 285] width 353 height 23
click at [621, 279] on p "Replace this text with your content" at bounding box center [715, 285] width 350 height 20
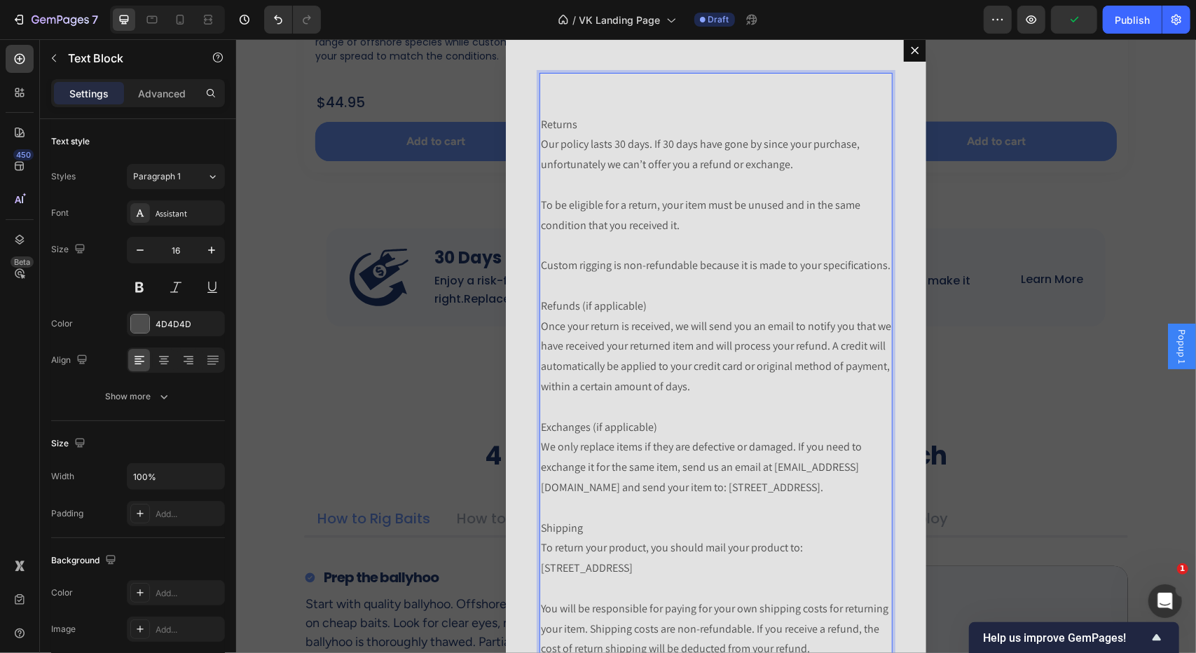
click at [539, 120] on div "Returns Our policy lasts 30 days. If 30 days have gone by since your purchase, …" at bounding box center [715, 436] width 353 height 729
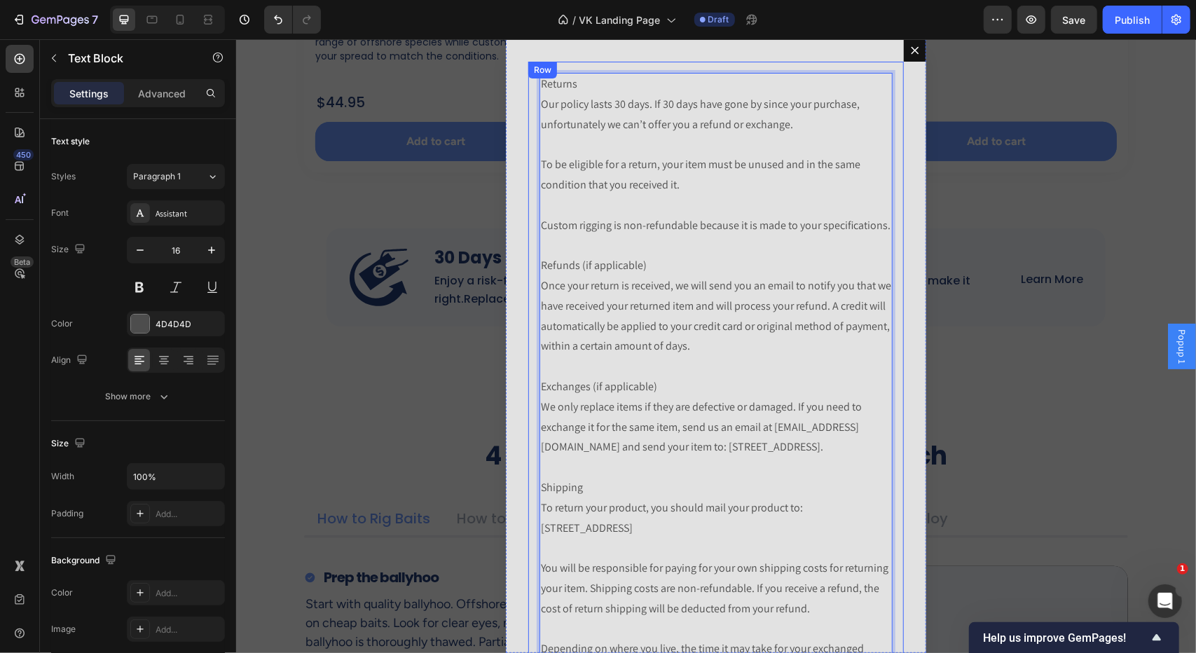
drag, startPoint x: 573, startPoint y: 81, endPoint x: 524, endPoint y: 81, distance: 49.0
click at [528, 81] on div "Returns Our policy lasts 30 days. If 30 days have gone by since your purchase, …" at bounding box center [715, 416] width 375 height 711
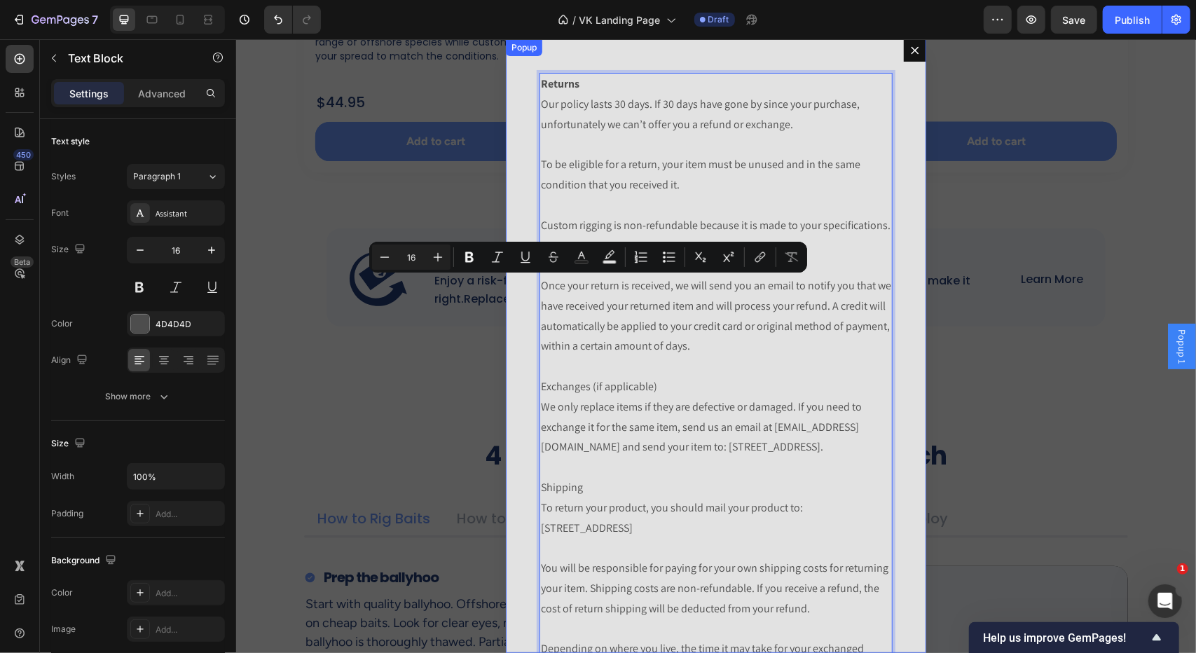
drag, startPoint x: 644, startPoint y: 286, endPoint x: 518, endPoint y: 291, distance: 126.2
click at [518, 291] on div "Returns Our policy lasts 30 days. If 30 days have gone by since your purchase, …" at bounding box center [715, 346] width 420 height 614
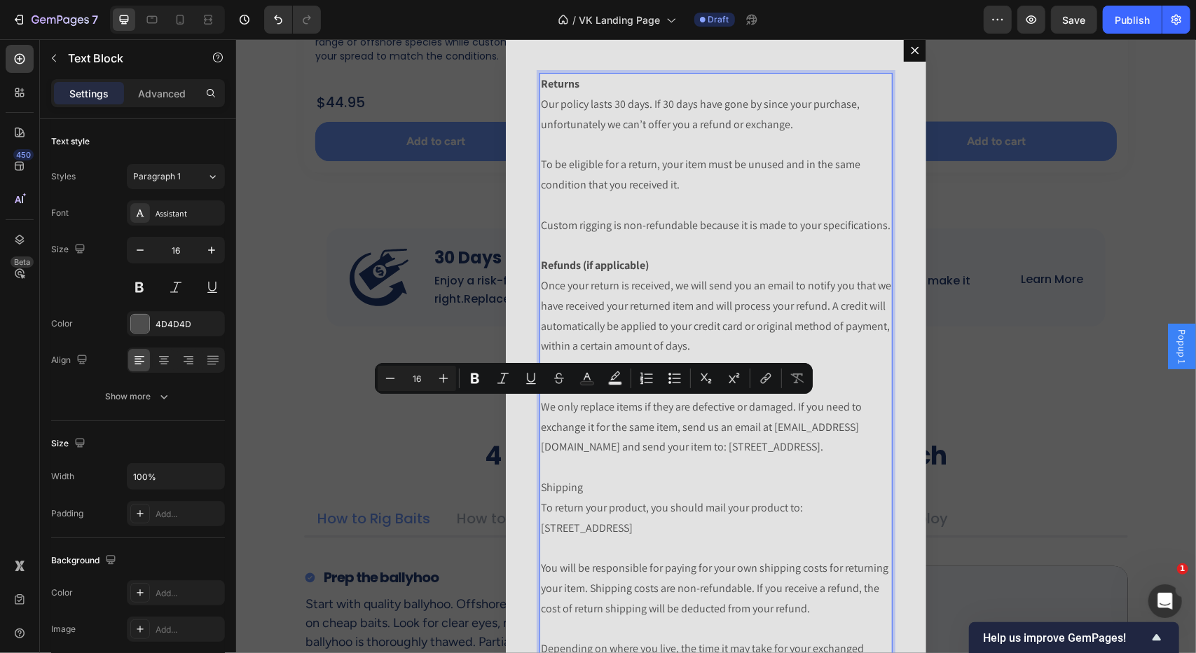
drag, startPoint x: 659, startPoint y: 404, endPoint x: 536, endPoint y: 412, distance: 122.9
click at [540, 412] on p "Returns Our policy lasts 30 days. If 30 days have gone by since your purchase, …" at bounding box center [715, 417] width 350 height 686
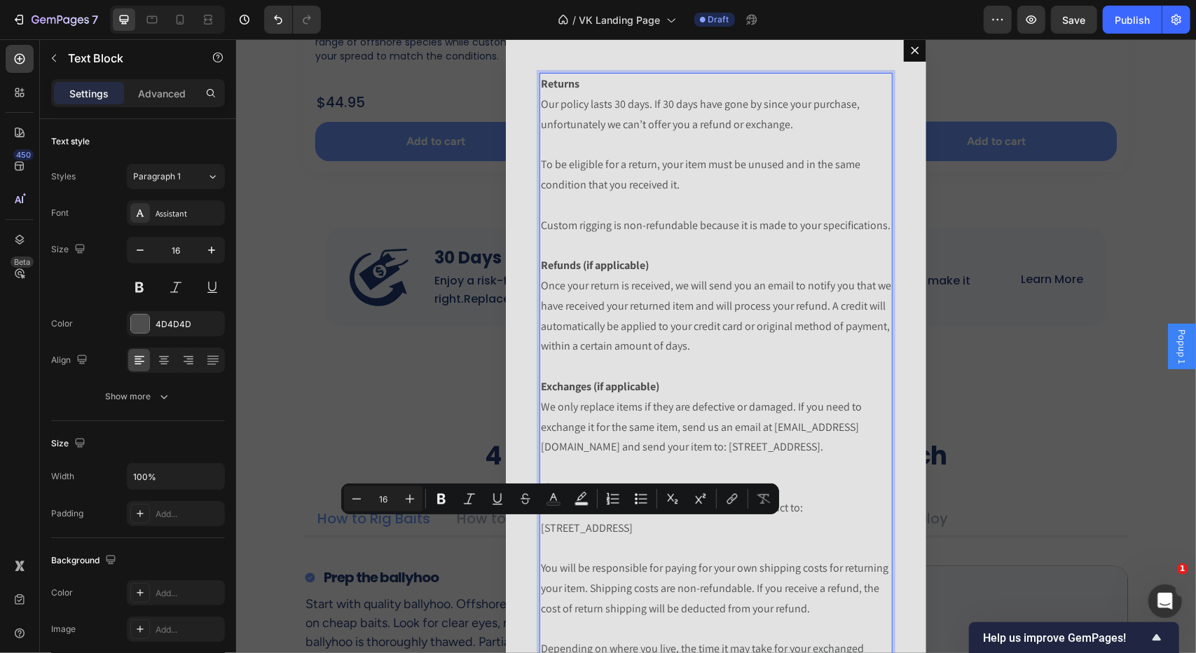
click at [540, 528] on p "Returns Our policy lasts 30 days. If 30 days have gone by since your purchase, …" at bounding box center [715, 417] width 350 height 686
click at [591, 529] on p "Returns Our policy lasts 30 days. If 30 days have gone by since your purchase, …" at bounding box center [715, 417] width 350 height 686
click at [598, 528] on p "Returns Our policy lasts 30 days. If 30 days have gone by since your purchase, …" at bounding box center [715, 417] width 350 height 686
click at [598, 550] on p "Returns Our policy lasts 30 days. If 30 days have gone by since your purchase, …" at bounding box center [715, 417] width 350 height 686
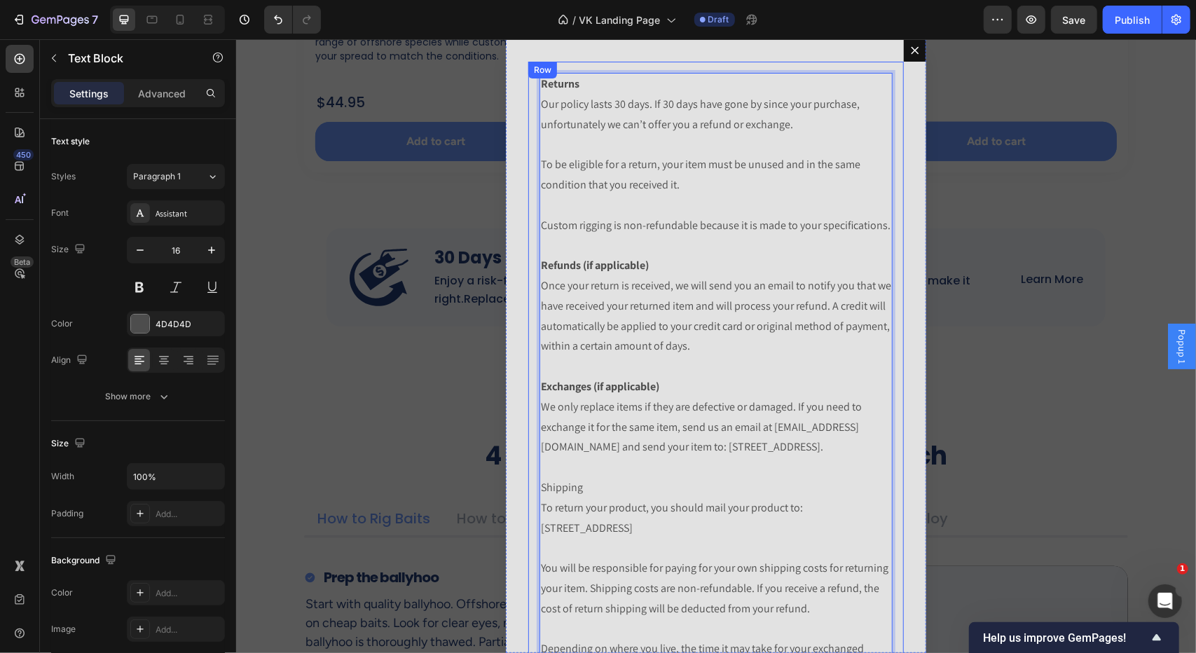
drag, startPoint x: 590, startPoint y: 523, endPoint x: 527, endPoint y: 525, distance: 63.1
click at [528, 525] on div "Returns Our policy lasts 30 days. If 30 days have gone by since your purchase, …" at bounding box center [715, 416] width 375 height 711
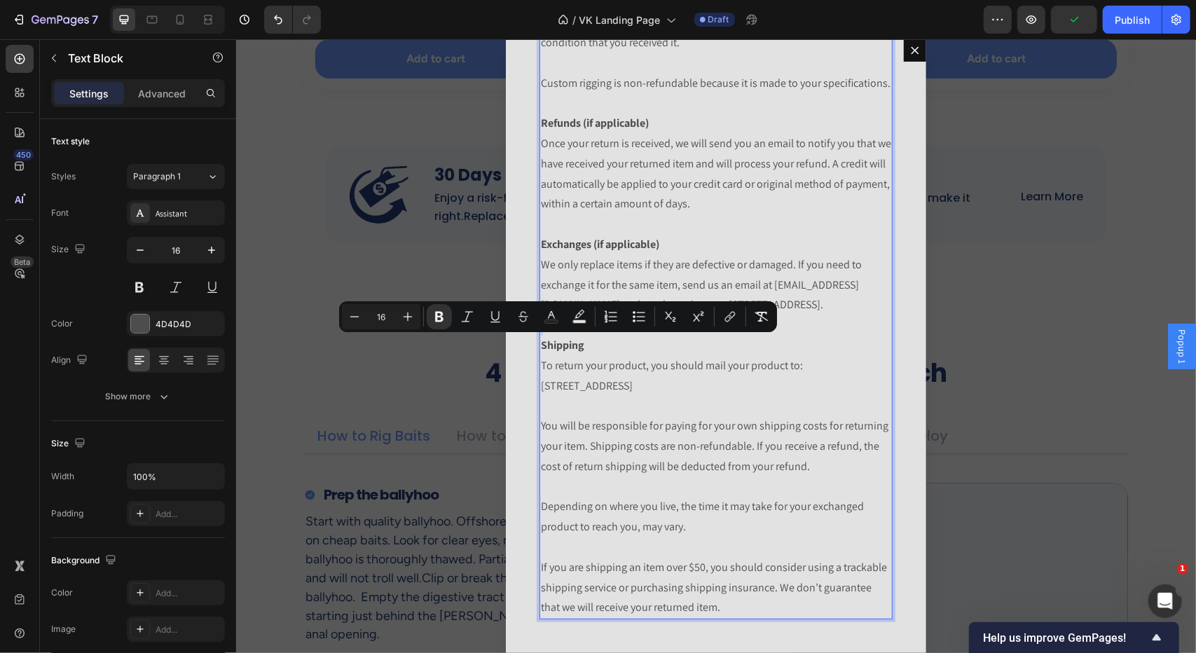
scroll to position [1261, 0]
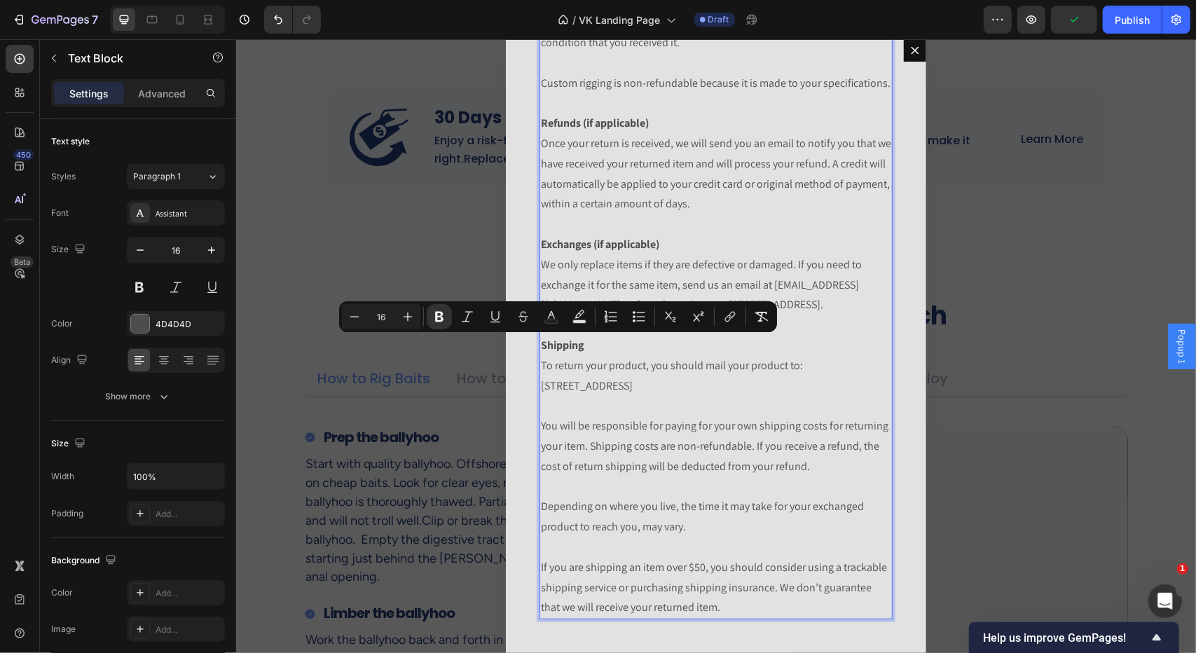
click at [624, 465] on p "Returns Our policy lasts 30 days. If 30 days have gone by since your purchase, …" at bounding box center [715, 274] width 350 height 686
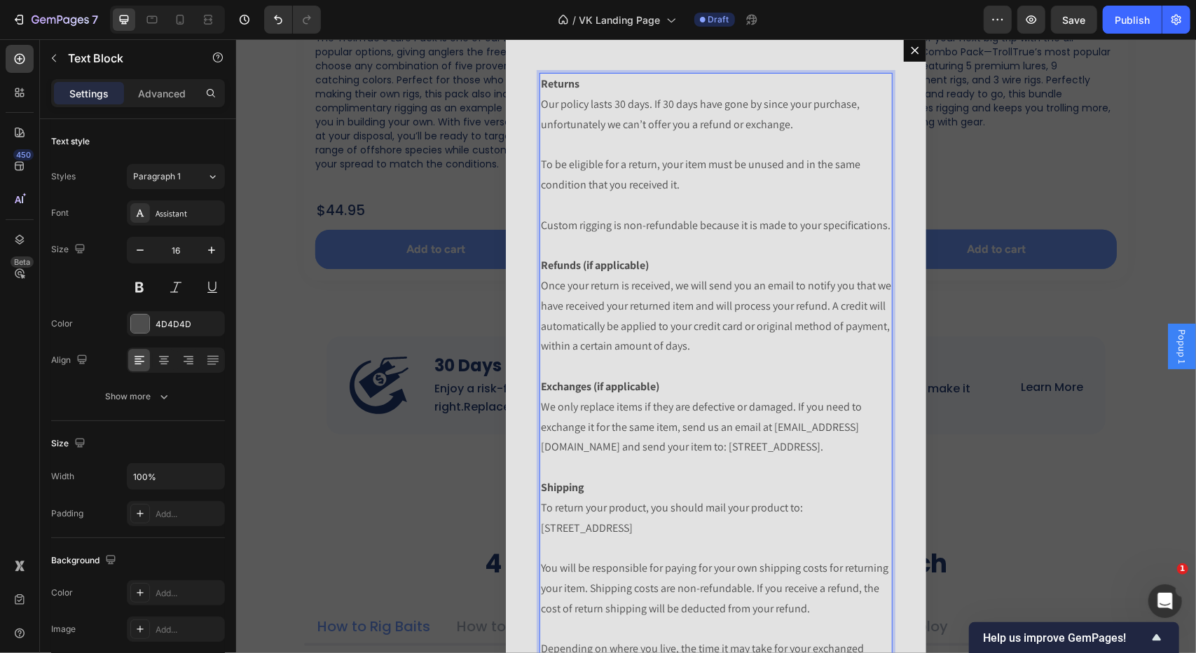
scroll to position [981, 0]
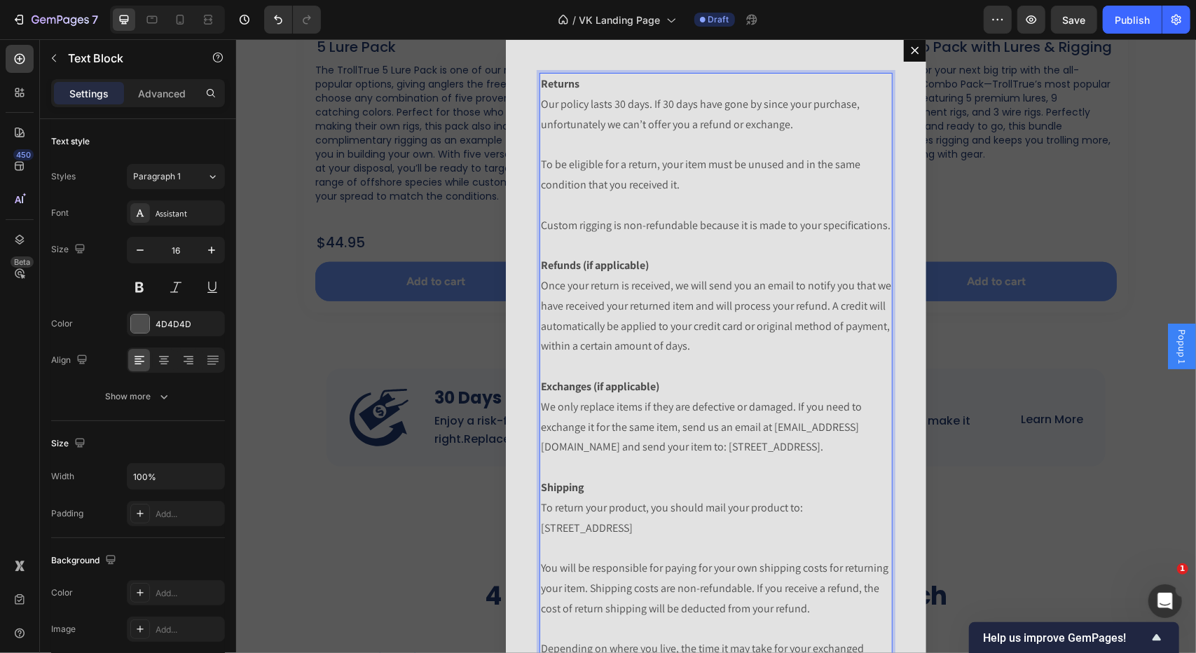
click at [659, 220] on p "Returns Our policy lasts 30 days. If 30 days have gone by since your purchase, …" at bounding box center [715, 417] width 350 height 686
click at [658, 220] on p "Returns Our policy lasts 30 days. If 30 days have gone by since your purchase, …" at bounding box center [715, 417] width 350 height 686
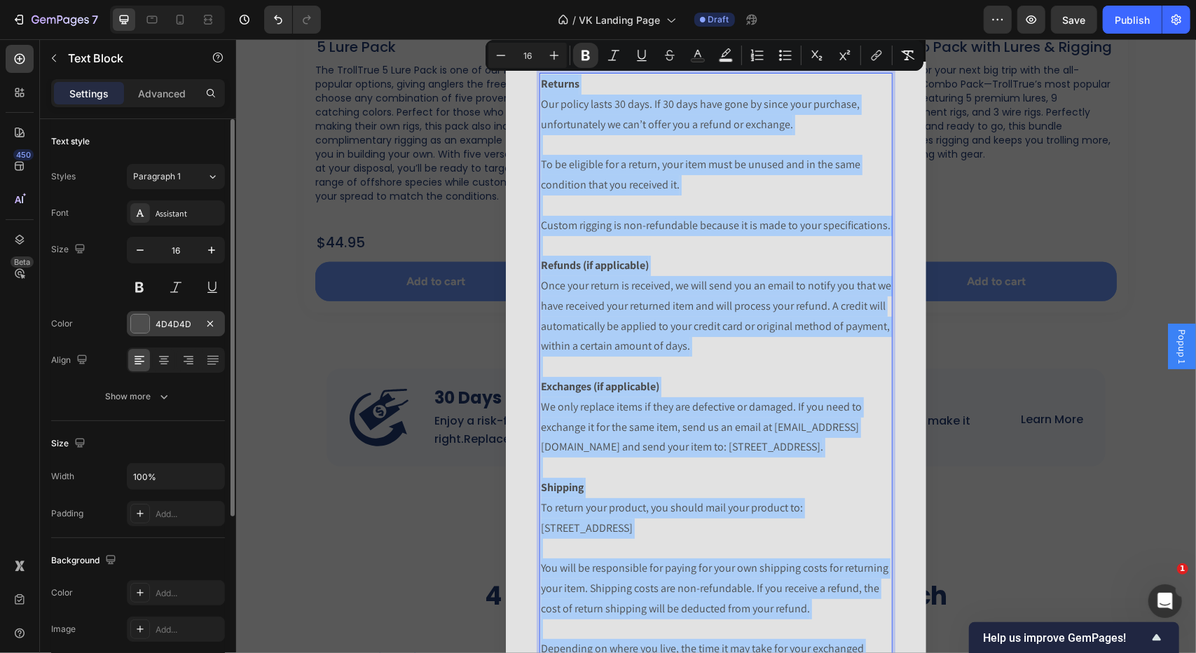
click at [146, 324] on div at bounding box center [140, 324] width 18 height 18
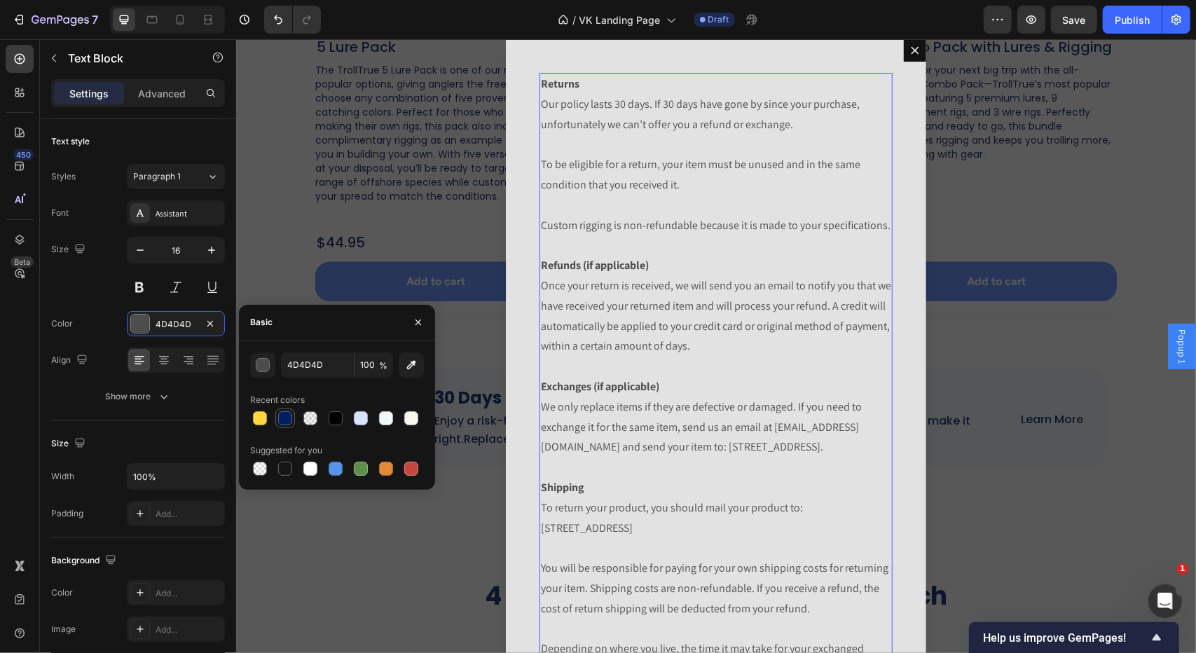
click at [288, 417] on div at bounding box center [285, 418] width 14 height 14
type input "001E62"
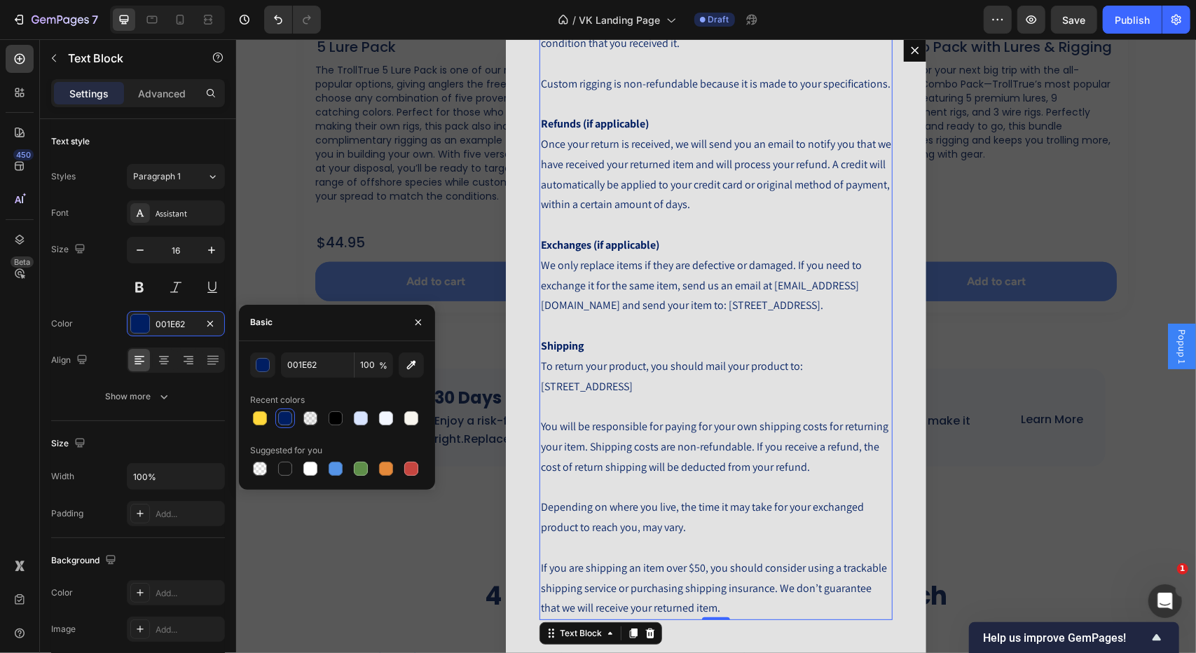
scroll to position [0, 0]
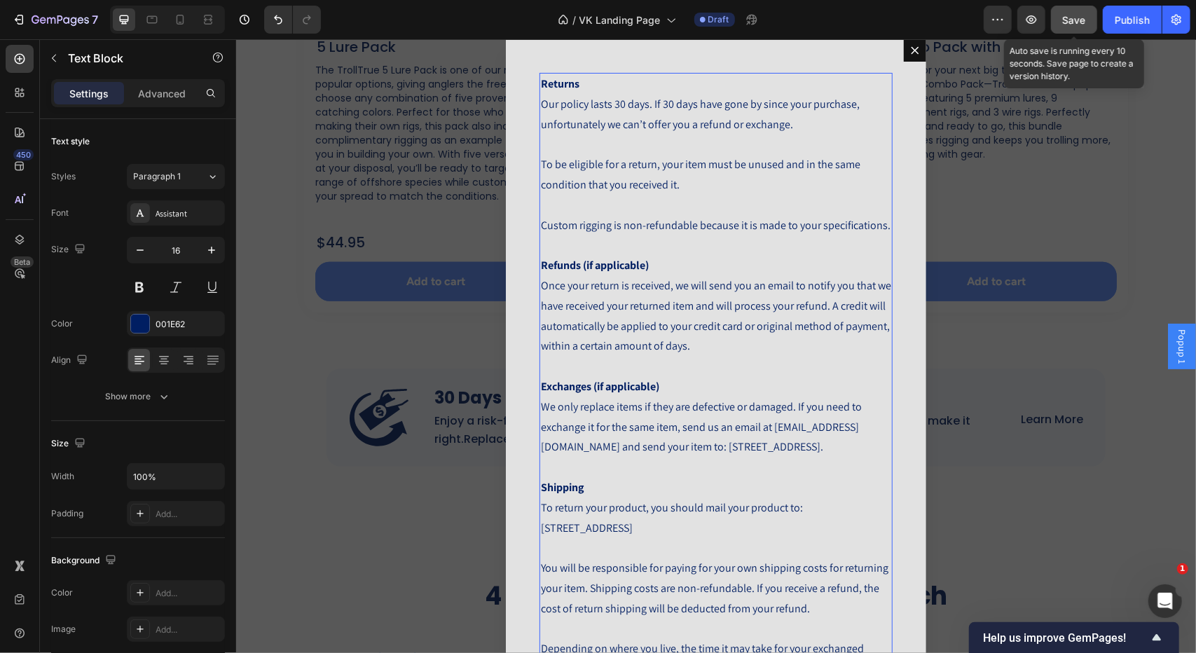
click at [1086, 22] on span "Save" at bounding box center [1074, 20] width 23 height 12
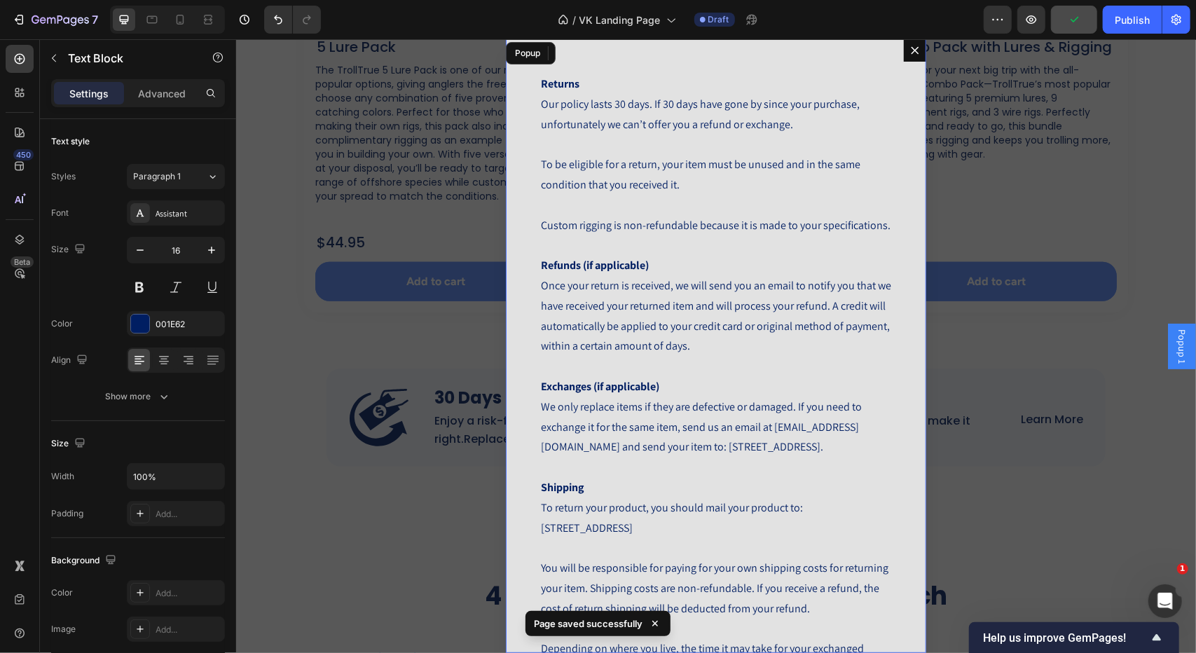
click at [909, 50] on icon "Dialog content" at bounding box center [914, 49] width 11 height 11
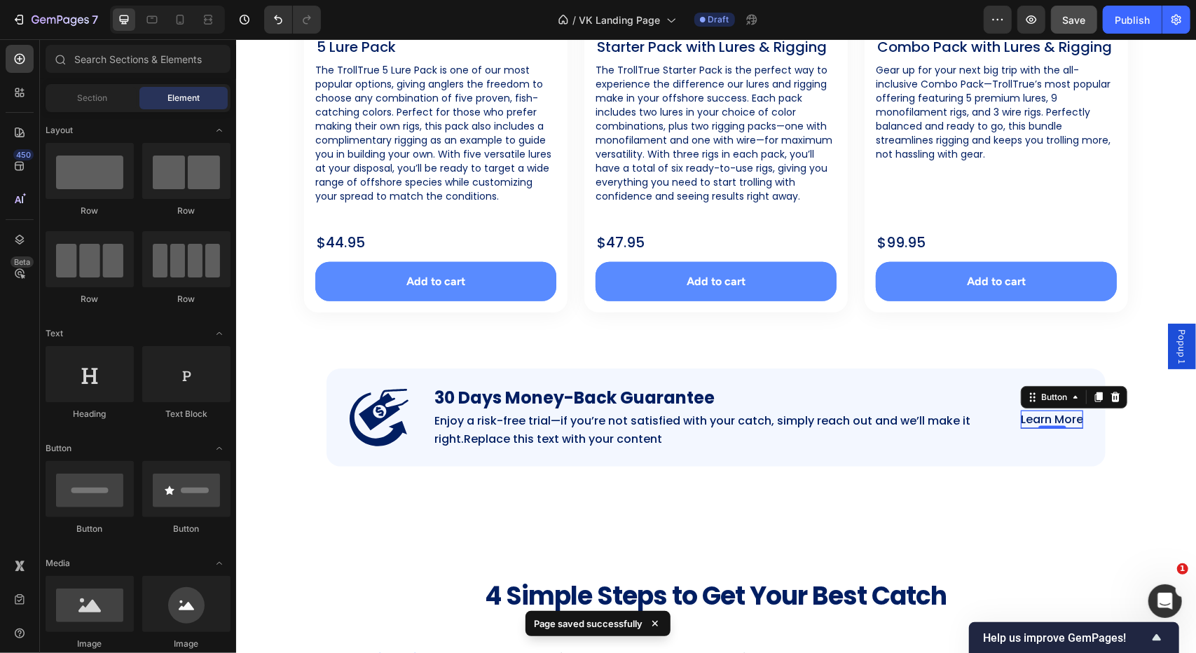
click at [1038, 418] on p "Learn More" at bounding box center [1051, 419] width 62 height 18
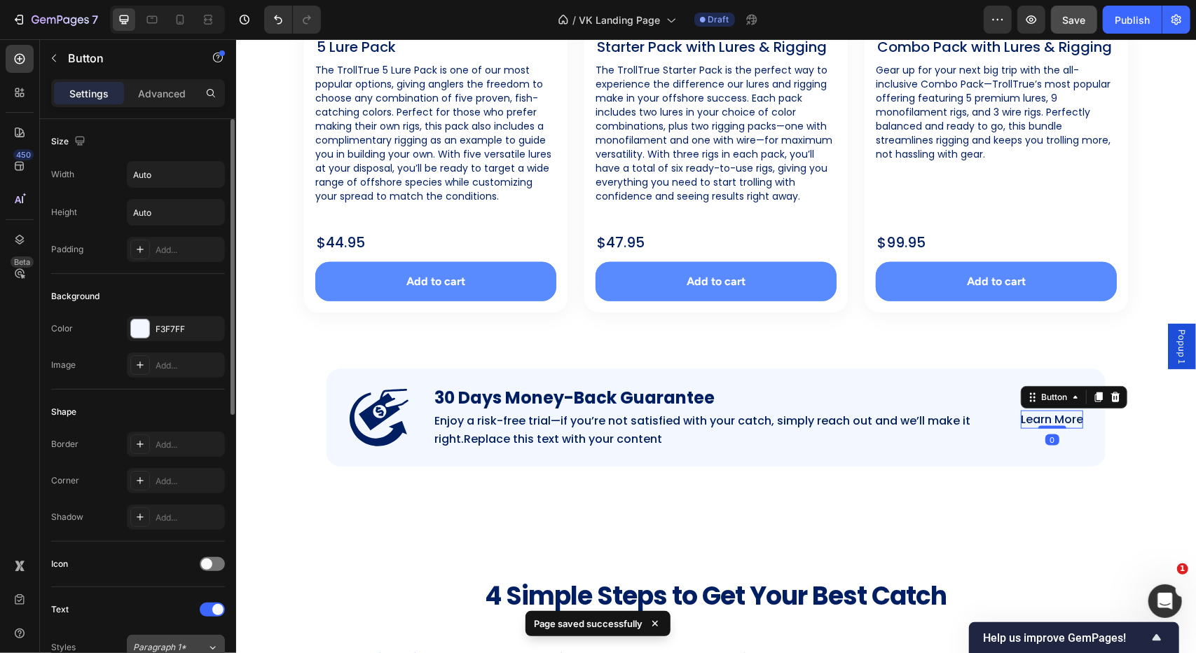
scroll to position [500, 0]
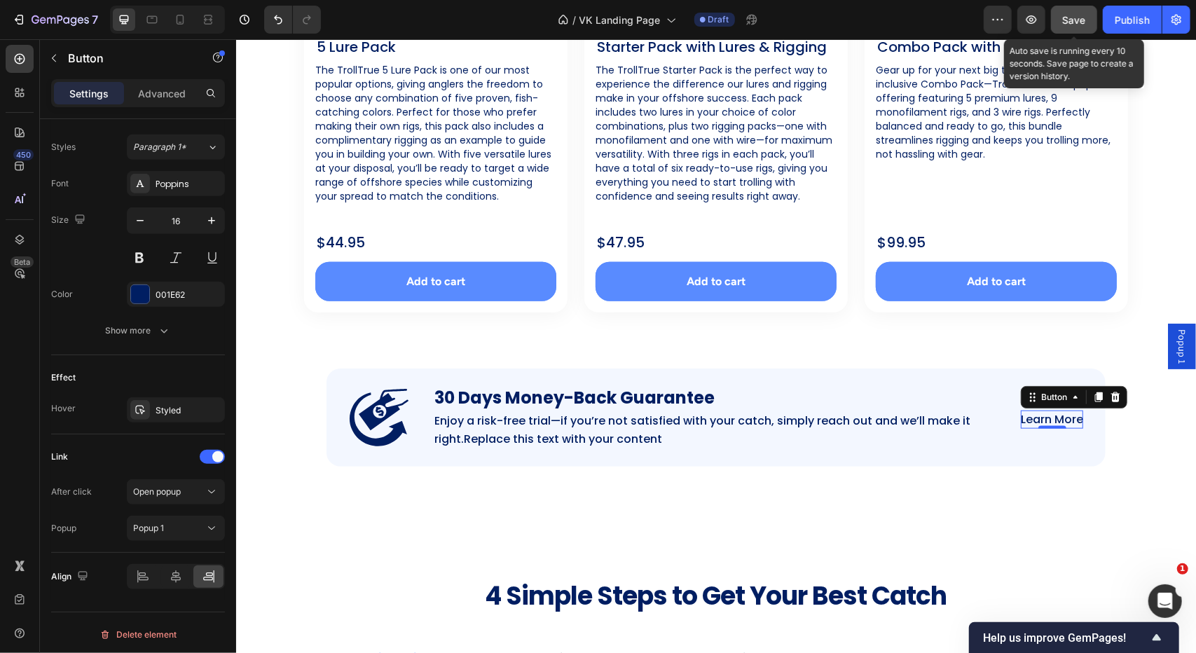
click at [1089, 25] on button "Save" at bounding box center [1074, 20] width 46 height 28
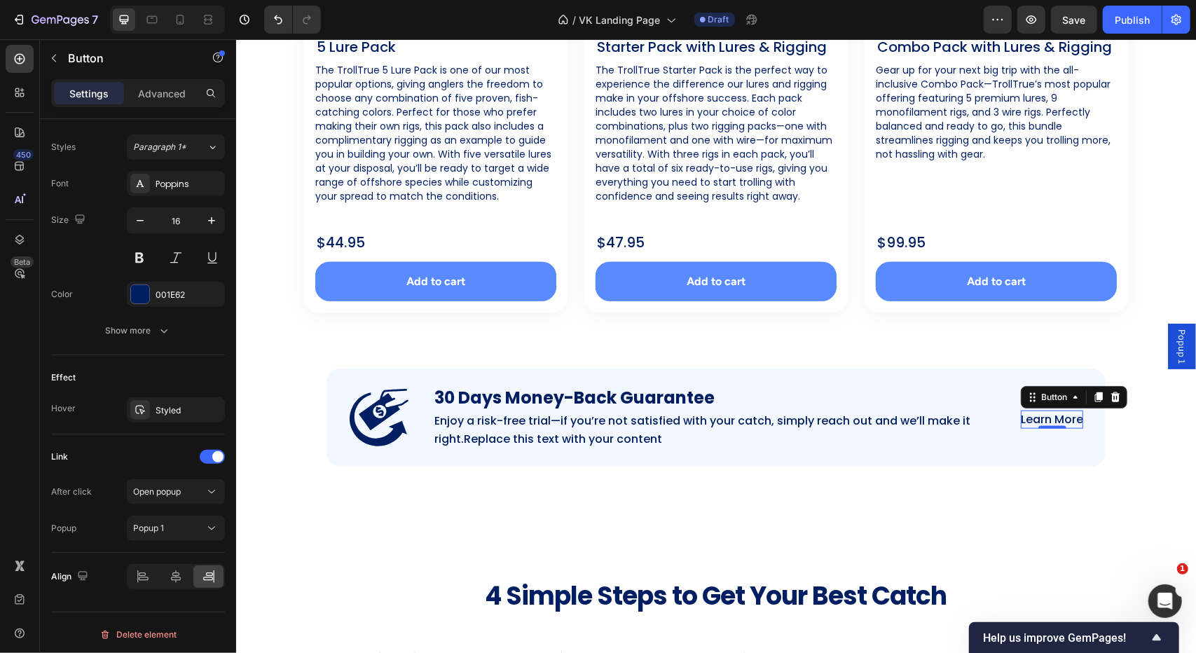
click at [1174, 340] on span "Popup 1" at bounding box center [1181, 346] width 14 height 34
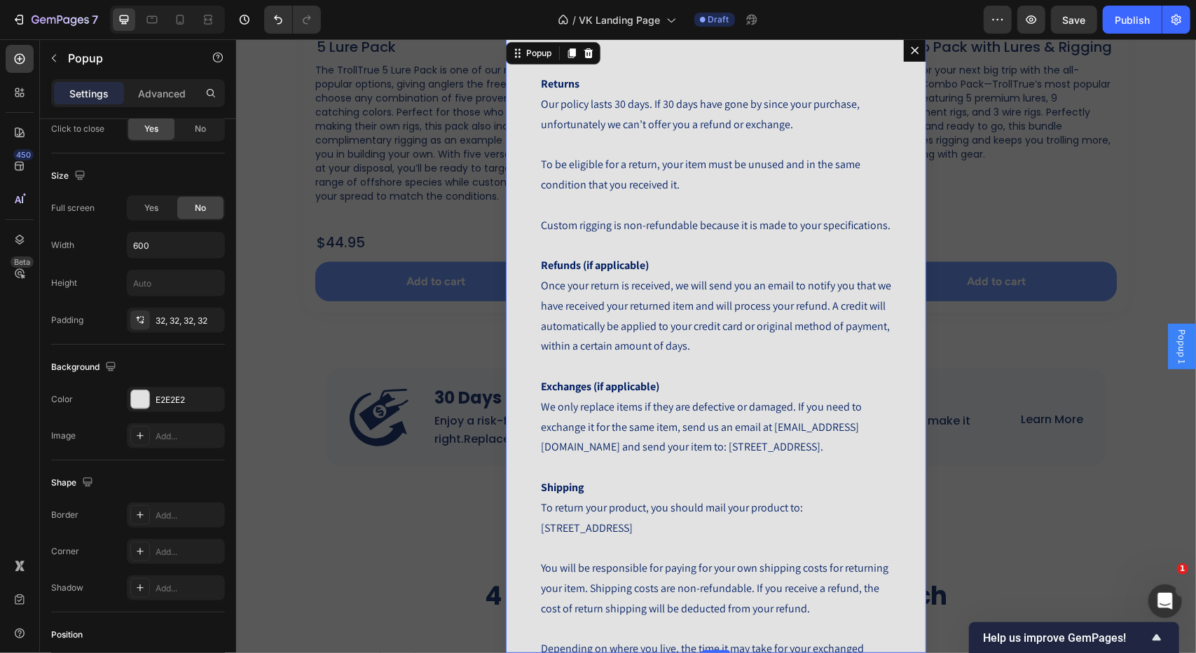
scroll to position [0, 0]
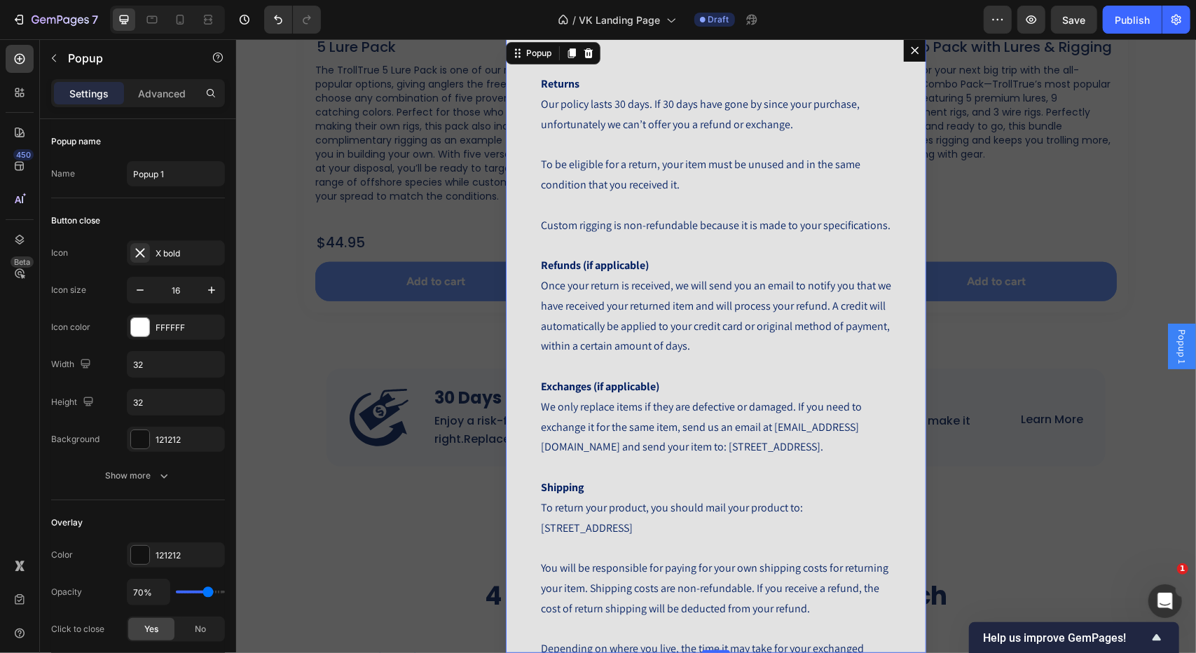
click at [909, 46] on icon "Dialog content" at bounding box center [914, 49] width 11 height 11
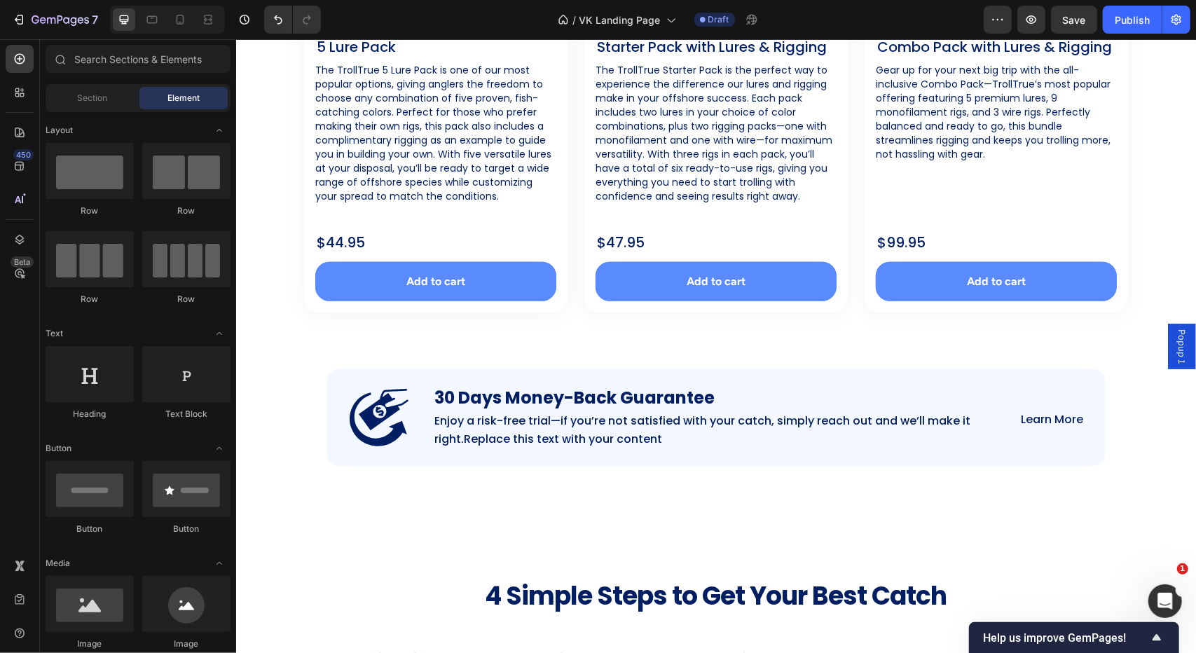
click at [1174, 340] on span "Popup 1" at bounding box center [1181, 346] width 14 height 34
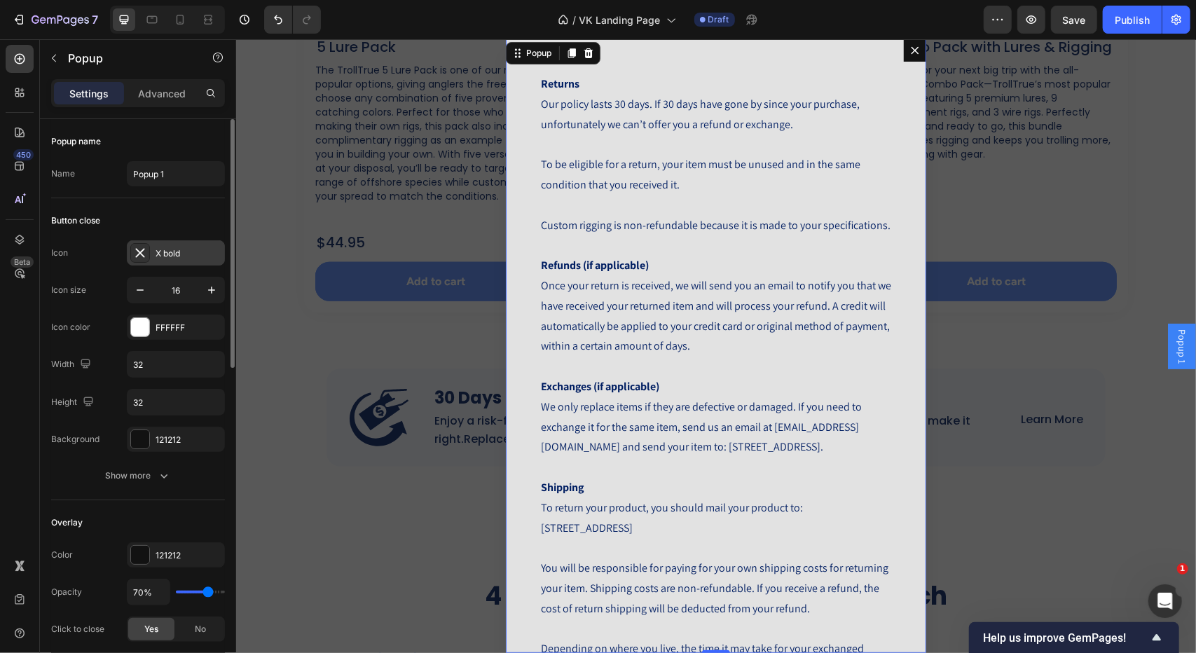
click at [175, 252] on div "X bold" at bounding box center [189, 253] width 66 height 13
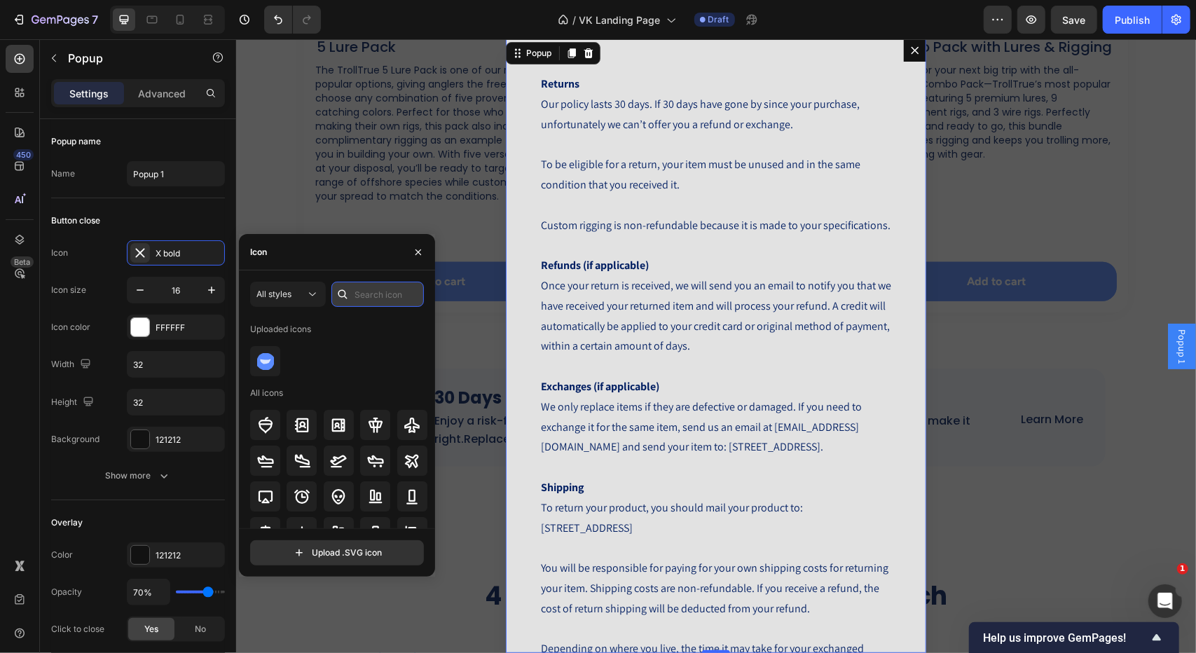
click at [354, 292] on input "text" at bounding box center [377, 294] width 92 height 25
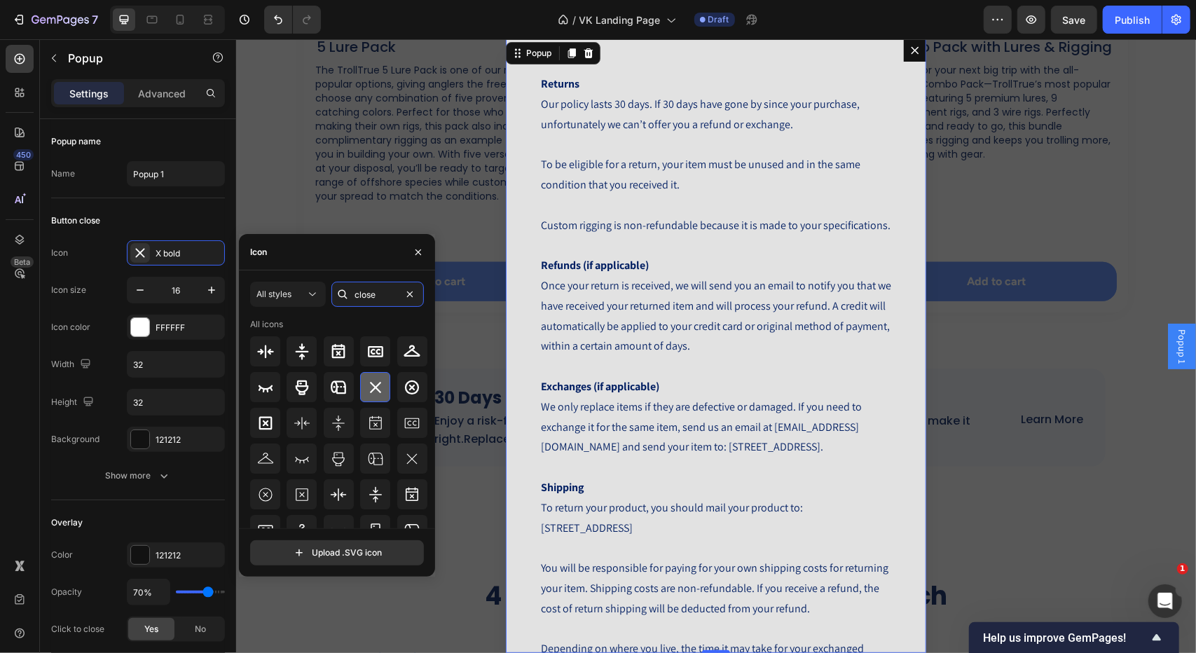
type input "close"
click at [375, 385] on icon at bounding box center [375, 387] width 11 height 11
click at [362, 392] on div at bounding box center [375, 387] width 30 height 30
click at [415, 380] on icon at bounding box center [412, 387] width 17 height 17
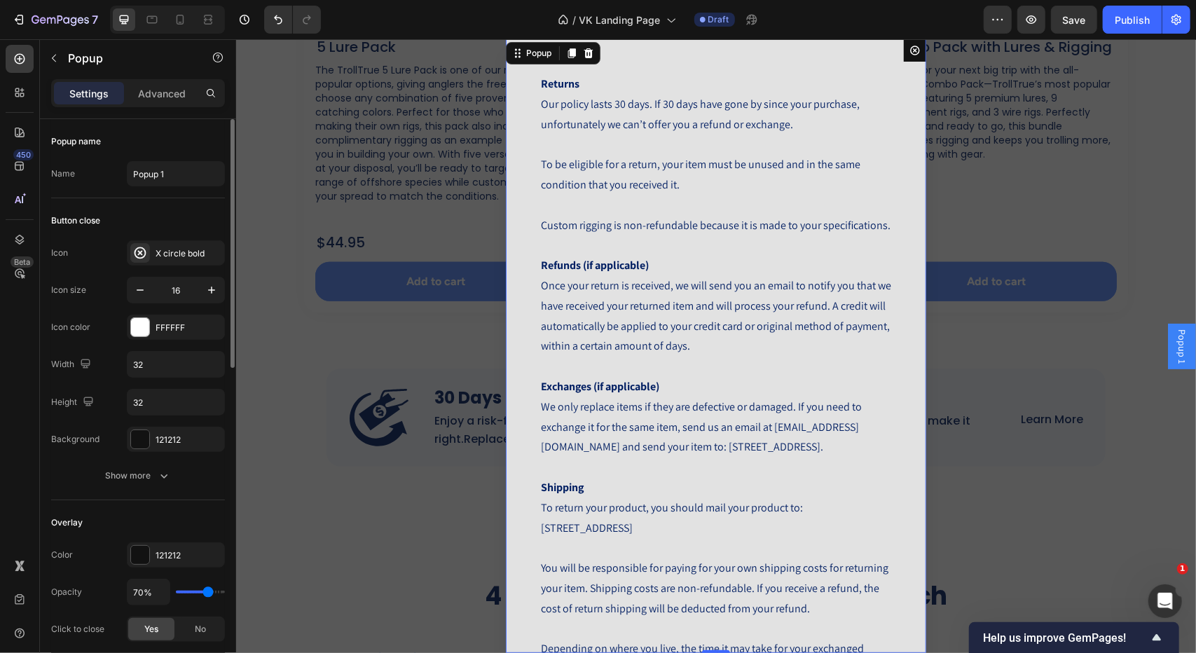
click at [181, 223] on div "Button close" at bounding box center [138, 220] width 174 height 22
click at [1066, 22] on span "Save" at bounding box center [1074, 20] width 23 height 12
click at [156, 252] on div "X circle bold" at bounding box center [189, 253] width 66 height 13
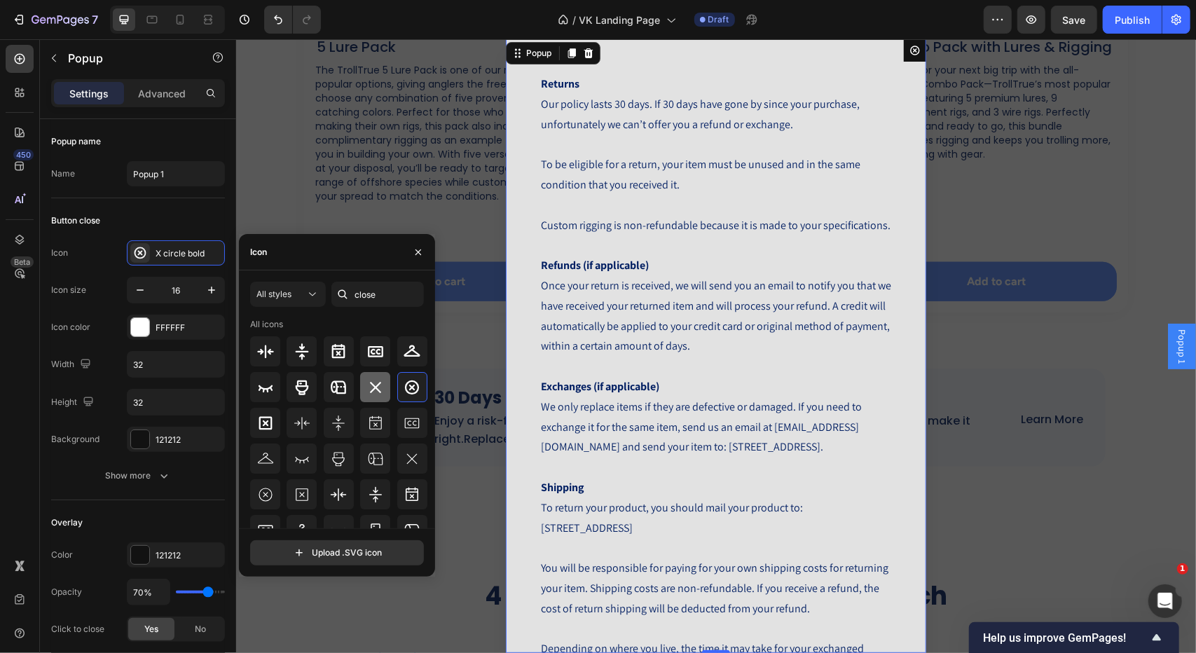
click at [373, 387] on icon at bounding box center [375, 387] width 11 height 11
click at [148, 441] on div at bounding box center [140, 439] width 18 height 18
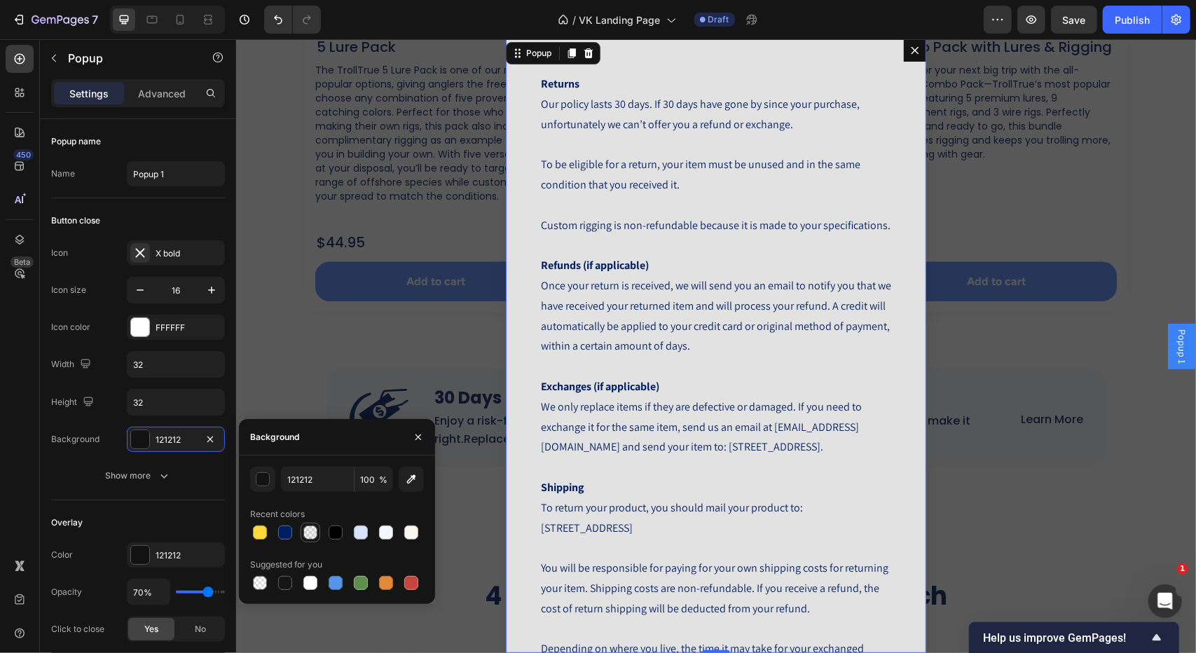
click at [305, 535] on div at bounding box center [310, 532] width 14 height 14
type input "000000"
click at [330, 538] on div at bounding box center [336, 532] width 14 height 14
type input "100"
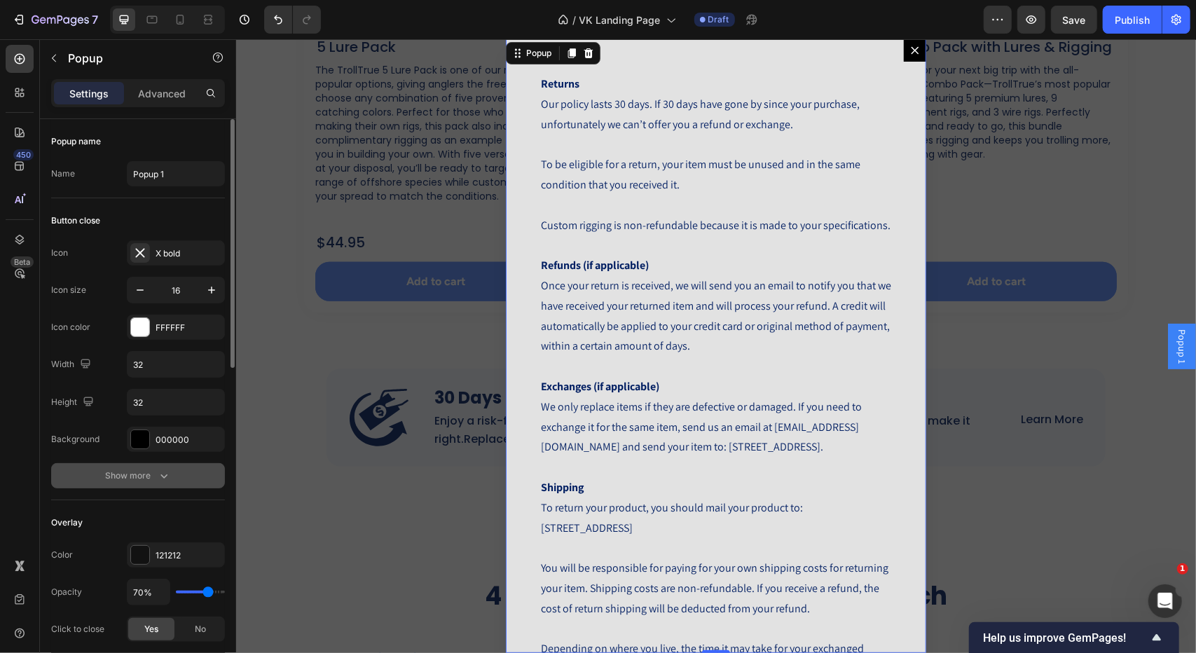
click at [127, 480] on div "Show more" at bounding box center [138, 476] width 65 height 14
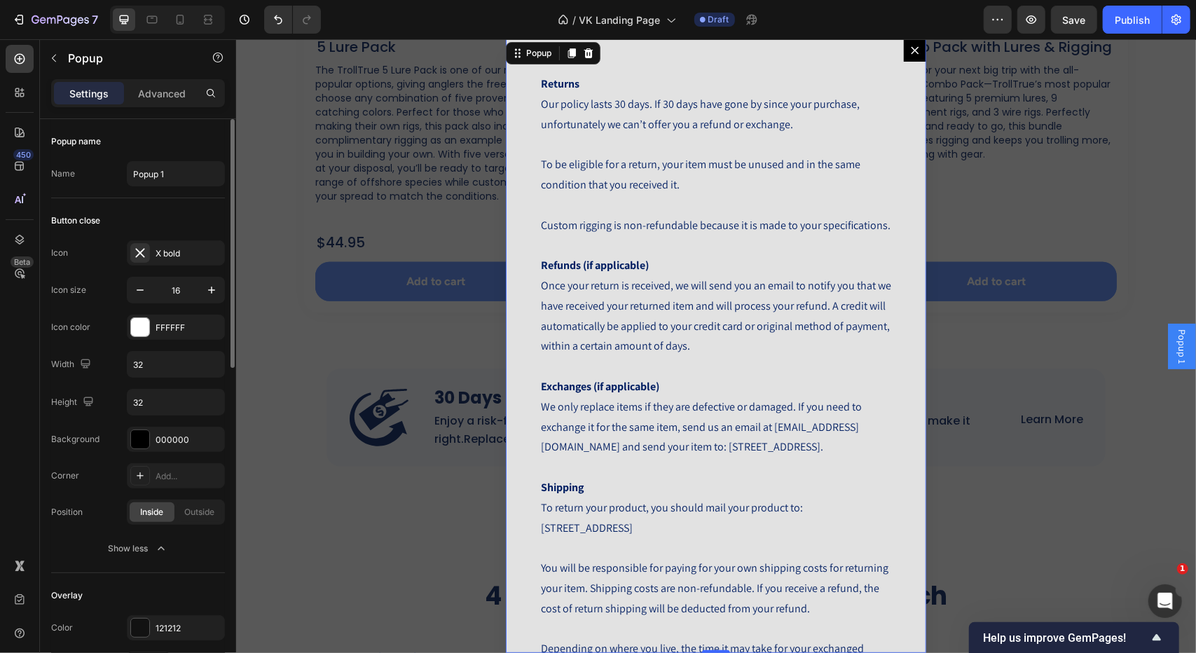
scroll to position [70, 0]
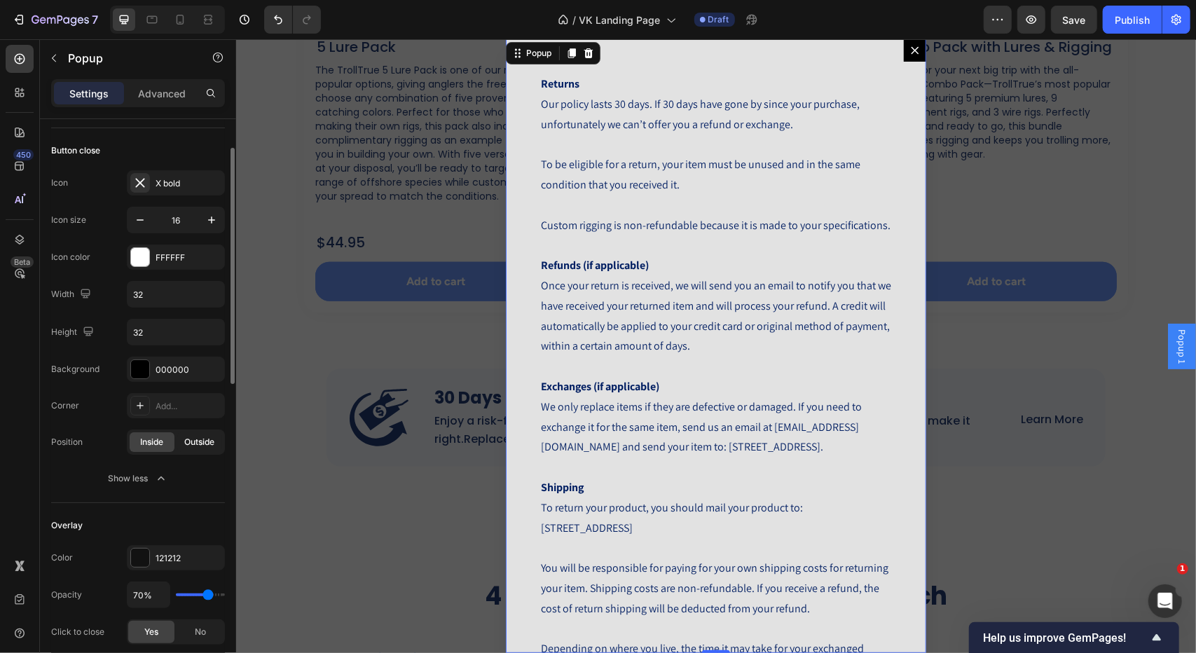
click at [198, 443] on span "Outside" at bounding box center [200, 442] width 30 height 13
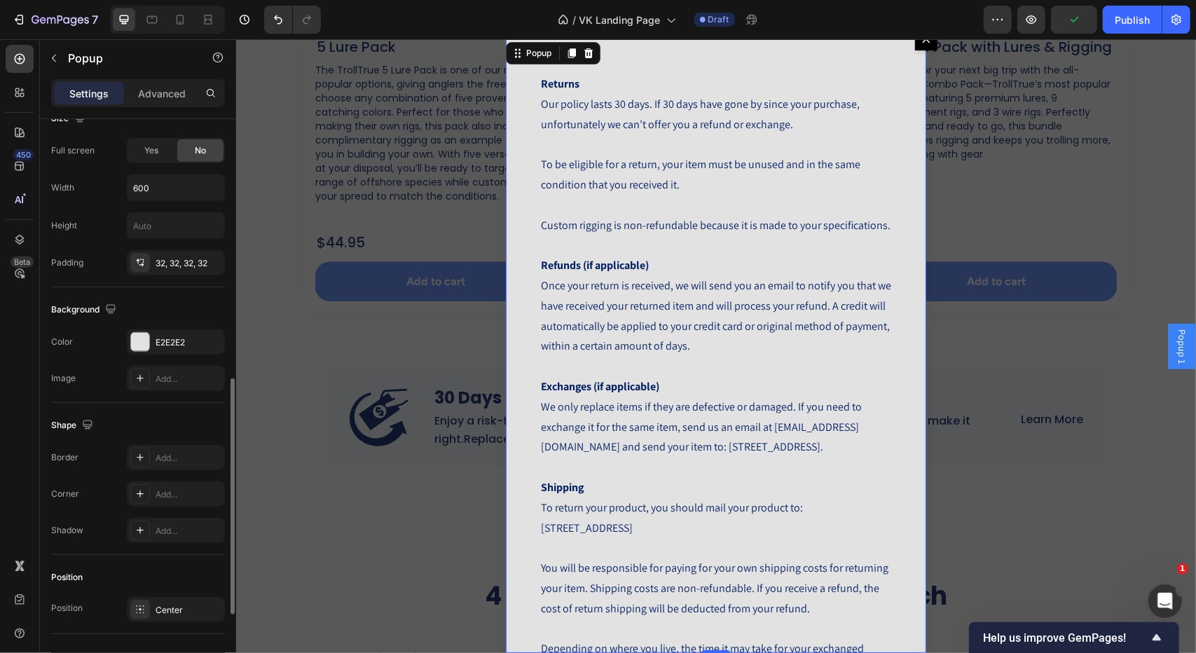
scroll to position [701, 0]
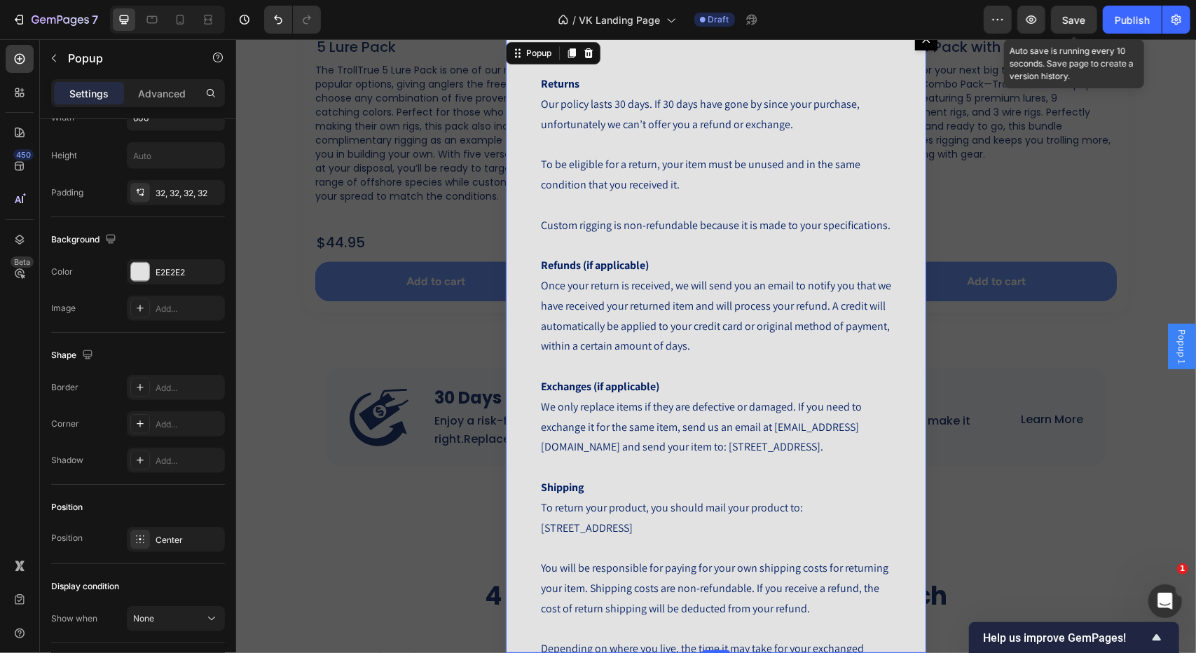
click at [1076, 25] on div "Save" at bounding box center [1074, 20] width 23 height 15
click at [1041, 25] on button "button" at bounding box center [1031, 20] width 28 height 28
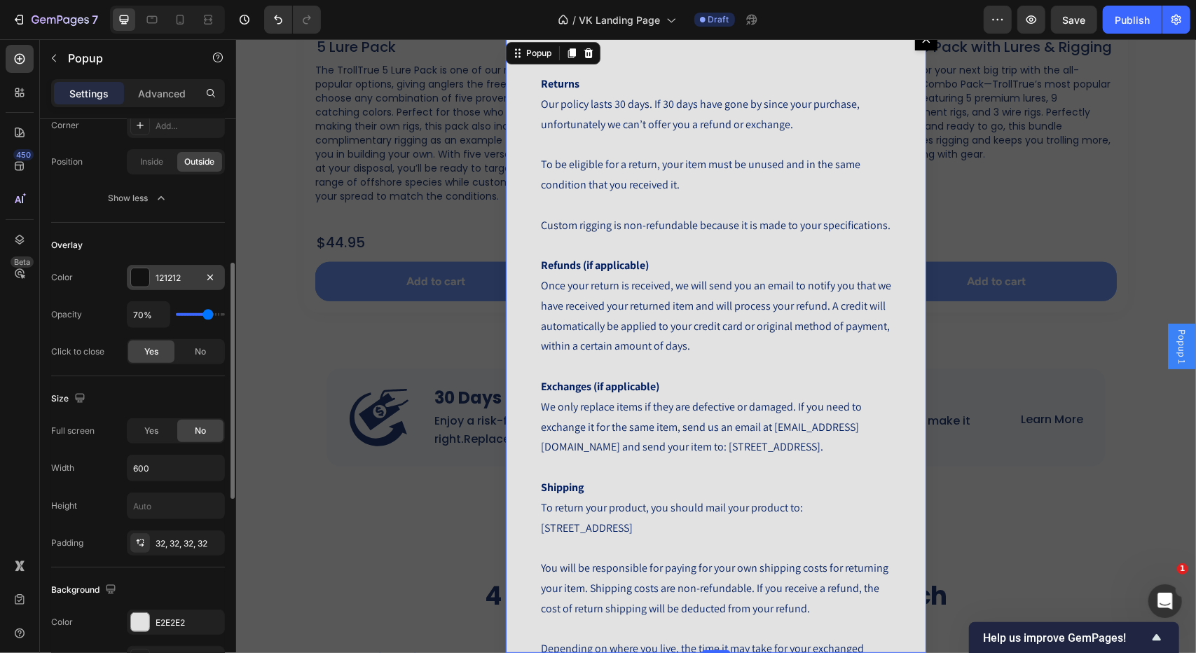
scroll to position [210, 0]
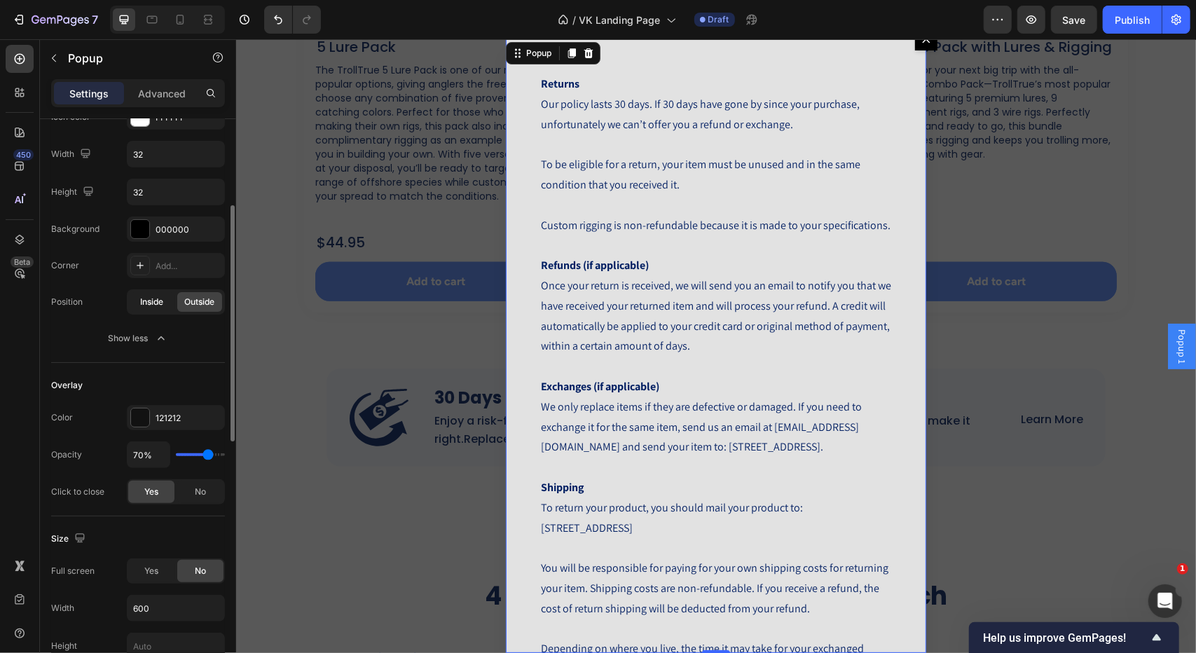
click at [154, 296] on span "Inside" at bounding box center [152, 302] width 23 height 13
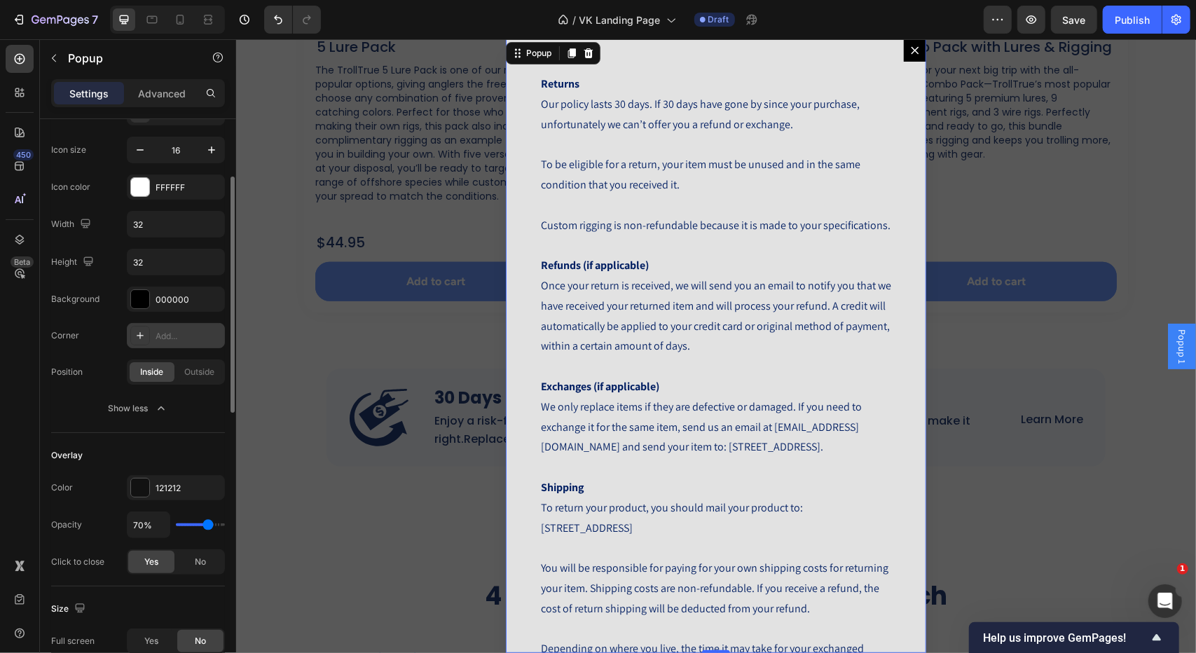
click at [160, 334] on div "Add..." at bounding box center [189, 336] width 66 height 13
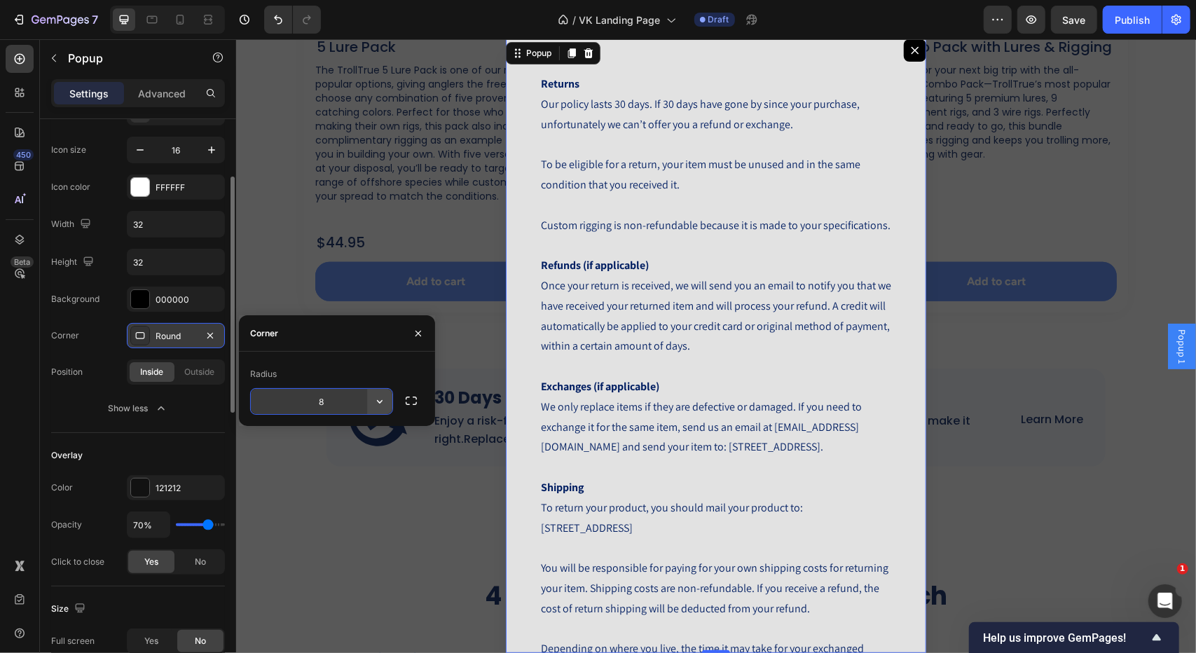
click at [382, 406] on icon "button" at bounding box center [380, 401] width 14 height 14
click at [381, 406] on icon "button" at bounding box center [380, 401] width 14 height 14
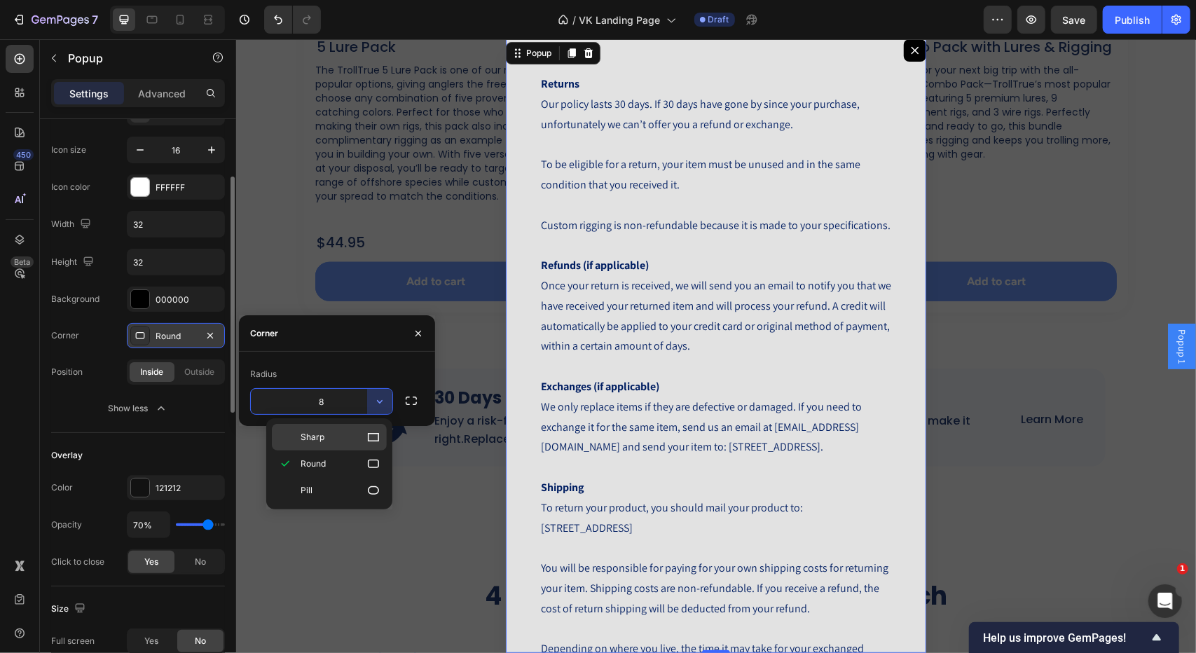
click at [346, 440] on p "Sharp" at bounding box center [341, 437] width 80 height 14
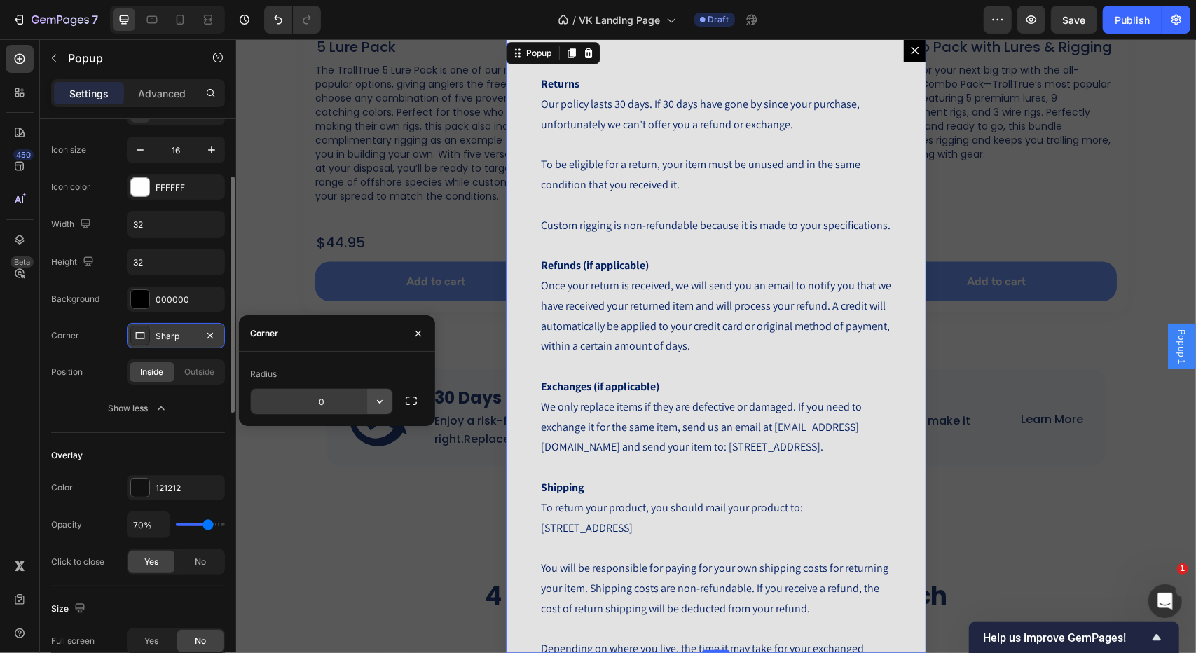
click at [385, 406] on icon "button" at bounding box center [380, 401] width 14 height 14
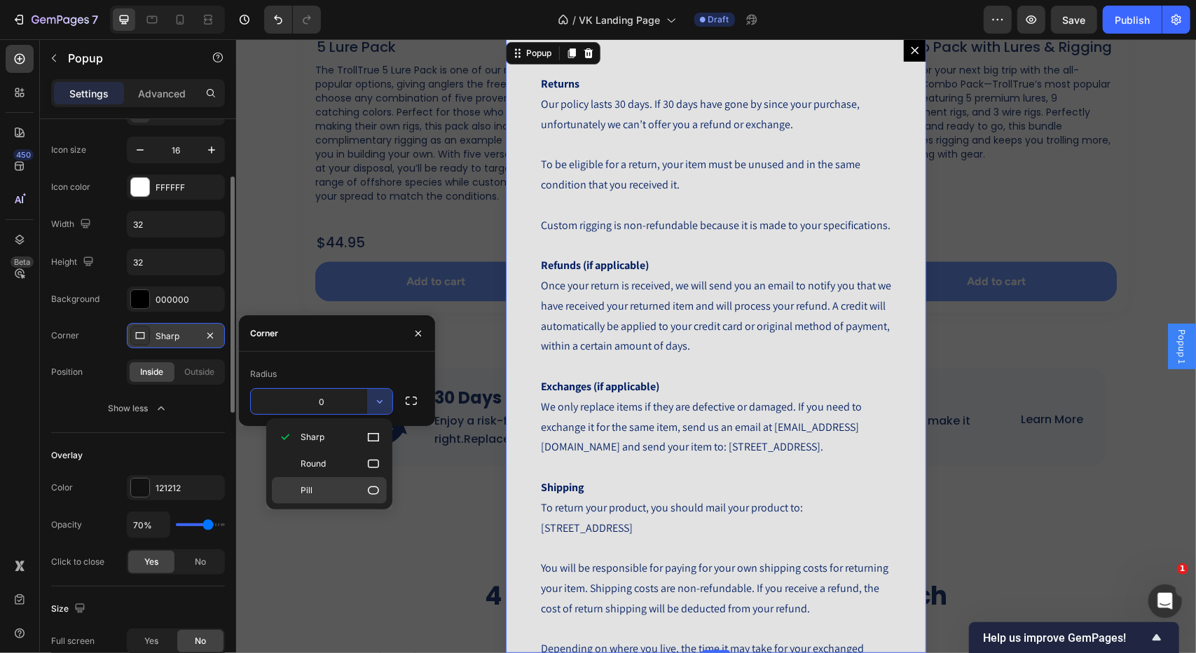
click at [353, 484] on p "Pill" at bounding box center [341, 490] width 80 height 14
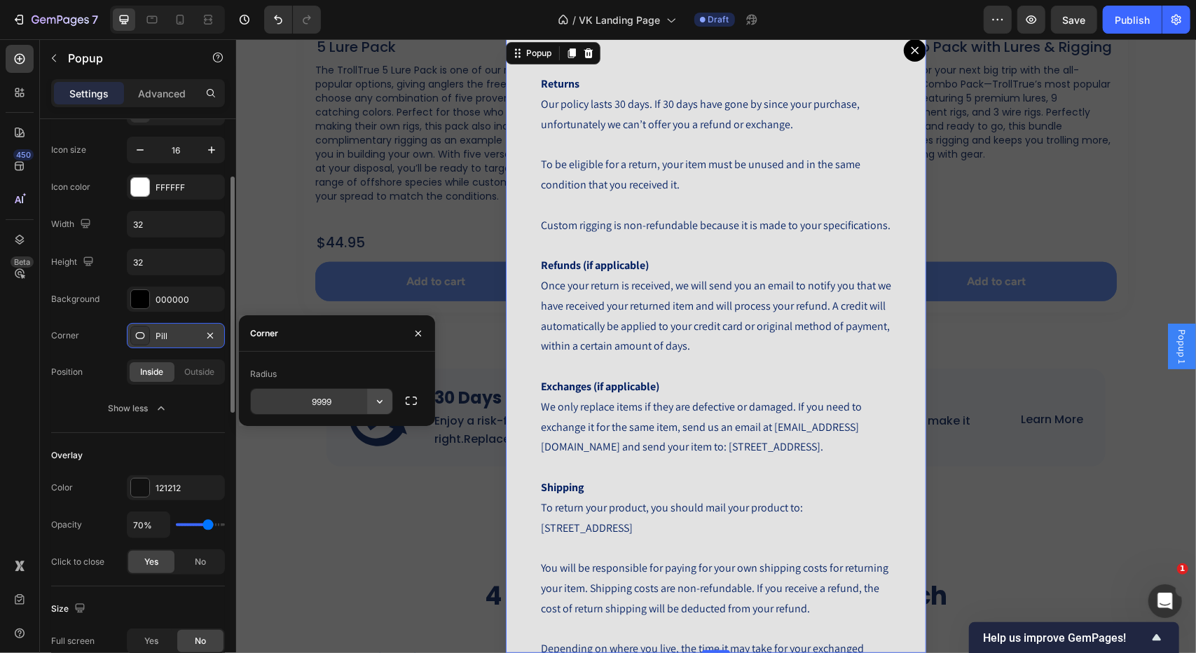
click at [387, 408] on button "button" at bounding box center [379, 401] width 25 height 25
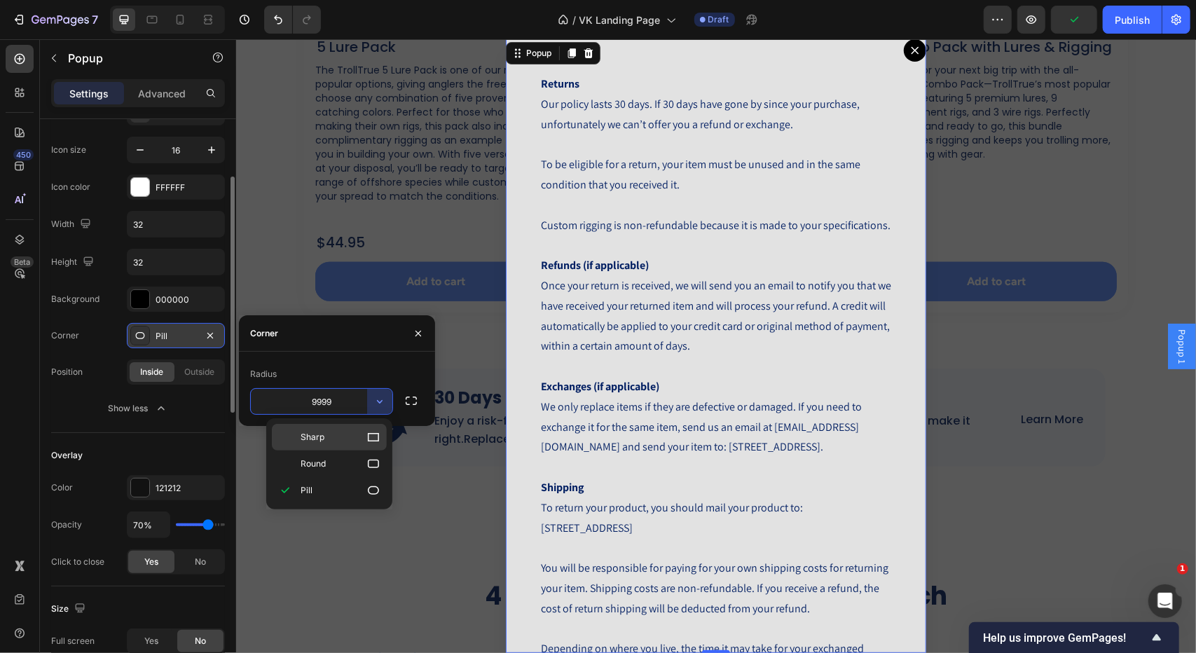
click at [351, 442] on p "Sharp" at bounding box center [341, 437] width 80 height 14
type input "0"
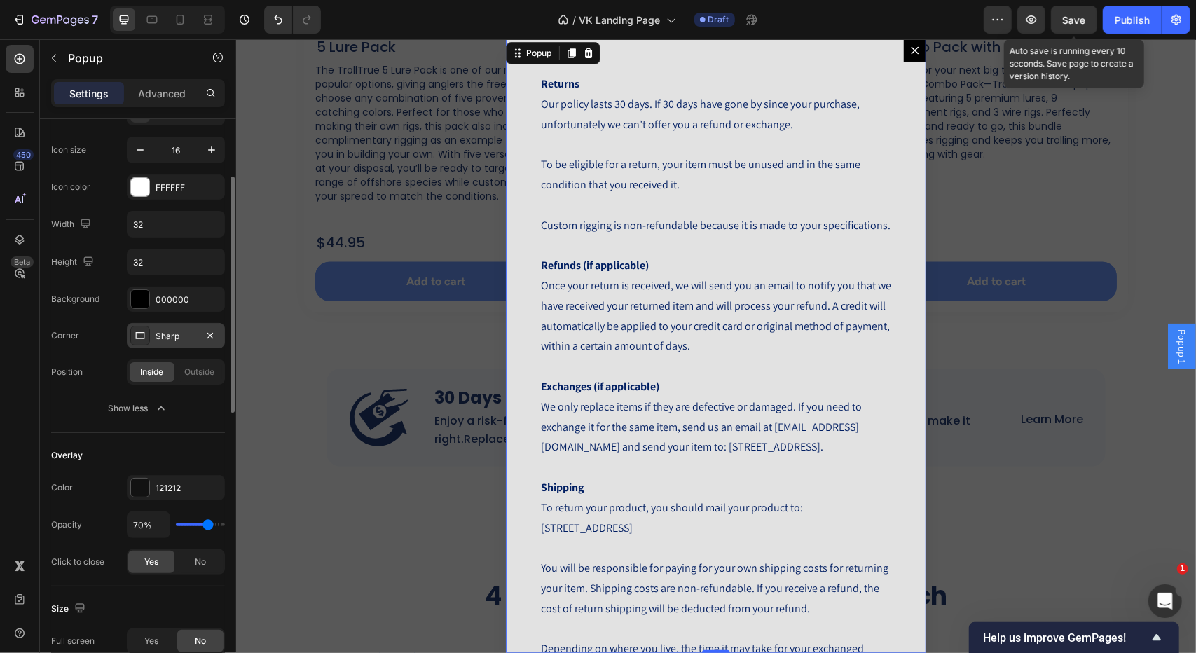
click at [1067, 22] on span "Save" at bounding box center [1074, 20] width 23 height 12
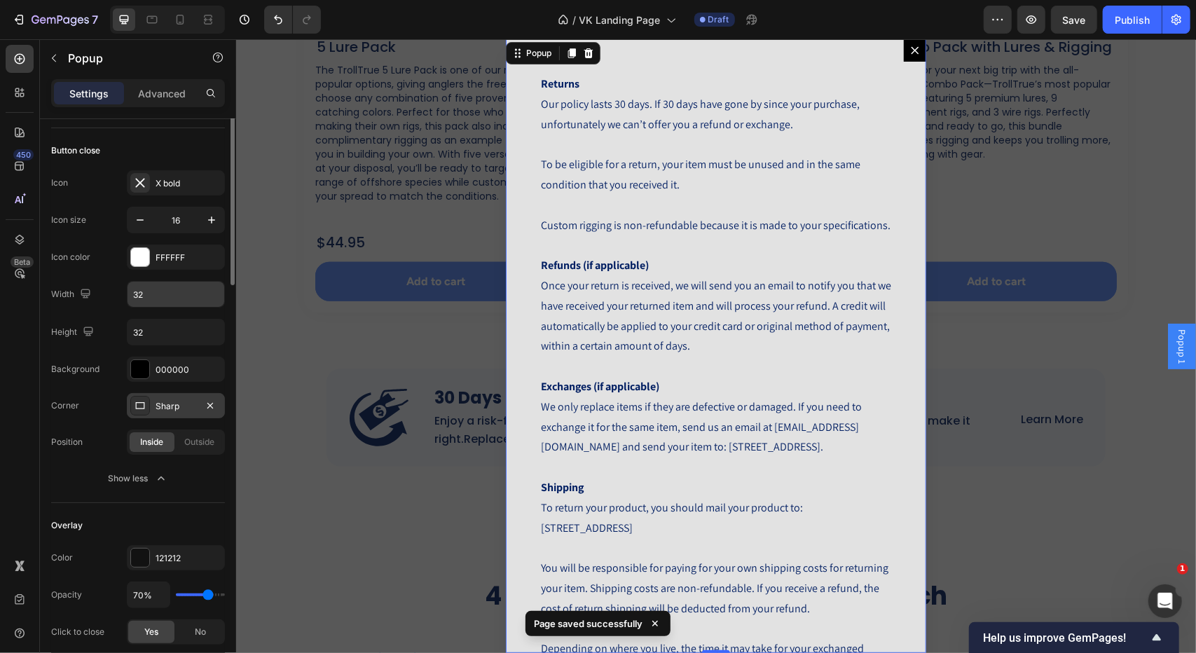
scroll to position [0, 0]
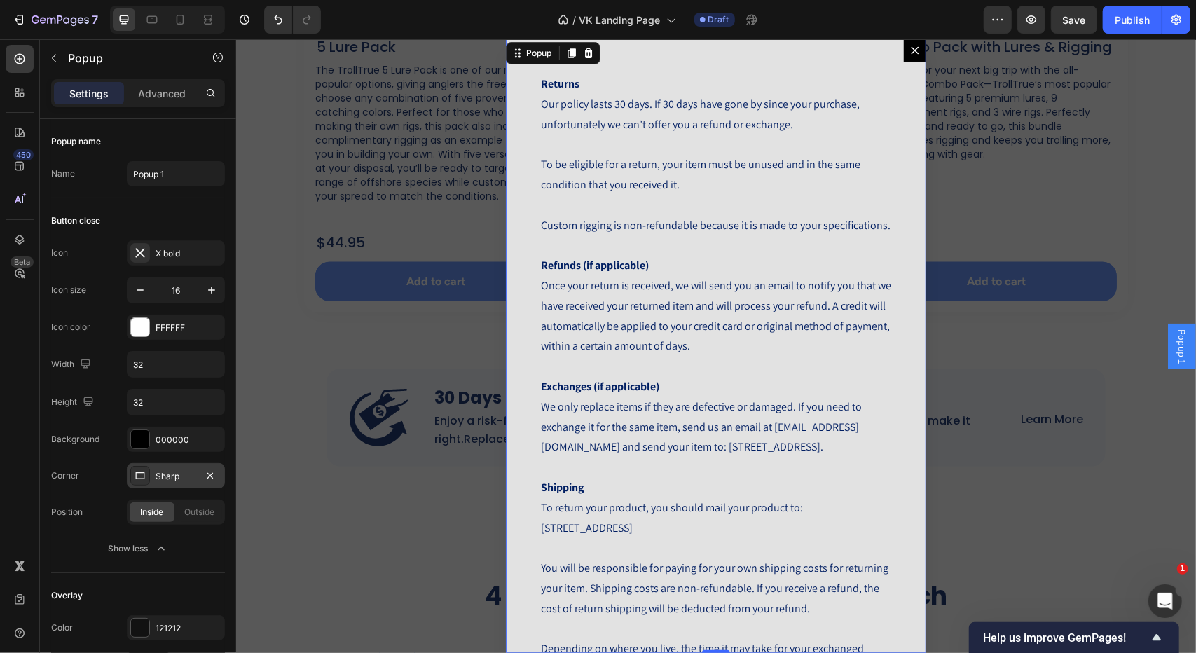
click at [909, 53] on icon "Dialog content" at bounding box center [914, 49] width 11 height 11
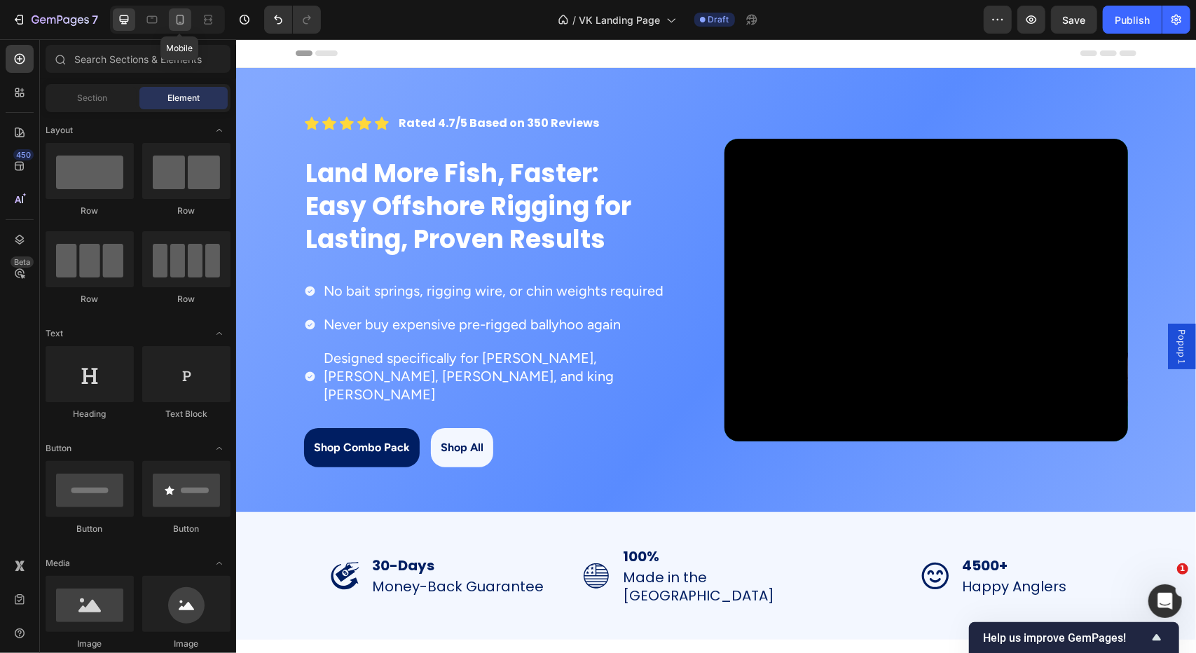
click at [185, 15] on icon at bounding box center [180, 20] width 14 height 14
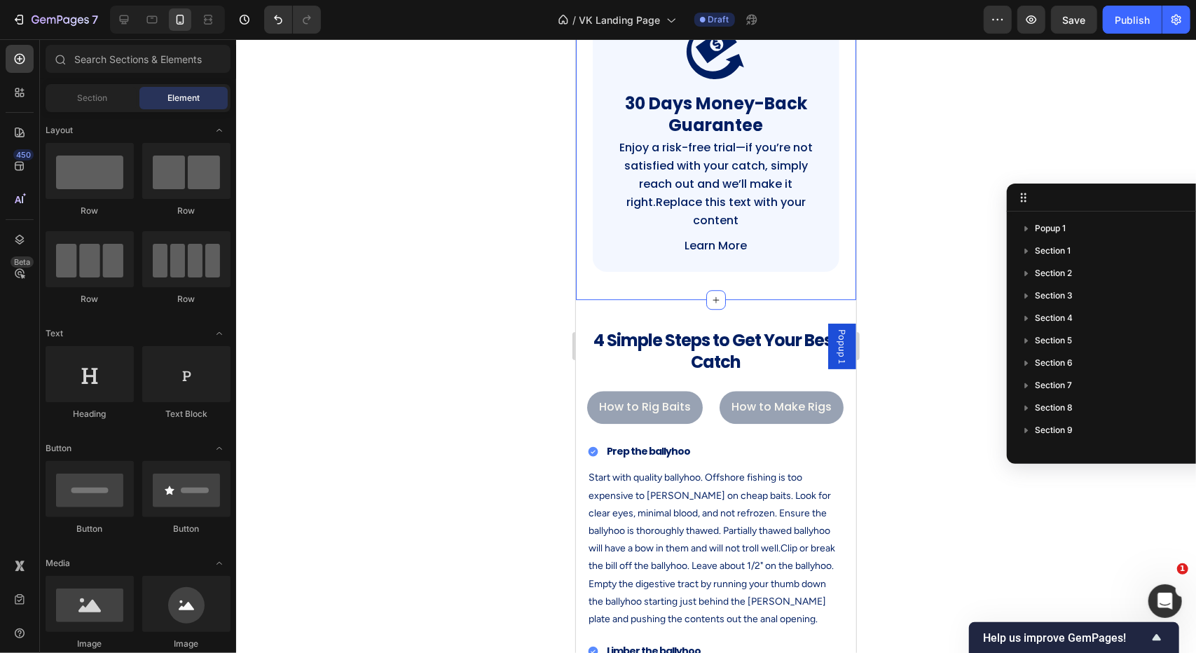
scroll to position [2537, 0]
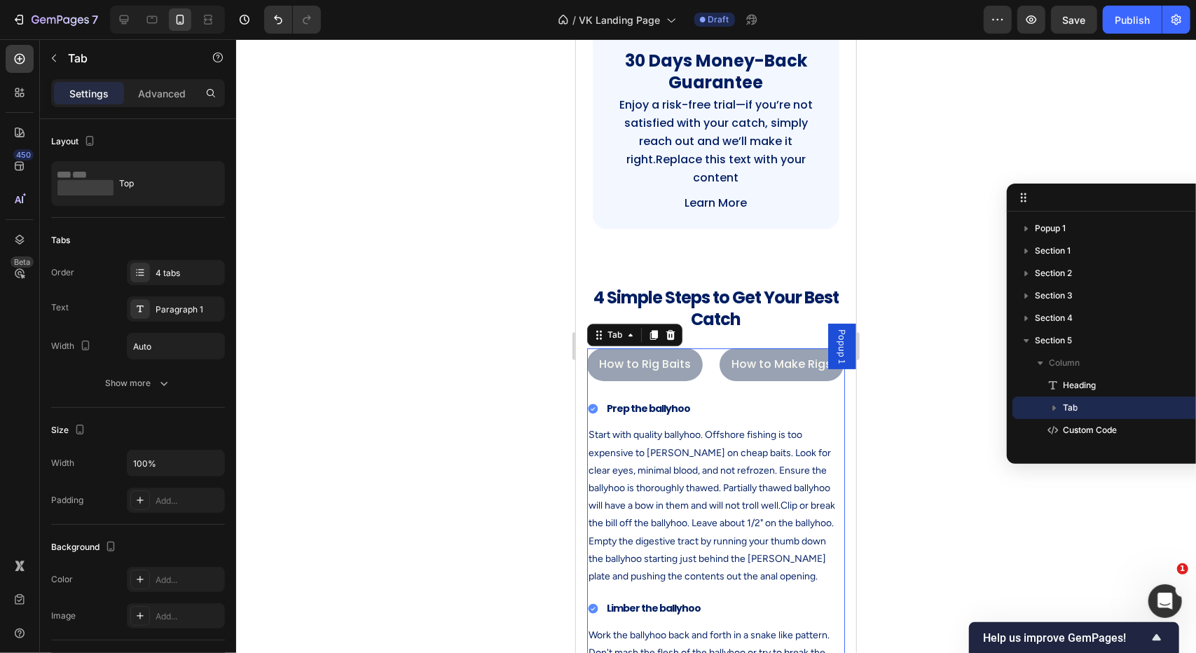
click at [703, 373] on ul "How to Rig Baits How to Make Rigs How and When to Pin the Lures How to Deploy" at bounding box center [715, 363] width 258 height 33
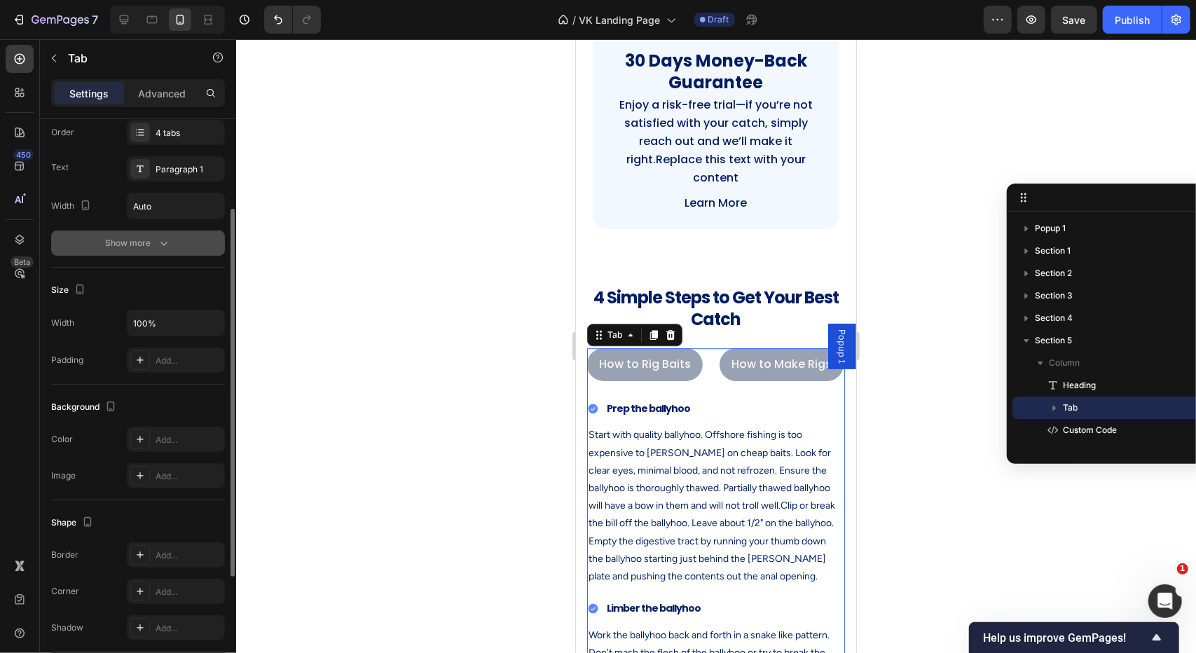
click at [150, 250] on button "Show more" at bounding box center [138, 242] width 174 height 25
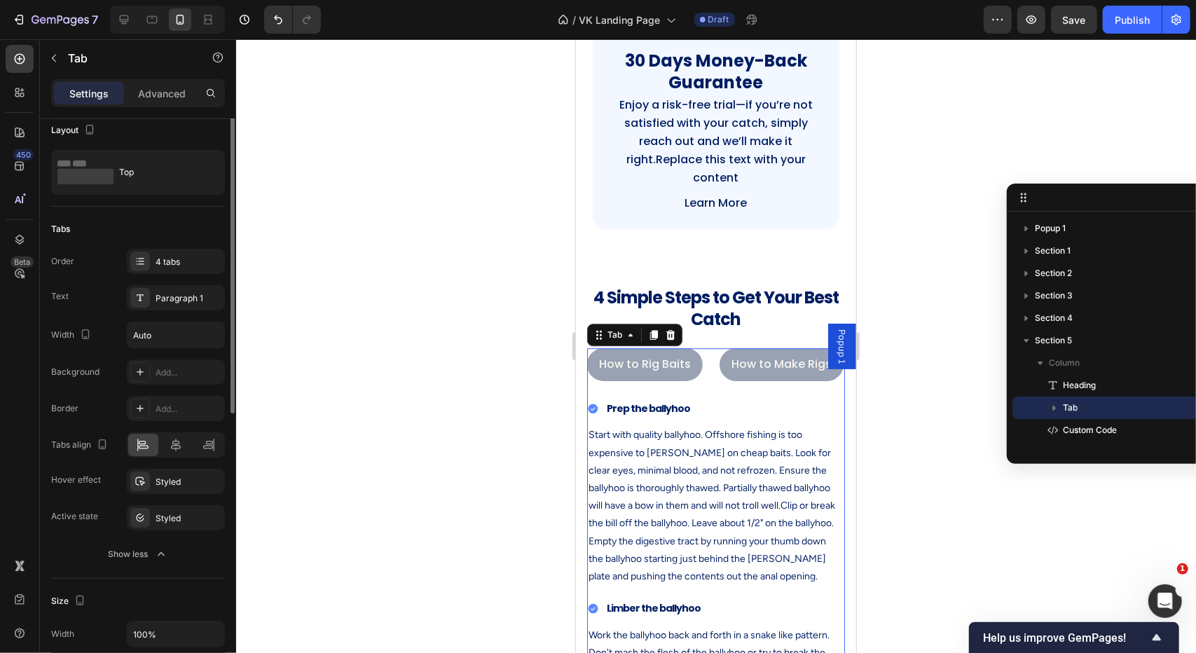
scroll to position [0, 0]
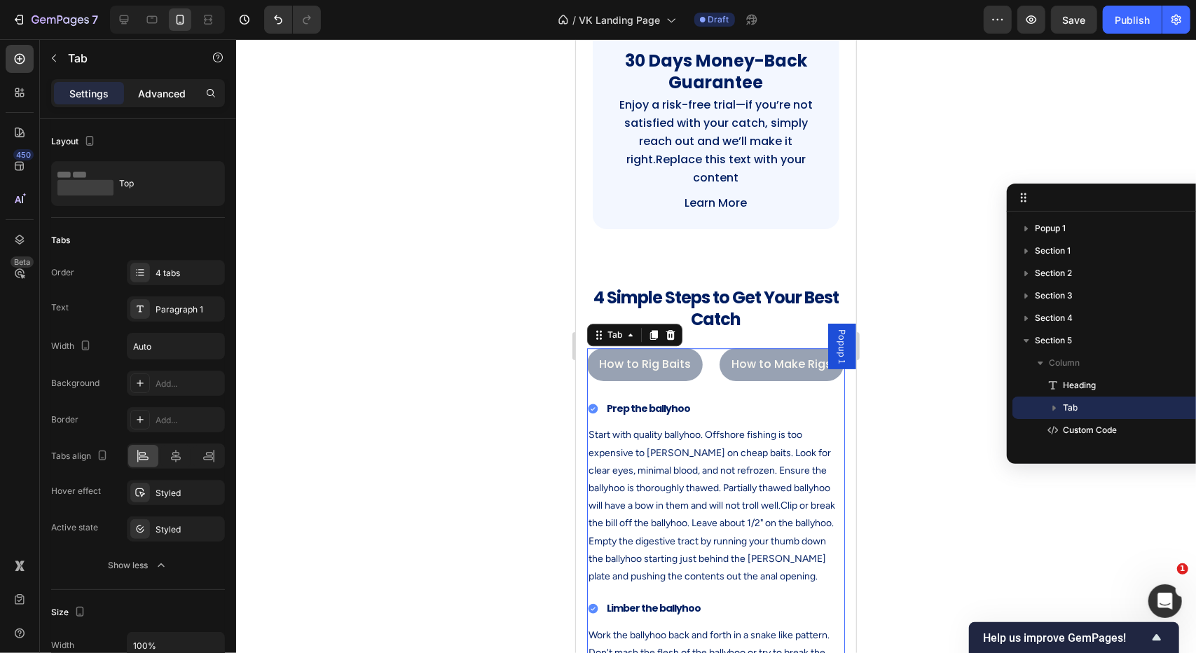
click at [171, 95] on p "Advanced" at bounding box center [162, 93] width 48 height 15
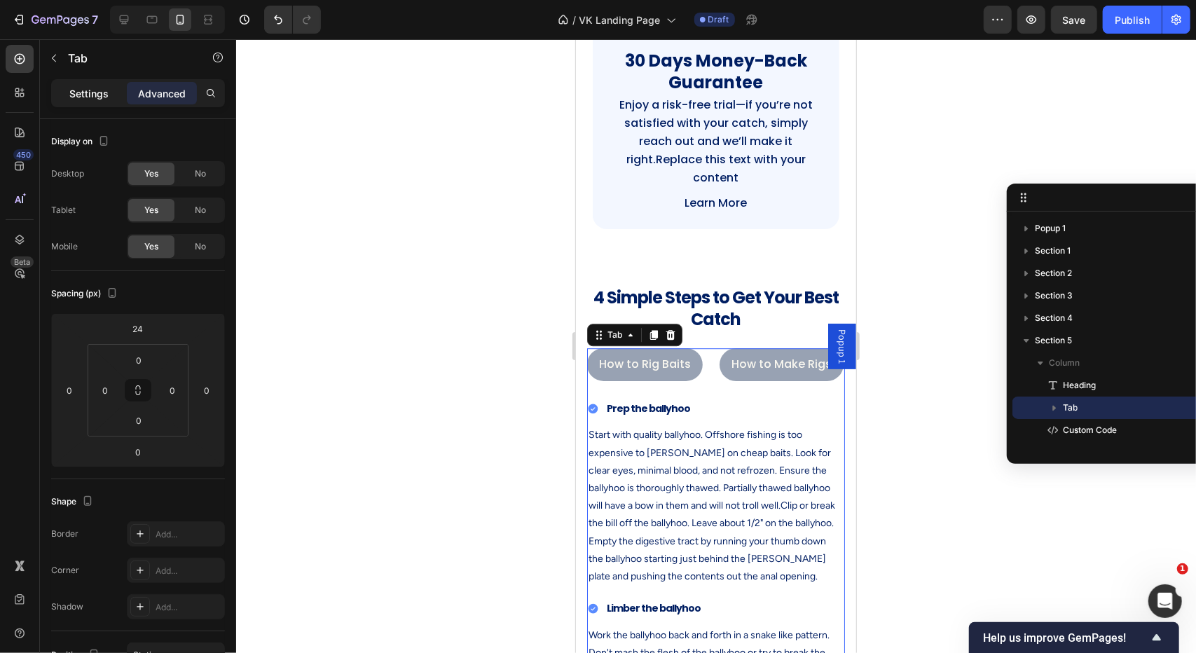
click at [110, 92] on div "Settings" at bounding box center [89, 93] width 70 height 22
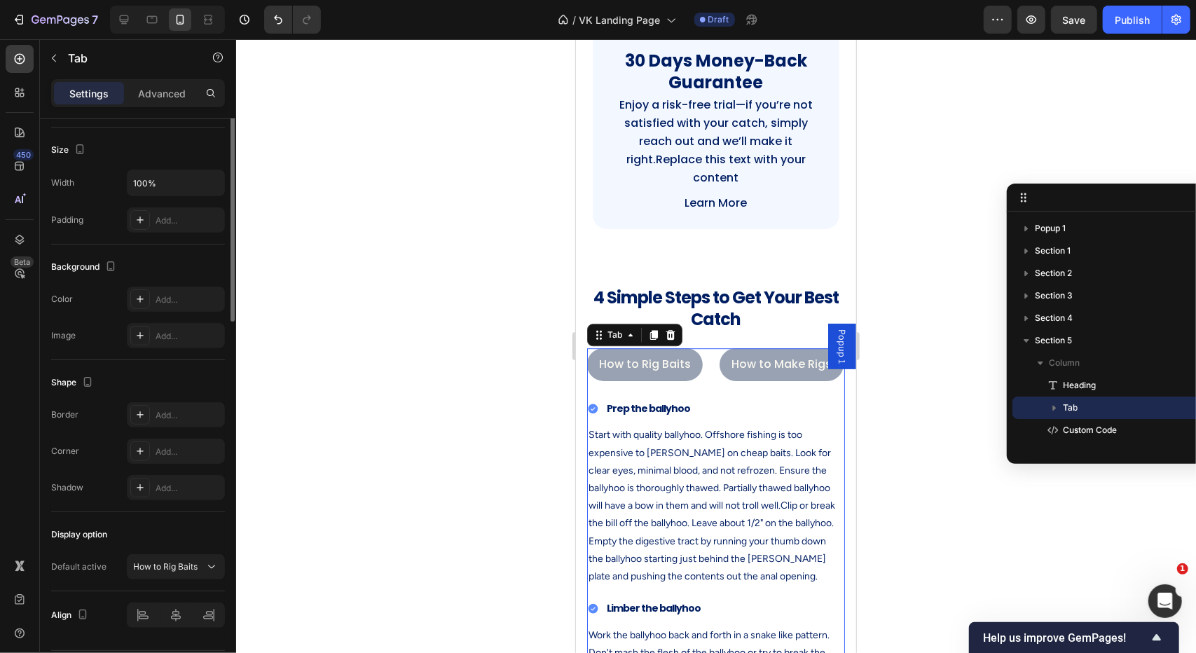
scroll to position [319, 0]
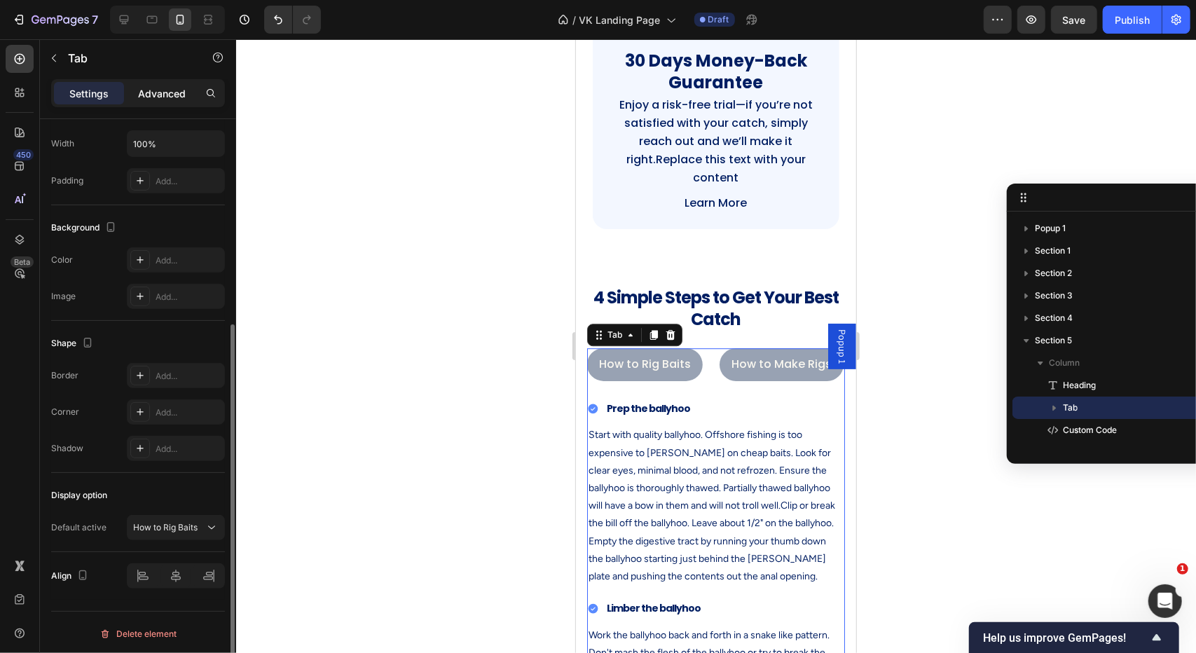
click at [172, 104] on div "Advanced" at bounding box center [162, 93] width 70 height 22
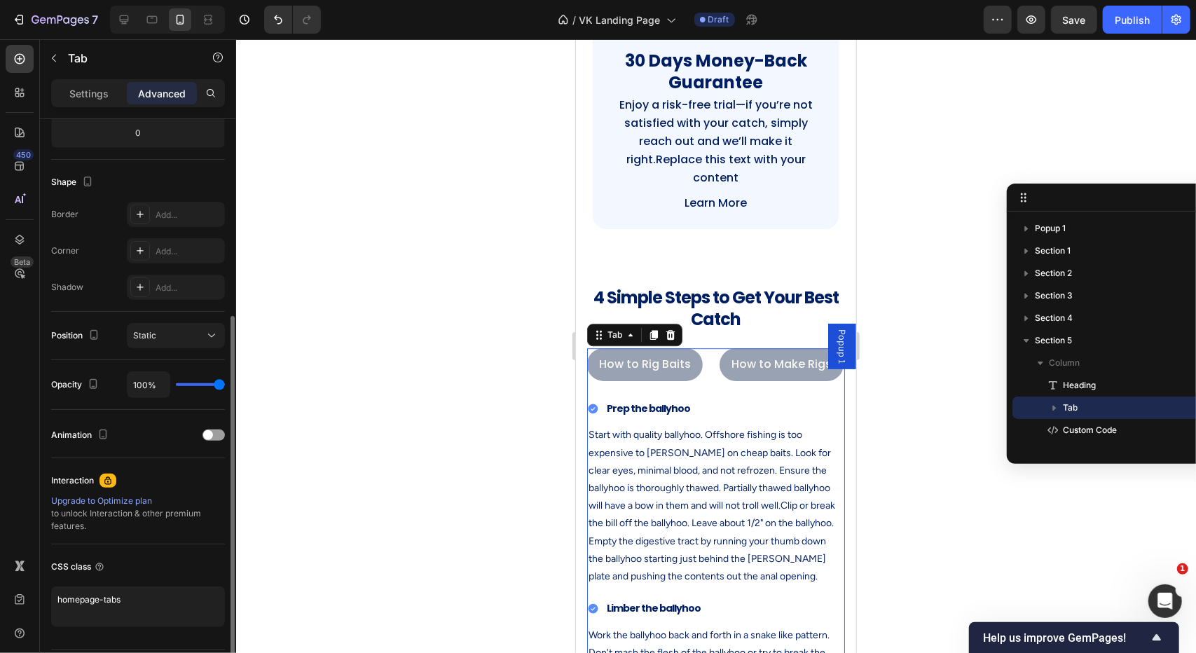
scroll to position [359, 0]
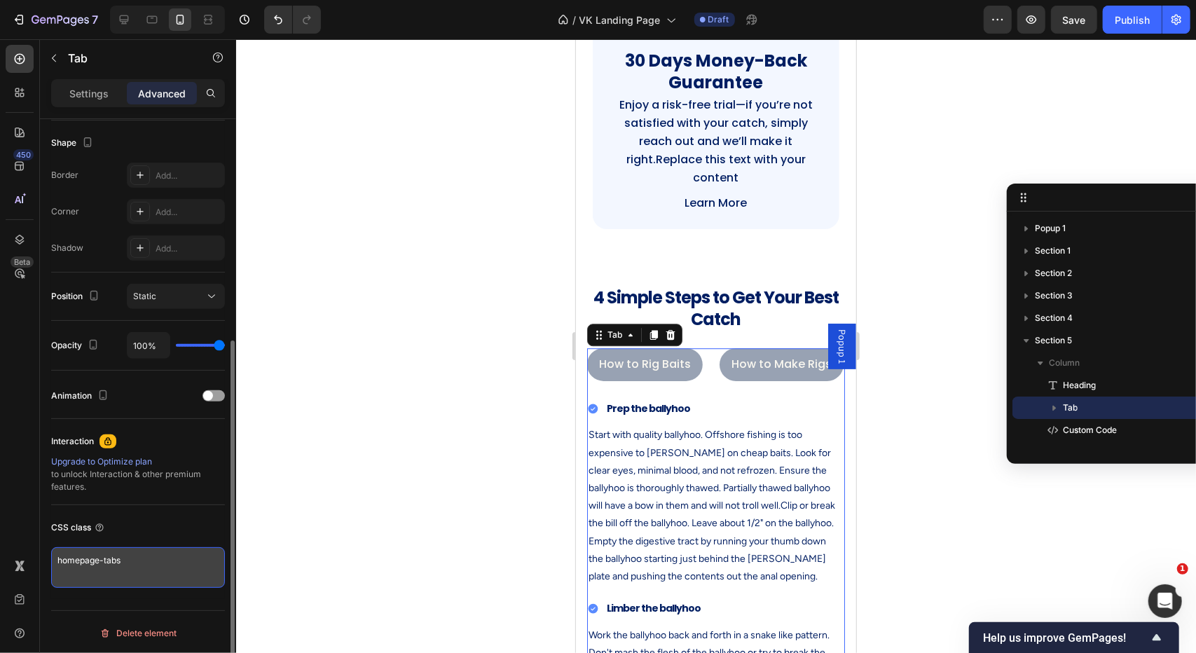
click at [139, 565] on textarea "homepage-tabs" at bounding box center [138, 567] width 174 height 41
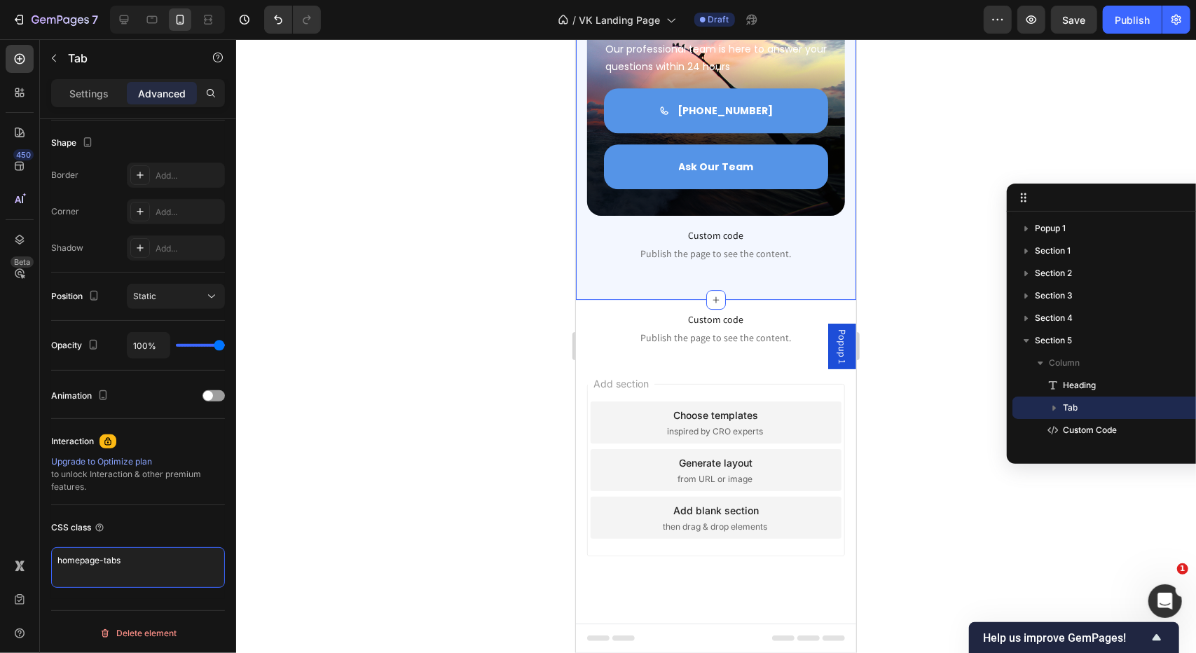
scroll to position [6572, 0]
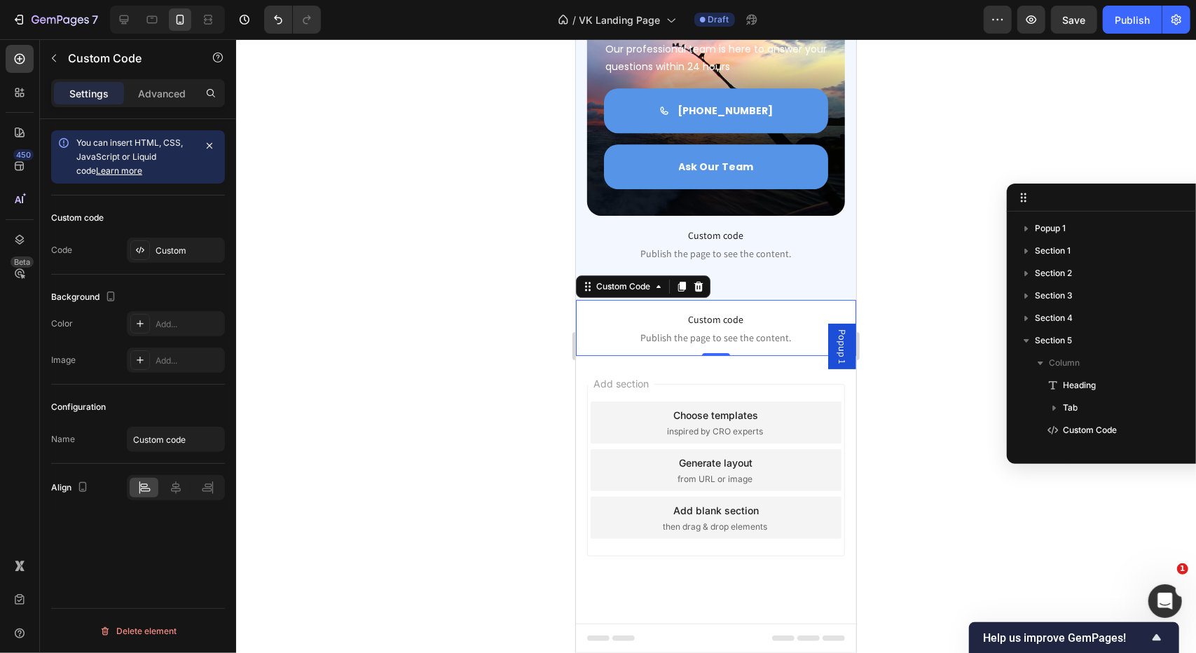
click at [713, 333] on span "Publish the page to see the content." at bounding box center [715, 337] width 280 height 14
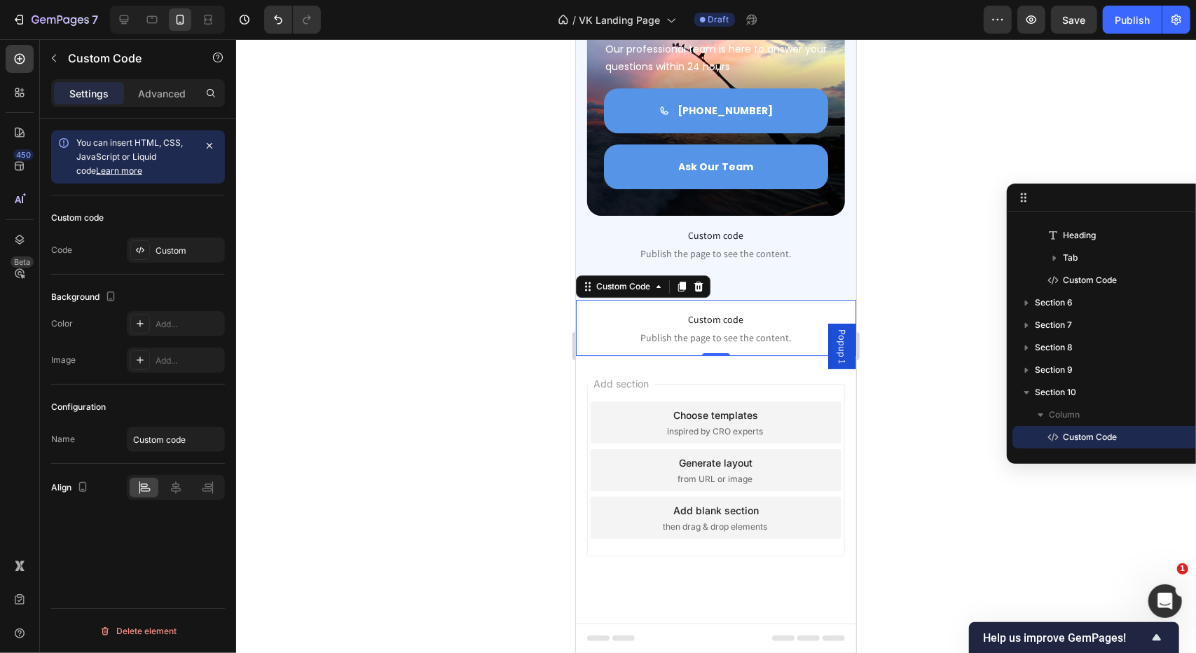
click at [713, 333] on span "Publish the page to see the content." at bounding box center [715, 337] width 280 height 14
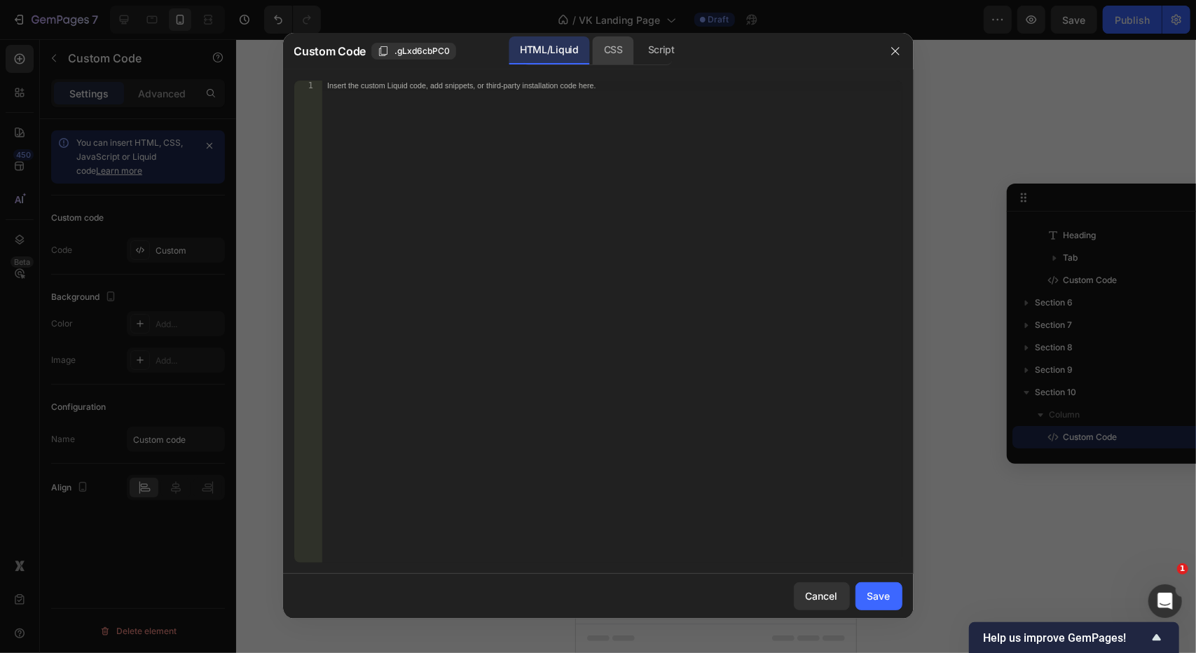
click at [597, 49] on div "CSS" at bounding box center [613, 50] width 41 height 28
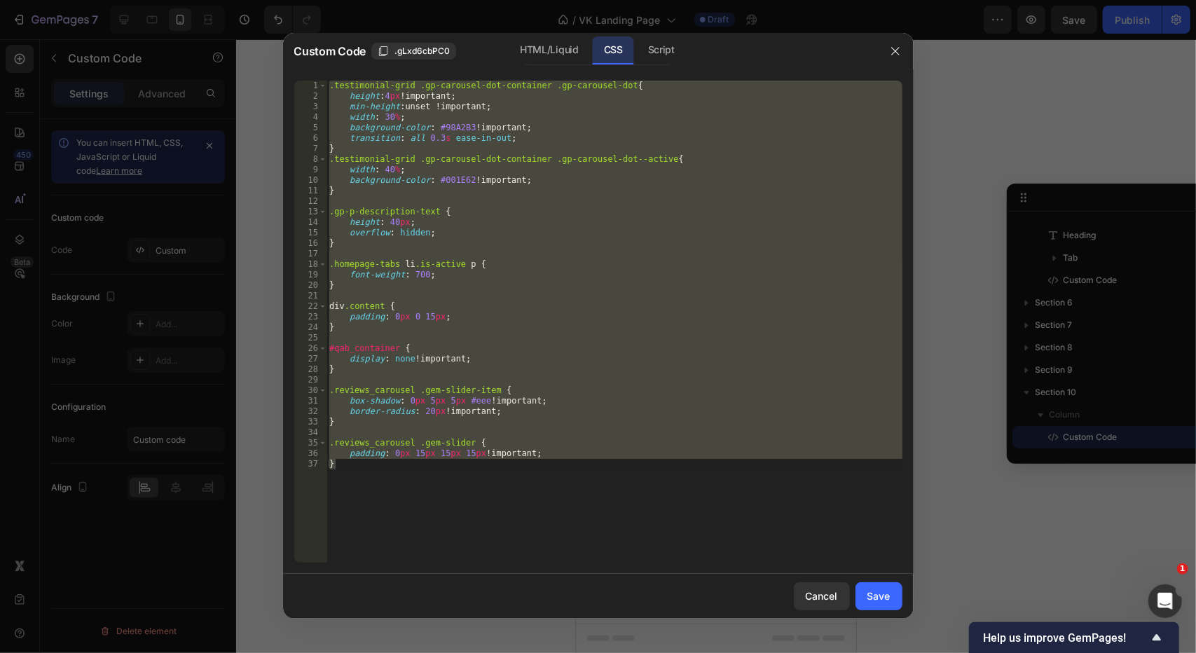
click at [605, 226] on div ".testimonial-grid .gp-carousel-dot-container .gp-carousel-dot { height : 4 px !…" at bounding box center [614, 322] width 576 height 482
type textarea "height: 40px;"
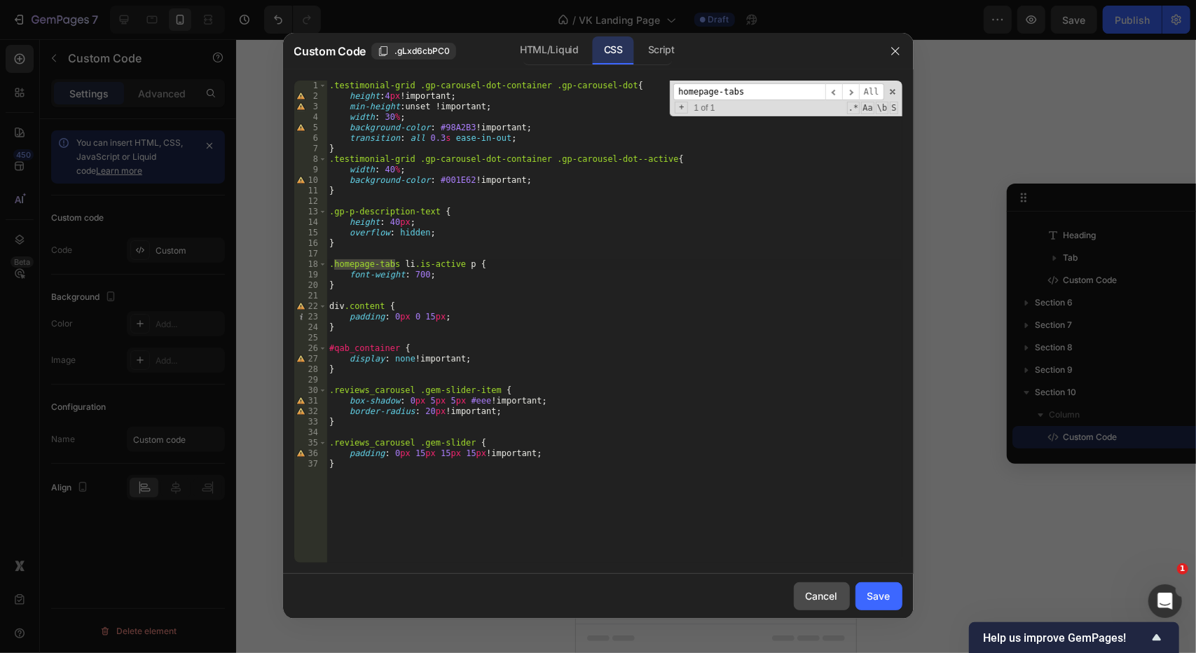
type input "homepage-tabs"
click at [817, 600] on div "Cancel" at bounding box center [822, 595] width 32 height 15
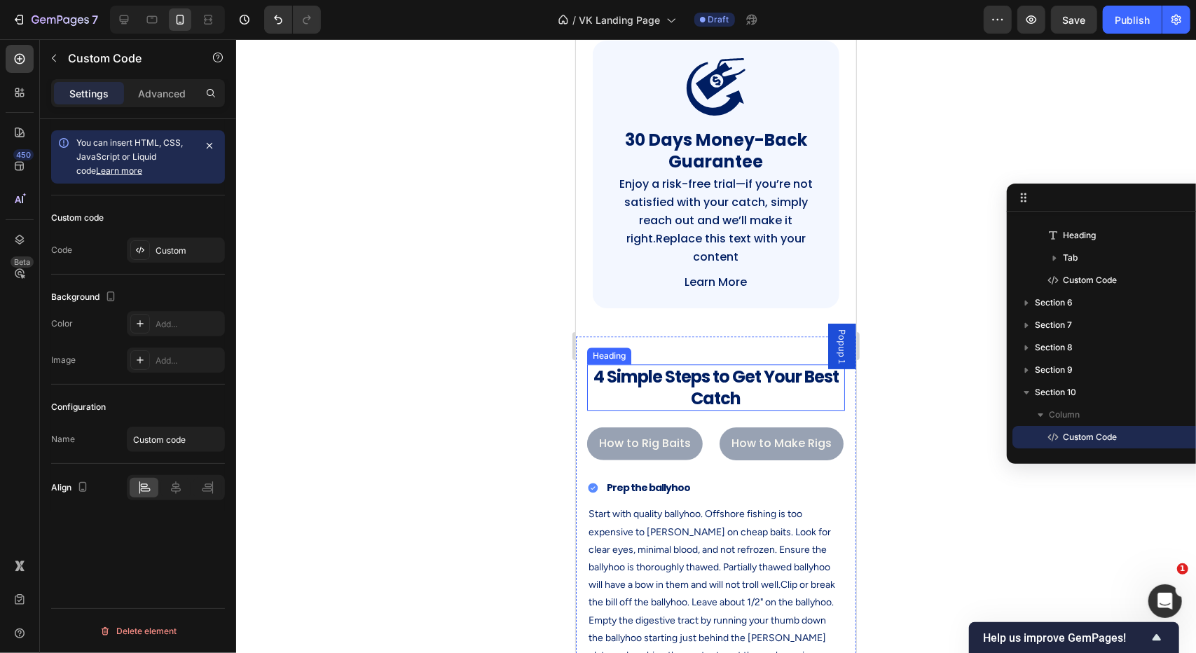
scroll to position [2458, 0]
click at [709, 444] on ul "How to Rig Baits How to Make Rigs How and When to Pin the Lures How to Deploy" at bounding box center [715, 442] width 258 height 33
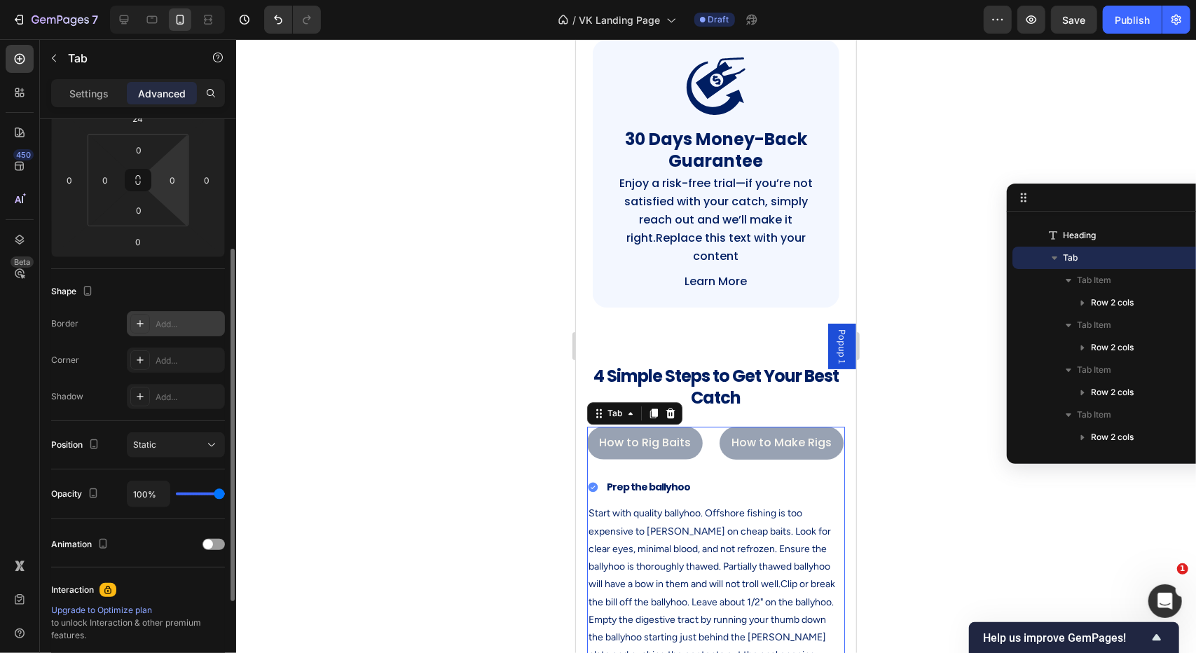
scroll to position [280, 0]
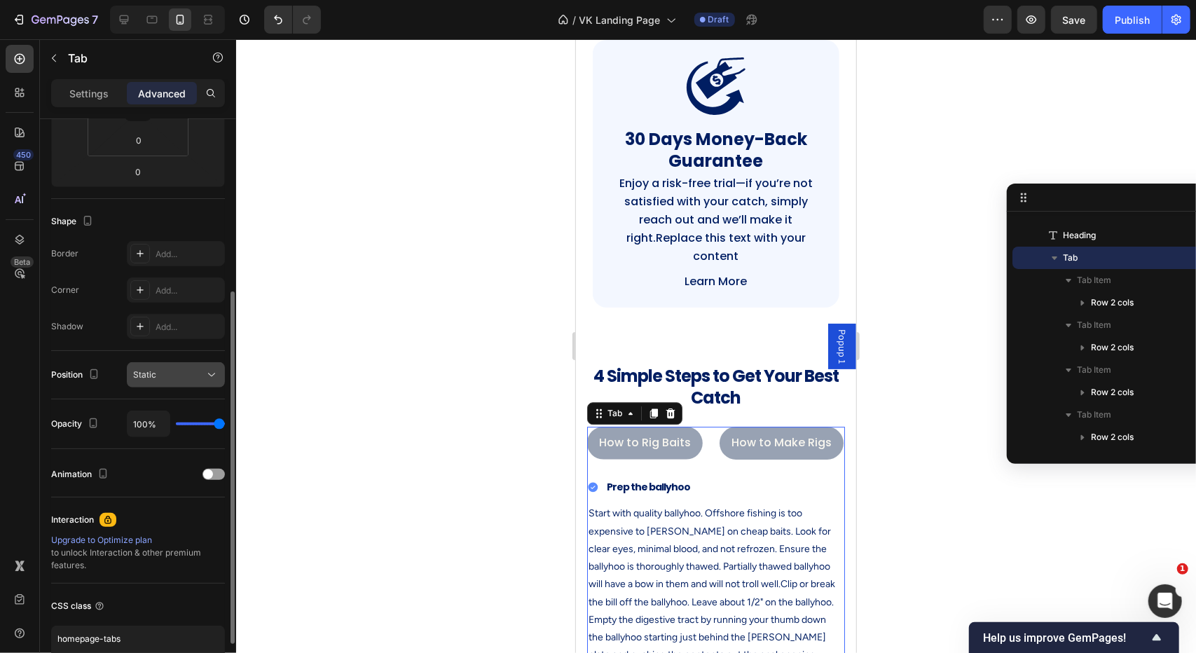
click at [172, 369] on div "Static" at bounding box center [168, 374] width 71 height 13
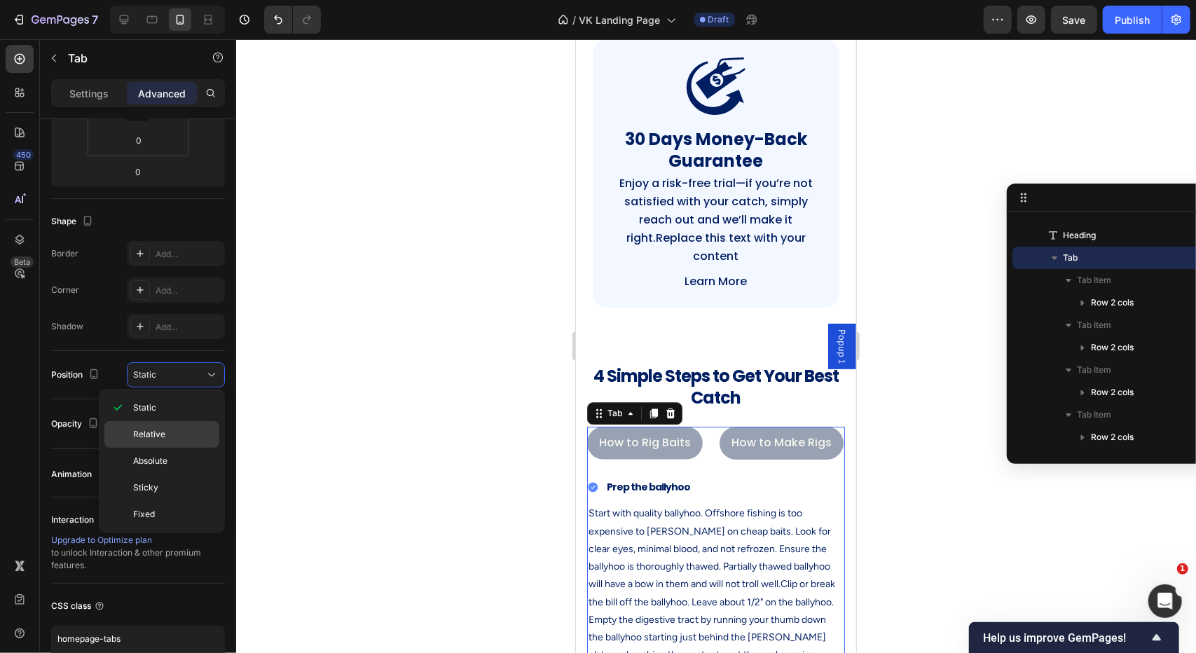
click at [191, 429] on p "Relative" at bounding box center [173, 434] width 80 height 13
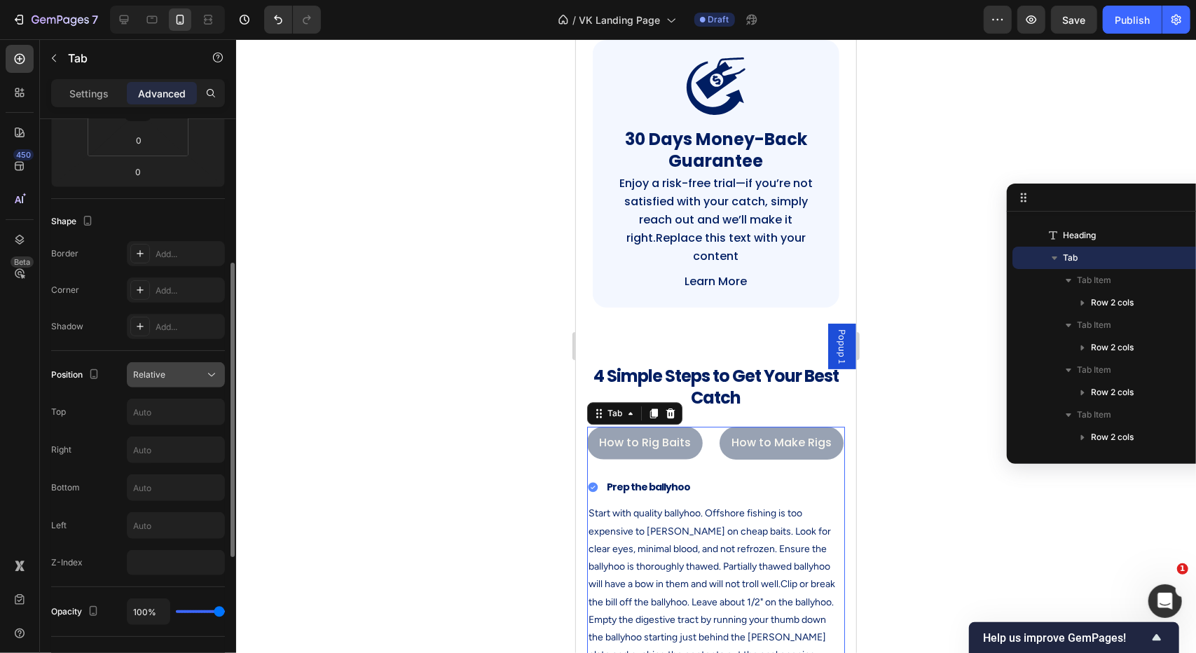
click at [178, 374] on div "Relative" at bounding box center [168, 374] width 71 height 13
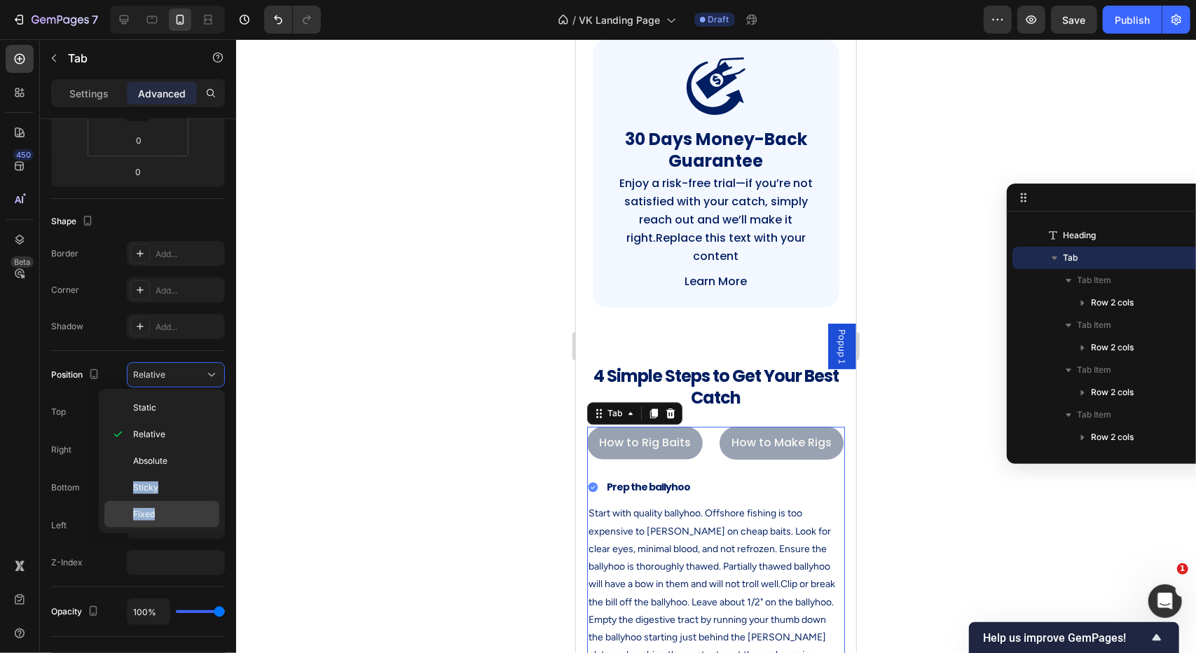
drag, startPoint x: 177, startPoint y: 468, endPoint x: 170, endPoint y: 508, distance: 40.5
click at [170, 508] on div "Static Relative Absolute Sticky Fixed" at bounding box center [161, 460] width 115 height 133
click at [172, 460] on p "Absolute" at bounding box center [173, 461] width 80 height 13
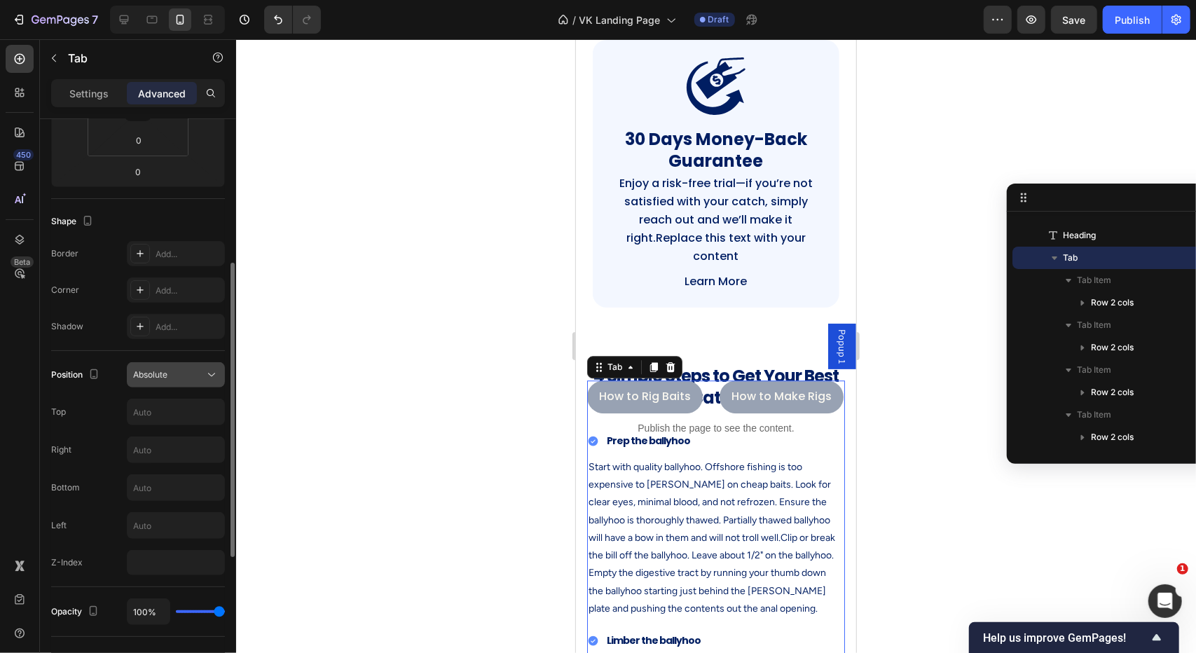
click at [176, 373] on div "Absolute" at bounding box center [168, 374] width 71 height 13
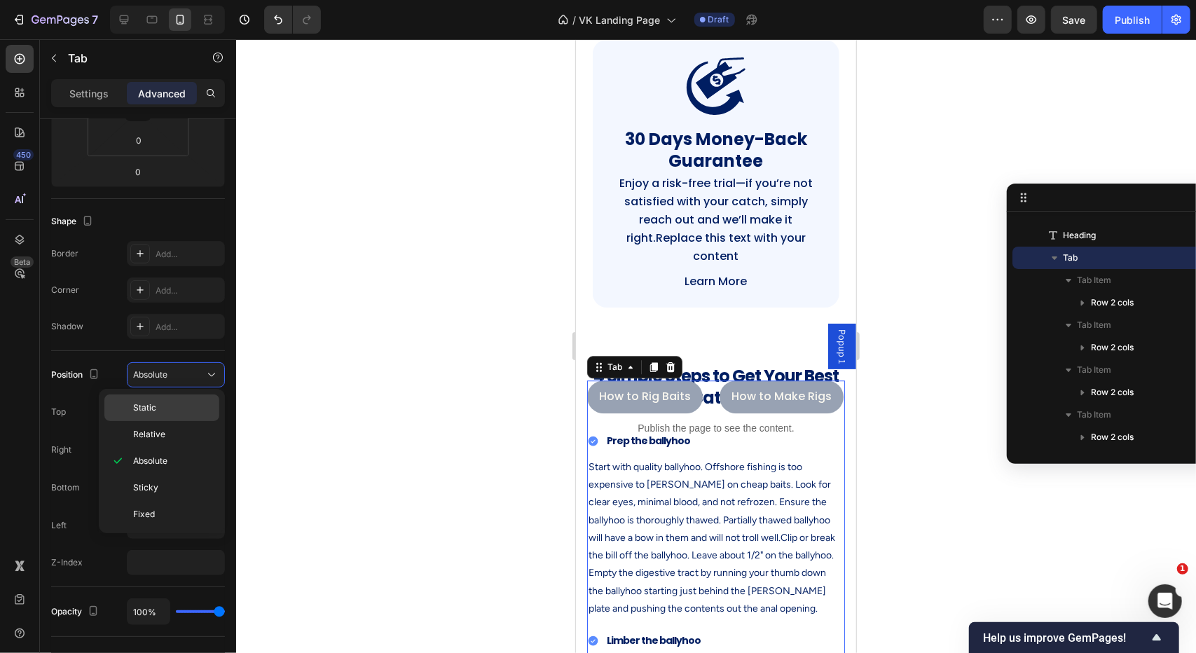
click at [176, 404] on p "Static" at bounding box center [173, 407] width 80 height 13
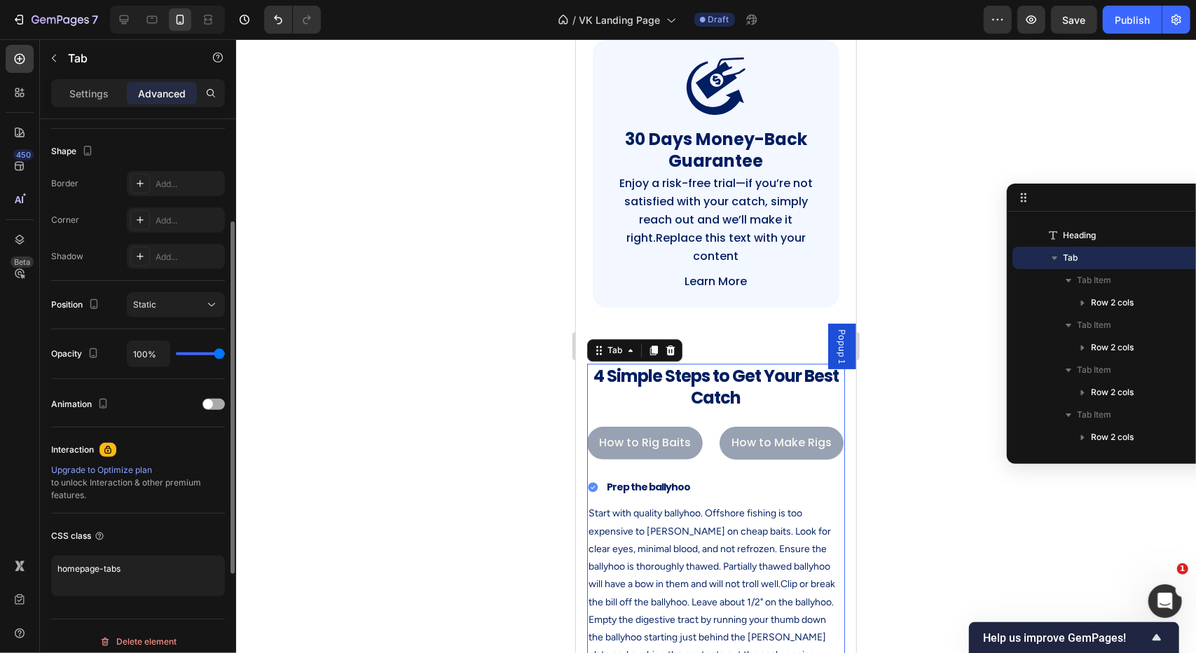
scroll to position [359, 0]
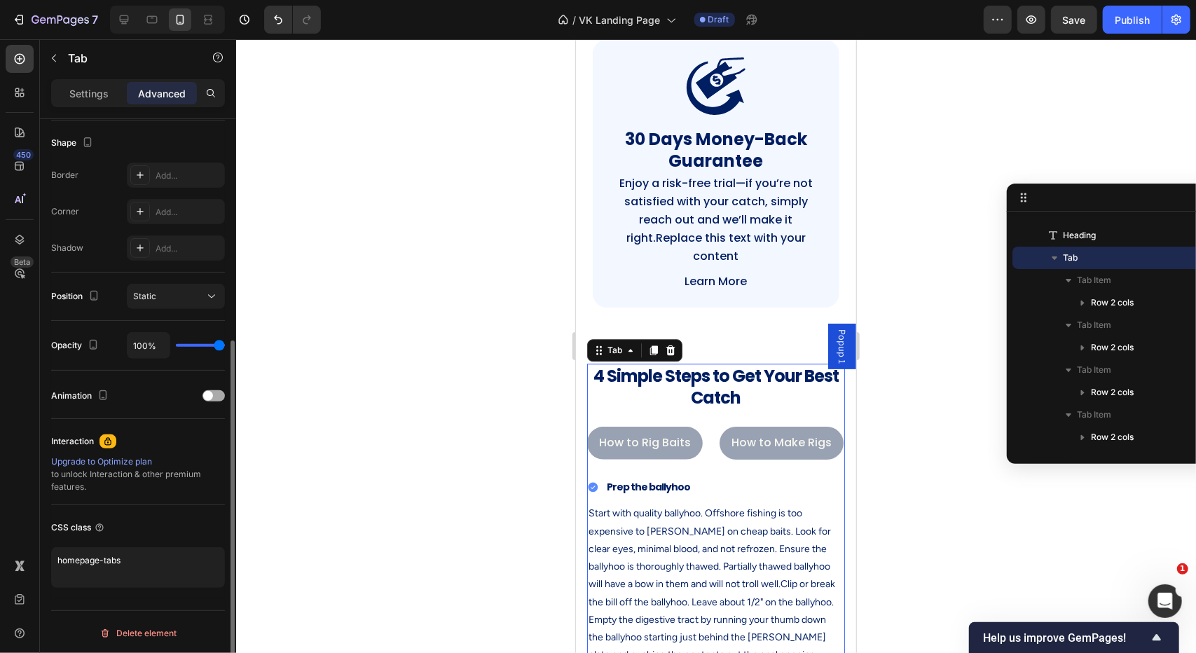
click at [209, 390] on div at bounding box center [213, 395] width 22 height 11
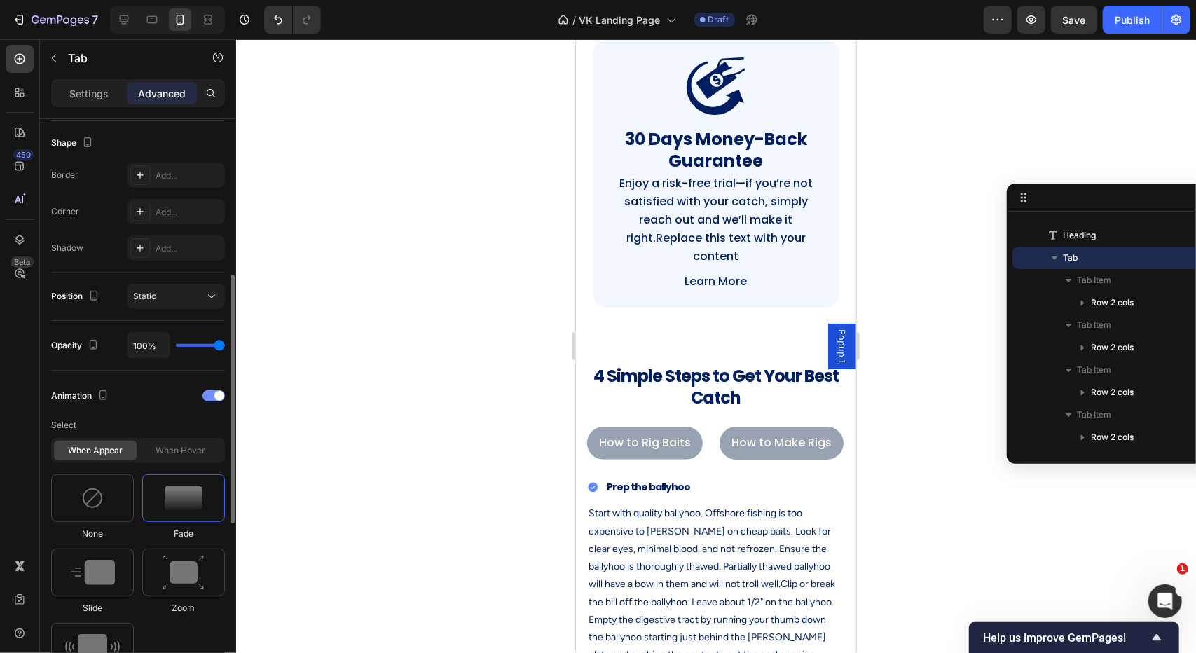
click at [210, 390] on div at bounding box center [213, 395] width 22 height 11
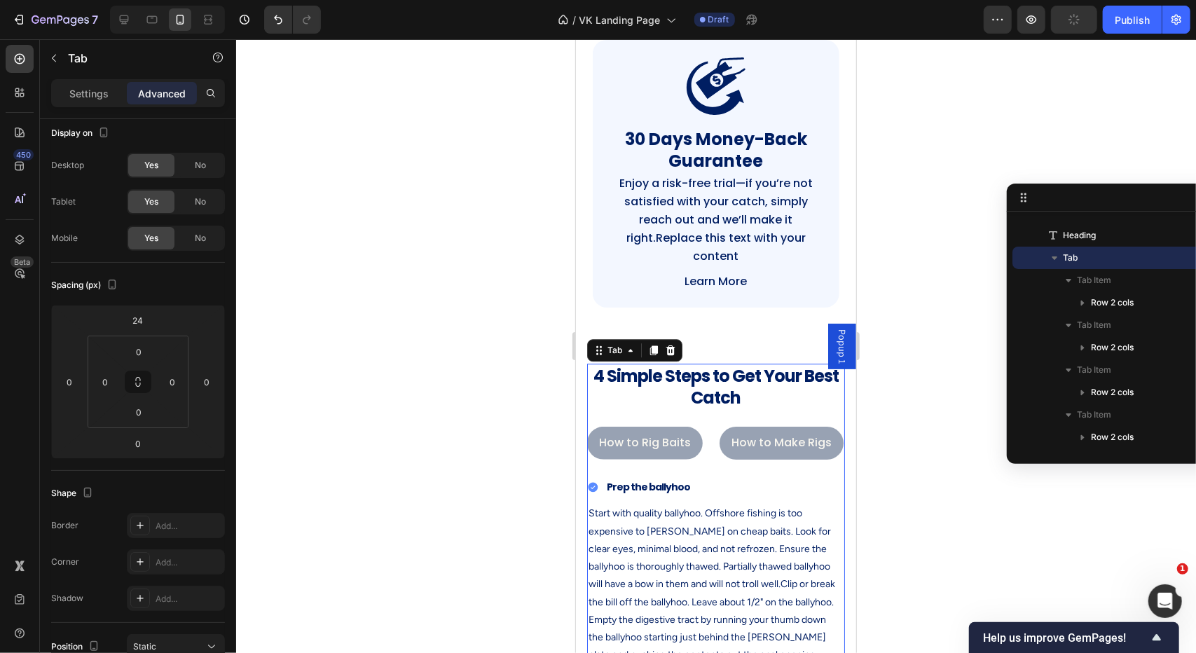
scroll to position [0, 0]
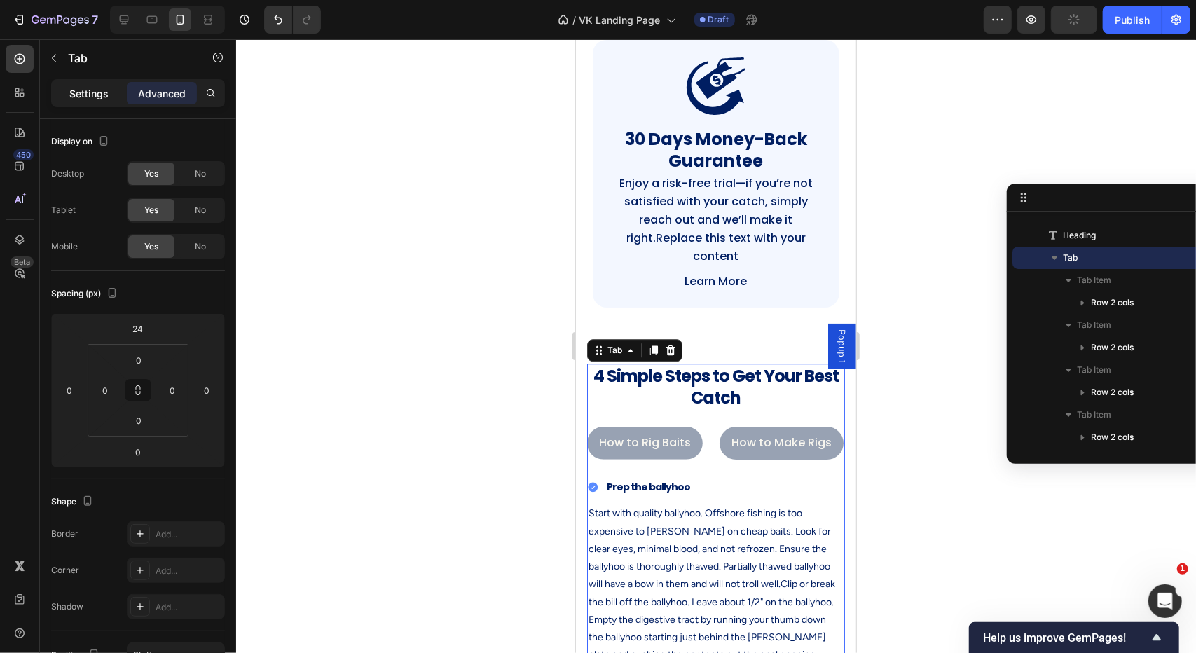
click at [88, 86] on p "Settings" at bounding box center [88, 93] width 39 height 15
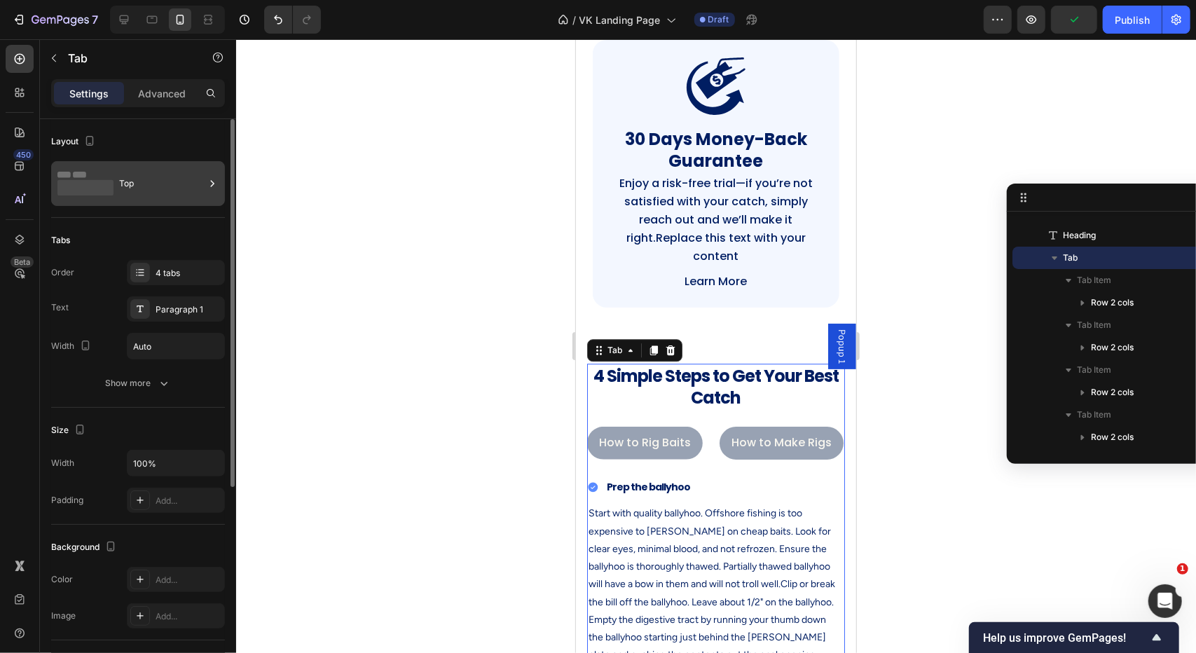
click at [147, 186] on div "Top" at bounding box center [161, 183] width 85 height 32
click at [92, 145] on icon "button" at bounding box center [90, 141] width 14 height 14
click at [91, 144] on icon "button" at bounding box center [90, 141] width 8 height 10
click at [129, 173] on div "Top" at bounding box center [161, 183] width 85 height 32
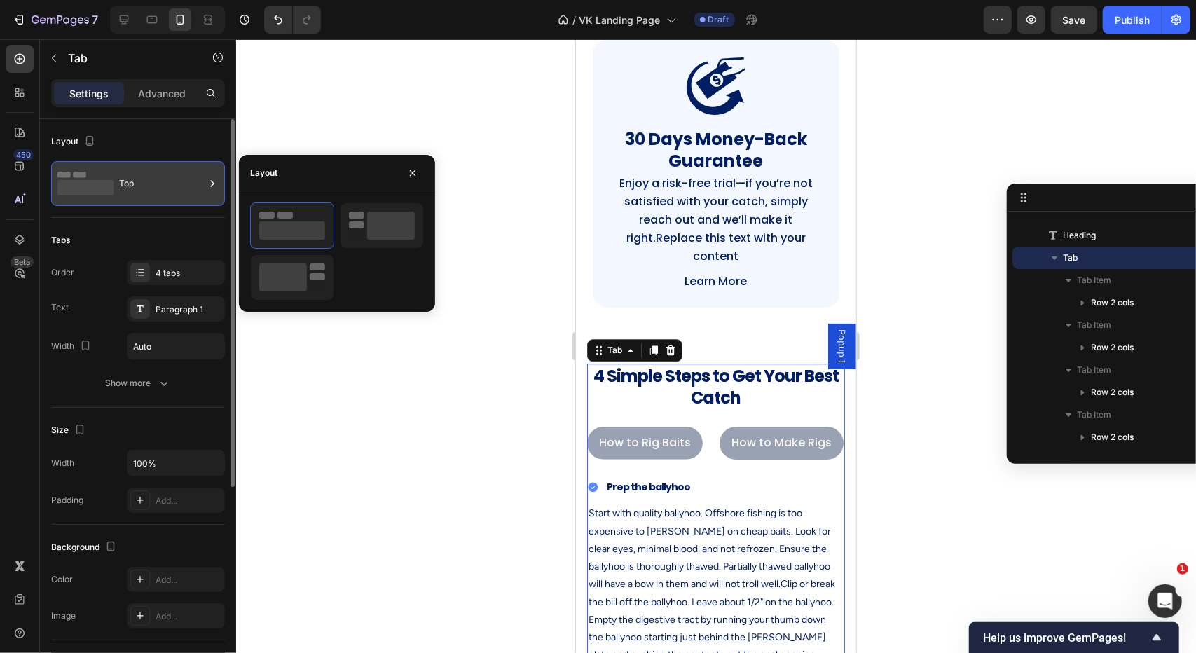
click at [125, 172] on div "Top" at bounding box center [161, 183] width 85 height 32
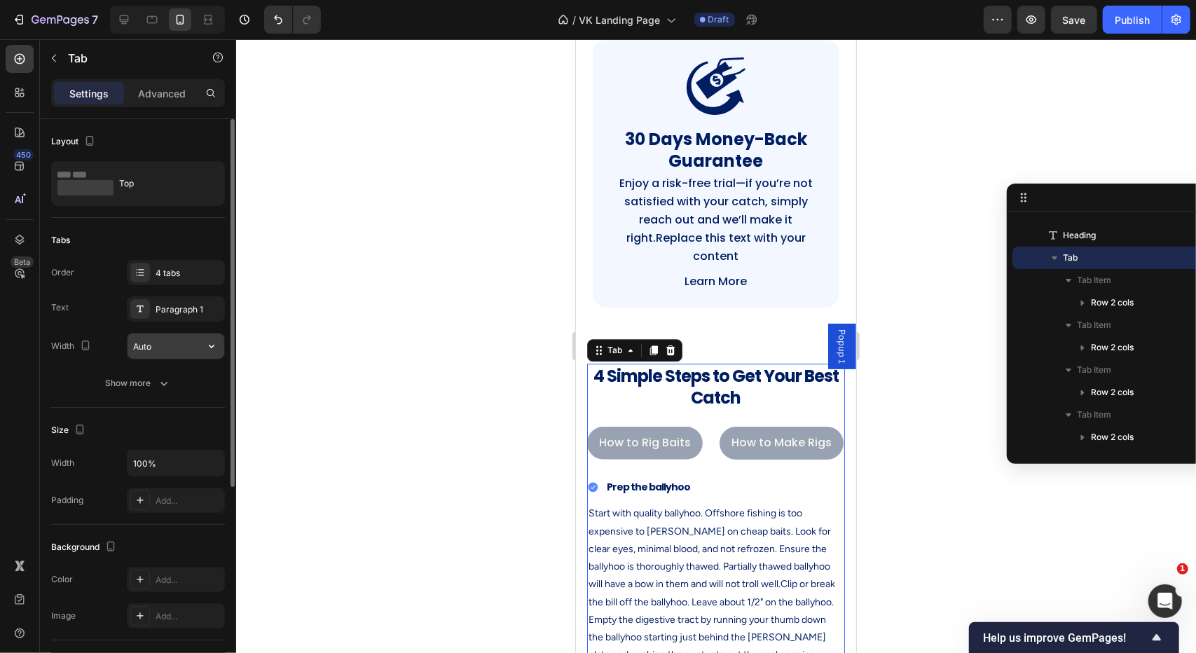
click at [181, 341] on input "Auto" at bounding box center [175, 345] width 97 height 25
click at [212, 343] on icon "button" at bounding box center [212, 346] width 14 height 14
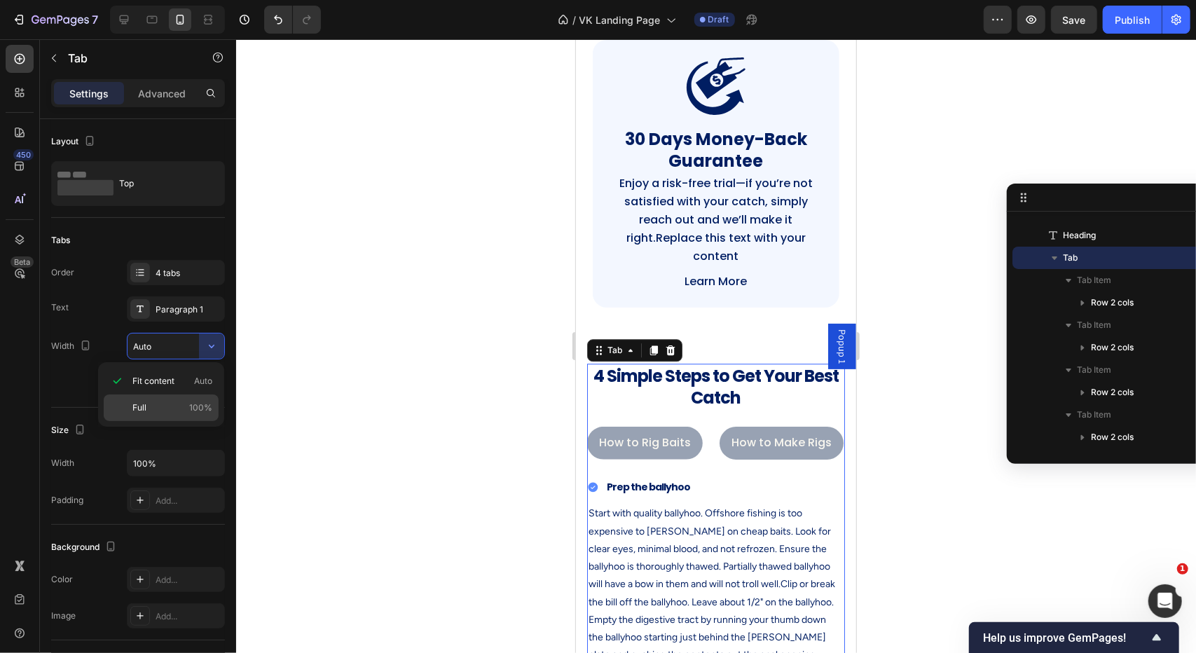
click at [193, 404] on span "100%" at bounding box center [200, 407] width 23 height 13
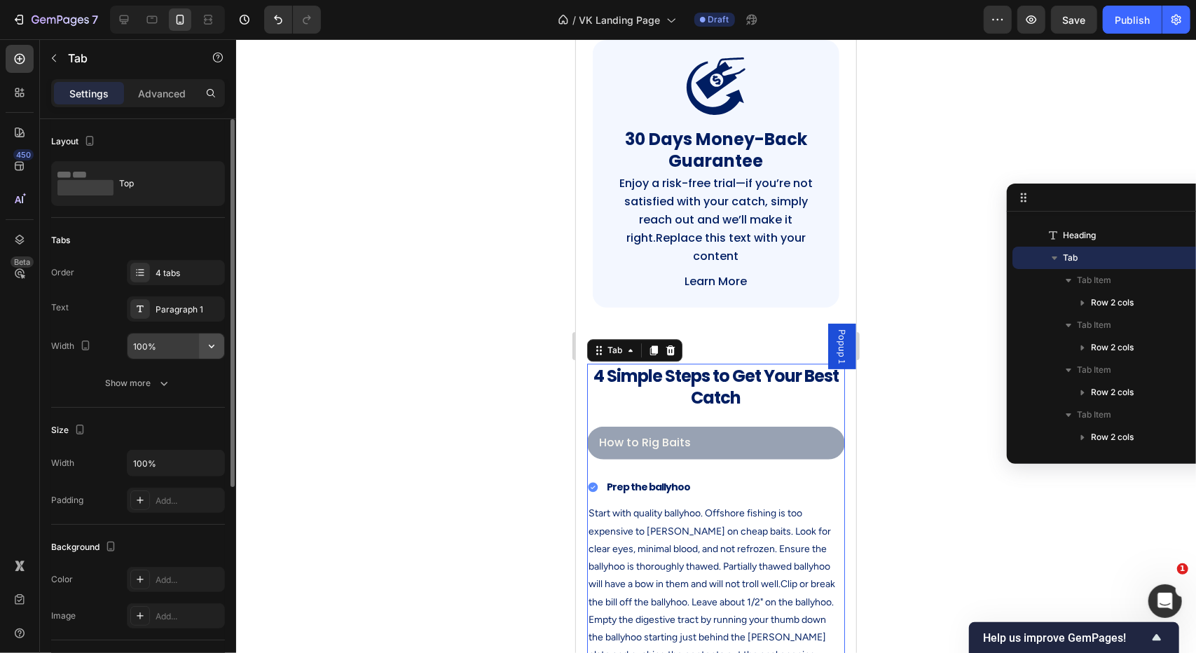
click at [209, 345] on icon "button" at bounding box center [212, 347] width 6 height 4
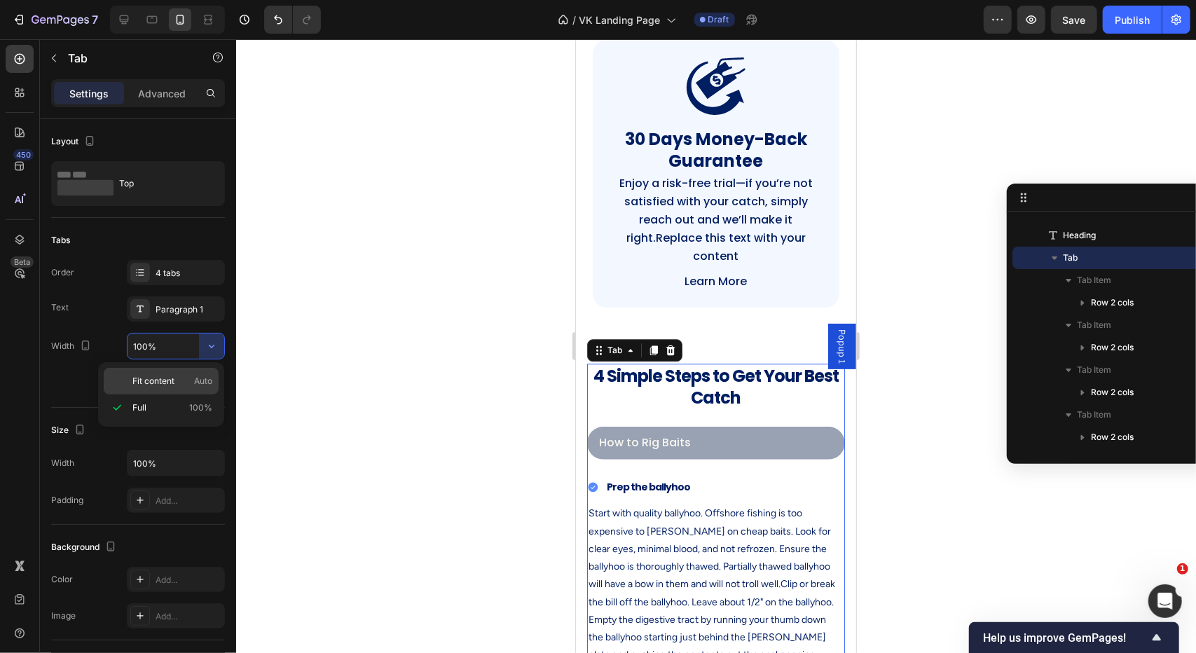
click at [191, 385] on p "Fit content Auto" at bounding box center [172, 381] width 80 height 13
type input "Auto"
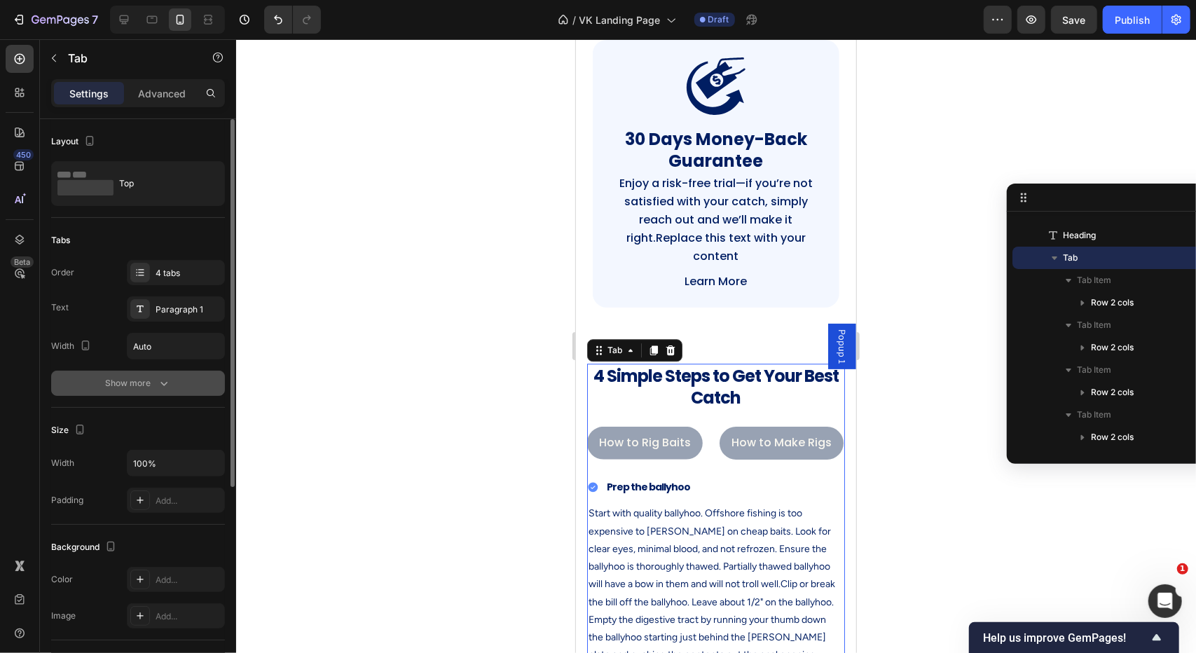
click at [148, 387] on div "Show more" at bounding box center [138, 383] width 65 height 14
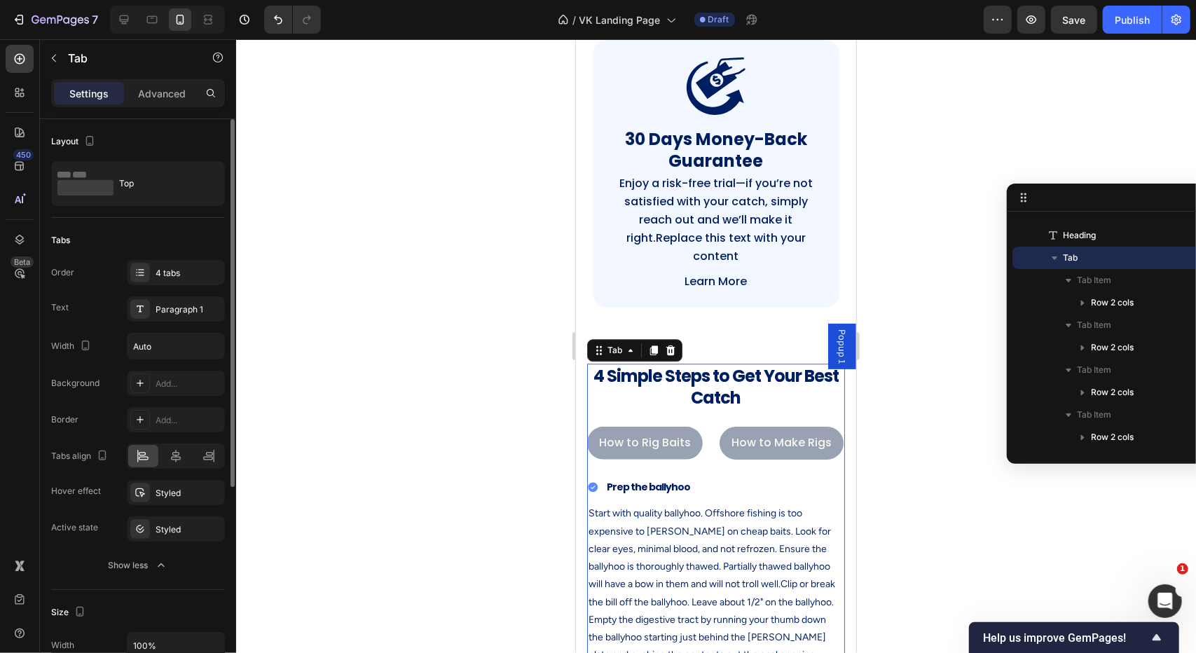
scroll to position [70, 0]
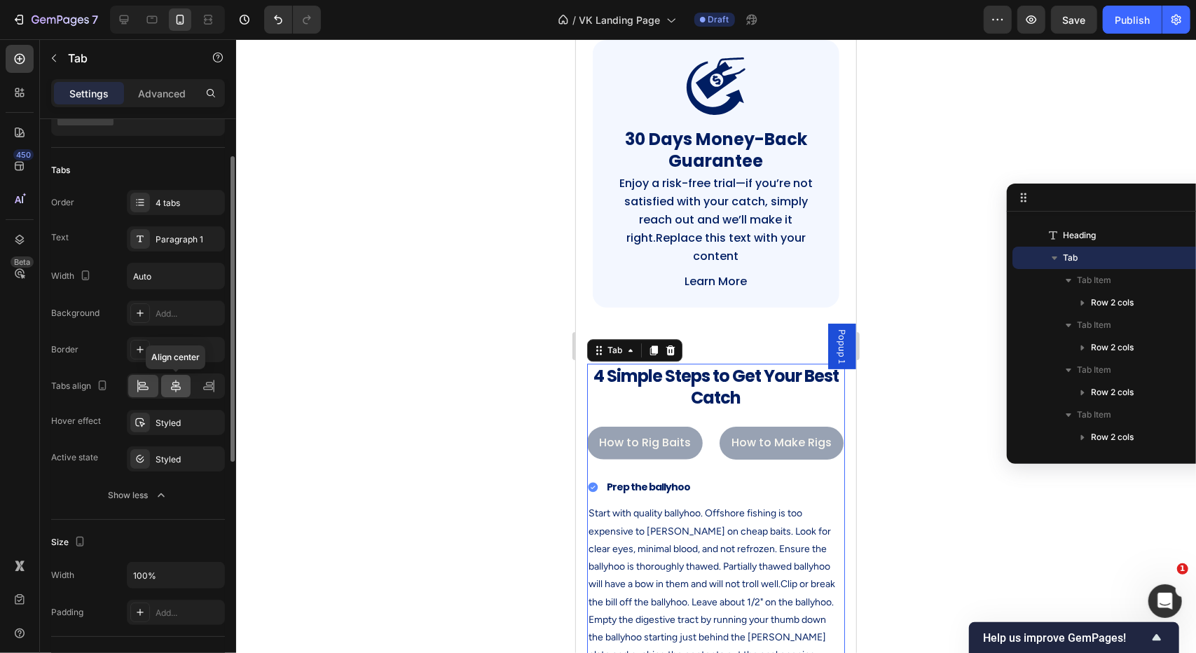
click at [171, 382] on icon at bounding box center [176, 386] width 14 height 14
click at [150, 383] on icon at bounding box center [143, 386] width 14 height 14
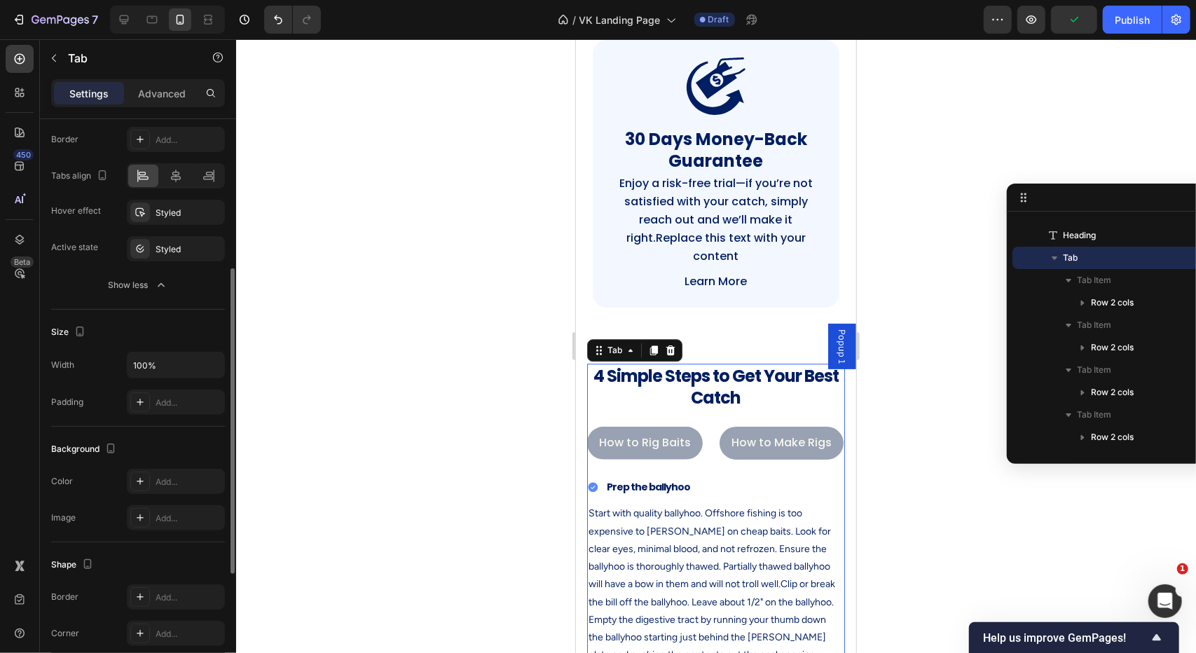
scroll to position [350, 0]
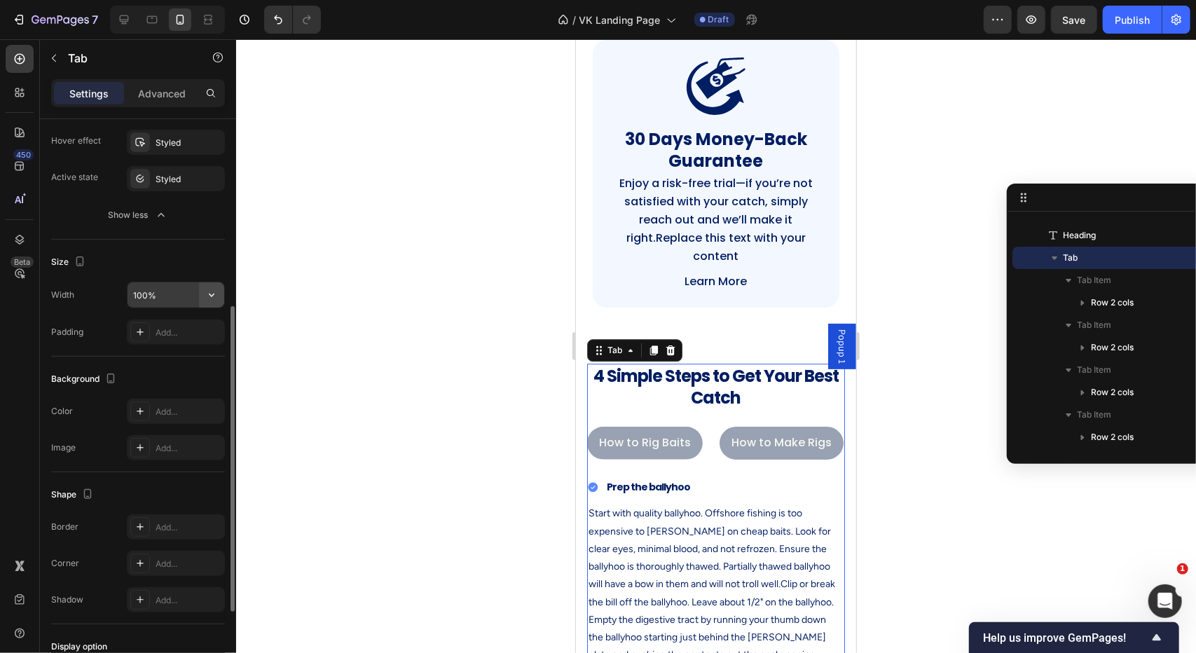
click at [209, 296] on icon "button" at bounding box center [212, 295] width 14 height 14
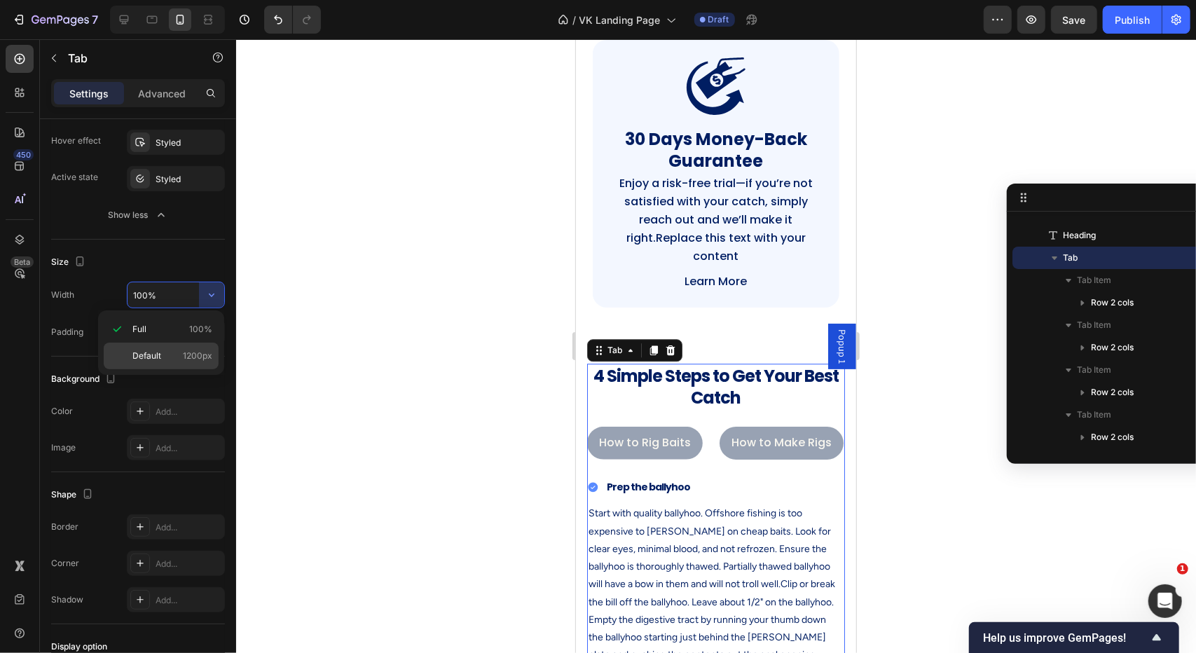
click at [184, 350] on span "1200px" at bounding box center [197, 356] width 29 height 13
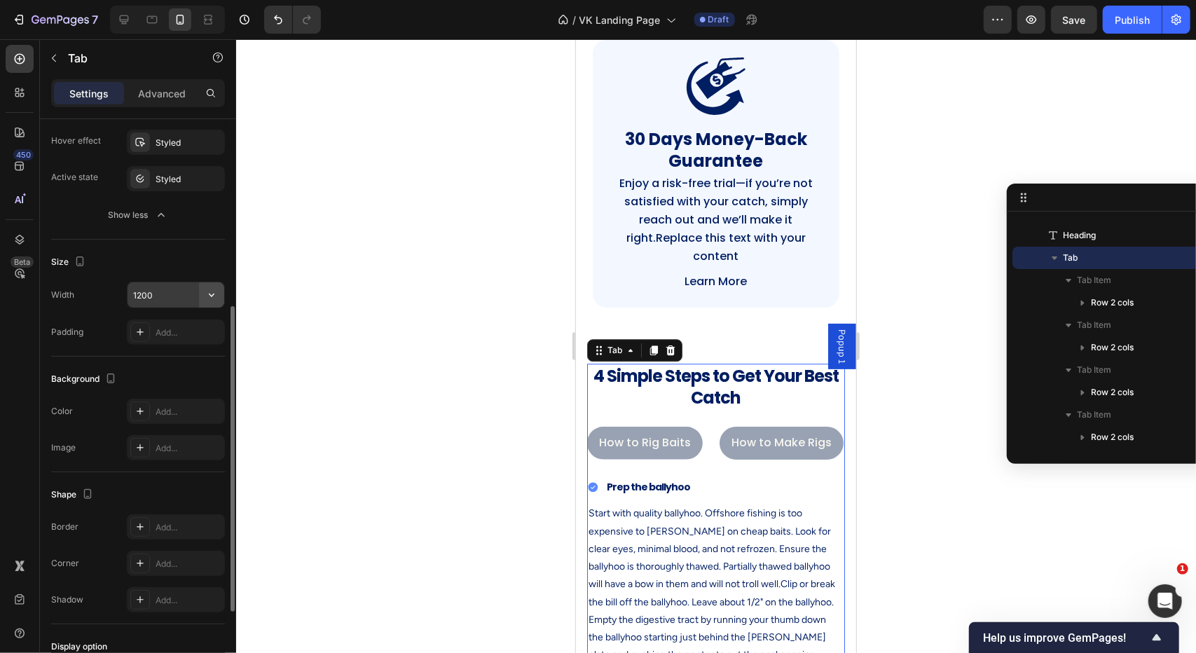
click at [202, 293] on button "button" at bounding box center [211, 294] width 25 height 25
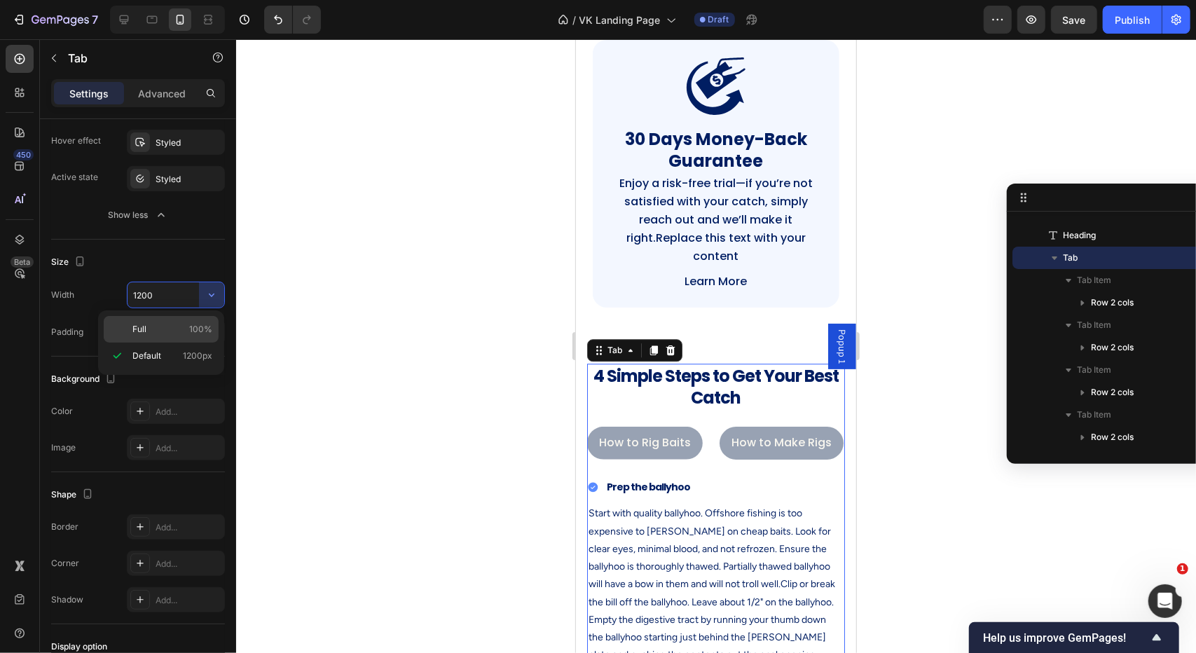
click at [197, 325] on span "100%" at bounding box center [200, 329] width 23 height 13
type input "100%"
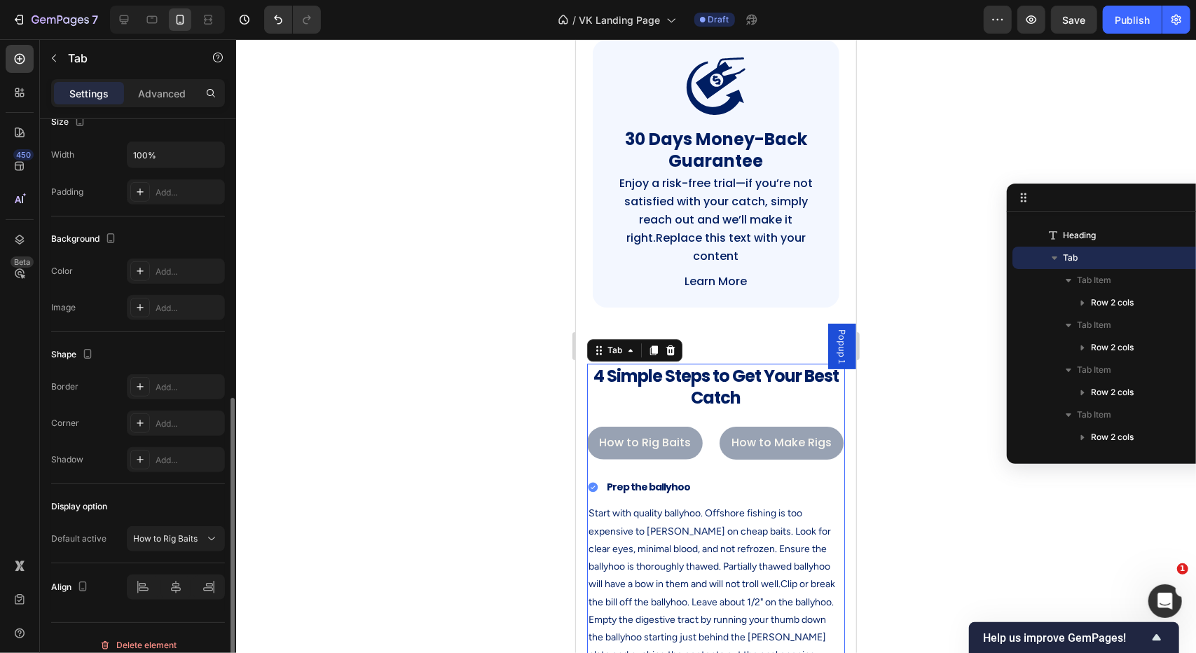
scroll to position [502, 0]
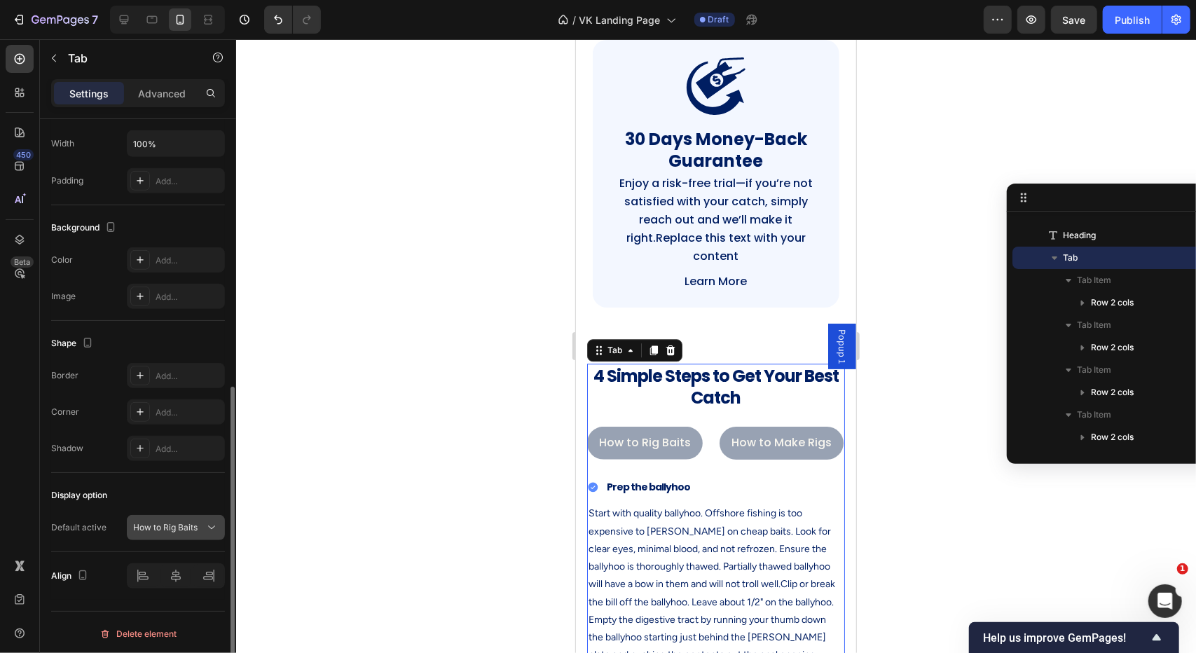
click at [184, 524] on p "How to Rig Baits" at bounding box center [165, 527] width 64 height 13
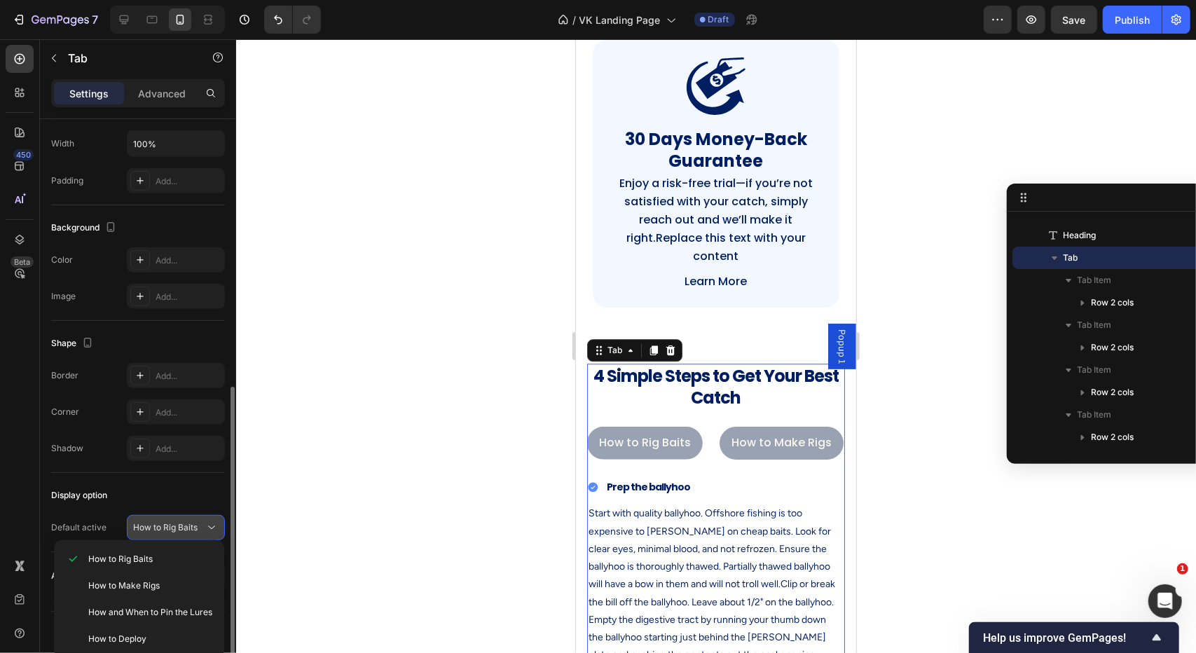
click at [184, 525] on p "How to Rig Baits" at bounding box center [165, 527] width 64 height 13
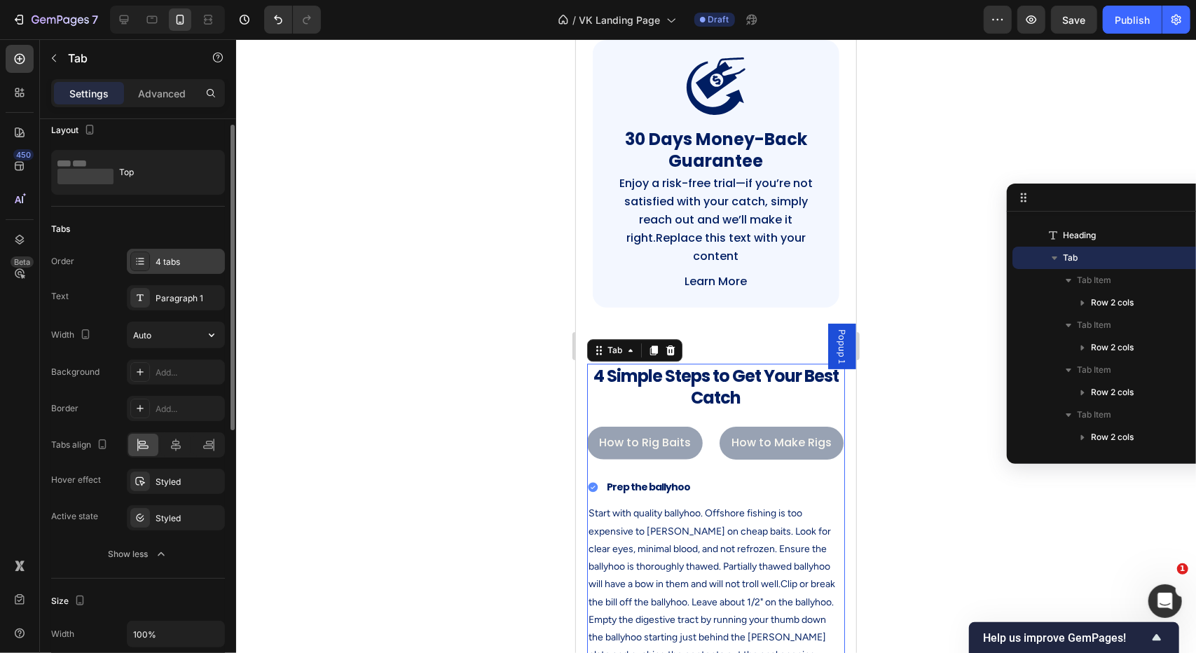
scroll to position [0, 0]
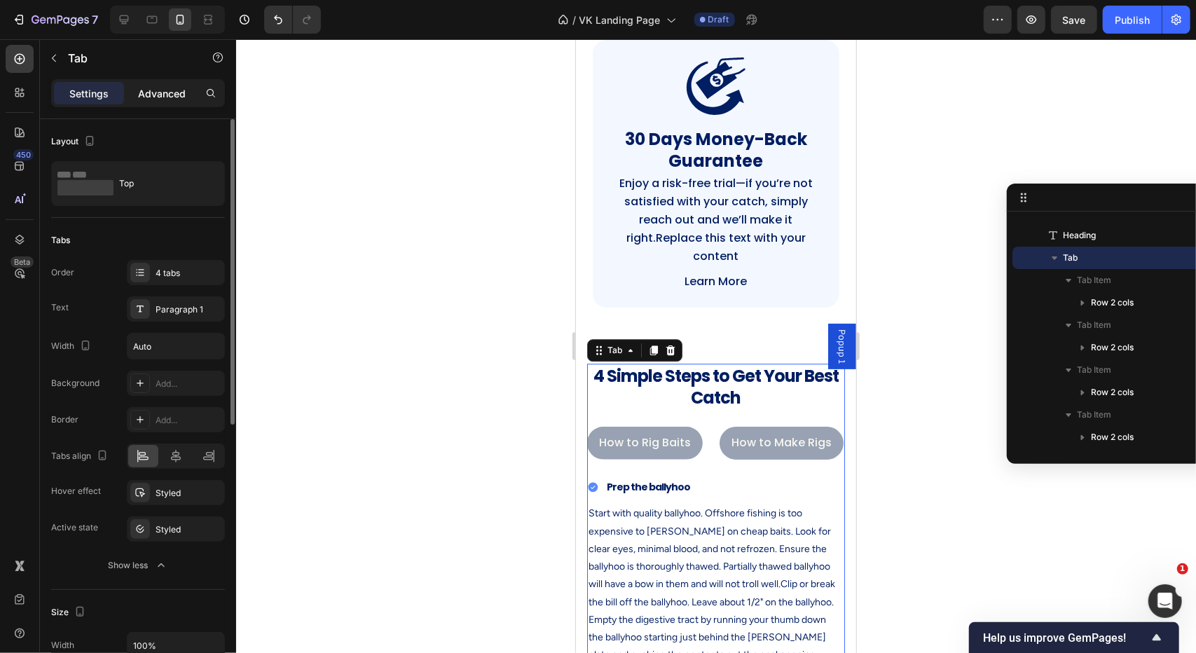
click at [168, 88] on p "Advanced" at bounding box center [162, 93] width 48 height 15
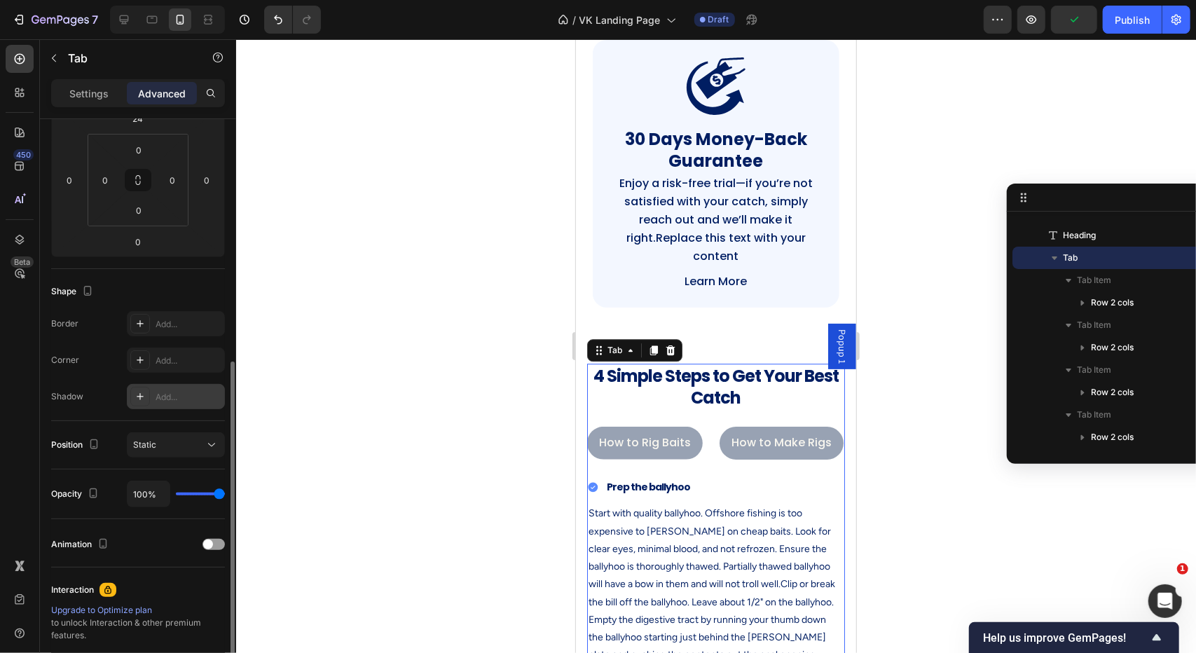
scroll to position [350, 0]
